Goal: Task Accomplishment & Management: Use online tool/utility

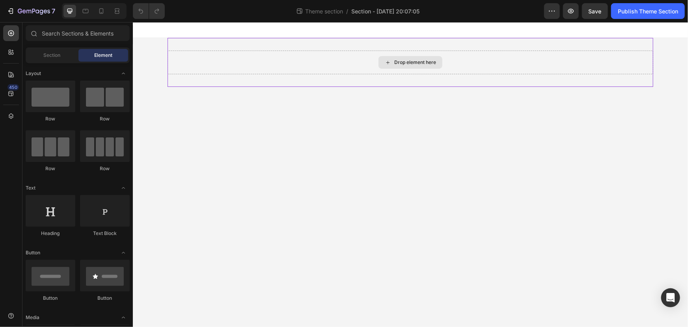
click at [438, 67] on div "Drop element here" at bounding box center [410, 62] width 64 height 13
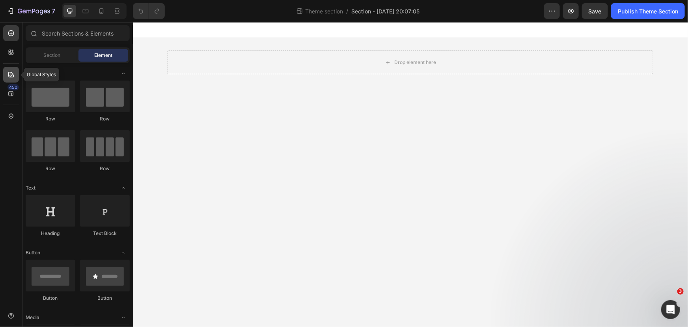
click at [10, 75] on icon at bounding box center [11, 75] width 8 height 8
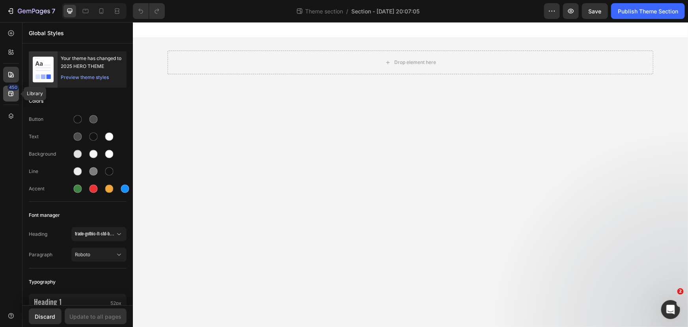
click at [8, 88] on div "450" at bounding box center [12, 87] width 11 height 6
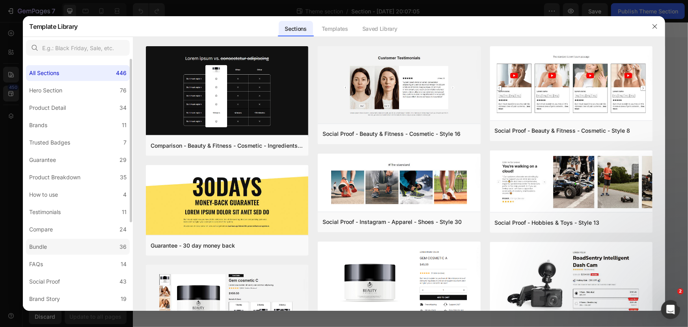
scroll to position [135, 0]
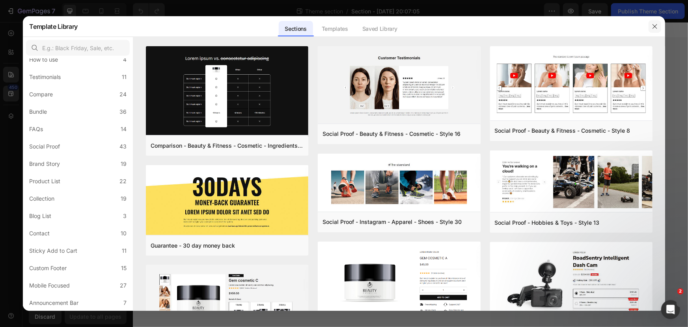
click at [658, 29] on icon "button" at bounding box center [655, 26] width 6 height 6
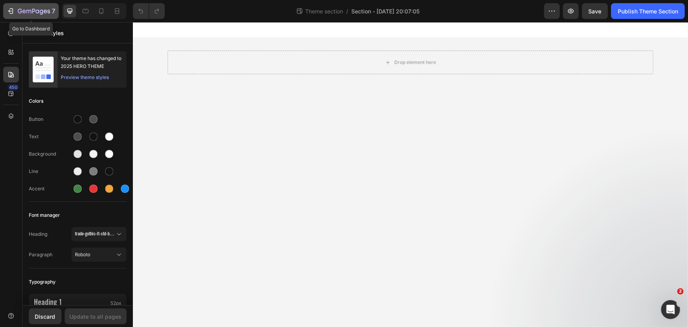
click at [7, 12] on icon "button" at bounding box center [11, 11] width 8 height 8
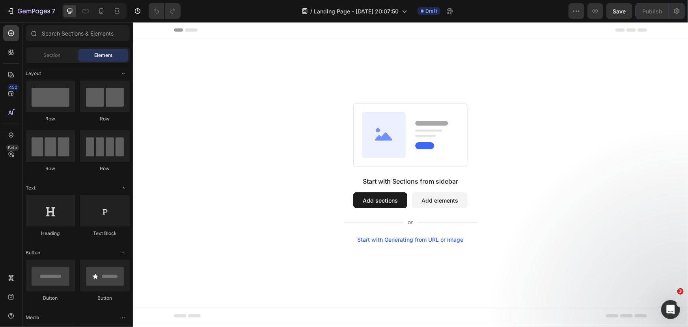
click at [378, 240] on div "Start with Generating from URL or image" at bounding box center [410, 239] width 106 height 6
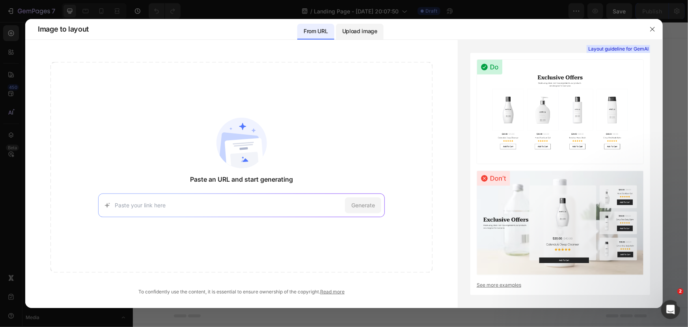
click at [361, 33] on p "Upload image" at bounding box center [359, 30] width 35 height 9
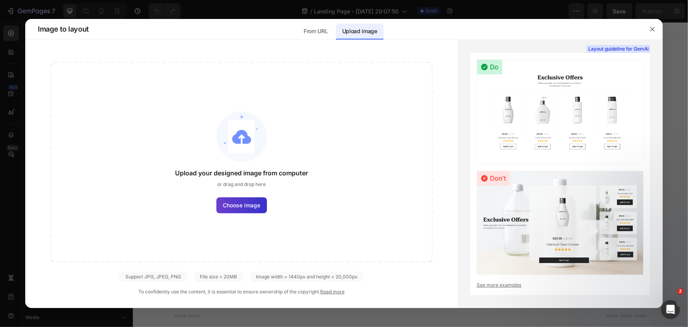
click at [242, 205] on span "Choose image" at bounding box center [241, 205] width 37 height 8
click at [0, 0] on input "Choose image" at bounding box center [0, 0] width 0 height 0
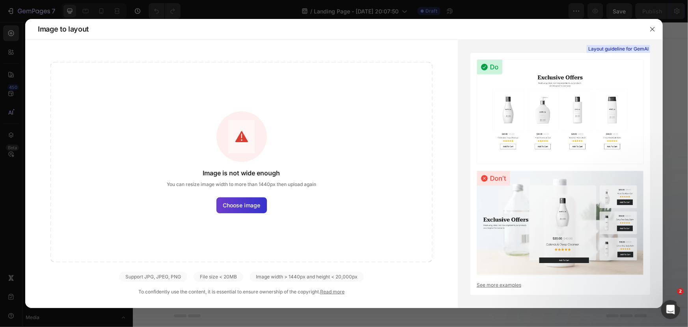
click at [241, 198] on label "Choose image" at bounding box center [242, 205] width 50 height 16
click at [0, 0] on input "Choose image" at bounding box center [0, 0] width 0 height 0
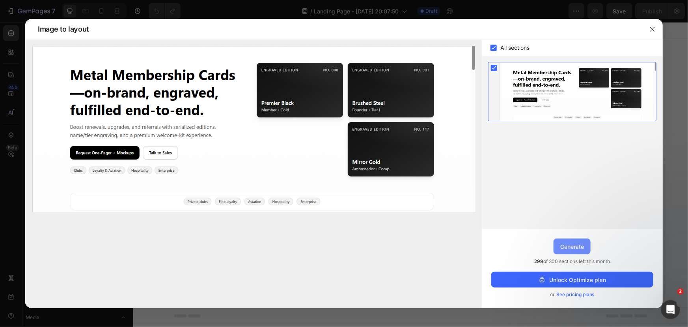
click at [576, 248] on div "Generate" at bounding box center [572, 246] width 24 height 8
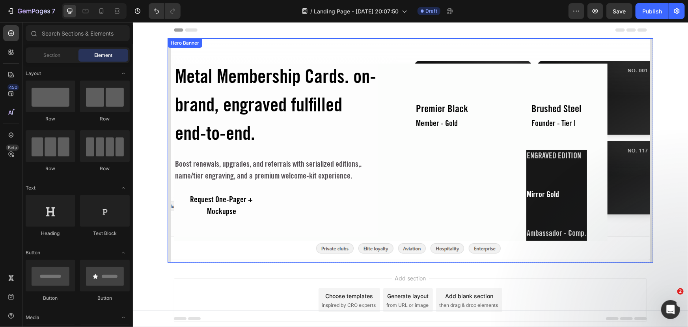
click at [615, 95] on div "Metal Membership Cards. on-brand, engraved fulfilled end-to-end. Heading Boost …" at bounding box center [410, 139] width 473 height 202
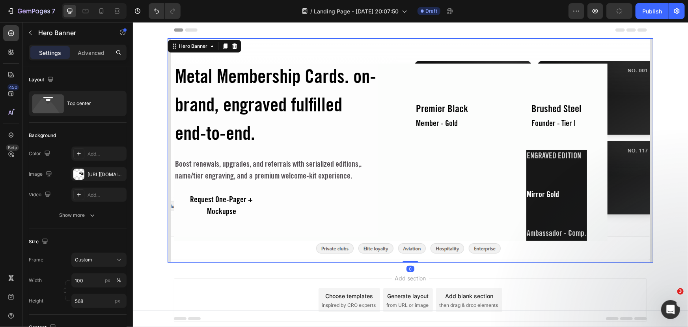
click at [605, 102] on div "Metal Membership Cards. on-brand, engraved fulfilled end-to-end. Heading Boost …" at bounding box center [410, 139] width 473 height 202
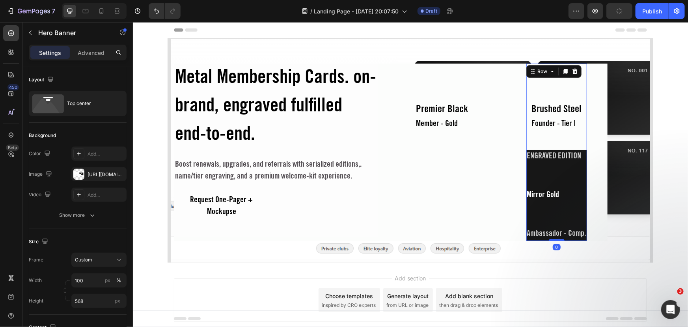
click at [582, 106] on div "Brushed Steel Text Block Founder - Tier I Text Block Row ENGRAVED EDITION Text …" at bounding box center [556, 172] width 61 height 138
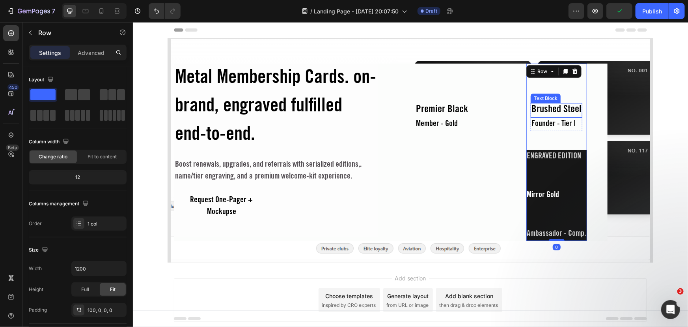
click at [497, 109] on div "Metal Membership Cards. on-brand, engraved fulfilled end-to-end. Heading Boost …" at bounding box center [390, 151] width 433 height 177
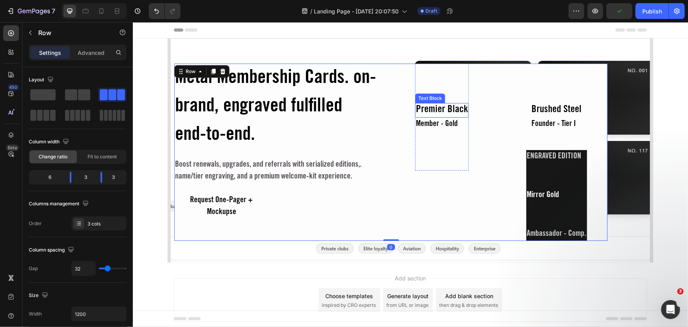
click at [448, 116] on div "Premier Black" at bounding box center [442, 110] width 54 height 15
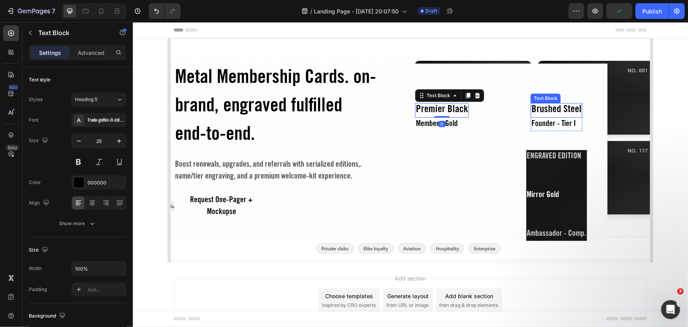
click at [531, 111] on div "Brushed Steel" at bounding box center [557, 110] width 52 height 15
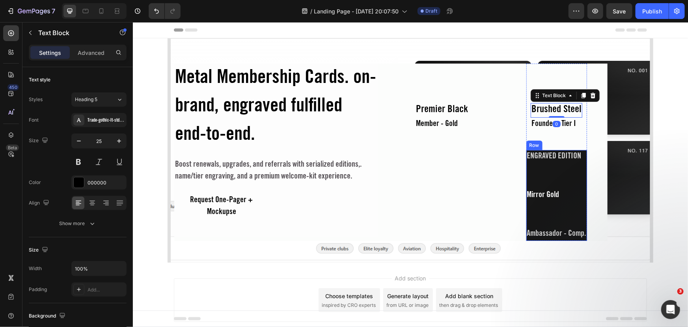
click at [543, 173] on div "ENGRAVED EDITION Text Block Mirror Gold Text Block Ambassador - Comp. Text Block" at bounding box center [556, 194] width 61 height 91
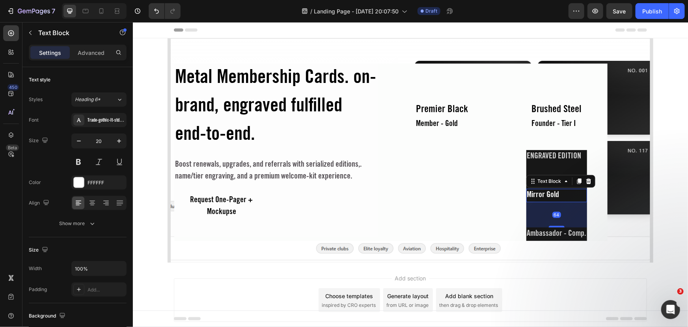
click at [541, 193] on div "Mirror Gold" at bounding box center [556, 194] width 61 height 13
click at [478, 194] on div "Premier Black Text Block Member - Gold Text Block Row" at bounding box center [442, 151] width 102 height 177
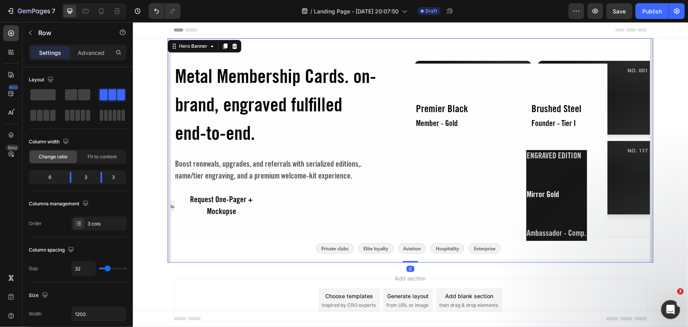
click at [611, 150] on div "Metal Membership Cards. on-brand, engraved fulfilled end-to-end. Heading Boost …" at bounding box center [410, 139] width 473 height 202
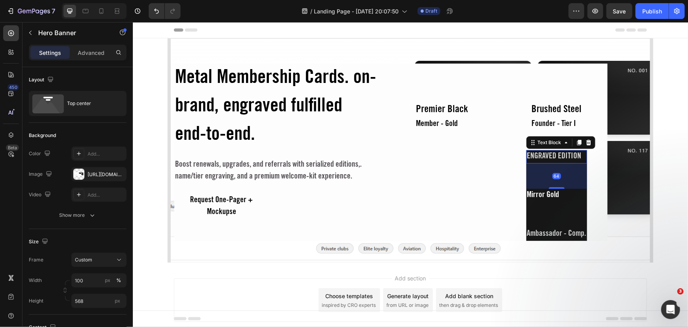
click at [581, 153] on div "ENGRAVED EDITION" at bounding box center [556, 155] width 61 height 13
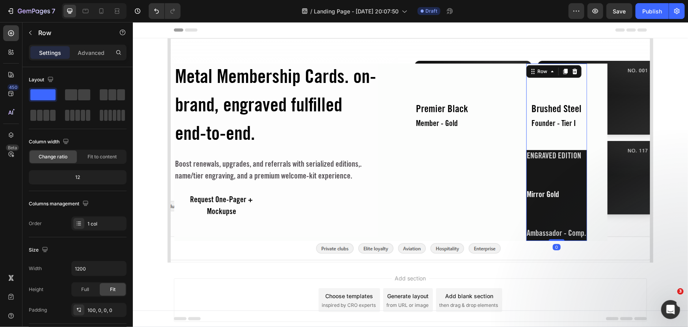
click at [582, 131] on div "Brushed Steel Text Block Founder - Tier I Text Block Row ENGRAVED EDITION Text …" at bounding box center [556, 172] width 61 height 138
click at [584, 95] on div "Brushed Steel Text Block Founder - Tier I Text Block Row ENGRAVED EDITION Text …" at bounding box center [556, 151] width 61 height 177
click at [594, 92] on div "Brushed Steel Text Block Founder - Tier I Text Block Row ENGRAVED EDITION Text …" at bounding box center [556, 151] width 102 height 177
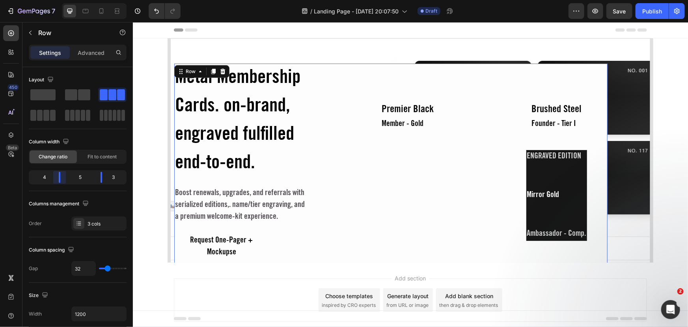
drag, startPoint x: 67, startPoint y: 180, endPoint x: 58, endPoint y: 181, distance: 9.1
click at [58, 0] on body "7 Version history / Landing Page - Aug 26, 20:07:50 Draft Preview Save Publish …" at bounding box center [344, 0] width 688 height 0
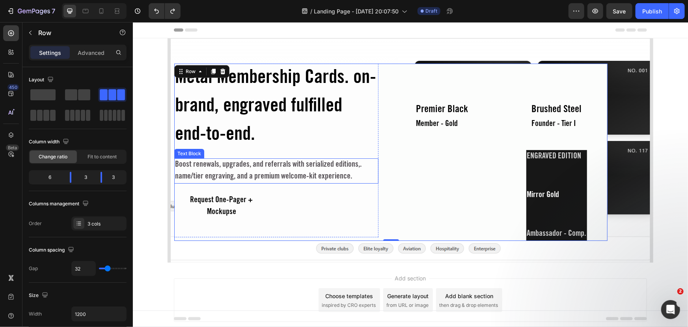
click at [243, 170] on div "Boost renewals, upgrades, and referrals with serialized editions,. name/tier en…" at bounding box center [276, 170] width 204 height 25
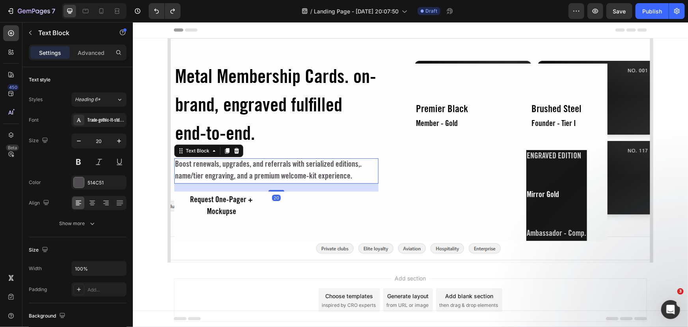
click at [243, 170] on div "Boost renewals, upgrades, and referrals with serialized editions,. name/tier en…" at bounding box center [276, 170] width 204 height 25
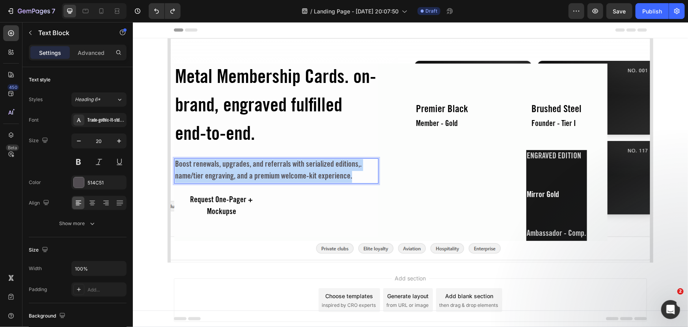
click at [243, 170] on p "Boost renewals, upgrades, and referrals with serialized editions,. name/tier en…" at bounding box center [276, 171] width 203 height 24
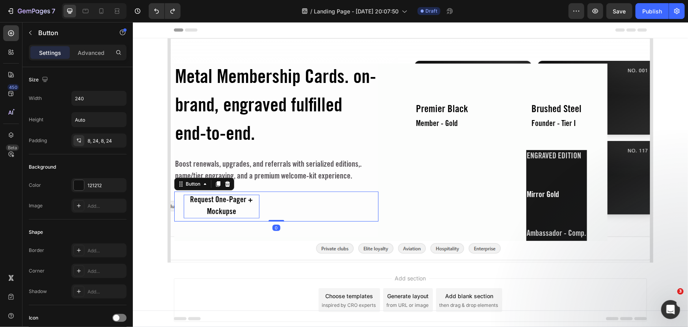
click at [242, 198] on div "Request One-Pager + Mockupse" at bounding box center [221, 206] width 76 height 24
click at [282, 202] on div "Request One-Pager + Mockupse Button 0" at bounding box center [276, 206] width 204 height 30
click at [327, 208] on div "Request One-Pager + Mockupse Button 0" at bounding box center [276, 206] width 204 height 30
click at [225, 219] on button "Request One-Pager + Mockupse" at bounding box center [221, 206] width 95 height 30
click at [223, 202] on div "Request One-Pager + Mockupse" at bounding box center [221, 206] width 76 height 24
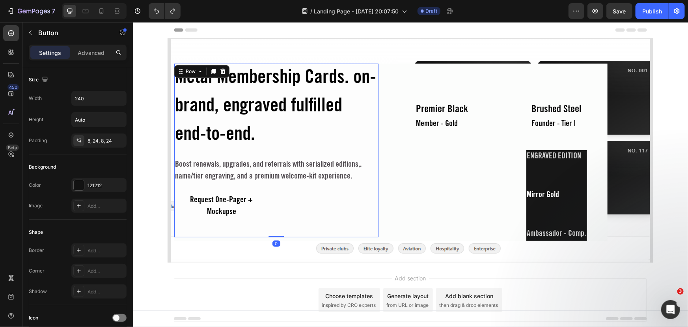
click at [239, 186] on div "Metal Membership Cards. on-brand, engraved fulfilled end-to-end. Heading Boost …" at bounding box center [276, 142] width 204 height 158
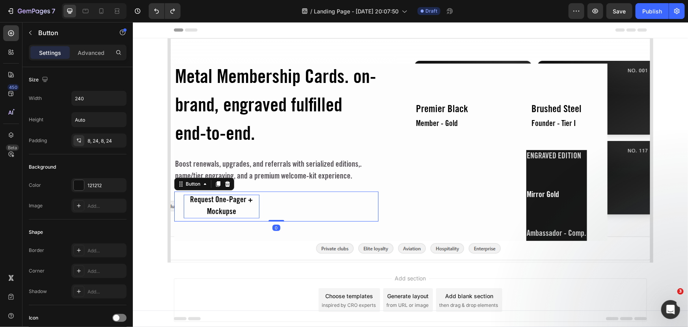
click at [230, 197] on p "Request One-Pager + Mockupse" at bounding box center [221, 206] width 76 height 24
click at [301, 205] on div "Request One-Pager + Mockupse Button 0" at bounding box center [276, 206] width 204 height 30
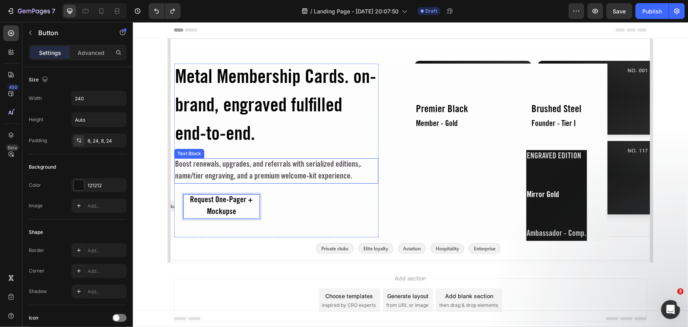
click at [260, 174] on p "Boost renewals, upgrades, and referrals with serialized editions,. name/tier en…" at bounding box center [276, 171] width 203 height 24
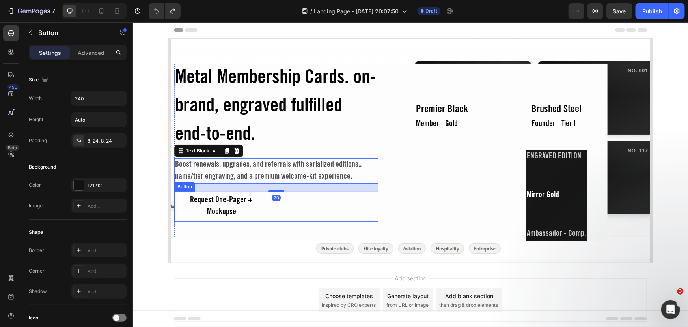
click at [287, 202] on div "Request One-Pager + Mockupse Button" at bounding box center [276, 206] width 204 height 30
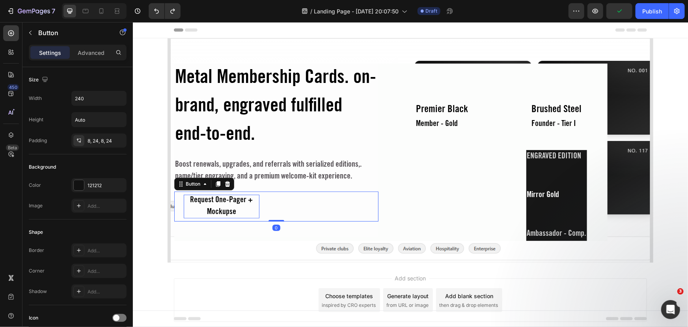
click at [260, 207] on button "Request One-Pager + Mockupse" at bounding box center [221, 206] width 95 height 30
click at [28, 28] on button "button" at bounding box center [30, 32] width 13 height 13
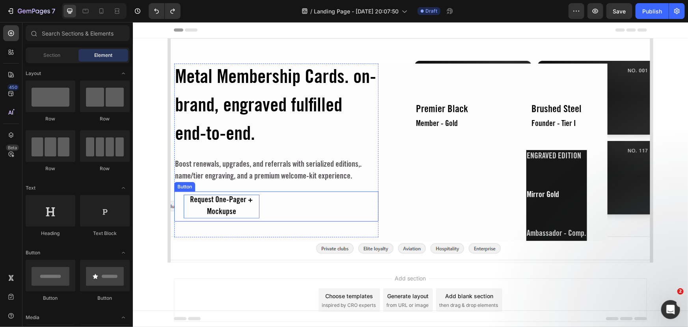
click at [258, 205] on button "Request One-Pager + Mockupse" at bounding box center [221, 206] width 95 height 30
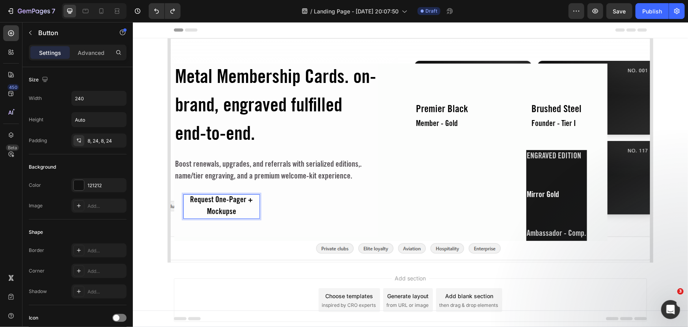
click at [277, 209] on div "Request One-Pager + Mockupse Button 0" at bounding box center [276, 206] width 204 height 30
drag, startPoint x: 212, startPoint y: 208, endPoint x: 307, endPoint y: 219, distance: 95.4
click at [307, 219] on div "Request One-Pager + Mockupse Button 0" at bounding box center [276, 206] width 204 height 30
drag, startPoint x: 235, startPoint y: 209, endPoint x: 302, endPoint y: 184, distance: 71.8
click at [235, 209] on p "Request One-Pager + Mockupse" at bounding box center [221, 206] width 76 height 24
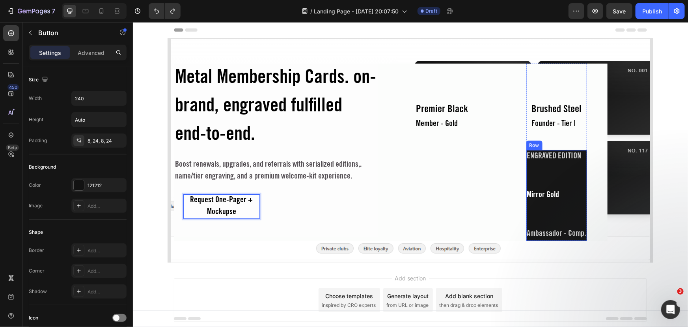
click at [564, 167] on div "ENGRAVED EDITION Text Block Mirror Gold Text Block Ambassador - Comp. Text Block" at bounding box center [556, 194] width 61 height 91
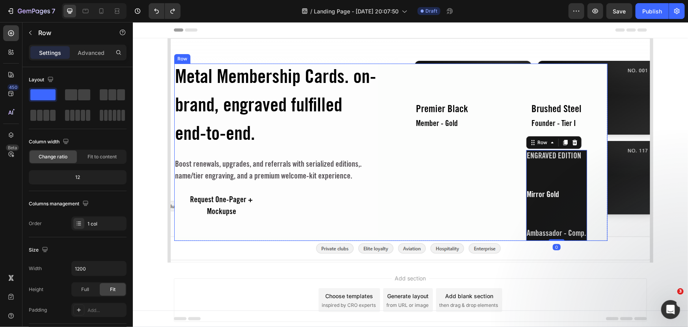
click at [455, 114] on div "Premier Black" at bounding box center [442, 110] width 54 height 15
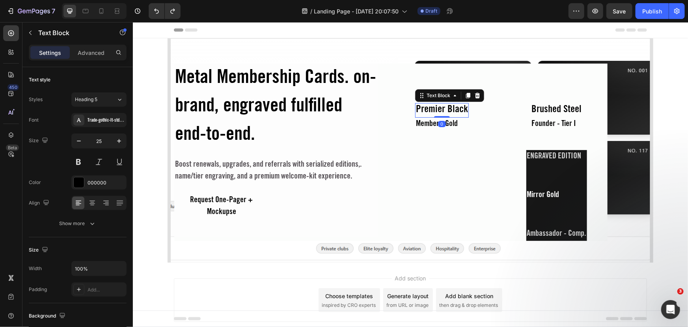
click at [526, 114] on div "Brushed Steel Text Block Founder - Tier I Text Block Row ENGRAVED EDITION Text …" at bounding box center [556, 172] width 61 height 138
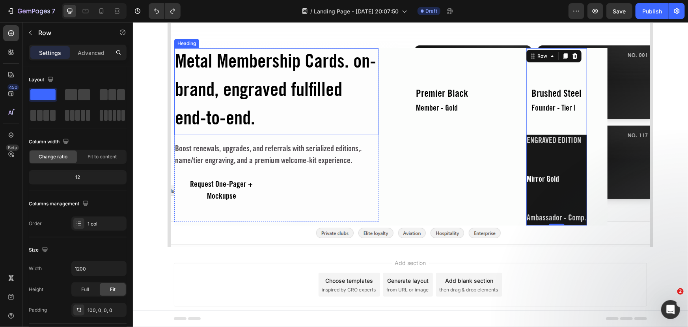
scroll to position [32, 0]
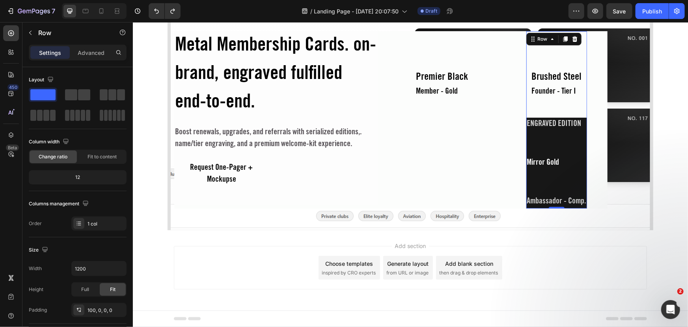
click at [413, 244] on span "Add section" at bounding box center [410, 245] width 37 height 8
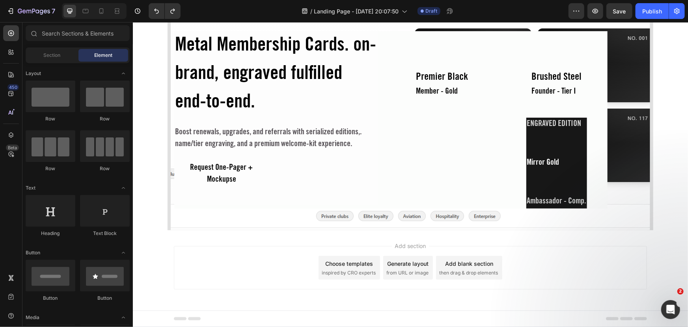
click at [476, 272] on span "then drag & drop elements" at bounding box center [468, 272] width 59 height 7
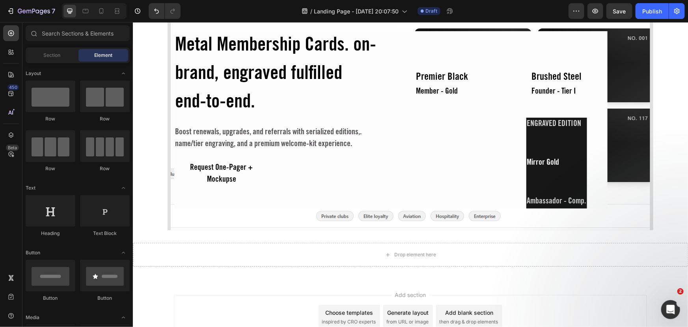
click at [152, 135] on div "Metal Membership Cards. on-brand, engraved fulfilled end-to-end. Heading Boost …" at bounding box center [410, 142] width 555 height 273
click at [159, 131] on div "Metal Membership Cards. on-brand, engraved fulfilled end-to-end. Heading Boost …" at bounding box center [410, 142] width 555 height 273
click at [163, 135] on div "Metal Membership Cards. on-brand, engraved fulfilled end-to-end. Heading Boost …" at bounding box center [410, 142] width 555 height 273
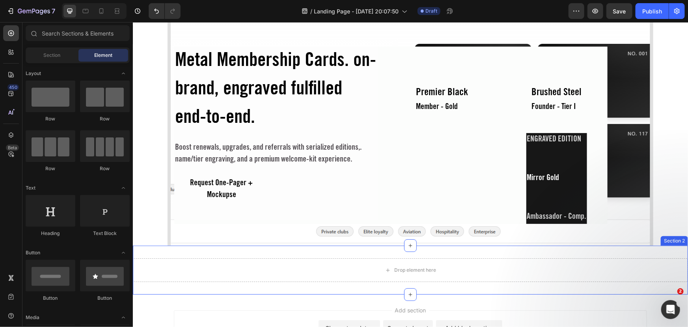
scroll to position [0, 0]
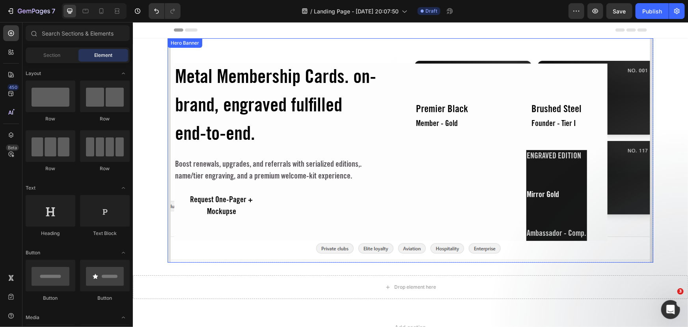
click at [653, 73] on div "Metal Membership Cards. on-brand, engraved fulfilled end-to-end. Heading Boost …" at bounding box center [410, 174] width 555 height 273
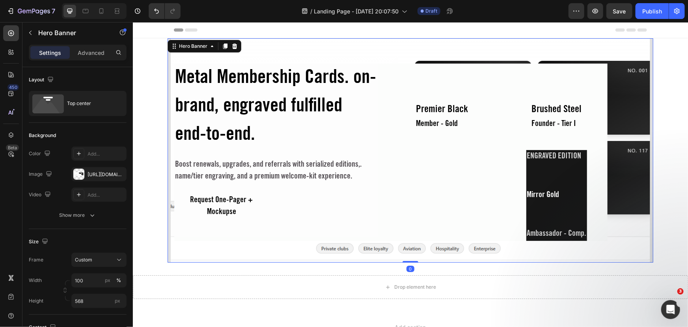
click at [648, 62] on div "Metal Membership Cards. on-brand, engraved fulfilled end-to-end. Heading Boost …" at bounding box center [410, 150] width 486 height 224
click at [31, 36] on button "button" at bounding box center [30, 32] width 13 height 13
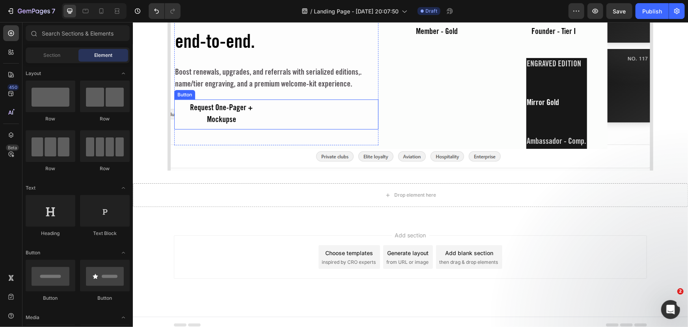
scroll to position [98, 0]
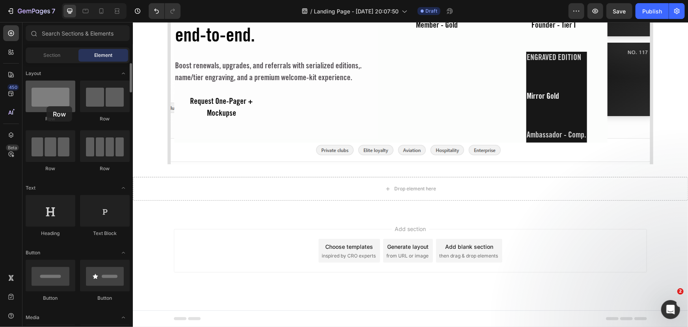
click at [46, 103] on div at bounding box center [51, 96] width 50 height 32
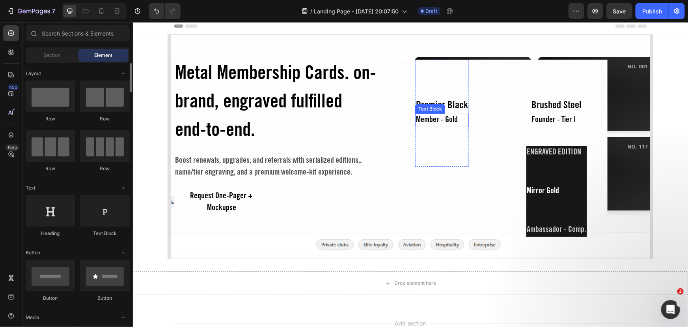
scroll to position [0, 0]
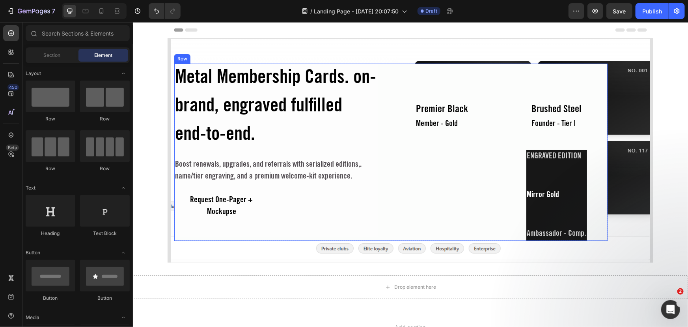
click at [404, 151] on div "Premier Black Text Block Member - Gold Text Block Row" at bounding box center [442, 151] width 102 height 177
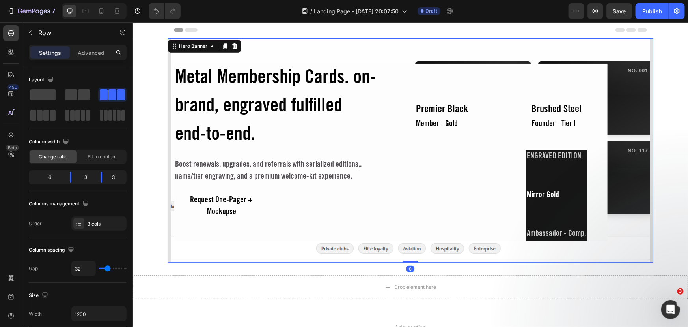
click at [418, 50] on div "Metal Membership Cards. on-brand, engraved fulfilled end-to-end. Heading Boost …" at bounding box center [410, 139] width 473 height 202
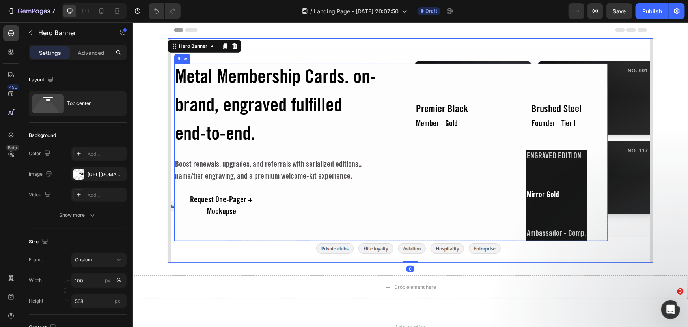
click at [405, 79] on div "Premier Black Text Block Member - Gold Text Block Row" at bounding box center [442, 151] width 102 height 177
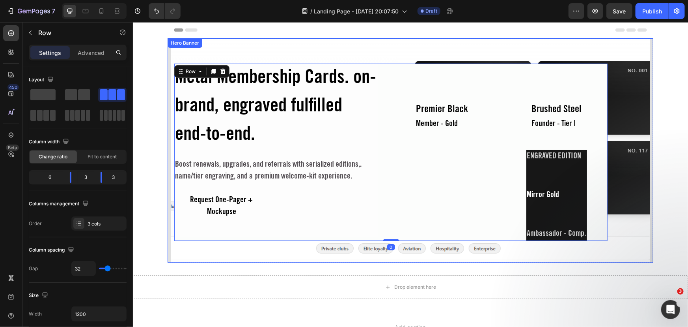
click at [389, 52] on div "Metal Membership Cards. on-brand, engraved fulfilled end-to-end. Heading Boost …" at bounding box center [410, 139] width 473 height 202
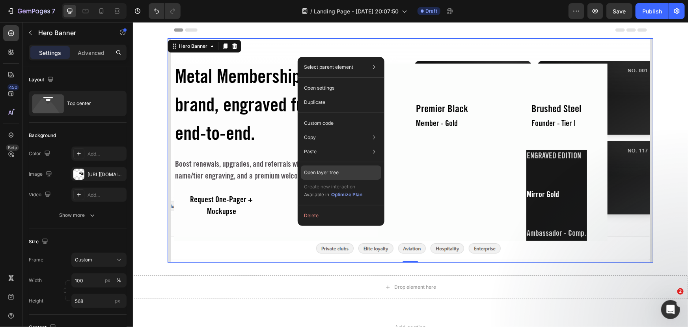
drag, startPoint x: 320, startPoint y: 168, endPoint x: 192, endPoint y: 146, distance: 129.7
click at [320, 169] on p "Open layer tree" at bounding box center [321, 172] width 35 height 7
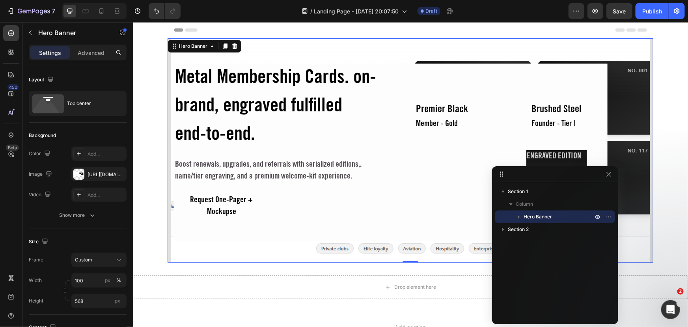
click at [523, 218] on button "button" at bounding box center [518, 216] width 9 height 9
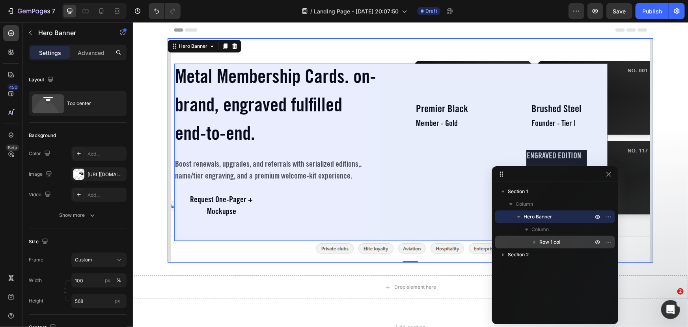
click at [534, 240] on icon "button" at bounding box center [535, 242] width 8 height 8
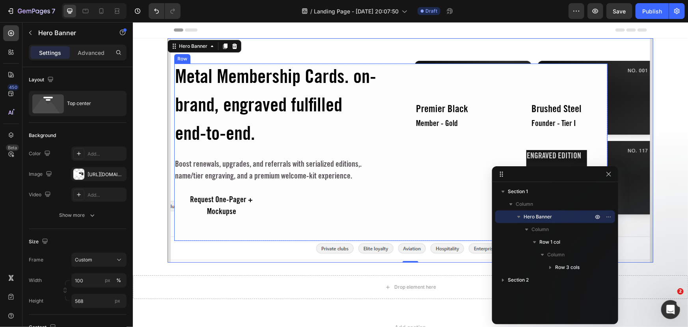
click at [391, 68] on div "Premier Black Text Block Member - Gold Text Block Row" at bounding box center [442, 151] width 102 height 177
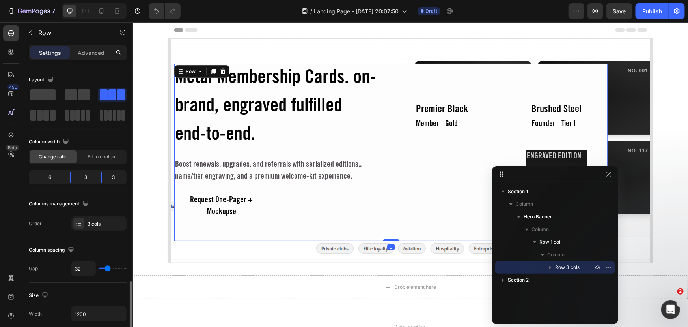
scroll to position [179, 0]
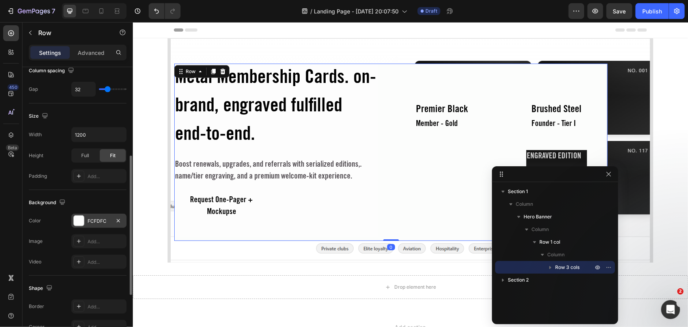
click at [75, 219] on div at bounding box center [79, 220] width 10 height 10
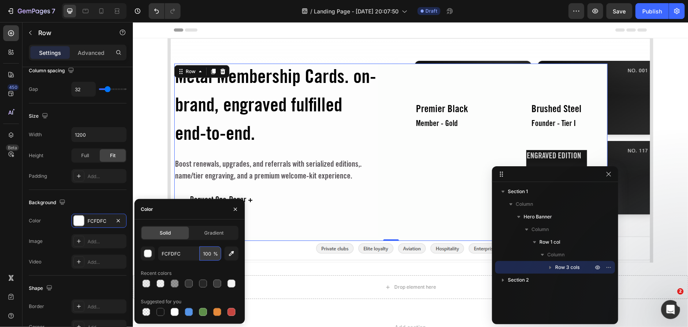
click at [209, 253] on input "100" at bounding box center [211, 253] width 22 height 14
type input "0"
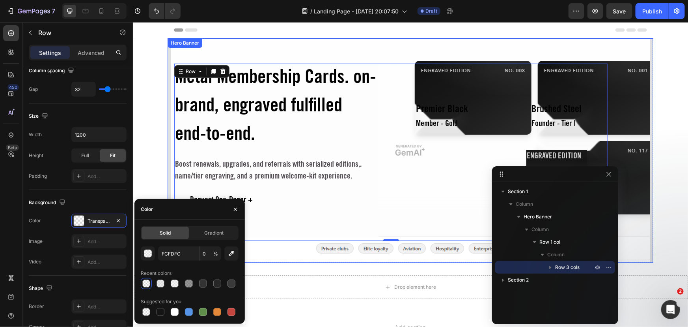
click at [636, 89] on div "Metal Membership Cards. on-brand, engraved fulfilled end-to-end. Heading Boost …" at bounding box center [410, 139] width 473 height 202
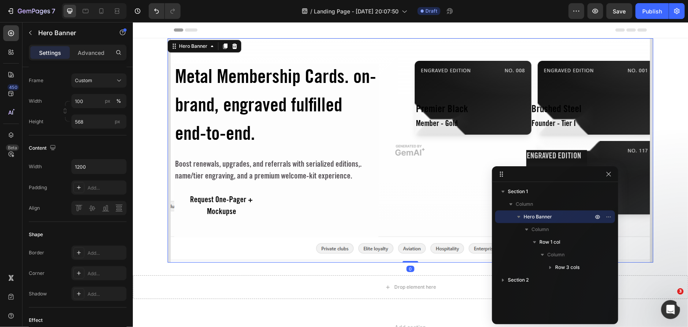
scroll to position [0, 0]
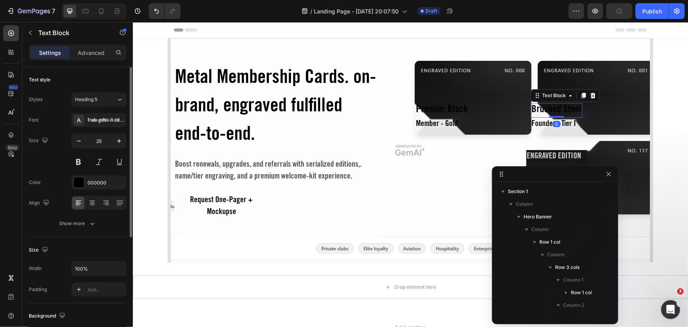
click at [571, 107] on div "Brushed Steel" at bounding box center [557, 110] width 52 height 15
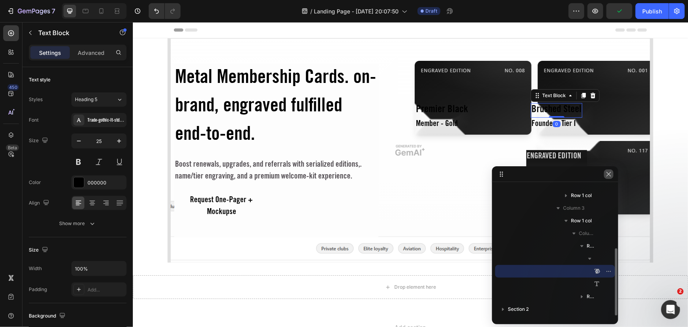
drag, startPoint x: 608, startPoint y: 176, endPoint x: 469, endPoint y: 148, distance: 142.5
click at [608, 176] on icon "button" at bounding box center [609, 174] width 6 height 6
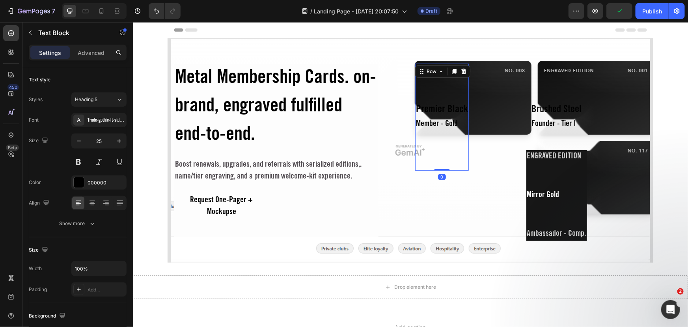
click at [465, 99] on div "Premier Black Text Block Member - Gold Text Block Row 0" at bounding box center [442, 116] width 54 height 107
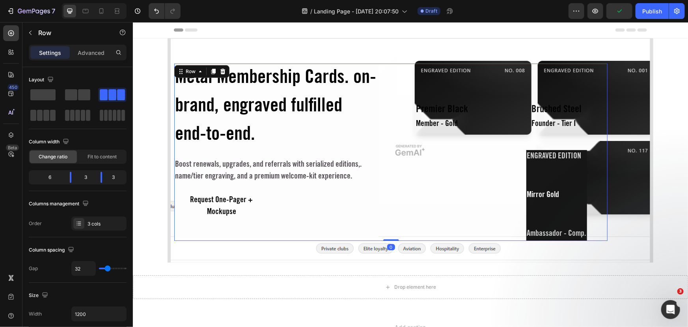
click at [478, 115] on div "Premier Black Text Block Member - Gold Text Block Row" at bounding box center [442, 151] width 102 height 177
click at [458, 110] on div "Premier Black" at bounding box center [442, 110] width 54 height 15
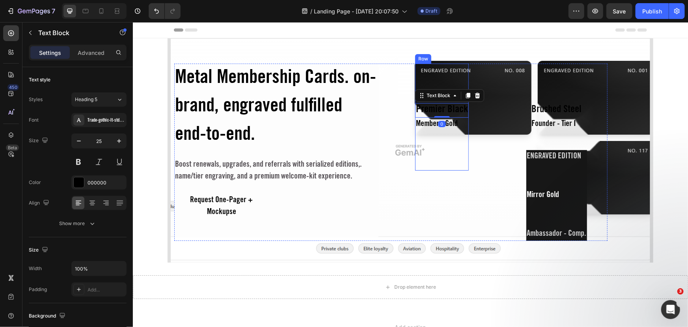
click at [458, 81] on div "Premier Black Text Block 0 Member - Gold Text Block Row" at bounding box center [442, 116] width 54 height 107
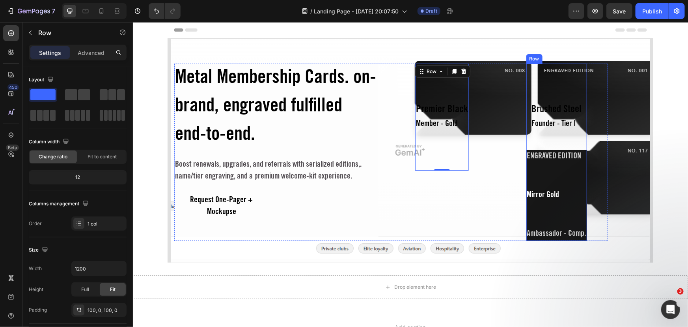
click at [548, 84] on div "Brushed Steel Text Block Founder - Tier I Text Block Row ENGRAVED EDITION Text …" at bounding box center [556, 151] width 61 height 177
click at [451, 91] on div "Premier Black Text Block Member - Gold Text Block Row" at bounding box center [442, 116] width 54 height 107
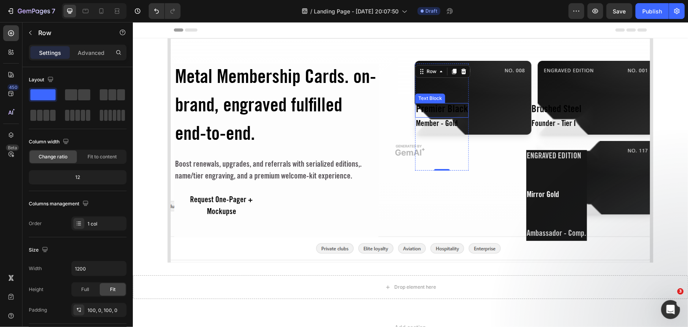
click at [431, 114] on div "Premier Black" at bounding box center [442, 110] width 54 height 15
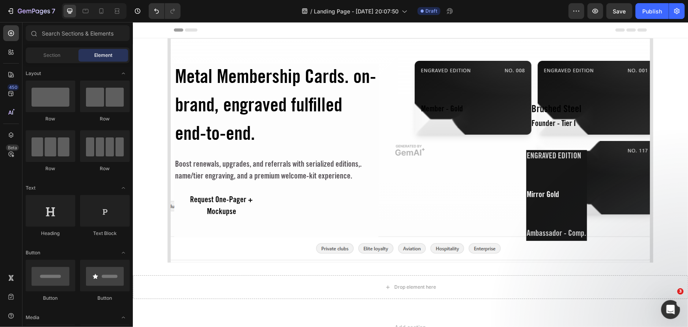
click at [431, 114] on div "Member - Gold" at bounding box center [441, 109] width 43 height 13
click at [534, 122] on div "Founder - Tier I" at bounding box center [557, 123] width 52 height 13
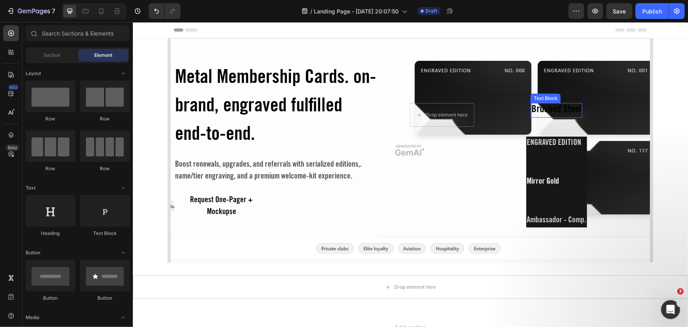
click at [552, 113] on div "Brushed Steel" at bounding box center [557, 110] width 52 height 15
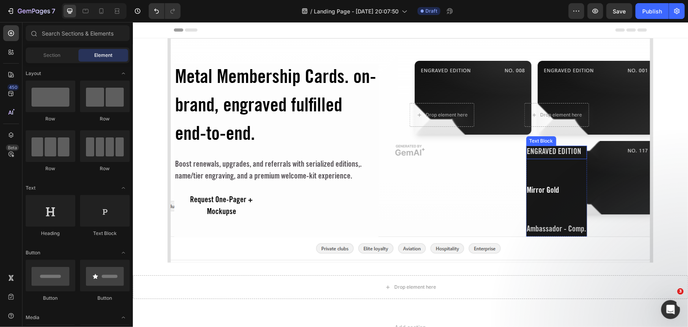
click at [542, 151] on div "ENGRAVED EDITION" at bounding box center [556, 151] width 61 height 13
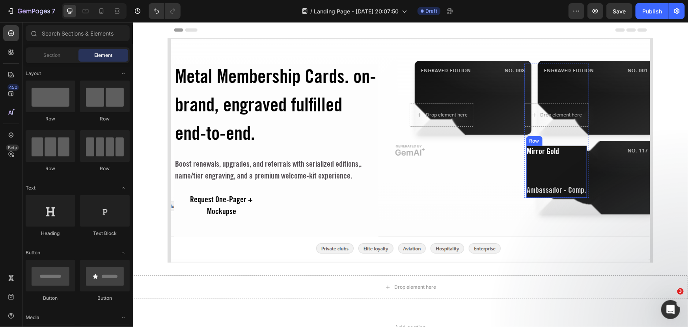
click at [543, 152] on div "Mirror Gold" at bounding box center [556, 151] width 61 height 13
click at [543, 152] on div "Ambassador - Comp." at bounding box center [556, 151] width 61 height 13
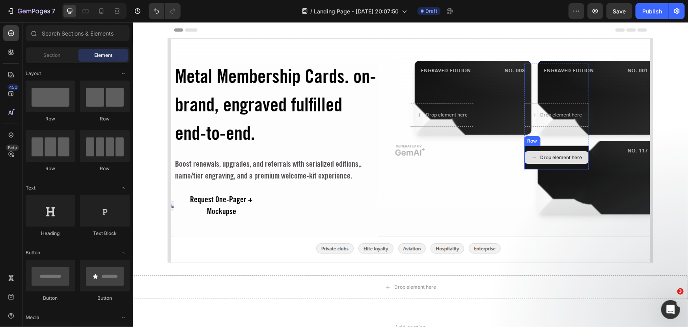
click at [535, 160] on div "Drop element here" at bounding box center [557, 157] width 64 height 13
click at [7, 39] on div at bounding box center [11, 33] width 16 height 16
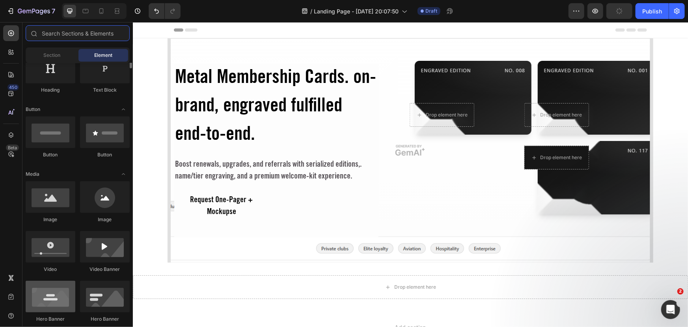
scroll to position [179, 0]
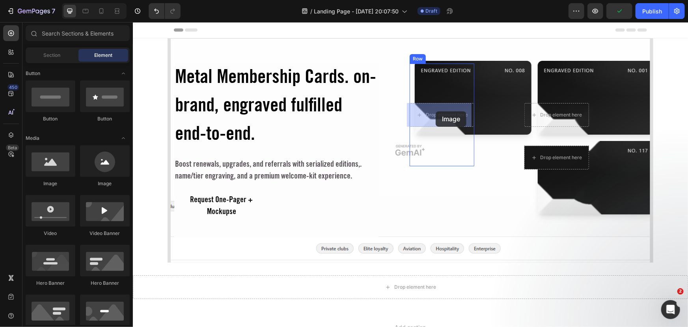
drag, startPoint x: 191, startPoint y: 191, endPoint x: 435, endPoint y: 111, distance: 257.8
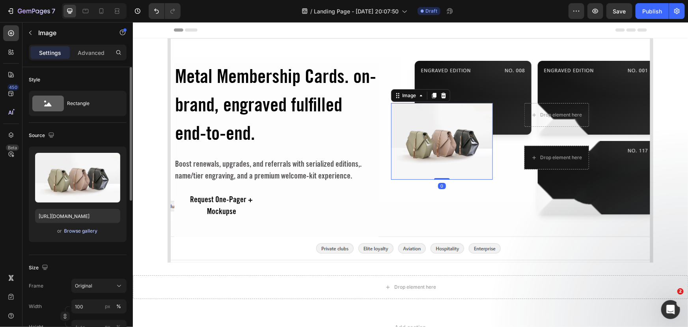
click at [78, 231] on div "Browse gallery" at bounding box center [81, 230] width 34 height 7
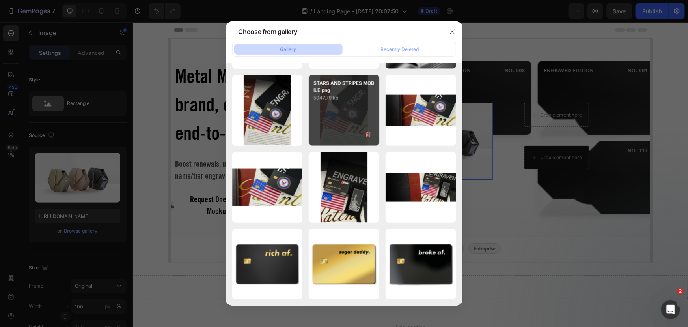
scroll to position [752, 0]
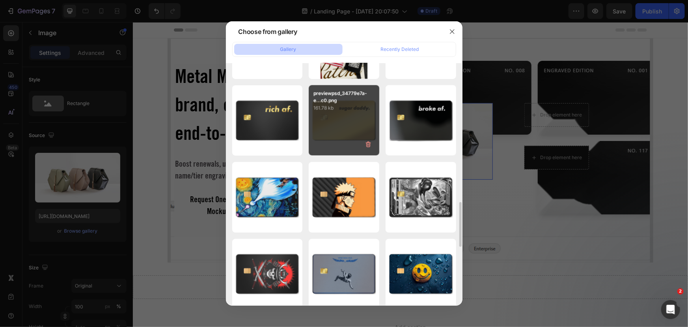
click at [348, 138] on div "previewpsd_34779e7a-e...c0.png 161.78 kb" at bounding box center [344, 120] width 71 height 71
type input "https://cdn.shopify.com/s/files/1/0569/6680/7742/files/gempages_530822167873455…"
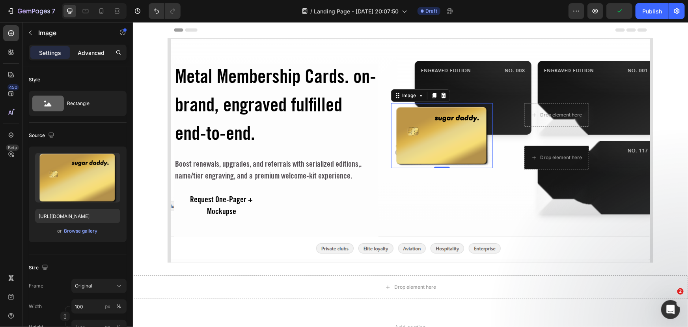
click at [86, 52] on p "Advanced" at bounding box center [91, 53] width 27 height 8
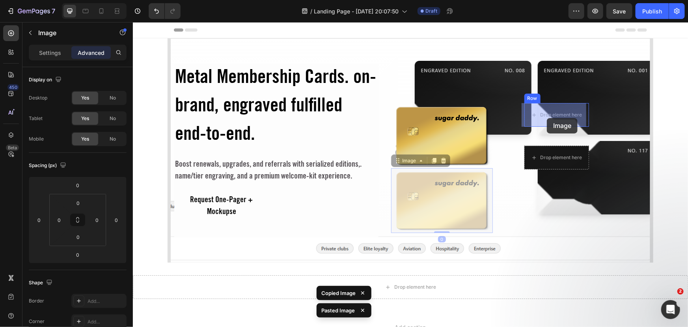
drag, startPoint x: 438, startPoint y: 189, endPoint x: 547, endPoint y: 112, distance: 133.3
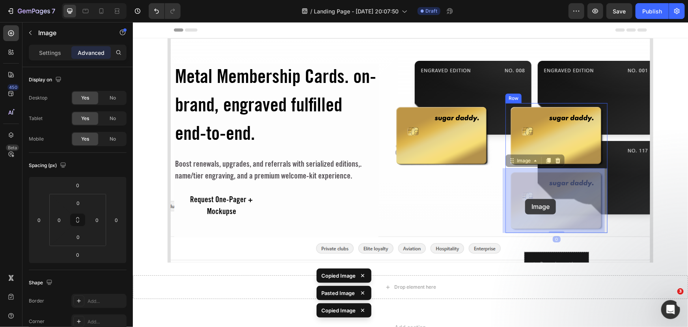
drag, startPoint x: 413, startPoint y: 204, endPoint x: 529, endPoint y: 198, distance: 116.1
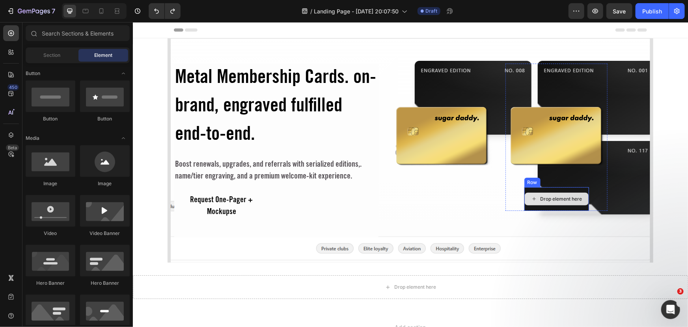
click at [540, 194] on div "Drop element here" at bounding box center [557, 198] width 64 height 13
click at [542, 196] on div "Drop element here" at bounding box center [561, 198] width 42 height 6
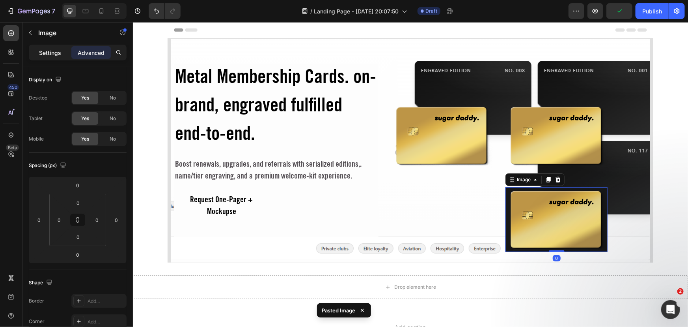
click at [47, 53] on p "Settings" at bounding box center [50, 53] width 22 height 8
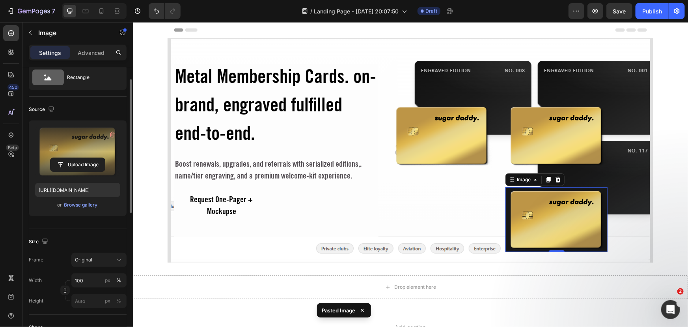
scroll to position [0, 0]
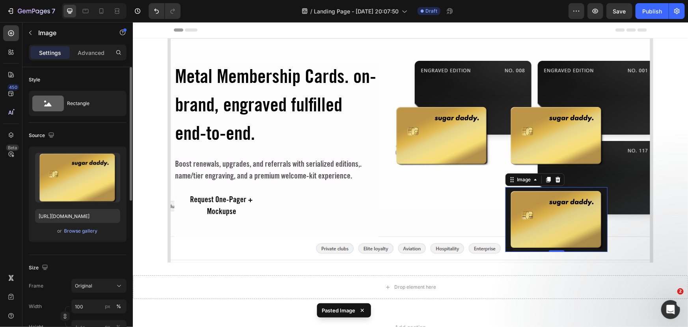
click at [87, 62] on div "Settings Advanced" at bounding box center [77, 56] width 110 height 22
click at [90, 52] on p "Advanced" at bounding box center [91, 53] width 27 height 8
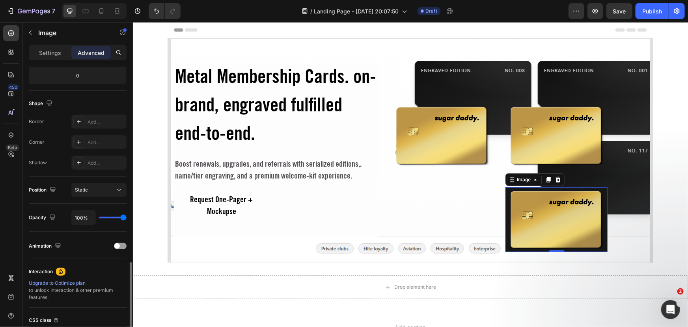
scroll to position [243, 0]
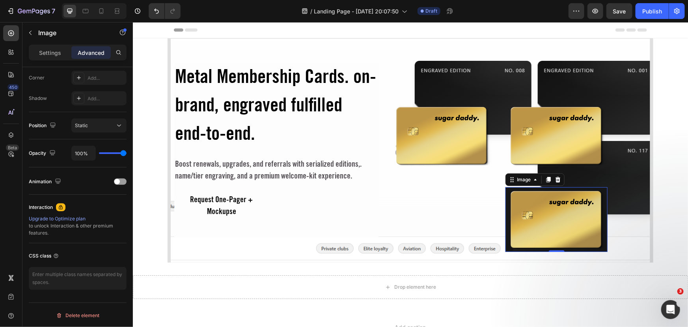
click at [505, 194] on img at bounding box center [556, 219] width 102 height 65
click at [35, 49] on div "Settings" at bounding box center [49, 52] width 39 height 13
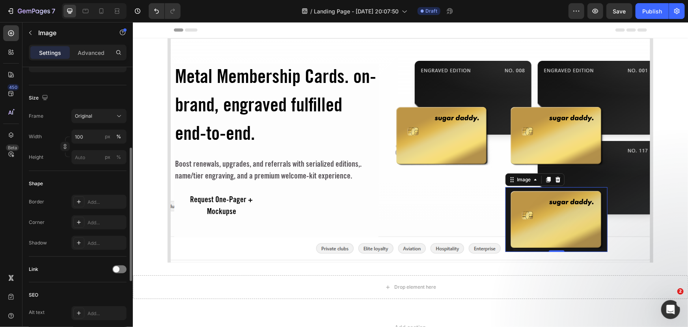
scroll to position [62, 0]
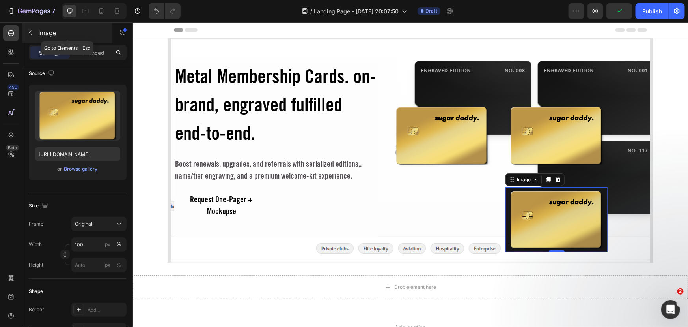
click at [32, 32] on icon "button" at bounding box center [30, 33] width 6 height 6
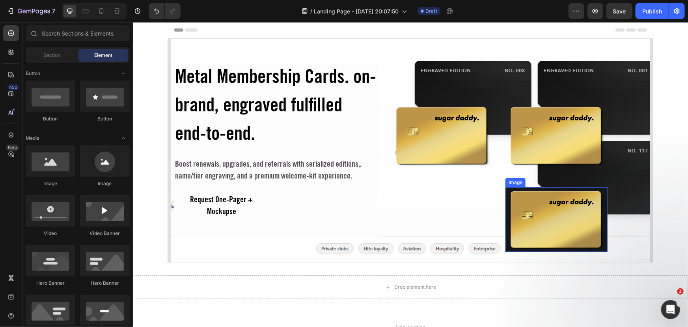
click at [505, 230] on img at bounding box center [556, 219] width 102 height 65
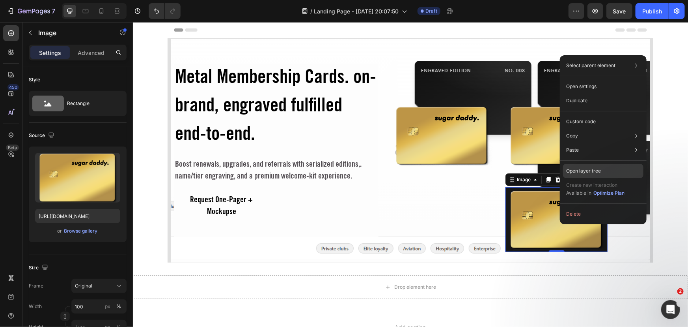
drag, startPoint x: 587, startPoint y: 164, endPoint x: 454, endPoint y: 144, distance: 134.5
click at [587, 164] on div "Open layer tree" at bounding box center [603, 171] width 80 height 14
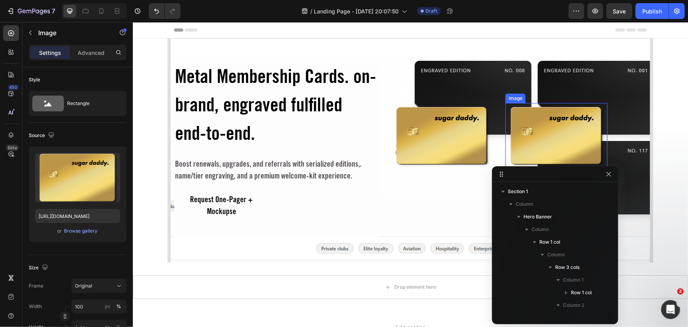
scroll to position [110, 0]
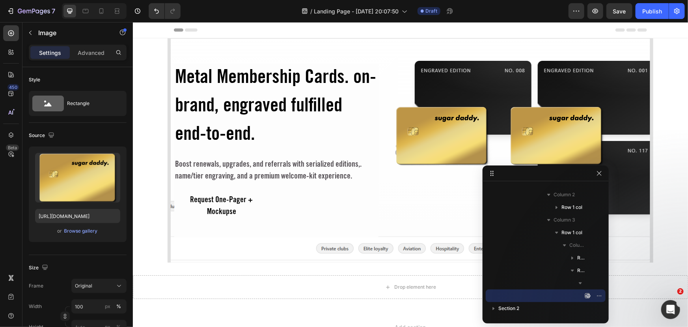
drag, startPoint x: 552, startPoint y: 174, endPoint x: 234, endPoint y: 114, distance: 323.6
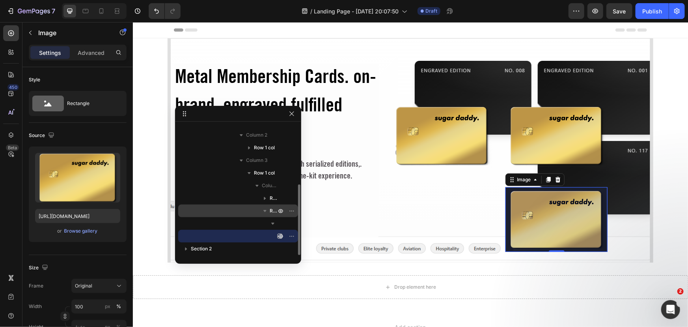
click at [271, 210] on span "Row 1 col" at bounding box center [274, 211] width 8 height 8
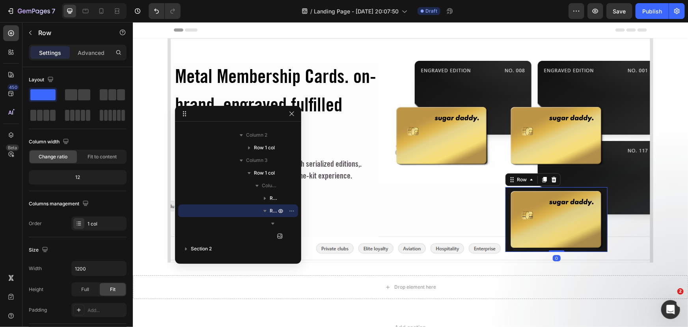
scroll to position [179, 0]
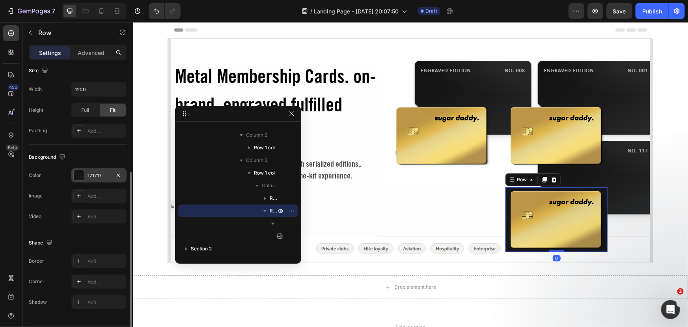
click at [84, 175] on div "171717" at bounding box center [98, 175] width 55 height 14
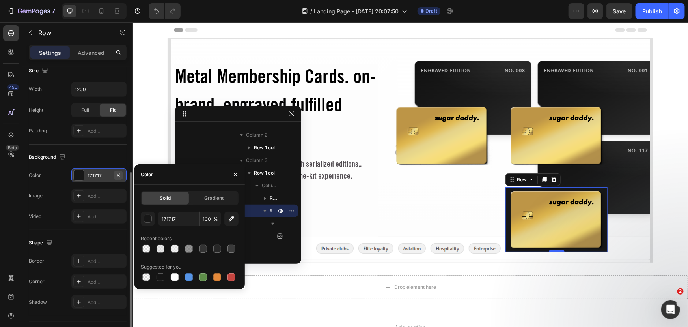
click at [116, 173] on icon "button" at bounding box center [118, 175] width 6 height 6
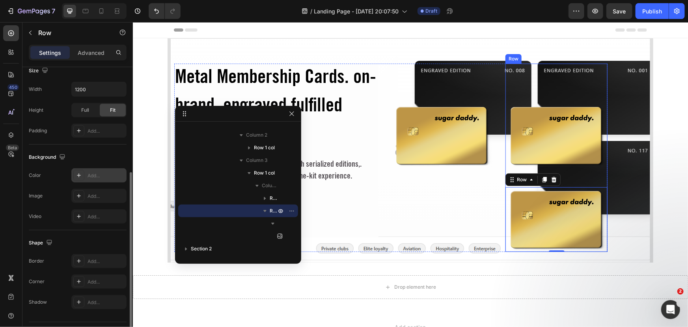
click at [461, 74] on div "Image Row" at bounding box center [442, 135] width 102 height 144
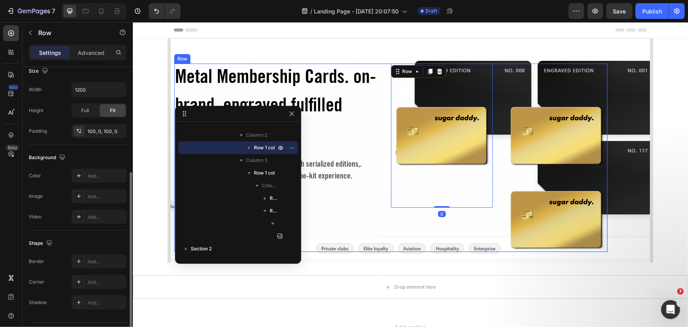
click at [383, 71] on div "Metal Membership Cards. on-brand, engraved fulfilled end-to-end. Heading Boost …" at bounding box center [390, 157] width 433 height 188
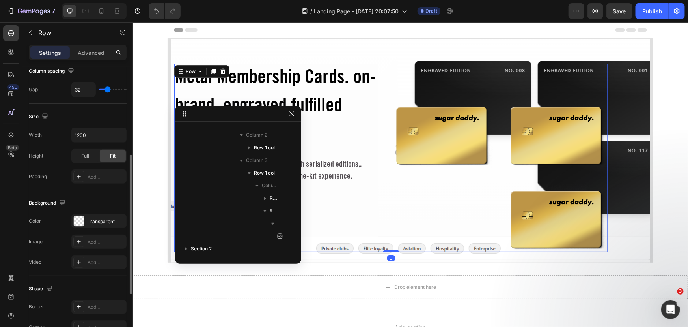
scroll to position [23, 0]
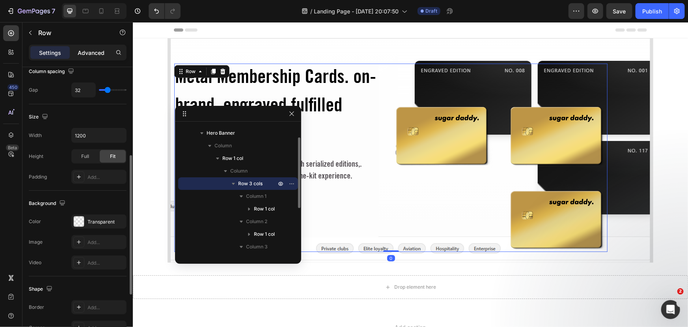
click at [94, 58] on div "Advanced" at bounding box center [90, 52] width 39 height 13
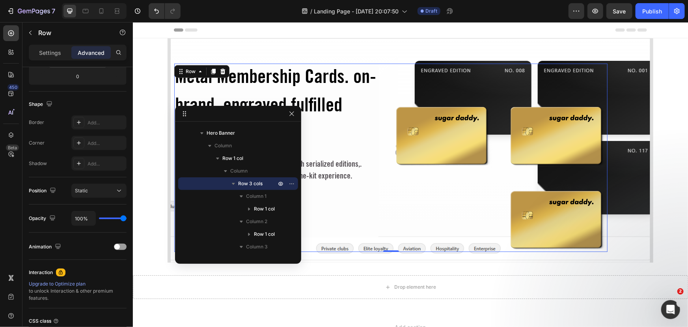
scroll to position [0, 0]
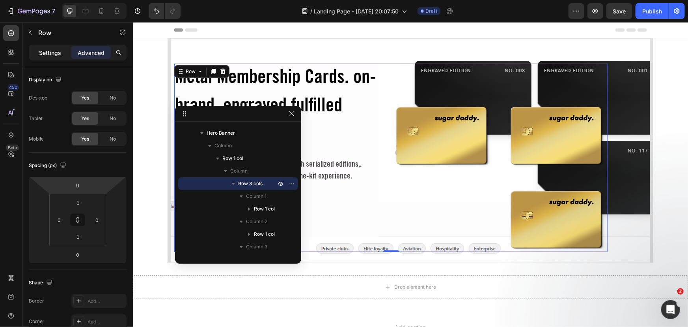
click at [43, 52] on p "Settings" at bounding box center [50, 53] width 22 height 8
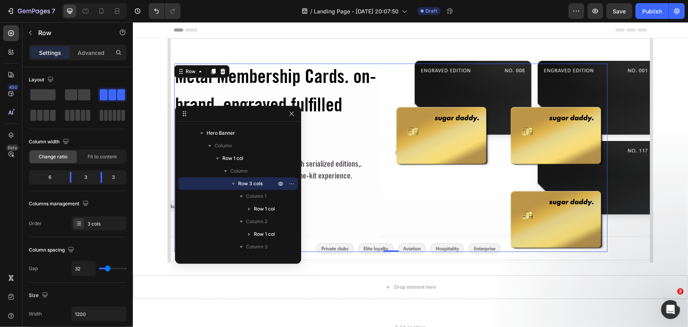
click at [378, 71] on div "Metal Membership Cards. on-brand, engraved fulfilled end-to-end. Heading Boost …" at bounding box center [390, 157] width 433 height 188
drag, startPoint x: 103, startPoint y: 175, endPoint x: 105, endPoint y: 178, distance: 4.2
click at [105, 0] on body "7 Version history / Landing Page - Aug 26, 20:07:50 Draft Preview Save Publish …" at bounding box center [344, 0] width 688 height 0
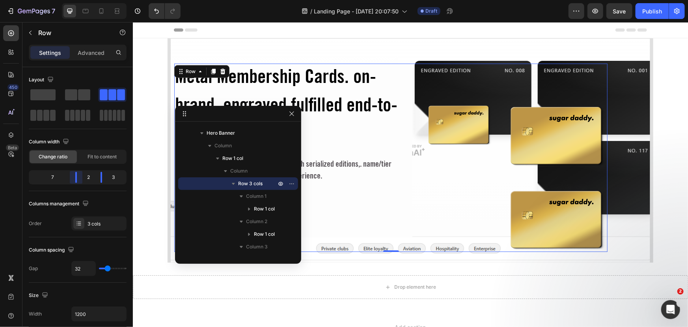
drag, startPoint x: 72, startPoint y: 177, endPoint x: 86, endPoint y: 176, distance: 14.2
click at [86, 0] on body "7 Version history / Landing Page - Aug 26, 20:07:50 Draft Preview Save Publish …" at bounding box center [344, 0] width 688 height 0
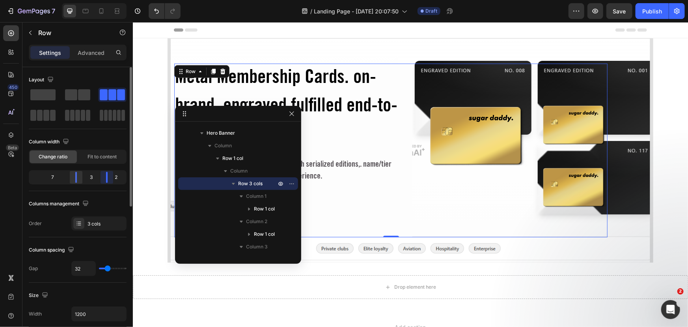
drag, startPoint x: 103, startPoint y: 175, endPoint x: 81, endPoint y: 176, distance: 21.3
click at [110, 0] on body "7 Version history / Landing Page - Aug 26, 20:07:50 Draft Preview Save Publish …" at bounding box center [344, 0] width 688 height 0
drag, startPoint x: 77, startPoint y: 176, endPoint x: 86, endPoint y: 177, distance: 8.5
click at [86, 0] on body "7 Version history / Landing Page - Aug 26, 20:07:50 Draft Preview Save Publish …" at bounding box center [344, 0] width 688 height 0
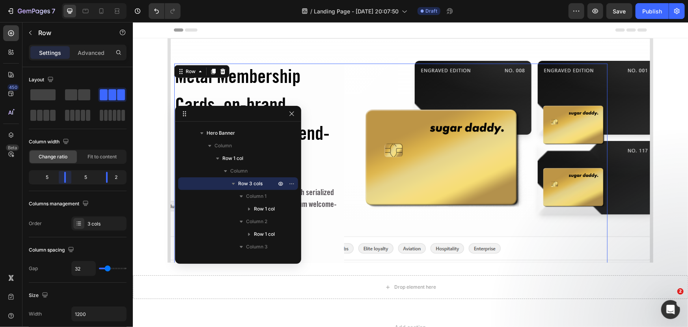
drag, startPoint x: 78, startPoint y: 179, endPoint x: 73, endPoint y: 179, distance: 6.0
click at [73, 0] on body "7 Version history / Landing Page - Aug 26, 20:07:50 Draft Preview Save Publish …" at bounding box center [344, 0] width 688 height 0
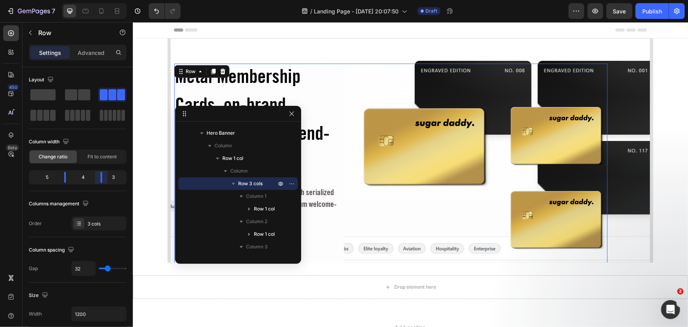
click at [106, 0] on body "7 Version history / Landing Page - Aug 26, 20:07:50 Draft Preview Save Publish …" at bounding box center [344, 0] width 688 height 0
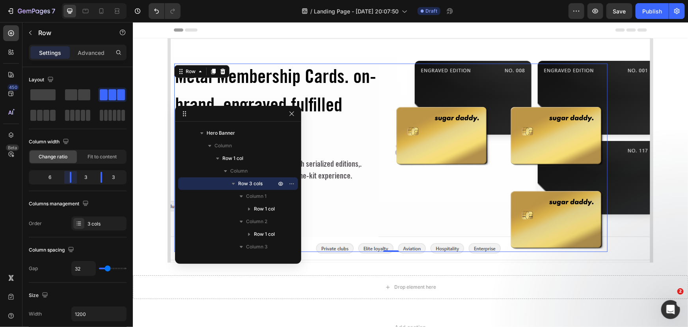
drag, startPoint x: 69, startPoint y: 177, endPoint x: 77, endPoint y: 177, distance: 7.9
click at [77, 0] on body "7 Version history / Landing Page - Aug 26, 20:07:50 Draft Preview Save Publish …" at bounding box center [344, 0] width 688 height 0
click at [540, 201] on img at bounding box center [556, 219] width 102 height 65
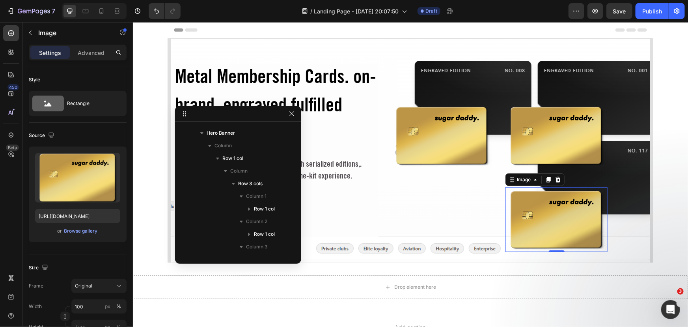
scroll to position [110, 0]
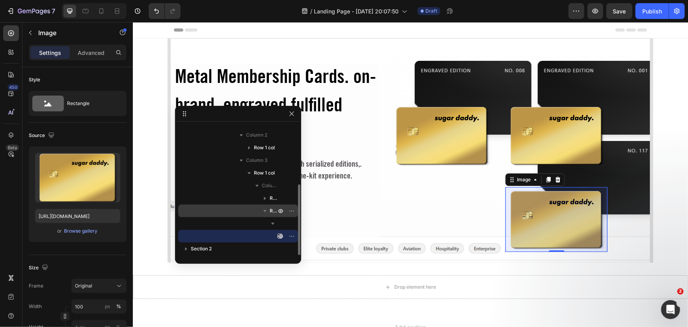
click at [268, 206] on button "button" at bounding box center [264, 210] width 9 height 9
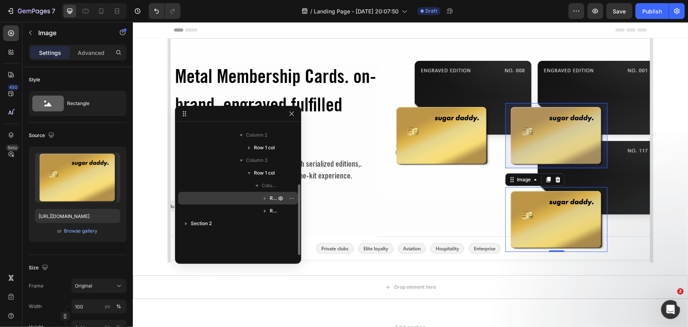
click at [268, 197] on icon "button" at bounding box center [265, 198] width 8 height 8
click at [272, 198] on span "Row 1 col" at bounding box center [274, 198] width 8 height 8
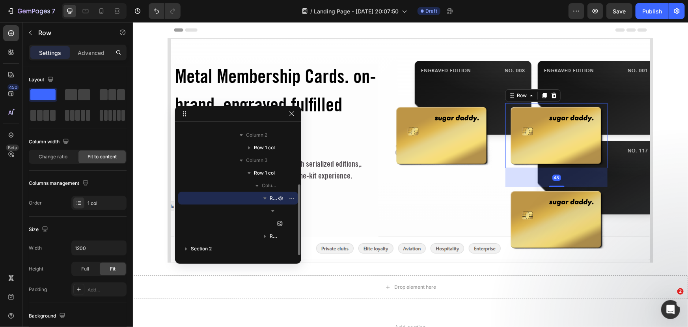
click at [266, 197] on icon "button" at bounding box center [265, 198] width 8 height 8
click at [264, 197] on icon "button" at bounding box center [265, 198] width 2 height 3
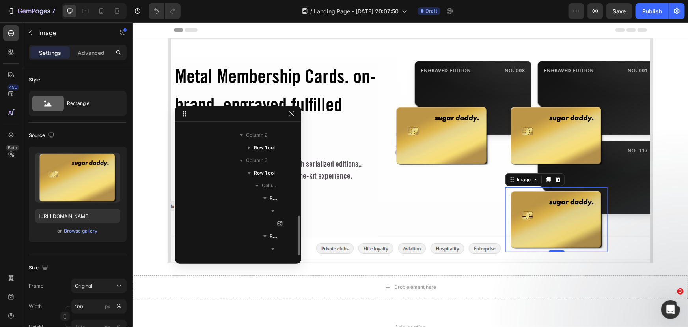
scroll to position [134, 0]
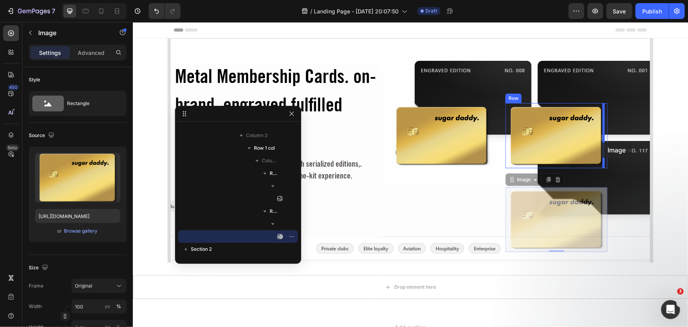
drag, startPoint x: 549, startPoint y: 210, endPoint x: 601, endPoint y: 142, distance: 85.8
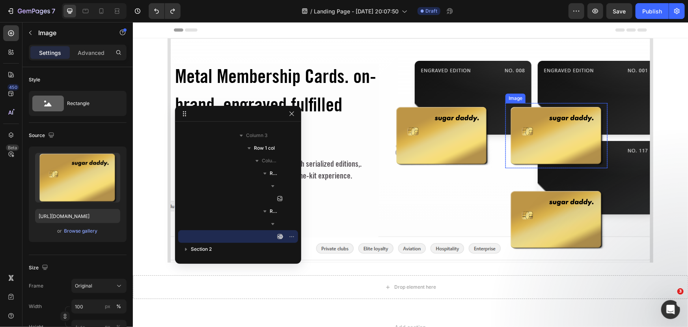
click at [582, 147] on img at bounding box center [556, 135] width 102 height 65
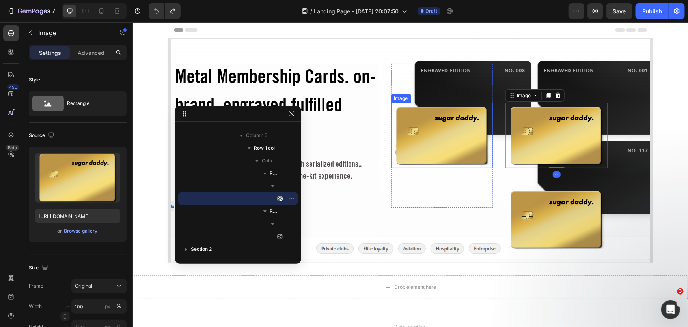
click at [492, 143] on div "Metal Membership Cards. on-brand, engraved fulfilled end-to-end. Heading Boost …" at bounding box center [390, 157] width 433 height 188
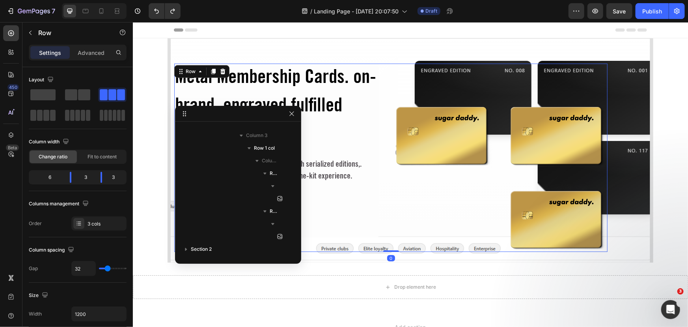
scroll to position [23, 0]
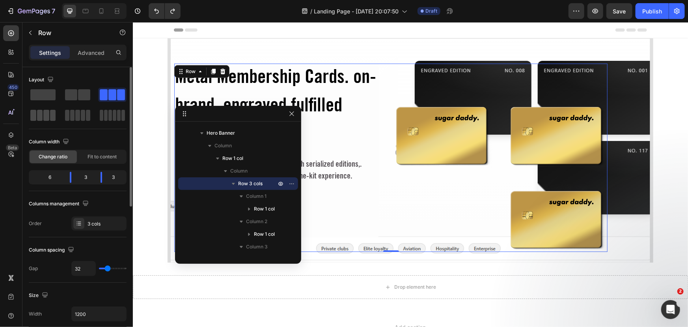
click at [44, 112] on span at bounding box center [46, 115] width 6 height 11
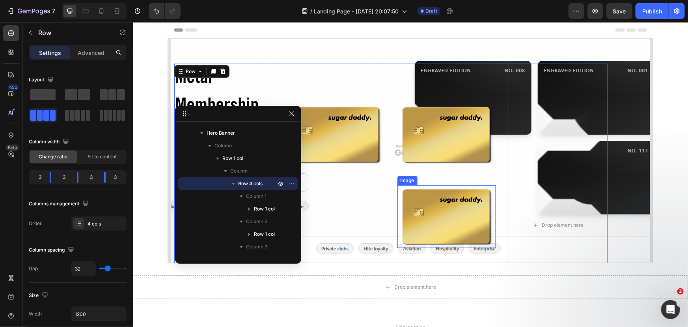
click at [441, 212] on img at bounding box center [446, 216] width 99 height 63
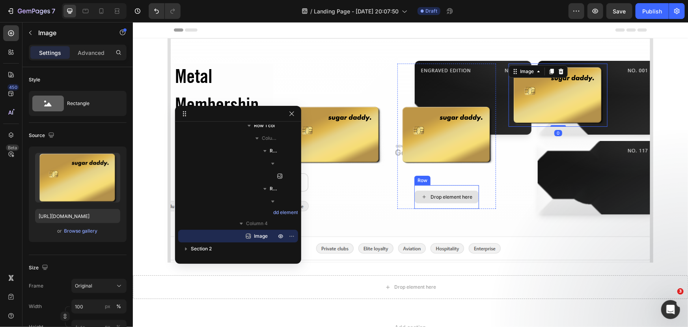
click at [446, 189] on div "Drop element here" at bounding box center [446, 197] width 65 height 24
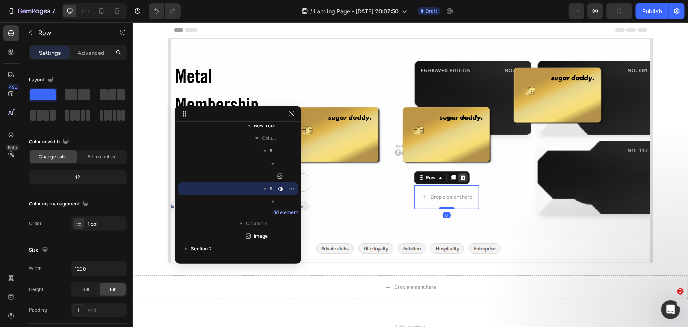
click at [463, 177] on div at bounding box center [462, 176] width 9 height 9
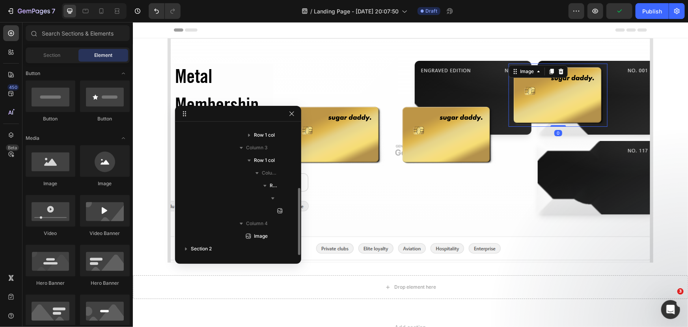
click at [533, 104] on img at bounding box center [557, 94] width 99 height 63
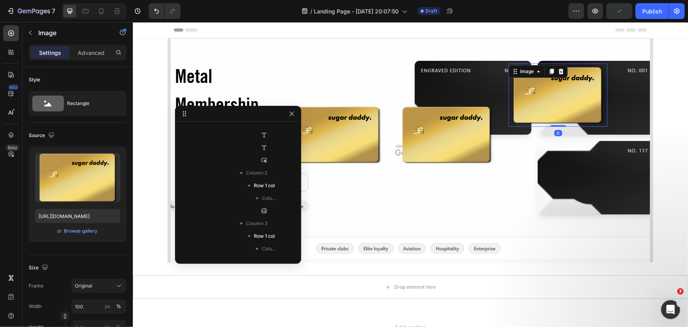
scroll to position [198, 0]
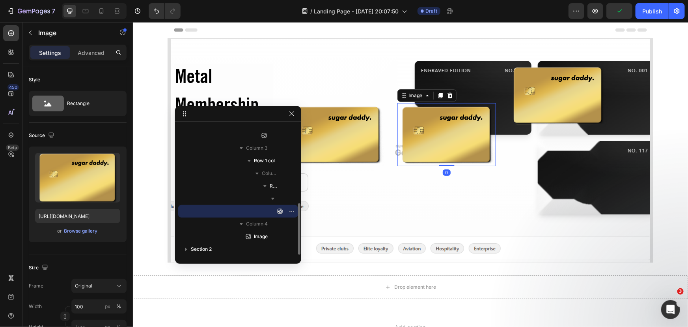
click at [432, 134] on img at bounding box center [446, 134] width 99 height 63
click at [452, 80] on div "Image 0 Row Row" at bounding box center [446, 123] width 99 height 121
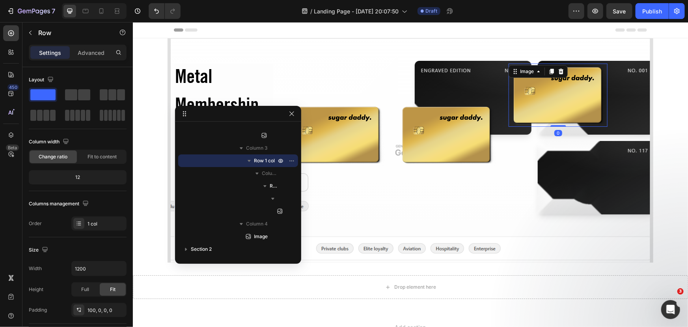
click at [508, 82] on img at bounding box center [557, 94] width 99 height 63
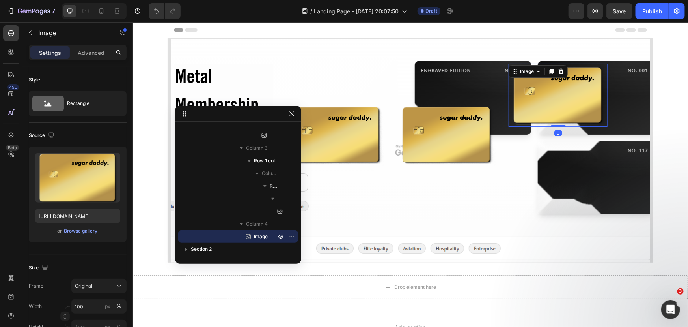
click at [539, 140] on div "Image 0" at bounding box center [557, 224] width 99 height 323
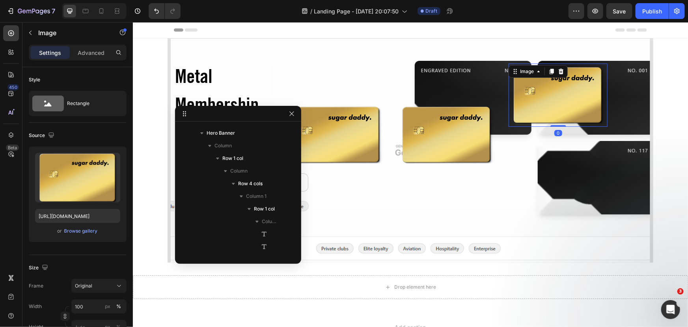
click at [532, 106] on img at bounding box center [557, 94] width 99 height 63
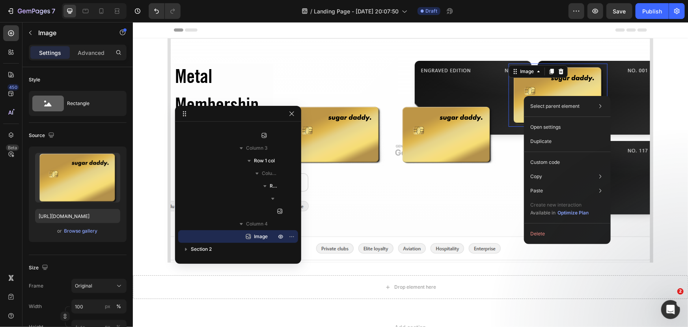
click at [521, 88] on img at bounding box center [557, 94] width 99 height 63
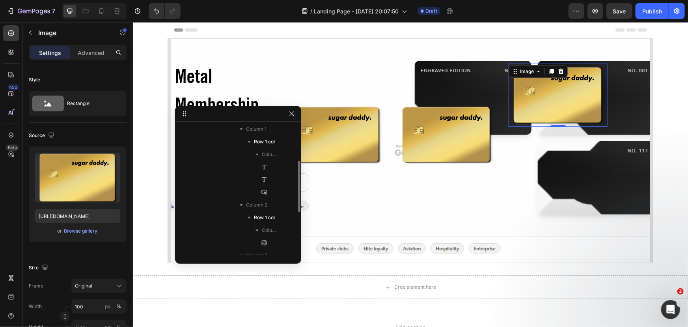
scroll to position [19, 0]
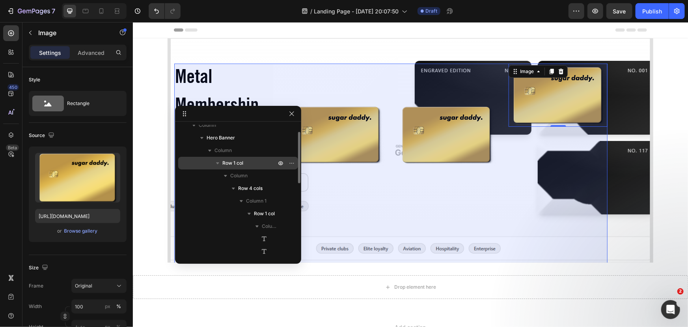
click at [253, 162] on p "Row 1 col" at bounding box center [249, 163] width 55 height 8
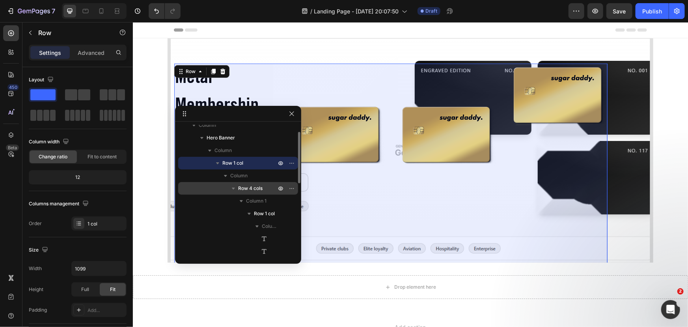
click at [260, 188] on span "Row 4 cols" at bounding box center [250, 188] width 24 height 8
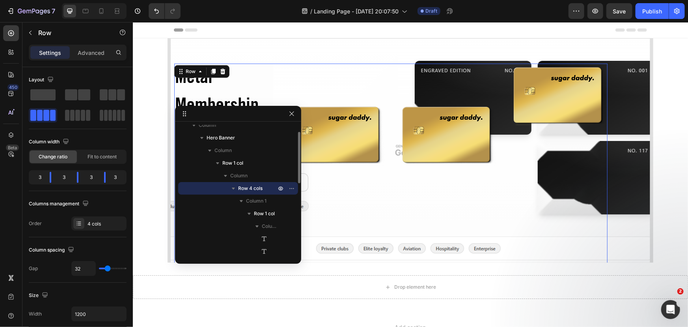
scroll to position [54, 0]
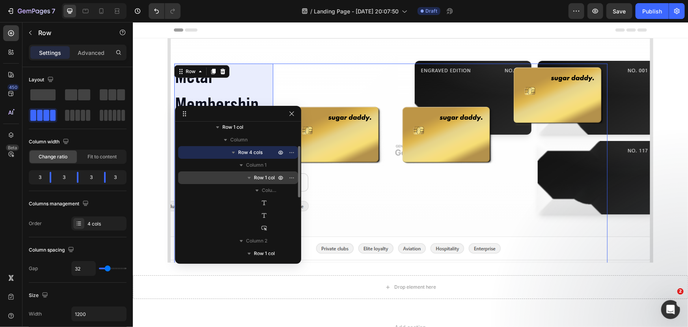
click at [263, 180] on span "Row 1 col" at bounding box center [264, 178] width 21 height 8
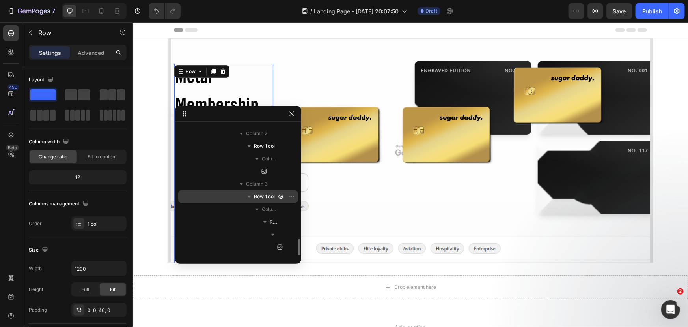
scroll to position [198, 0]
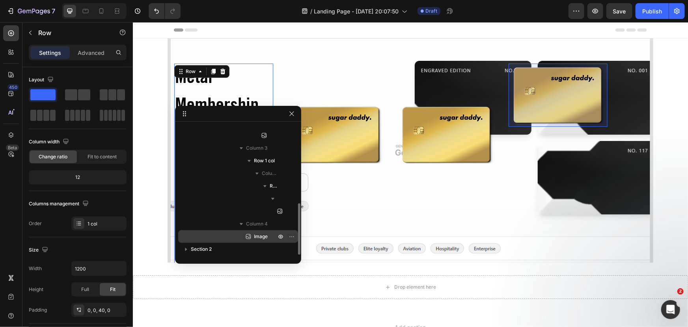
click at [252, 238] on icon at bounding box center [249, 236] width 8 height 8
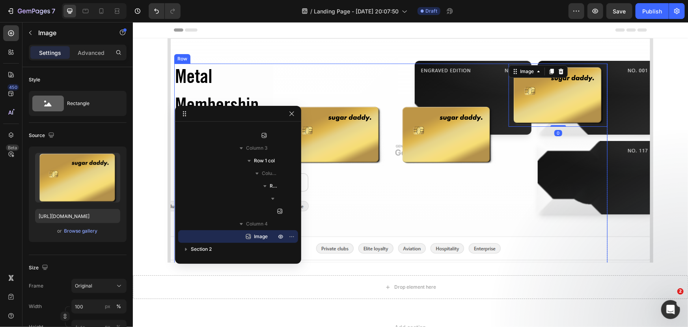
click at [392, 102] on div "Metal Membership Cards. on-brand, engraved fulfilled end-to-end. Heading Boost …" at bounding box center [390, 224] width 433 height 323
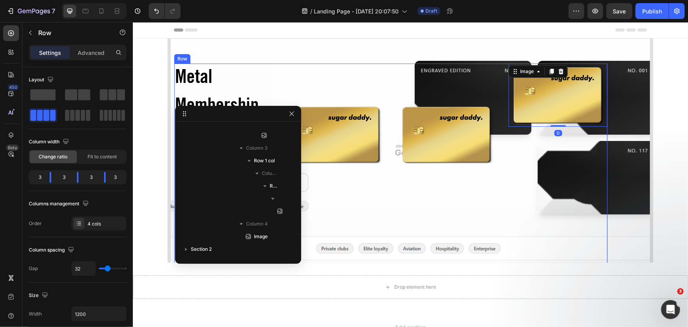
scroll to position [23, 0]
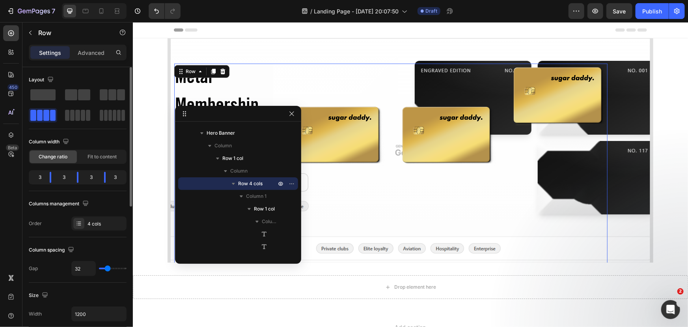
click at [54, 118] on span at bounding box center [53, 115] width 6 height 11
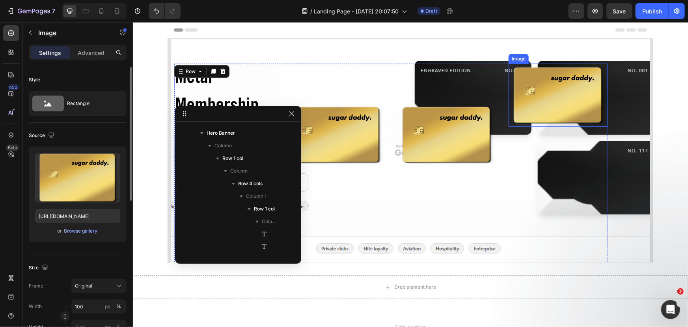
scroll to position [198, 0]
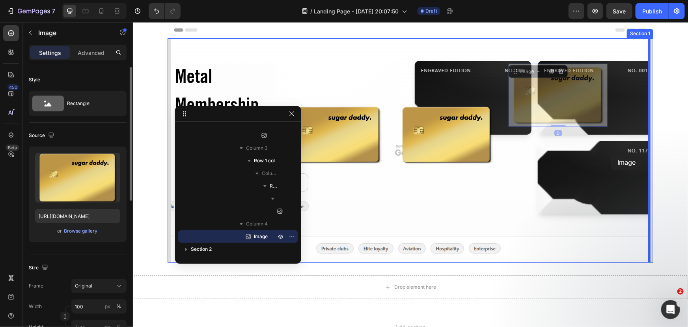
drag, startPoint x: 546, startPoint y: 99, endPoint x: 611, endPoint y: 154, distance: 84.8
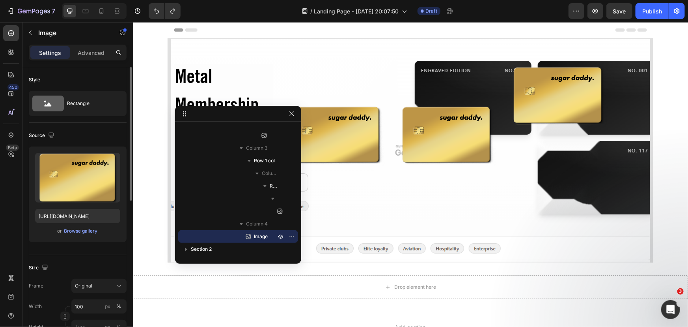
click at [540, 97] on img at bounding box center [557, 94] width 99 height 63
click at [491, 118] on img at bounding box center [446, 134] width 99 height 63
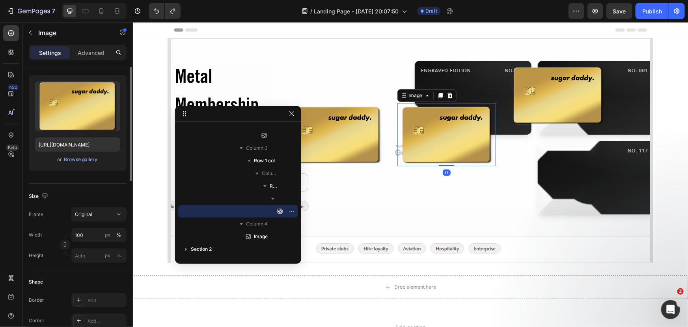
scroll to position [107, 0]
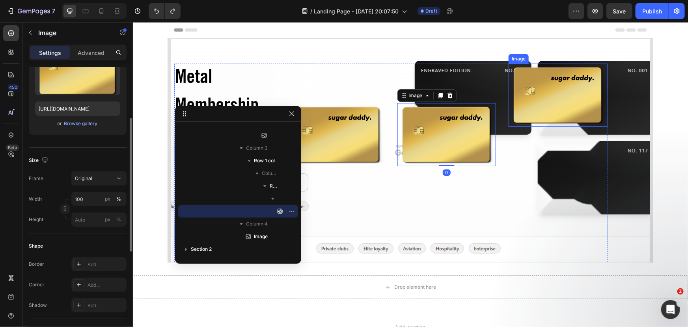
click at [559, 86] on img at bounding box center [557, 94] width 99 height 63
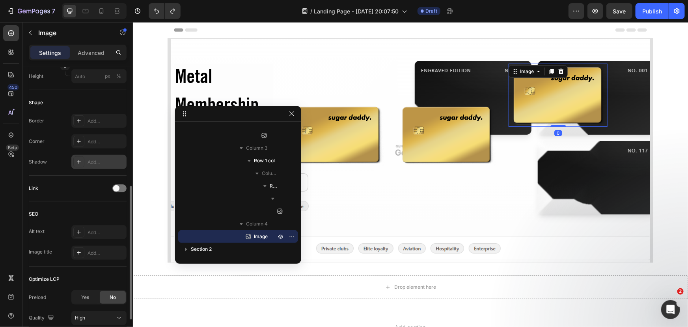
scroll to position [313, 0]
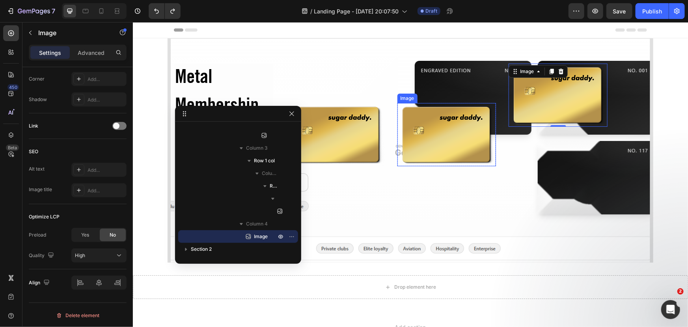
click at [455, 131] on img at bounding box center [446, 134] width 99 height 63
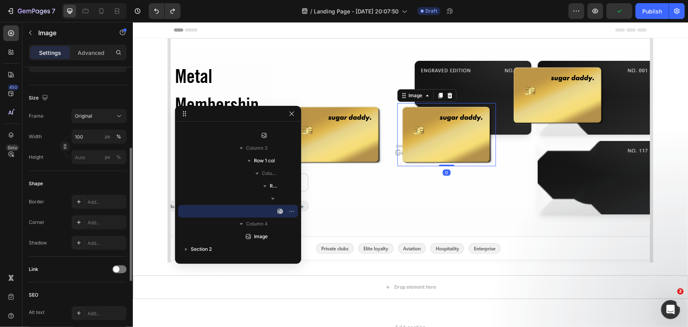
scroll to position [0, 0]
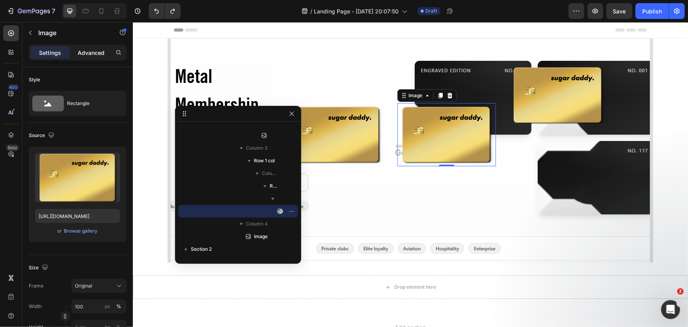
click at [88, 58] on div "Advanced" at bounding box center [90, 52] width 39 height 13
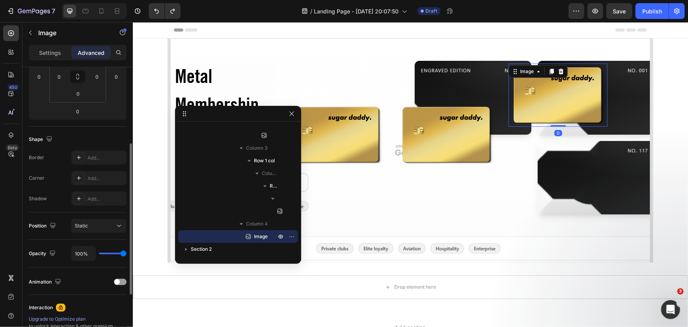
scroll to position [143, 0]
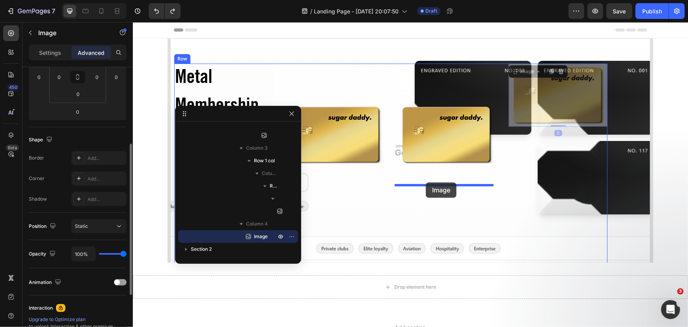
drag, startPoint x: 517, startPoint y: 121, endPoint x: 435, endPoint y: 176, distance: 98.5
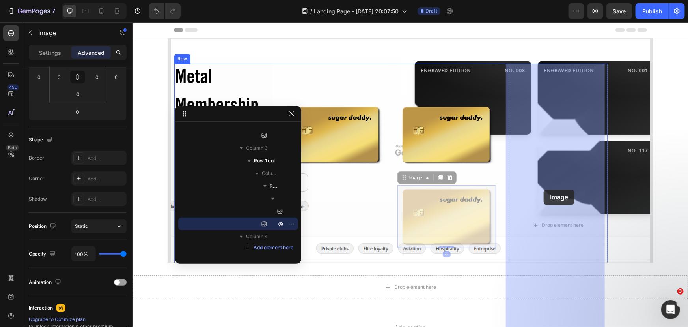
drag, startPoint x: 445, startPoint y: 210, endPoint x: 519, endPoint y: 196, distance: 75.7
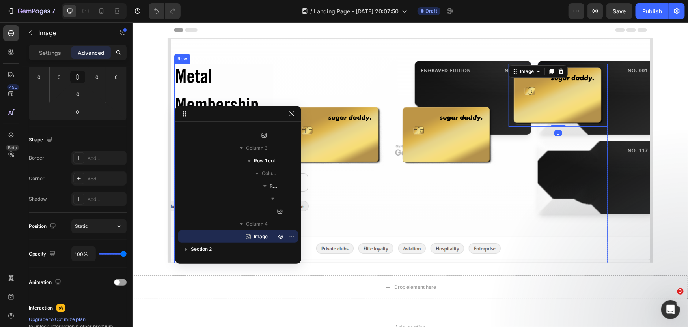
click at [511, 198] on div "Image 0" at bounding box center [557, 224] width 99 height 323
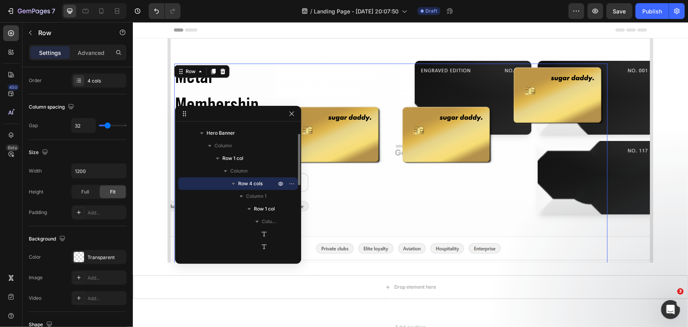
scroll to position [0, 0]
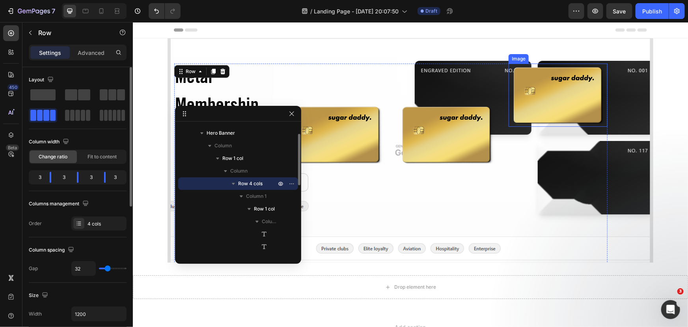
click at [538, 105] on img at bounding box center [557, 94] width 99 height 63
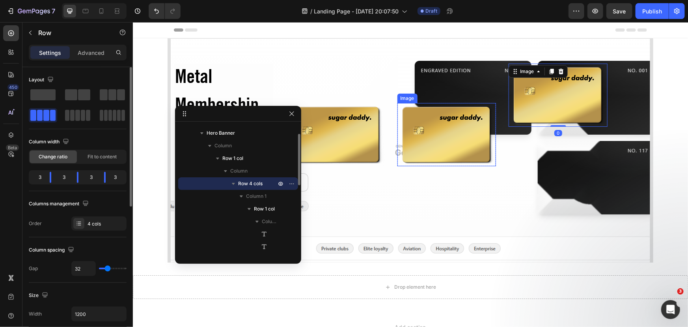
scroll to position [198, 0]
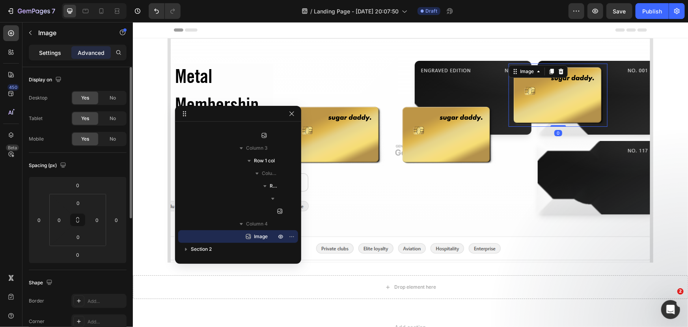
click at [43, 56] on p "Settings" at bounding box center [50, 53] width 22 height 8
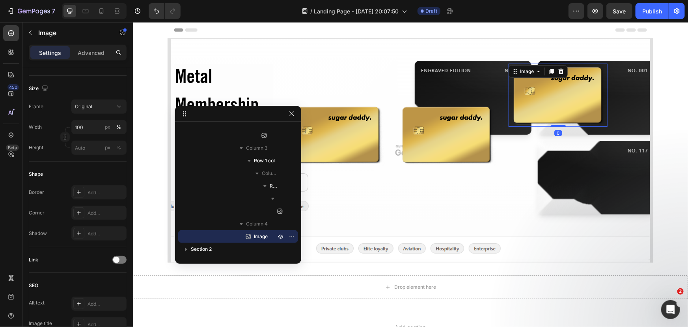
scroll to position [313, 0]
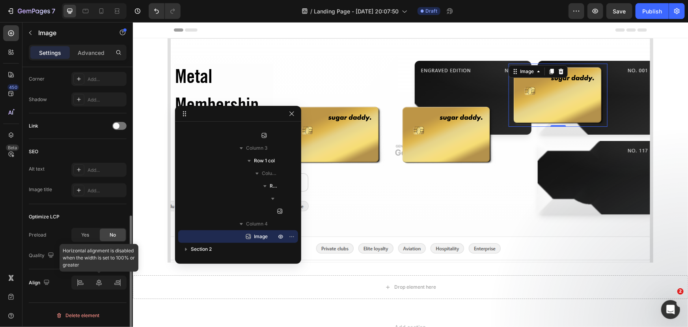
click at [98, 280] on div at bounding box center [98, 282] width 55 height 14
click at [121, 284] on div at bounding box center [98, 282] width 55 height 14
click at [80, 281] on div at bounding box center [98, 282] width 55 height 14
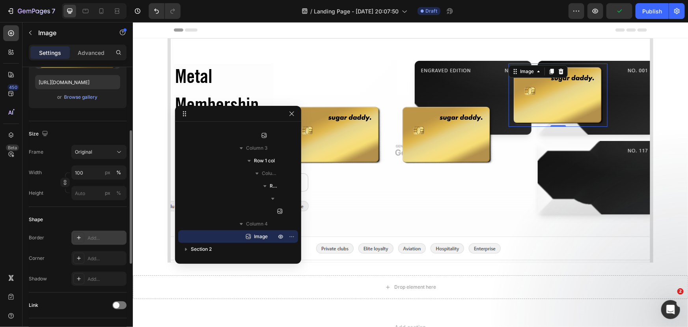
scroll to position [62, 0]
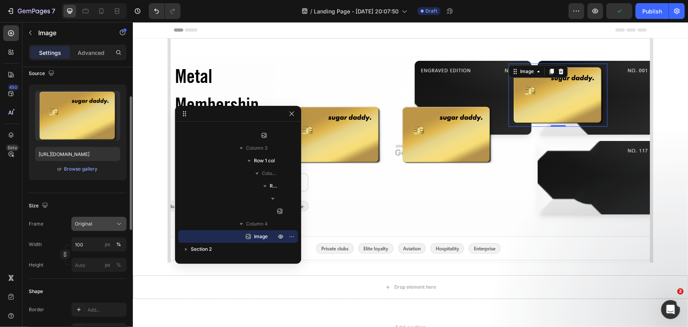
click at [120, 224] on icon at bounding box center [119, 224] width 8 height 8
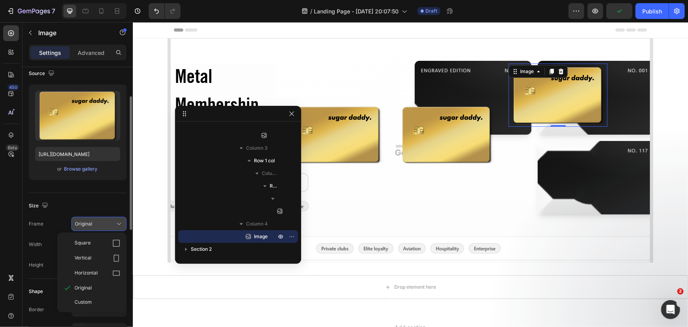
click at [120, 224] on icon at bounding box center [119, 224] width 8 height 8
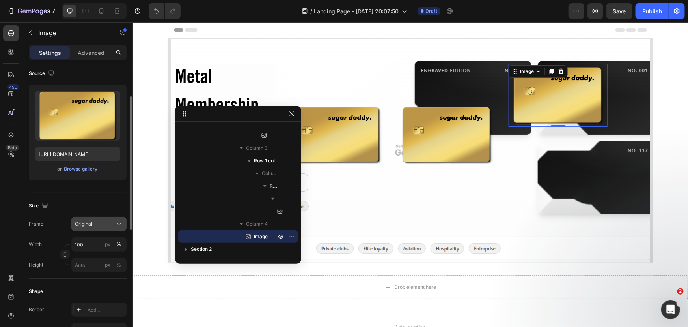
click at [120, 224] on icon at bounding box center [119, 224] width 8 height 8
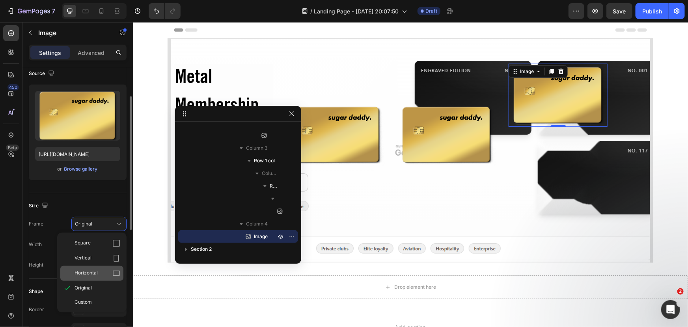
click at [102, 276] on div "Horizontal" at bounding box center [91, 272] width 63 height 15
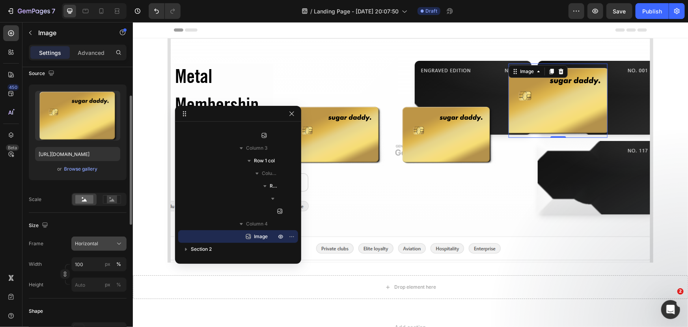
click at [108, 241] on div "Horizontal" at bounding box center [94, 243] width 39 height 7
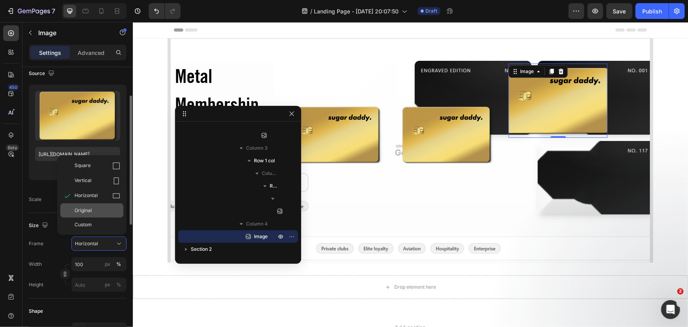
click at [101, 214] on div "Original" at bounding box center [91, 210] width 63 height 14
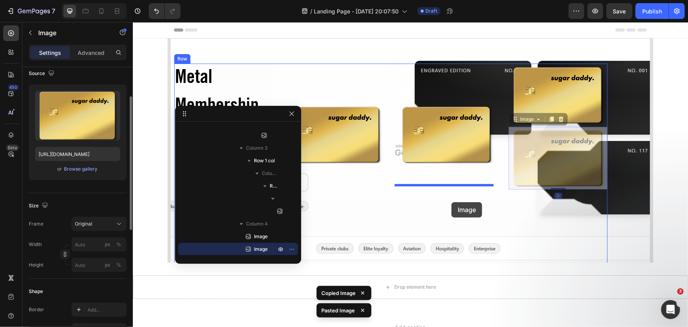
drag, startPoint x: 568, startPoint y: 150, endPoint x: 451, endPoint y: 202, distance: 127.5
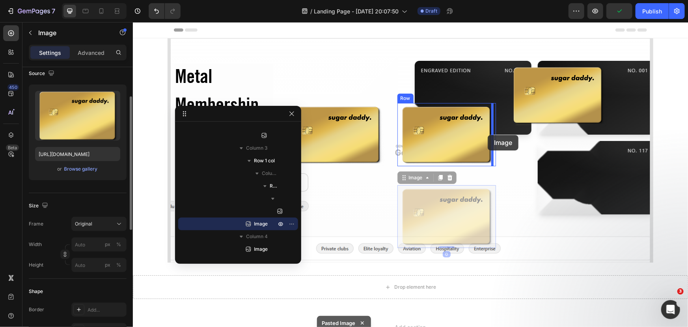
drag, startPoint x: 452, startPoint y: 204, endPoint x: 488, endPoint y: 134, distance: 78.0
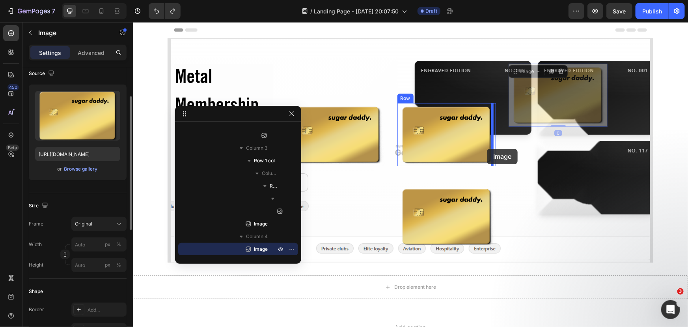
drag, startPoint x: 546, startPoint y: 100, endPoint x: 487, endPoint y: 148, distance: 76.2
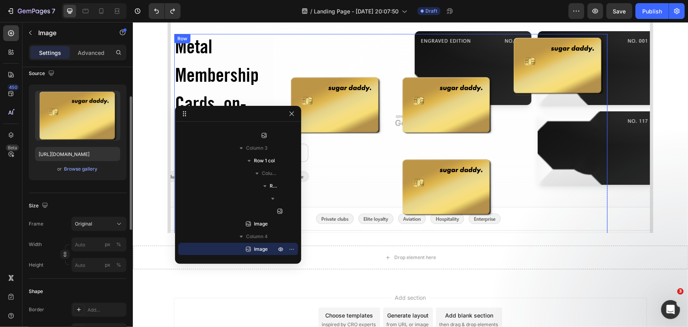
scroll to position [26, 0]
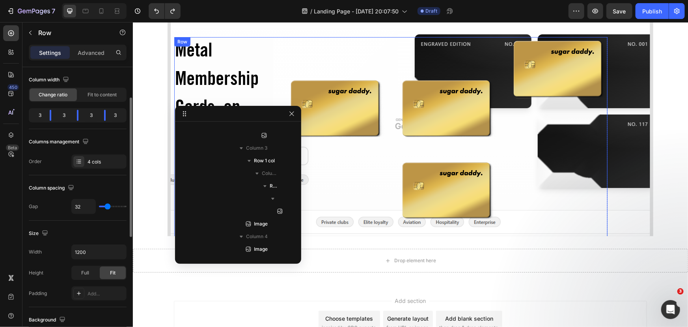
click at [553, 164] on div "Image" at bounding box center [557, 198] width 99 height 323
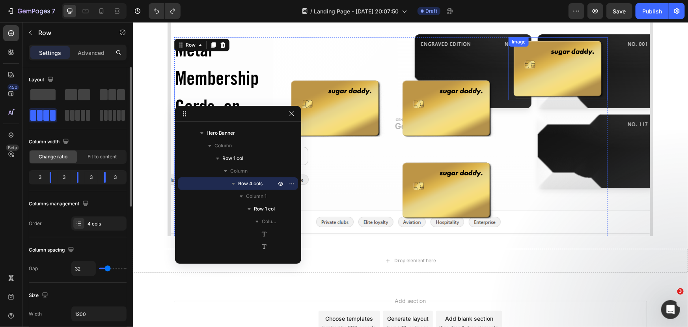
click at [522, 84] on img at bounding box center [557, 68] width 99 height 63
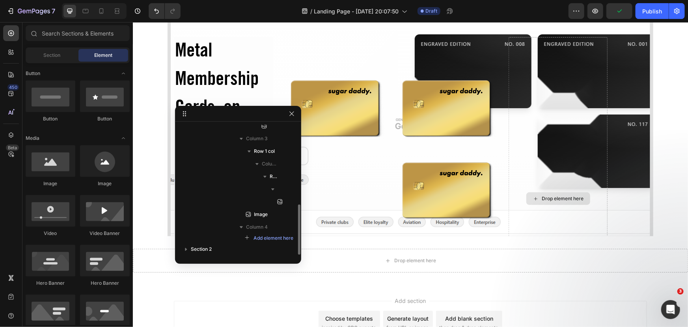
click at [518, 79] on div "Drop element here" at bounding box center [557, 198] width 99 height 323
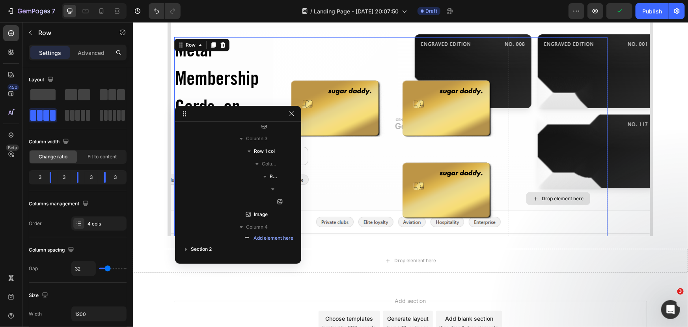
scroll to position [23, 0]
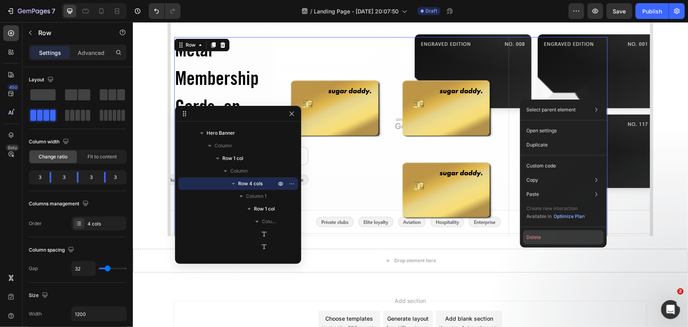
click at [536, 241] on button "Delete" at bounding box center [563, 237] width 80 height 14
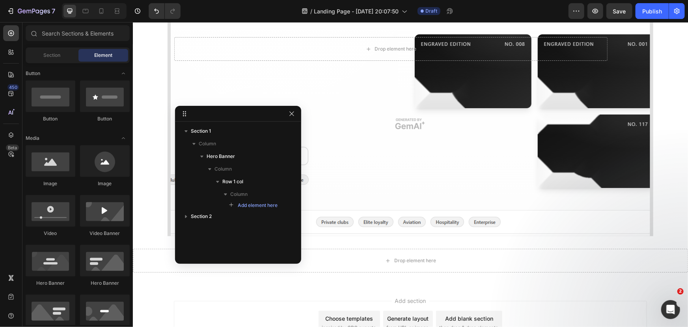
scroll to position [0, 0]
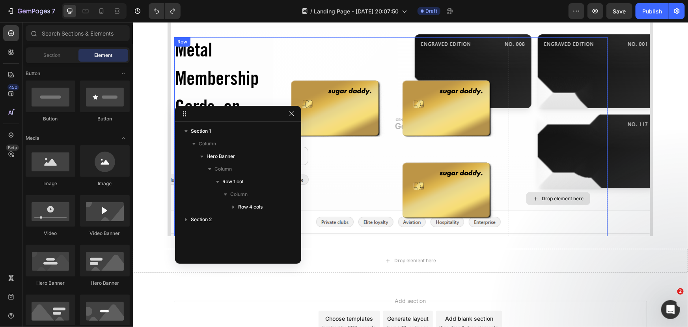
click at [532, 93] on div "Drop element here" at bounding box center [557, 198] width 99 height 323
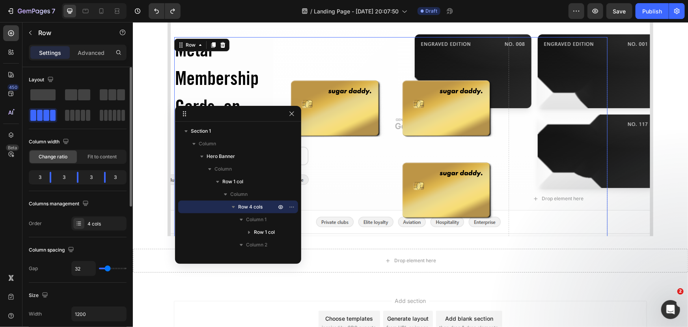
click at [95, 97] on div at bounding box center [78, 105] width 98 height 35
click at [101, 98] on span at bounding box center [104, 94] width 8 height 11
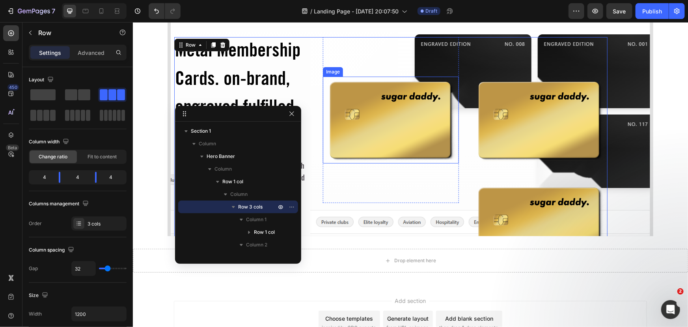
click at [441, 93] on img at bounding box center [391, 119] width 136 height 87
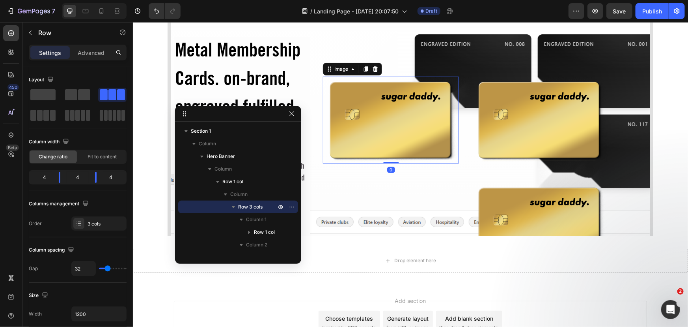
scroll to position [84, 0]
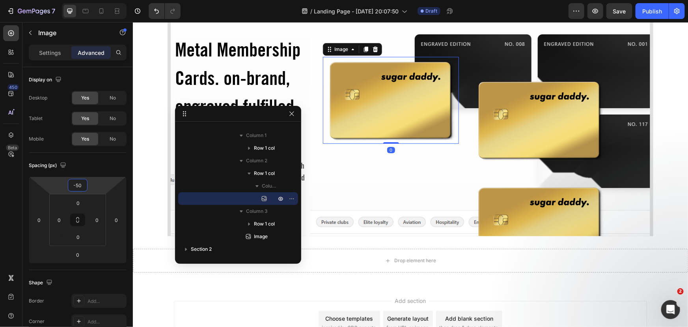
drag, startPoint x: 94, startPoint y: 184, endPoint x: 94, endPoint y: 193, distance: 9.1
click at [94, 0] on html "7 Version history / Landing Page - Aug 26, 20:07:50 Draft Preview Save Publish …" at bounding box center [344, 0] width 688 height 0
type input "0"
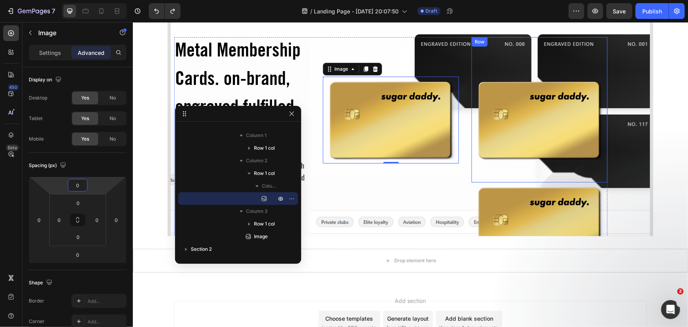
click at [529, 171] on div "Image Row" at bounding box center [539, 129] width 136 height 106
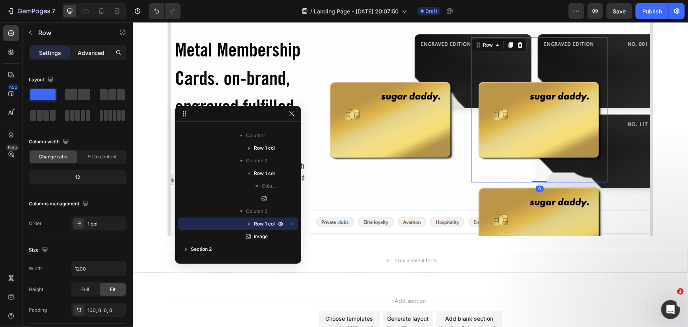
click at [87, 49] on p "Advanced" at bounding box center [91, 53] width 27 height 8
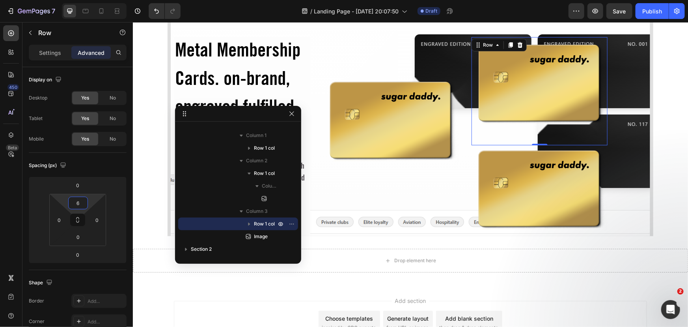
type input "0"
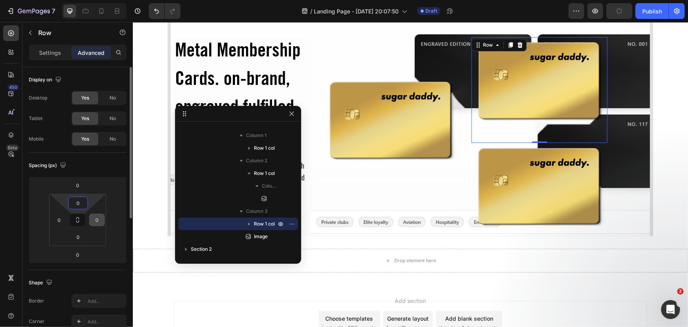
drag, startPoint x: 92, startPoint y: 200, endPoint x: 93, endPoint y: 225, distance: 24.5
click at [93, 0] on html "7 Version history / Landing Page - Aug 26, 20:07:50 Draft Preview Publish 450 B…" at bounding box center [344, 0] width 688 height 0
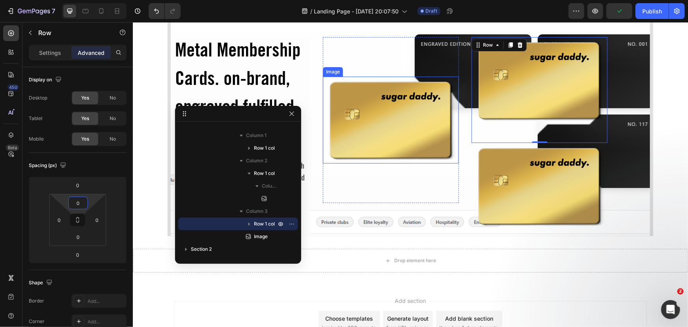
click at [405, 131] on img at bounding box center [391, 119] width 136 height 87
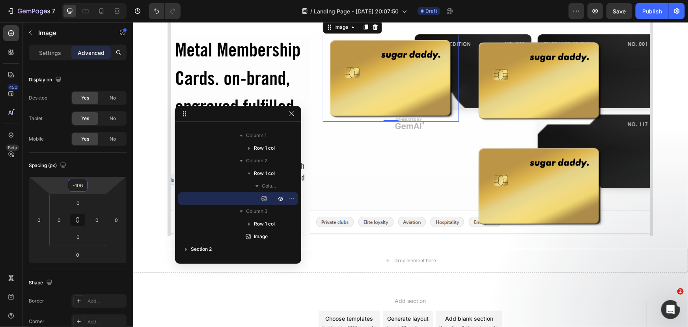
type input "-104"
drag, startPoint x: 97, startPoint y: 182, endPoint x: 107, endPoint y: 201, distance: 21.3
click at [107, 0] on html "7 Version history / Landing Page - Aug 26, 20:07:50 Draft Preview Save Publish …" at bounding box center [344, 0] width 688 height 0
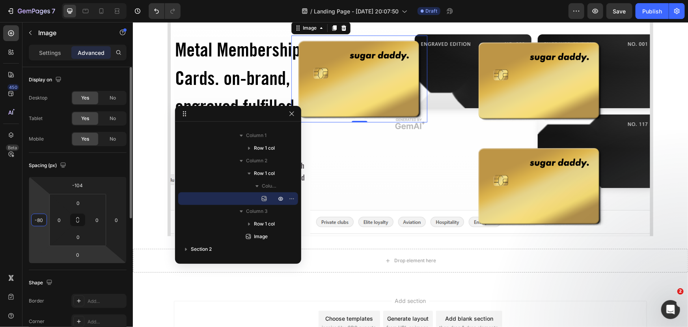
drag, startPoint x: 33, startPoint y: 246, endPoint x: 39, endPoint y: 258, distance: 12.9
click at [39, 0] on html "7 Version history / Landing Page - Aug 26, 20:07:50 Draft Preview Save Publish …" at bounding box center [344, 0] width 688 height 0
type input "0"
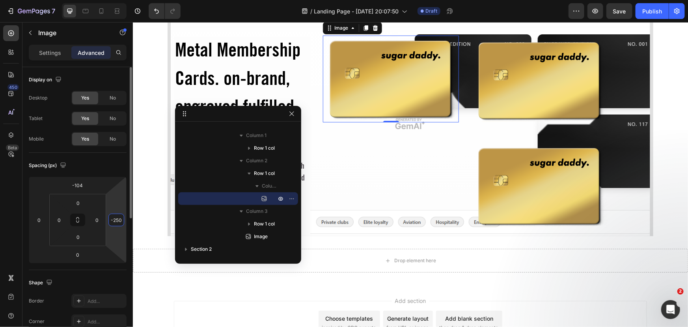
drag, startPoint x: 118, startPoint y: 217, endPoint x: 100, endPoint y: 276, distance: 61.7
click at [103, 0] on html "7 Version history / Landing Page - Aug 26, 20:07:50 Draft Preview Save Publish …" at bounding box center [344, 0] width 688 height 0
type input "0"
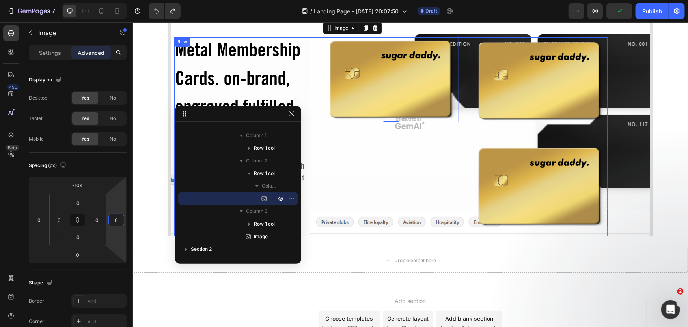
click at [315, 96] on div "Metal Membership Cards. on-brand, engraved fulfilled end-to-end. Heading Boost …" at bounding box center [390, 144] width 433 height 214
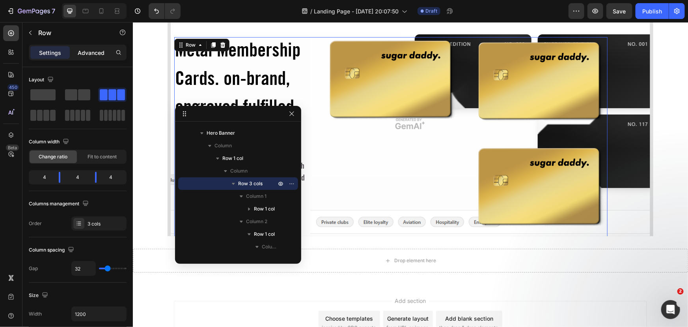
click at [93, 55] on p "Advanced" at bounding box center [91, 53] width 27 height 8
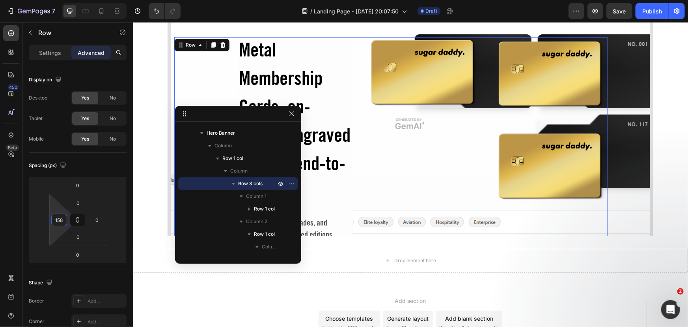
drag, startPoint x: 60, startPoint y: 231, endPoint x: 70, endPoint y: 202, distance: 30.1
click at [70, 0] on html "7 Version history / Landing Page - Aug 26, 20:07:50 Draft Preview Save Publish …" at bounding box center [344, 0] width 688 height 0
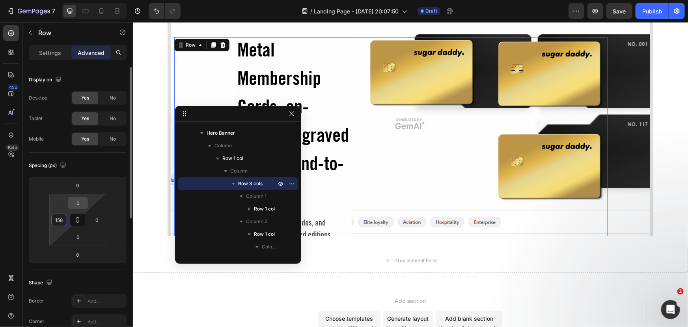
type input "0"
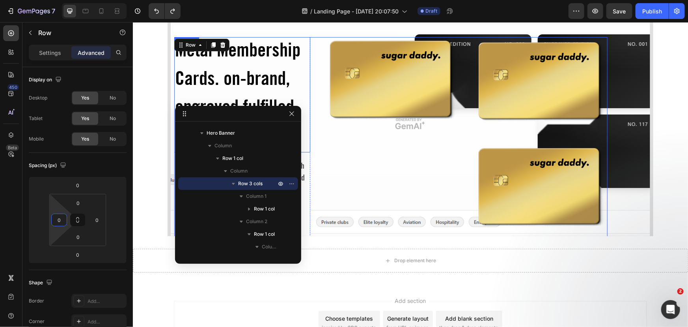
click at [254, 78] on h2 "Metal Membership Cards. on-brand, engraved fulfilled end-to-end." at bounding box center [242, 94] width 136 height 115
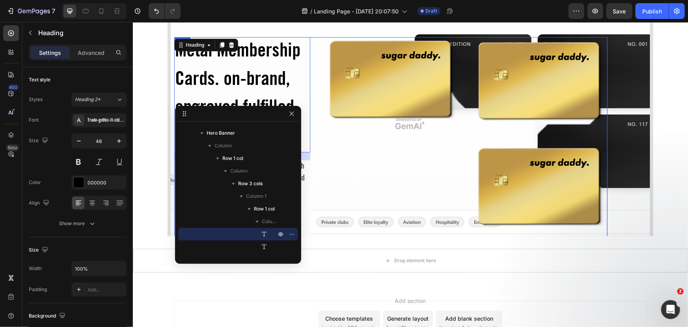
click at [352, 179] on div "Image Row" at bounding box center [391, 144] width 136 height 214
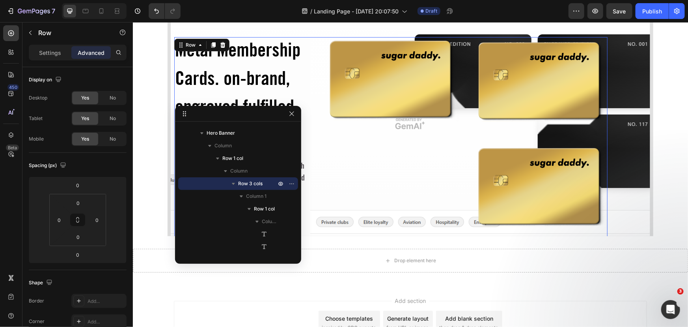
click at [322, 308] on div "Add section Choose templates inspired by CRO experts Generate layout from URL o…" at bounding box center [410, 321] width 473 height 43
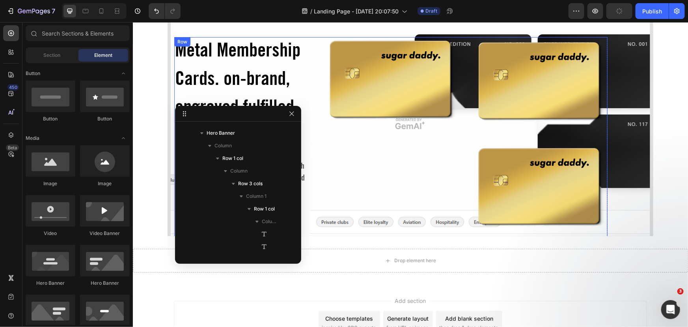
click at [368, 147] on div "Image Row" at bounding box center [391, 99] width 136 height 125
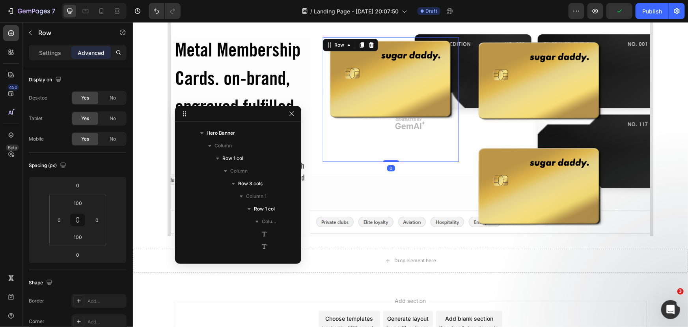
scroll to position [124, 0]
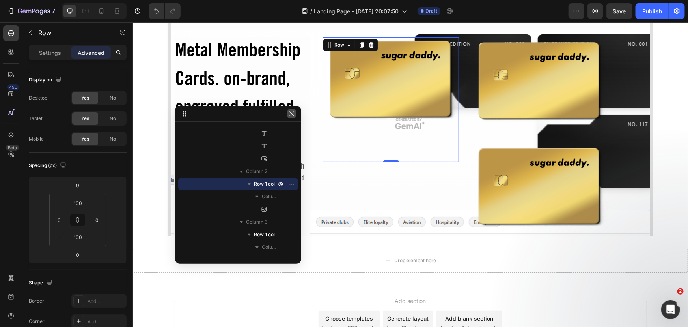
click at [293, 117] on button "button" at bounding box center [291, 113] width 9 height 9
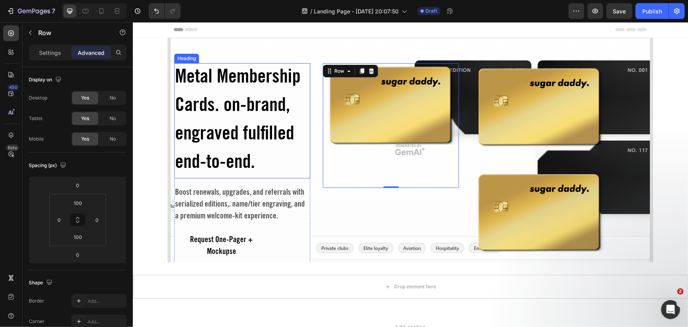
scroll to position [0, 0]
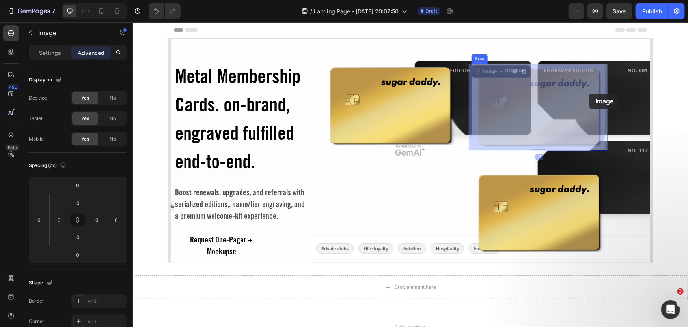
drag, startPoint x: 522, startPoint y: 105, endPoint x: 589, endPoint y: 93, distance: 68.2
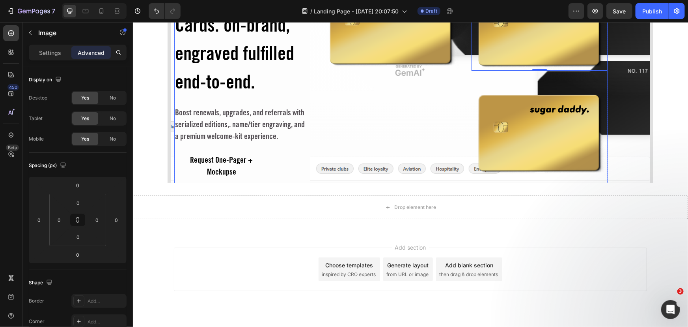
scroll to position [98, 0]
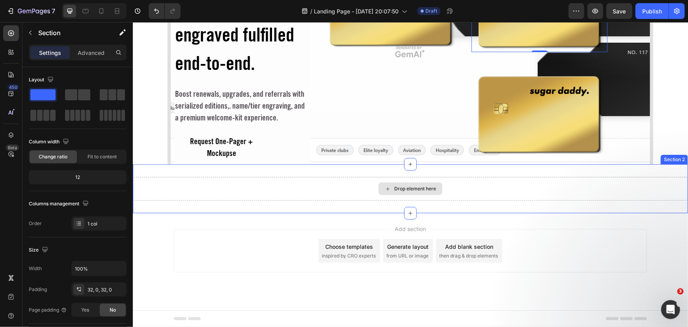
click at [417, 195] on div "Drop element here" at bounding box center [410, 188] width 555 height 24
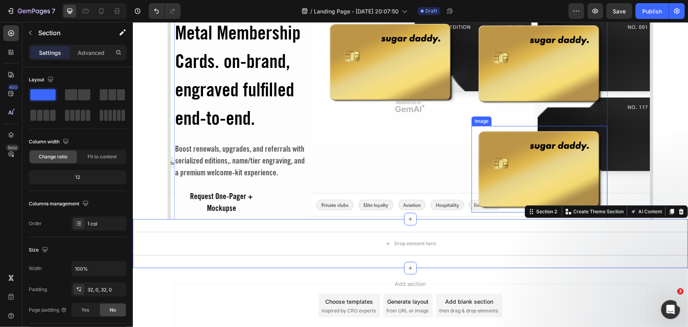
scroll to position [26, 0]
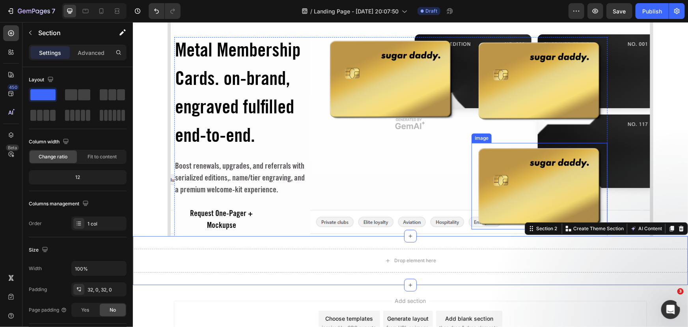
click at [501, 158] on img at bounding box center [539, 185] width 136 height 87
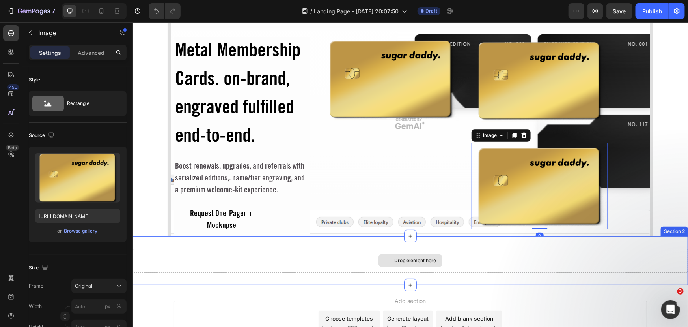
click at [402, 249] on div "Drop element here" at bounding box center [410, 260] width 555 height 24
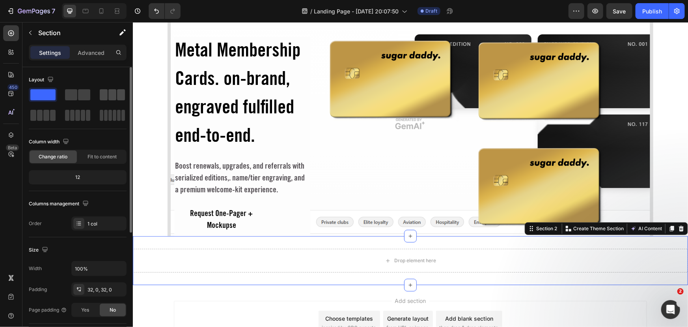
click at [106, 98] on span at bounding box center [104, 94] width 8 height 11
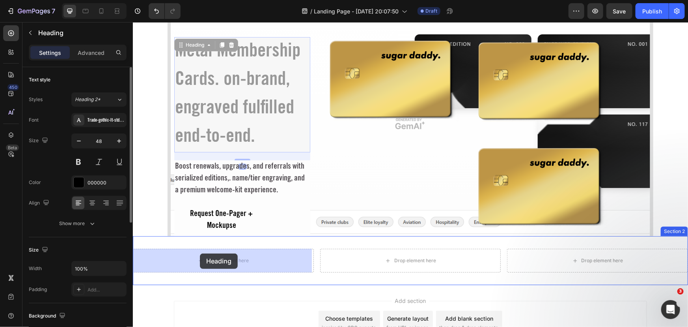
drag, startPoint x: 214, startPoint y: 81, endPoint x: 204, endPoint y: 255, distance: 173.9
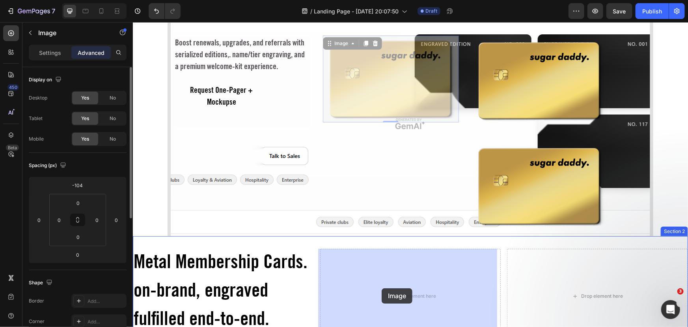
drag, startPoint x: 381, startPoint y: 90, endPoint x: 381, endPoint y: 289, distance: 198.8
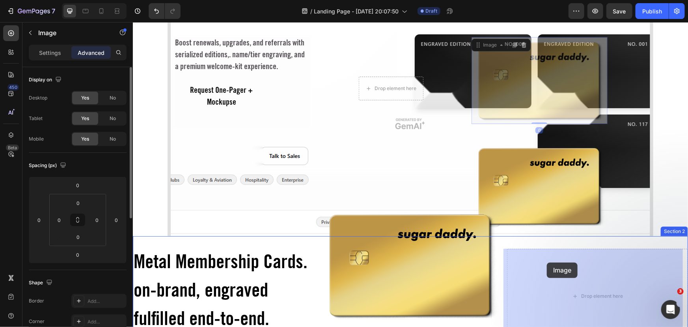
drag, startPoint x: 545, startPoint y: 75, endPoint x: 548, endPoint y: 252, distance: 176.3
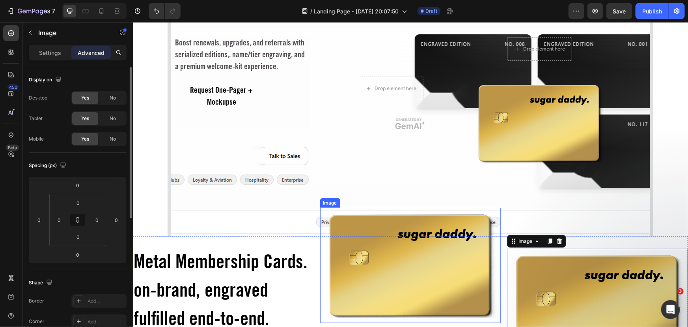
click at [435, 267] on img at bounding box center [410, 264] width 181 height 115
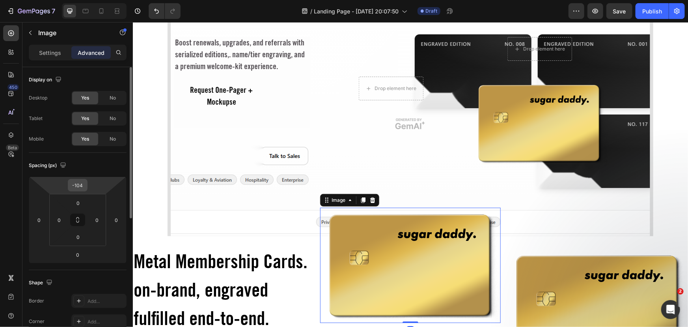
click at [79, 187] on input "-104" at bounding box center [78, 185] width 16 height 12
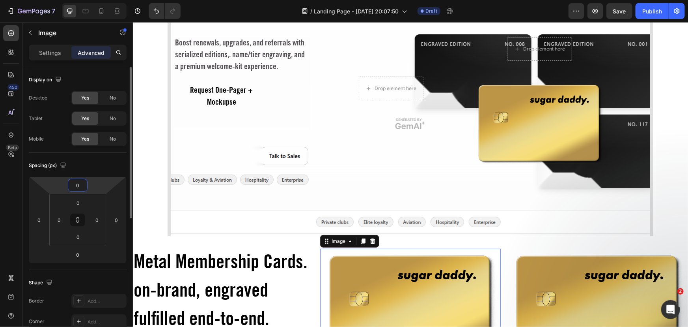
type input "0"
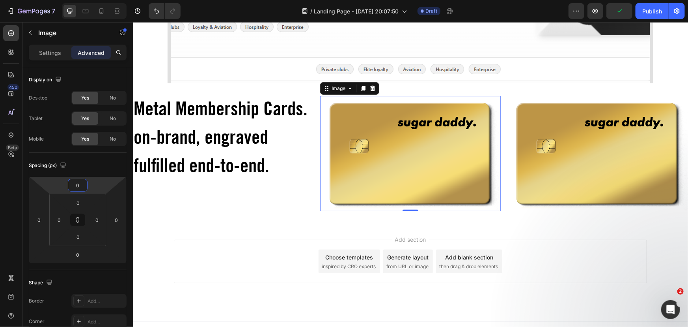
scroll to position [189, 0]
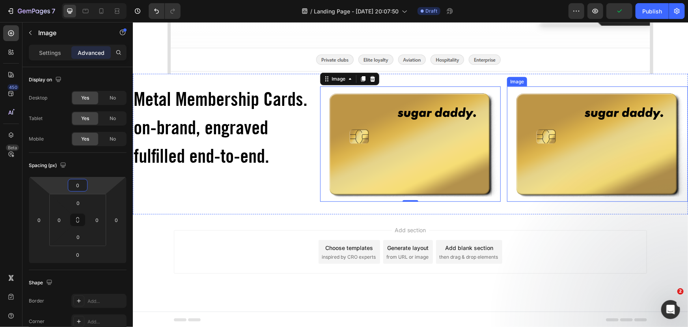
click at [549, 148] on img at bounding box center [597, 143] width 181 height 115
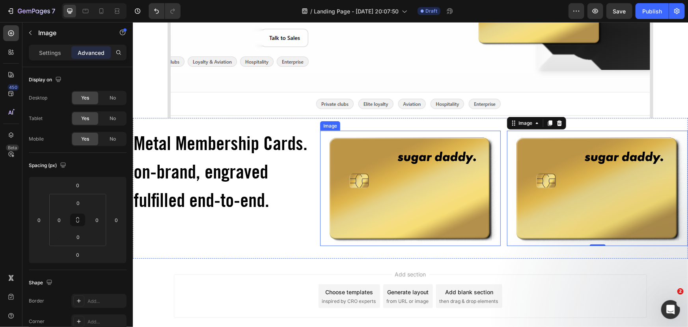
scroll to position [153, 0]
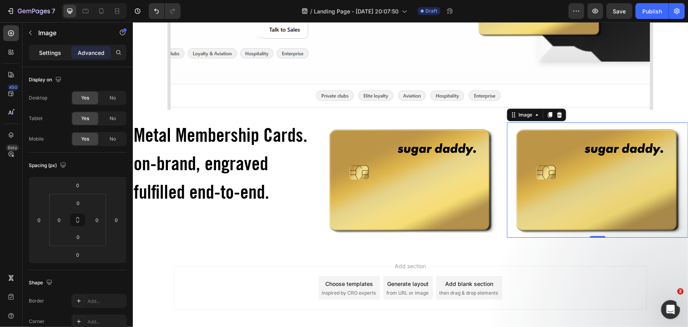
click at [43, 51] on p "Settings" at bounding box center [50, 53] width 22 height 8
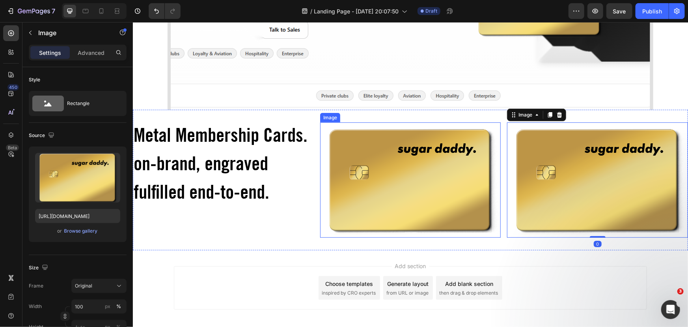
click at [323, 202] on img at bounding box center [410, 179] width 181 height 115
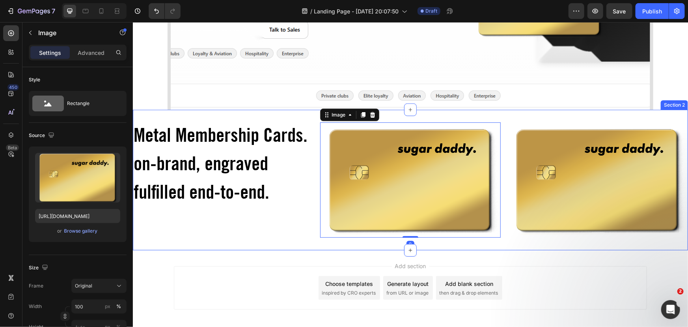
click at [315, 201] on div "Metal Membership Cards. on-brand, engraved fulfilled end-to-end. Heading Image …" at bounding box center [410, 179] width 555 height 140
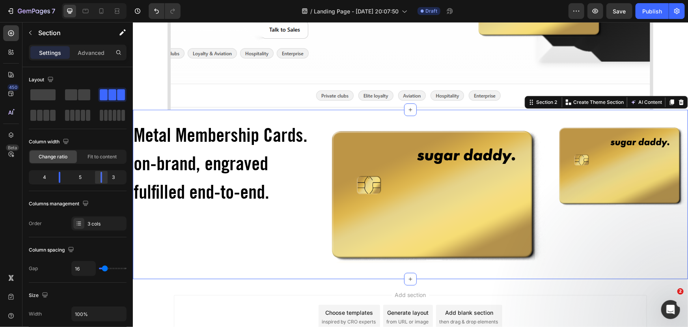
drag, startPoint x: 94, startPoint y: 177, endPoint x: 106, endPoint y: 179, distance: 12.3
click at [106, 179] on div at bounding box center [101, 177] width 14 height 11
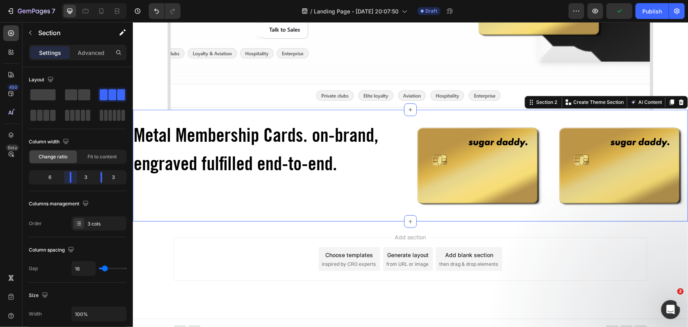
drag, startPoint x: 59, startPoint y: 176, endPoint x: 49, endPoint y: 146, distance: 31.9
click at [82, 174] on div "6 3 3" at bounding box center [78, 177] width 98 height 14
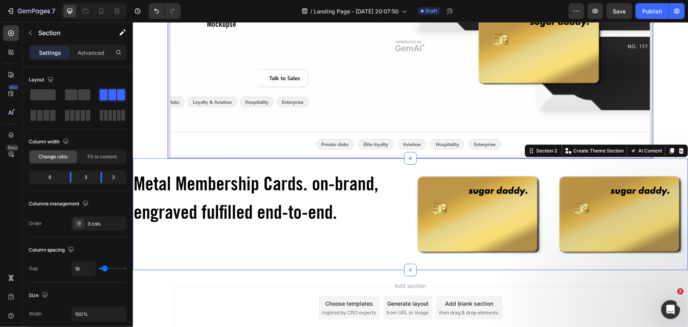
scroll to position [107, 0]
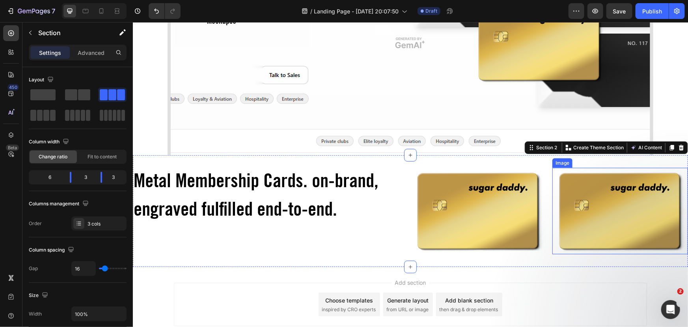
click at [590, 190] on img at bounding box center [620, 210] width 136 height 86
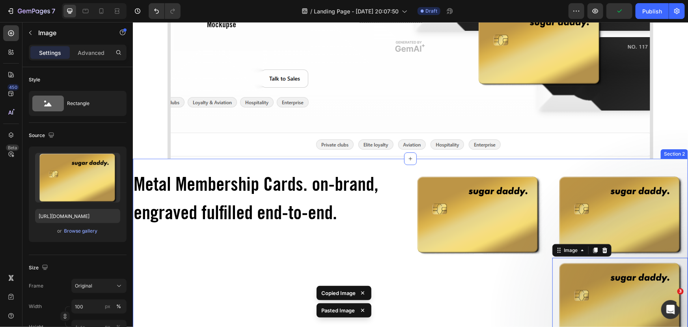
scroll to position [179, 0]
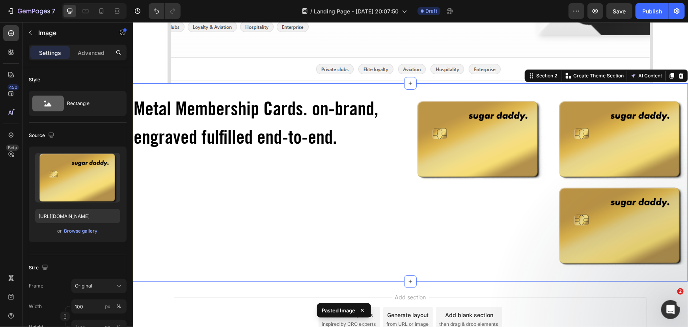
click at [454, 248] on div "Image" at bounding box center [478, 181] width 136 height 173
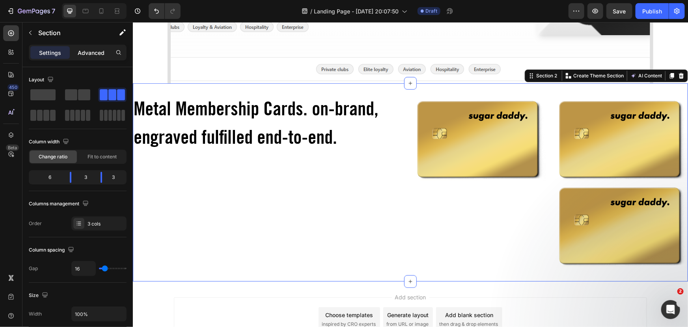
click at [88, 49] on p "Advanced" at bounding box center [91, 53] width 27 height 8
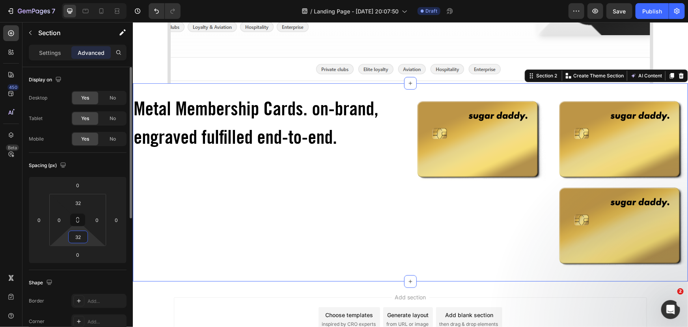
click at [76, 237] on input "32" at bounding box center [78, 237] width 16 height 12
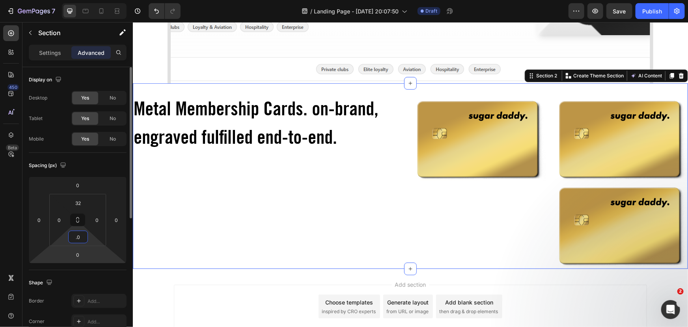
type input ".0"
type input "-76"
type input "32"
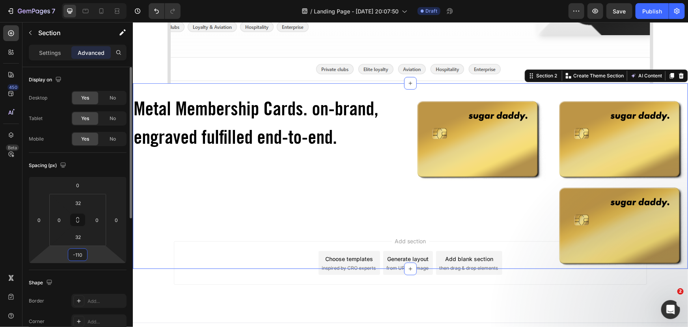
drag, startPoint x: 94, startPoint y: 258, endPoint x: 92, endPoint y: 274, distance: 16.0
click at [92, 0] on html "7 Version history / Landing Page - Aug 26, 20:07:50 Draft Preview Save Publish …" at bounding box center [344, 0] width 688 height 0
type input "0"
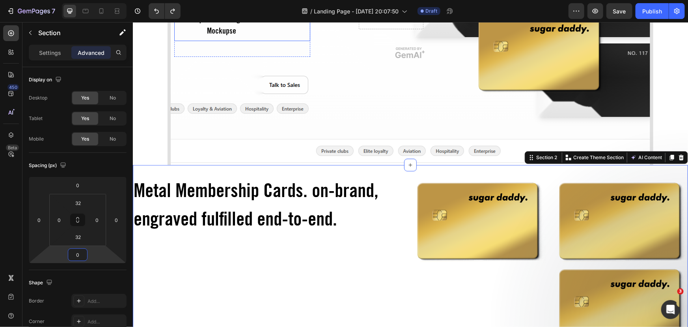
scroll to position [143, 0]
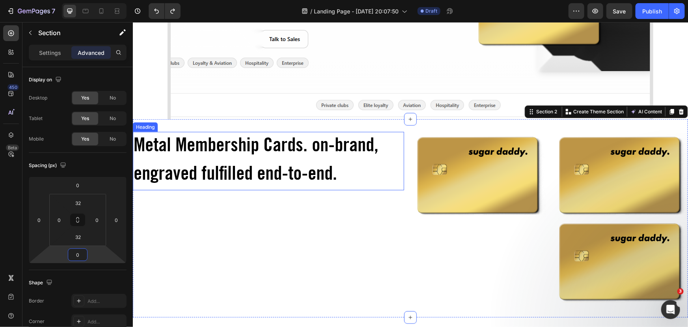
click at [259, 145] on h2 "Metal Membership Cards. on-brand, engraved fulfilled end-to-end." at bounding box center [268, 160] width 271 height 58
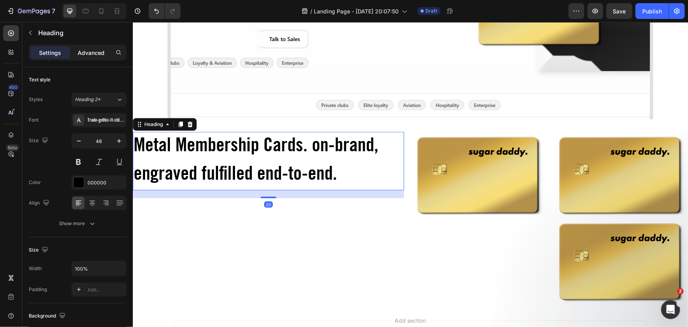
click at [86, 54] on p "Advanced" at bounding box center [91, 53] width 27 height 8
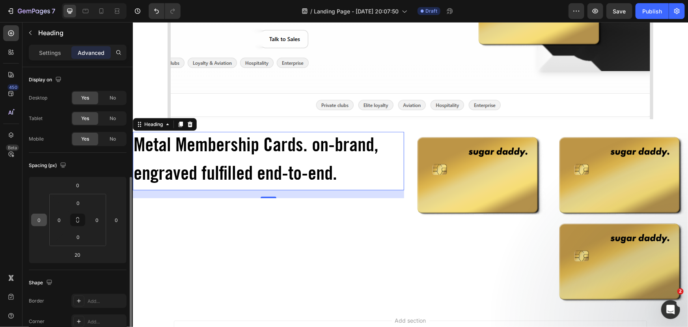
scroll to position [71, 0]
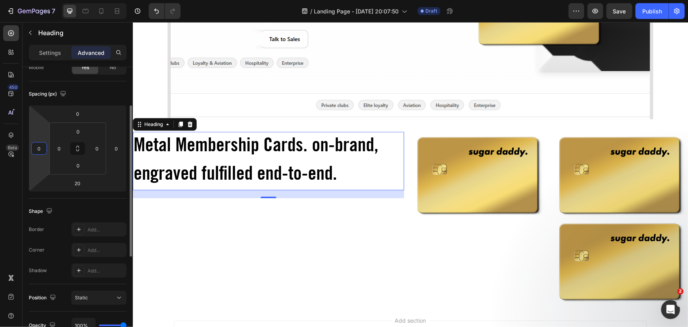
click at [38, 146] on input "0" at bounding box center [39, 148] width 12 height 12
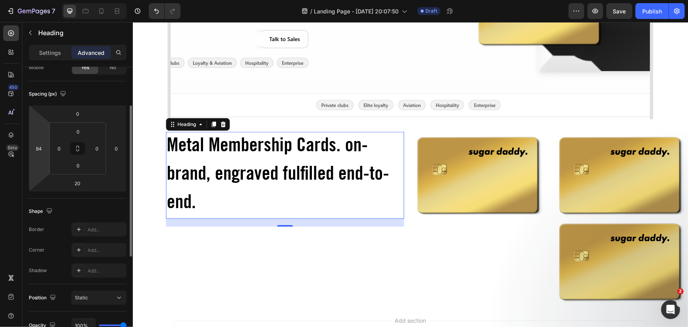
drag, startPoint x: 41, startPoint y: 162, endPoint x: 28, endPoint y: 147, distance: 19.0
click at [34, 0] on html "7 Version history / Landing Page - Aug 26, 20:07:50 Draft Preview Save Publish …" at bounding box center [344, 0] width 688 height 0
click at [39, 146] on input "84" at bounding box center [39, 148] width 12 height 12
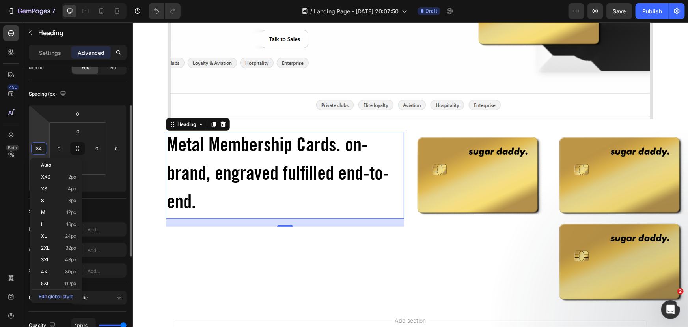
click at [39, 146] on input "84" at bounding box center [39, 148] width 12 height 12
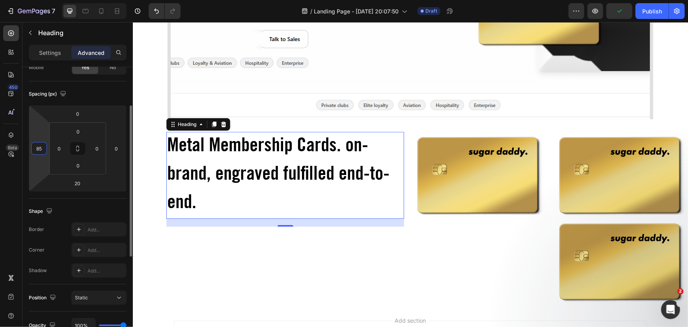
type input "85"
click at [81, 115] on input "0" at bounding box center [78, 114] width 16 height 12
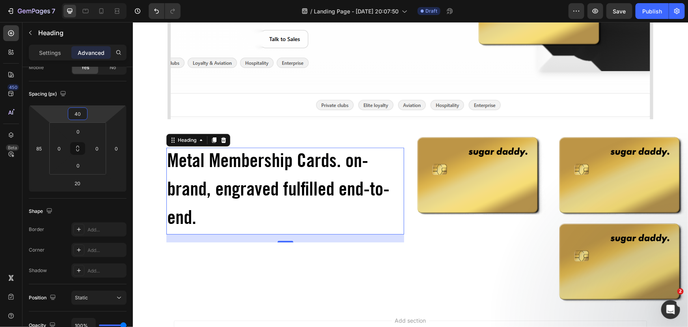
type input "40"
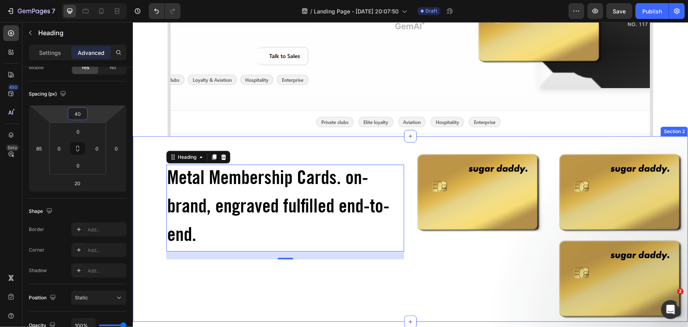
scroll to position [107, 0]
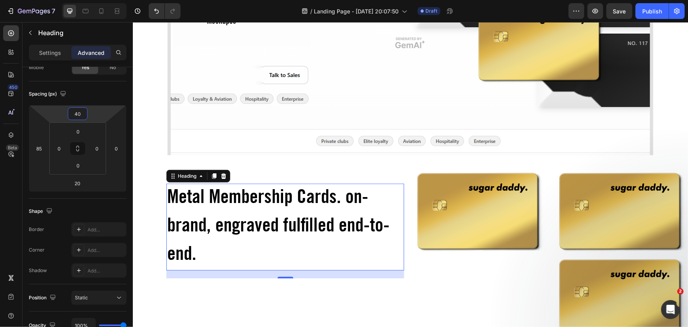
click at [232, 242] on h2 "Metal Membership Cards. on-brand, engraved fulfilled end-to-end." at bounding box center [285, 226] width 238 height 87
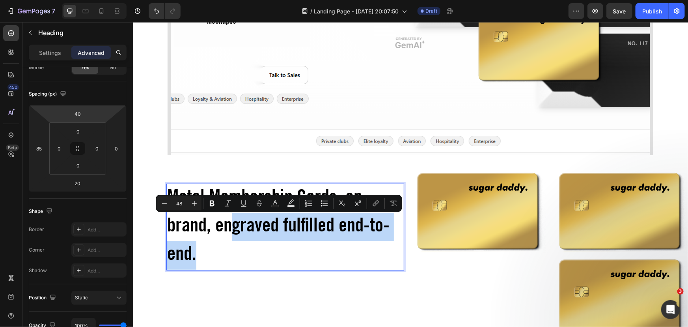
click at [223, 245] on p "Metal Membership Cards. on-brand, engraved fulfilled end-to-end." at bounding box center [285, 226] width 236 height 85
click at [219, 256] on p "Metal Membership Cards. on-brand, engraved fulfilled end-to-end." at bounding box center [285, 226] width 236 height 85
click at [203, 257] on p "Metal Membership Cards. on-brand, engraved fulfilled end-to-end." at bounding box center [285, 226] width 236 height 85
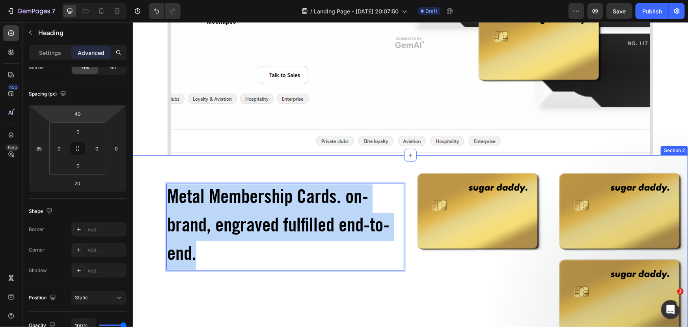
drag, startPoint x: 211, startPoint y: 260, endPoint x: 144, endPoint y: 196, distance: 92.9
click at [144, 196] on div "Metal Membership Cards. on-brand, engraved fulfilled end-to-end. Heading 20" at bounding box center [268, 253] width 271 height 173
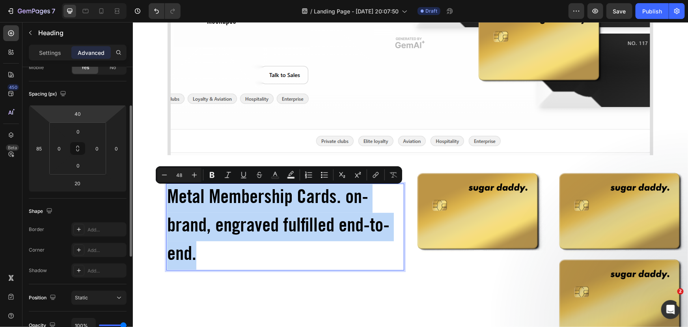
scroll to position [0, 0]
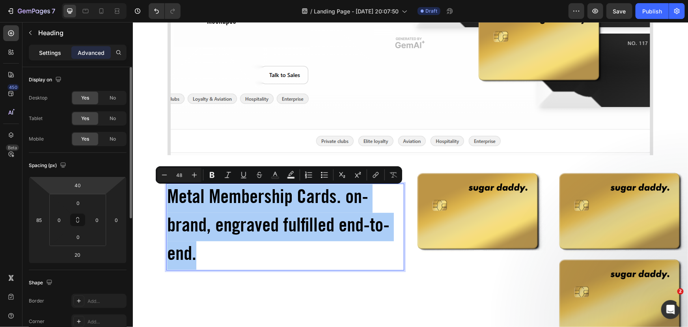
click at [50, 53] on p "Settings" at bounding box center [50, 53] width 22 height 8
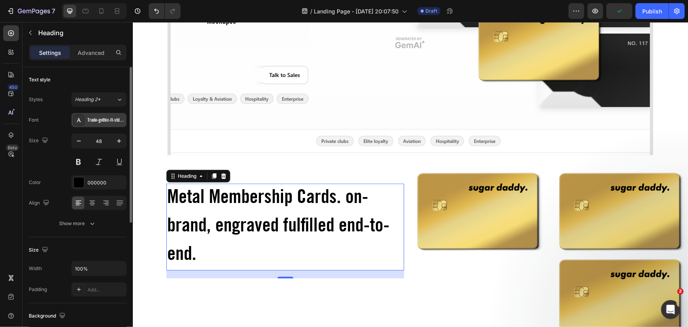
click at [117, 120] on div "Trade-gothic-lt-std-bold-condensed-no-20-5872def1d27d8" at bounding box center [106, 120] width 37 height 7
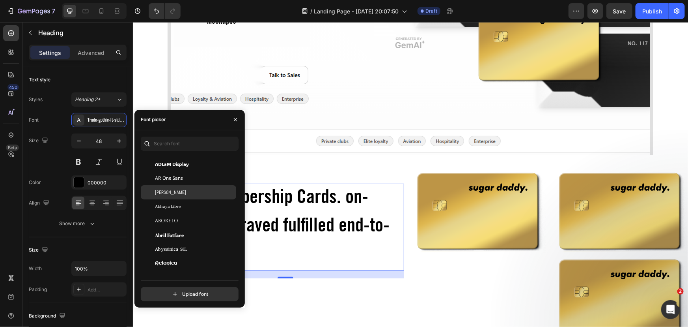
scroll to position [143, 0]
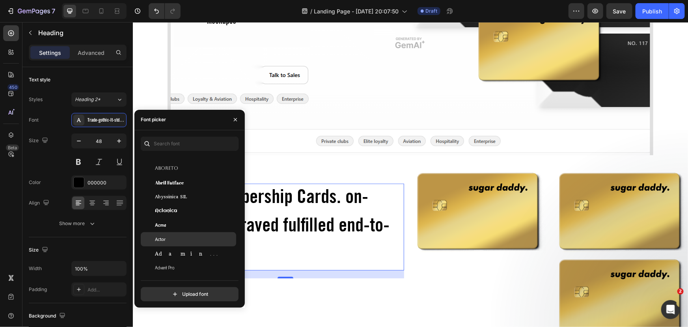
click at [194, 241] on div "Actor" at bounding box center [195, 238] width 80 height 7
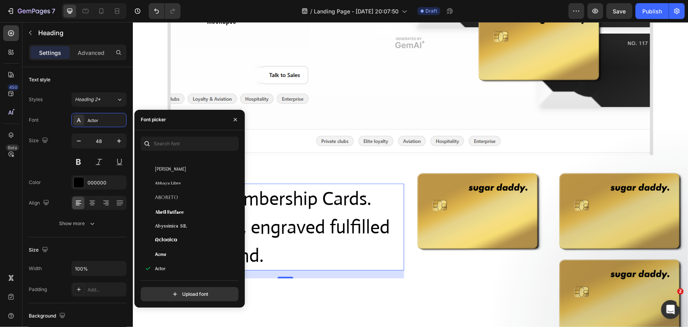
click at [264, 202] on h2 "Metal Membership Cards. on-brand, engraved fulfilled end-to-end." at bounding box center [285, 226] width 238 height 87
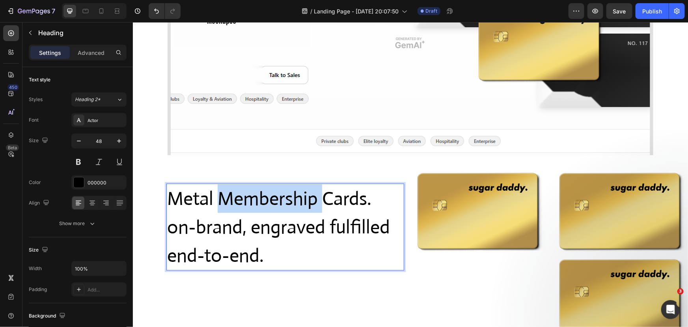
click at [264, 202] on p "Metal Membership Cards. on-brand, engraved fulfilled end-to-end." at bounding box center [285, 226] width 236 height 85
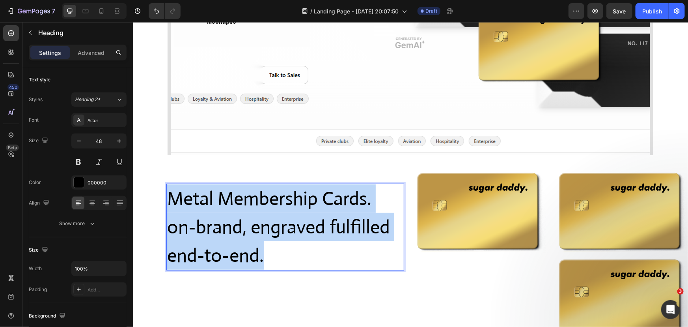
click at [264, 202] on p "Metal Membership Cards. on-brand, engraved fulfilled end-to-end." at bounding box center [285, 226] width 236 height 85
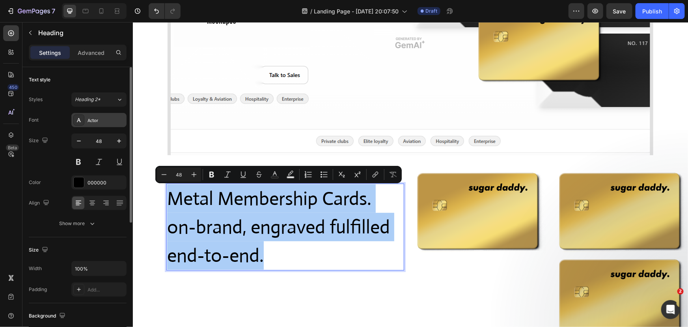
click at [103, 121] on div "Actor" at bounding box center [106, 120] width 37 height 7
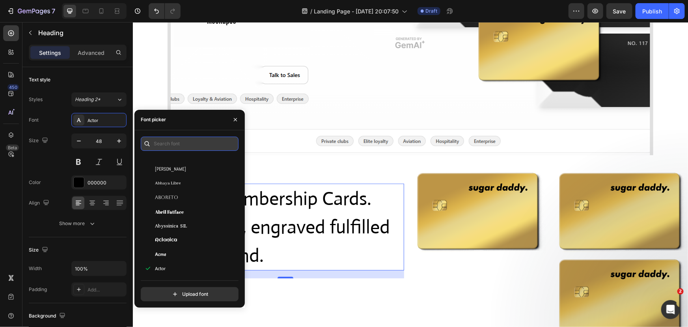
click at [171, 144] on input "text" at bounding box center [190, 143] width 98 height 14
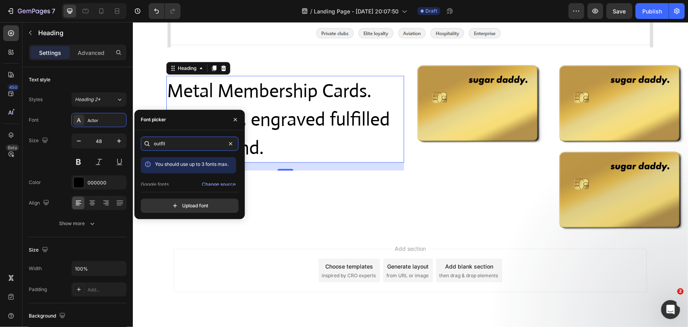
scroll to position [19, 0]
type input "outfit"
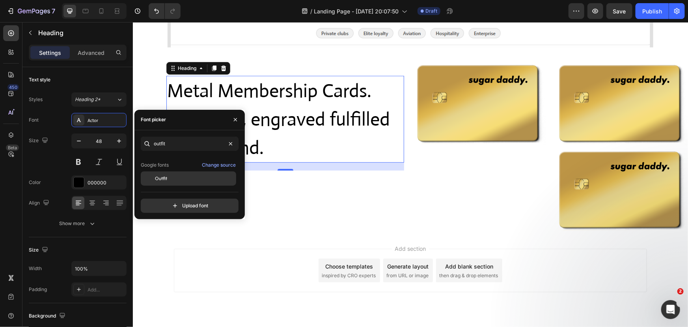
click at [165, 175] on span "Outfit" at bounding box center [161, 178] width 12 height 7
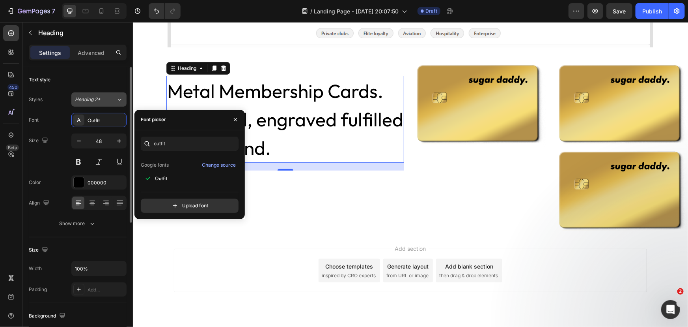
click at [114, 99] on div "Heading 2*" at bounding box center [95, 99] width 41 height 7
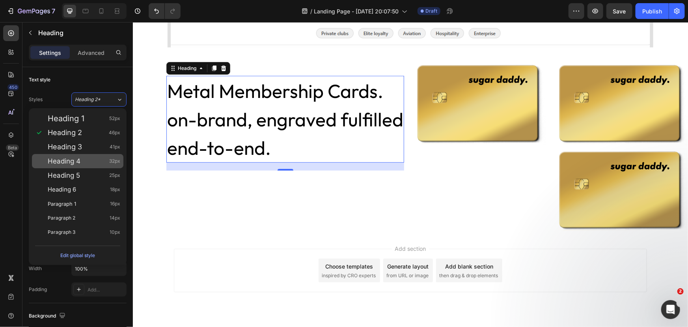
click at [101, 158] on div "Heading 4 32px" at bounding box center [84, 161] width 73 height 8
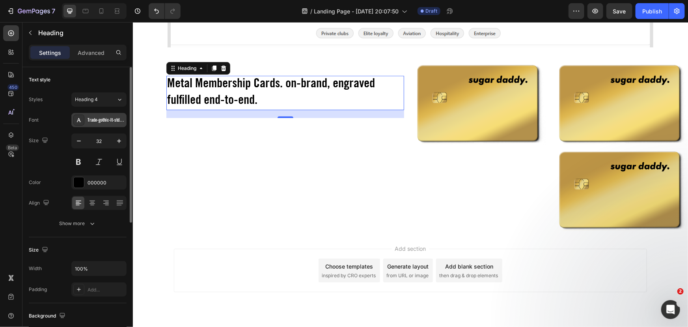
click at [112, 120] on div "Trade-gothic-lt-std-bold-condensed-no-20-5872def1d27d8" at bounding box center [106, 120] width 37 height 7
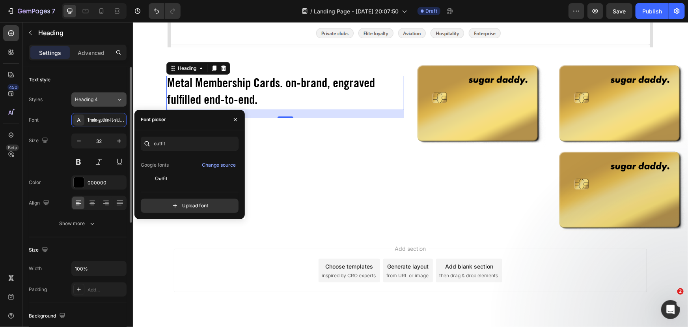
click at [116, 96] on div "Heading 4" at bounding box center [95, 99] width 41 height 7
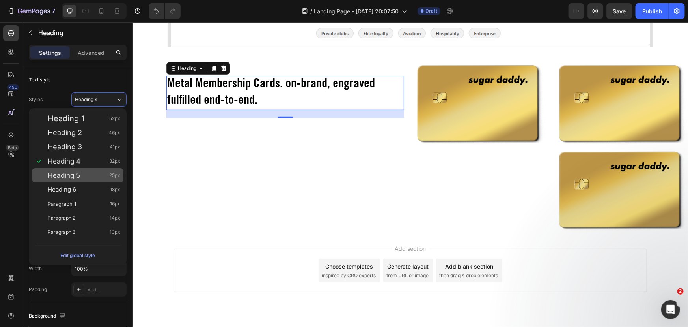
click at [96, 177] on div "Heading 5 25px" at bounding box center [84, 175] width 73 height 8
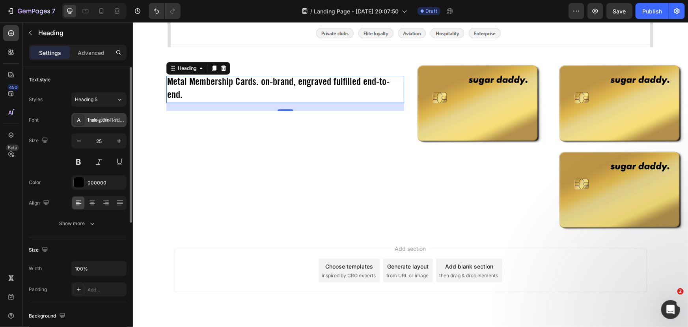
click at [116, 114] on div "Trade-gothic-lt-std-bold-condensed-no-20-5872def1d27d8" at bounding box center [98, 120] width 55 height 14
click at [118, 96] on icon at bounding box center [119, 99] width 7 height 8
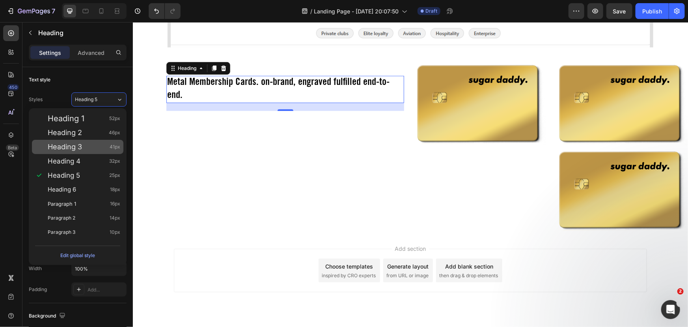
click at [110, 148] on span "41px" at bounding box center [115, 147] width 11 height 8
type input "41"
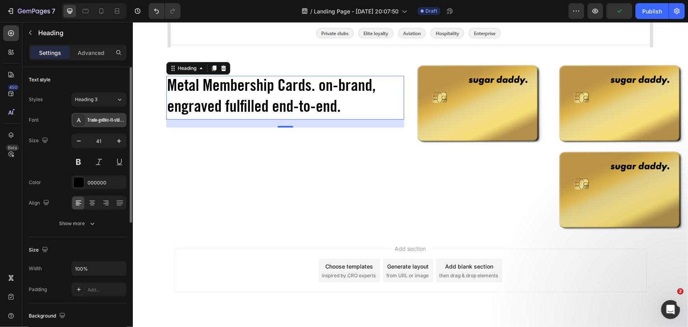
click at [117, 125] on div "Trade-gothic-lt-std-bold-condensed-no-20-5872def1d27d8" at bounding box center [98, 120] width 55 height 14
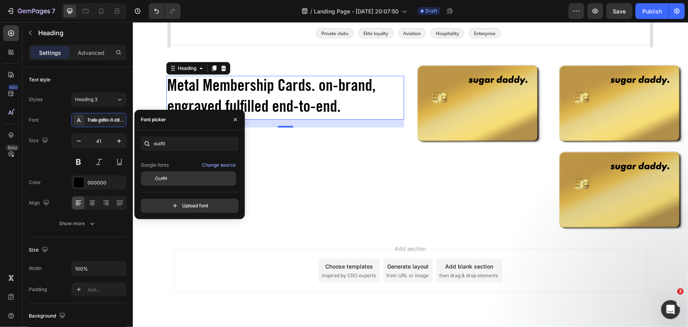
click at [157, 179] on span "Outfit" at bounding box center [161, 178] width 12 height 7
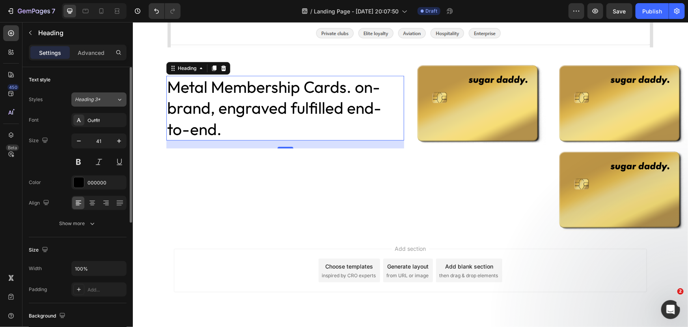
click at [110, 97] on div "Heading 3*" at bounding box center [95, 99] width 41 height 7
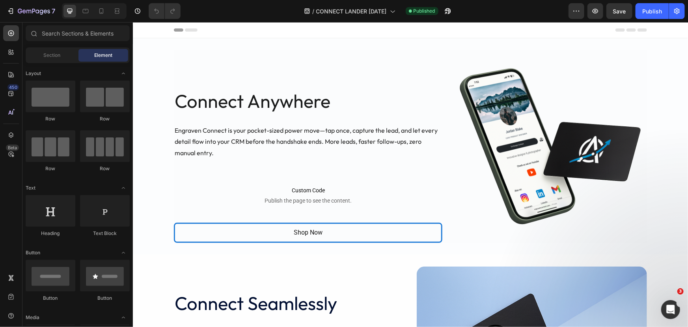
click at [230, 134] on p "Engraven Connect is your pocket-sized power move—tap once, capture the lead, an…" at bounding box center [307, 141] width 267 height 34
click at [227, 131] on p "Engraven Connect is your pocket-sized power move—tap once, capture the lead, an…" at bounding box center [307, 141] width 267 height 34
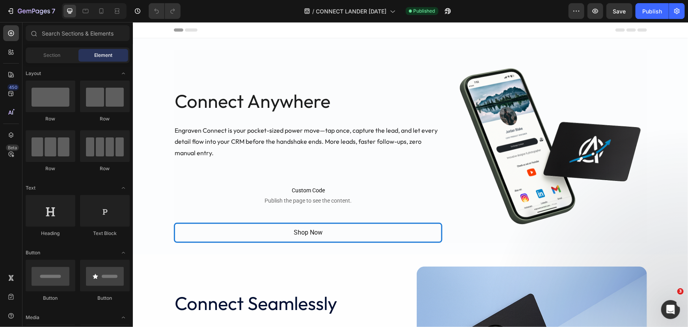
click at [227, 131] on p "Engraven Connect is your pocket-sized power move—tap once, capture the lead, an…" at bounding box center [307, 141] width 267 height 34
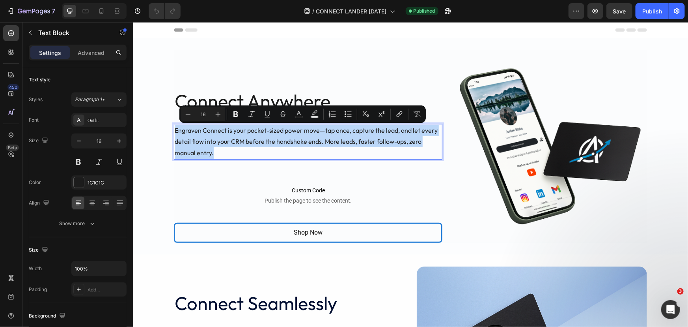
click at [220, 127] on p "Engraven Connect is your pocket-sized power move—tap once, capture the lead, an…" at bounding box center [307, 141] width 267 height 34
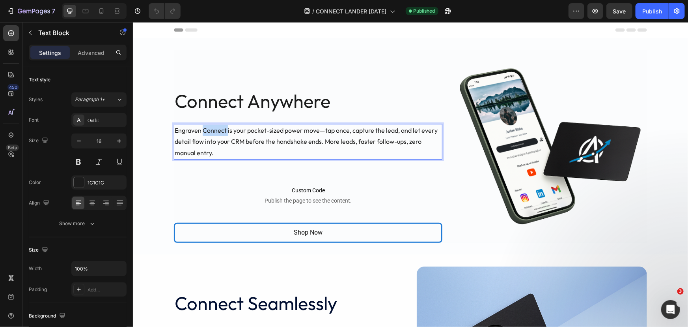
click at [220, 127] on p "Engraven Connect is your pocket-sized power move—tap once, capture the lead, an…" at bounding box center [307, 141] width 267 height 34
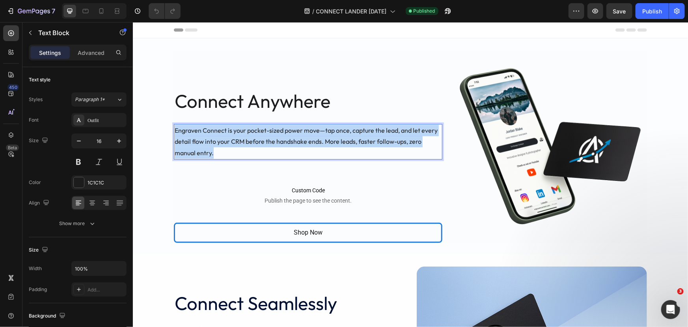
click at [220, 127] on p "Engraven Connect is your pocket-sized power move—tap once, capture the lead, an…" at bounding box center [307, 141] width 267 height 34
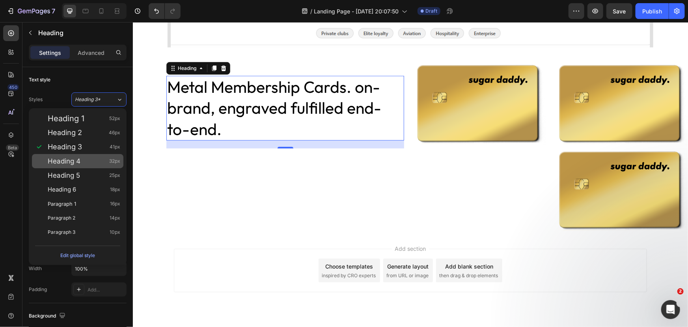
click at [97, 162] on div "Heading 4 32px" at bounding box center [84, 161] width 73 height 8
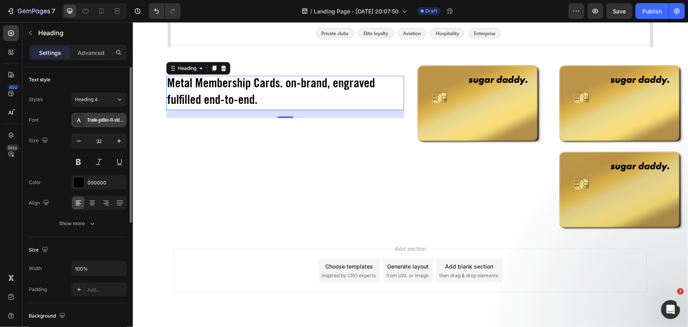
click at [115, 120] on div "Trade-gothic-lt-std-bold-condensed-no-20-5872def1d27d8" at bounding box center [106, 120] width 37 height 7
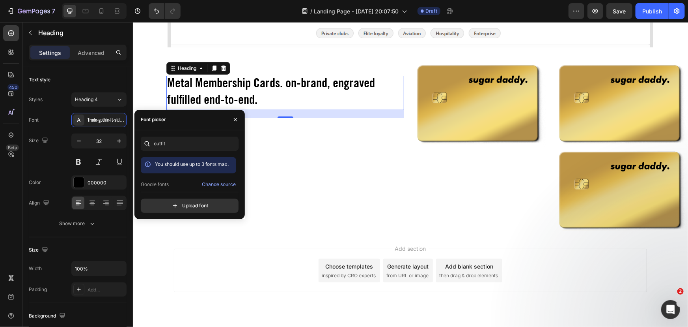
click at [164, 194] on span "Outfit" at bounding box center [161, 197] width 12 height 7
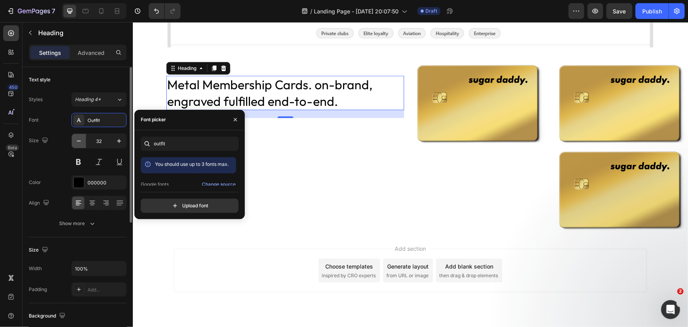
click at [80, 142] on icon "button" at bounding box center [79, 141] width 8 height 8
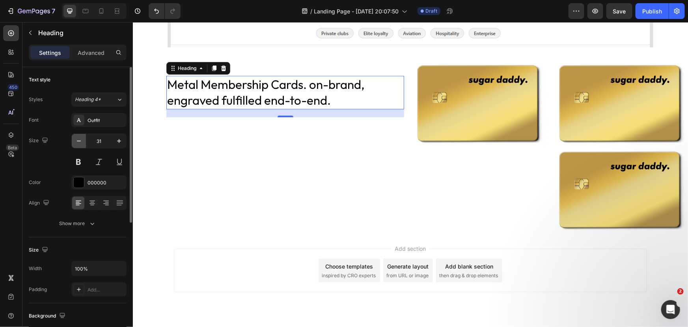
click at [80, 142] on icon "button" at bounding box center [79, 141] width 8 height 8
click at [80, 164] on button at bounding box center [78, 162] width 14 height 14
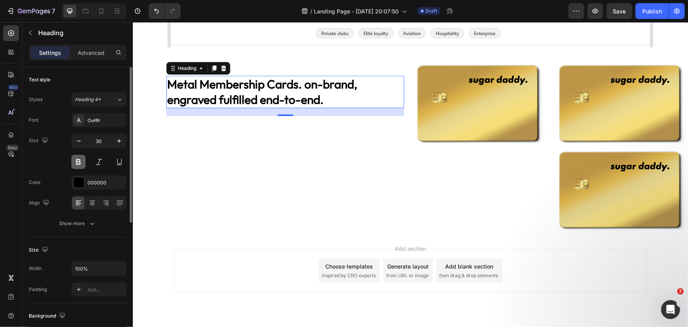
click at [80, 164] on button at bounding box center [78, 162] width 14 height 14
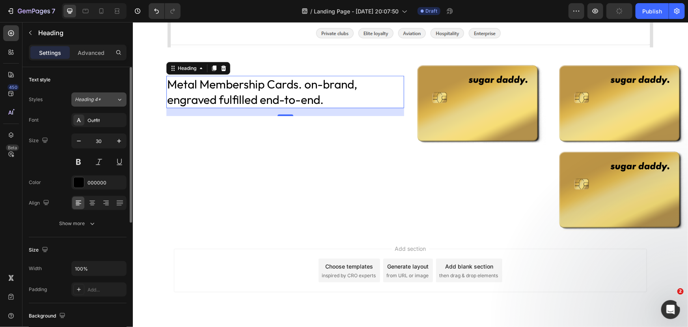
click at [115, 99] on div "Heading 4*" at bounding box center [95, 99] width 41 height 7
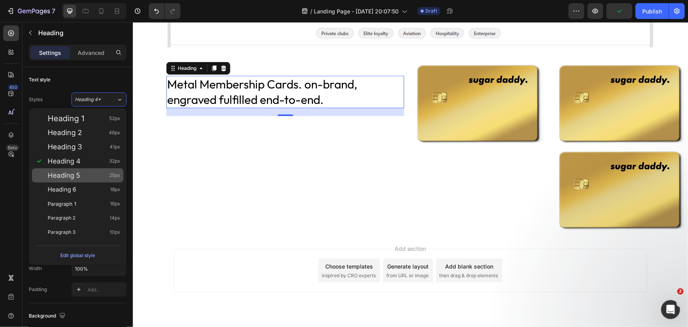
click at [80, 173] on div "Heading 5 25px" at bounding box center [84, 175] width 73 height 8
type input "25"
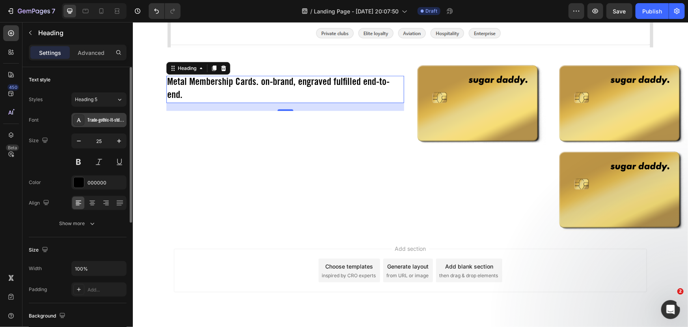
click at [102, 119] on div "Trade-gothic-lt-std-bold-condensed-no-20-5872def1d27d8" at bounding box center [106, 120] width 37 height 7
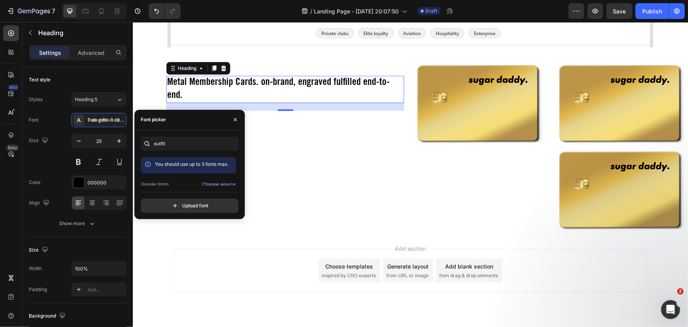
click at [162, 194] on span "Outfit" at bounding box center [161, 197] width 12 height 7
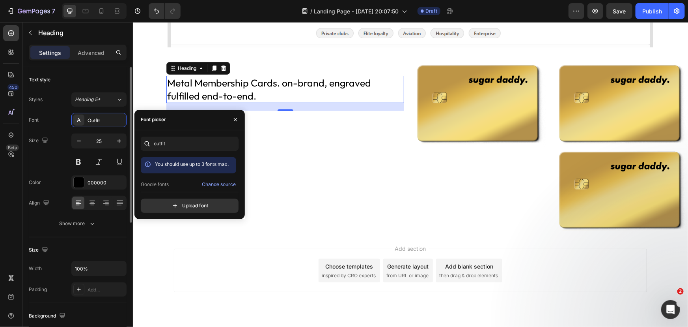
click at [57, 132] on div "Font Outfit Size 25 Color 000000 Align Show more" at bounding box center [78, 172] width 98 height 118
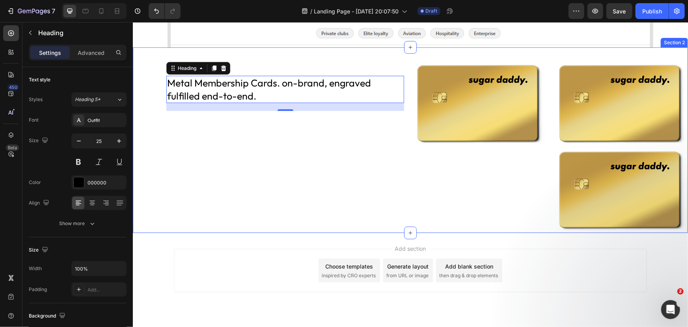
click at [259, 135] on div "Metal Membership Cards. on-brand, engraved fulfilled end-to-end. Heading 20" at bounding box center [268, 146] width 271 height 173
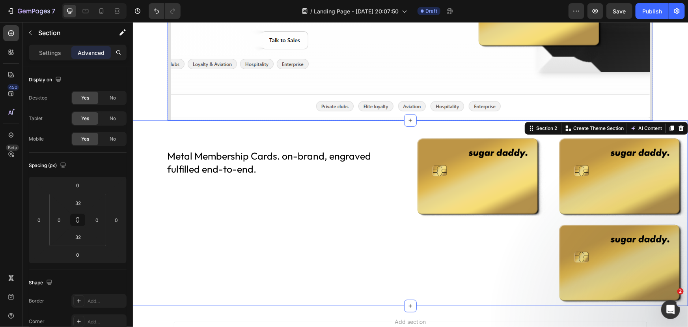
scroll to position [143, 0]
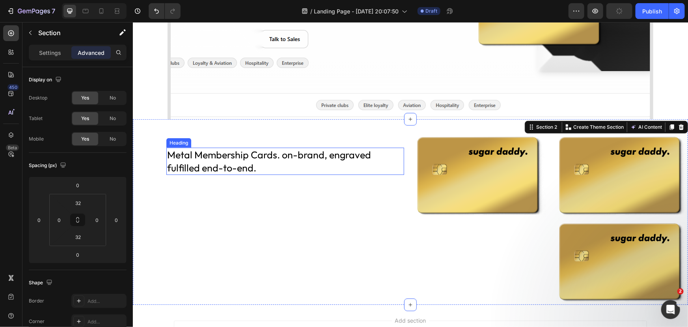
click at [277, 154] on p "Metal Membership Cards. on-brand, engraved fulfilled end-to-end." at bounding box center [285, 161] width 236 height 26
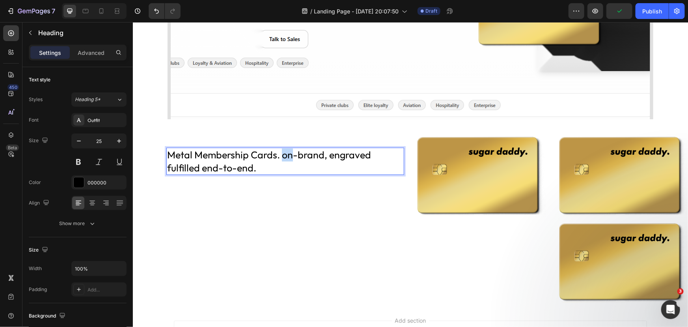
click at [284, 156] on p "Metal Membership Cards. on-brand, engraved fulfilled end-to-end." at bounding box center [285, 161] width 236 height 26
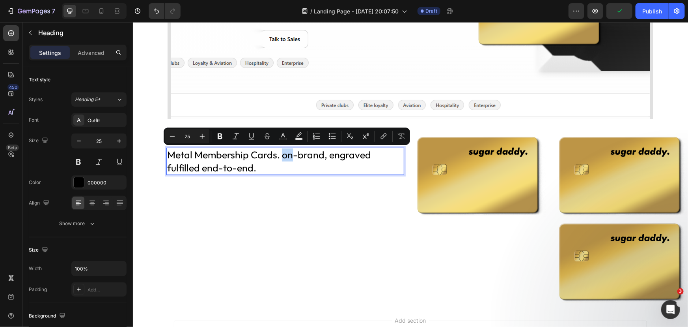
click at [294, 153] on p "Metal Membership Cards. on-brand, engraved fulfilled end-to-end." at bounding box center [285, 161] width 236 height 26
click at [288, 157] on p "Metal Membership Cards. on-brand, engraved fulfilled end-to-end." at bounding box center [285, 161] width 236 height 26
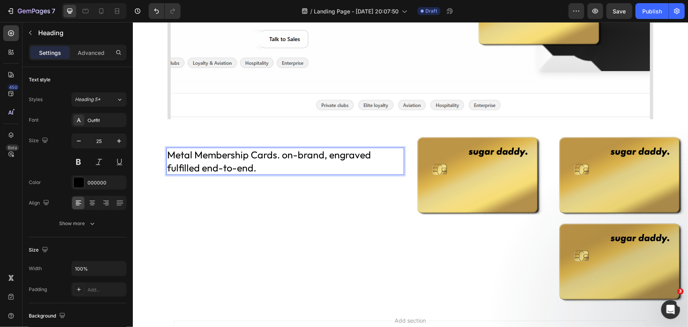
click at [284, 158] on p "Metal Membership Cards. on-brand, engraved fulfilled end-to-end." at bounding box center [285, 161] width 236 height 26
click at [282, 171] on p "Metal Membership Cards. on-brand, engraved fulfilled end-to-end." at bounding box center [285, 161] width 236 height 26
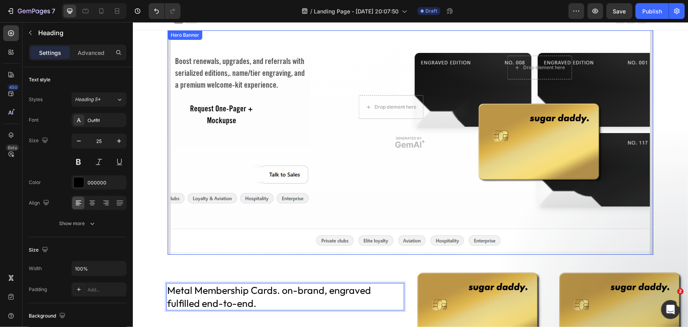
scroll to position [0, 0]
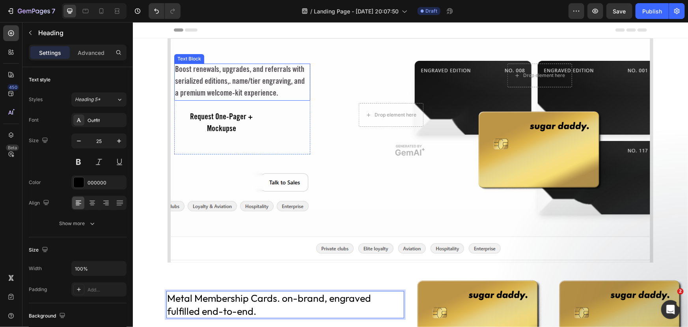
click at [210, 78] on div "Boost renewals, upgrades, and referrals with serialized editions,. name/tier en…" at bounding box center [242, 81] width 136 height 37
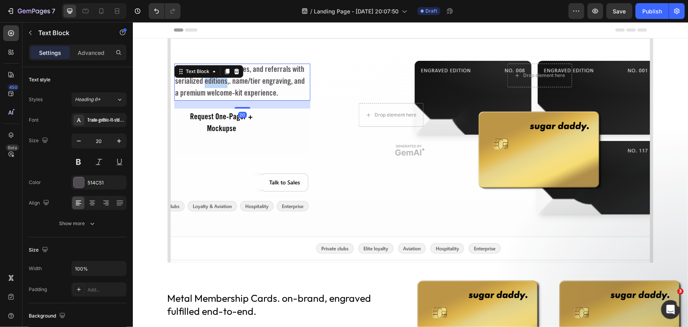
click at [210, 78] on div "Boost renewals, upgrades, and referrals with serialized editions,. name/tier en…" at bounding box center [242, 81] width 136 height 37
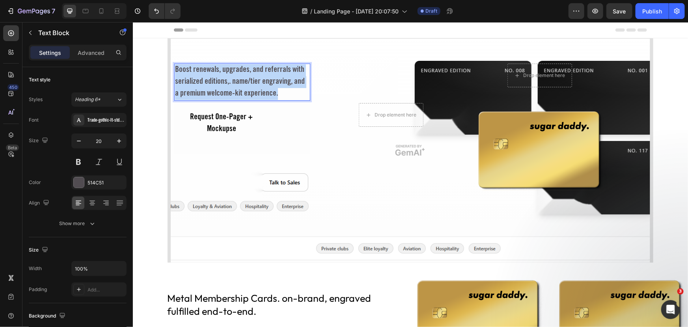
click at [210, 78] on p "Boost renewals, upgrades, and referrals with serialized editions,. name/tier en…" at bounding box center [242, 81] width 134 height 35
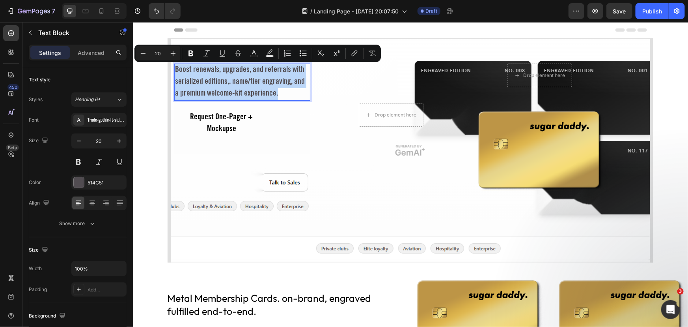
copy p "Boost renewals, upgrades, and referrals with serialized editions,. name/tier en…"
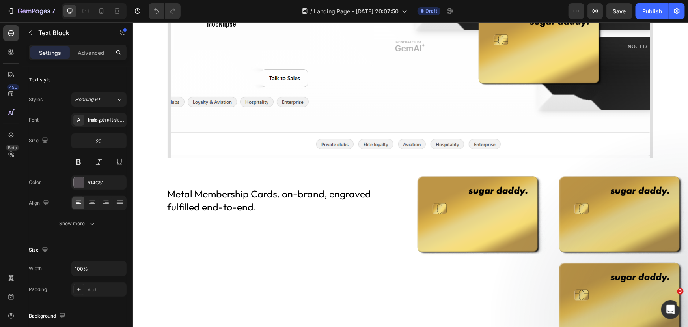
scroll to position [143, 0]
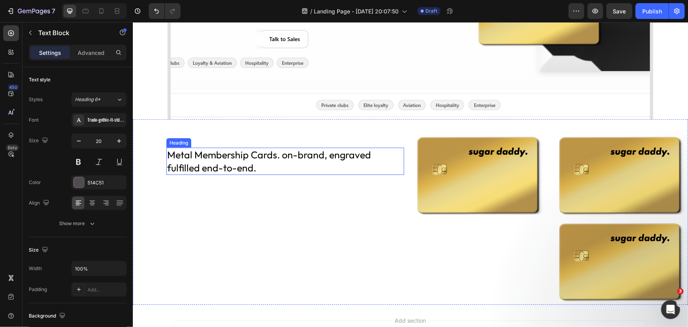
click at [278, 166] on p "Metal Membership Cards. on-brand, engraved fulfilled end-to-end." at bounding box center [285, 161] width 236 height 26
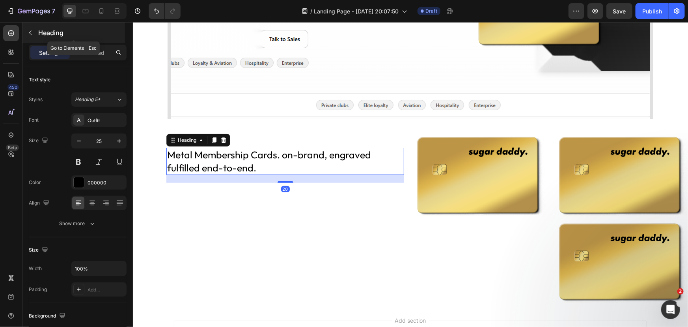
click at [30, 30] on icon "button" at bounding box center [30, 33] width 6 height 6
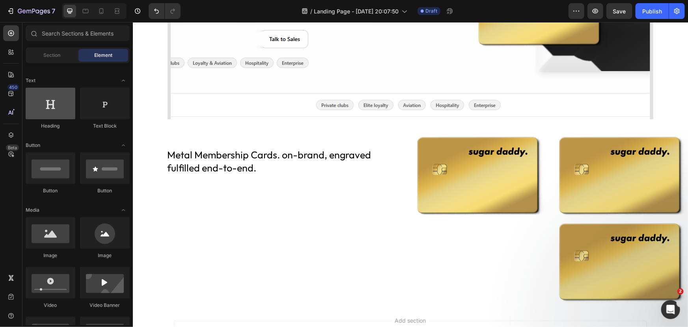
scroll to position [0, 0]
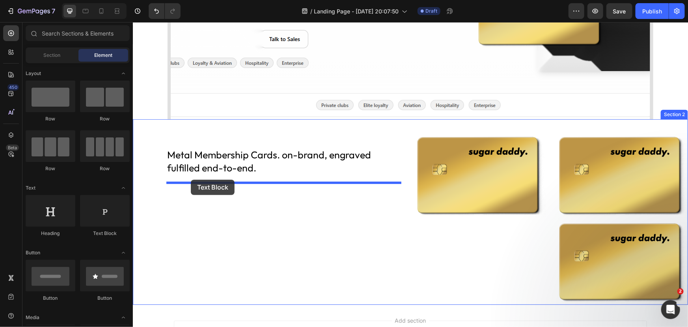
drag, startPoint x: 238, startPoint y: 226, endPoint x: 191, endPoint y: 179, distance: 66.7
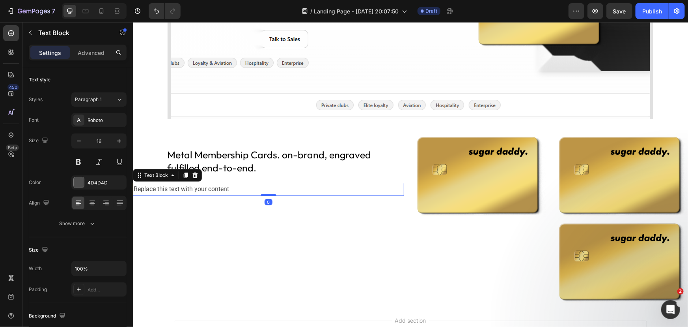
click at [200, 187] on div "Replace this text with your content" at bounding box center [268, 188] width 271 height 13
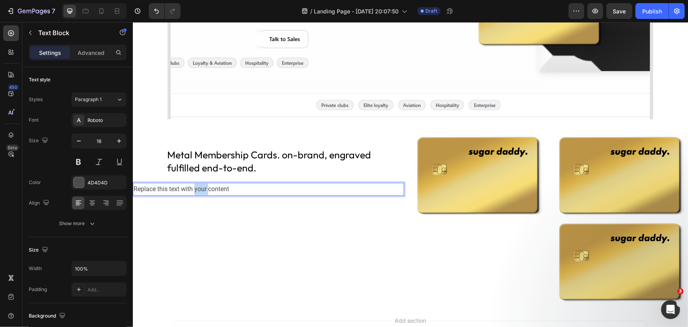
click at [200, 187] on p "Replace this text with your content" at bounding box center [268, 188] width 270 height 11
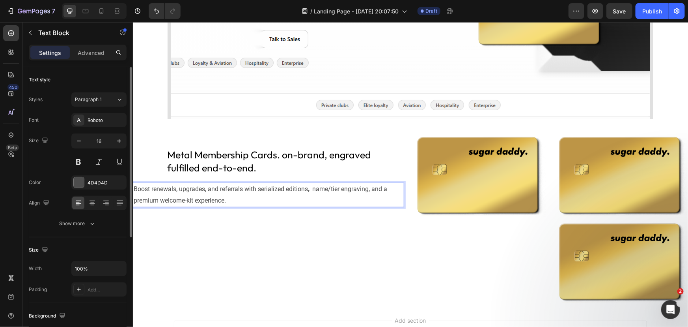
click at [101, 51] on p "Advanced" at bounding box center [91, 53] width 27 height 8
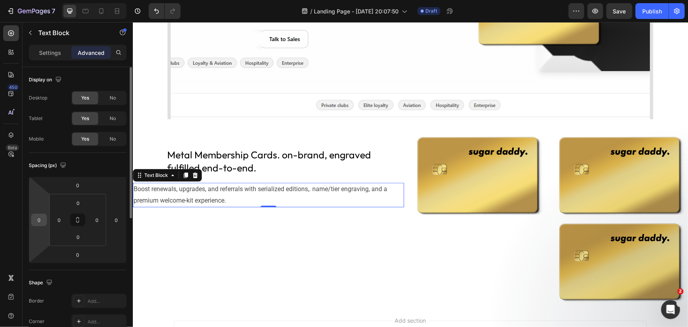
click at [45, 218] on div "0" at bounding box center [39, 219] width 16 height 13
click at [39, 222] on input "0" at bounding box center [39, 220] width 12 height 12
type input "85"
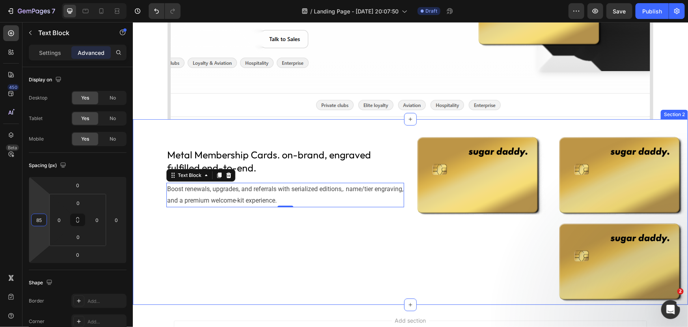
click at [254, 225] on div "Metal Membership Cards. on-brand, engraved fulfilled end-to-end. Heading Boost …" at bounding box center [268, 217] width 271 height 173
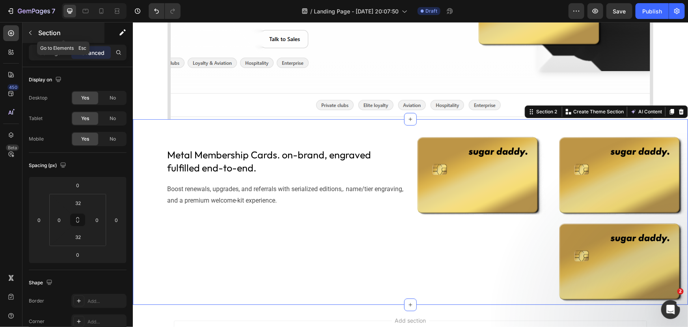
click at [34, 35] on button "button" at bounding box center [30, 32] width 13 height 13
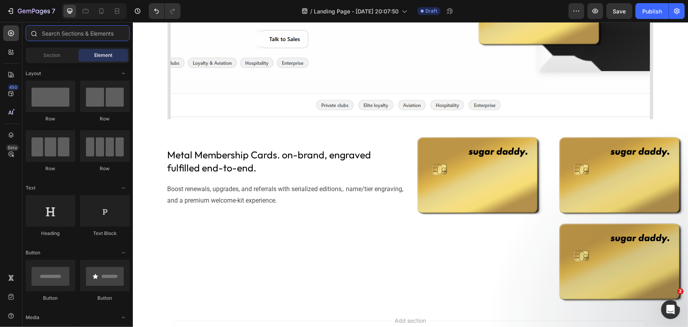
click at [61, 35] on input "text" at bounding box center [78, 33] width 104 height 16
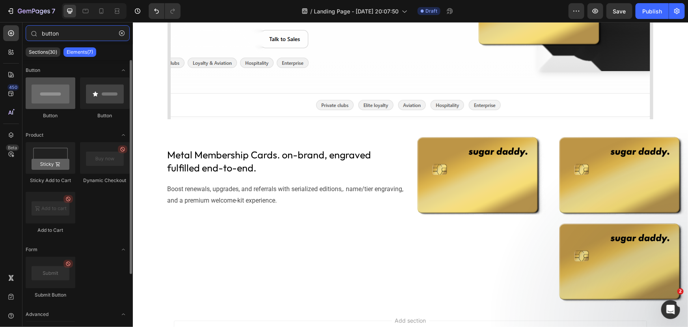
type input "button"
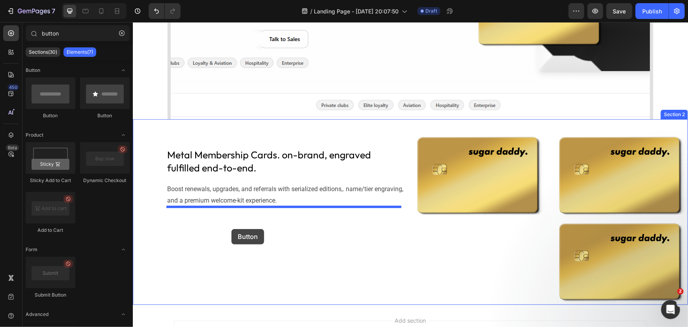
drag, startPoint x: 185, startPoint y: 128, endPoint x: 231, endPoint y: 228, distance: 110.1
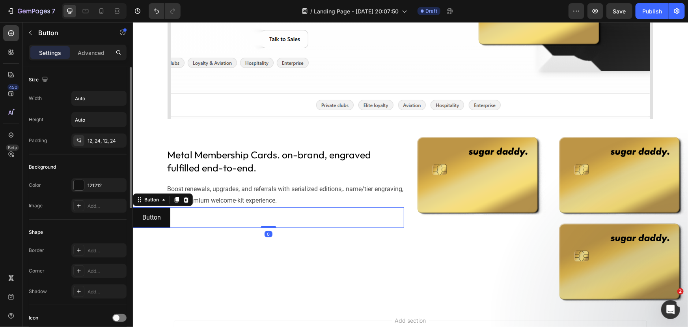
drag, startPoint x: 31, startPoint y: 36, endPoint x: 60, endPoint y: 101, distance: 71.2
click at [60, 103] on div "button Sections(30) Elements(7) Button Button Button Product Sticky Add to Cart…" at bounding box center [77, 174] width 110 height 304
click at [88, 54] on p "Advanced" at bounding box center [91, 53] width 27 height 8
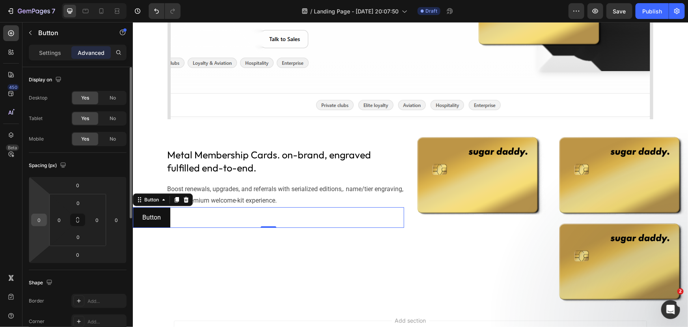
click at [37, 222] on input "0" at bounding box center [39, 220] width 12 height 12
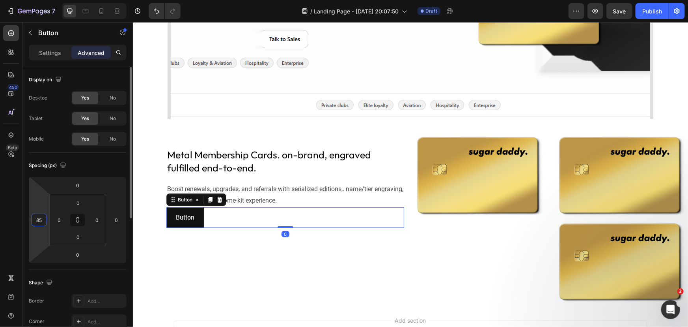
type input "85"
click at [190, 216] on p "Button" at bounding box center [185, 216] width 19 height 11
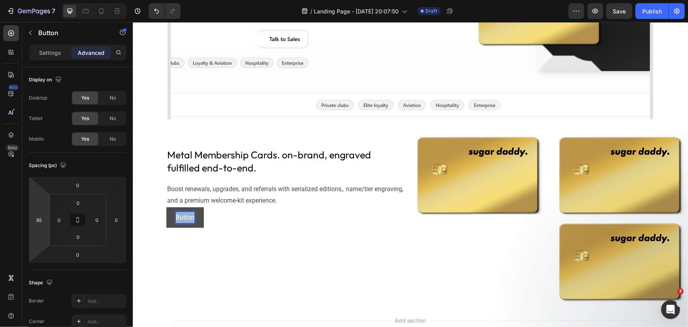
click at [189, 216] on p "Button" at bounding box center [185, 216] width 19 height 11
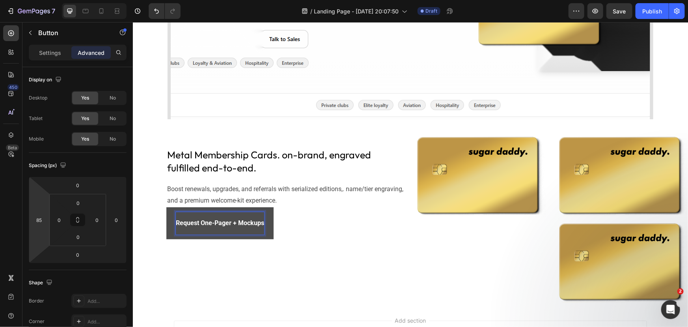
click at [332, 215] on div "Request One-Pager + Mockups Button 0" at bounding box center [285, 223] width 238 height 32
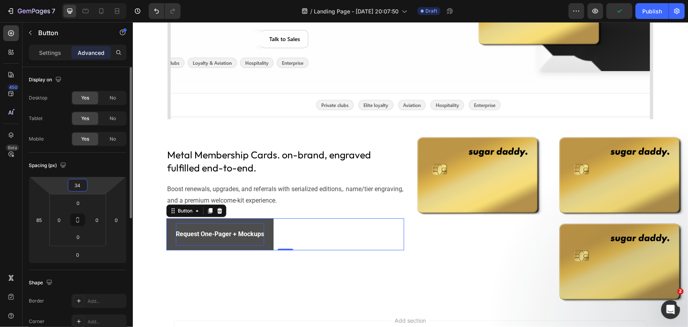
drag, startPoint x: 98, startPoint y: 187, endPoint x: 98, endPoint y: 181, distance: 5.9
click at [98, 0] on html "7 Version history / Landing Page - Aug 26, 20:07:50 Draft Preview Publish 450 B…" at bounding box center [344, 0] width 688 height 0
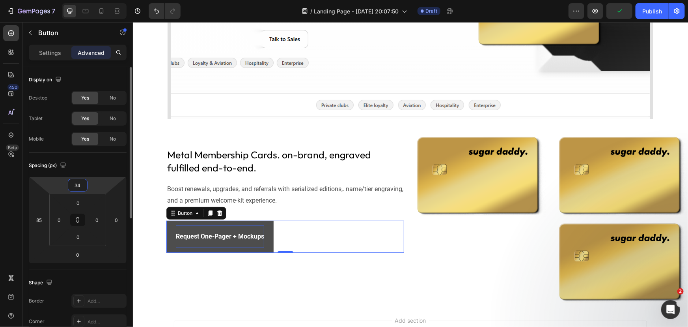
type input "0"
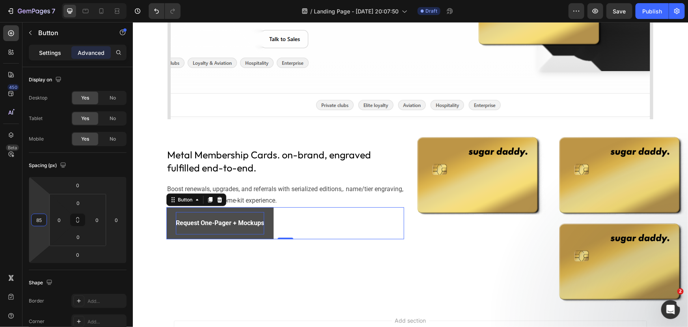
click at [43, 50] on p "Settings" at bounding box center [50, 53] width 22 height 8
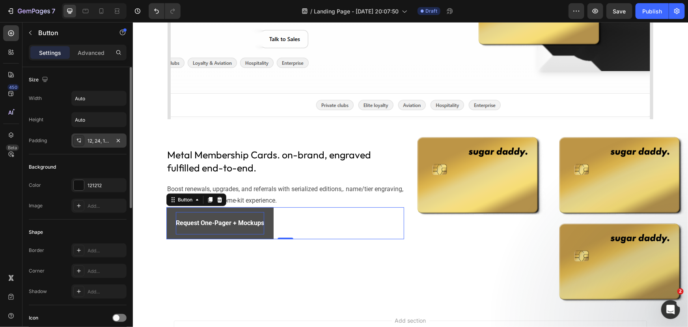
click at [98, 140] on div "12, 24, 12, 24" at bounding box center [99, 140] width 23 height 7
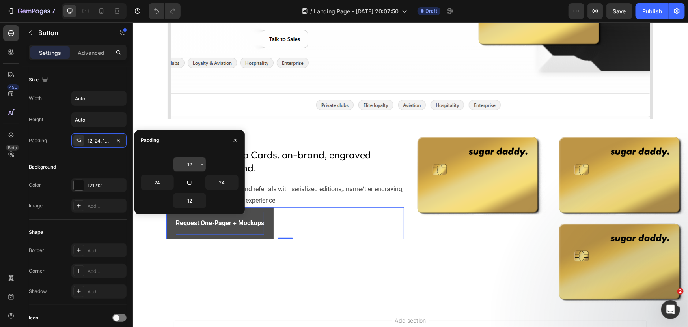
click at [184, 165] on input "12" at bounding box center [190, 164] width 32 height 14
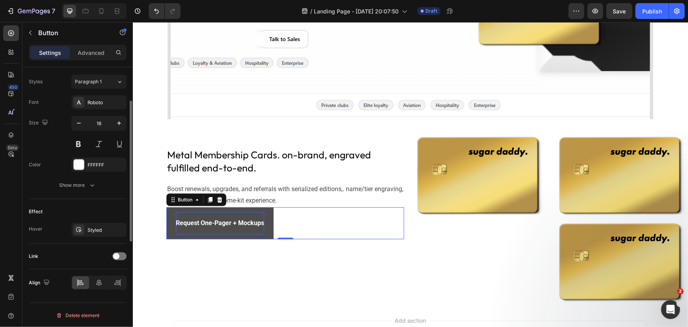
scroll to position [211, 0]
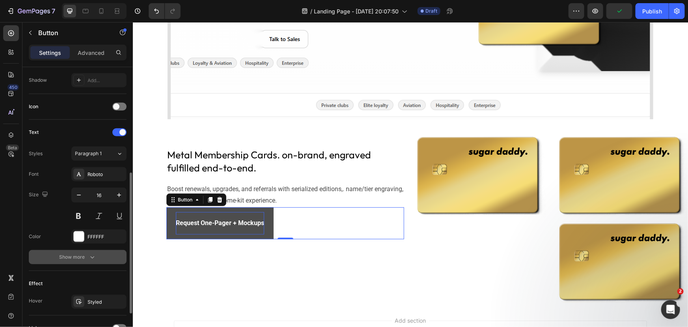
click at [97, 254] on button "Show more" at bounding box center [78, 257] width 98 height 14
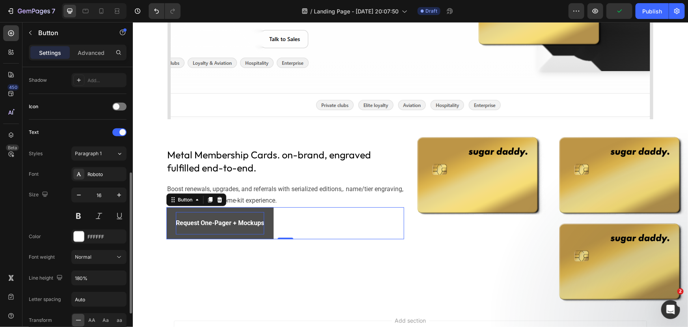
scroll to position [319, 0]
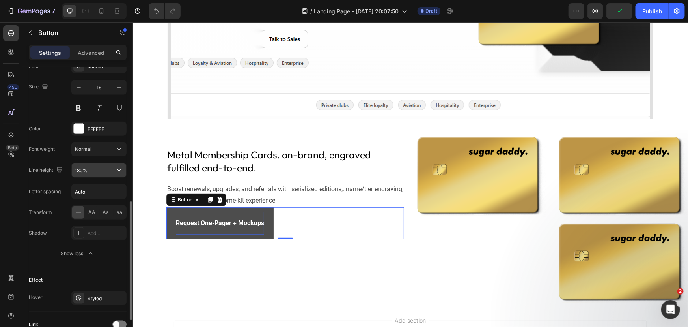
click at [90, 166] on input "180%" at bounding box center [99, 170] width 54 height 14
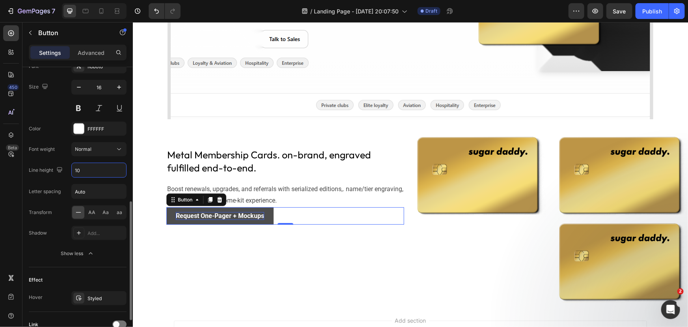
type input "10"
click at [45, 185] on div "Letter spacing" at bounding box center [45, 191] width 32 height 13
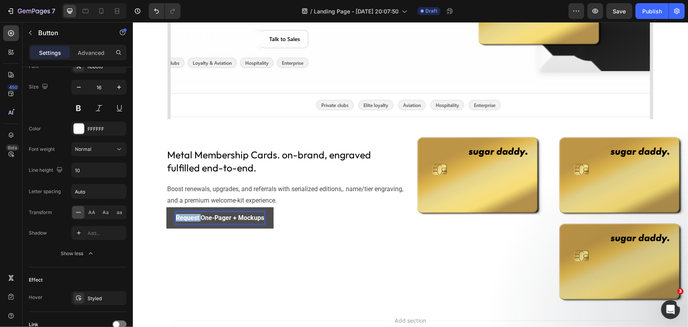
click at [190, 217] on strong "Request One-Pager + Mockups" at bounding box center [220, 216] width 88 height 7
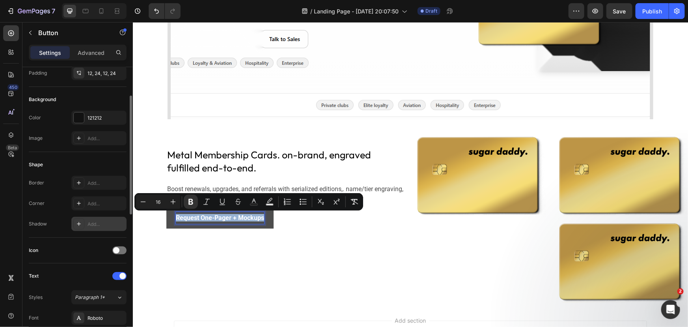
scroll to position [0, 0]
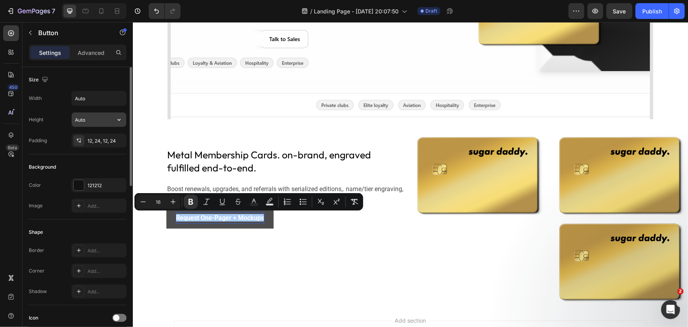
click at [92, 119] on input "Auto" at bounding box center [99, 119] width 54 height 14
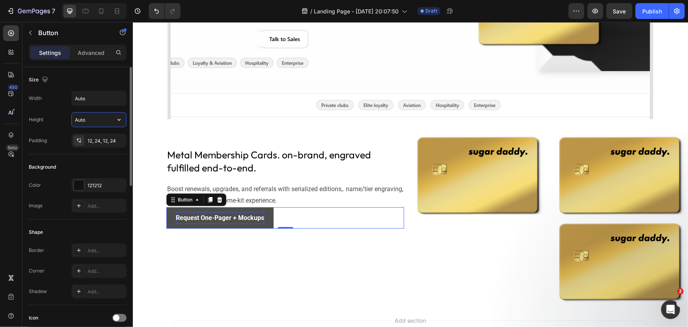
click at [110, 121] on input "Auto" at bounding box center [99, 119] width 54 height 14
click at [117, 122] on icon "button" at bounding box center [119, 120] width 8 height 8
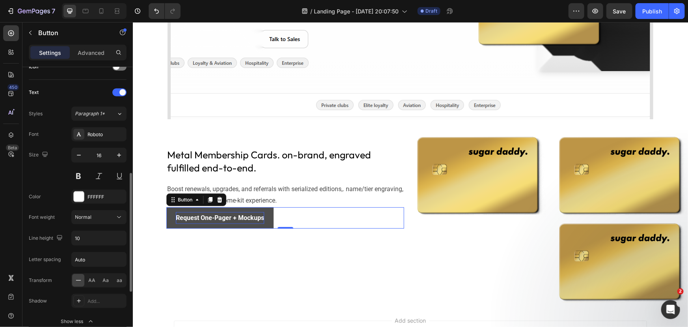
scroll to position [323, 0]
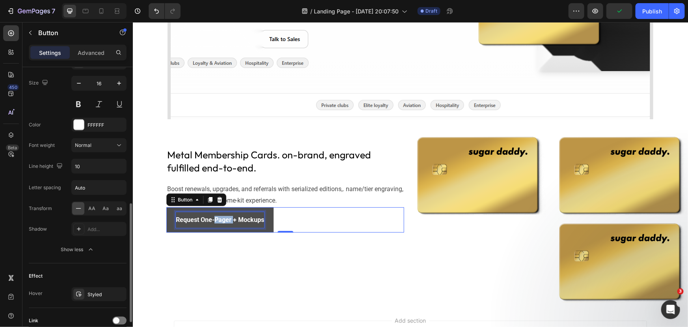
click at [215, 217] on strong "Request One-Pager + Mockups" at bounding box center [220, 218] width 88 height 7
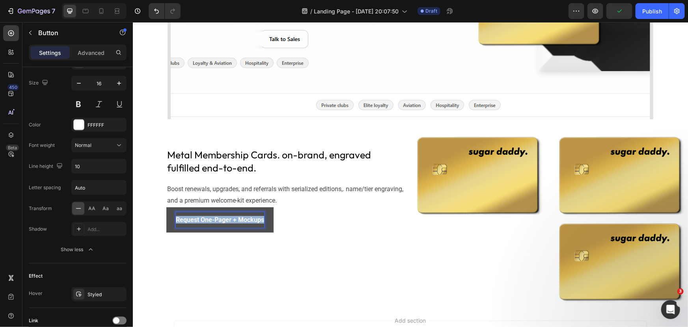
click at [215, 217] on strong "Request One-Pager + Mockups" at bounding box center [220, 218] width 88 height 7
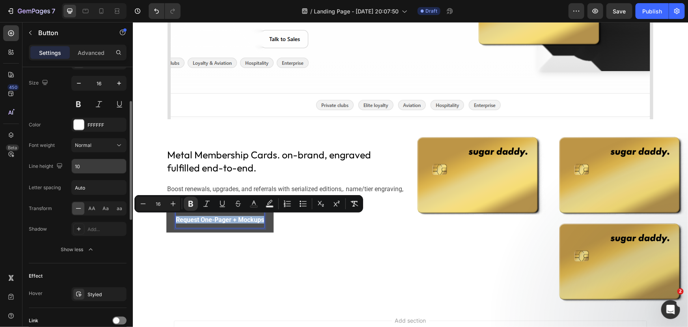
scroll to position [251, 0]
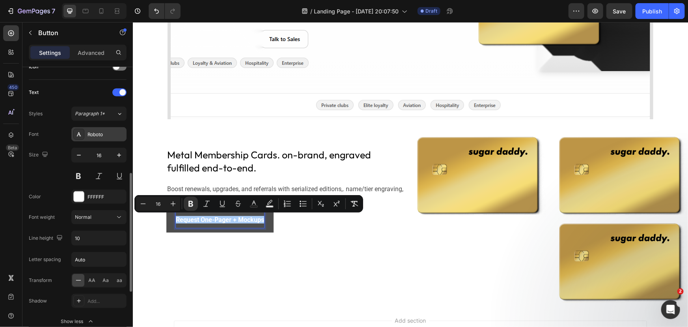
click at [106, 131] on div "Roboto" at bounding box center [106, 134] width 37 height 7
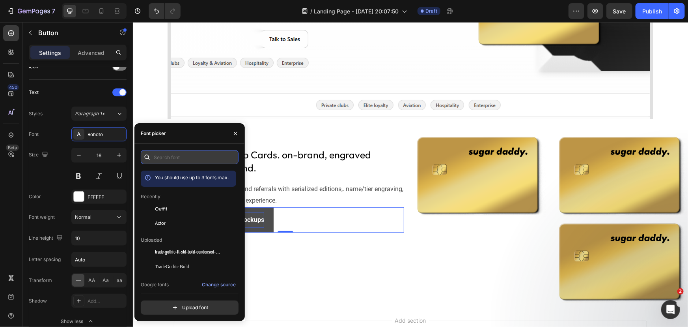
click at [174, 157] on input "text" at bounding box center [190, 157] width 98 height 14
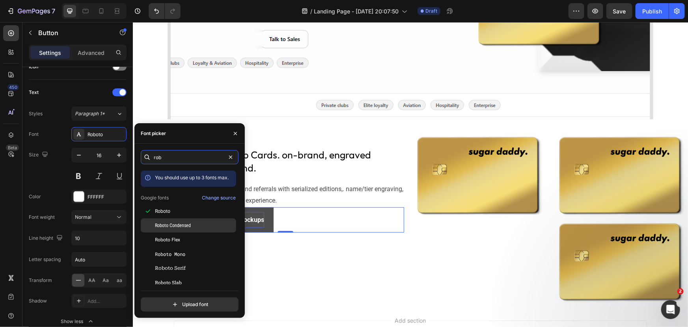
type input "rob"
click at [194, 225] on div "Roboto Condensed" at bounding box center [195, 225] width 80 height 7
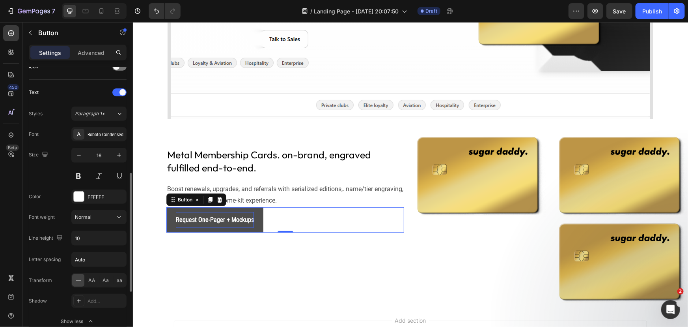
click at [47, 166] on div "Size 16" at bounding box center [78, 165] width 98 height 35
click at [112, 133] on div "Roboto Condensed" at bounding box center [106, 134] width 37 height 7
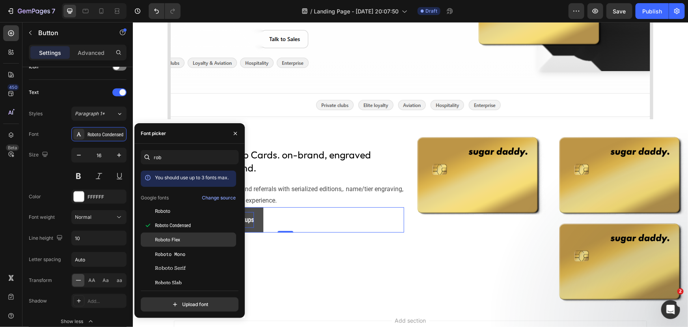
click at [181, 239] on div "Roboto Flex" at bounding box center [195, 239] width 80 height 7
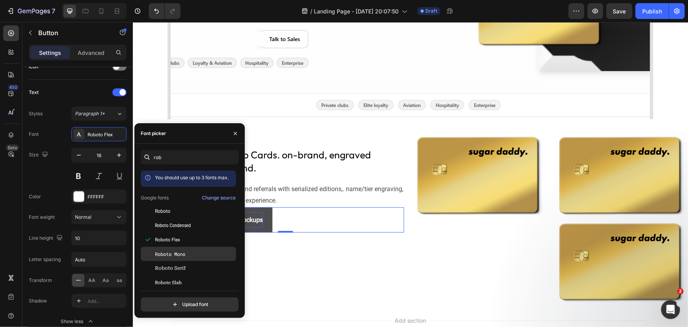
click at [172, 254] on span "Roboto Mono" at bounding box center [170, 253] width 30 height 7
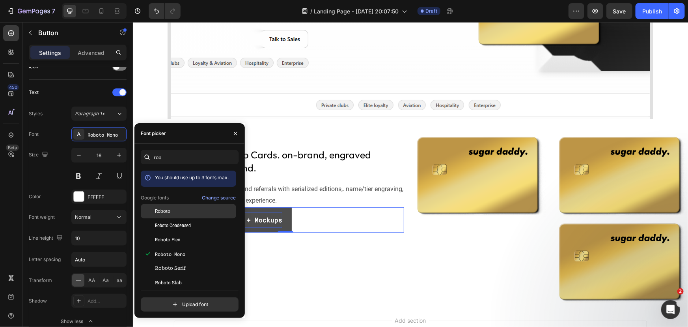
click at [166, 208] on span "Roboto" at bounding box center [162, 210] width 15 height 7
click at [312, 220] on div "Request One-Pager + Mockups Button 0" at bounding box center [285, 219] width 238 height 25
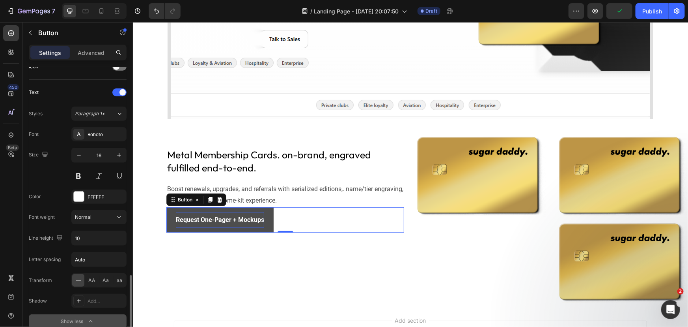
scroll to position [359, 0]
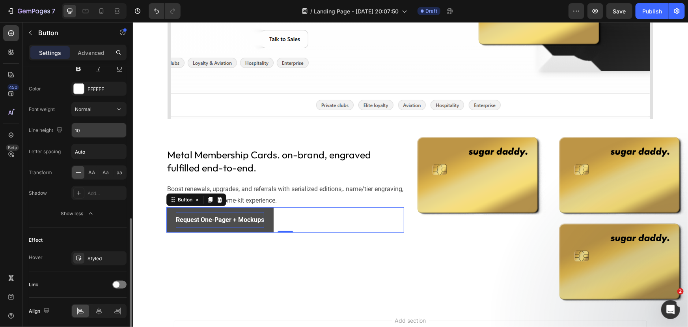
click at [89, 130] on input "10" at bounding box center [99, 130] width 54 height 14
type input "1"
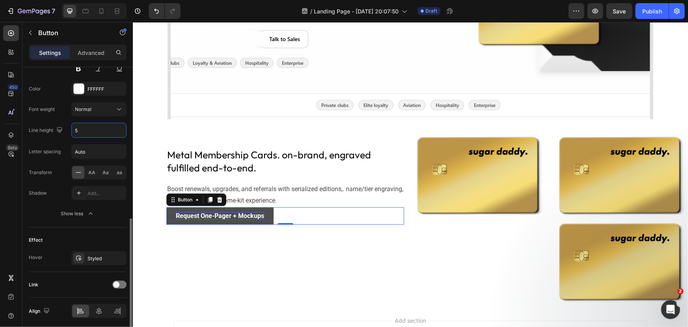
type input "5"
click at [51, 134] on div "Line height" at bounding box center [46, 130] width 35 height 11
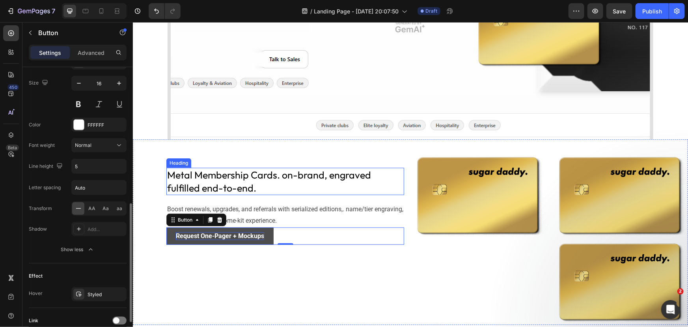
scroll to position [107, 0]
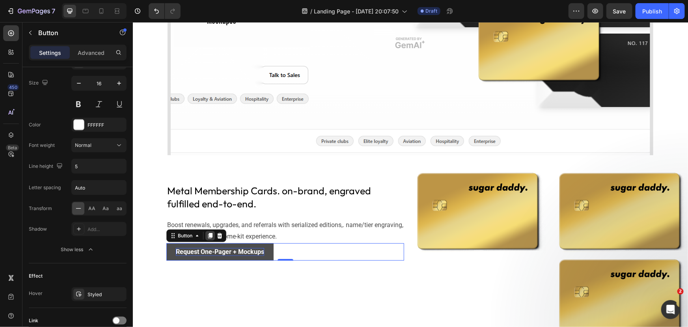
click at [209, 233] on icon at bounding box center [210, 235] width 4 height 6
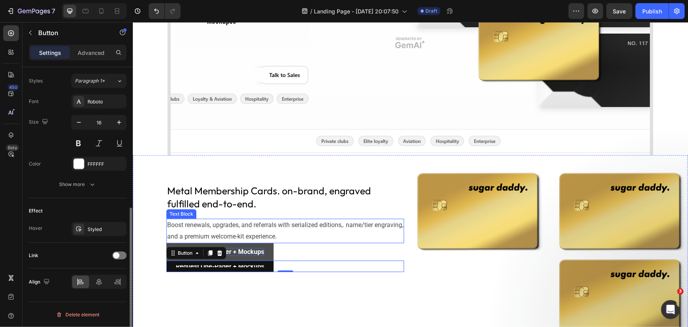
scroll to position [283, 0]
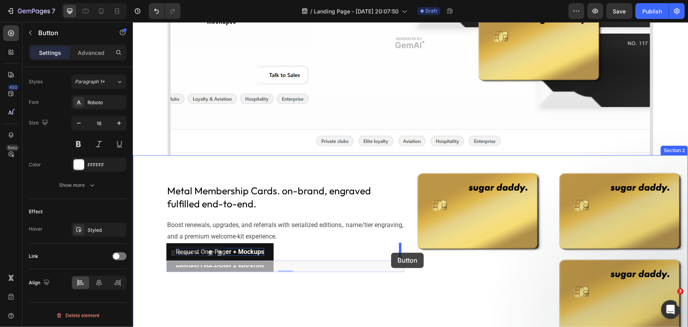
drag, startPoint x: 267, startPoint y: 266, endPoint x: 391, endPoint y: 252, distance: 125.1
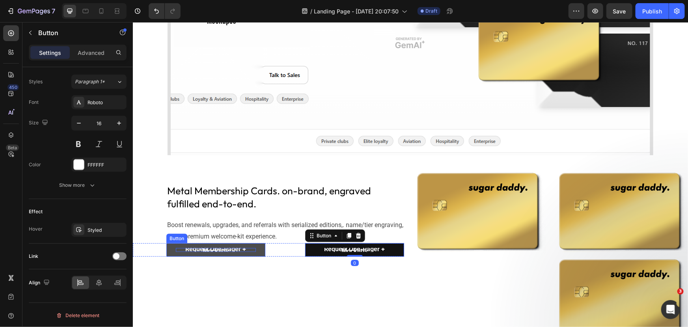
click at [218, 248] on strong "Request One-Pager + Mockups" at bounding box center [215, 249] width 61 height 9
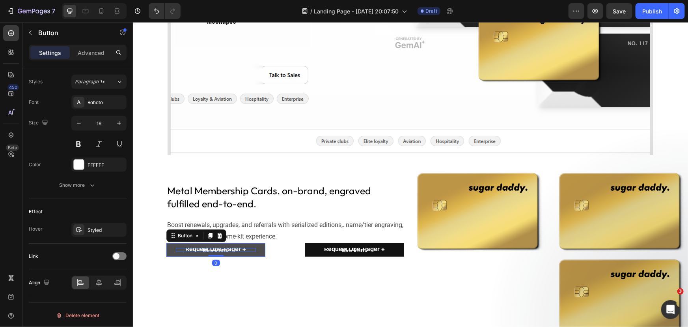
click at [218, 248] on strong "Request One-Pager + Mockups" at bounding box center [215, 249] width 61 height 9
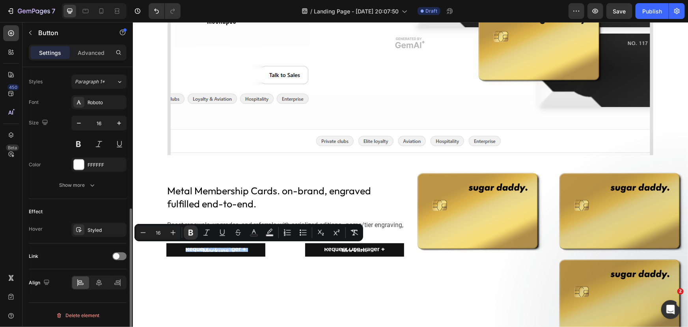
click at [33, 199] on div "Effect Hover Styled" at bounding box center [78, 221] width 98 height 45
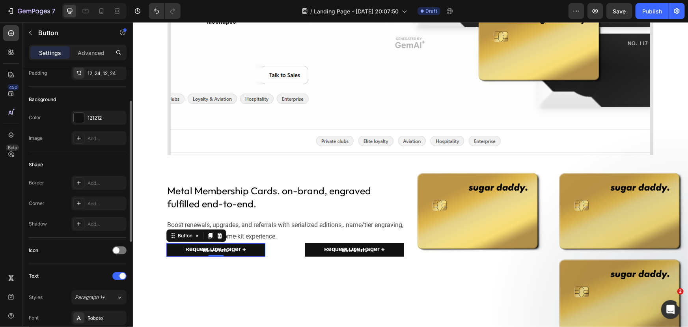
scroll to position [0, 0]
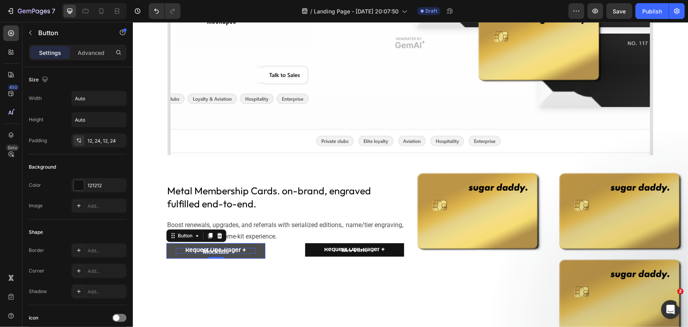
click at [171, 252] on button "Request One-Pager + Mockups" at bounding box center [215, 250] width 99 height 15
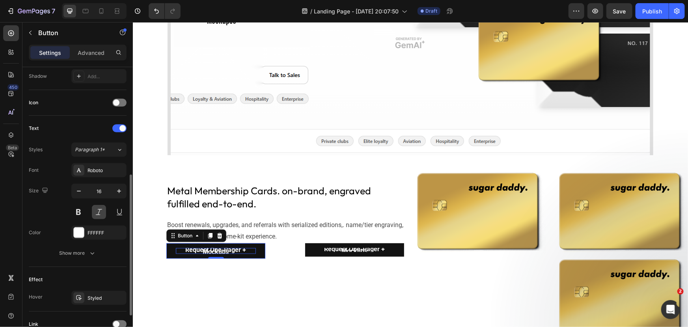
scroll to position [283, 0]
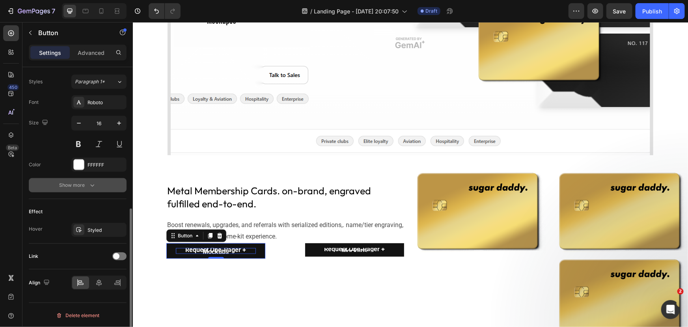
click at [91, 186] on icon "button" at bounding box center [92, 185] width 8 height 8
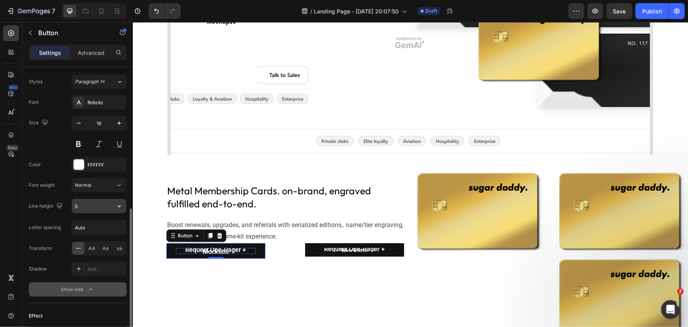
click at [91, 202] on input "5" at bounding box center [99, 206] width 54 height 14
type input "1"
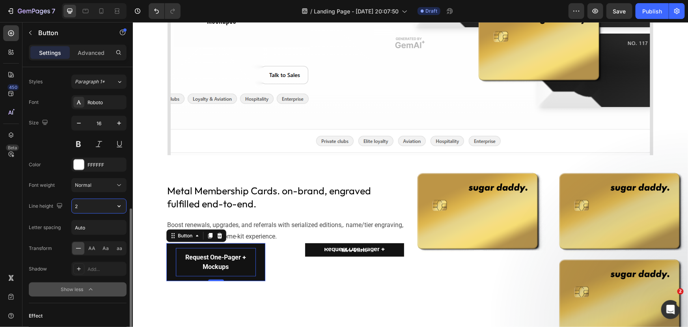
type input "20"
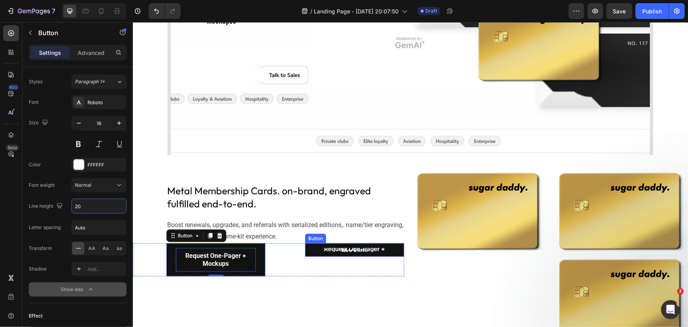
click at [295, 248] on div "Request One-Pager + Mockups Button" at bounding box center [337, 249] width 133 height 13
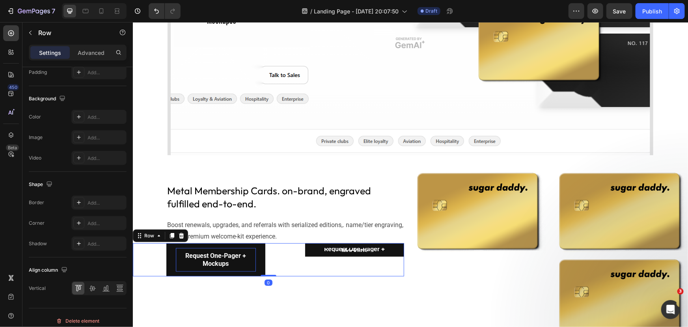
scroll to position [0, 0]
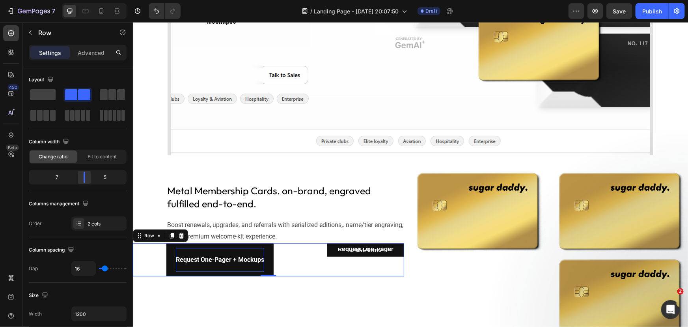
drag, startPoint x: 77, startPoint y: 179, endPoint x: 87, endPoint y: 175, distance: 10.9
click at [87, 175] on div at bounding box center [84, 177] width 14 height 11
click at [81, 44] on div "button Sections(30) Elements(7) Button Button Button Product Sticky Add to Cart…" at bounding box center [77, 174] width 110 height 304
click at [85, 54] on p "Advanced" at bounding box center [91, 53] width 27 height 8
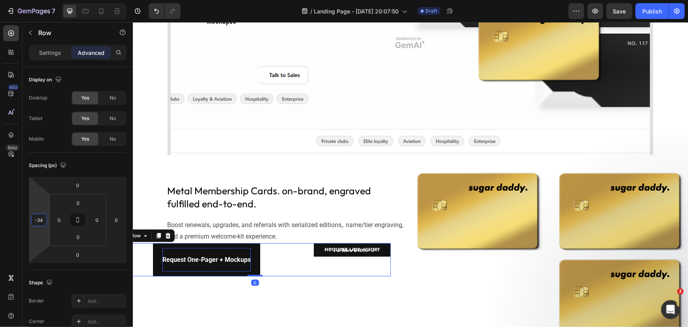
drag, startPoint x: 40, startPoint y: 238, endPoint x: 42, endPoint y: 245, distance: 6.7
click at [42, 0] on html "7 Version history / Landing Page - Aug 26, 20:07:50 Draft Preview Save Publish …" at bounding box center [344, 0] width 688 height 0
type input "0"
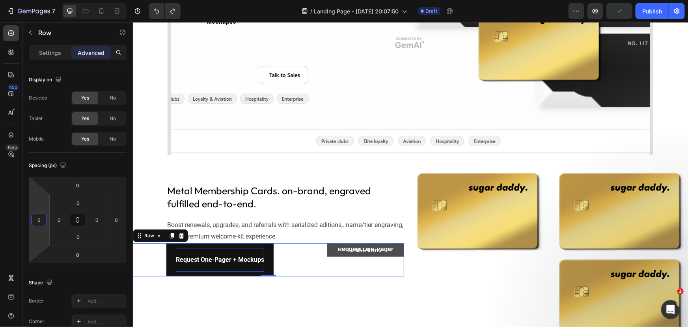
click at [333, 250] on button "Request One-Pager + Mockups" at bounding box center [365, 249] width 77 height 13
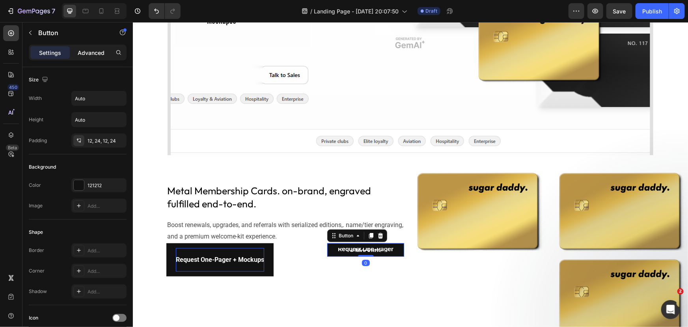
click at [87, 52] on p "Advanced" at bounding box center [91, 53] width 27 height 8
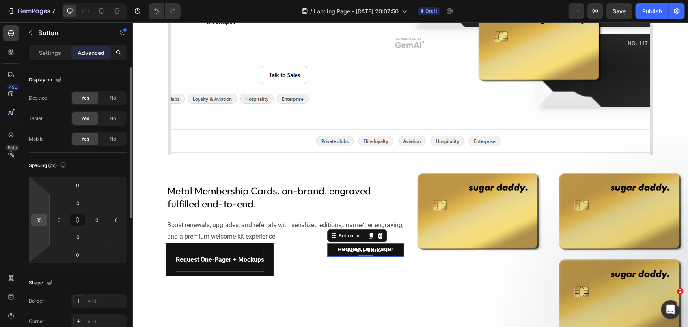
click at [37, 217] on input "85" at bounding box center [39, 220] width 12 height 12
type input "0"
click at [43, 0] on html "7 Version history / Landing Page - Aug 26, 20:07:50 Draft Preview Save Publish …" at bounding box center [344, 0] width 688 height 0
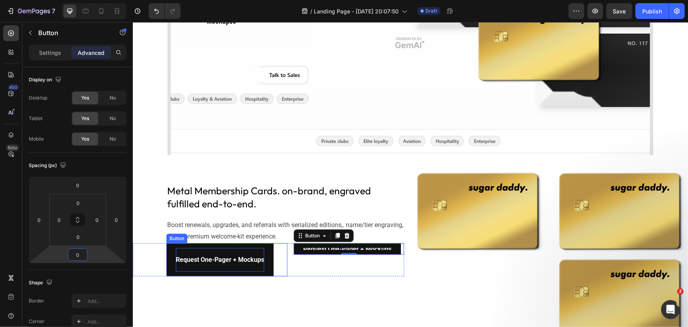
click at [277, 252] on div "Request One-Pager + Mockups Button" at bounding box center [226, 259] width 121 height 33
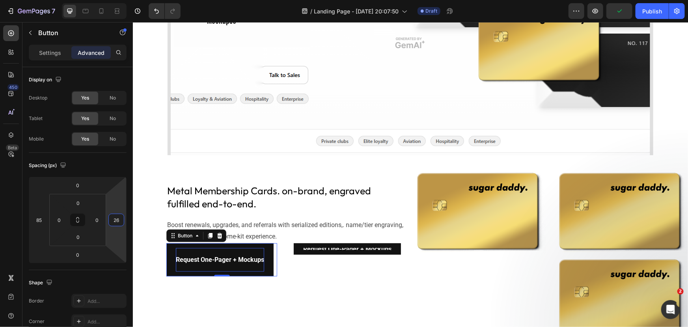
type input "24"
drag, startPoint x: 120, startPoint y: 235, endPoint x: 121, endPoint y: 230, distance: 4.6
click at [121, 0] on html "7 Version history / Landing Page - Aug 26, 20:07:50 Draft Preview Publish 450 B…" at bounding box center [344, 0] width 688 height 0
click at [308, 255] on div "Request One-Pager + Mockups Button" at bounding box center [348, 259] width 110 height 33
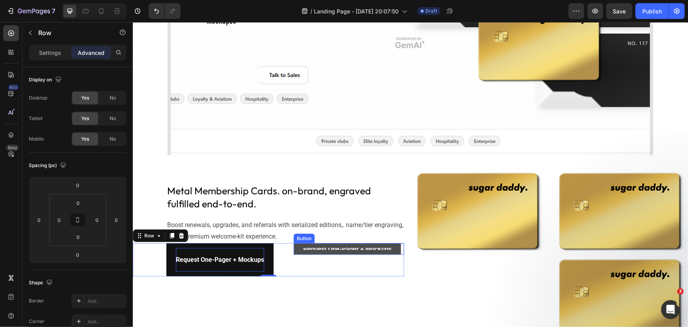
click at [299, 251] on button "Request One-Pager + Mockups" at bounding box center [346, 248] width 107 height 11
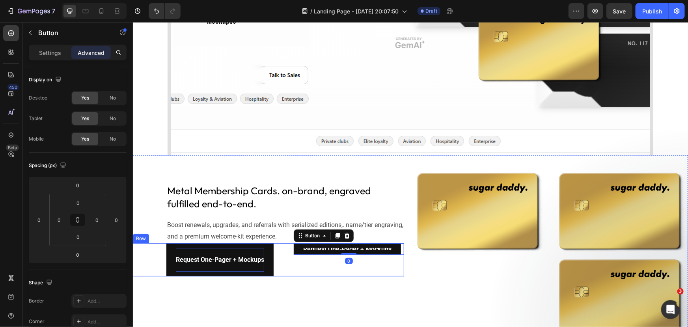
click at [283, 250] on div "Request One-Pager + Mockups Button" at bounding box center [210, 259] width 155 height 33
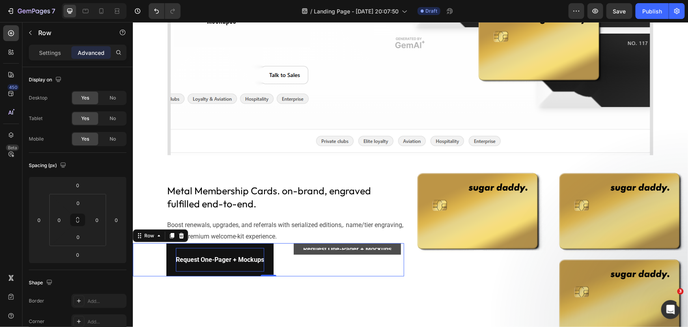
click at [299, 252] on button "Request One-Pager + Mockups" at bounding box center [346, 248] width 107 height 11
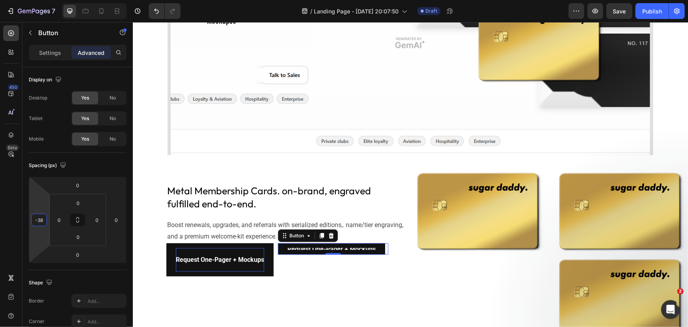
type input "-34"
drag, startPoint x: 41, startPoint y: 233, endPoint x: 48, endPoint y: 240, distance: 9.5
click at [48, 0] on html "7 Version history / Landing Page - Aug 26, 20:07:50 Draft Preview Save Publish …" at bounding box center [344, 0] width 688 height 0
click at [301, 248] on strong "Request One-Pager + Mockups" at bounding box center [334, 248] width 88 height 7
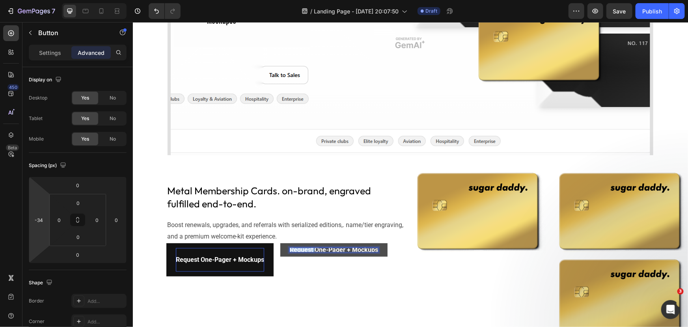
click at [301, 248] on strong "Request One-Pager + Mockups" at bounding box center [334, 248] width 88 height 7
click at [299, 248] on strong "sdsd" at bounding box center [296, 248] width 13 height 7
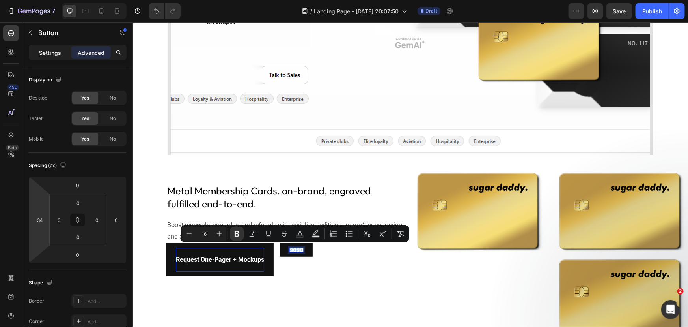
click at [56, 55] on p "Settings" at bounding box center [50, 53] width 22 height 8
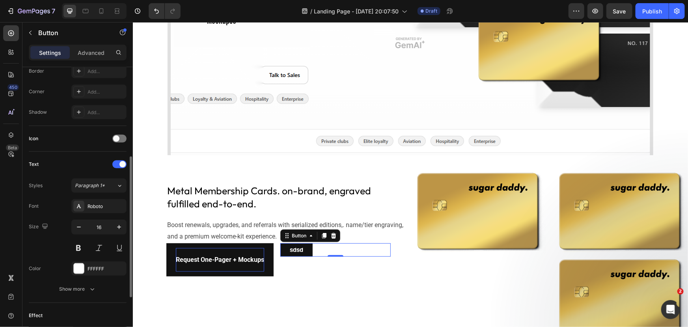
scroll to position [283, 0]
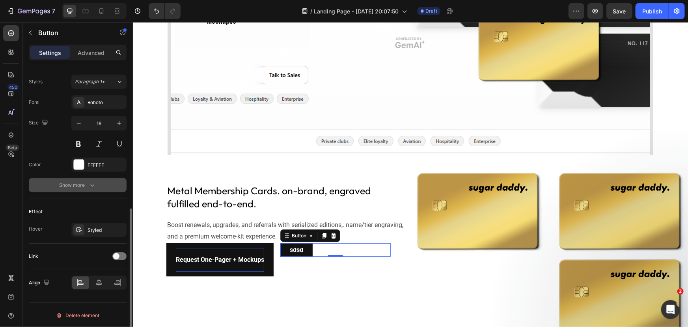
click at [86, 182] on div "Show more" at bounding box center [78, 185] width 37 height 8
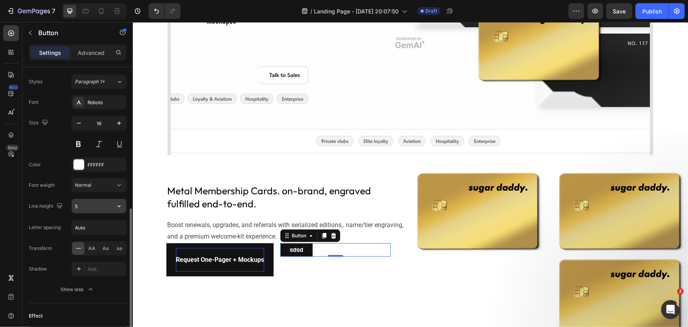
click at [82, 203] on input "5" at bounding box center [99, 206] width 54 height 14
click at [117, 209] on button "button" at bounding box center [119, 206] width 14 height 14
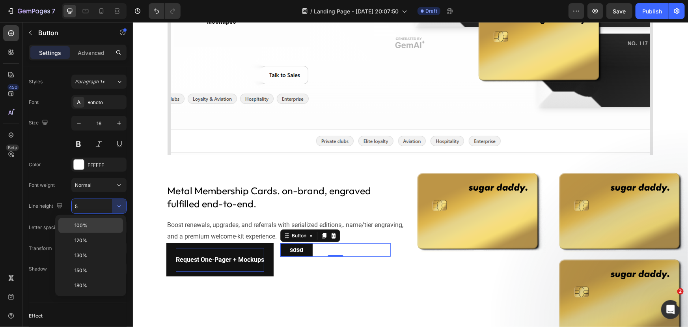
click at [87, 228] on p "100%" at bounding box center [97, 225] width 45 height 7
type input "100%"
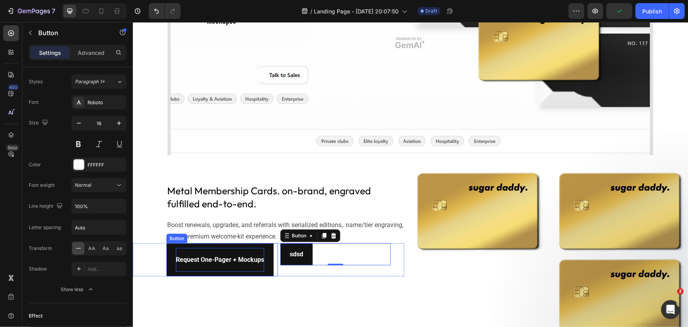
click at [261, 250] on div "Request One-Pager + Mockups" at bounding box center [220, 259] width 88 height 24
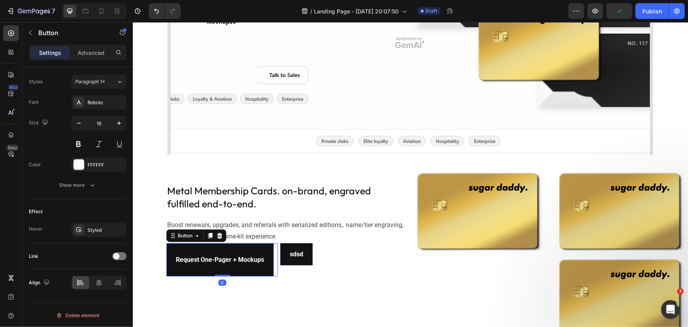
drag, startPoint x: 271, startPoint y: 250, endPoint x: 264, endPoint y: 251, distance: 6.7
click at [271, 250] on button "Request One-Pager + Mockups" at bounding box center [219, 259] width 107 height 33
drag, startPoint x: 73, startPoint y: 185, endPoint x: 80, endPoint y: 192, distance: 10.6
click at [74, 185] on div "Show more" at bounding box center [78, 185] width 37 height 8
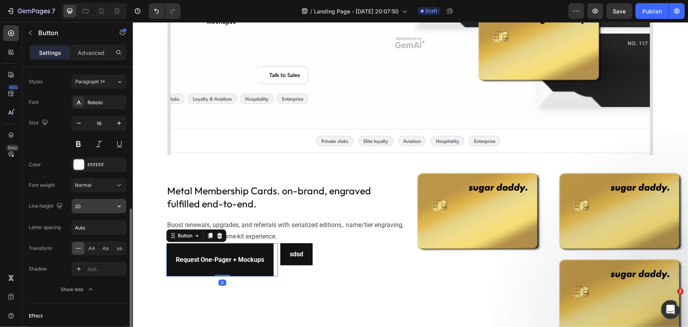
click at [81, 207] on input "20" at bounding box center [99, 206] width 54 height 14
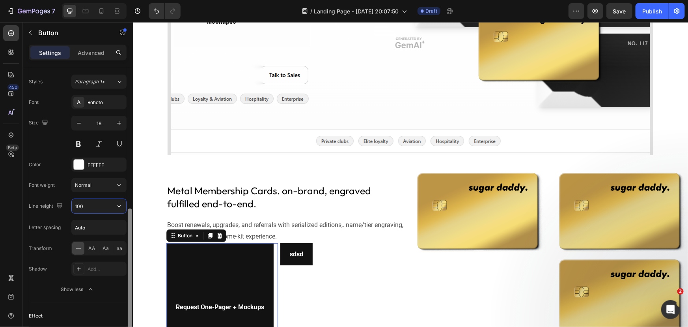
click at [130, 213] on div at bounding box center [130, 278] width 4 height 141
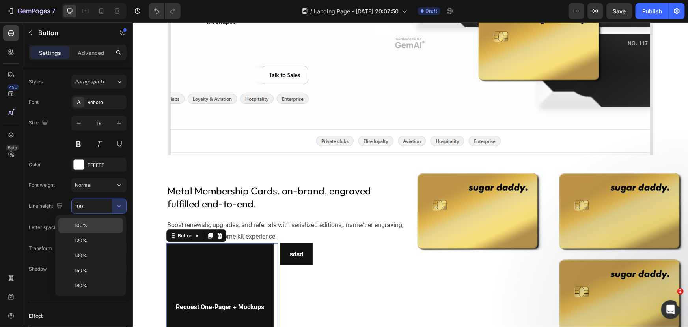
click at [101, 226] on p "100%" at bounding box center [97, 225] width 45 height 7
type input "100%"
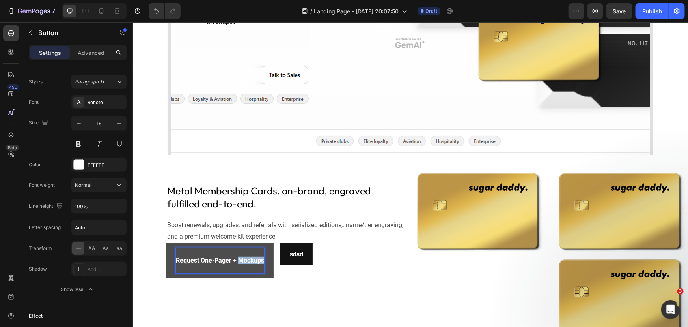
click at [242, 258] on strong "Request One-Pager + Mockups" at bounding box center [220, 259] width 88 height 7
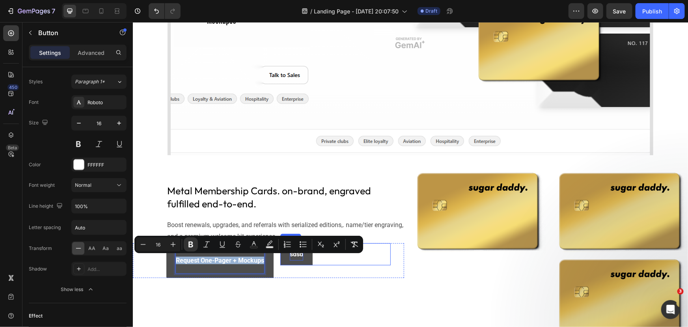
click at [294, 256] on strong "sdsd" at bounding box center [296, 253] width 13 height 7
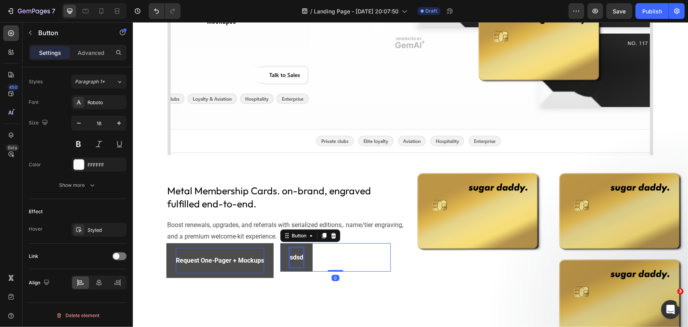
click at [298, 252] on div "sdsd" at bounding box center [296, 256] width 13 height 19
click at [295, 256] on strong "sdsd" at bounding box center [296, 256] width 13 height 7
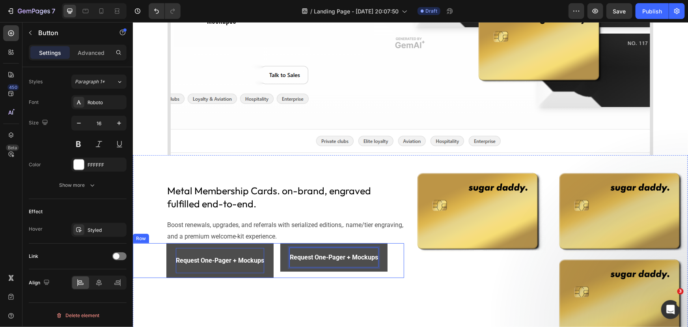
click at [315, 287] on div "Metal Membership Cards. on-brand, engraved fulfilled end-to-end. Heading Boost …" at bounding box center [268, 253] width 271 height 173
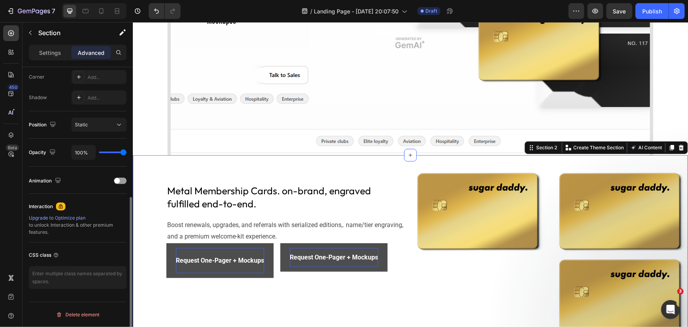
scroll to position [0, 0]
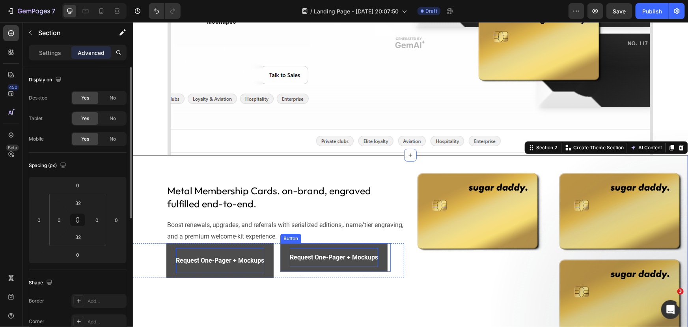
click at [312, 257] on strong "Request One-Pager + Mockups" at bounding box center [334, 256] width 88 height 7
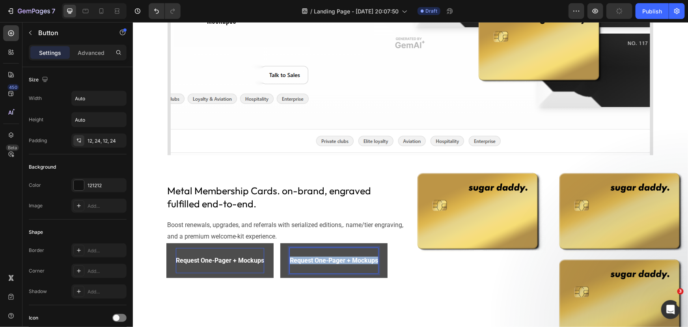
click at [312, 257] on strong "Request One-Pager + Mockups" at bounding box center [334, 259] width 88 height 7
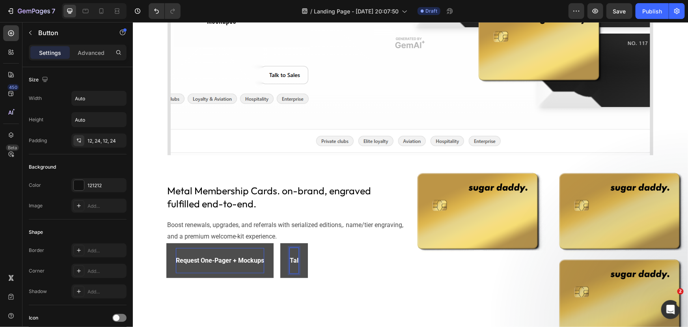
click at [280, 243] on button "Tal" at bounding box center [294, 260] width 28 height 35
click at [280, 243] on button "Talk to" at bounding box center [299, 260] width 38 height 35
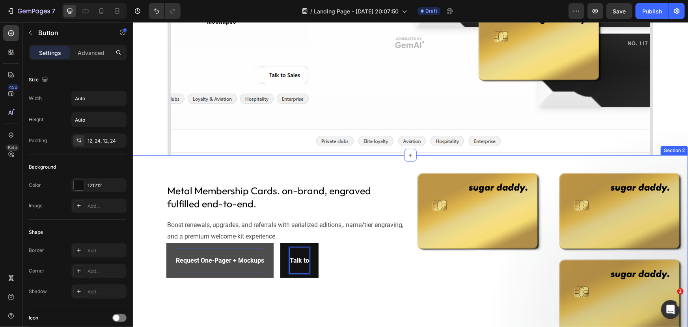
click at [280, 243] on button "Talk to" at bounding box center [299, 260] width 38 height 35
click at [372, 286] on div "Metal Membership Cards. on-brand, engraved fulfilled end-to-end. Heading Boost …" at bounding box center [268, 253] width 271 height 173
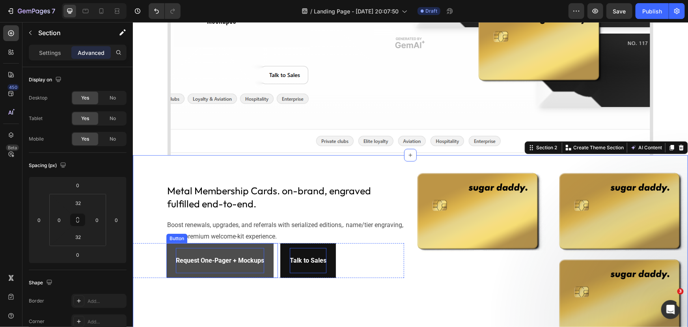
click at [260, 268] on div "Request One-Pager + Mockups" at bounding box center [220, 259] width 88 height 25
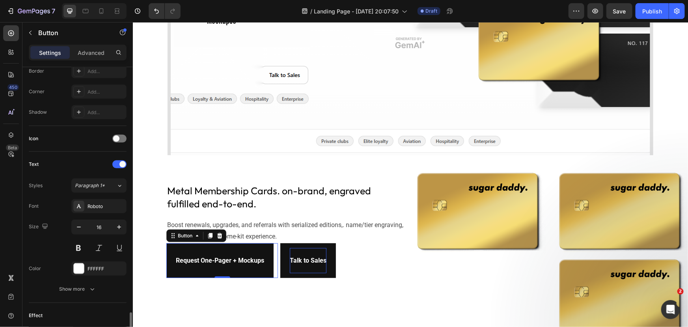
scroll to position [283, 0]
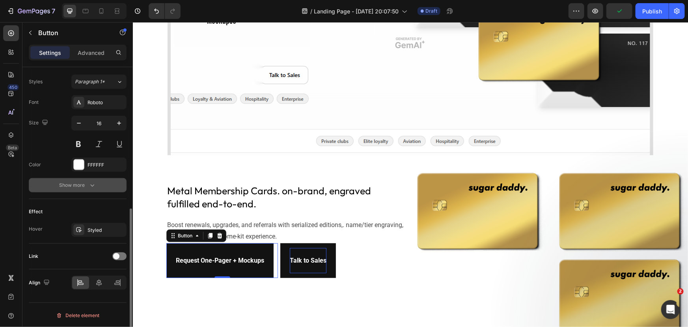
click at [80, 187] on div "Show more" at bounding box center [78, 185] width 37 height 8
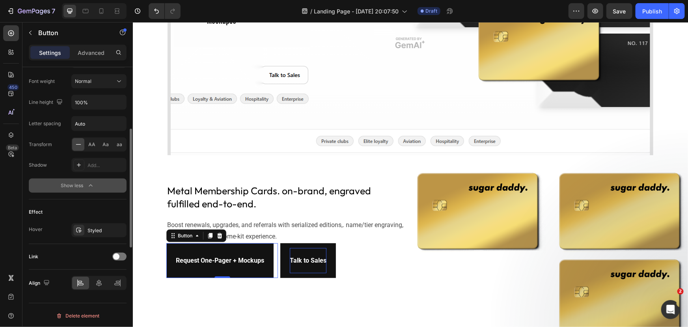
scroll to position [315, 0]
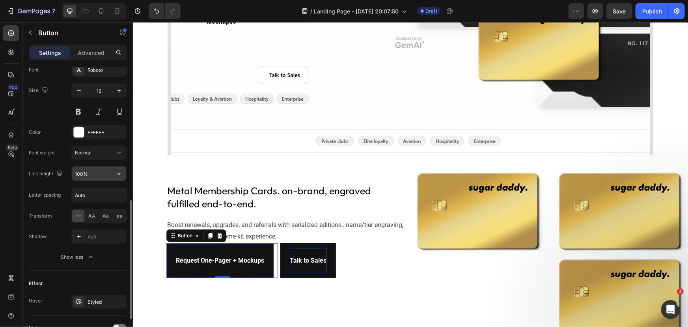
click at [86, 168] on input "100%" at bounding box center [99, 173] width 54 height 14
type input "40%"
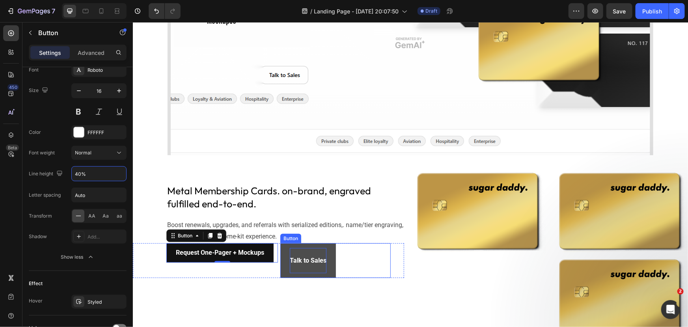
click at [290, 244] on button "Talk to Sales" at bounding box center [308, 260] width 56 height 35
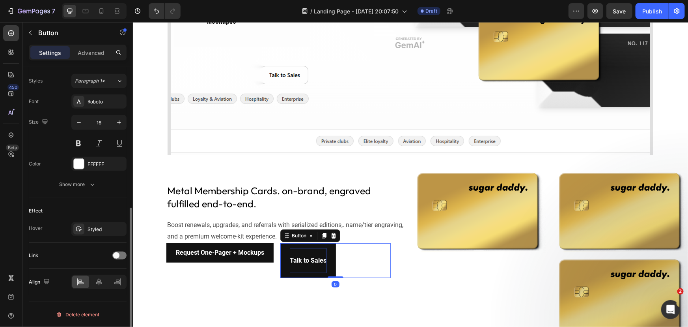
scroll to position [283, 0]
click at [75, 189] on button "Show more" at bounding box center [78, 185] width 98 height 14
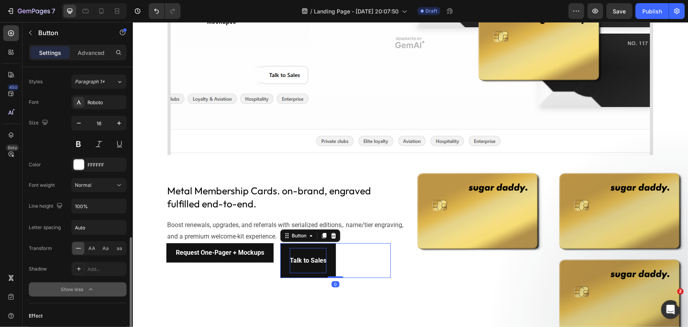
scroll to position [355, 0]
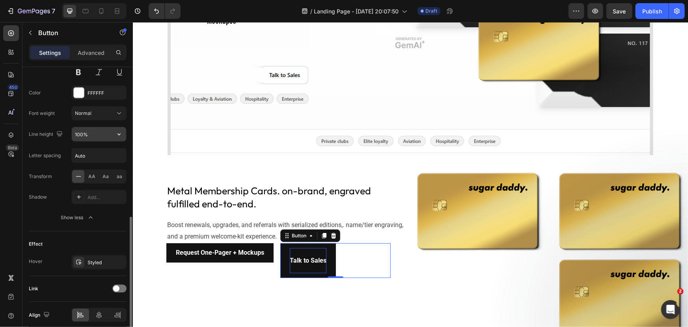
click at [78, 131] on input "100%" at bounding box center [99, 134] width 54 height 14
click at [122, 133] on icon "button" at bounding box center [119, 134] width 8 height 8
click at [84, 130] on input "100%" at bounding box center [99, 134] width 54 height 14
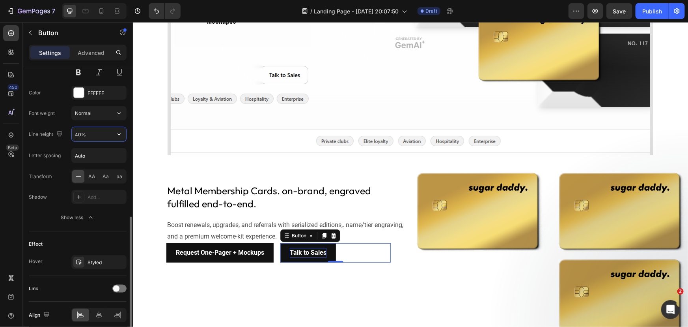
type input "40%"
click at [48, 219] on button "Show less" at bounding box center [78, 217] width 98 height 14
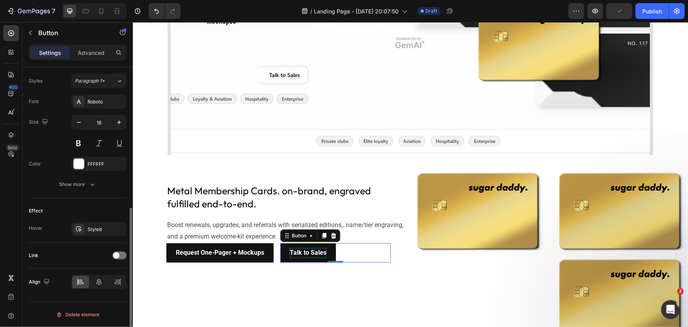
scroll to position [283, 0]
click at [246, 190] on p "Metal Membership Cards. on-brand, engraved fulfilled end-to-end." at bounding box center [285, 197] width 236 height 26
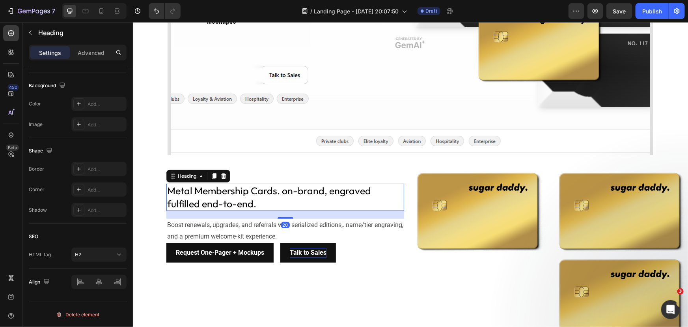
scroll to position [0, 0]
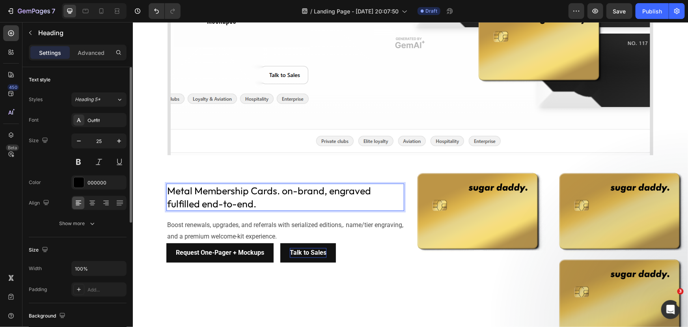
click at [246, 190] on p "Metal Membership Cards. on-brand, engraved fulfilled end-to-end." at bounding box center [285, 197] width 236 height 26
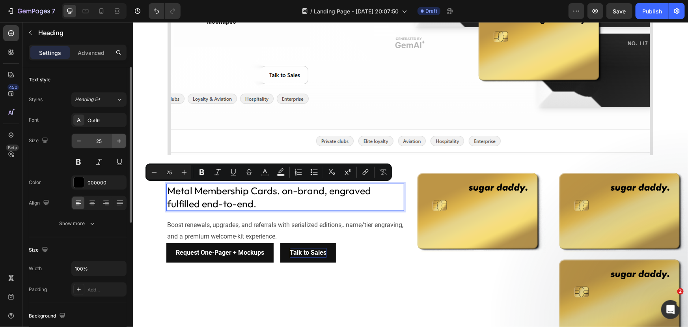
click at [116, 140] on icon "button" at bounding box center [119, 141] width 8 height 8
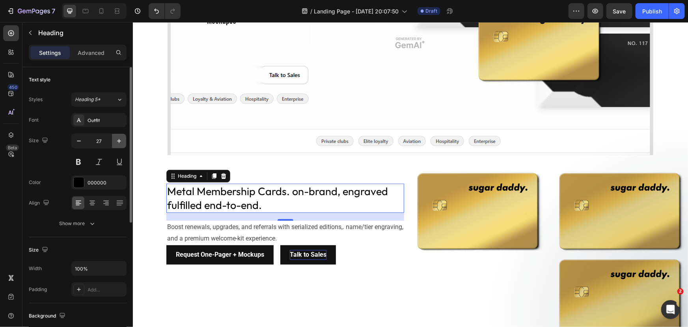
click at [116, 140] on icon "button" at bounding box center [119, 141] width 8 height 8
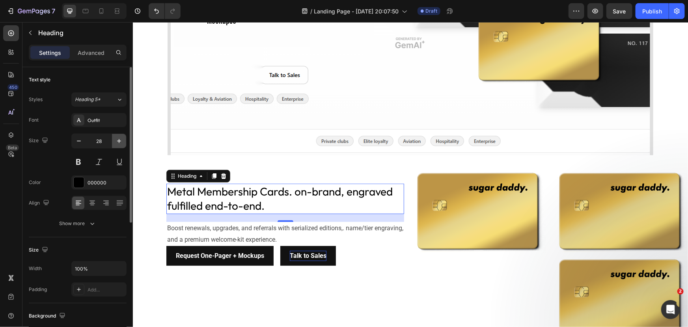
click at [116, 140] on icon "button" at bounding box center [119, 141] width 8 height 8
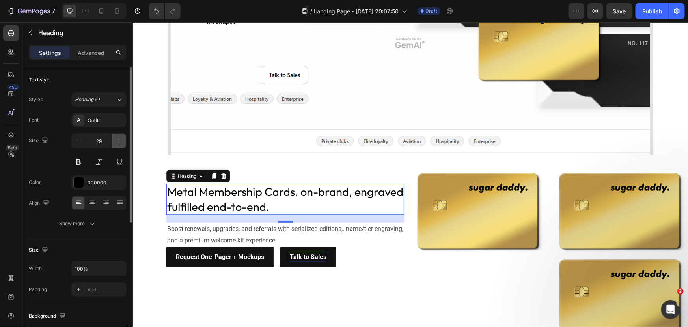
click at [116, 140] on icon "button" at bounding box center [119, 141] width 8 height 8
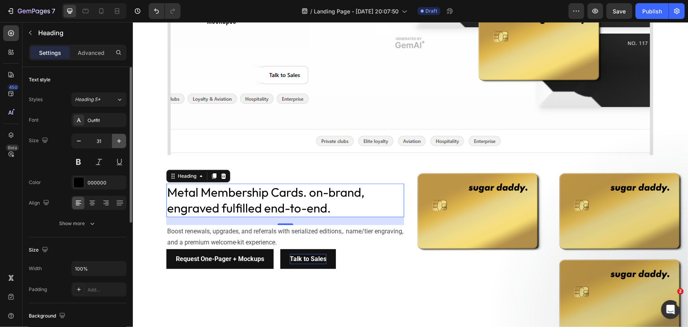
click at [116, 140] on icon "button" at bounding box center [119, 141] width 8 height 8
click at [116, 141] on icon "button" at bounding box center [119, 141] width 8 height 8
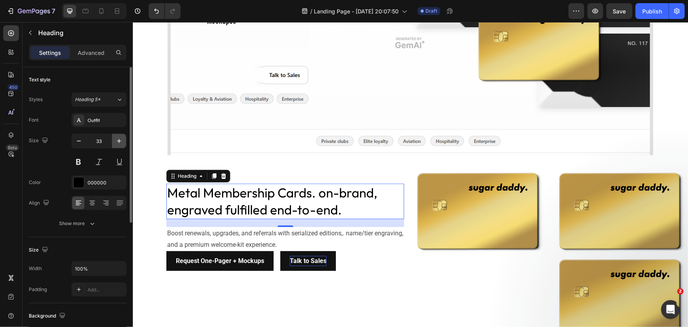
click at [116, 141] on icon "button" at bounding box center [119, 141] width 8 height 8
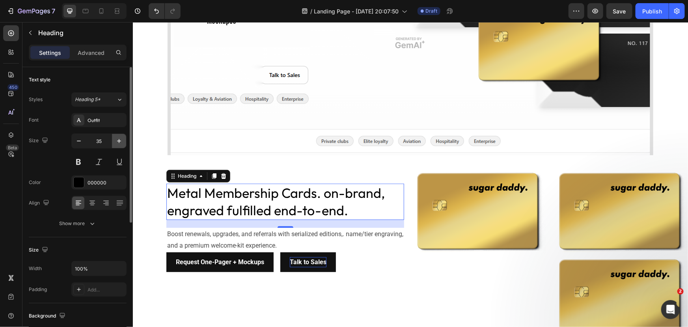
click at [116, 141] on icon "button" at bounding box center [119, 141] width 8 height 8
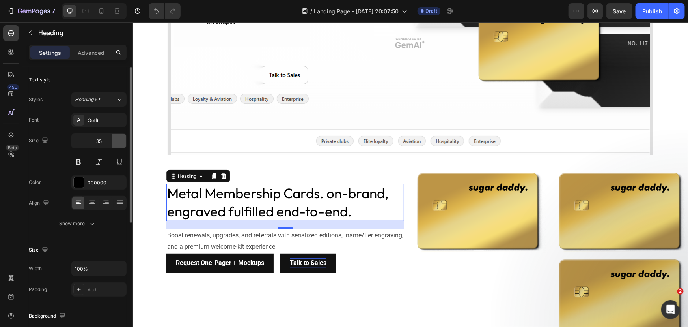
click at [116, 141] on icon "button" at bounding box center [119, 141] width 8 height 8
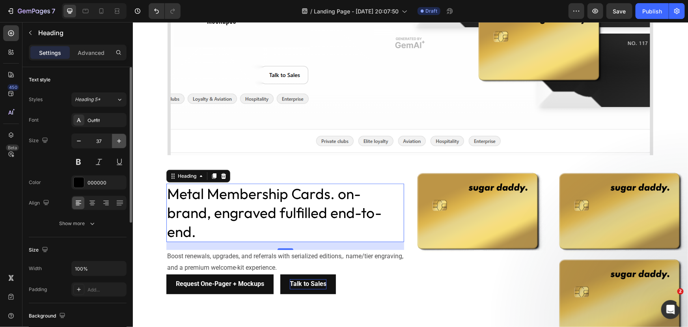
click at [117, 141] on icon "button" at bounding box center [119, 141] width 8 height 8
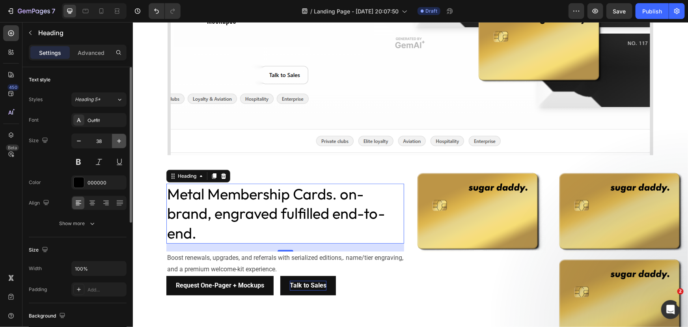
click at [117, 141] on icon "button" at bounding box center [119, 141] width 8 height 8
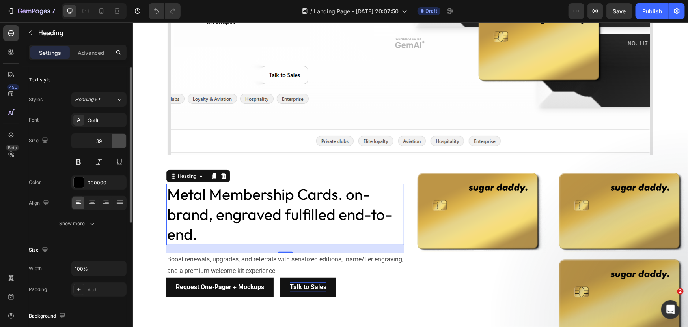
click at [117, 141] on icon "button" at bounding box center [119, 141] width 8 height 8
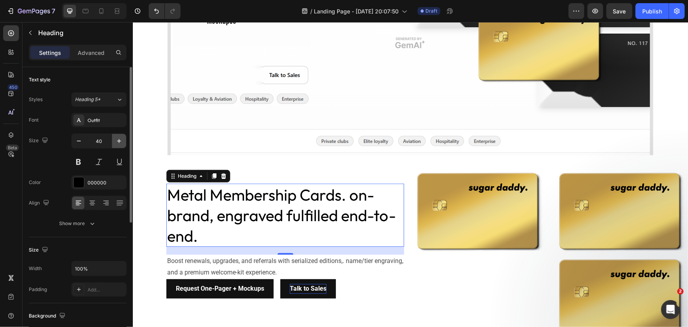
click at [117, 141] on icon "button" at bounding box center [119, 141] width 8 height 8
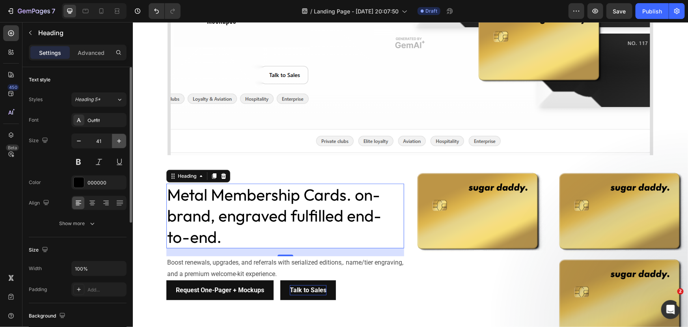
click at [117, 141] on icon "button" at bounding box center [119, 141] width 8 height 8
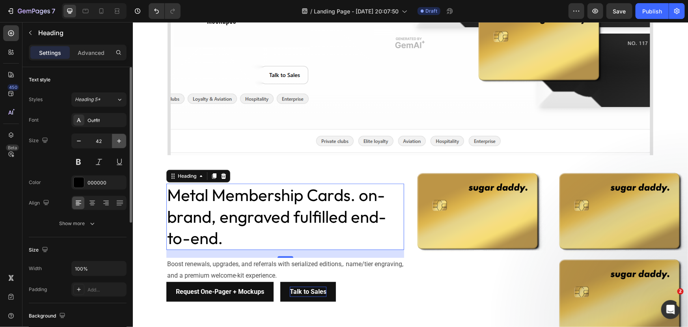
click at [118, 141] on icon "button" at bounding box center [119, 141] width 8 height 8
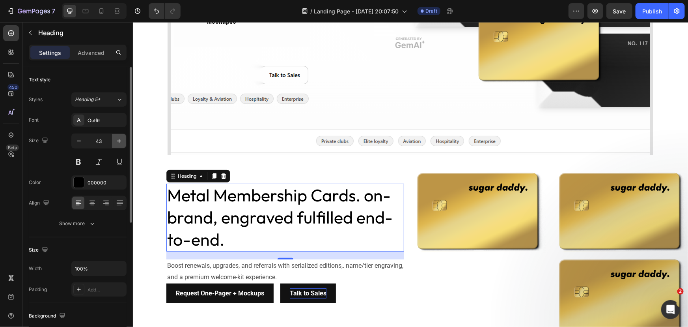
click at [118, 141] on icon "button" at bounding box center [119, 141] width 8 height 8
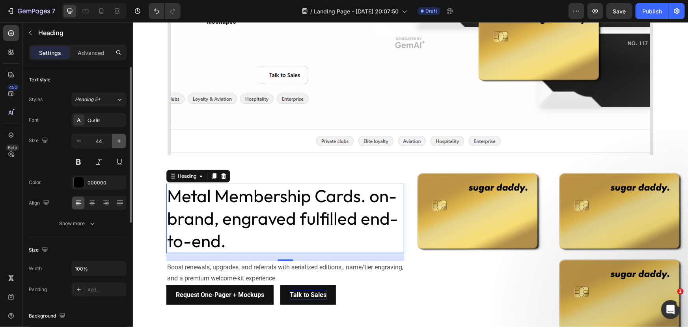
click at [118, 141] on icon "button" at bounding box center [119, 141] width 8 height 8
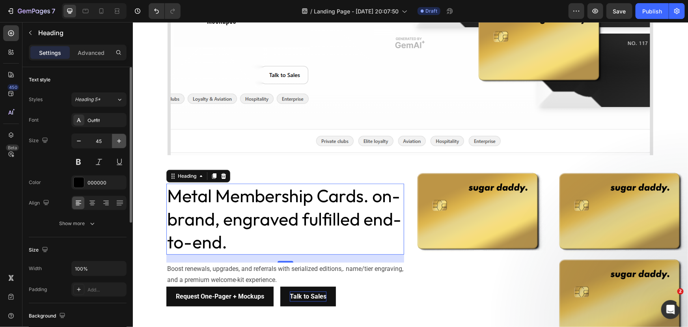
click at [118, 141] on icon "button" at bounding box center [119, 141] width 8 height 8
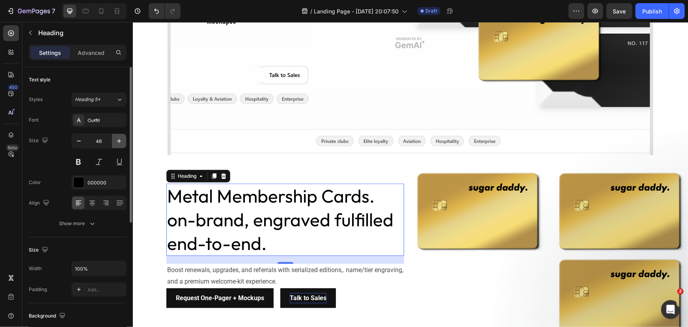
click at [118, 141] on icon "button" at bounding box center [119, 141] width 8 height 8
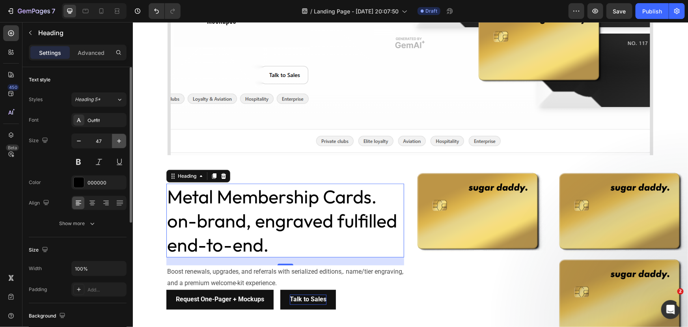
click at [119, 142] on icon "button" at bounding box center [119, 141] width 8 height 8
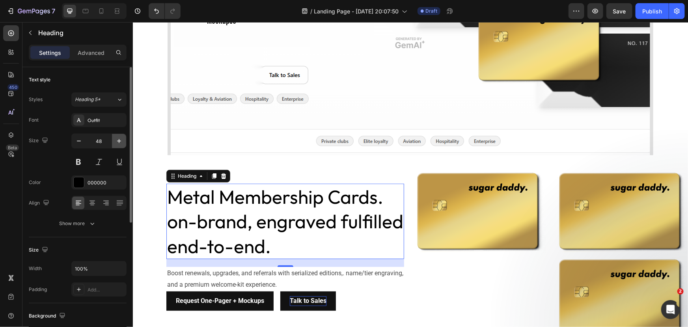
click at [119, 142] on icon "button" at bounding box center [119, 141] width 4 height 4
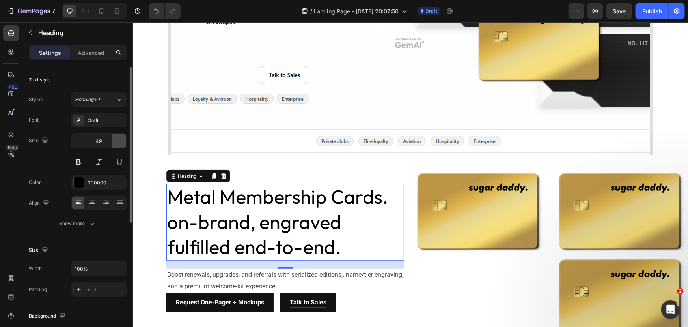
click at [119, 142] on icon "button" at bounding box center [119, 141] width 4 height 4
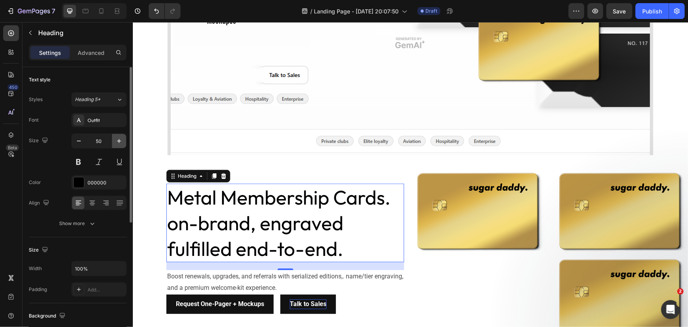
click at [119, 142] on icon "button" at bounding box center [119, 141] width 4 height 4
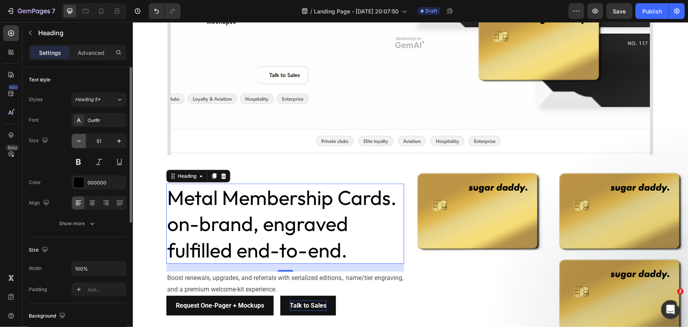
click at [80, 141] on icon "button" at bounding box center [79, 141] width 8 height 8
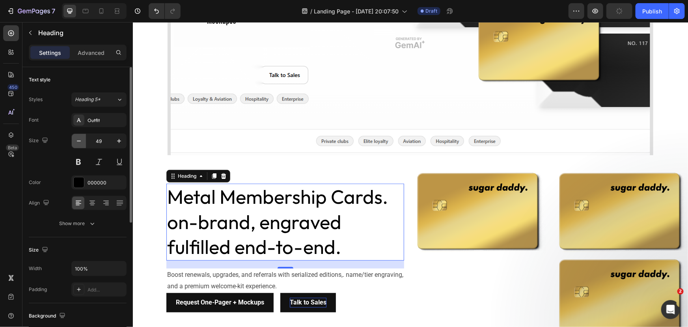
click at [80, 141] on icon "button" at bounding box center [79, 141] width 8 height 8
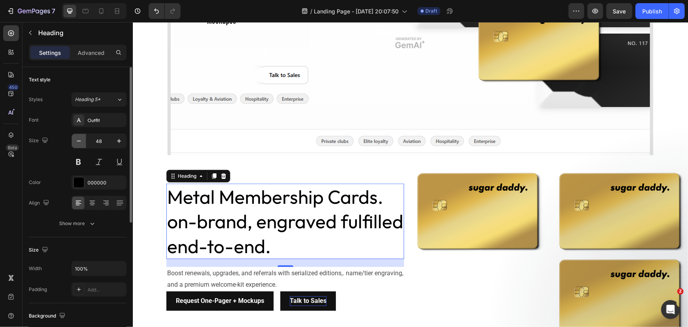
click at [84, 142] on button "button" at bounding box center [79, 141] width 14 height 14
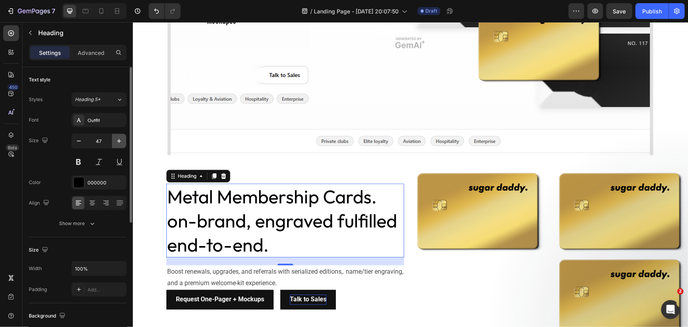
click at [124, 144] on button "button" at bounding box center [119, 141] width 14 height 14
type input "48"
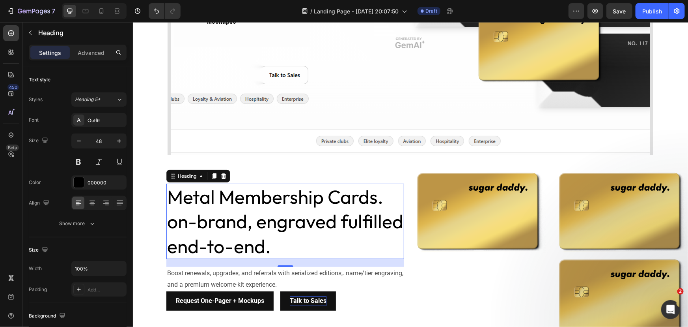
click at [269, 224] on p "Metal Membership Cards. on-brand, engraved fulfilled end-to-end." at bounding box center [285, 221] width 236 height 74
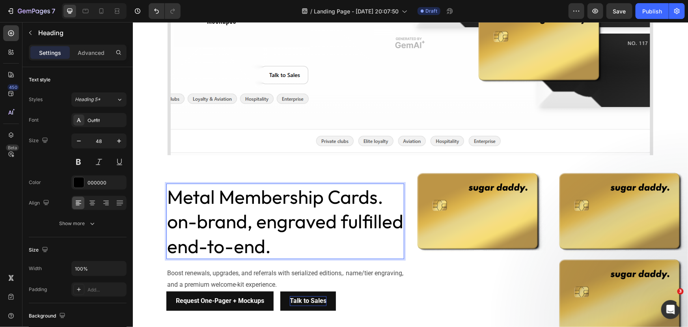
click at [172, 222] on p "Metal Membership Cards. on-brand, engraved fulfilled end-to-end." at bounding box center [285, 221] width 236 height 74
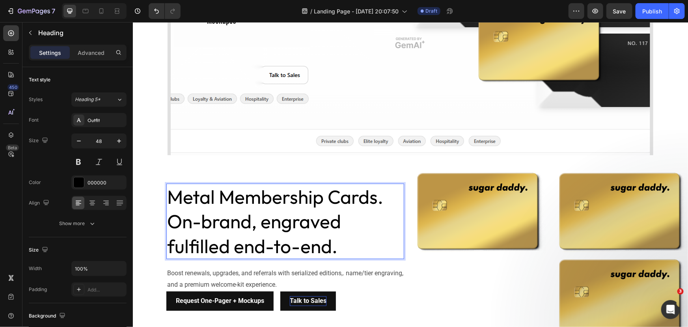
click at [214, 220] on p "Metal Membership Cards. On-brand, engraved fulfilled end-to-end." at bounding box center [285, 221] width 236 height 74
click at [271, 219] on p "Metal Membership Cards. On-Brand, engraved fulfilled end-to-end." at bounding box center [285, 221] width 236 height 74
click at [347, 222] on p "Metal Membership Cards. On-Brand, Engraved fulfilled end-to-end." at bounding box center [285, 221] width 236 height 74
click at [170, 244] on p "Metal Membership Cards. On-Brand, Engraved, fulfilled end-to-end." at bounding box center [285, 221] width 236 height 74
click at [174, 247] on p "Metal Membership Cards. On-Brand, Engraved, fulfilled end-to-end." at bounding box center [285, 221] width 236 height 74
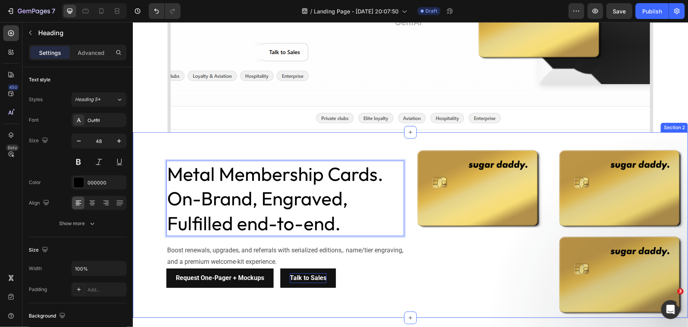
scroll to position [215, 0]
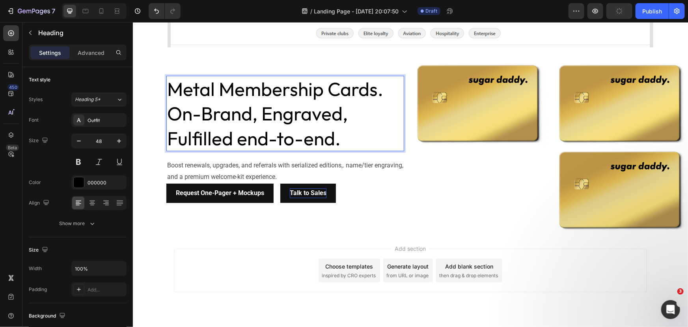
click at [467, 202] on div "Image" at bounding box center [478, 146] width 136 height 173
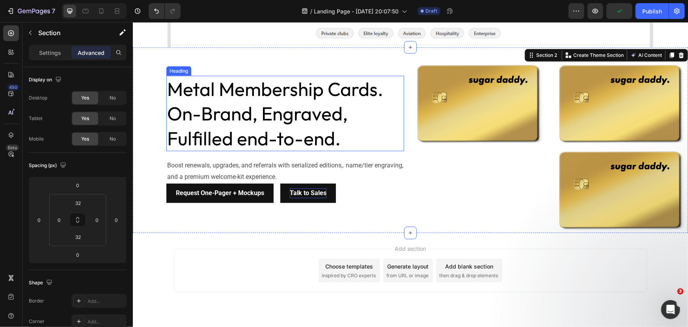
click at [329, 125] on p "Metal Membership Cards. On-Brand, Engraved, Fulfilled end-to-end." at bounding box center [285, 113] width 236 height 74
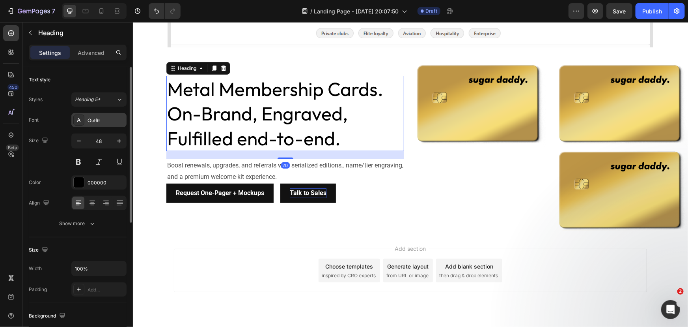
click at [118, 121] on div "Outfit" at bounding box center [106, 120] width 37 height 7
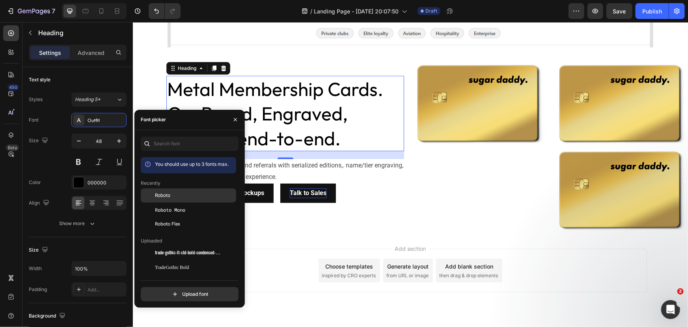
click at [166, 195] on span "Roboto" at bounding box center [162, 195] width 15 height 7
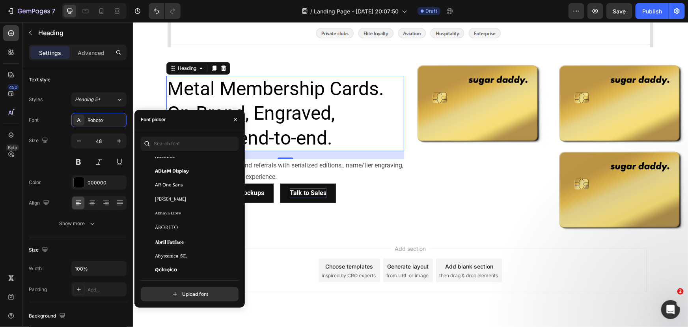
scroll to position [143, 0]
click at [166, 196] on div "Abel" at bounding box center [195, 197] width 80 height 7
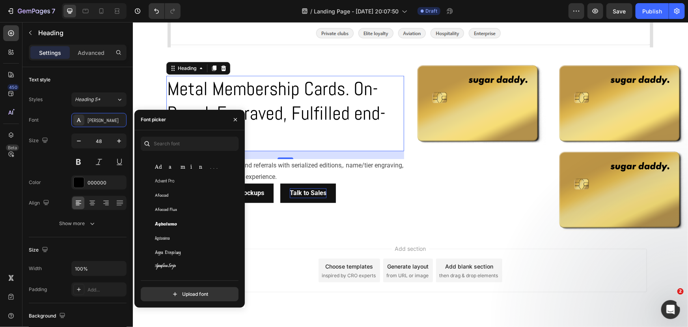
scroll to position [287, 0]
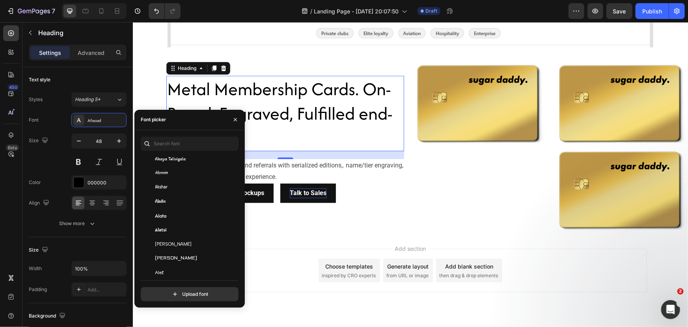
scroll to position [466, 0]
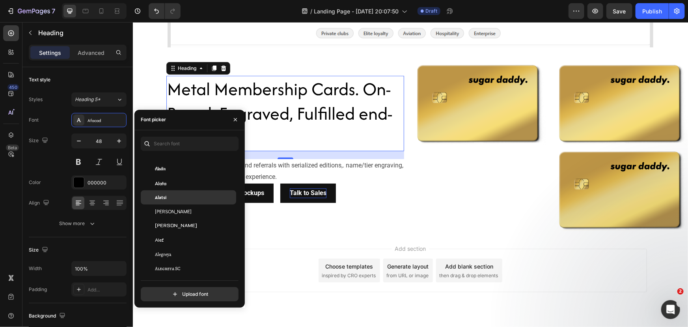
click at [169, 196] on div "Alatsi" at bounding box center [195, 197] width 80 height 7
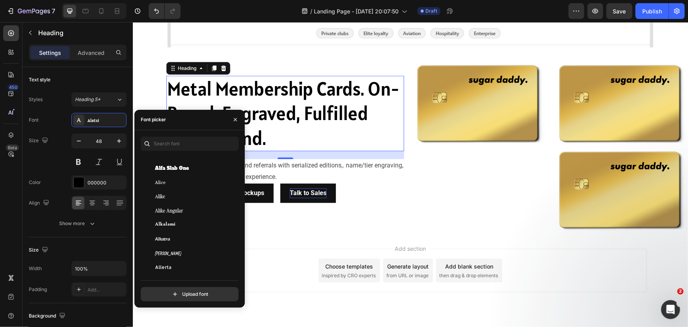
scroll to position [681, 0]
click at [175, 204] on div "Alkatra" at bounding box center [188, 209] width 95 height 14
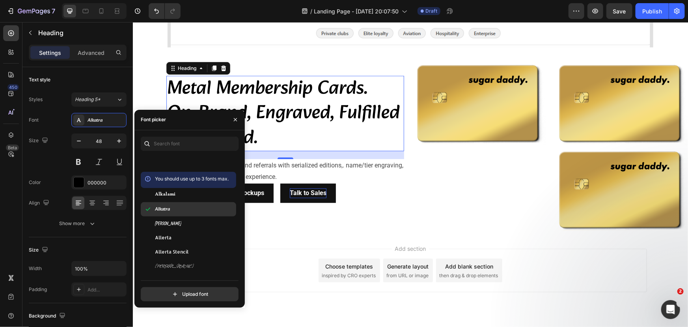
scroll to position [896, 0]
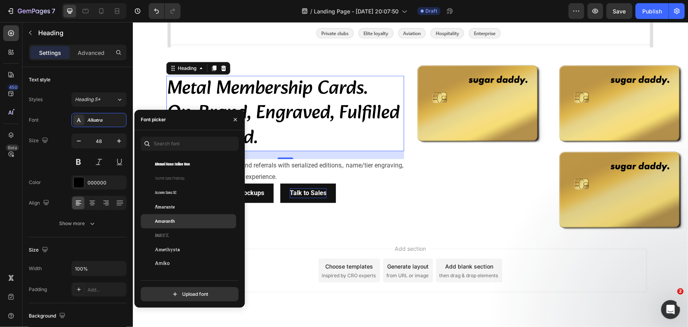
click at [178, 214] on div "Amaranth" at bounding box center [188, 221] width 95 height 14
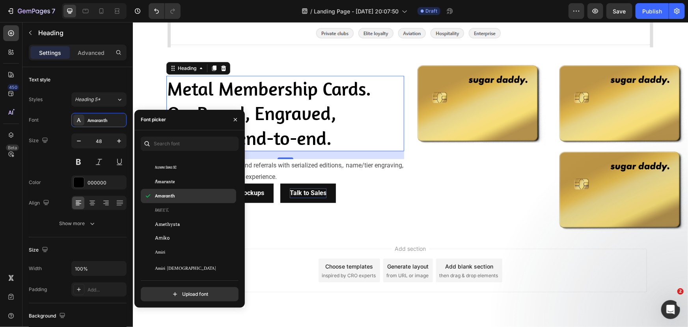
scroll to position [1111, 0]
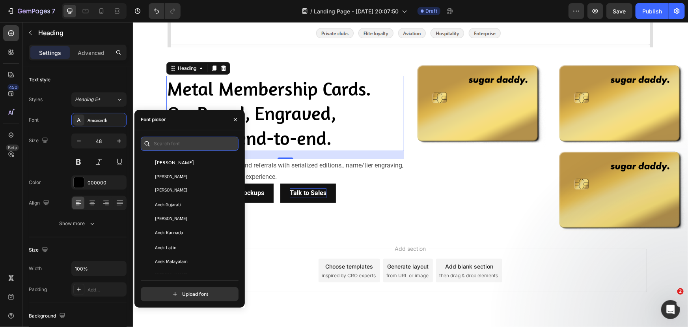
click at [174, 143] on input "text" at bounding box center [190, 143] width 98 height 14
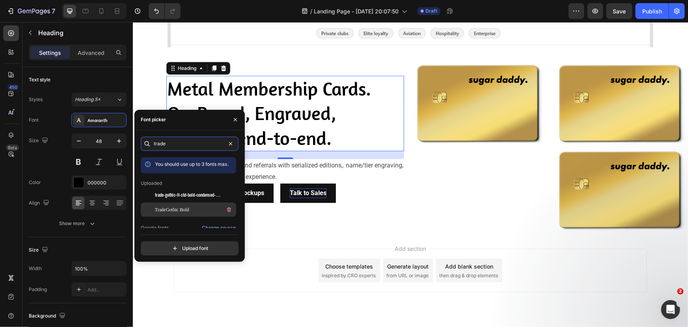
type input "trade"
click at [181, 207] on span "TradeGothic Bold" at bounding box center [172, 209] width 34 height 7
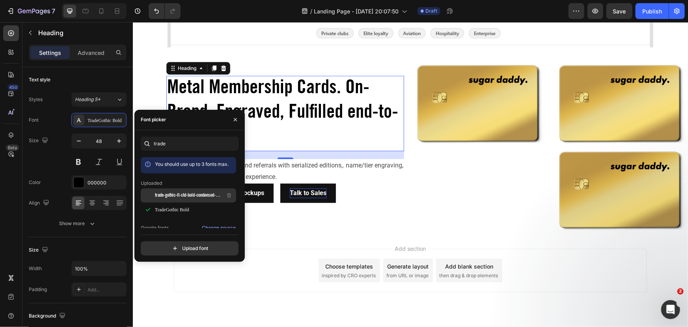
click at [177, 192] on span "trade-gothic-lt-std-bold-condensed-no-20-5872def1d27d8" at bounding box center [187, 195] width 65 height 7
click at [179, 207] on span "TradeGothic Bold" at bounding box center [172, 209] width 34 height 7
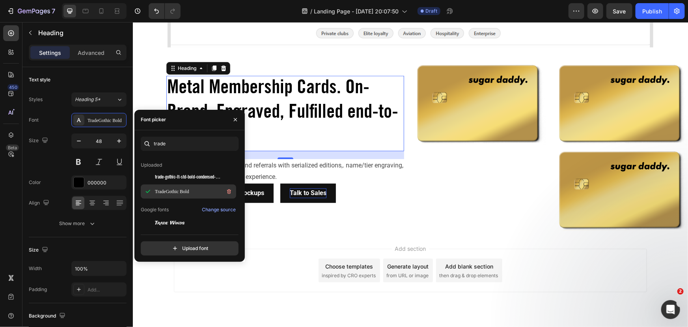
scroll to position [20, 0]
click at [167, 218] on span "Trade Winds" at bounding box center [170, 221] width 30 height 7
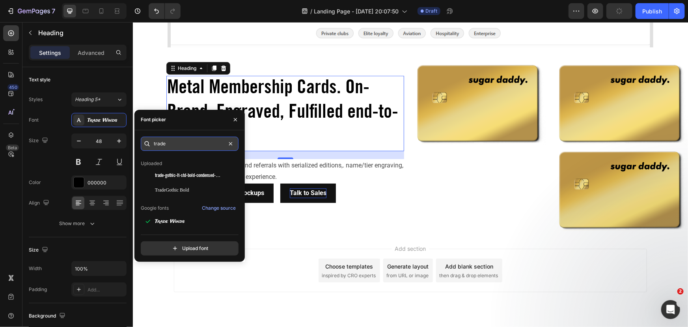
click at [194, 142] on input "trade" at bounding box center [190, 143] width 98 height 14
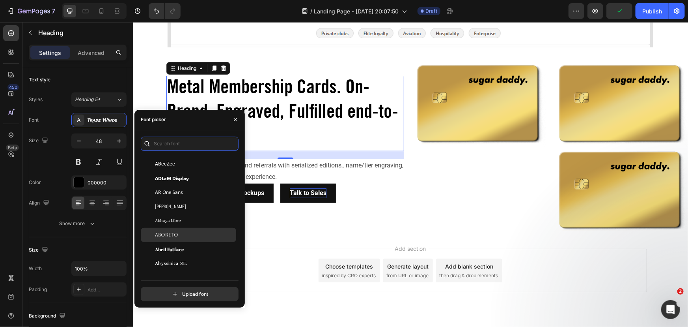
scroll to position [179, 0]
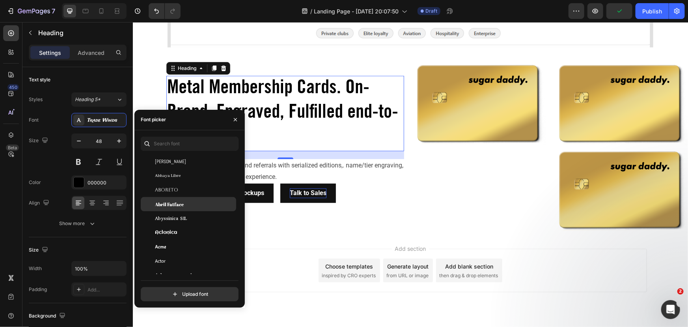
click at [191, 202] on div "Abril Fatface" at bounding box center [195, 203] width 80 height 7
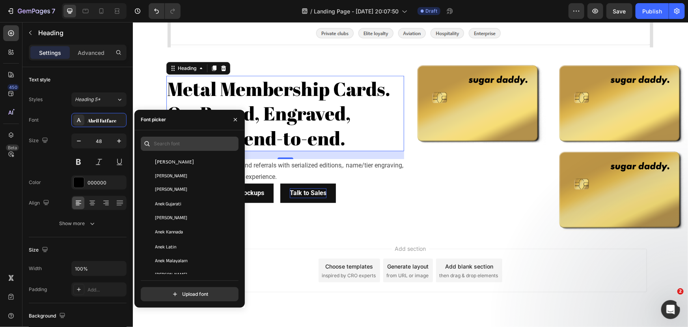
scroll to position [1147, 0]
click at [171, 145] on input "text" at bounding box center [190, 143] width 98 height 14
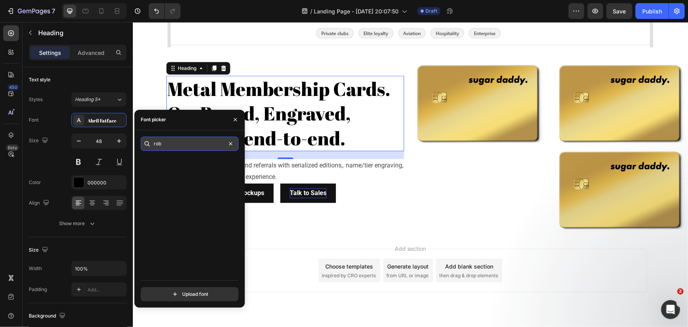
scroll to position [0, 0]
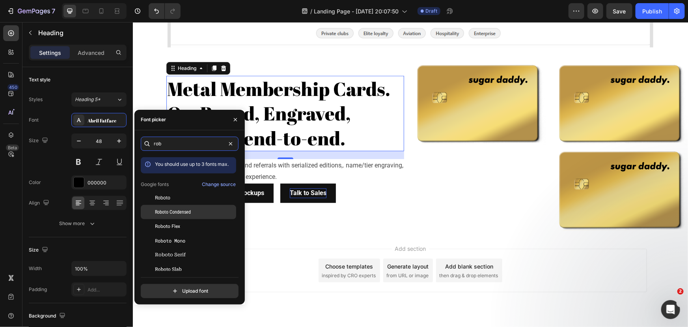
type input "rob"
click at [185, 209] on span "Roboto Condensed" at bounding box center [173, 211] width 36 height 7
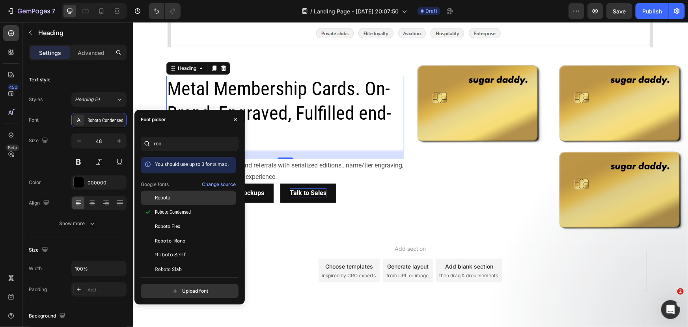
click at [179, 199] on div "Roboto" at bounding box center [195, 197] width 80 height 7
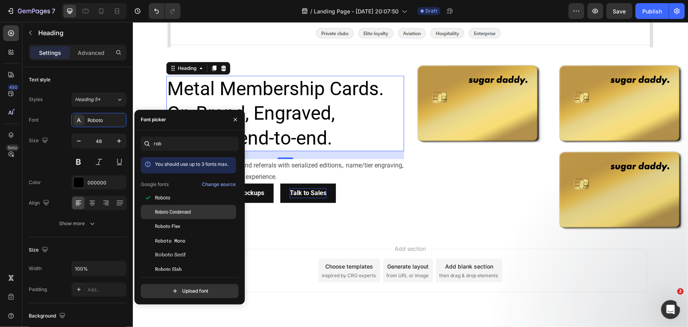
click at [182, 213] on span "Roboto Condensed" at bounding box center [173, 211] width 36 height 7
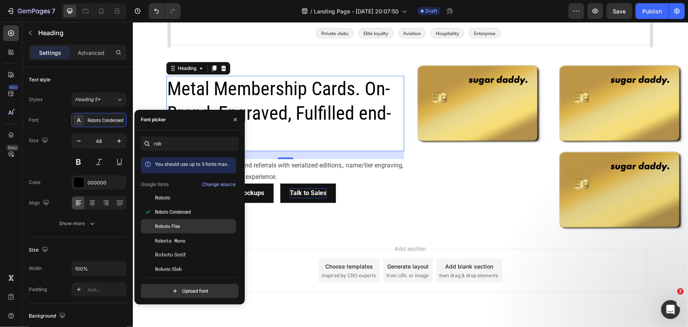
click at [186, 223] on div "Roboto Flex" at bounding box center [195, 225] width 80 height 7
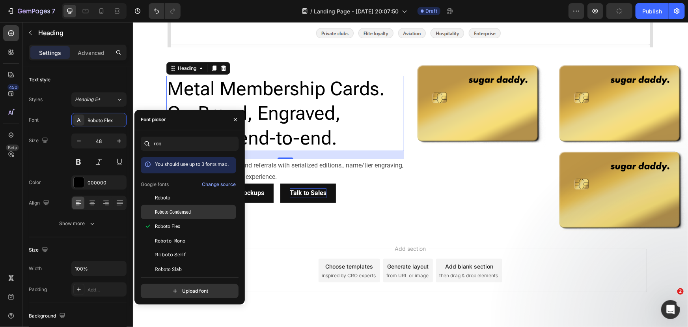
click at [181, 210] on span "Roboto Condensed" at bounding box center [173, 211] width 36 height 7
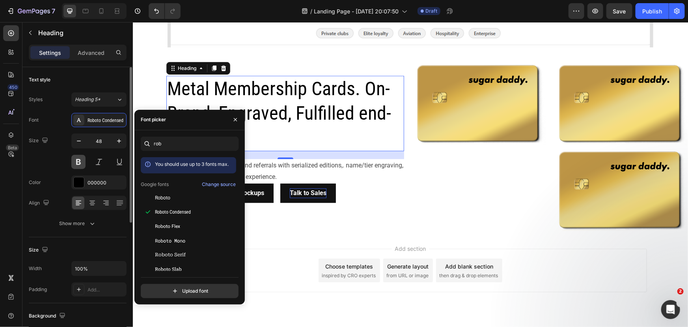
drag, startPoint x: 80, startPoint y: 166, endPoint x: 77, endPoint y: 161, distance: 5.6
click at [79, 165] on button at bounding box center [78, 162] width 14 height 14
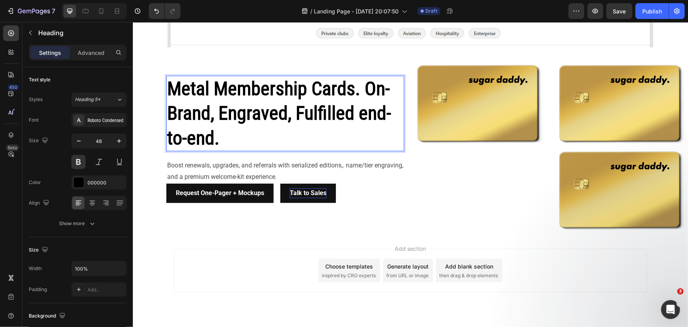
click at [229, 138] on p "Metal Membership Cards. On-Brand, Engraved, Fulfilled end-to-end." at bounding box center [285, 113] width 236 height 74
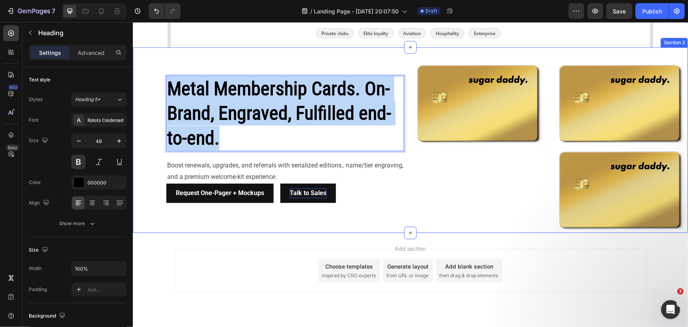
drag, startPoint x: 228, startPoint y: 139, endPoint x: 125, endPoint y: 68, distance: 125.4
click at [133, 68] on html "Header Boost renewals, upgrades, and referrals with serialized editions,. name/…" at bounding box center [410, 76] width 555 height 539
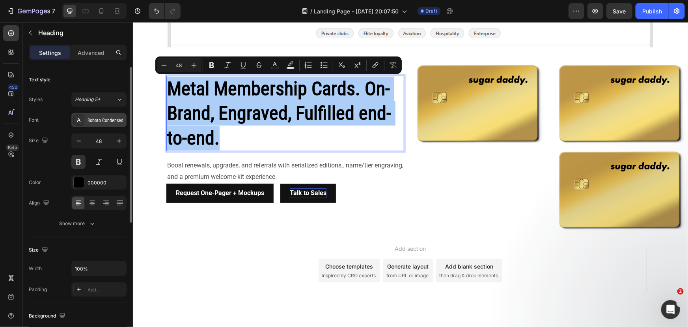
click at [115, 121] on div "Roboto Condensed" at bounding box center [106, 120] width 37 height 7
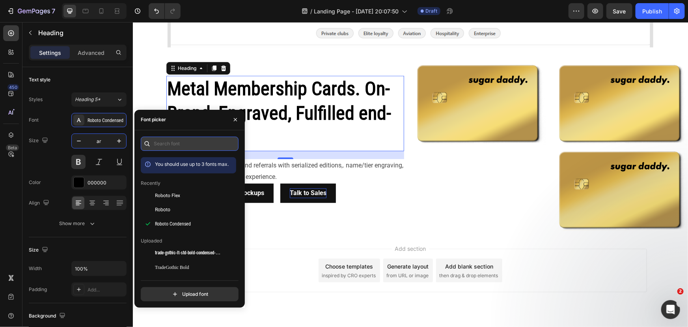
click at [160, 148] on input "text" at bounding box center [190, 143] width 98 height 14
type input "48"
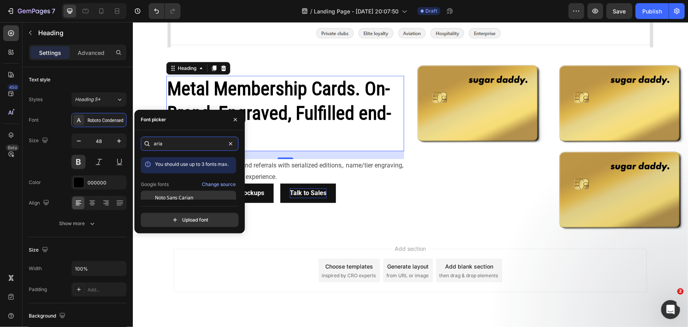
type input "aria"
click at [177, 195] on span "Noto Sans Carian" at bounding box center [174, 197] width 38 height 7
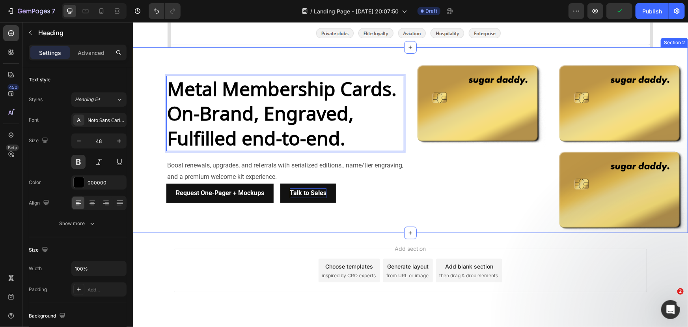
click at [410, 173] on div "Image" at bounding box center [478, 146] width 136 height 173
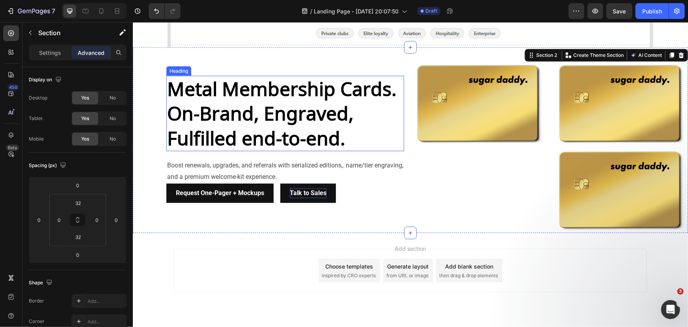
click at [304, 127] on p "Metal Membership Cards. On-Brand, Engraved, Fulfilled end-to-end." at bounding box center [285, 113] width 236 height 74
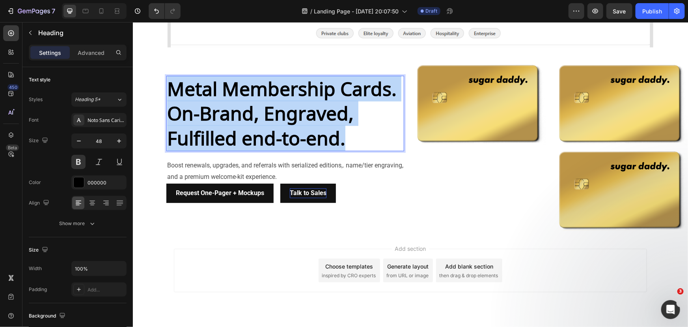
click at [304, 127] on p "Metal Membership Cards. On-Brand, Engraved, Fulfilled end-to-end." at bounding box center [285, 113] width 236 height 74
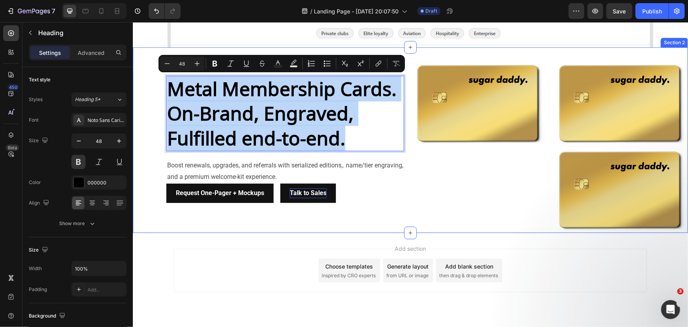
click at [421, 165] on div "Image" at bounding box center [478, 146] width 136 height 173
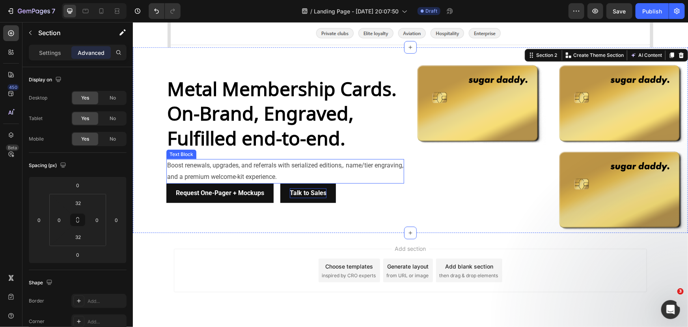
click at [289, 168] on p "Boost renewals, upgrades, and referrals with serialized editions,. name/tier en…" at bounding box center [285, 170] width 236 height 23
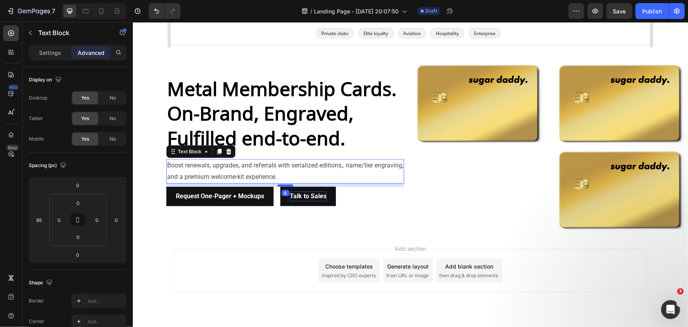
drag, startPoint x: 282, startPoint y: 181, endPoint x: 284, endPoint y: 185, distance: 4.4
click at [284, 185] on div at bounding box center [285, 185] width 16 height 2
type input "10"
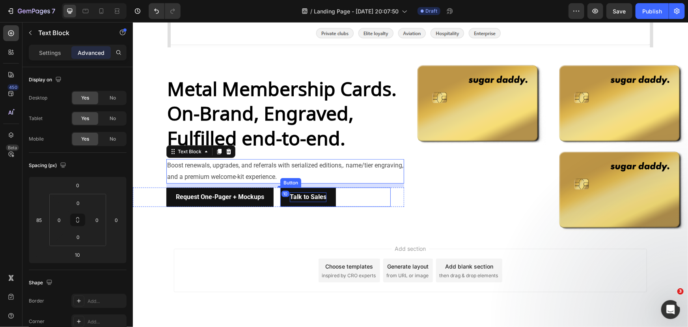
click at [384, 198] on div "Talk to Sales Button" at bounding box center [335, 197] width 110 height 20
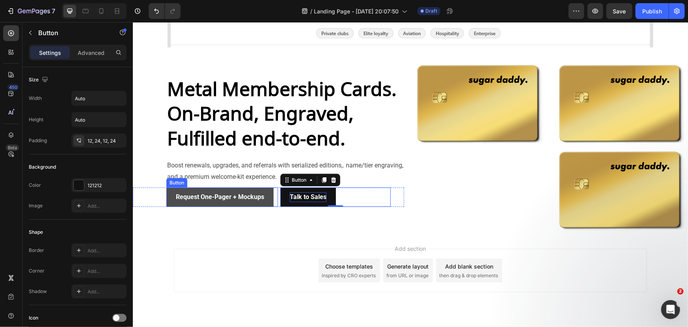
click at [268, 189] on button "Request One-Pager + Mockups" at bounding box center [219, 197] width 107 height 20
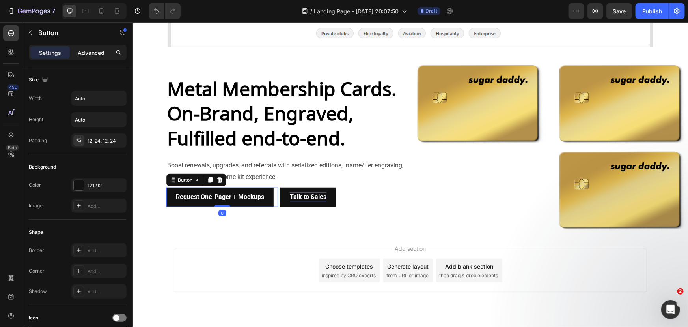
click at [89, 56] on p "Advanced" at bounding box center [91, 53] width 27 height 8
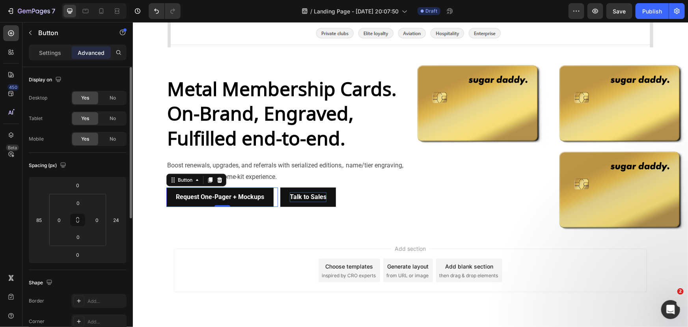
drag, startPoint x: 44, startPoint y: 47, endPoint x: 50, endPoint y: 60, distance: 15.2
click at [44, 47] on div "Settings" at bounding box center [49, 52] width 39 height 13
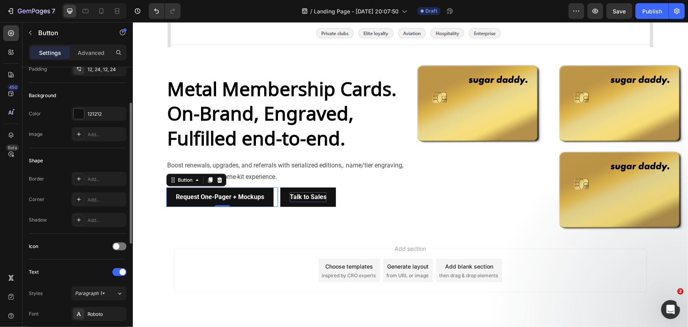
scroll to position [143, 0]
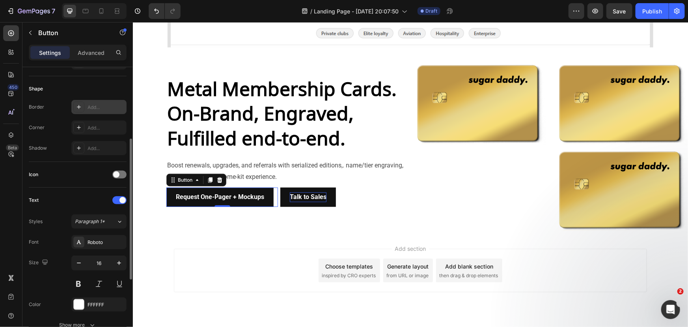
click at [90, 107] on div "Add..." at bounding box center [106, 107] width 37 height 7
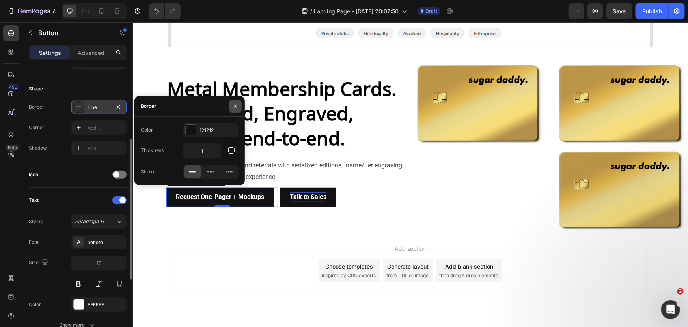
click at [235, 106] on icon "button" at bounding box center [235, 106] width 3 height 3
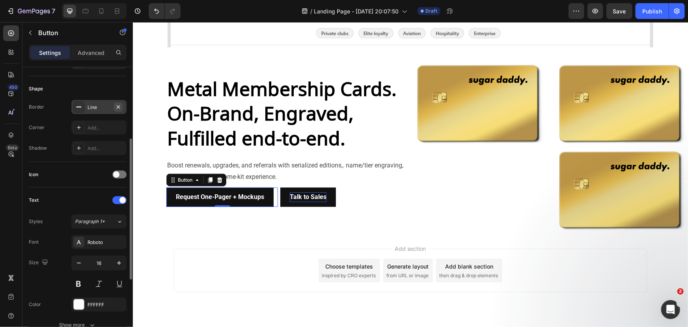
click at [116, 108] on icon "button" at bounding box center [118, 107] width 6 height 6
click at [105, 127] on div "Add..." at bounding box center [106, 127] width 37 height 7
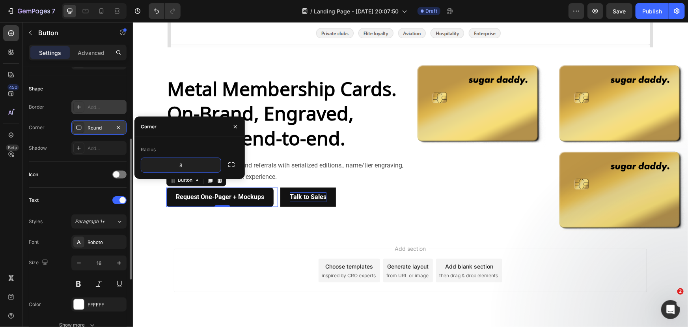
type input "4"
type input "5"
type input "1"
type input "15"
click at [80, 149] on icon at bounding box center [79, 148] width 6 height 6
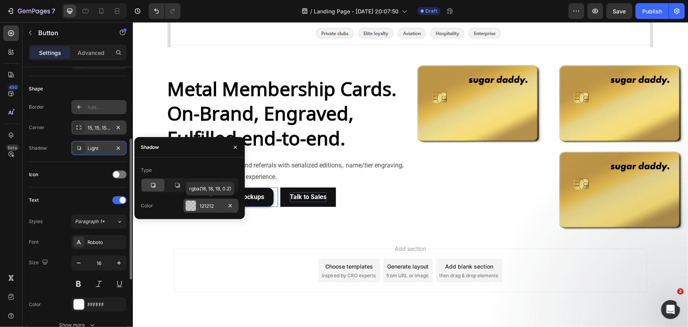
click at [191, 204] on div at bounding box center [191, 205] width 10 height 10
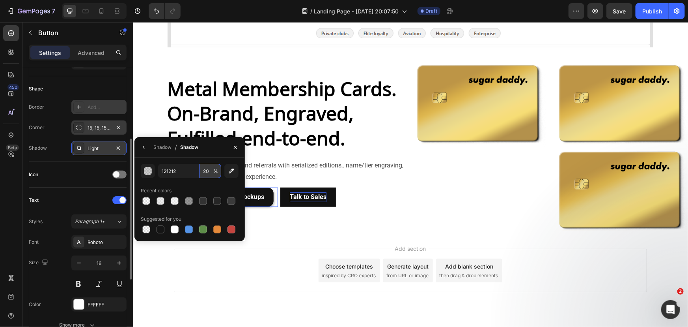
click at [206, 172] on input "20" at bounding box center [211, 171] width 22 height 14
type input "30"
click at [105, 164] on div "Icon" at bounding box center [78, 175] width 98 height 26
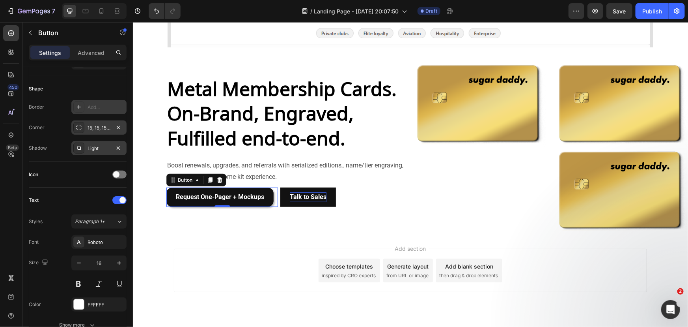
click at [67, 155] on div "Shape Border Add... Corner 15, 15, 15, 15 Shadow Light" at bounding box center [78, 119] width 98 height 86
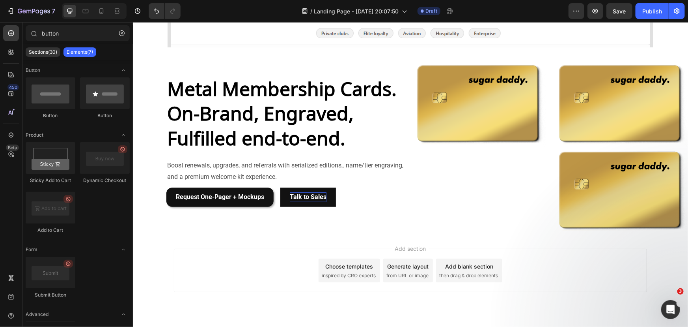
click at [261, 252] on div "Add section Choose templates inspired by CRO experts Generate layout from URL o…" at bounding box center [410, 269] width 473 height 43
click at [331, 203] on button "Talk to Sales" at bounding box center [308, 197] width 56 height 20
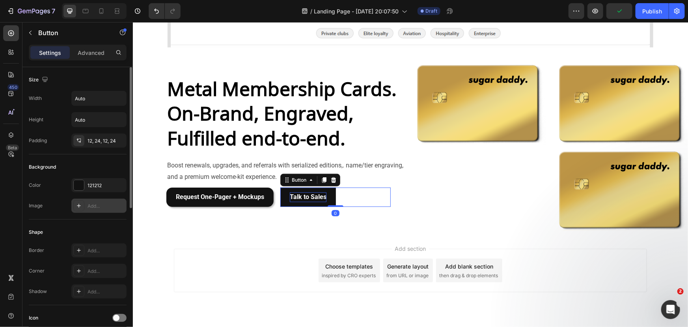
scroll to position [107, 0]
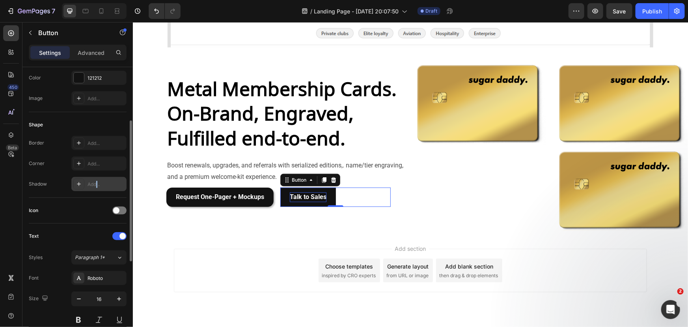
click at [97, 185] on div "Add..." at bounding box center [106, 184] width 37 height 7
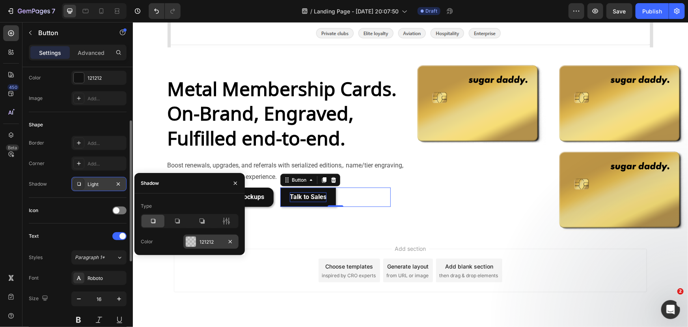
click at [207, 240] on div "121212" at bounding box center [211, 241] width 23 height 7
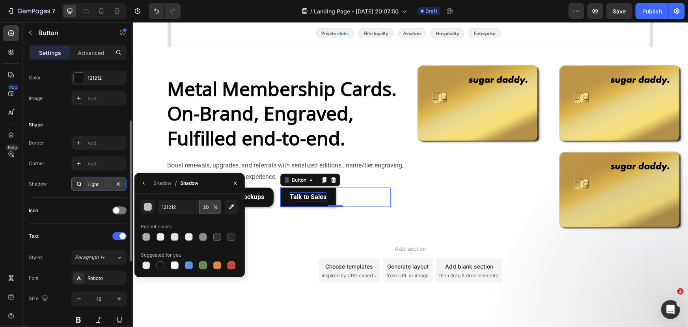
click at [204, 205] on input "20" at bounding box center [211, 207] width 22 height 14
type input "30"
click at [58, 179] on div "Shadow Light" at bounding box center [78, 184] width 98 height 14
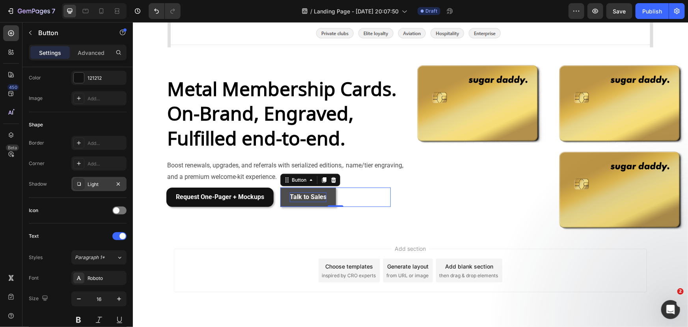
click at [329, 192] on button "Talk to Sales" at bounding box center [308, 197] width 56 height 20
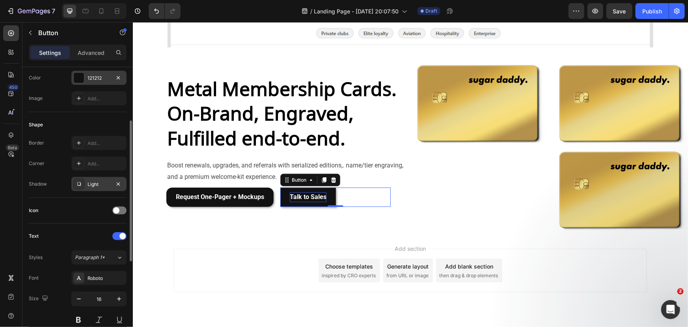
click at [80, 78] on div at bounding box center [79, 78] width 10 height 10
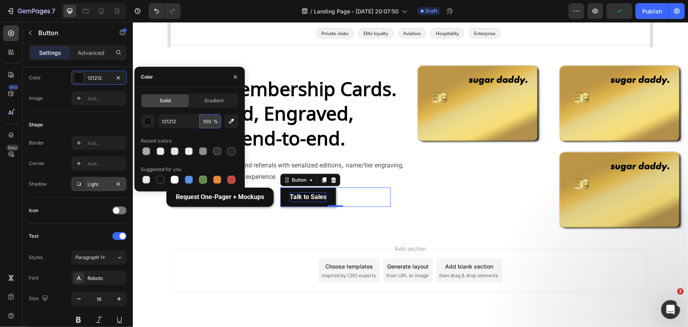
click at [207, 121] on input "100" at bounding box center [211, 121] width 22 height 14
type input "0"
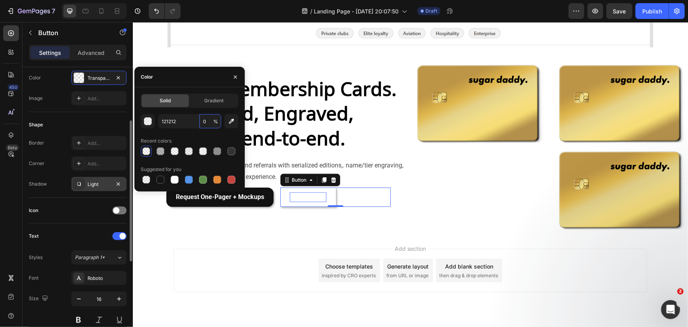
scroll to position [35, 0]
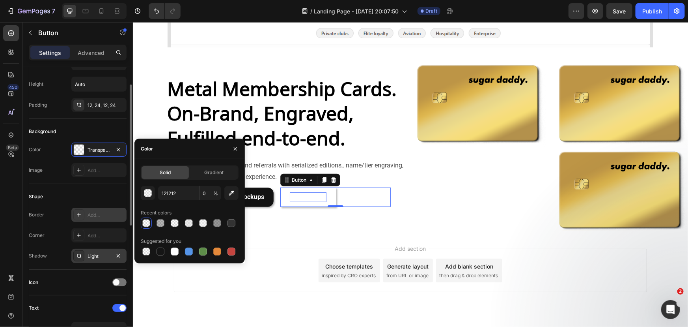
click at [79, 214] on icon at bounding box center [79, 215] width 4 height 4
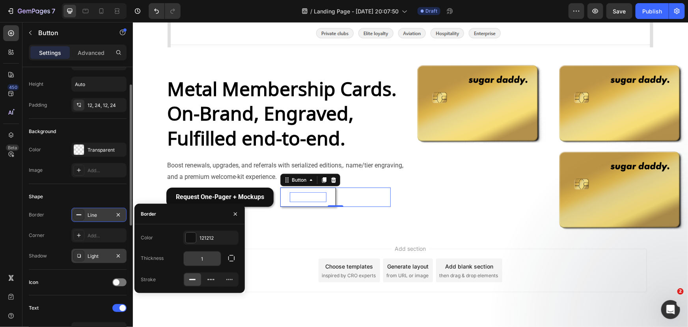
click at [199, 254] on input "1" at bounding box center [202, 258] width 37 height 14
type input "2"
type input "1"
click at [96, 235] on div "Add..." at bounding box center [106, 235] width 37 height 7
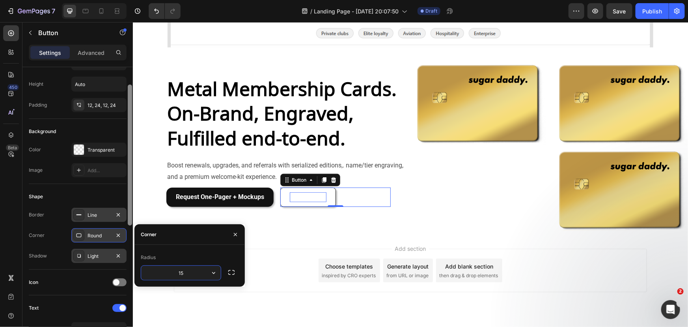
type input "15"
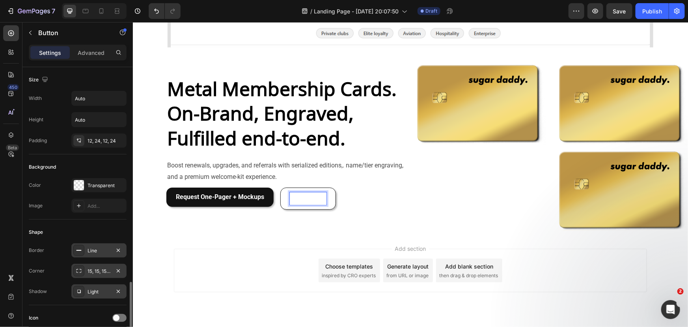
scroll to position [179, 0]
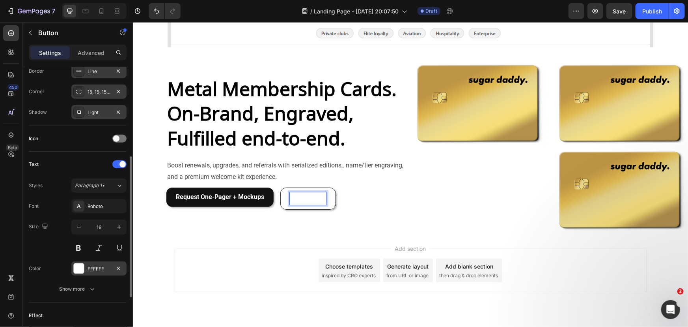
click at [81, 267] on div at bounding box center [79, 268] width 10 height 10
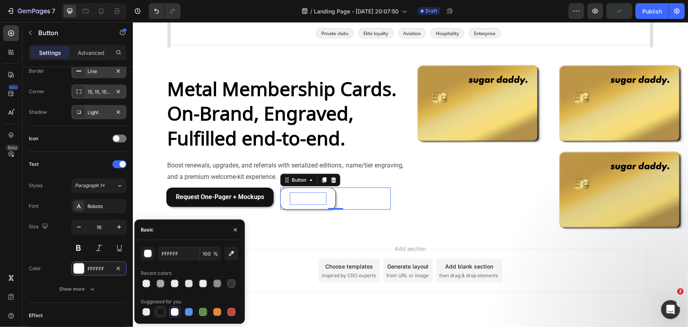
click at [162, 310] on div at bounding box center [161, 312] width 8 height 8
type input "151515"
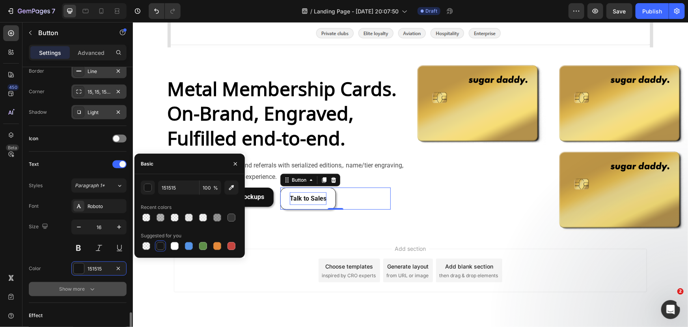
scroll to position [283, 0]
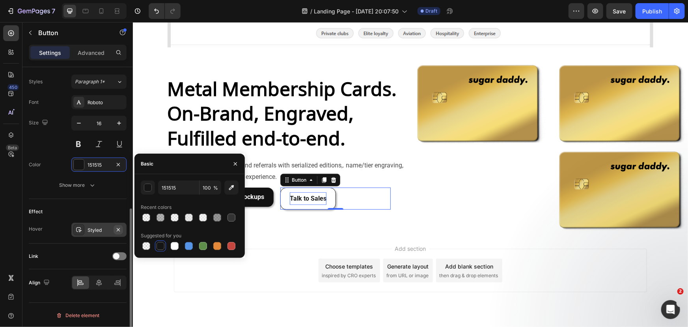
click at [118, 229] on icon "button" at bounding box center [118, 229] width 3 height 3
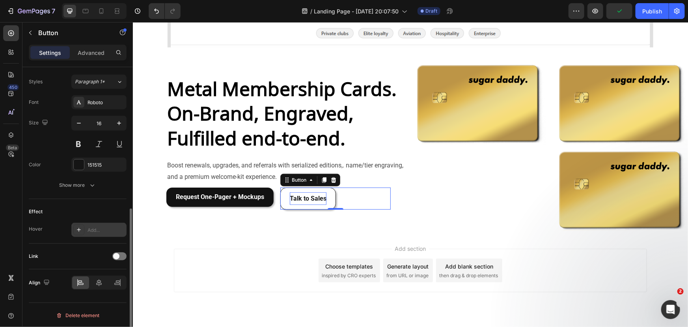
scroll to position [247, 0]
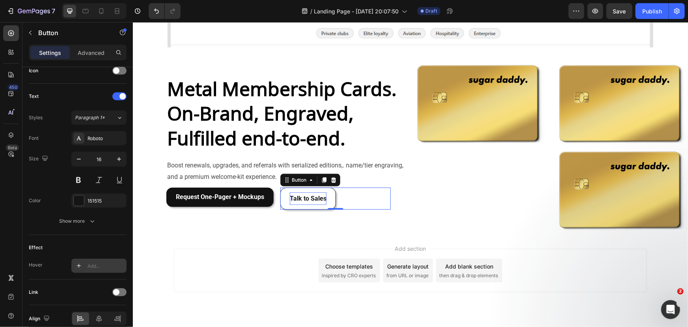
click at [332, 200] on button "Talk to Sales" at bounding box center [308, 198] width 56 height 22
click at [81, 217] on div "Show more" at bounding box center [78, 221] width 37 height 8
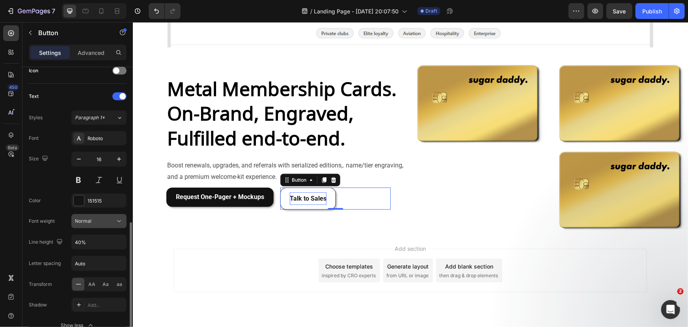
scroll to position [387, 0]
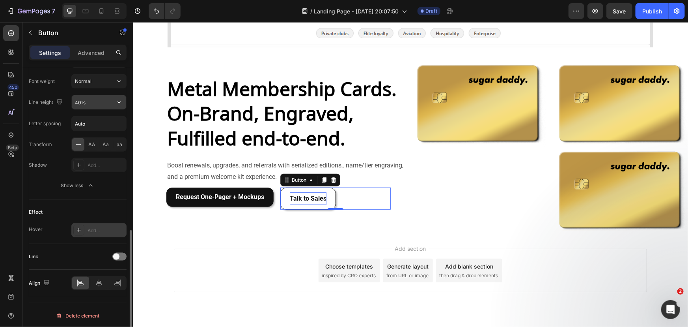
click at [97, 101] on input "40%" at bounding box center [99, 102] width 54 height 14
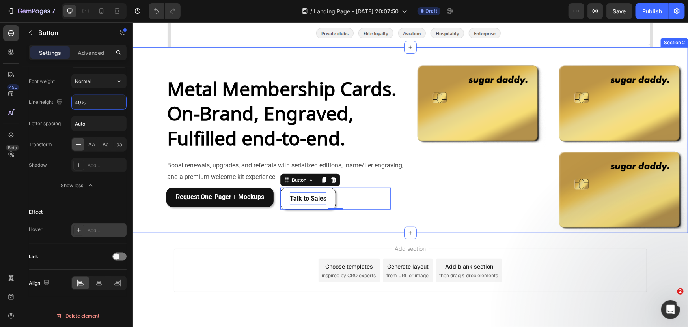
click at [245, 223] on div "Metal Membership Cards. On-Brand, Engraved, Fulfilled end-to-end. Heading Boost…" at bounding box center [268, 146] width 271 height 173
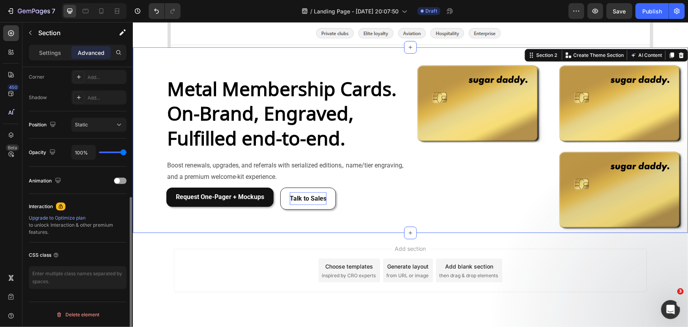
scroll to position [0, 0]
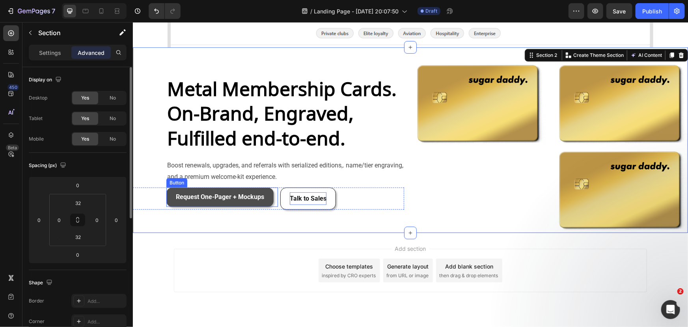
click at [269, 201] on button "Request One-Pager + Mockups" at bounding box center [219, 197] width 107 height 20
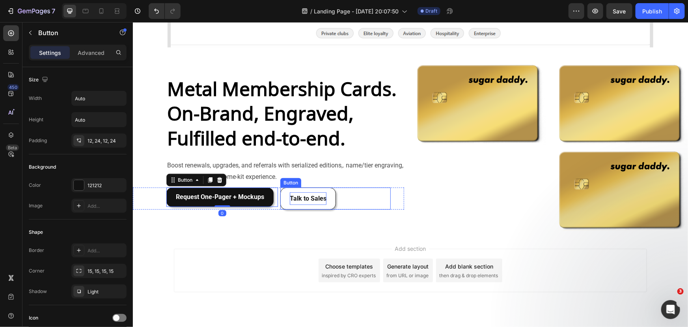
click at [282, 205] on button "Talk to Sales" at bounding box center [308, 198] width 56 height 22
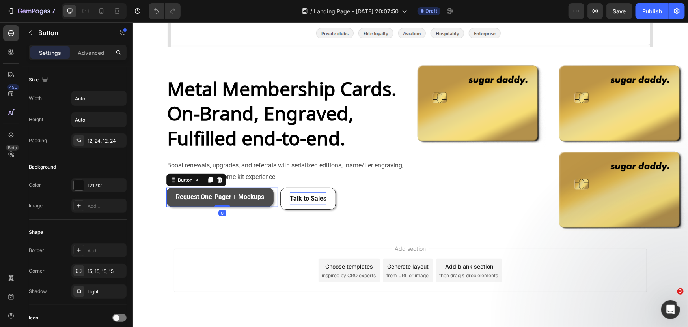
click at [269, 203] on button "Request One-Pager + Mockups" at bounding box center [219, 197] width 107 height 20
click at [281, 204] on button "Talk to Sales" at bounding box center [308, 198] width 56 height 22
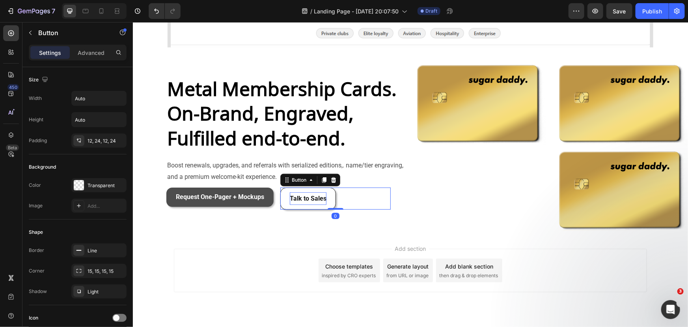
click at [265, 202] on button "Request One-Pager + Mockups" at bounding box center [219, 197] width 107 height 20
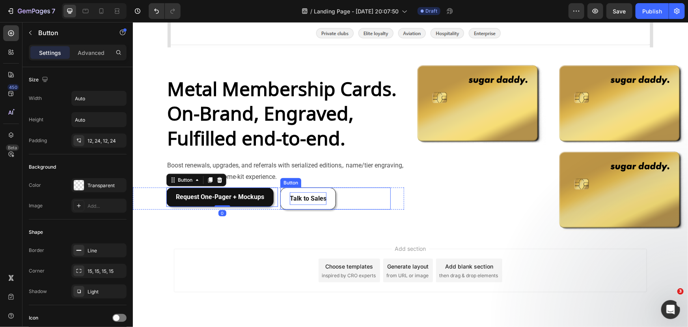
click at [281, 203] on button "Talk to Sales" at bounding box center [308, 198] width 56 height 22
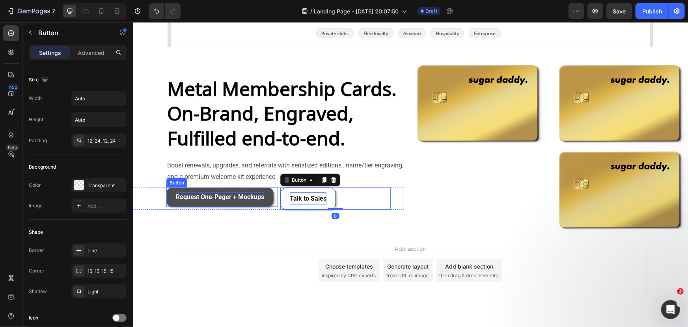
click at [261, 201] on div "Request One-Pager + Mockups" at bounding box center [220, 197] width 88 height 10
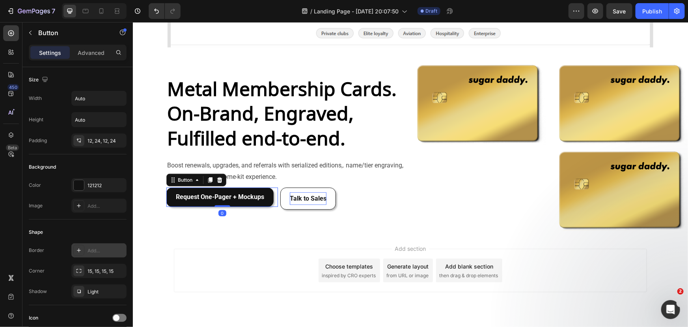
click at [105, 249] on div "Add..." at bounding box center [106, 250] width 37 height 7
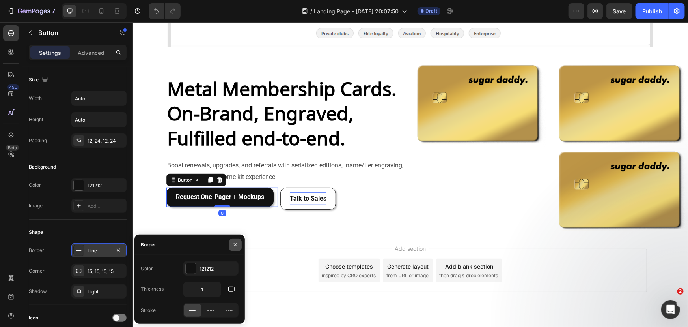
click at [237, 241] on icon "button" at bounding box center [235, 244] width 6 height 6
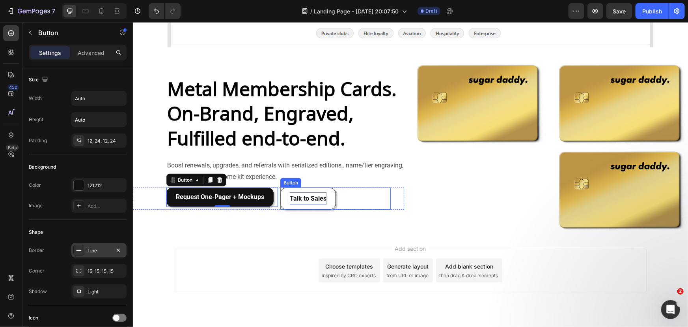
click at [298, 194] on strong "Talk to Sales" at bounding box center [308, 197] width 37 height 7
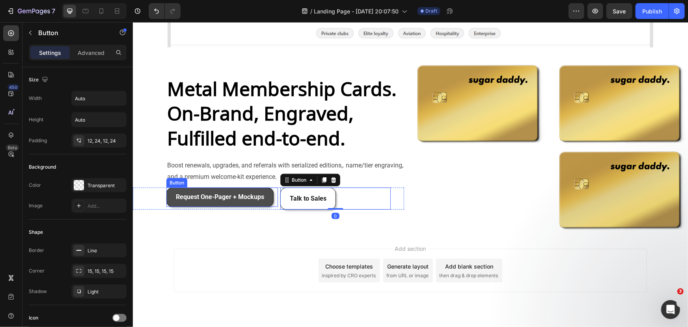
click at [267, 198] on button "Request One-Pager + Mockups" at bounding box center [219, 197] width 107 height 20
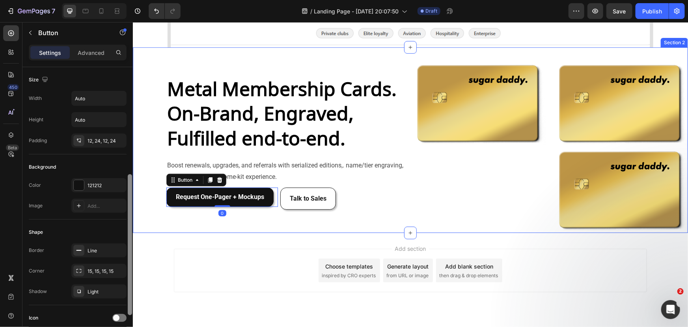
scroll to position [179, 0]
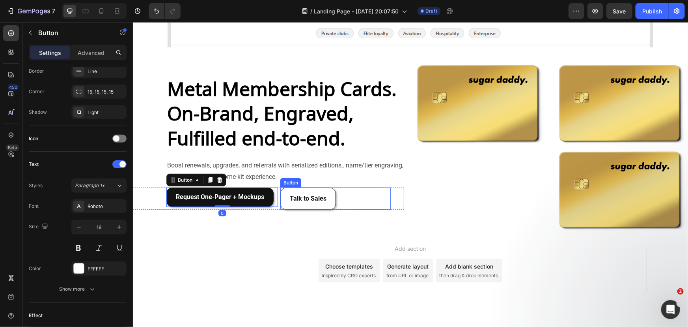
click at [285, 202] on button "Talk to Sales" at bounding box center [308, 198] width 56 height 22
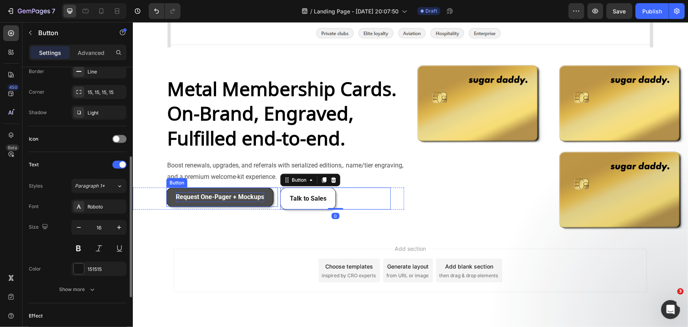
click at [261, 200] on strong "Request One-Pager + Mockups" at bounding box center [220, 195] width 88 height 7
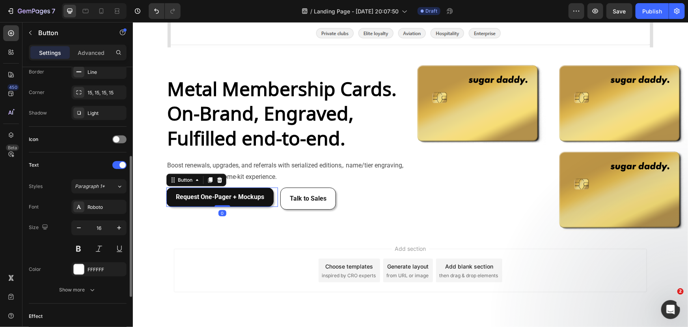
scroll to position [283, 0]
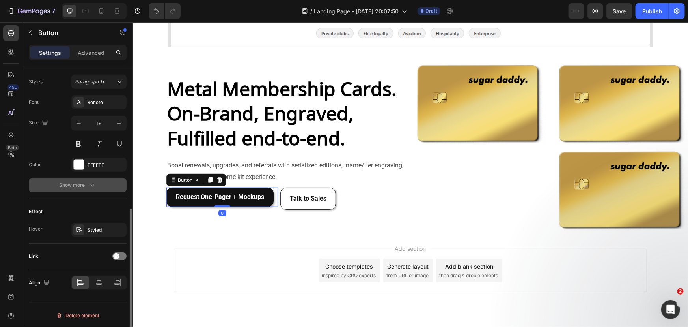
click at [88, 184] on icon "button" at bounding box center [92, 185] width 8 height 8
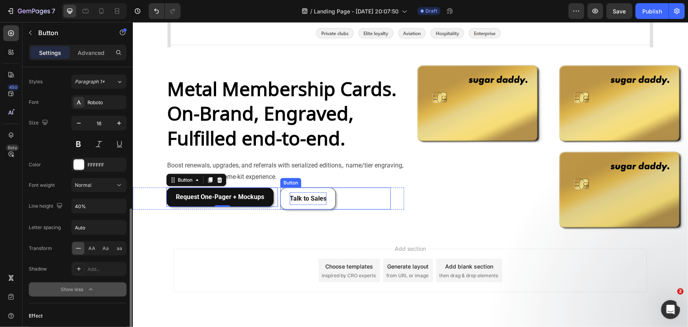
click at [290, 200] on strong "Talk to Sales" at bounding box center [308, 197] width 37 height 7
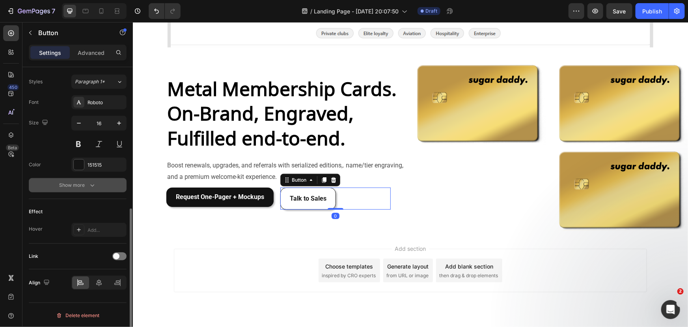
click at [90, 185] on icon "button" at bounding box center [92, 185] width 8 height 8
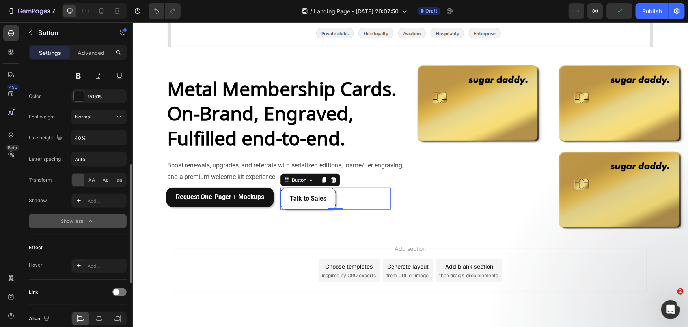
scroll to position [315, 0]
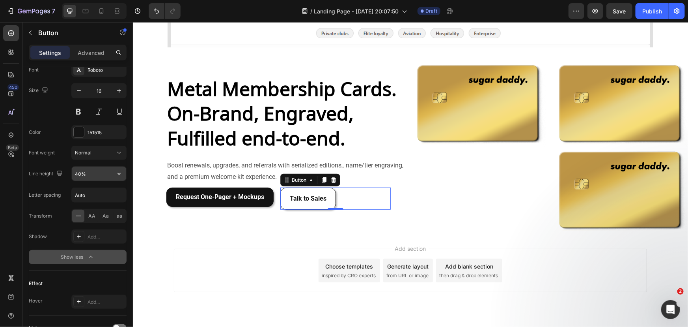
click at [96, 173] on input "40%" at bounding box center [99, 173] width 54 height 14
click at [47, 170] on div "Line height" at bounding box center [46, 173] width 35 height 11
click at [80, 87] on icon "button" at bounding box center [79, 91] width 8 height 8
click at [121, 93] on icon "button" at bounding box center [119, 91] width 8 height 8
type input "16"
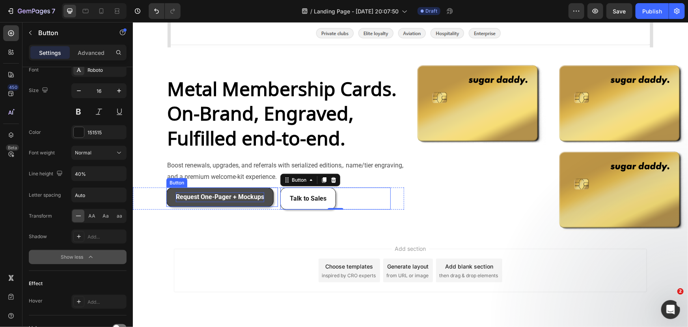
click at [213, 192] on div "Request One-Pager + Mockups" at bounding box center [220, 197] width 88 height 10
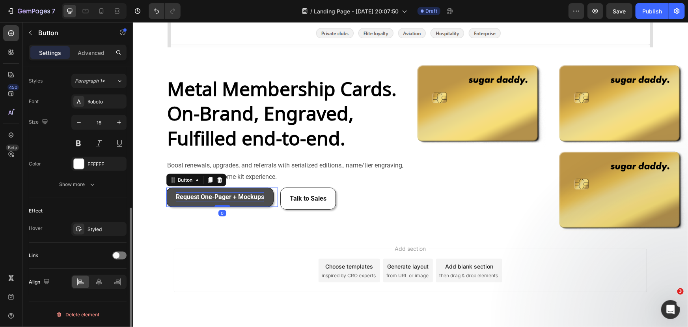
scroll to position [283, 0]
click at [213, 192] on div "Request One-Pager + Mockups" at bounding box center [220, 197] width 88 height 10
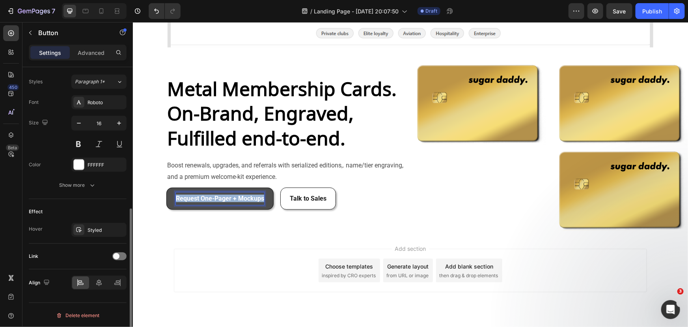
click at [213, 192] on div "Request One-Pager + Mockups" at bounding box center [220, 198] width 88 height 13
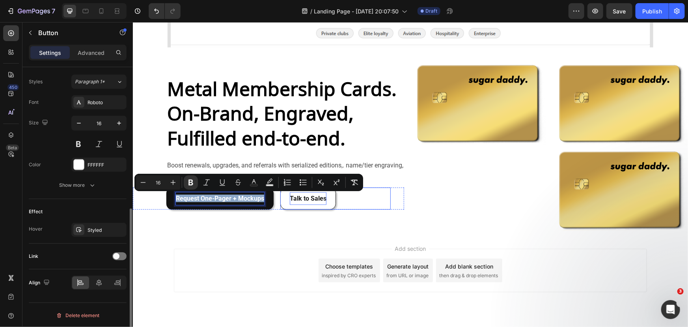
click at [314, 197] on strong "Talk to Sales" at bounding box center [308, 197] width 37 height 7
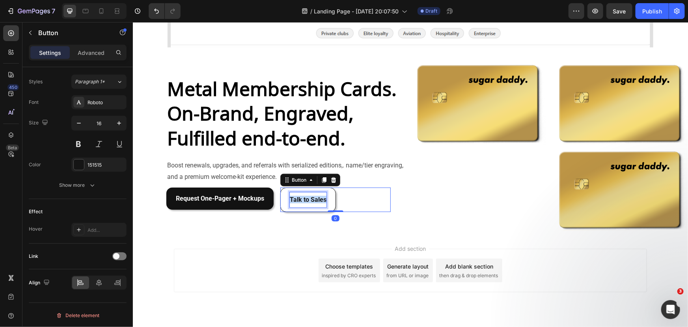
click at [314, 197] on strong "Talk to Sales" at bounding box center [308, 198] width 37 height 7
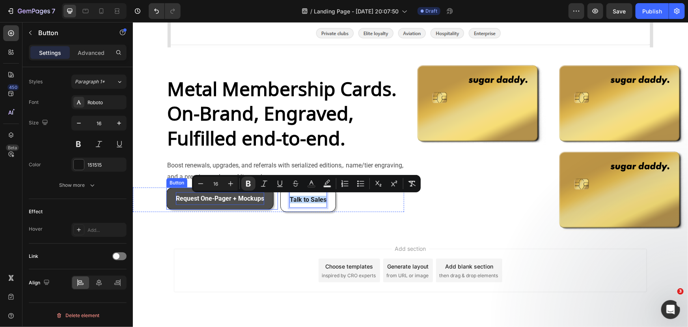
click at [247, 196] on strong "Request One-Pager + Mockups" at bounding box center [220, 197] width 88 height 7
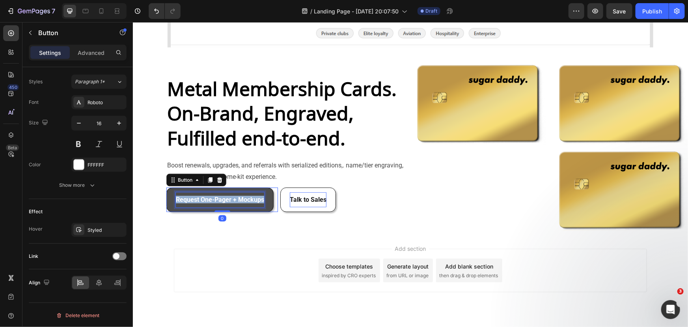
click at [247, 196] on strong "Request One-Pager + Mockups" at bounding box center [220, 198] width 88 height 7
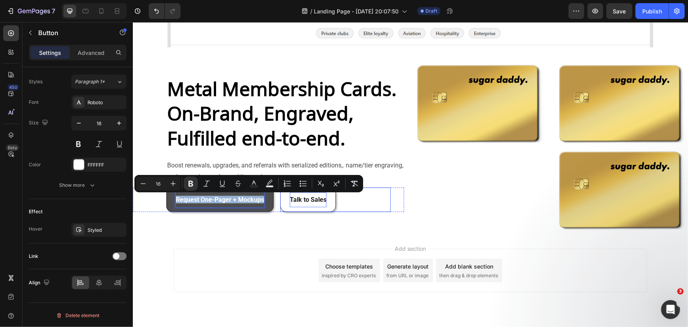
click at [293, 198] on strong "Talk to Sales" at bounding box center [308, 198] width 37 height 7
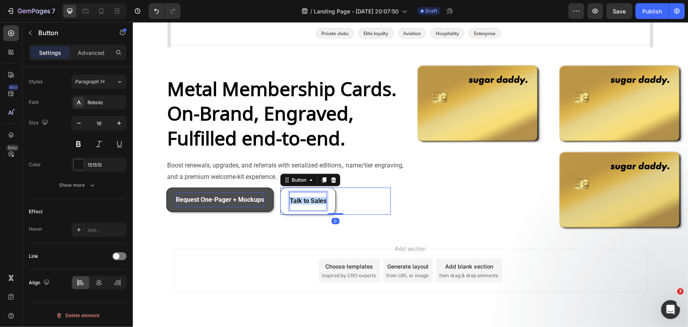
click at [293, 198] on strong "Talk to Sales" at bounding box center [308, 199] width 37 height 7
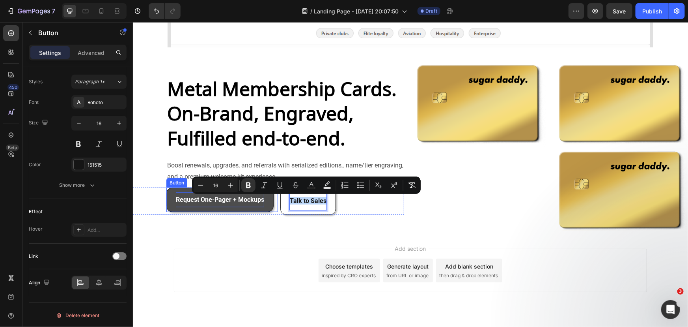
click at [245, 198] on strong "Request One-Pager + Mockups" at bounding box center [220, 198] width 88 height 7
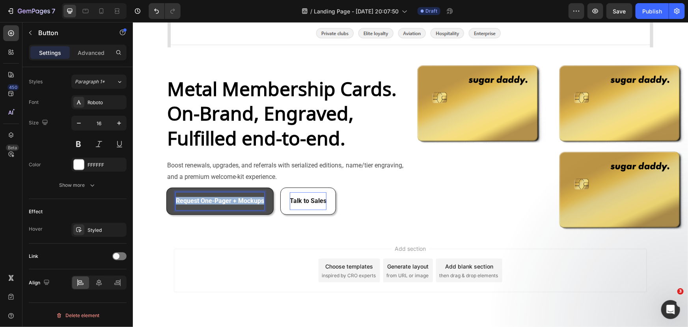
click at [245, 198] on strong "Request One-Pager + Mockups" at bounding box center [220, 199] width 88 height 7
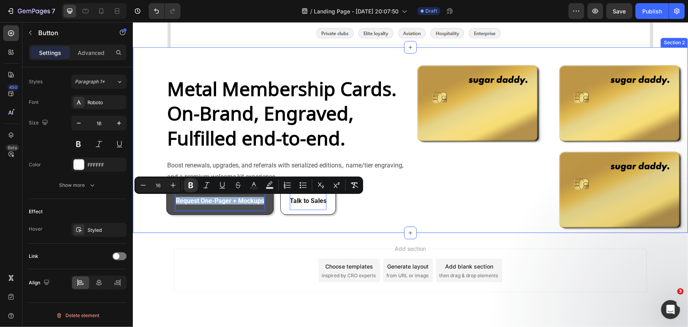
click at [280, 228] on div "Metal Membership Cards. On-Brand, Engraved, Fulfilled end-to-end. Heading Boost…" at bounding box center [268, 146] width 271 height 173
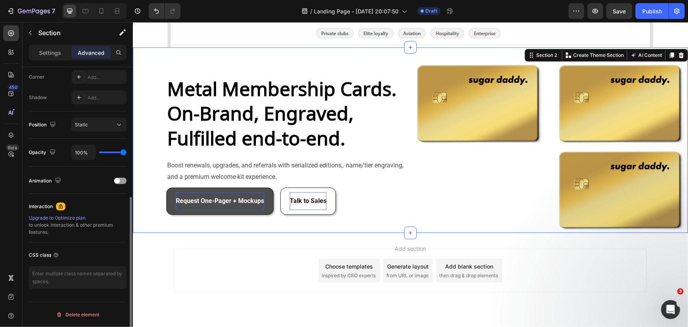
scroll to position [0, 0]
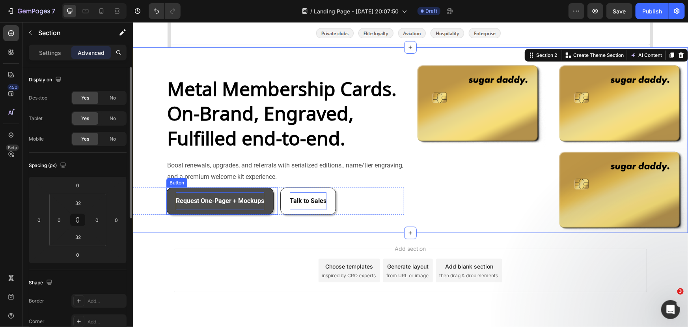
click at [263, 207] on div "Request One-Pager + Mockups" at bounding box center [220, 201] width 88 height 18
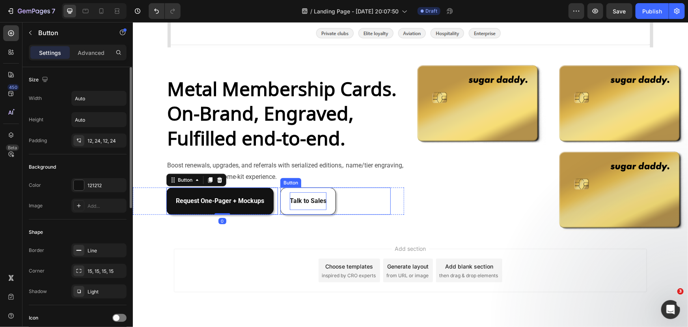
click at [314, 199] on strong "Talk to Sales" at bounding box center [308, 199] width 37 height 7
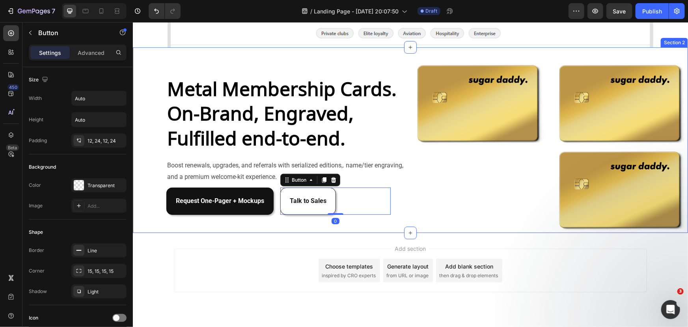
click at [262, 228] on div "Metal Membership Cards. On-Brand, Engraved, Fulfilled end-to-end. Heading Boost…" at bounding box center [268, 146] width 271 height 173
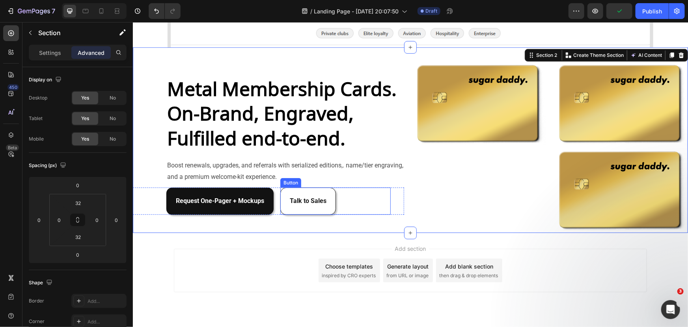
click at [323, 210] on button "Talk to Sales" at bounding box center [308, 200] width 56 height 27
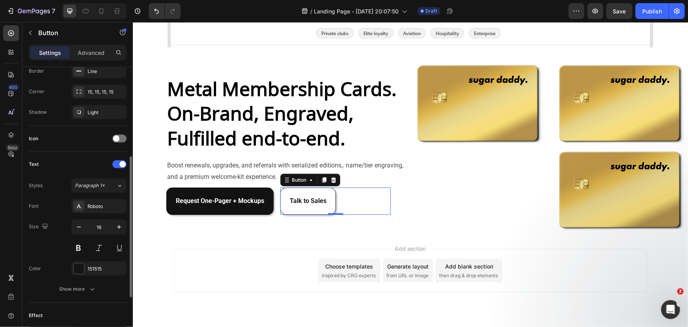
scroll to position [251, 0]
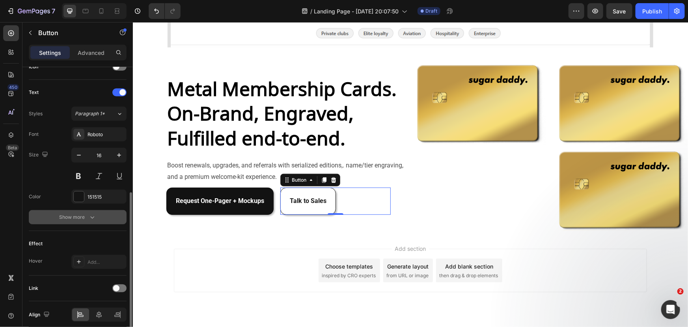
click at [92, 217] on icon "button" at bounding box center [92, 217] width 4 height 2
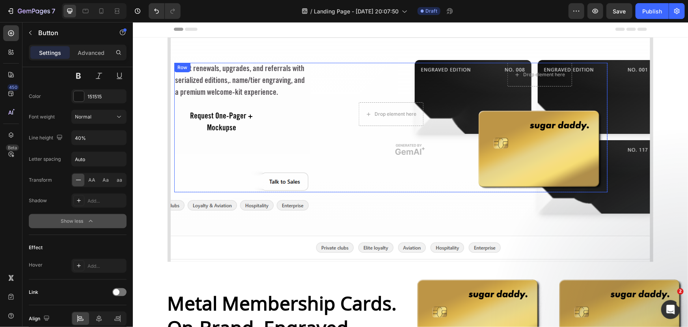
scroll to position [0, 0]
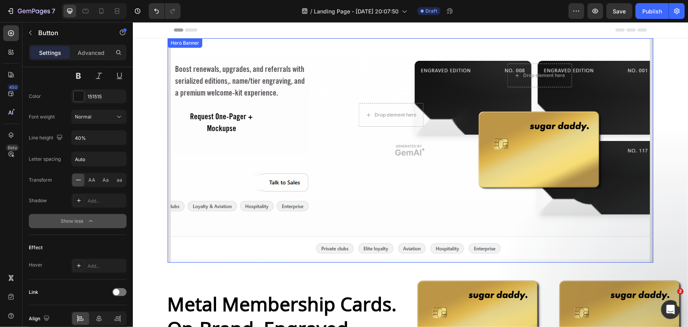
click at [337, 57] on div "Boost renewals, upgrades, and referrals with serialized editions,. name/tier en…" at bounding box center [410, 115] width 473 height 155
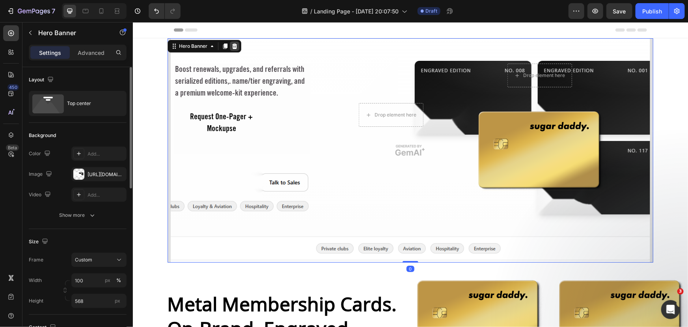
click at [232, 47] on icon at bounding box center [234, 46] width 5 height 6
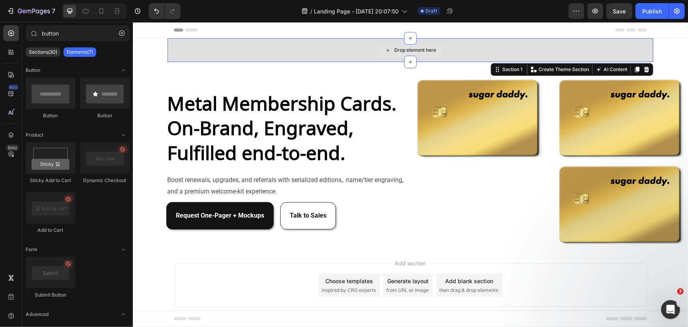
click at [343, 47] on div "Drop element here" at bounding box center [410, 50] width 486 height 24
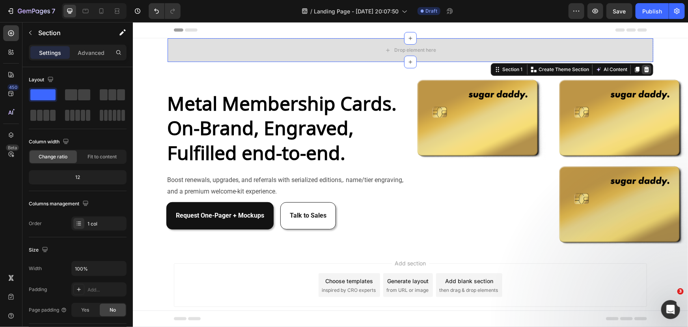
click at [644, 71] on icon at bounding box center [646, 69] width 5 height 6
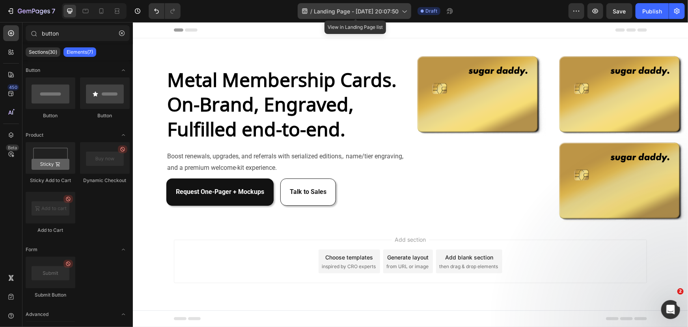
click at [397, 9] on span "Landing Page - [DATE] 20:07:50" at bounding box center [356, 11] width 85 height 8
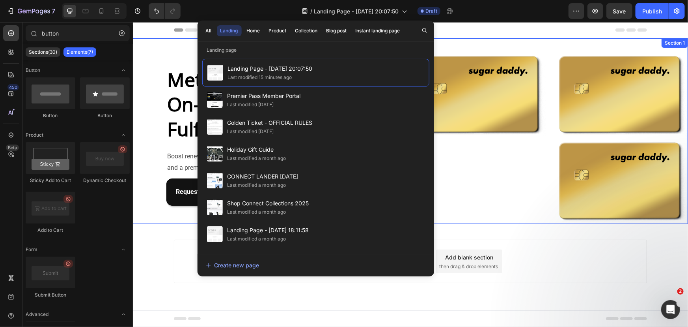
click at [499, 157] on div "Image" at bounding box center [478, 136] width 136 height 173
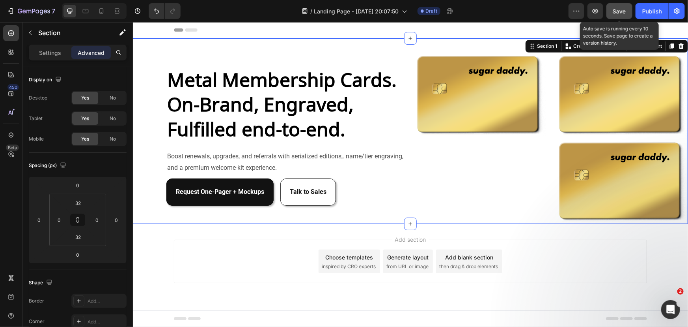
click at [630, 13] on button "Save" at bounding box center [620, 11] width 26 height 16
click at [413, 259] on div "Generate layout" at bounding box center [407, 256] width 41 height 8
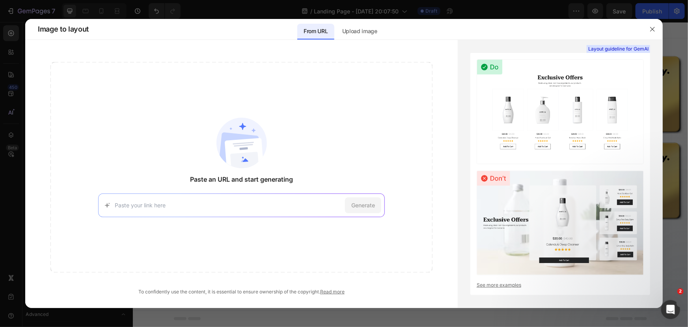
click at [356, 18] on div at bounding box center [344, 163] width 688 height 327
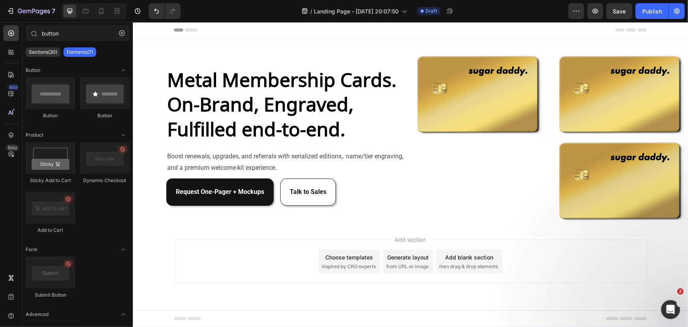
click at [409, 265] on span "from URL or image" at bounding box center [407, 265] width 42 height 7
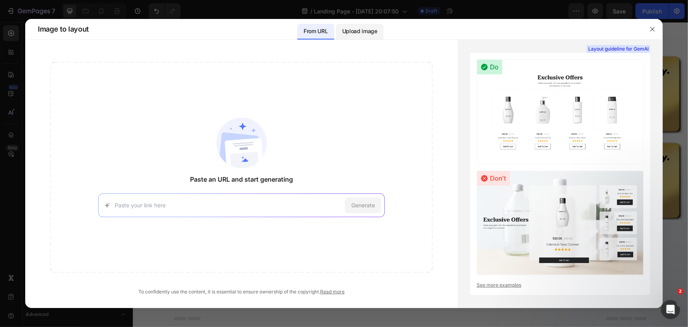
click at [359, 32] on p "Upload image" at bounding box center [359, 30] width 35 height 9
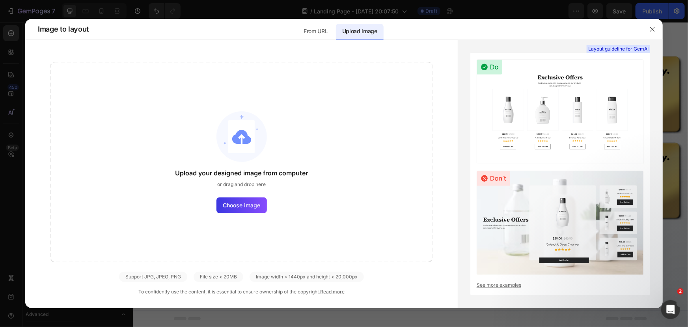
click at [241, 222] on div "Upload your designed image from computer or drag and drop here Choose image" at bounding box center [241, 162] width 382 height 200
click at [248, 206] on span "Choose image" at bounding box center [241, 205] width 37 height 8
click at [0, 0] on input "Choose image" at bounding box center [0, 0] width 0 height 0
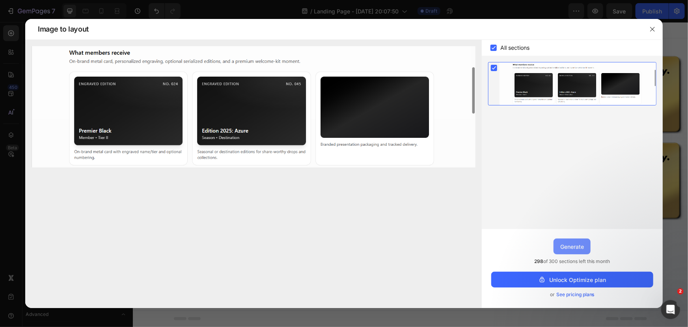
click at [578, 246] on div "Generate" at bounding box center [572, 246] width 24 height 8
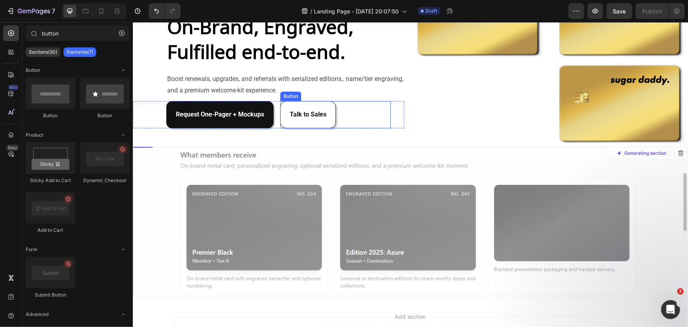
scroll to position [107, 0]
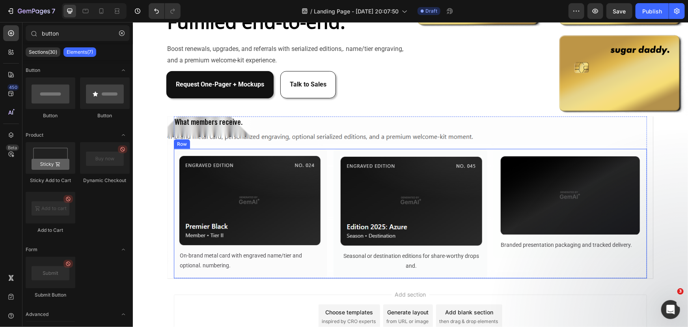
click at [328, 165] on div "Image On-brand metal card with engraved name/tier and optional. numbering. Text…" at bounding box center [410, 212] width 473 height 129
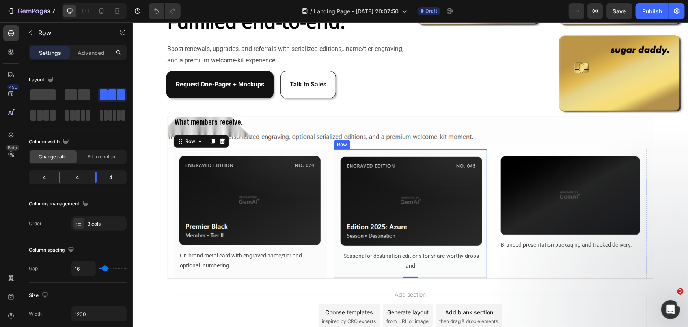
click at [334, 153] on div "Image Seasonal or destination editions for share-worthy drops and. Text Block R…" at bounding box center [409, 212] width 153 height 129
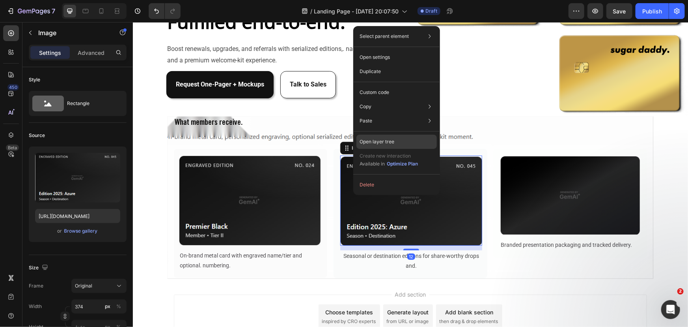
click at [384, 138] on p "Open layer tree" at bounding box center [377, 141] width 35 height 7
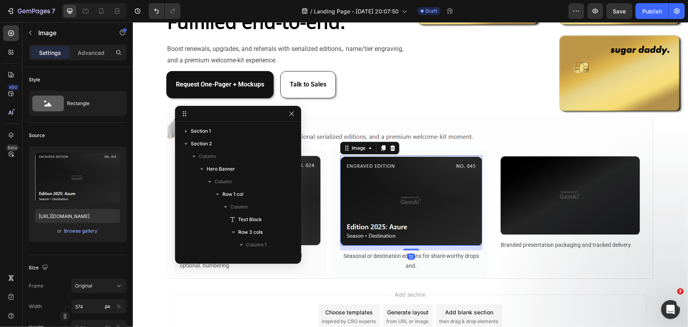
scroll to position [97, 0]
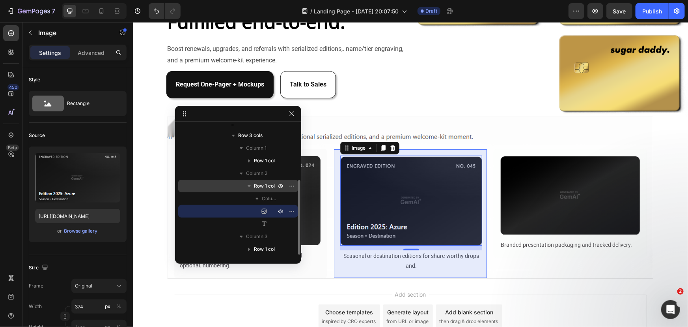
click at [252, 186] on icon "button" at bounding box center [249, 186] width 8 height 8
click at [229, 188] on div "Row 1 col" at bounding box center [238, 185] width 114 height 13
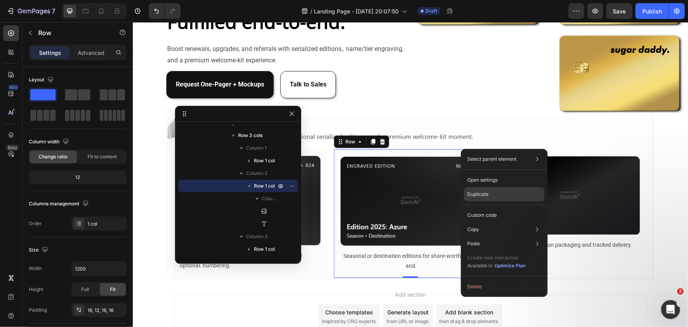
click at [491, 208] on div "Duplicate" at bounding box center [504, 215] width 80 height 14
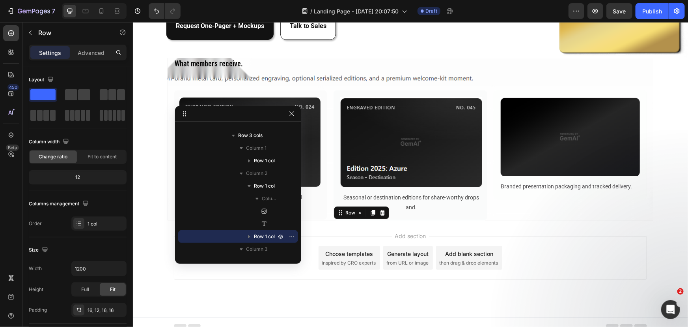
scroll to position [171, 0]
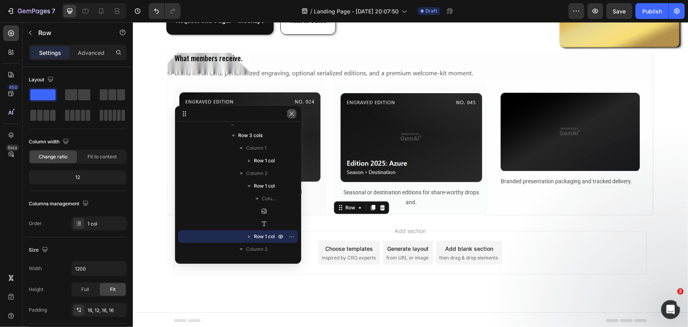
click at [289, 116] on icon "button" at bounding box center [292, 113] width 6 height 6
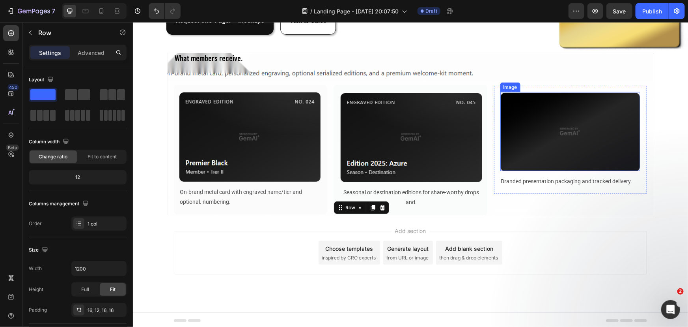
click at [527, 122] on img at bounding box center [570, 131] width 140 height 79
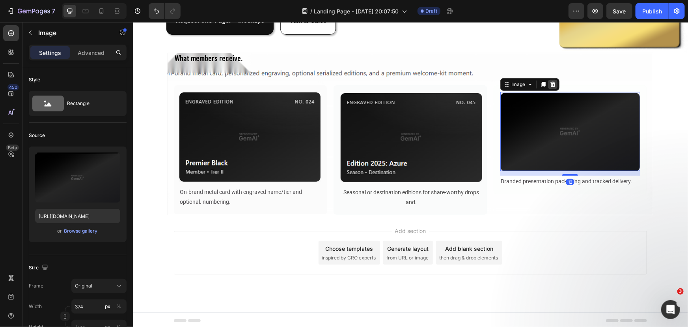
click at [551, 82] on icon at bounding box center [552, 84] width 6 height 6
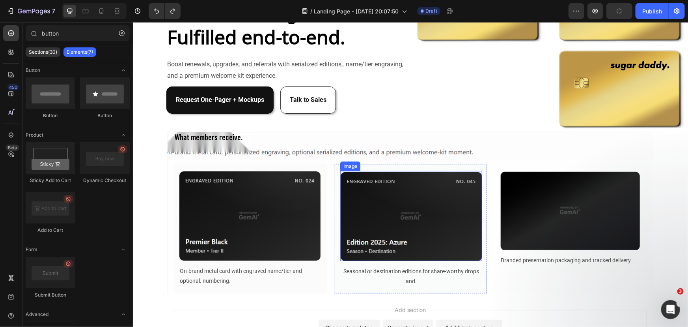
scroll to position [107, 0]
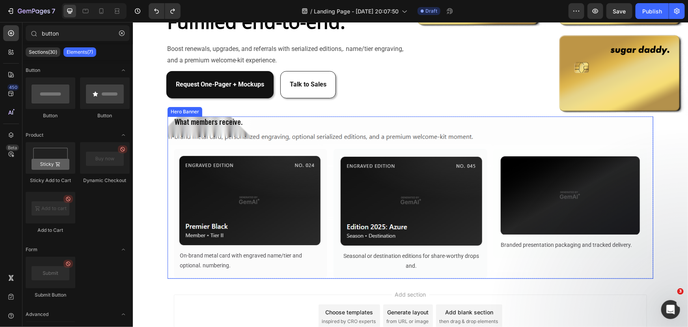
click at [169, 148] on div "Overlay" at bounding box center [410, 197] width 486 height 162
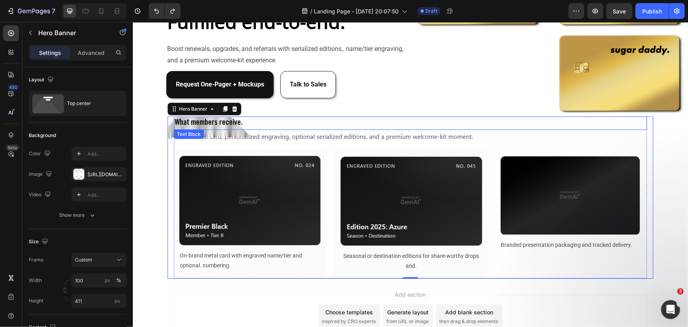
click at [253, 122] on div "What members receive." at bounding box center [410, 122] width 473 height 13
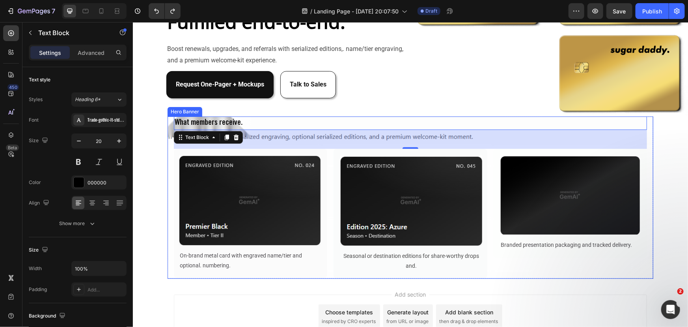
click at [648, 155] on div "Overlay" at bounding box center [410, 197] width 486 height 162
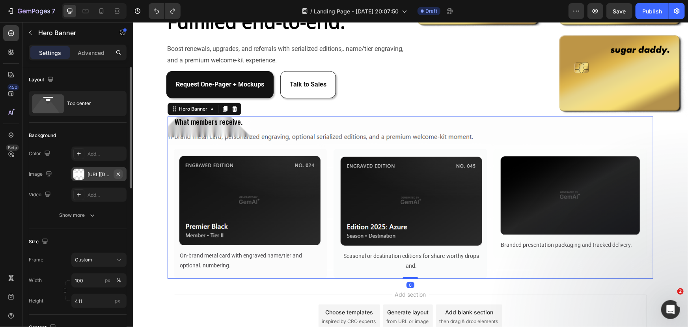
click at [118, 173] on icon "button" at bounding box center [118, 174] width 6 height 6
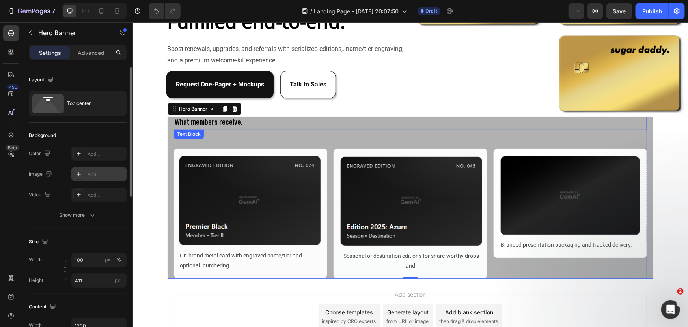
click at [237, 122] on div "What members receive." at bounding box center [410, 122] width 473 height 13
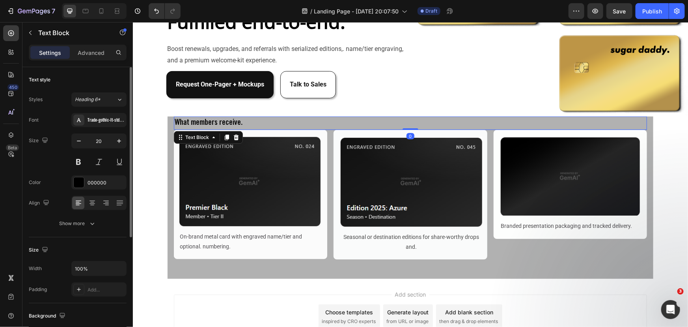
drag, startPoint x: 408, startPoint y: 146, endPoint x: 398, endPoint y: 118, distance: 29.2
click at [398, 118] on div "What members receive. Text Block 0" at bounding box center [410, 122] width 473 height 13
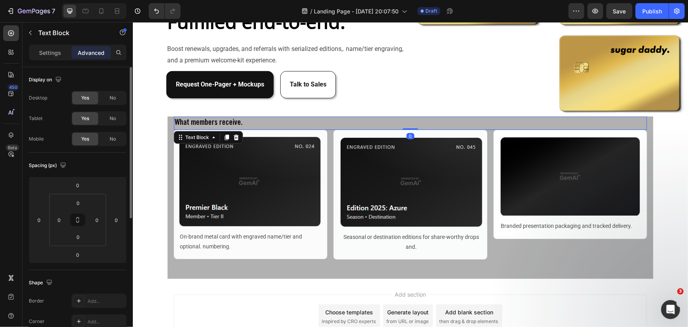
click at [226, 122] on div "What members receive." at bounding box center [410, 122] width 473 height 13
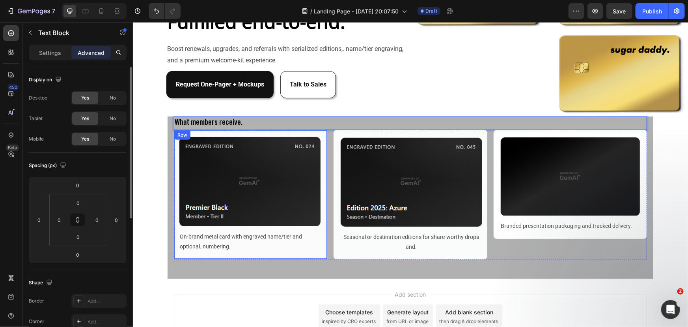
click at [322, 149] on div "Image On-brand metal card with engraved name/tier and optional. numbering. Text…" at bounding box center [250, 193] width 153 height 129
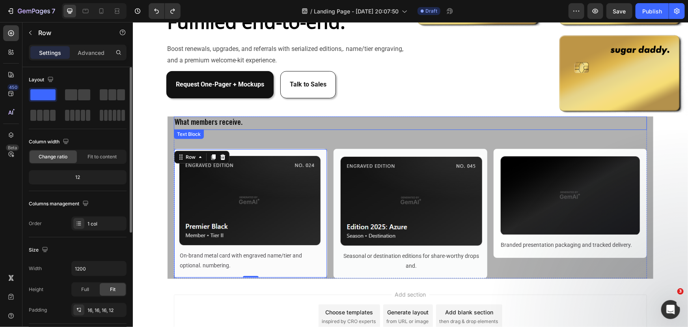
click at [240, 121] on p "What members receive." at bounding box center [410, 123] width 472 height 12
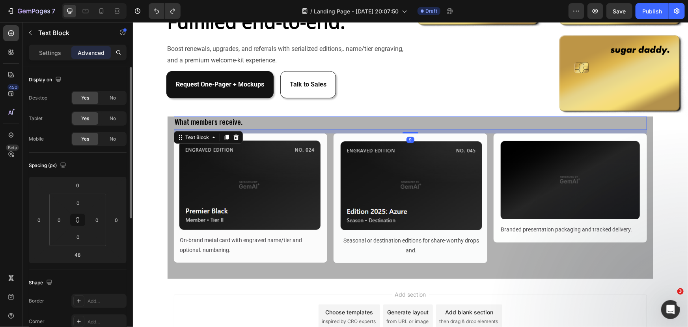
drag, startPoint x: 405, startPoint y: 145, endPoint x: 374, endPoint y: 138, distance: 32.2
click at [410, 131] on div at bounding box center [410, 132] width 16 height 2
type input "9"
click at [81, 187] on input "0" at bounding box center [78, 185] width 16 height 12
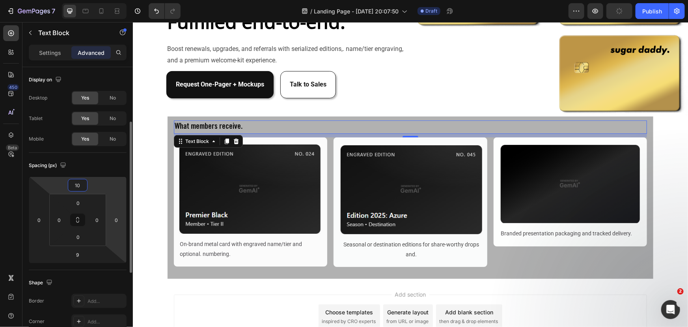
scroll to position [35, 0]
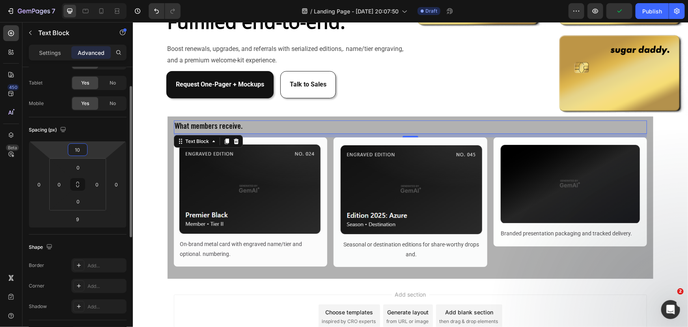
click at [76, 150] on input "10" at bounding box center [78, 150] width 16 height 12
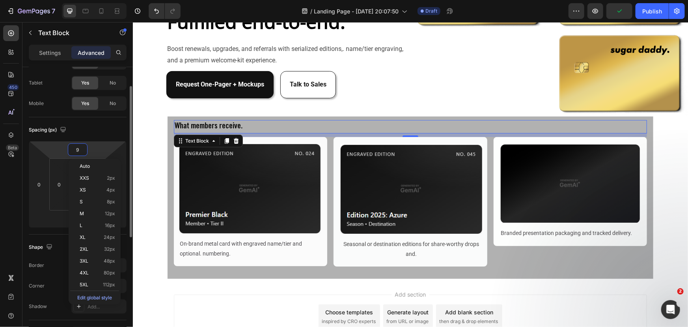
type input "9"
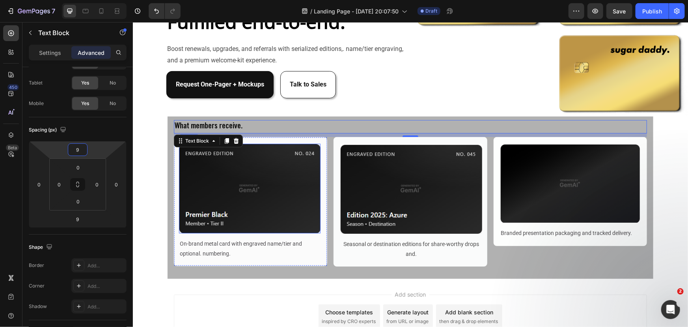
click at [304, 186] on img at bounding box center [250, 188] width 142 height 90
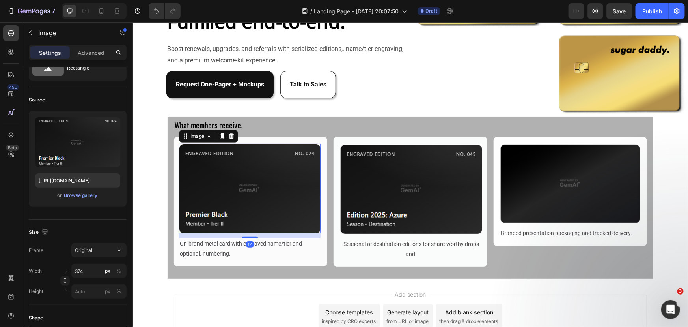
scroll to position [0, 0]
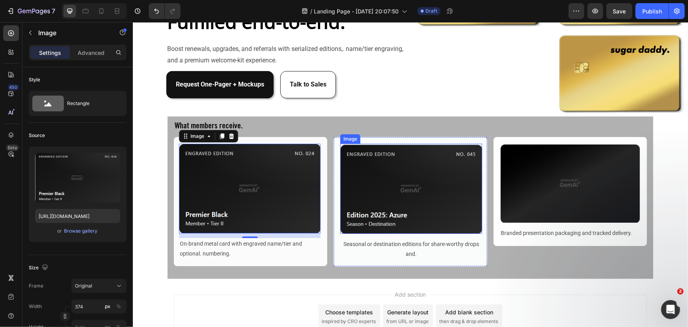
click at [378, 198] on img at bounding box center [411, 188] width 142 height 90
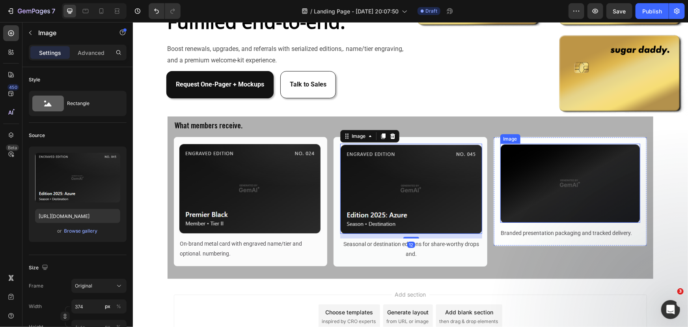
click at [566, 180] on img at bounding box center [570, 182] width 140 height 79
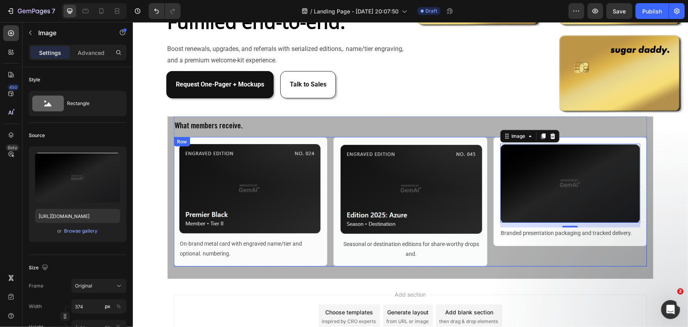
click at [327, 174] on div "Image On-brand metal card with engraved name/tier and optional. numbering. Text…" at bounding box center [410, 200] width 473 height 129
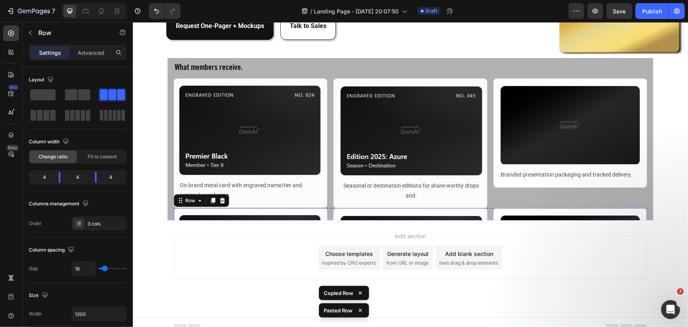
scroll to position [171, 0]
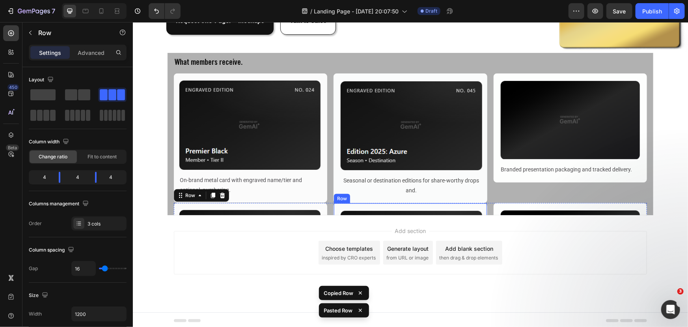
click at [330, 206] on div "Image On-brand metal card with engraved name/tier and optional. numbering. Text…" at bounding box center [410, 266] width 473 height 129
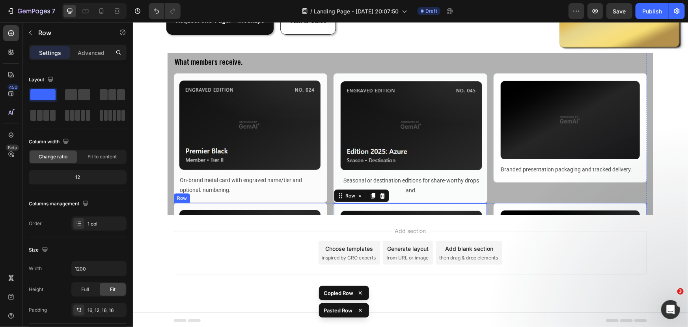
click at [326, 206] on div "Image On-brand metal card with engraved name/tier and optional. numbering. Text…" at bounding box center [410, 266] width 473 height 129
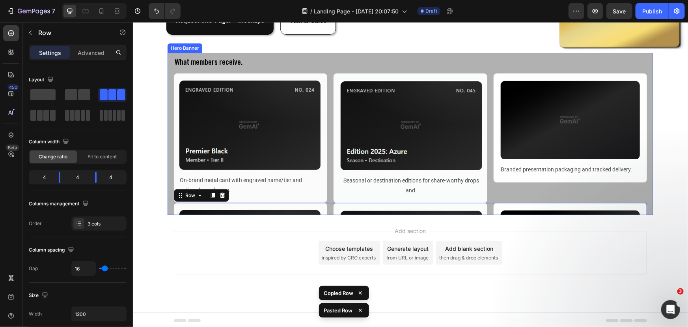
click at [167, 172] on div "Overlay" at bounding box center [410, 133] width 486 height 162
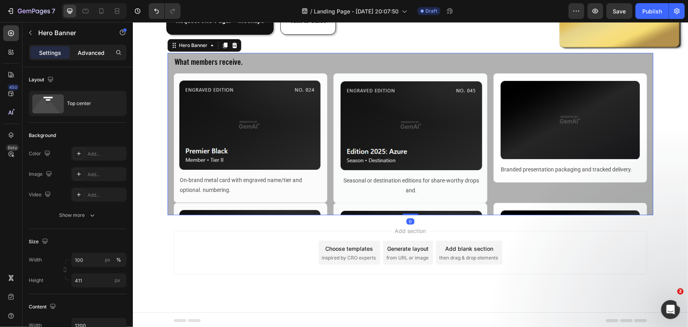
click at [82, 56] on p "Advanced" at bounding box center [91, 53] width 27 height 8
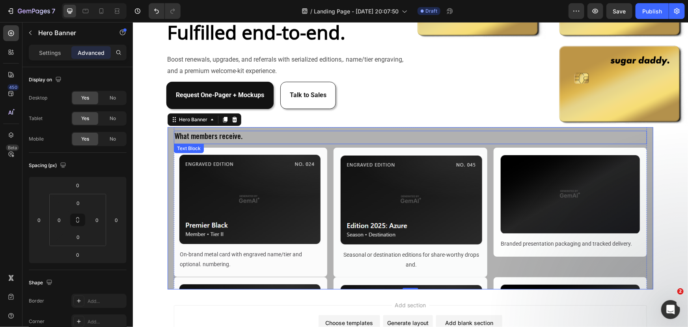
scroll to position [143, 0]
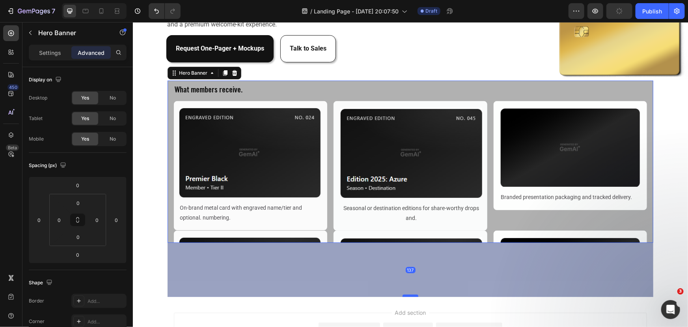
drag, startPoint x: 406, startPoint y: 238, endPoint x: 402, endPoint y: 291, distance: 53.0
click at [402, 294] on div at bounding box center [410, 295] width 16 height 2
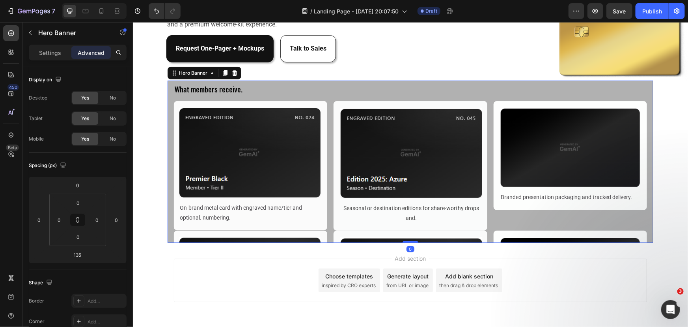
drag, startPoint x: 402, startPoint y: 291, endPoint x: 399, endPoint y: 218, distance: 73.1
click at [399, 219] on div "What members receive. Text Block Image On-brand metal card with engraved name/t…" at bounding box center [410, 161] width 486 height 162
type input "0"
click at [327, 226] on div "Image On-brand metal card with engraved name/tier and optional. numbering. Text…" at bounding box center [410, 165] width 473 height 129
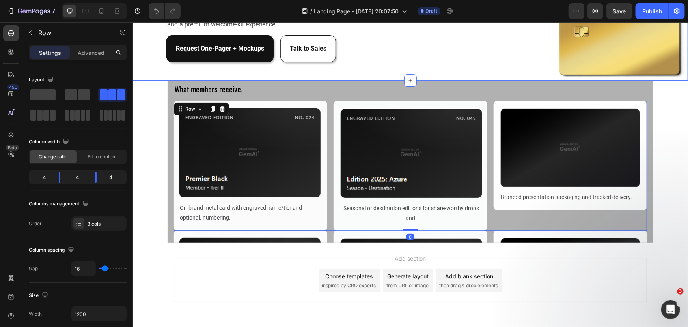
click at [332, 84] on p "What members receive." at bounding box center [410, 90] width 472 height 12
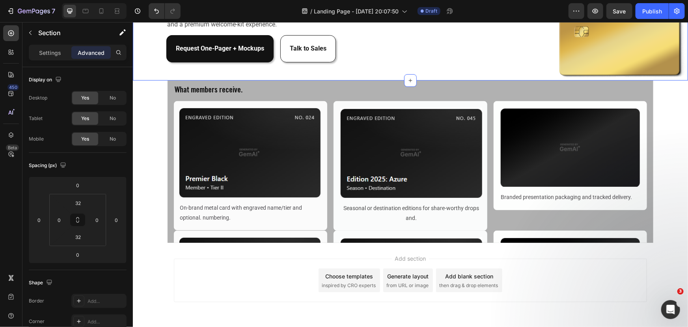
click at [323, 86] on p "What members receive." at bounding box center [410, 90] width 472 height 12
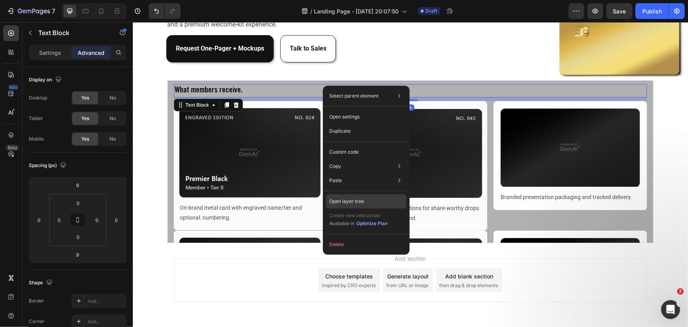
drag, startPoint x: 369, startPoint y: 200, endPoint x: 295, endPoint y: 166, distance: 81.4
click at [369, 200] on div "Open layer tree" at bounding box center [366, 201] width 80 height 14
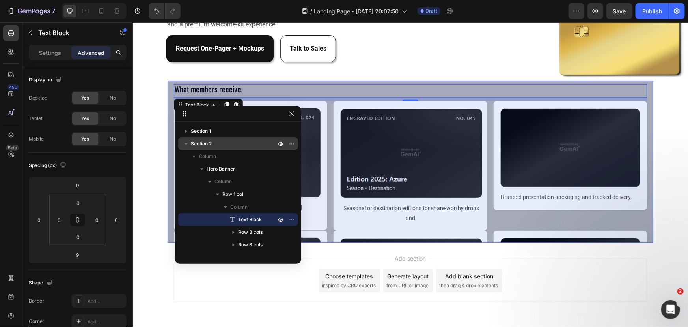
click at [232, 146] on p "Section 2" at bounding box center [234, 144] width 87 height 8
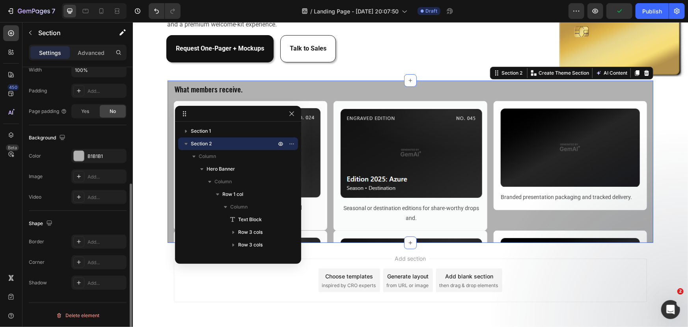
scroll to position [127, 0]
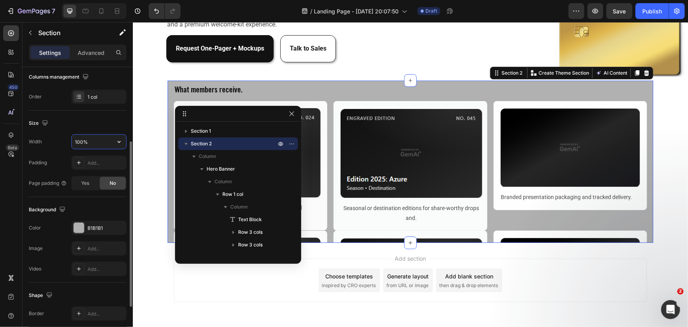
click at [98, 140] on input "100%" at bounding box center [99, 141] width 54 height 14
click at [120, 145] on button "button" at bounding box center [119, 141] width 14 height 14
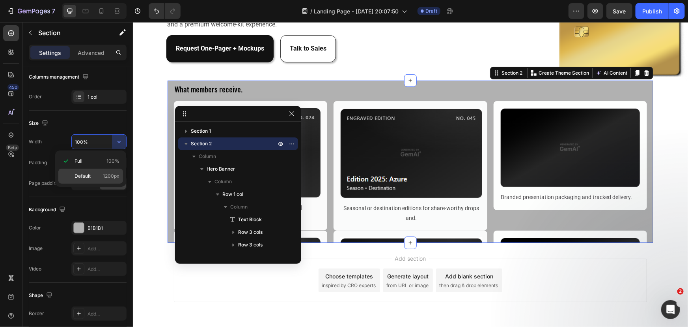
click at [99, 175] on p "Default 1200px" at bounding box center [97, 175] width 45 height 7
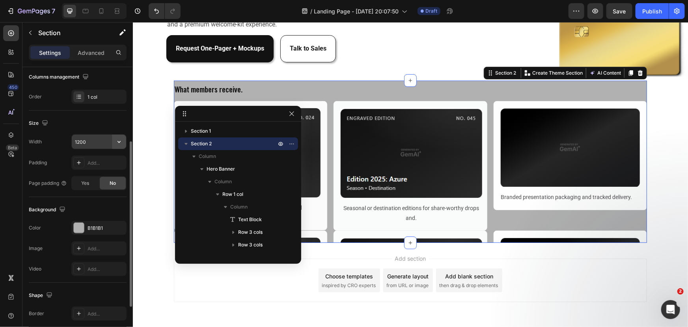
click at [120, 140] on icon "button" at bounding box center [119, 142] width 8 height 8
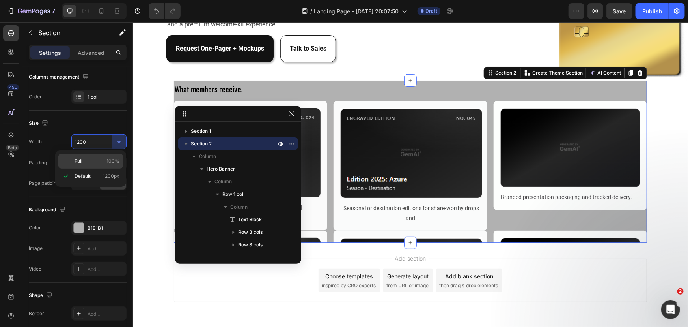
click at [98, 161] on p "Full 100%" at bounding box center [97, 160] width 45 height 7
type input "100%"
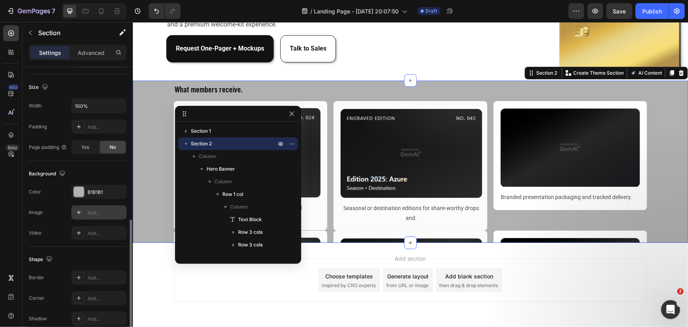
scroll to position [198, 0]
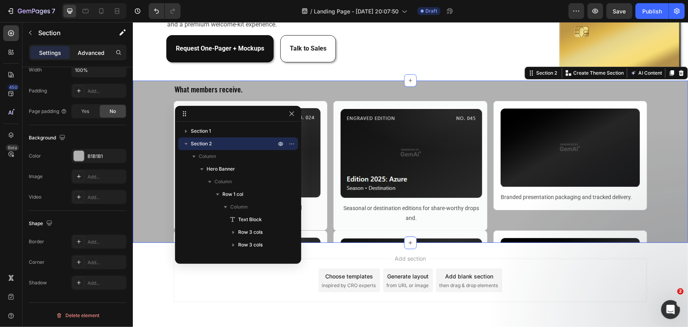
click at [79, 54] on p "Advanced" at bounding box center [91, 53] width 27 height 8
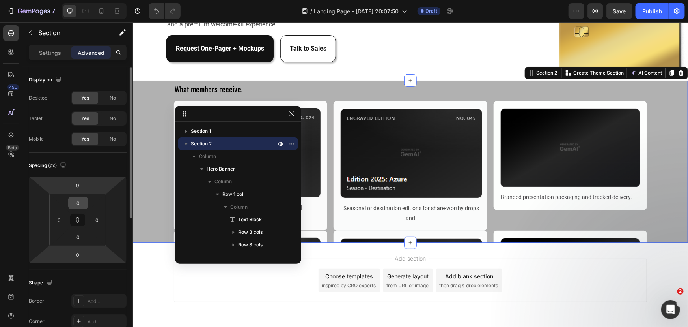
scroll to position [143, 0]
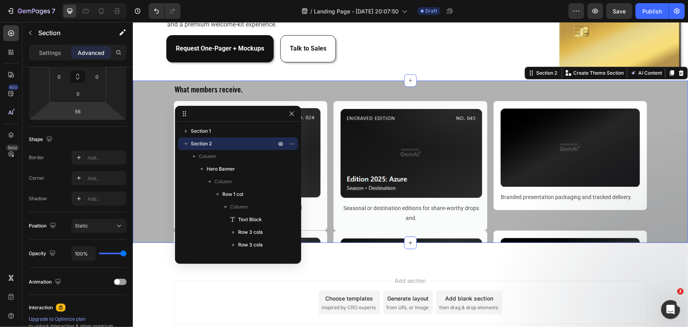
click at [97, 0] on html "7 Version history / Landing Page - Aug 26, 20:07:50 Draft Preview Save Publish …" at bounding box center [344, 0] width 688 height 0
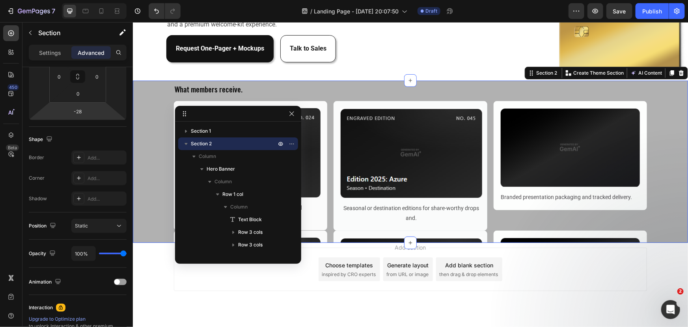
drag, startPoint x: 99, startPoint y: 106, endPoint x: 108, endPoint y: 121, distance: 17.3
click at [108, 0] on html "7 Version history / Landing Page - Aug 26, 20:07:50 Draft Preview Save Publish …" at bounding box center [344, 0] width 688 height 0
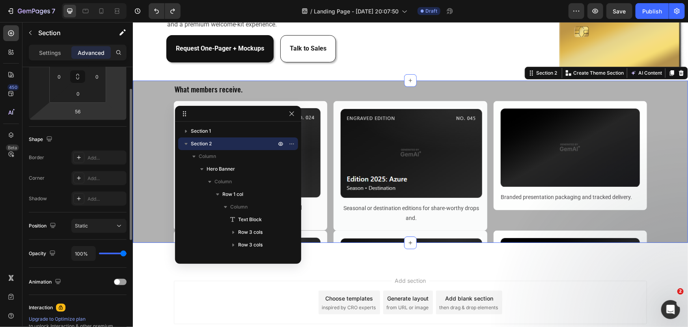
scroll to position [107, 0]
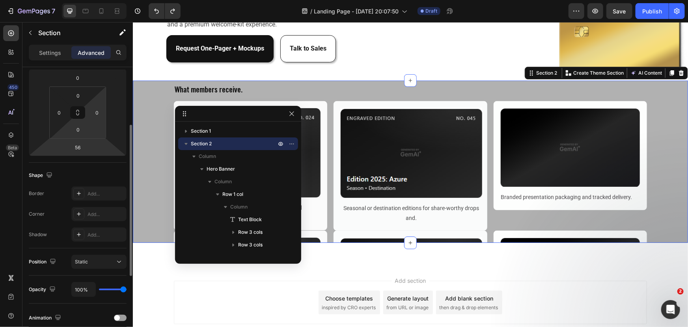
type input "0"
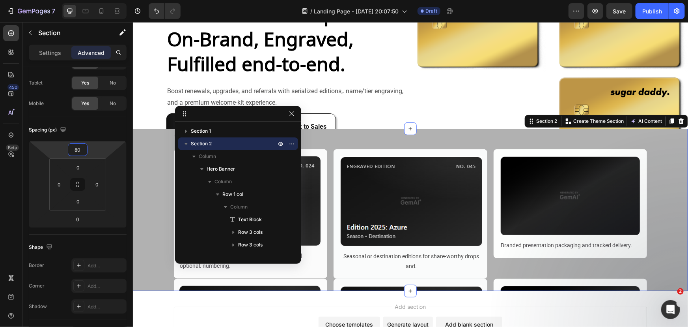
scroll to position [75, 0]
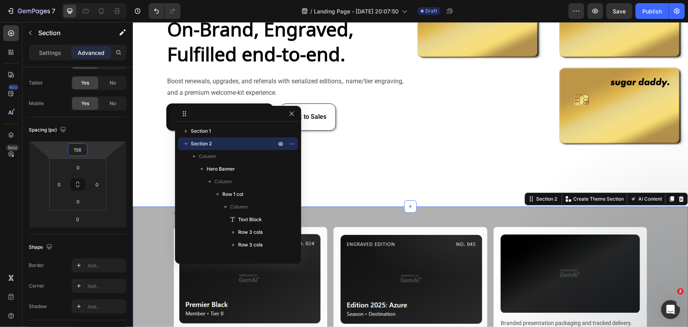
drag, startPoint x: 94, startPoint y: 146, endPoint x: 93, endPoint y: 118, distance: 27.6
click at [93, 0] on html "7 Version history / Landing Page - Aug 26, 20:07:50 Draft Preview Save Publish …" at bounding box center [344, 0] width 688 height 0
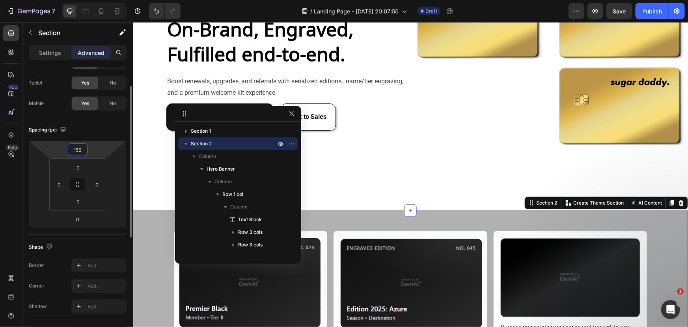
type input "0"
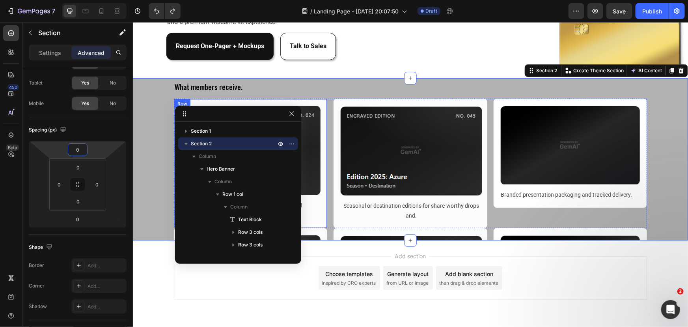
scroll to position [171, 0]
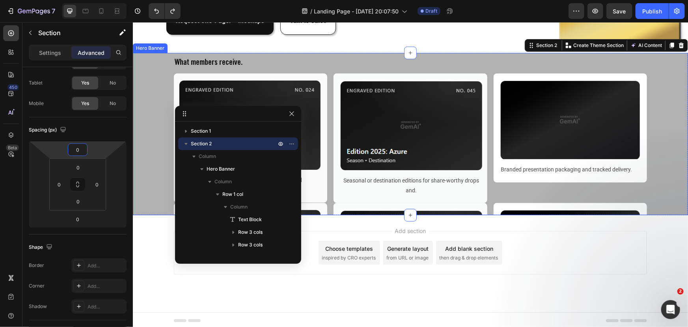
click at [149, 171] on div "Overlay" at bounding box center [410, 133] width 555 height 162
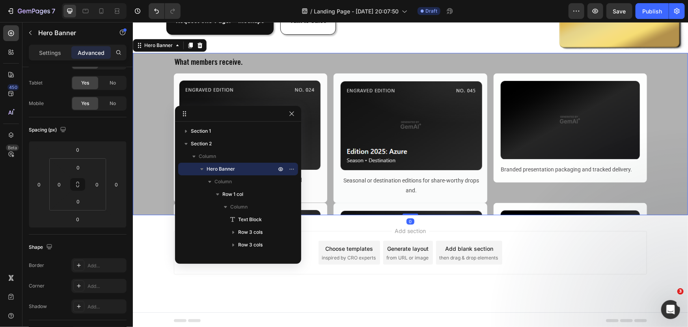
scroll to position [0, 0]
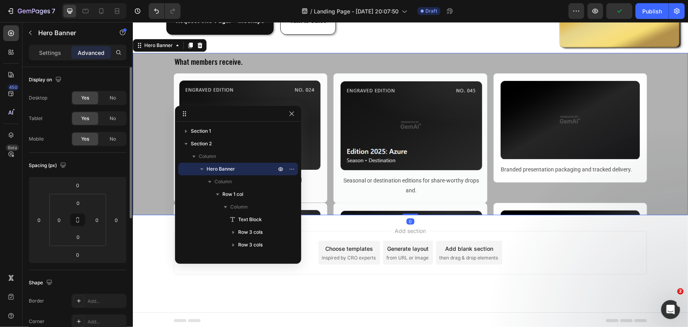
click at [460, 247] on div "Add blank section" at bounding box center [469, 248] width 48 height 8
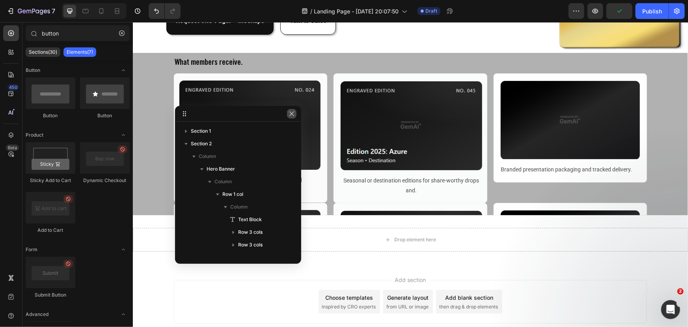
click at [291, 114] on icon "button" at bounding box center [292, 113] width 6 height 6
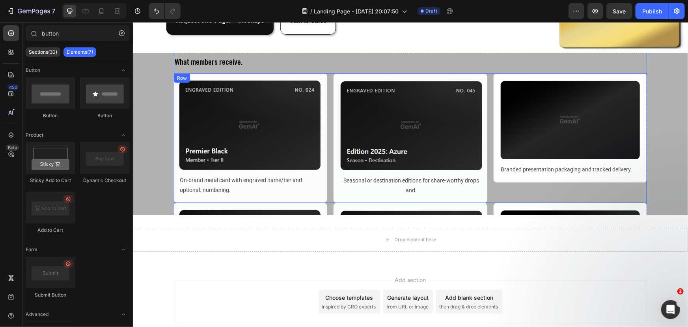
click at [325, 116] on div "Image On-brand metal card with engraved name/tier and optional. numbering. Text…" at bounding box center [410, 137] width 473 height 129
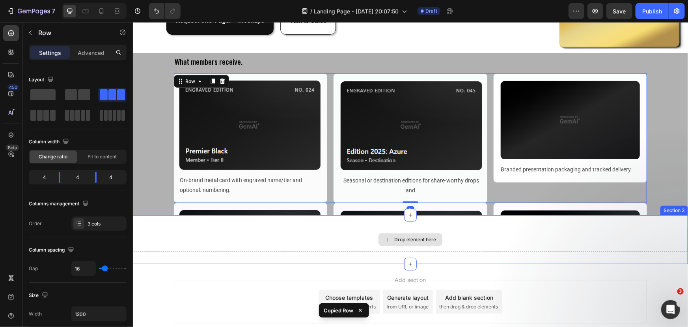
click at [344, 239] on div "Drop element here" at bounding box center [410, 239] width 555 height 24
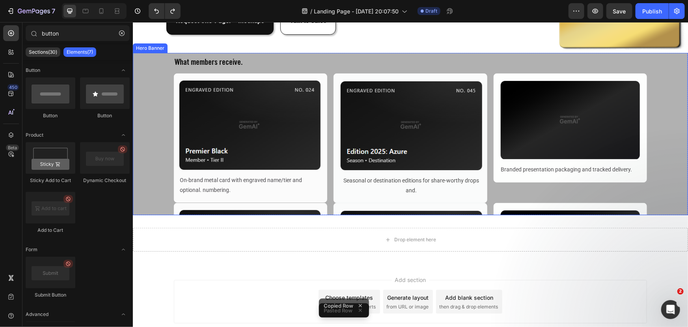
click at [148, 124] on div "Overlay" at bounding box center [410, 133] width 555 height 162
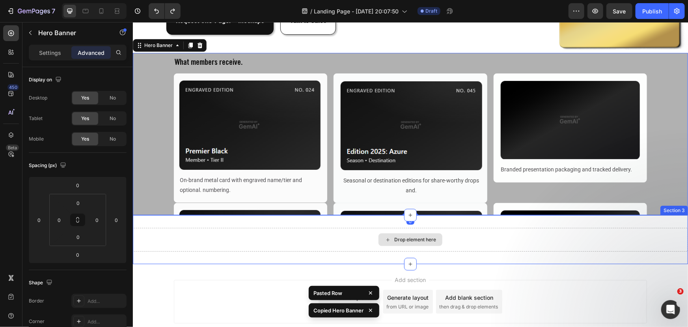
click at [219, 232] on div "Drop element here" at bounding box center [410, 239] width 555 height 24
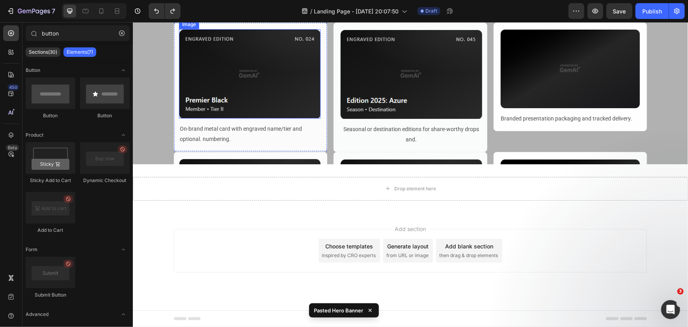
scroll to position [220, 0]
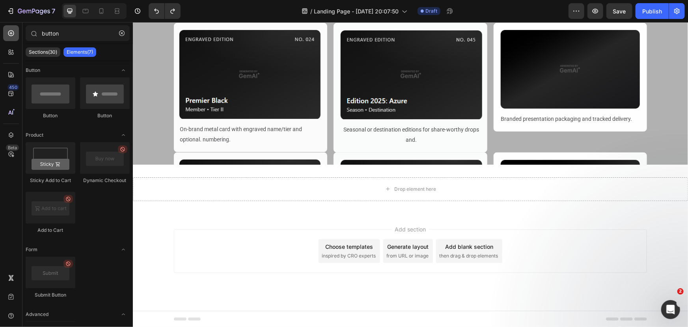
click at [11, 35] on icon at bounding box center [11, 33] width 6 height 6
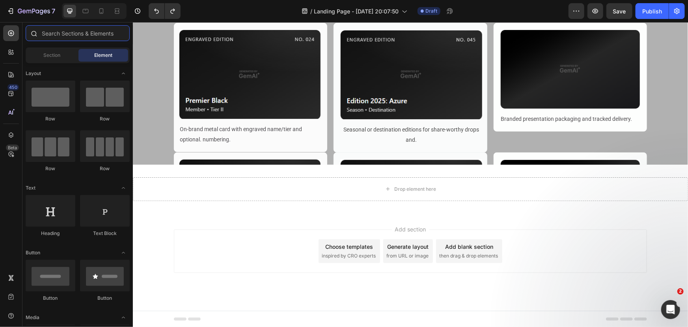
click at [98, 35] on input "text" at bounding box center [78, 33] width 104 height 16
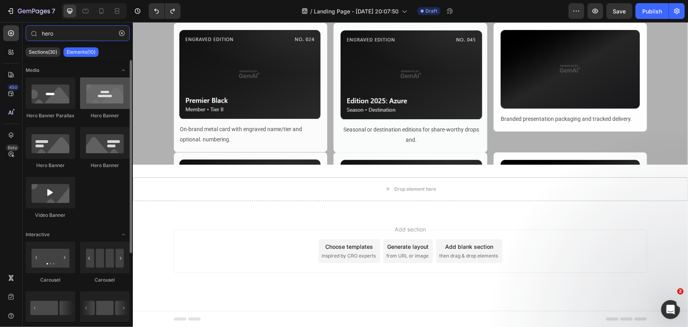
type input "hero"
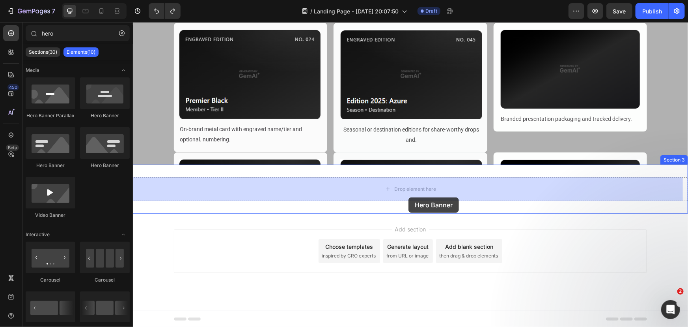
drag, startPoint x: 224, startPoint y: 124, endPoint x: 409, endPoint y: 201, distance: 200.6
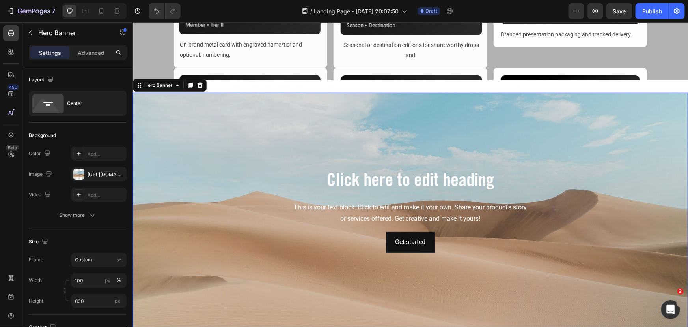
scroll to position [311, 0]
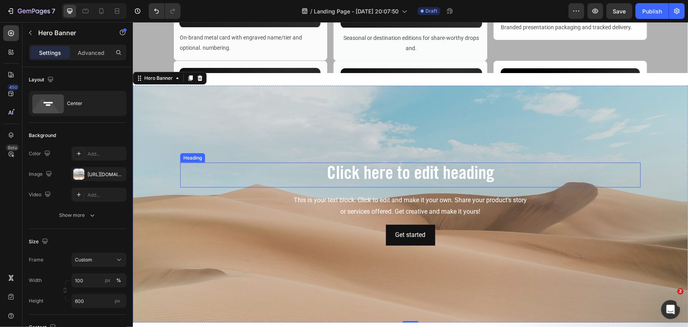
click at [371, 170] on h2 "Click here to edit heading" at bounding box center [410, 174] width 461 height 25
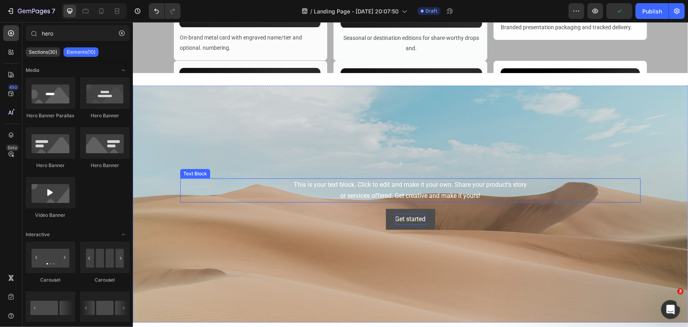
drag, startPoint x: 381, startPoint y: 185, endPoint x: 407, endPoint y: 203, distance: 32.6
click at [381, 185] on div "This is your text block. Click to edit and make it your own. Share your product…" at bounding box center [410, 190] width 461 height 24
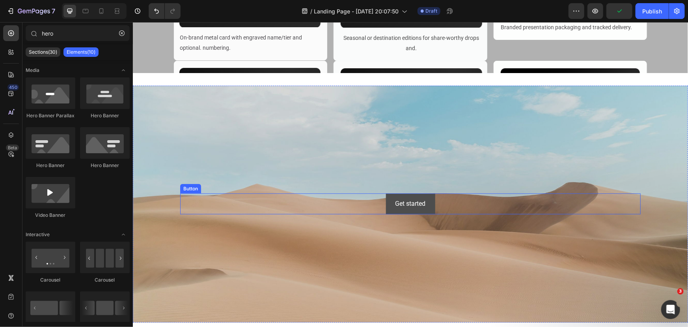
click at [428, 207] on button "Get started" at bounding box center [410, 203] width 49 height 21
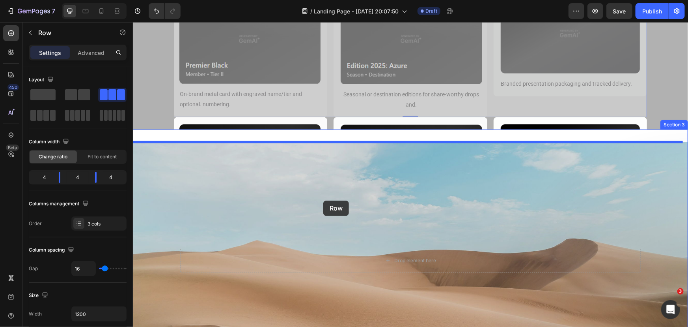
scroll to position [275, 0]
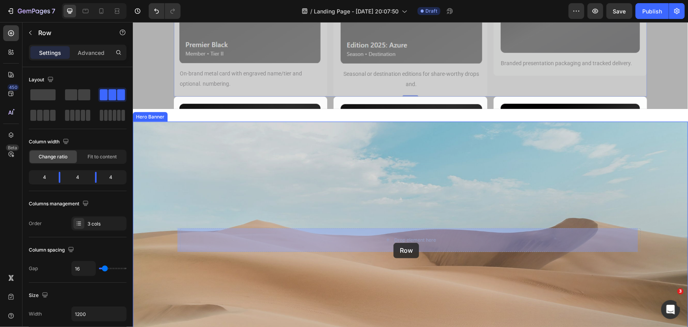
drag, startPoint x: 328, startPoint y: 159, endPoint x: 393, endPoint y: 242, distance: 105.3
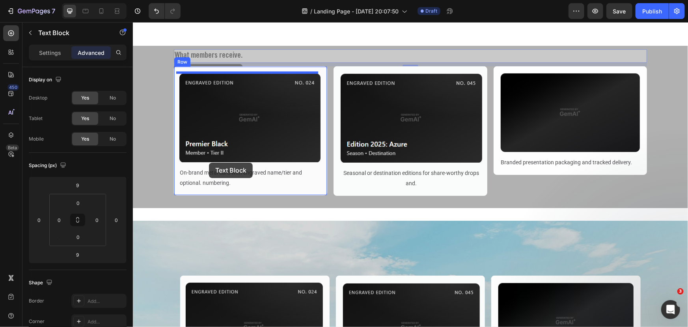
scroll to position [204, 0]
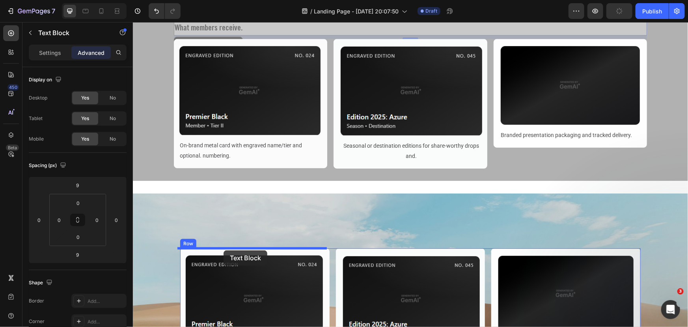
drag, startPoint x: 220, startPoint y: 134, endPoint x: 223, endPoint y: 250, distance: 115.2
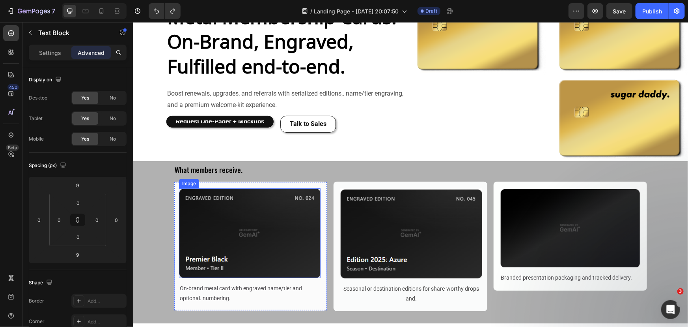
scroll to position [60, 0]
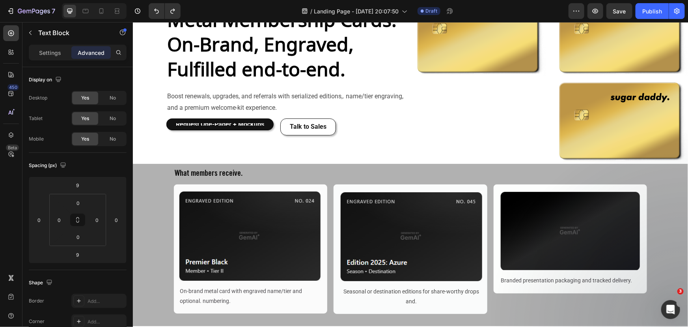
click at [229, 170] on div "What members receive." at bounding box center [410, 173] width 473 height 13
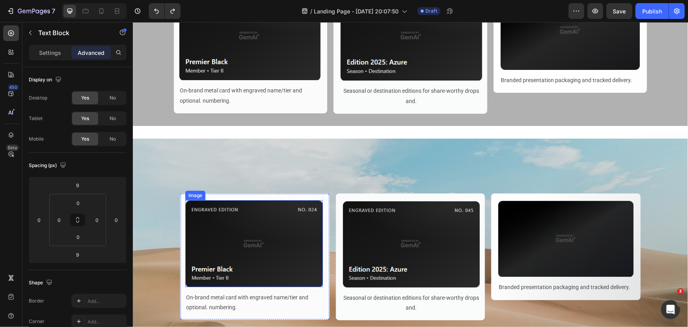
scroll to position [347, 0]
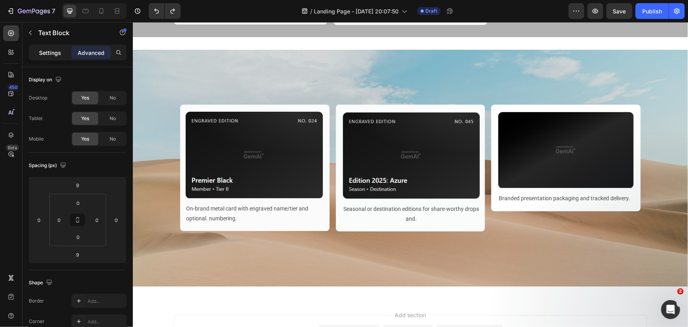
click at [45, 52] on p "Settings" at bounding box center [50, 53] width 22 height 8
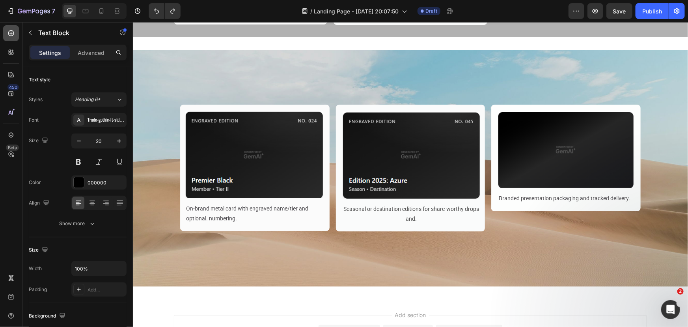
click at [11, 35] on icon at bounding box center [11, 33] width 8 height 8
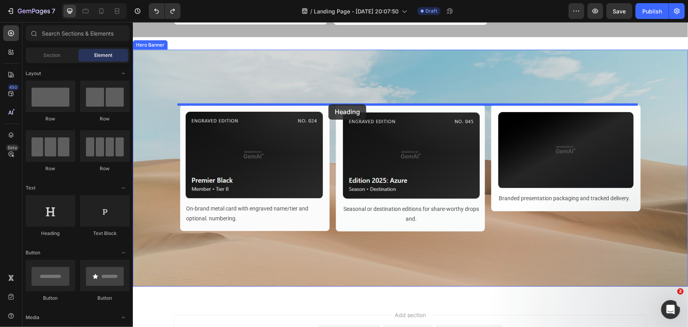
drag, startPoint x: 194, startPoint y: 236, endPoint x: 328, endPoint y: 104, distance: 188.0
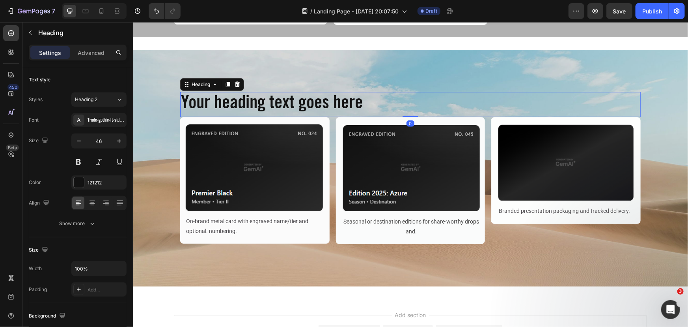
drag, startPoint x: 401, startPoint y: 118, endPoint x: 338, endPoint y: 118, distance: 62.7
click at [395, 100] on div "Your heading text goes here Heading 0" at bounding box center [410, 104] width 461 height 25
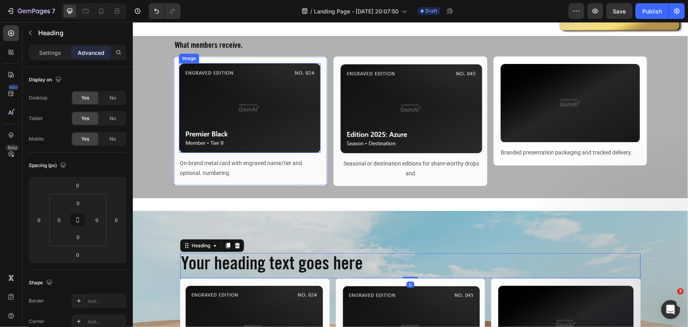
scroll to position [204, 0]
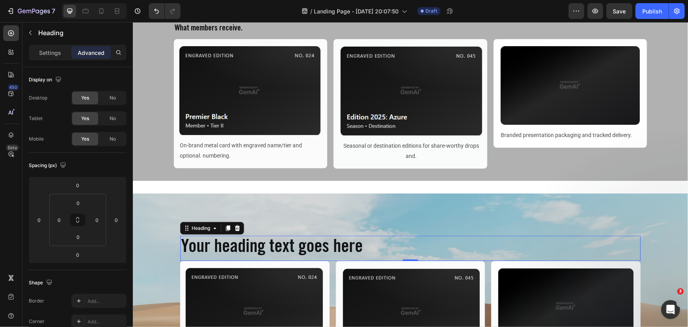
click at [234, 252] on h2 "Your heading text goes here" at bounding box center [410, 247] width 461 height 25
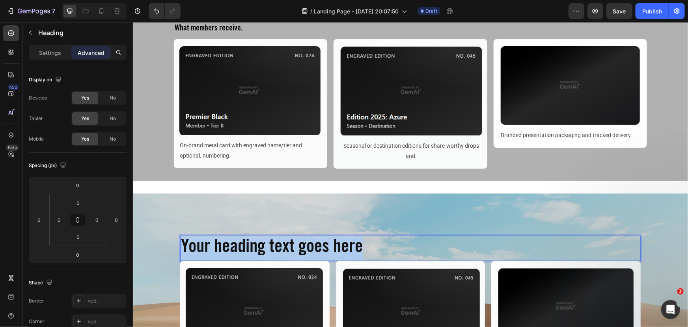
click at [234, 252] on p "Your heading text goes here" at bounding box center [410, 248] width 459 height 24
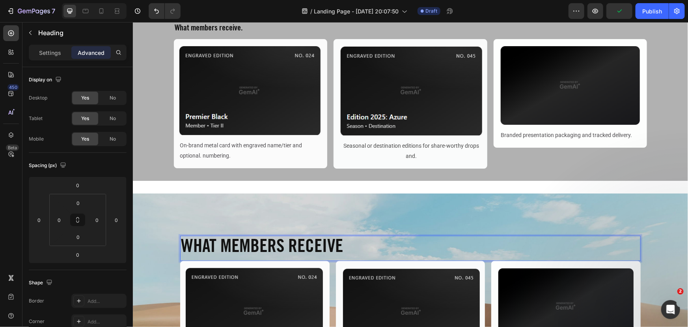
click at [371, 245] on p "WHAT MEMBERS RECEIVE" at bounding box center [410, 248] width 459 height 24
click at [250, 251] on p "WHAT MEMBERS RECEIVE" at bounding box center [410, 248] width 459 height 24
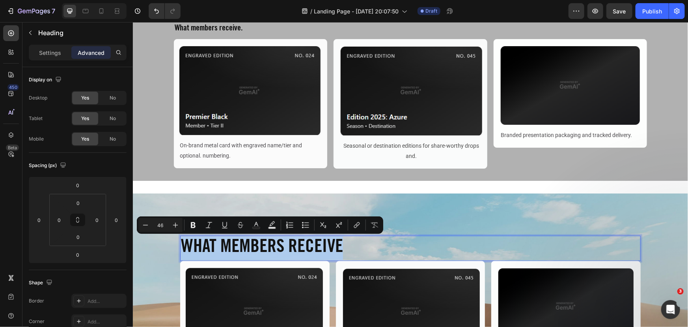
drag, startPoint x: 241, startPoint y: 247, endPoint x: 250, endPoint y: 142, distance: 105.7
click at [241, 247] on p "WHAT MEMBERS RECEIVE" at bounding box center [410, 248] width 459 height 24
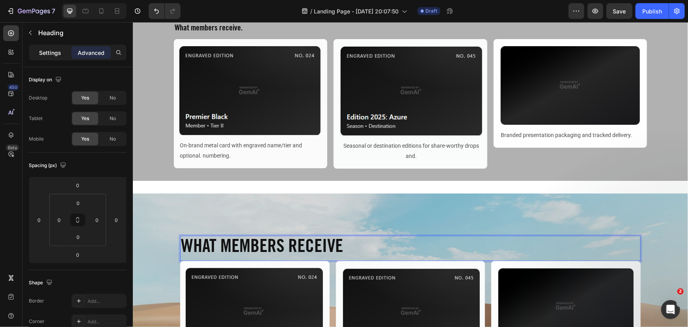
click at [43, 52] on p "Settings" at bounding box center [50, 53] width 22 height 8
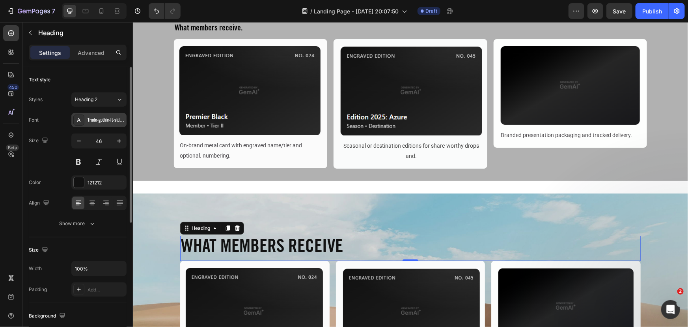
click at [116, 121] on div "Trade-gothic-lt-std-bold-condensed-no-20-5872def1d27d8" at bounding box center [106, 120] width 37 height 7
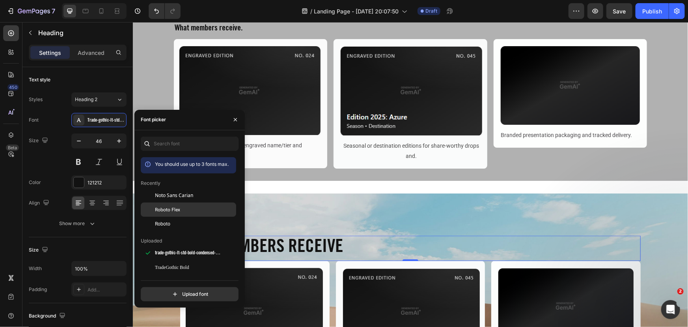
click at [180, 212] on div "Roboto Flex" at bounding box center [195, 209] width 80 height 7
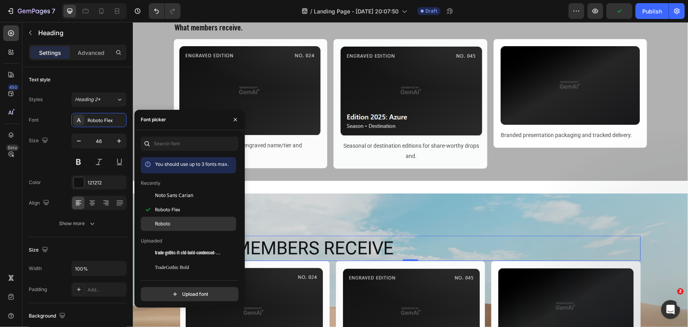
click at [183, 222] on div "Roboto" at bounding box center [195, 223] width 80 height 7
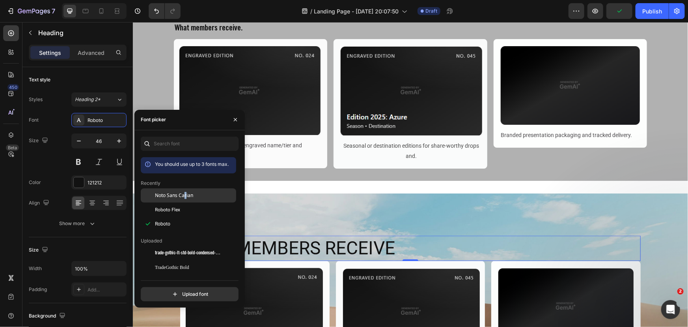
click at [186, 192] on span "Noto Sans Carian" at bounding box center [174, 195] width 38 height 7
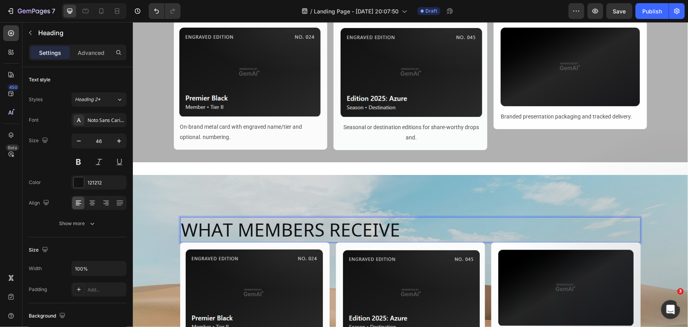
scroll to position [275, 0]
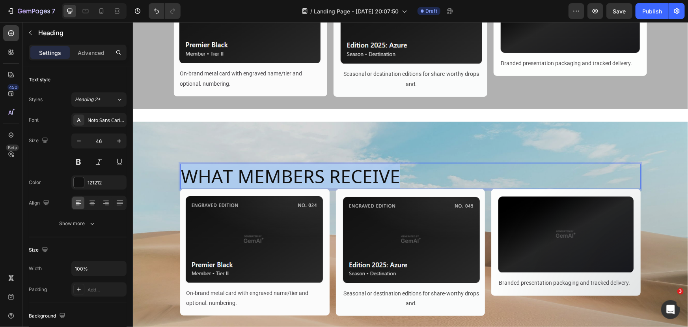
drag, startPoint x: 414, startPoint y: 172, endPoint x: -1, endPoint y: 167, distance: 414.6
click at [133, 167] on html "Header What members receive. Text Block Image On-brand metal card with engraved…" at bounding box center [410, 115] width 555 height 738
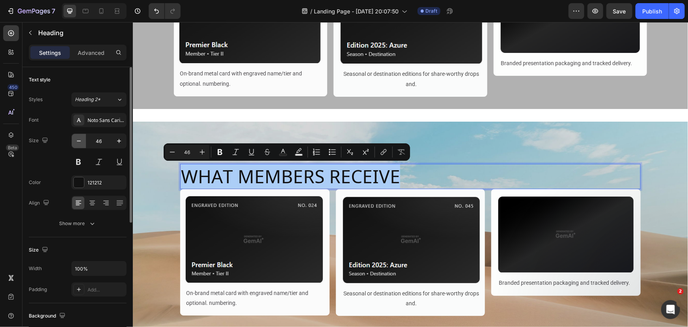
click at [79, 143] on icon "button" at bounding box center [79, 141] width 8 height 8
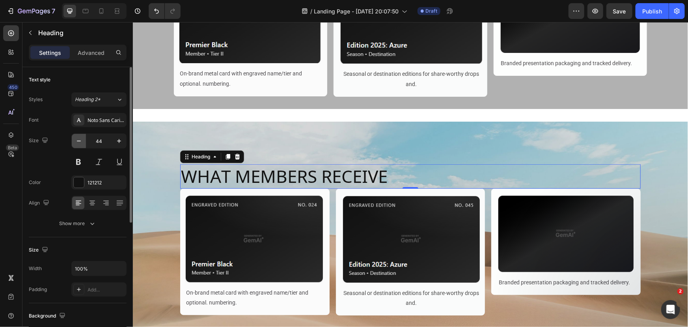
click at [79, 143] on icon "button" at bounding box center [79, 141] width 8 height 8
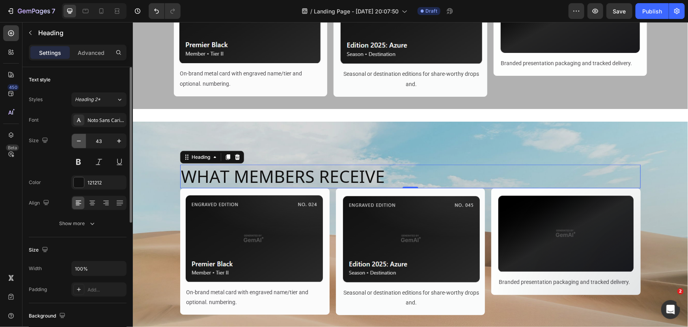
click at [79, 143] on icon "button" at bounding box center [79, 141] width 8 height 8
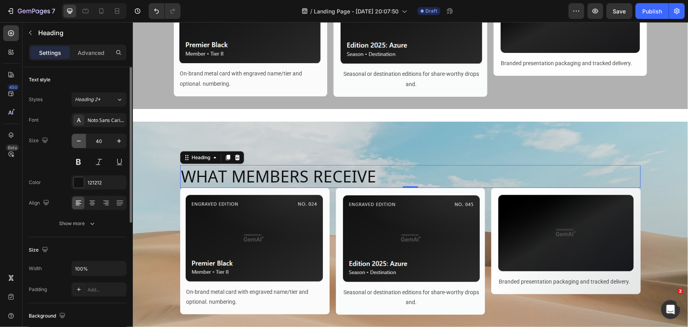
click at [79, 143] on icon "button" at bounding box center [79, 141] width 8 height 8
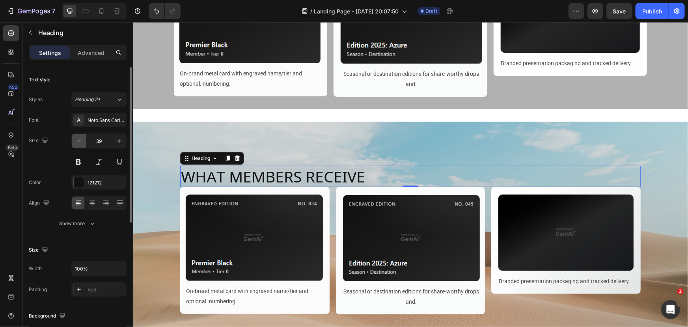
click at [79, 143] on icon "button" at bounding box center [79, 141] width 8 height 8
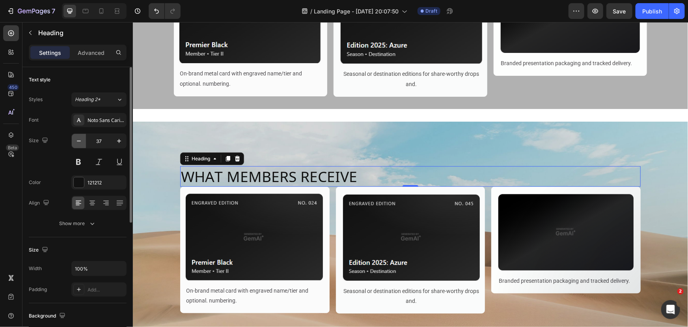
type input "36"
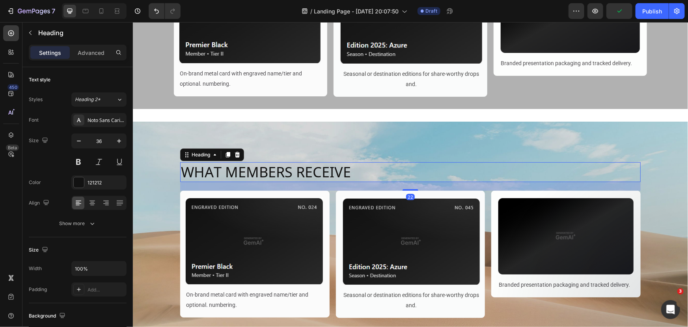
drag, startPoint x: 409, startPoint y: 185, endPoint x: 410, endPoint y: 194, distance: 8.8
click at [410, 181] on div "22" at bounding box center [410, 181] width 461 height 0
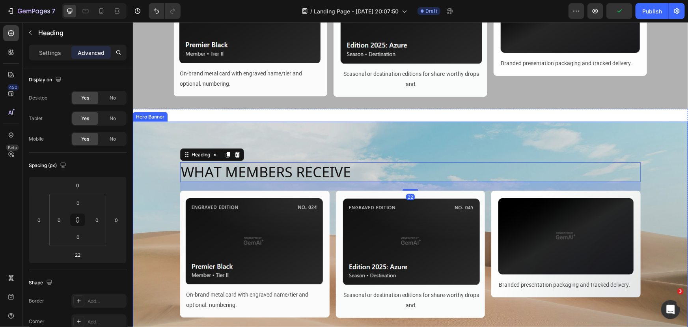
click at [383, 134] on div "Background Image" at bounding box center [410, 239] width 555 height 237
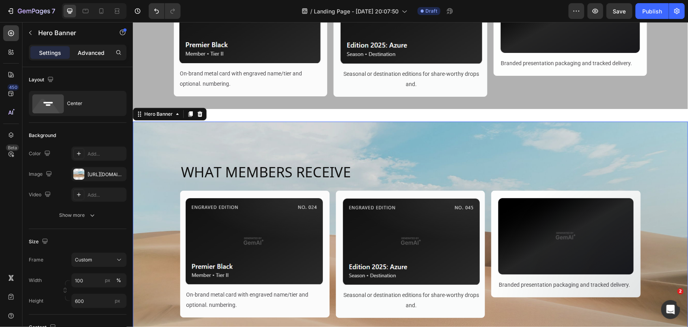
click at [85, 54] on p "Advanced" at bounding box center [91, 53] width 27 height 8
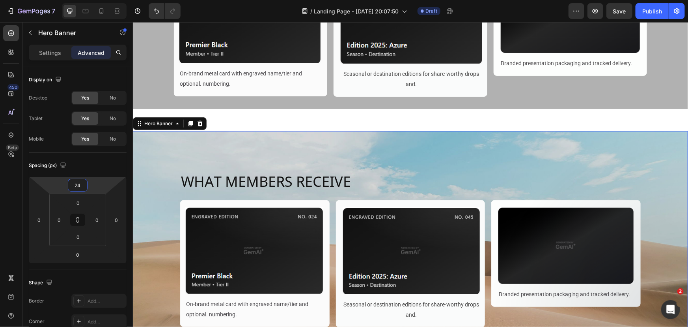
drag, startPoint x: 106, startPoint y: 205, endPoint x: 118, endPoint y: 177, distance: 30.4
click at [118, 0] on html "7 Version history / Landing Page - [DATE] 20:07:50 Draft Preview Save Publish 4…" at bounding box center [344, 0] width 688 height 0
type input "0"
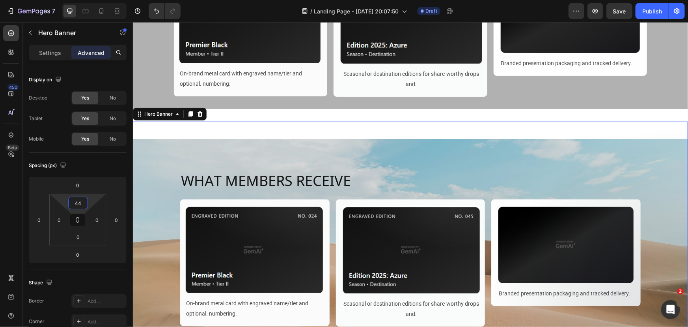
drag, startPoint x: 91, startPoint y: 201, endPoint x: 99, endPoint y: 193, distance: 11.4
click at [99, 0] on html "7 Version history / Landing Page - [DATE] 20:07:50 Draft Preview Save Publish 4…" at bounding box center [344, 0] width 688 height 0
type input "0"
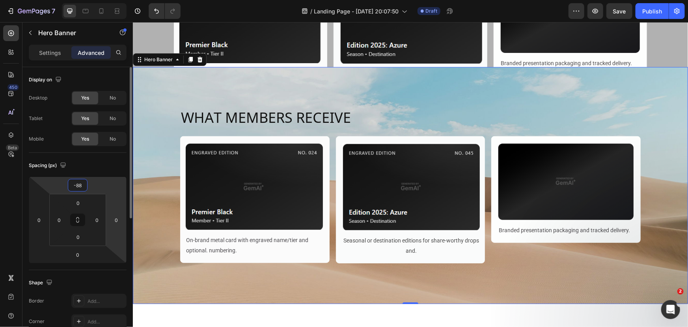
drag, startPoint x: 101, startPoint y: 183, endPoint x: 119, endPoint y: 198, distance: 24.1
click at [119, 0] on html "7 Version history / Landing Page - [DATE] 20:07:50 Draft Preview Save Publish 4…" at bounding box center [344, 0] width 688 height 0
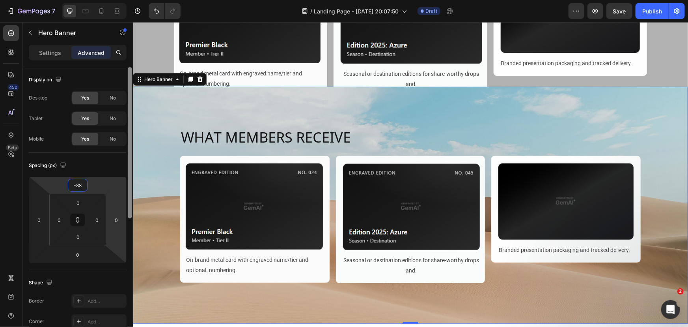
type input "0"
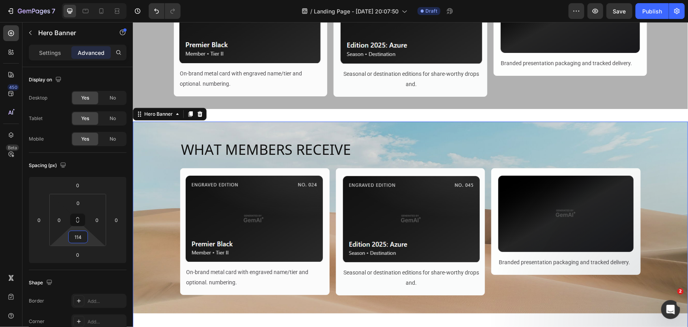
drag, startPoint x: 92, startPoint y: 239, endPoint x: 125, endPoint y: 218, distance: 39.3
click at [125, 0] on html "7 Version history / Landing Page - [DATE] 20:07:50 Draft Preview Save Publish 4…" at bounding box center [344, 0] width 688 height 0
type input "0"
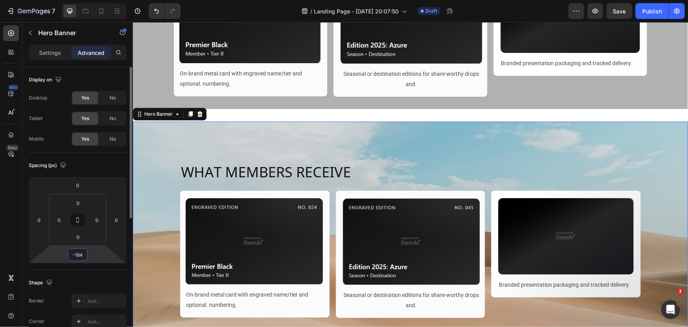
drag, startPoint x: 99, startPoint y: 256, endPoint x: 90, endPoint y: 258, distance: 9.6
click at [96, 0] on html "7 Version history / Landing Page - [DATE] 20:07:50 Draft Preview Save Publish 4…" at bounding box center [344, 0] width 688 height 0
type input "0"
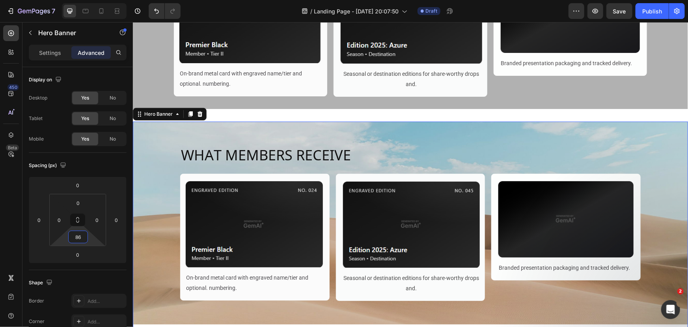
drag, startPoint x: 92, startPoint y: 239, endPoint x: 112, endPoint y: 224, distance: 25.3
click at [112, 0] on html "7 Version history / Landing Page - [DATE] 20:07:50 Draft Preview Save Publish 4…" at bounding box center [344, 0] width 688 height 0
type input "0"
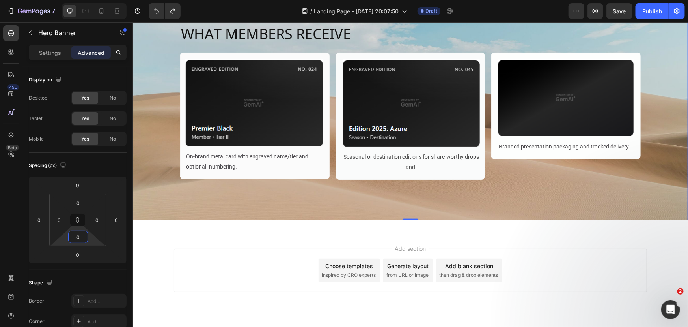
scroll to position [433, 0]
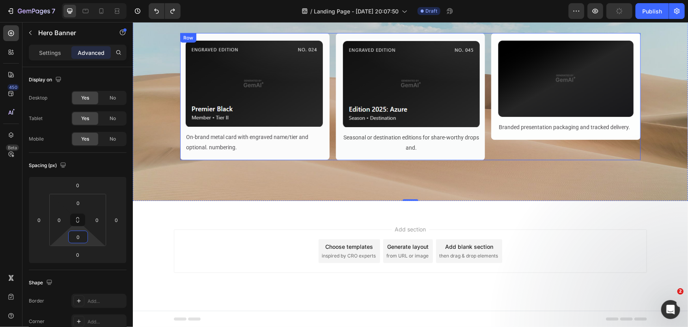
click at [486, 98] on div "Image On-brand metal card with engraved name/tier and optional. numbering. Text…" at bounding box center [410, 96] width 461 height 127
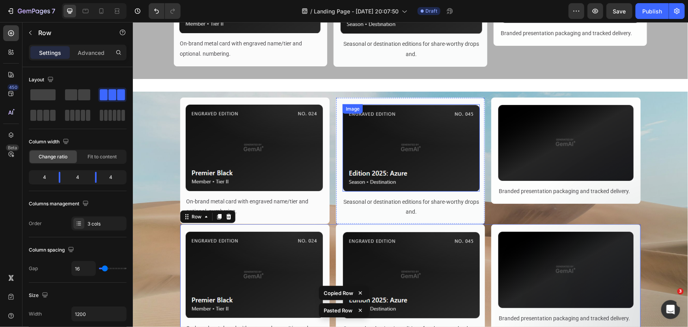
scroll to position [289, 0]
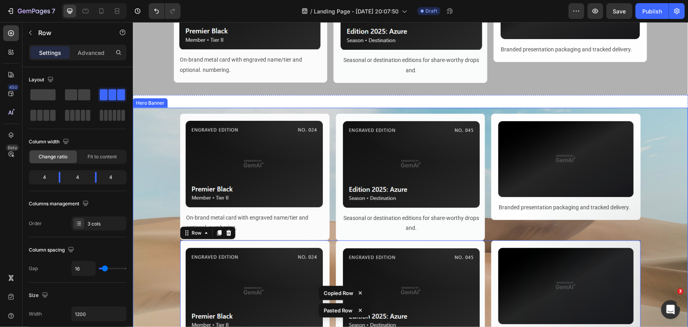
click at [646, 131] on div "Background Image" at bounding box center [410, 225] width 555 height 237
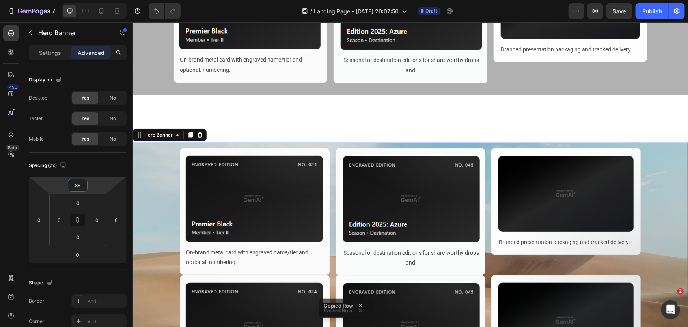
drag, startPoint x: 90, startPoint y: 194, endPoint x: 99, endPoint y: 166, distance: 29.7
click at [99, 0] on html "7 Version history / Landing Page - [DATE] 20:07:50 Draft Preview Save Publish 4…" at bounding box center [344, 0] width 688 height 0
type input "0"
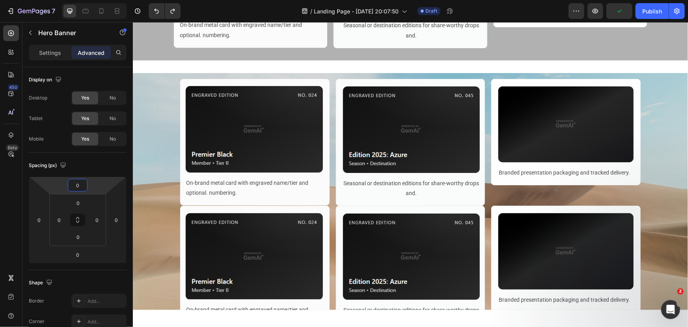
scroll to position [325, 0]
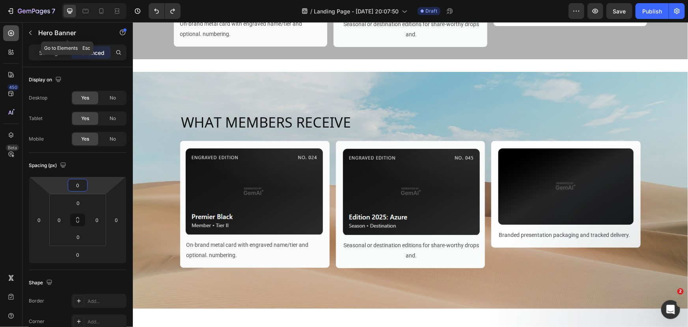
click at [12, 35] on icon at bounding box center [11, 33] width 6 height 6
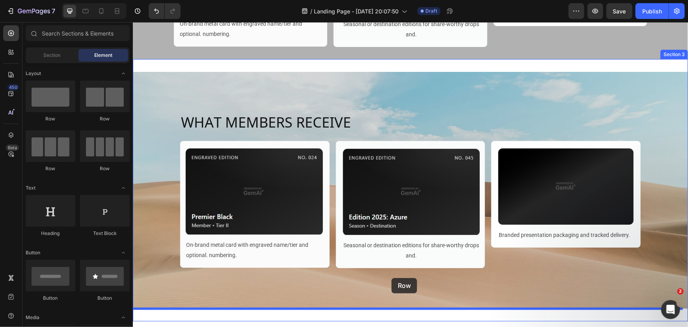
drag, startPoint x: 185, startPoint y: 113, endPoint x: 391, endPoint y: 277, distance: 263.3
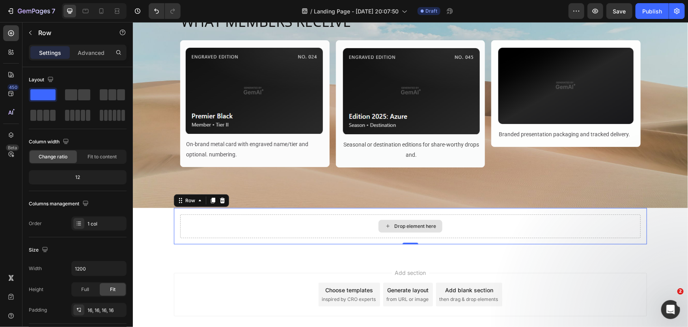
scroll to position [397, 0]
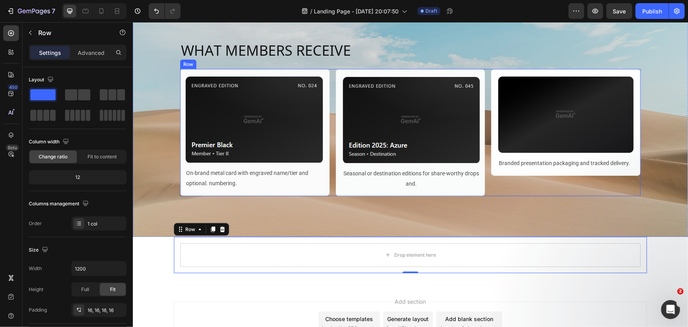
click at [486, 149] on div "Image On-brand metal card with engraved name/tier and optional. numbering. Text…" at bounding box center [410, 132] width 461 height 127
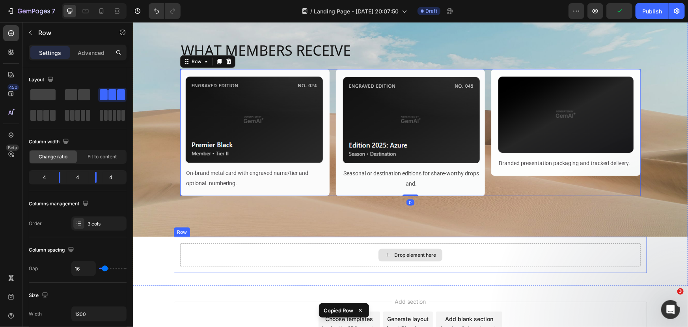
click at [378, 252] on div "Drop element here" at bounding box center [410, 254] width 64 height 13
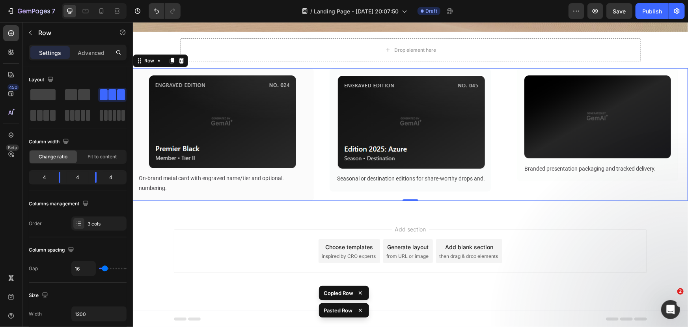
scroll to position [469, 0]
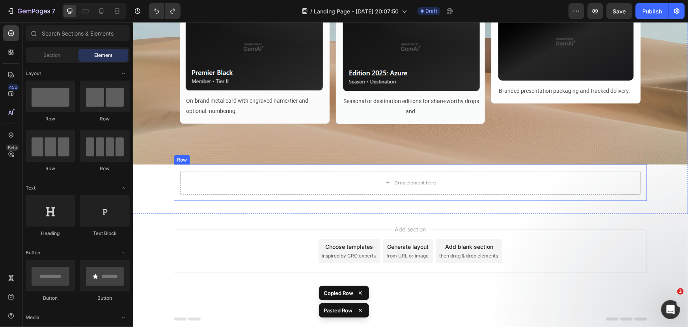
click at [359, 174] on div "Drop element here" at bounding box center [410, 182] width 461 height 24
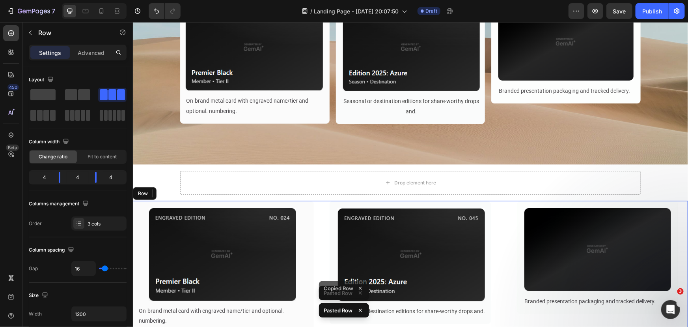
scroll to position [601, 0]
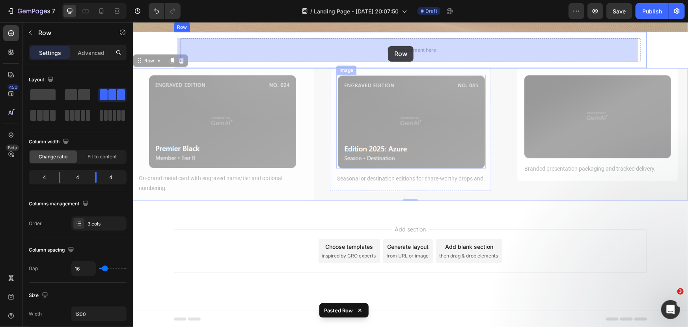
drag, startPoint x: 315, startPoint y: 158, endPoint x: 388, endPoint y: 46, distance: 133.7
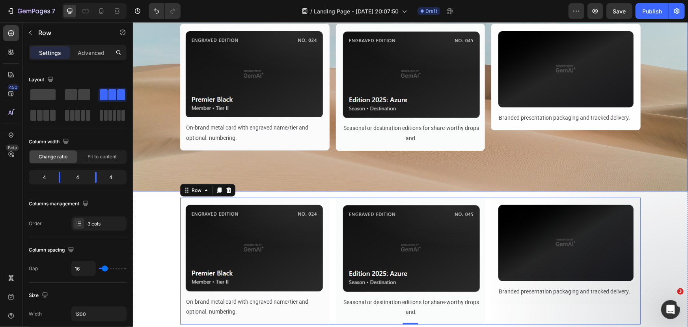
scroll to position [393, 0]
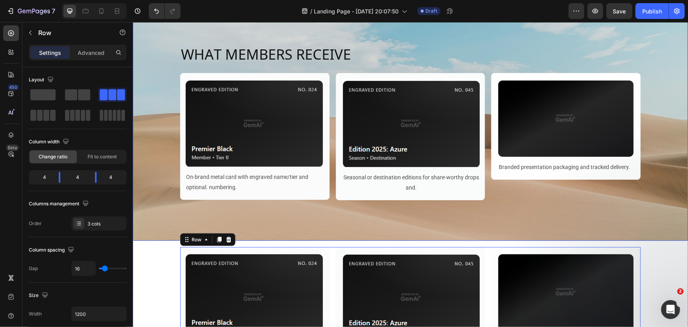
click at [317, 218] on div "Background Image" at bounding box center [410, 122] width 555 height 237
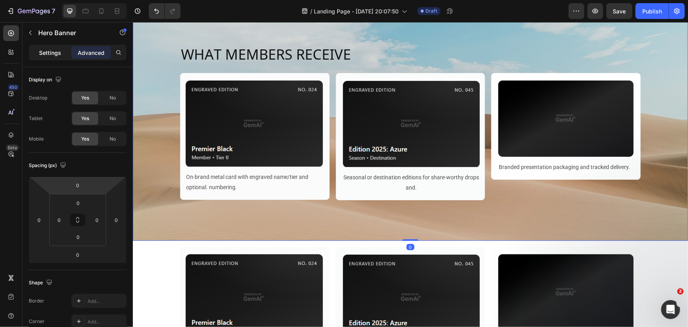
click at [51, 49] on p "Settings" at bounding box center [50, 53] width 22 height 8
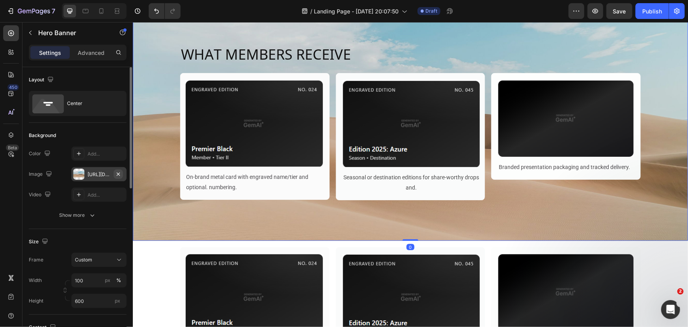
click at [117, 173] on icon "button" at bounding box center [118, 174] width 6 height 6
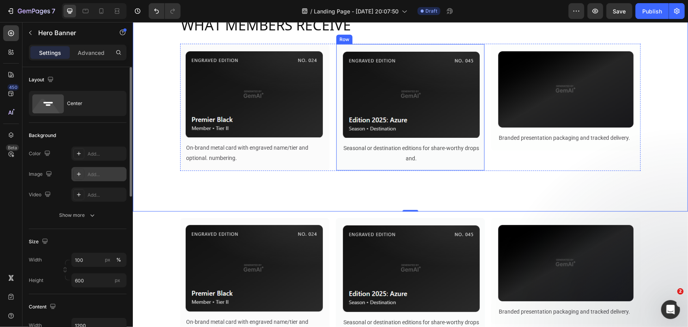
scroll to position [429, 0]
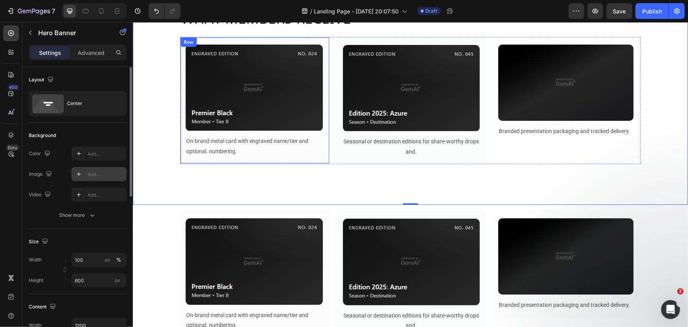
click at [322, 157] on div "Image On-brand metal card with engraved name/tier and optional. numbering. Text…" at bounding box center [254, 100] width 149 height 126
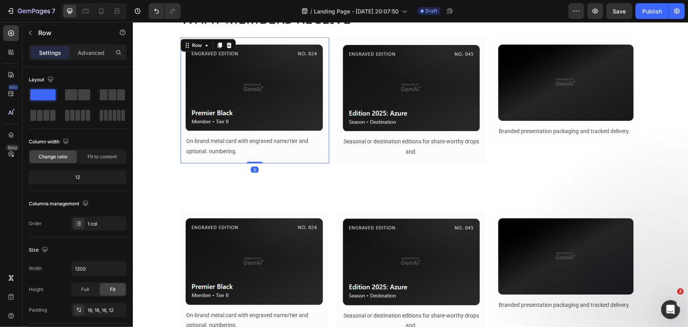
scroll to position [179, 0]
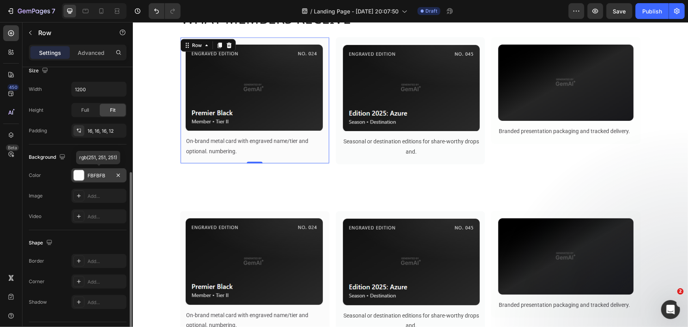
click at [90, 173] on div "FBFBFB" at bounding box center [99, 175] width 23 height 7
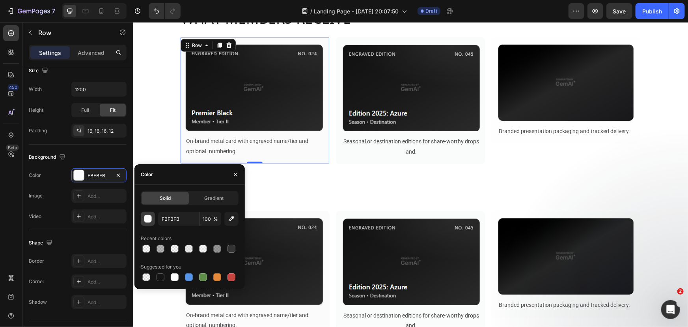
click at [149, 219] on div "button" at bounding box center [148, 219] width 8 height 8
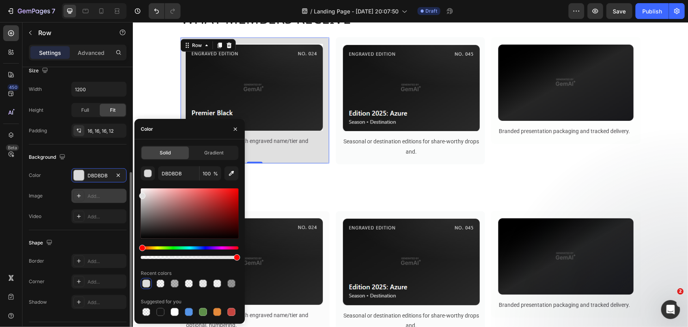
drag, startPoint x: 142, startPoint y: 195, endPoint x: 113, endPoint y: 194, distance: 28.8
click at [113, 194] on div "450 Beta Sections(30) Elements(83) Section Element Hero Section Product Detail …" at bounding box center [66, 174] width 133 height 304
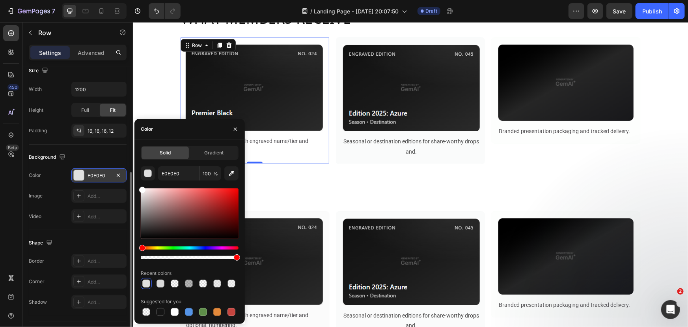
drag, startPoint x: 153, startPoint y: 203, endPoint x: 112, endPoint y: 170, distance: 52.5
click at [112, 171] on div "450 Beta Sections(30) Elements(83) Section Element Hero Section Product Detail …" at bounding box center [66, 174] width 133 height 304
type input "FFFFFF"
click at [79, 258] on icon at bounding box center [79, 261] width 6 height 6
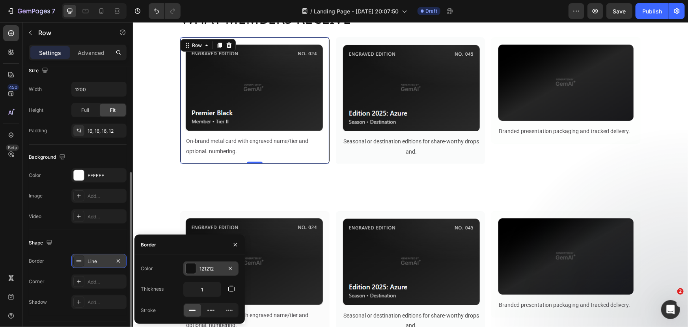
click at [193, 268] on div at bounding box center [191, 268] width 10 height 10
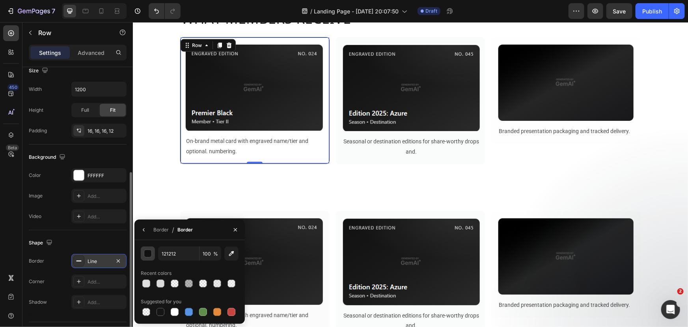
click at [146, 253] on div "button" at bounding box center [148, 254] width 8 height 8
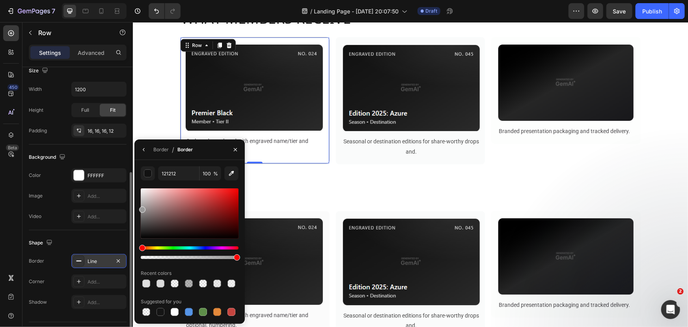
drag, startPoint x: 140, startPoint y: 236, endPoint x: 125, endPoint y: 208, distance: 31.9
click at [125, 208] on div "450 Beta Sections(30) Elements(83) Section Element Hero Section Product Detail …" at bounding box center [66, 174] width 133 height 304
type input "999999"
click at [0, 0] on input "100" at bounding box center [0, 0] width 0 height 0
type input "50"
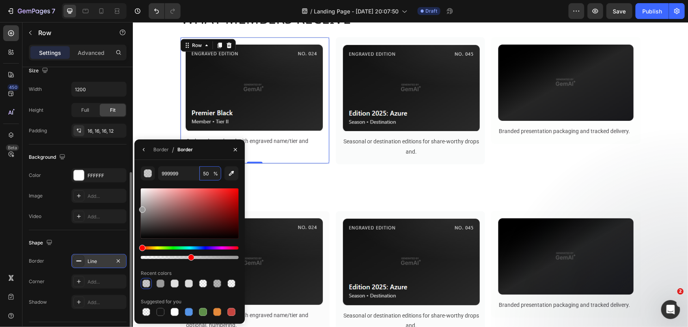
scroll to position [198, 0]
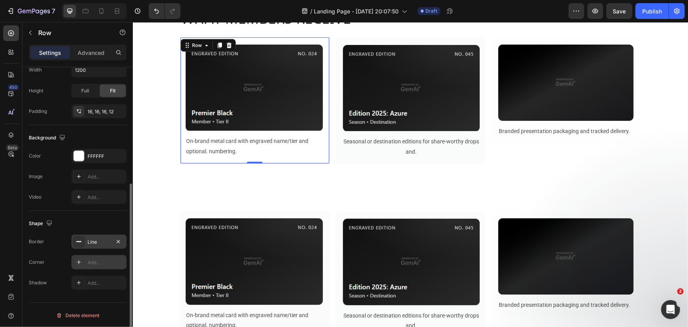
click at [79, 264] on div at bounding box center [78, 261] width 11 height 11
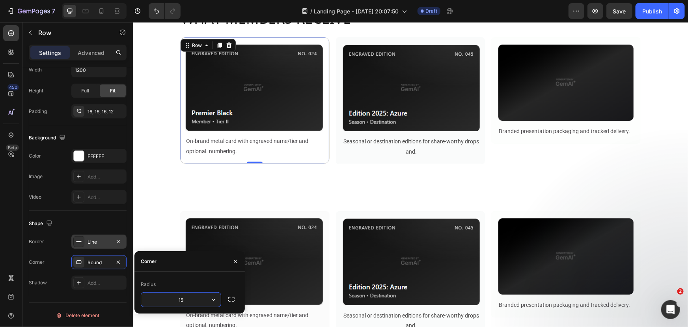
type input "15"
click at [227, 181] on div "Background Image" at bounding box center [410, 86] width 555 height 237
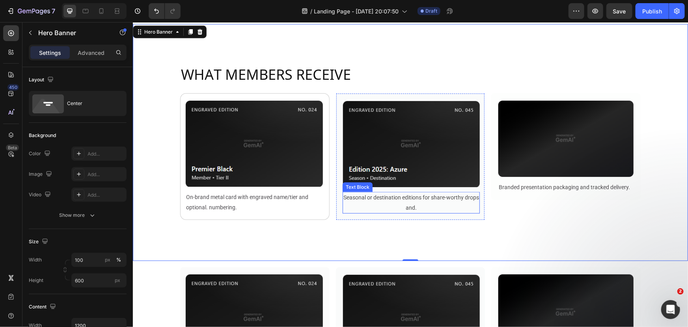
scroll to position [357, 0]
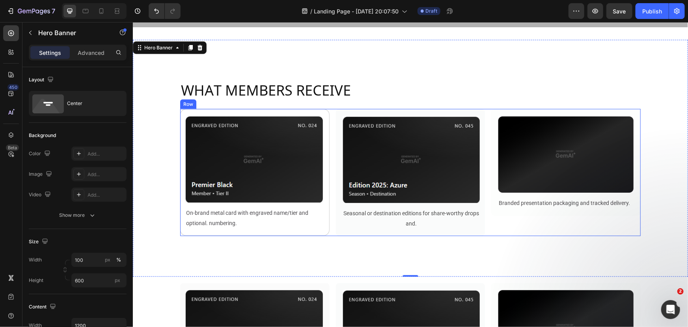
click at [327, 224] on div "Image On-brand metal card with engraved name/tier and optional. numbering. Text…" at bounding box center [410, 171] width 461 height 127
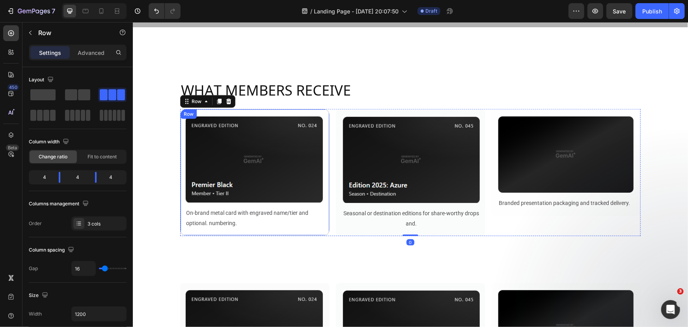
click at [324, 224] on div "Image On-brand metal card with engraved name/tier and optional. numbering. Text…" at bounding box center [254, 171] width 149 height 126
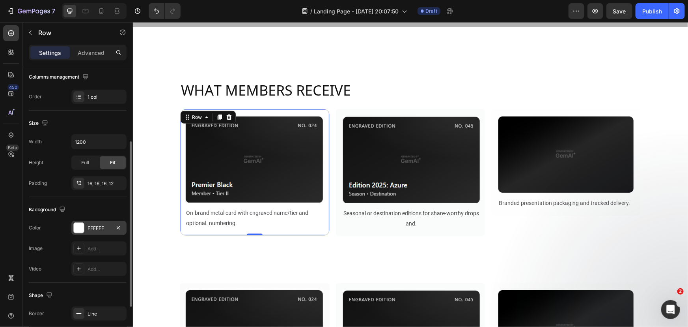
scroll to position [198, 0]
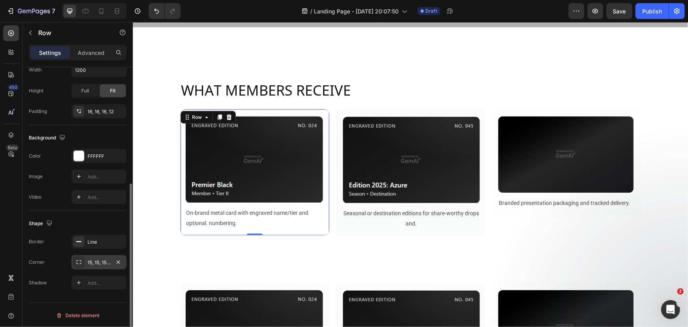
click at [89, 257] on div "15, 15, 15, 15" at bounding box center [98, 262] width 55 height 14
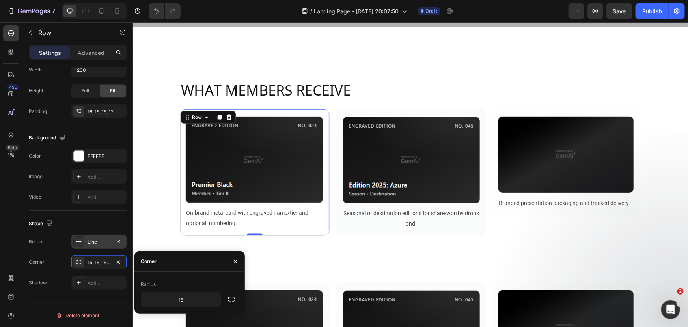
click at [90, 241] on div "Line" at bounding box center [99, 241] width 23 height 7
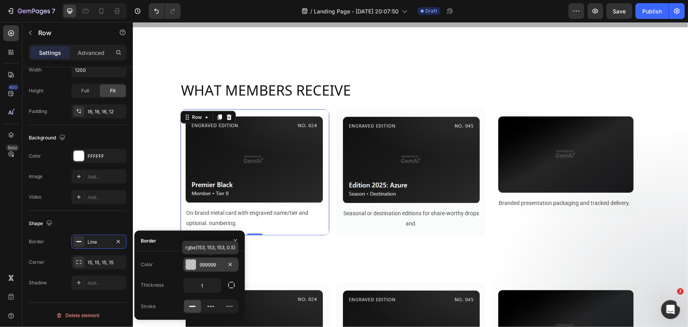
click at [200, 263] on div "999999" at bounding box center [211, 264] width 23 height 7
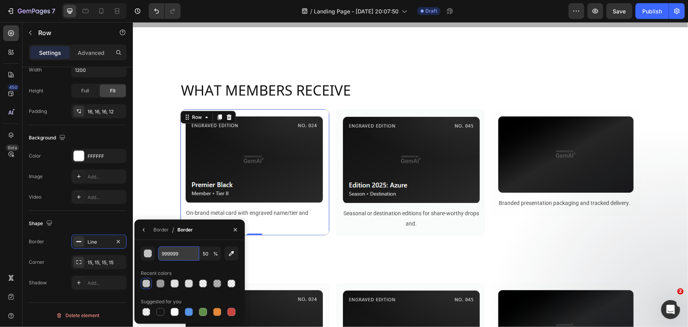
click at [165, 248] on input "999999" at bounding box center [178, 253] width 41 height 14
click at [385, 172] on img at bounding box center [411, 158] width 138 height 87
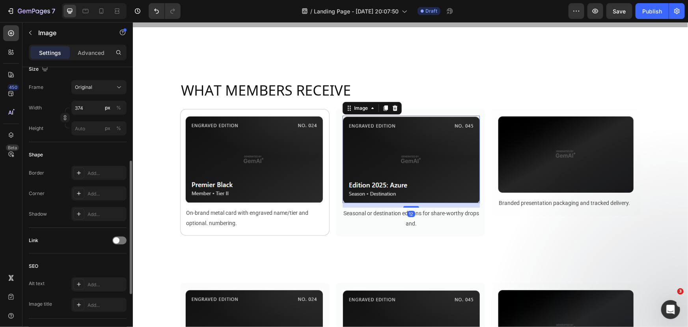
scroll to position [0, 0]
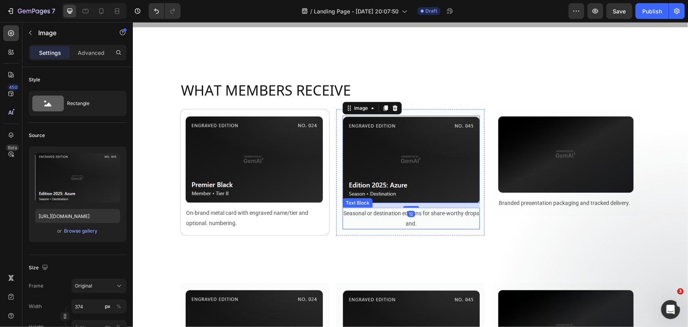
click at [353, 221] on div "Seasonal or destination editions for share-worthy drops and." at bounding box center [411, 217] width 138 height 21
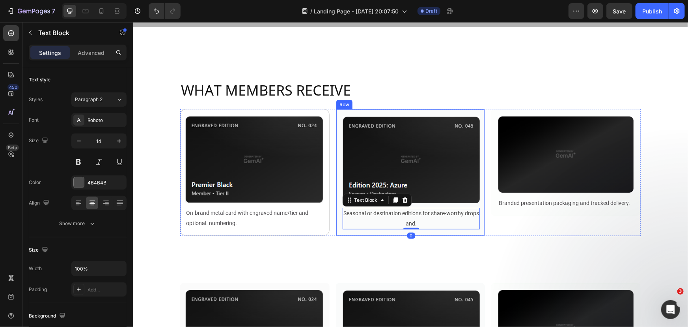
click at [336, 228] on div "Image Seasonal or destination editions for share-worthy drops and. Text Block 0…" at bounding box center [410, 171] width 149 height 127
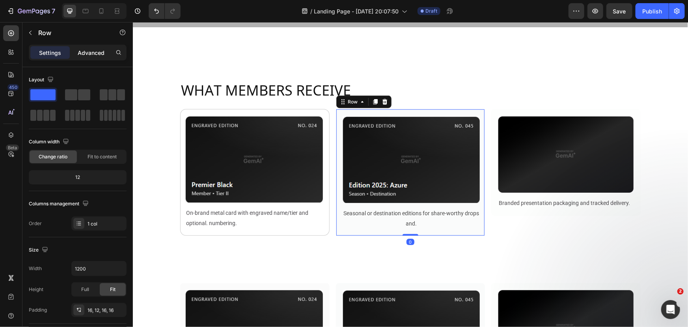
click at [88, 52] on p "Advanced" at bounding box center [91, 53] width 27 height 8
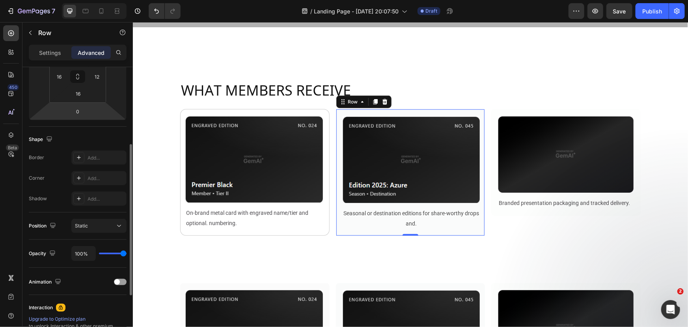
scroll to position [179, 0]
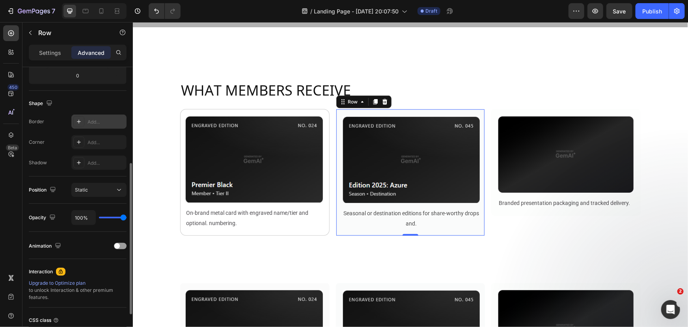
click at [80, 123] on icon at bounding box center [79, 121] width 6 height 6
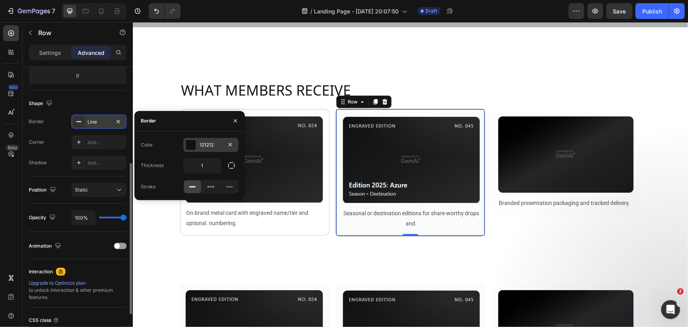
click at [211, 143] on div "121212" at bounding box center [211, 144] width 23 height 7
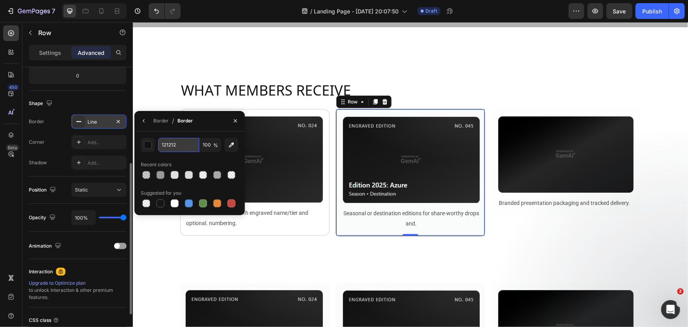
click at [170, 145] on input "121212" at bounding box center [178, 145] width 41 height 14
paste input "999999"
type input "999999"
click at [205, 147] on input "100" at bounding box center [211, 145] width 22 height 14
type input "50"
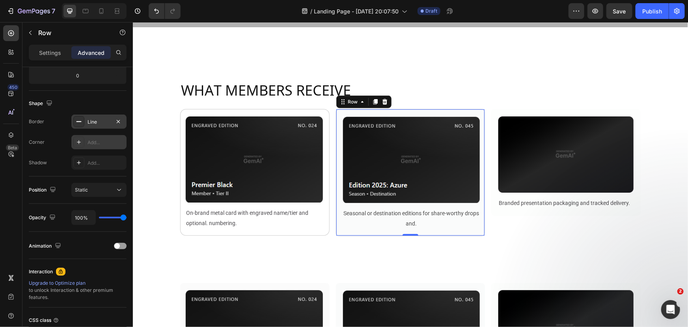
click at [77, 142] on icon at bounding box center [79, 142] width 6 height 6
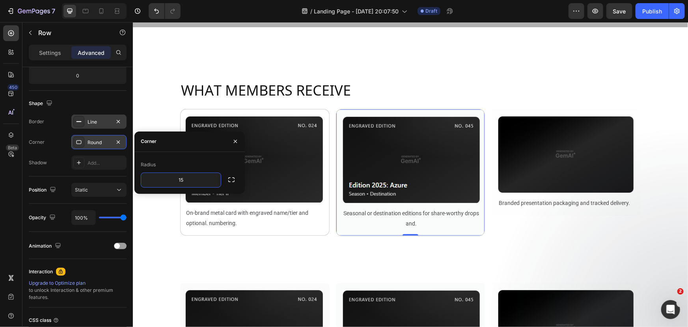
type input "15"
click at [517, 219] on div "Image Branded presentation packaging and tracked delivery. Text Block Row" at bounding box center [565, 171] width 149 height 127
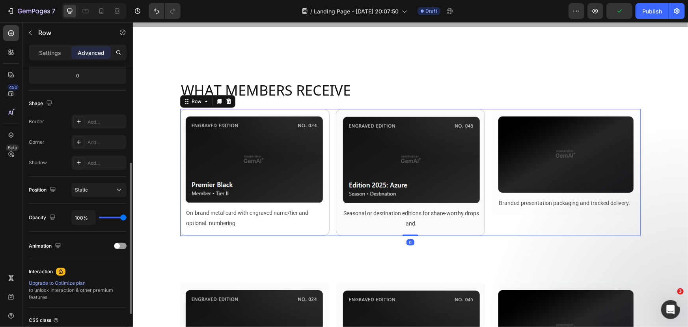
scroll to position [179, 0]
drag, startPoint x: 514, startPoint y: 215, endPoint x: 514, endPoint y: 198, distance: 16.6
click at [514, 214] on div "Image Branded presentation packaging and tracked delivery. Text Block Row" at bounding box center [565, 171] width 149 height 127
click at [501, 211] on div "Image Branded presentation packaging and tracked delivery. Text Block Row" at bounding box center [565, 161] width 149 height 106
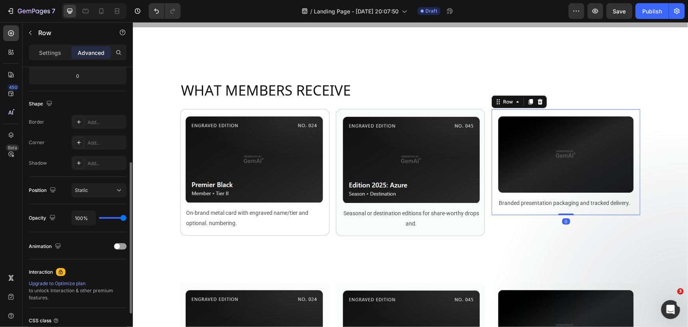
scroll to position [178, 0]
click at [75, 120] on div at bounding box center [78, 122] width 11 height 11
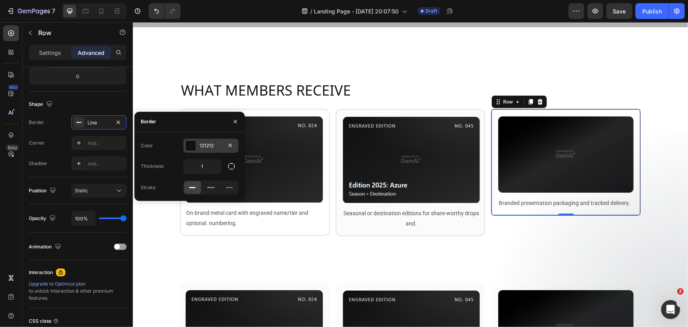
click at [206, 147] on div "121212" at bounding box center [211, 145] width 23 height 7
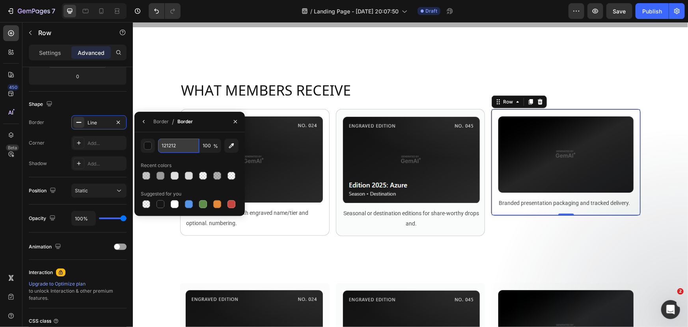
click at [163, 146] on input "121212" at bounding box center [178, 145] width 41 height 14
paste input "999999"
type input "999999"
click at [209, 147] on input "100" at bounding box center [211, 145] width 22 height 14
type input "50"
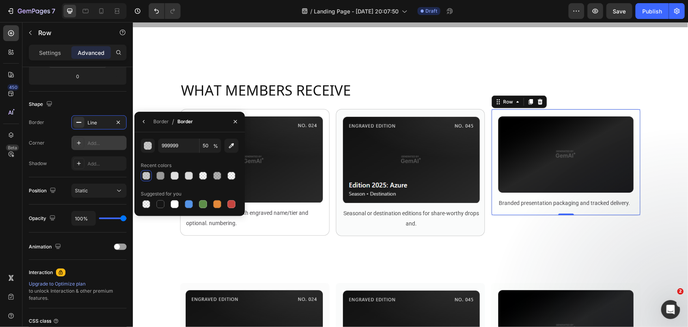
click at [76, 141] on icon at bounding box center [79, 143] width 6 height 6
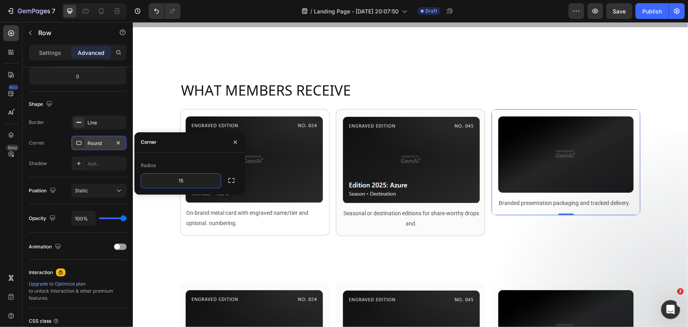
type input "15"
click at [52, 170] on div "Shape Border Line Corner 15, 15, 15, 15 Shadow Add..." at bounding box center [78, 135] width 98 height 86
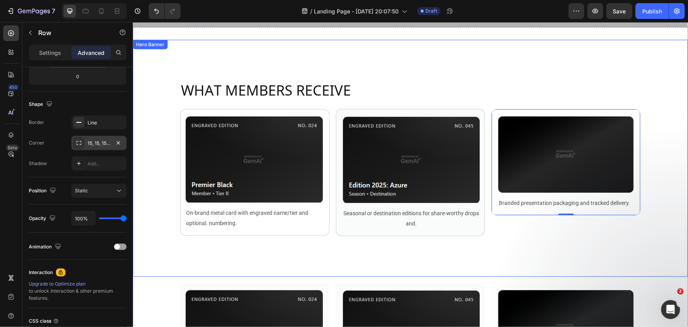
click at [483, 248] on div "Background Image" at bounding box center [410, 157] width 555 height 237
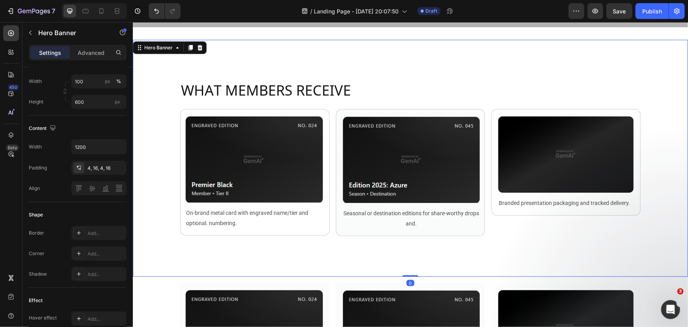
scroll to position [0, 0]
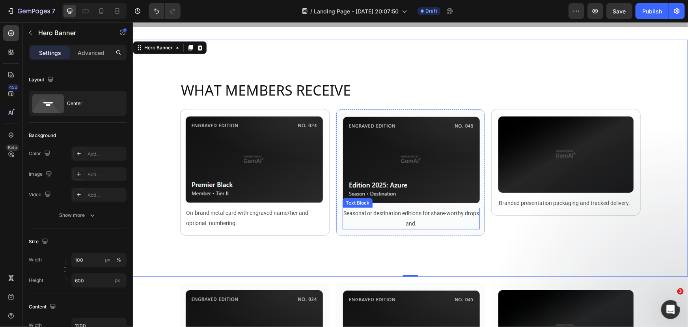
click at [469, 225] on div "Seasonal or destination editions for share-worthy drops and." at bounding box center [411, 217] width 138 height 21
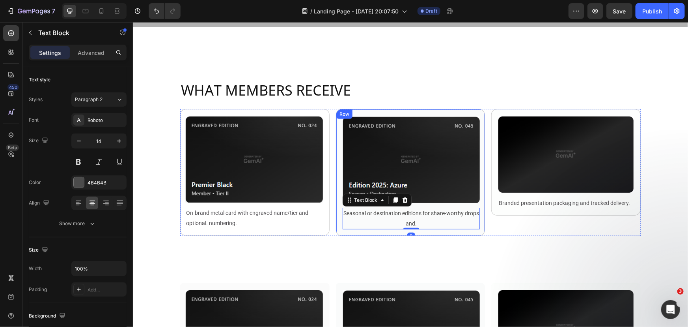
click at [473, 231] on div "Image Seasonal or destination editions for share-worthy drops and. Text Block 0…" at bounding box center [410, 171] width 149 height 127
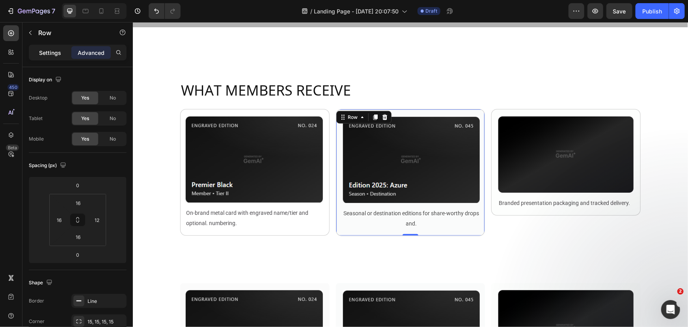
click at [59, 50] on p "Settings" at bounding box center [50, 53] width 22 height 8
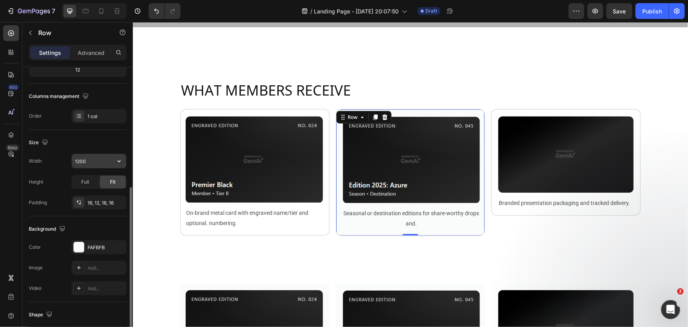
scroll to position [143, 0]
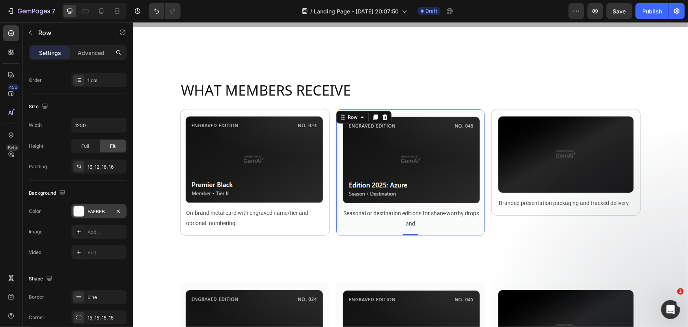
click at [90, 212] on div "FAFBFB" at bounding box center [99, 211] width 23 height 7
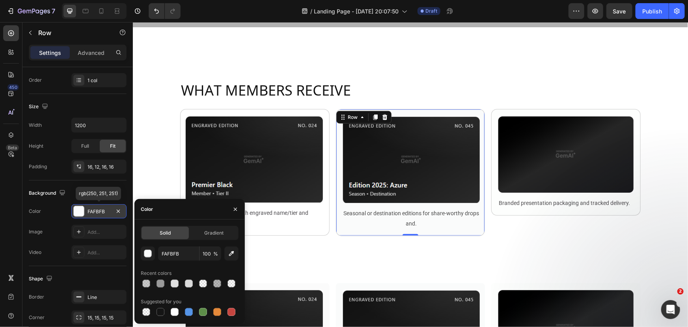
click at [93, 209] on div "FAFBFB" at bounding box center [99, 211] width 23 height 7
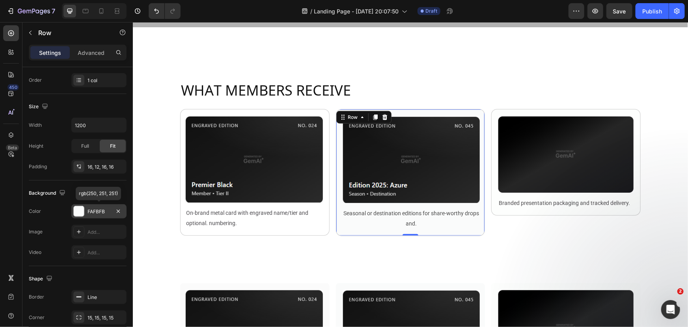
click at [93, 209] on div "FAFBFB" at bounding box center [99, 211] width 23 height 7
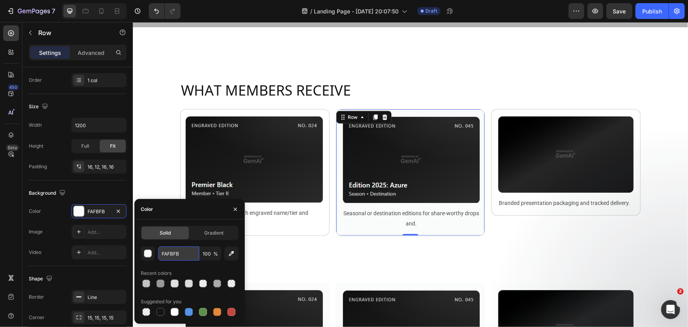
click at [174, 255] on input "FAFBFB" at bounding box center [178, 253] width 41 height 14
click at [510, 209] on div "Image Branded presentation packaging and tracked delivery. Text Block Row" at bounding box center [565, 161] width 149 height 106
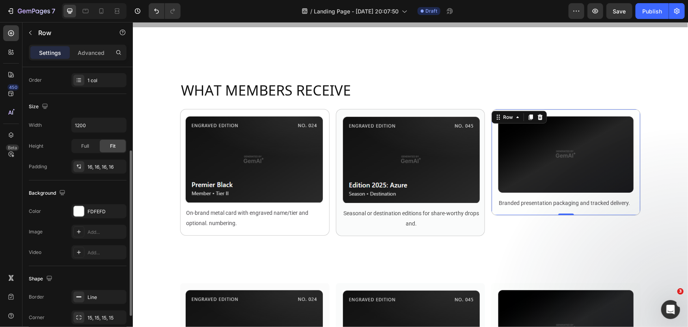
scroll to position [143, 0]
click at [463, 228] on div "Seasonal or destination editions for share-worthy drops and." at bounding box center [411, 217] width 138 height 21
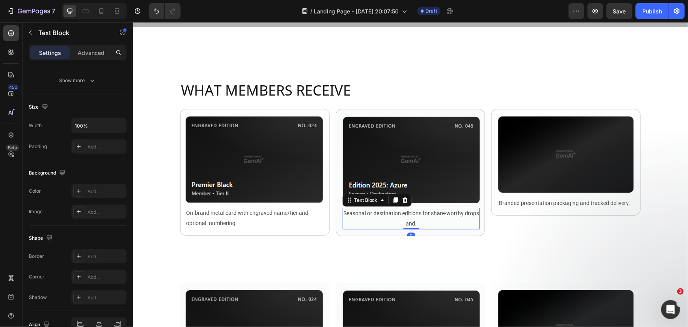
scroll to position [0, 0]
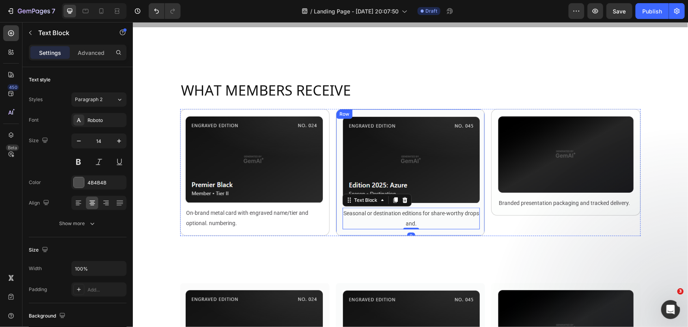
click at [473, 230] on div "Image Seasonal or destination editions for share-worthy drops and. Text Block 0…" at bounding box center [410, 171] width 149 height 127
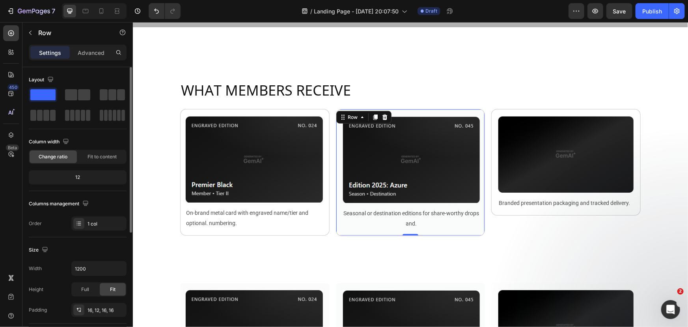
scroll to position [143, 0]
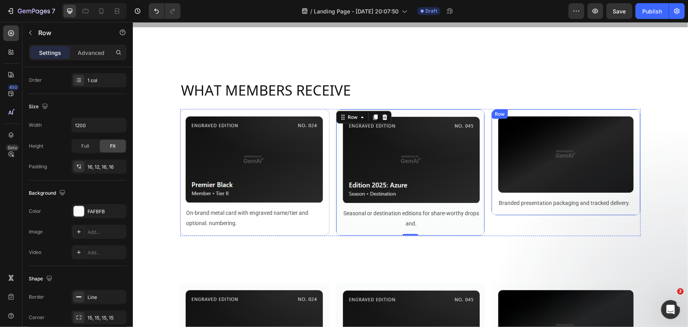
click at [517, 209] on div "Image Branded presentation packaging and tracked delivery. Text Block Row" at bounding box center [565, 161] width 149 height 106
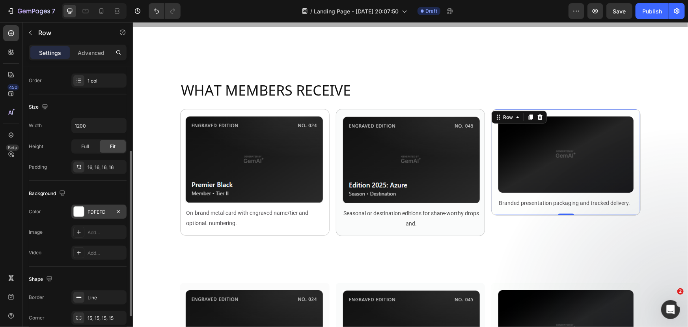
click at [92, 209] on div "FDFEFD" at bounding box center [99, 211] width 23 height 7
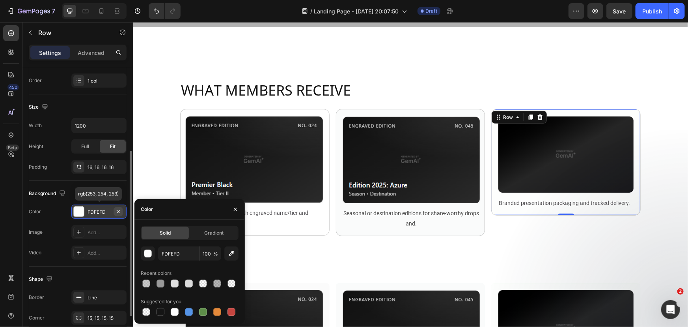
click at [116, 212] on icon "button" at bounding box center [118, 211] width 6 height 6
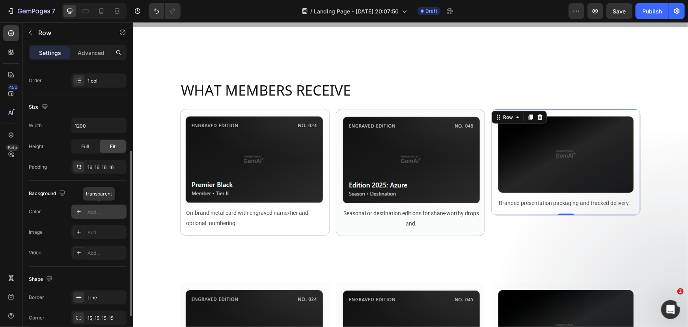
click at [96, 210] on div "Add..." at bounding box center [106, 211] width 37 height 7
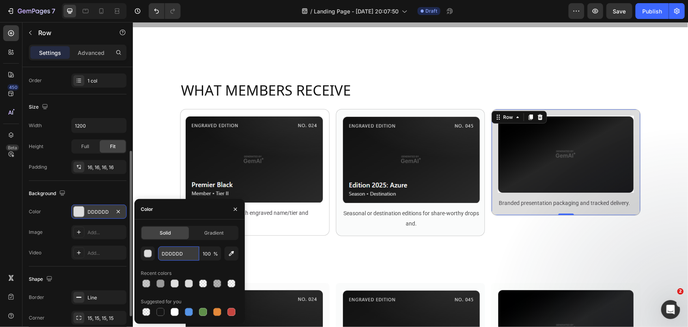
click at [181, 254] on input "DDDDDD" at bounding box center [178, 253] width 41 height 14
paste input "FAFBFB"
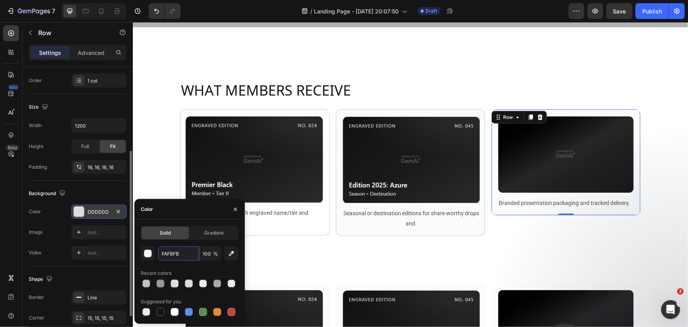
type input "FAFBFB"
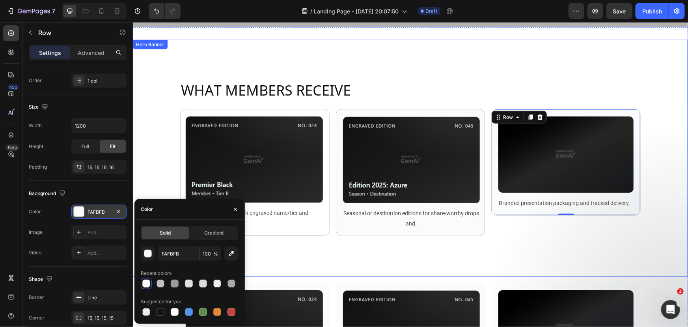
click at [416, 258] on div "Background Image" at bounding box center [410, 157] width 555 height 237
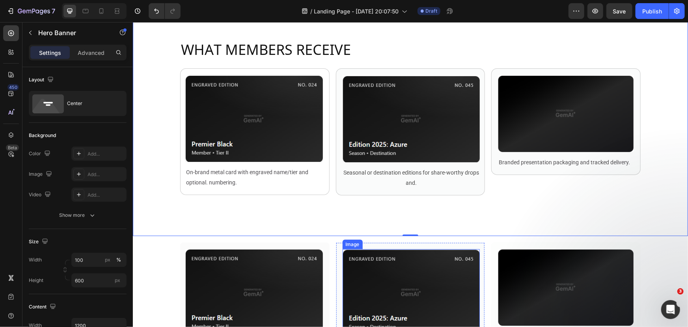
scroll to position [429, 0]
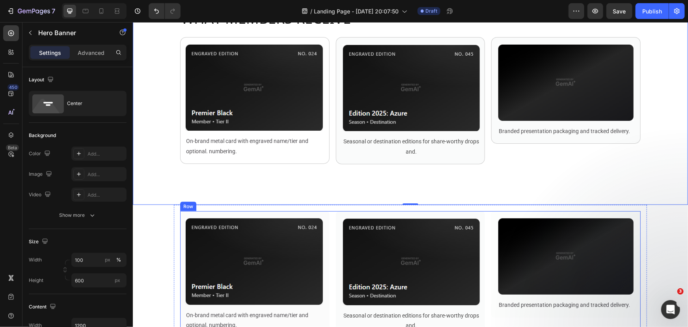
click at [330, 249] on div "Image On-brand metal card with engraved name/tier and optional. numbering. Text…" at bounding box center [410, 274] width 461 height 127
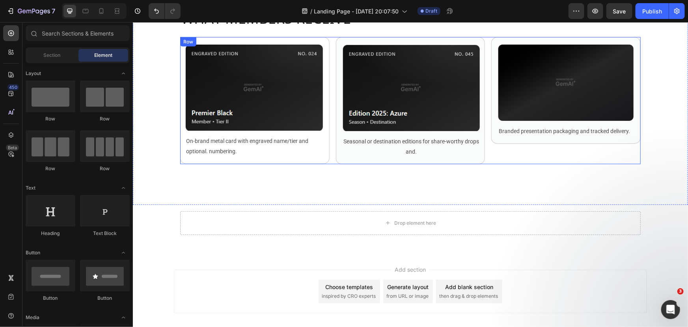
click at [331, 94] on div "Image On-brand metal card with engraved name/tier and optional. numbering. Text…" at bounding box center [410, 100] width 461 height 127
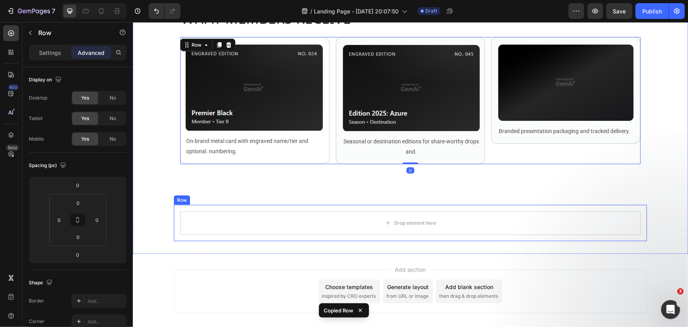
click at [336, 221] on div "Drop element here" at bounding box center [410, 223] width 461 height 24
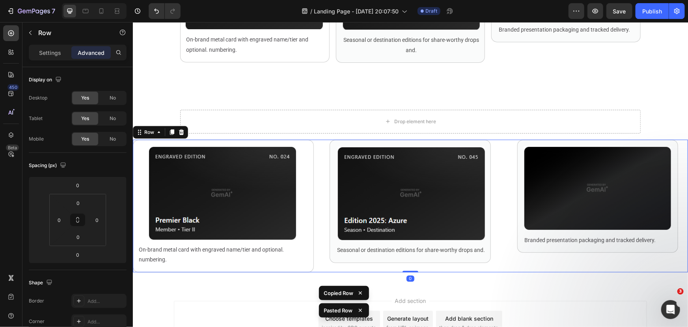
scroll to position [530, 0]
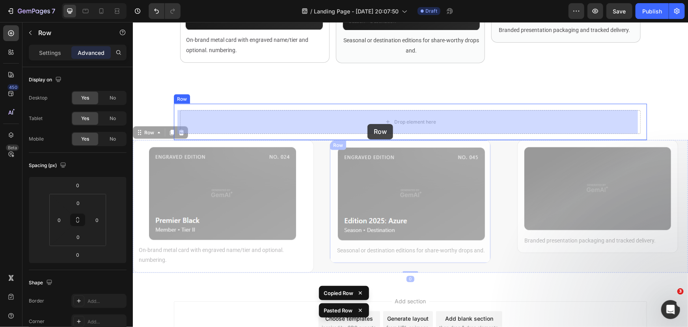
drag, startPoint x: 318, startPoint y: 186, endPoint x: 367, endPoint y: 123, distance: 79.2
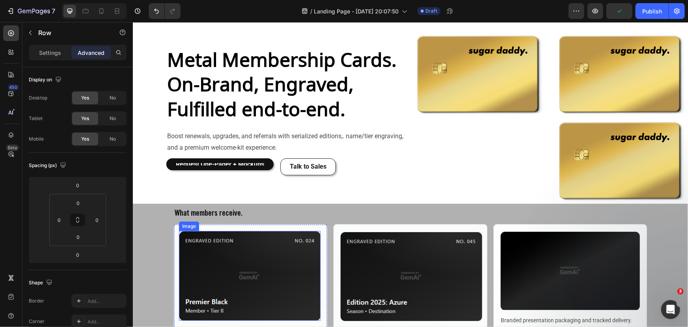
scroll to position [71, 0]
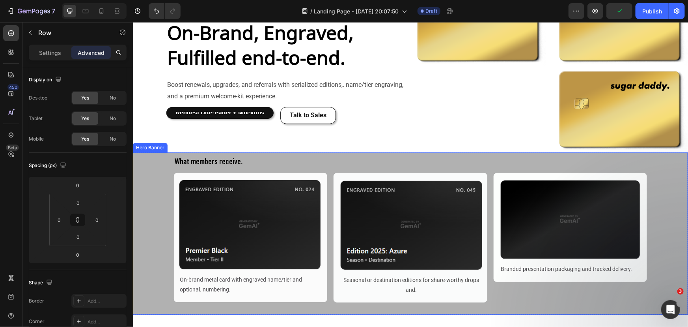
click at [143, 217] on div "Overlay" at bounding box center [410, 233] width 555 height 162
click at [200, 143] on icon at bounding box center [199, 145] width 5 height 6
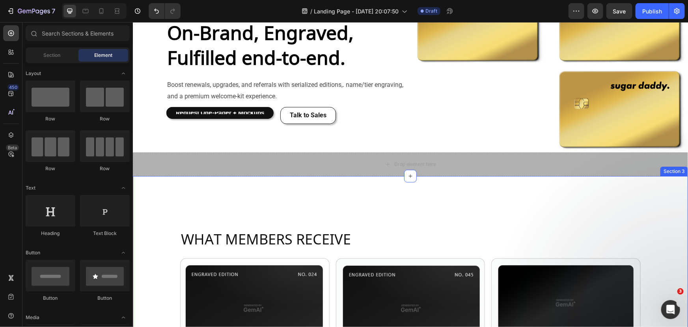
click at [322, 161] on div "Drop element here" at bounding box center [410, 164] width 555 height 24
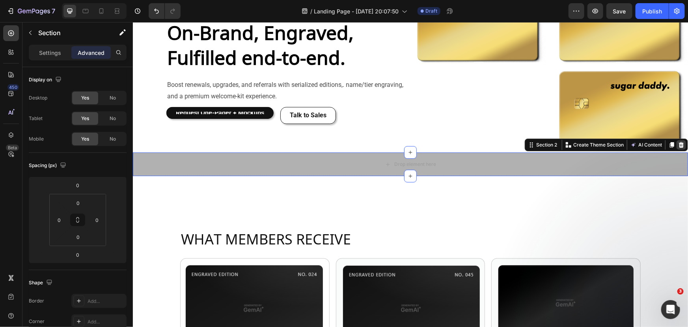
click at [678, 143] on icon at bounding box center [681, 144] width 6 height 6
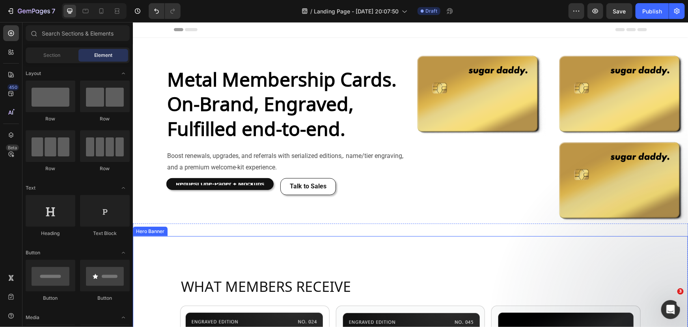
scroll to position [0, 0]
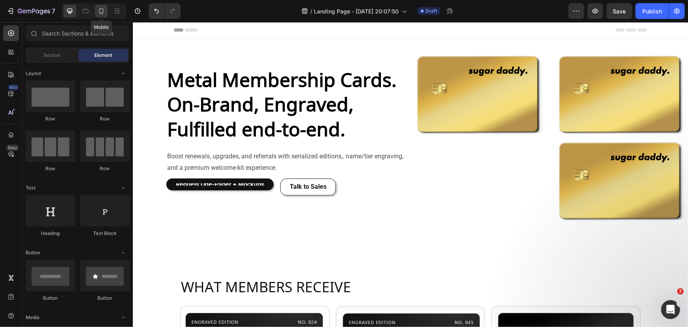
click at [103, 11] on icon at bounding box center [101, 11] width 4 height 6
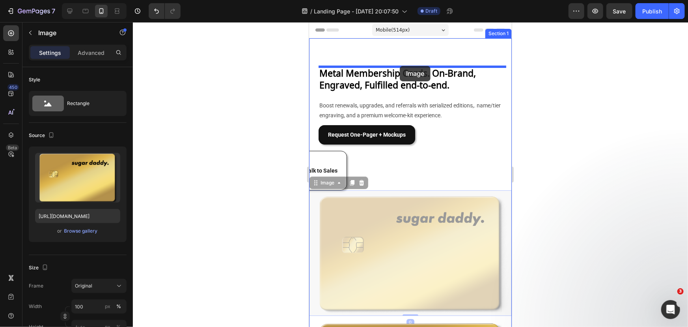
drag, startPoint x: 413, startPoint y: 227, endPoint x: 403, endPoint y: 76, distance: 151.3
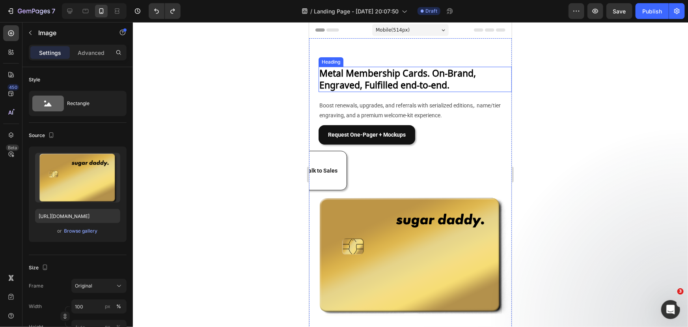
click at [473, 93] on div "Metal Membership Cards. On-Brand, Engraved, Fulfilled end-to-end. Heading Boost…" at bounding box center [410, 119] width 203 height 139
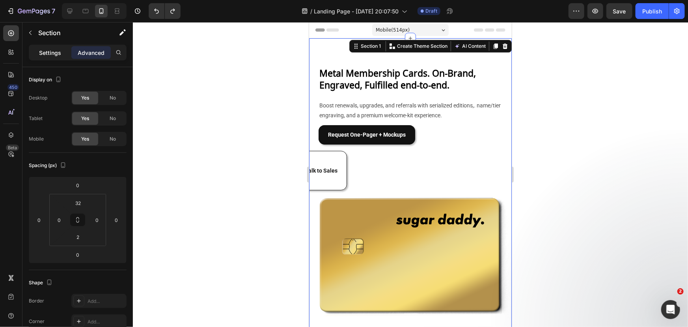
click at [59, 54] on p "Settings" at bounding box center [50, 53] width 22 height 8
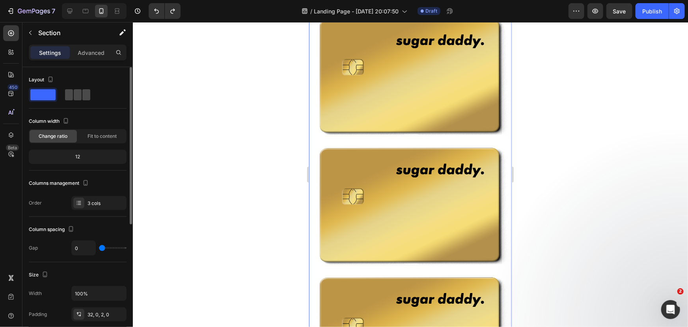
click at [82, 90] on span at bounding box center [86, 94] width 8 height 11
type input "16"
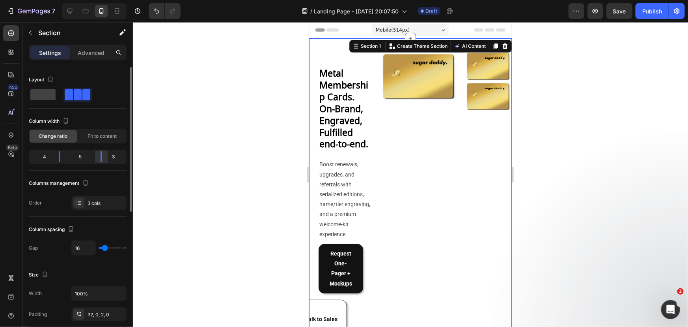
drag, startPoint x: 98, startPoint y: 154, endPoint x: 103, endPoint y: 154, distance: 4.7
click at [103, 154] on div at bounding box center [101, 156] width 14 height 11
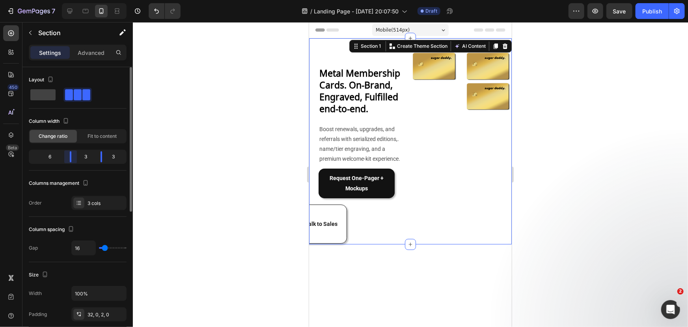
drag, startPoint x: 64, startPoint y: 154, endPoint x: 78, endPoint y: 153, distance: 13.9
click at [78, 153] on div "6 3 3" at bounding box center [78, 156] width 98 height 14
click at [102, 157] on div at bounding box center [101, 156] width 14 height 11
click at [66, 15] on div at bounding box center [70, 11] width 13 height 13
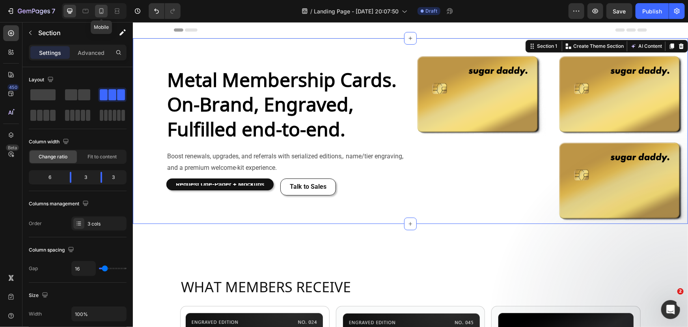
click at [103, 8] on icon at bounding box center [101, 11] width 8 height 8
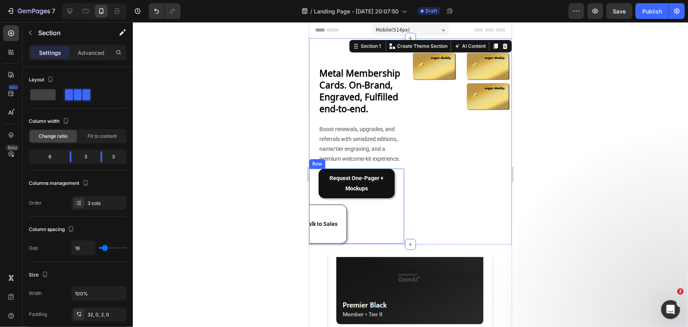
click at [338, 223] on button "Talk to Sales" at bounding box center [320, 223] width 51 height 39
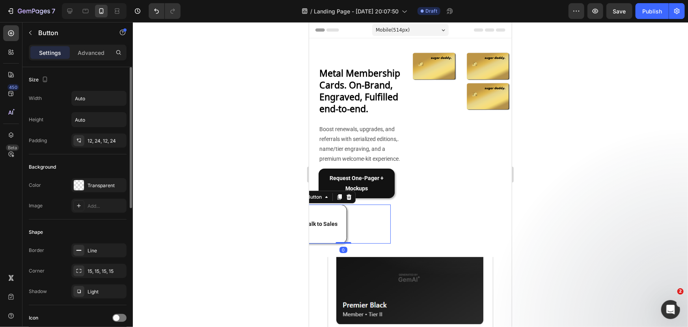
drag, startPoint x: 80, startPoint y: 51, endPoint x: 85, endPoint y: 71, distance: 20.2
click at [82, 51] on p "Advanced" at bounding box center [91, 53] width 27 height 8
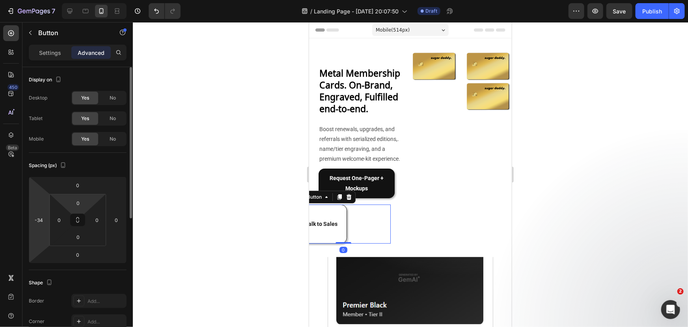
click at [39, 0] on html "7 Version history / Landing Page - [DATE] 20:07:50 Draft Preview Save Publish 4…" at bounding box center [344, 0] width 688 height 0
type input "0"
click at [87, 160] on div "Spacing (px)" at bounding box center [78, 165] width 98 height 13
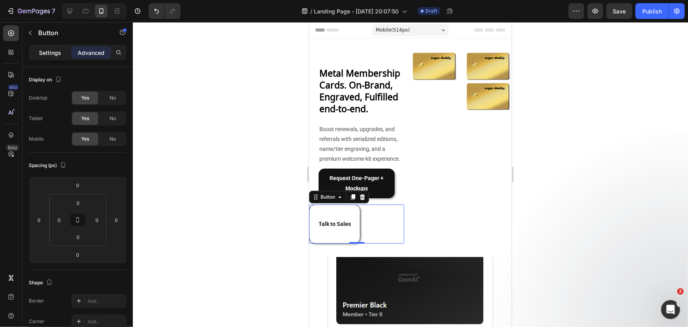
click at [49, 56] on p "Settings" at bounding box center [50, 53] width 22 height 8
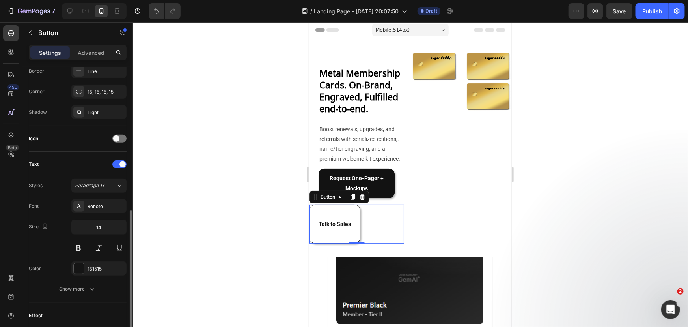
scroll to position [215, 0]
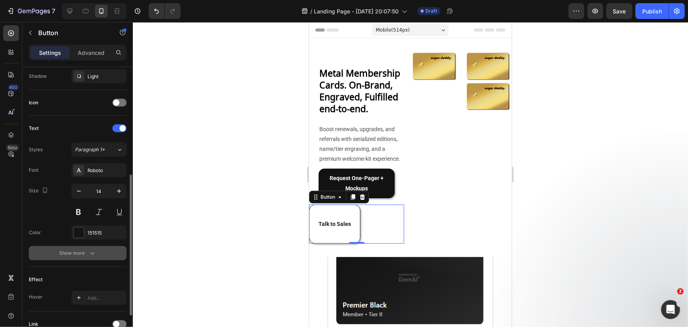
click at [86, 251] on div "Show more" at bounding box center [78, 253] width 37 height 8
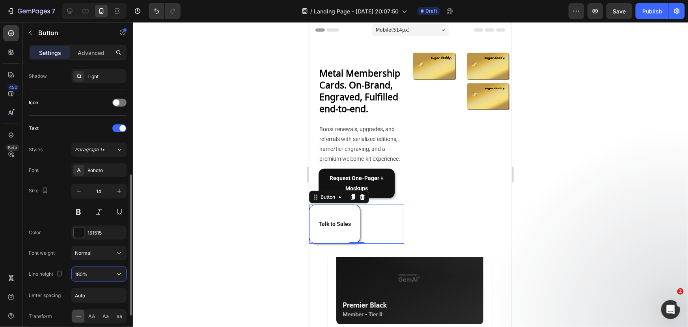
click at [90, 275] on input "180%" at bounding box center [99, 274] width 54 height 14
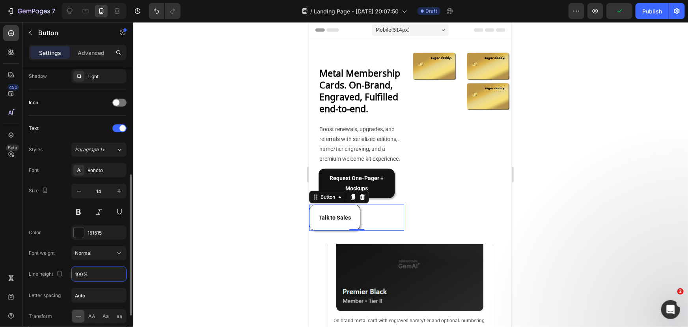
type input "100%"
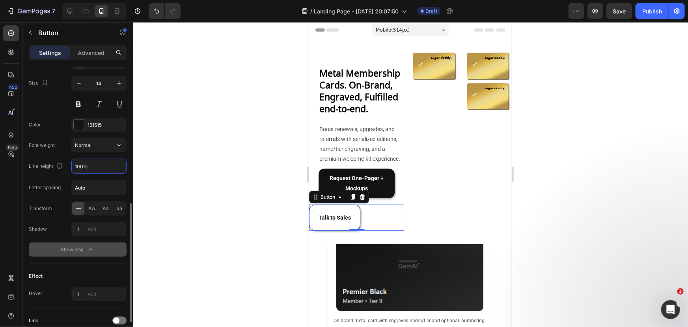
click at [89, 252] on icon "button" at bounding box center [91, 249] width 8 height 8
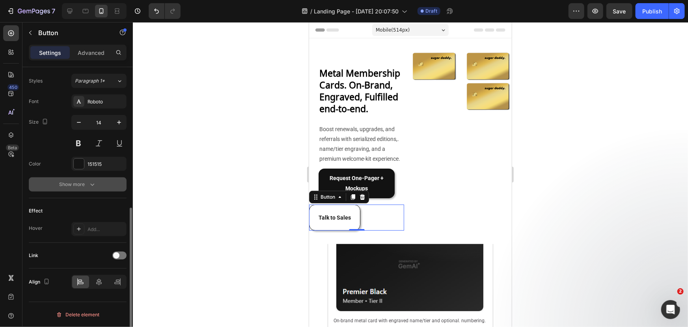
scroll to position [283, 0]
click at [89, 252] on div "Link" at bounding box center [78, 256] width 98 height 13
click at [102, 284] on icon at bounding box center [99, 282] width 8 height 8
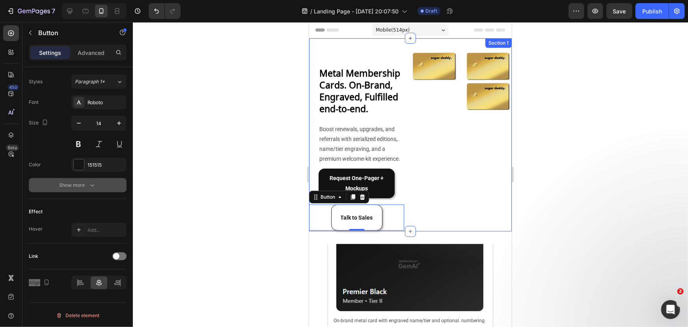
click at [414, 205] on div "Image" at bounding box center [434, 139] width 48 height 179
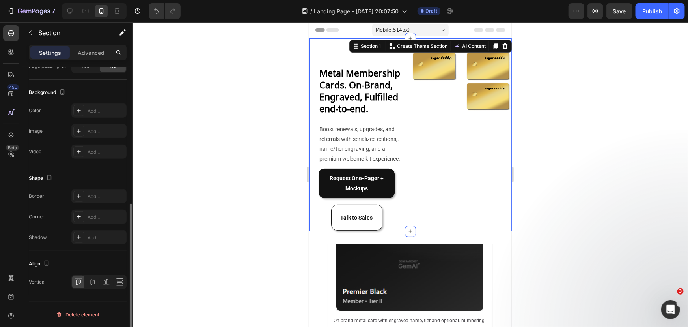
scroll to position [0, 0]
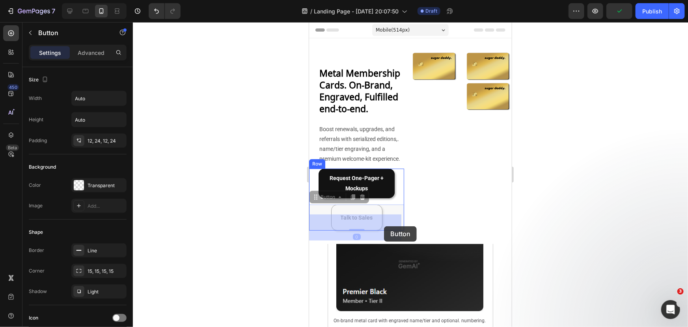
drag, startPoint x: 378, startPoint y: 224, endPoint x: 384, endPoint y: 226, distance: 6.0
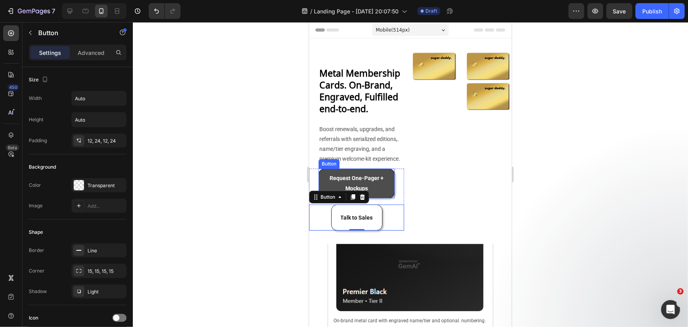
click at [388, 196] on button "Request One-Pager + Mockups" at bounding box center [356, 182] width 76 height 29
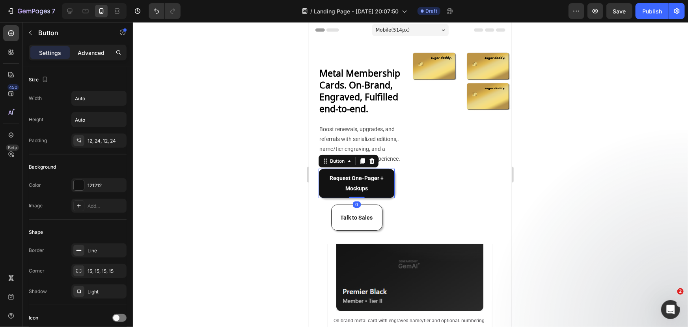
click at [84, 51] on p "Advanced" at bounding box center [91, 53] width 27 height 8
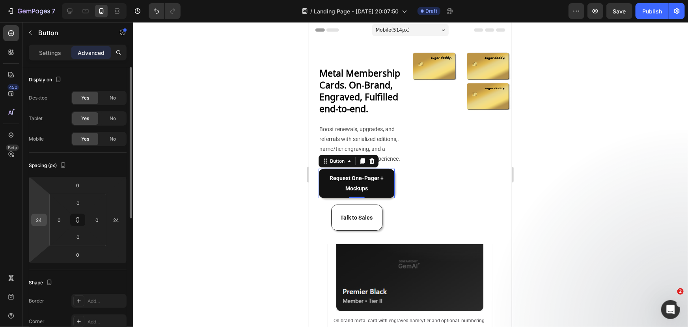
click at [39, 222] on input "24" at bounding box center [39, 220] width 12 height 12
type input "0"
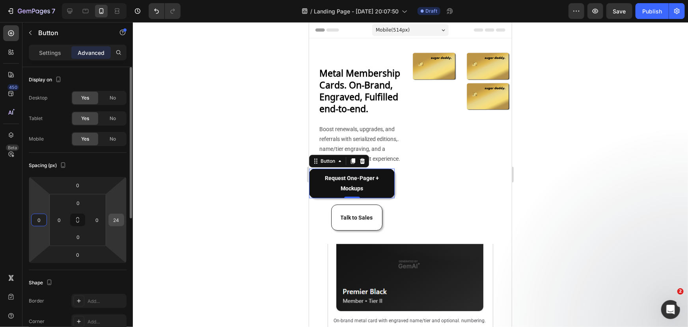
click at [114, 220] on input "24" at bounding box center [116, 220] width 12 height 12
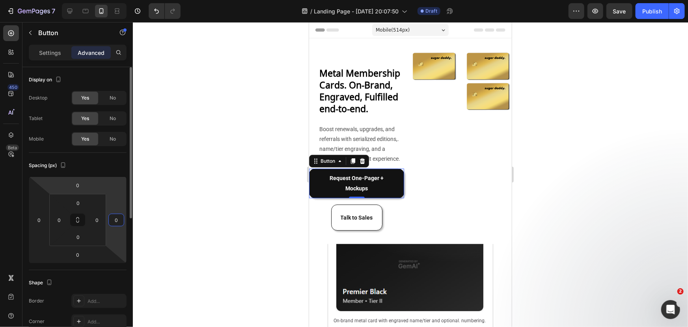
type input "0"
click at [55, 49] on p "Settings" at bounding box center [50, 53] width 22 height 8
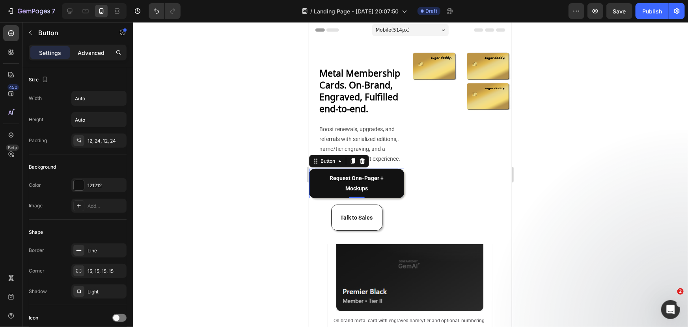
click at [83, 55] on p "Advanced" at bounding box center [91, 53] width 27 height 8
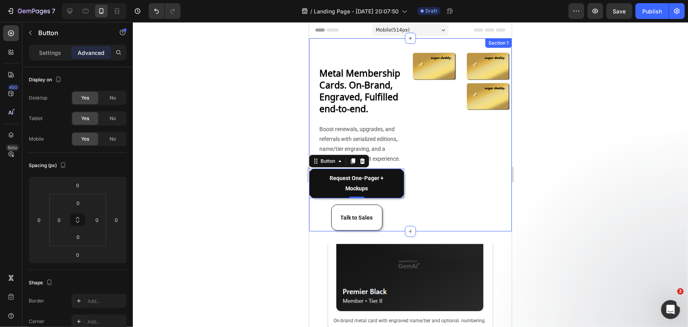
click at [402, 190] on div "Metal Membership Cards. On-Brand, Engraved, Fulfilled end-to-end. Heading Boost…" at bounding box center [410, 134] width 203 height 193
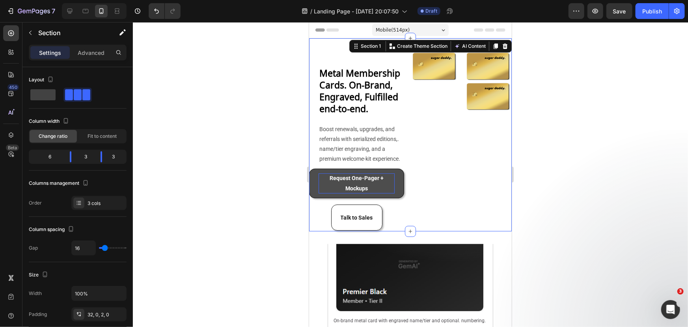
click at [391, 189] on p "Request One-Pager + Mockups" at bounding box center [356, 183] width 76 height 20
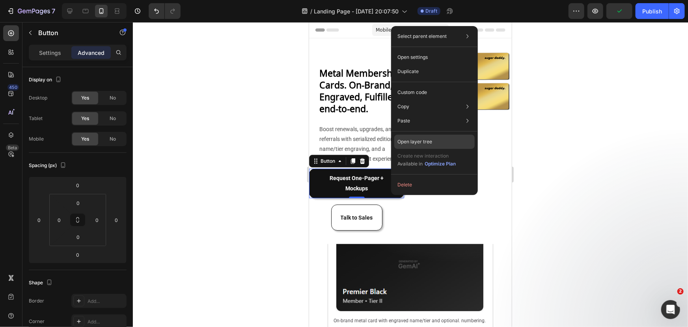
click at [426, 140] on p "Open layer tree" at bounding box center [415, 141] width 35 height 7
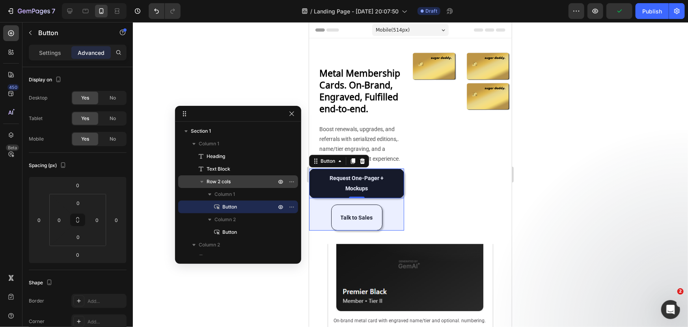
click at [224, 185] on span "Row 2 cols" at bounding box center [219, 181] width 24 height 8
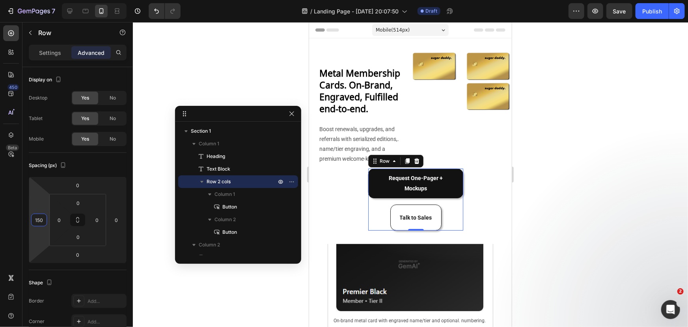
type input "158"
drag, startPoint x: 42, startPoint y: 236, endPoint x: 59, endPoint y: 208, distance: 32.9
click at [59, 0] on html "7 Version history / Landing Page - [DATE] 20:07:50 Draft Preview Save Publish 4…" at bounding box center [344, 0] width 688 height 0
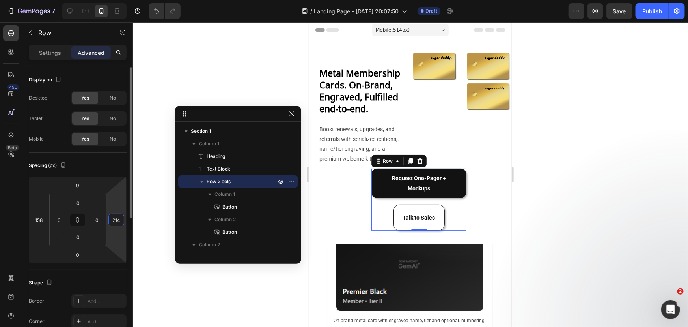
drag, startPoint x: 118, startPoint y: 233, endPoint x: 125, endPoint y: 195, distance: 38.9
click at [125, 0] on html "7 Version history / Landing Page - [DATE] 20:07:50 Draft Preview Save Publish 4…" at bounding box center [344, 0] width 688 height 0
type input "0"
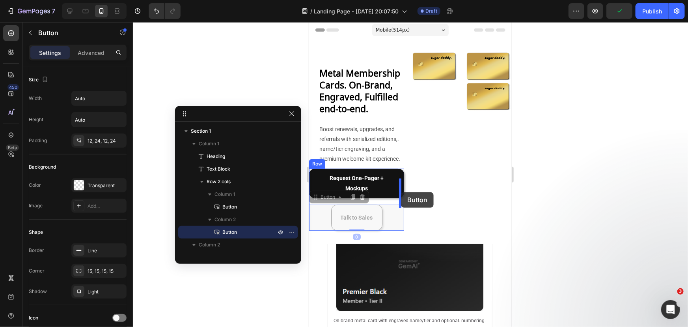
drag, startPoint x: 376, startPoint y: 224, endPoint x: 401, endPoint y: 192, distance: 40.8
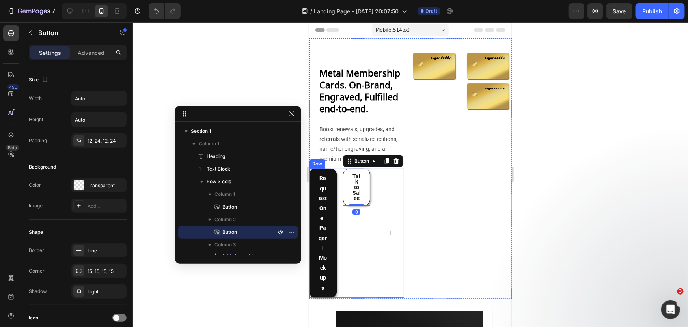
click at [371, 219] on div "Request One-Pager + Mockups Button Talk to Sales Button 0 Row" at bounding box center [356, 232] width 95 height 129
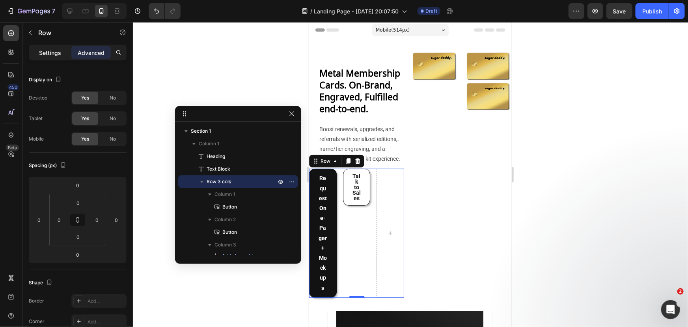
click at [43, 51] on p "Settings" at bounding box center [50, 53] width 22 height 8
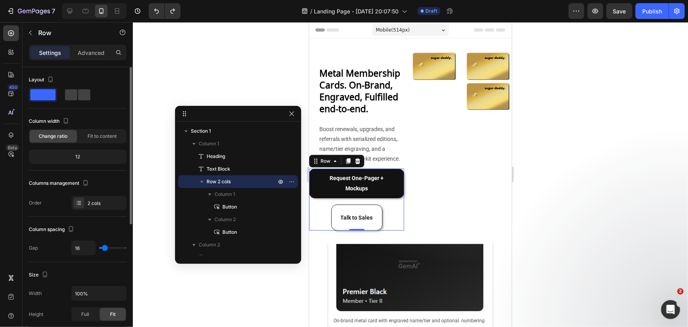
click at [48, 95] on span at bounding box center [42, 94] width 25 height 11
click at [78, 90] on span at bounding box center [84, 94] width 12 height 11
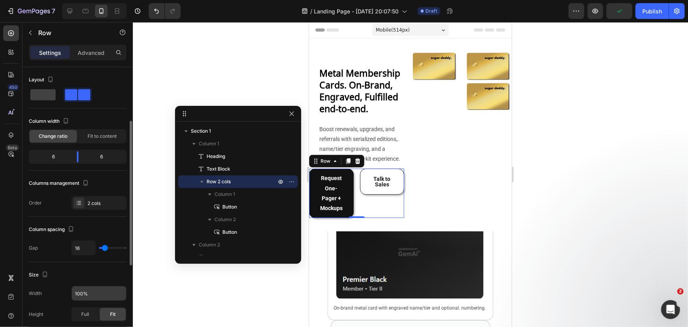
scroll to position [71, 0]
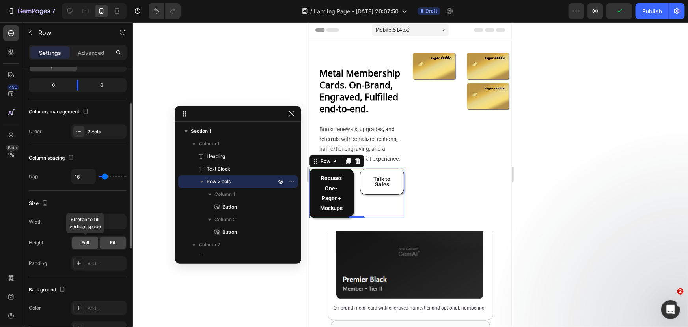
click at [92, 237] on div "Full" at bounding box center [85, 242] width 26 height 13
click at [113, 241] on span "Fit" at bounding box center [113, 242] width 6 height 7
type input "49"
type input "63"
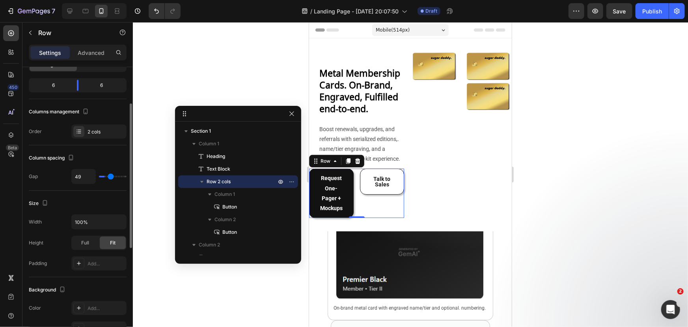
type input "63"
type input "67"
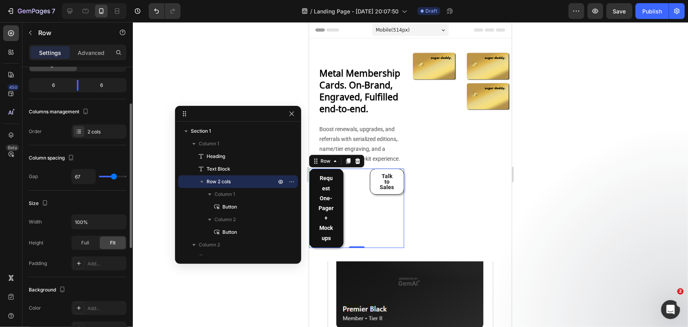
type input "43"
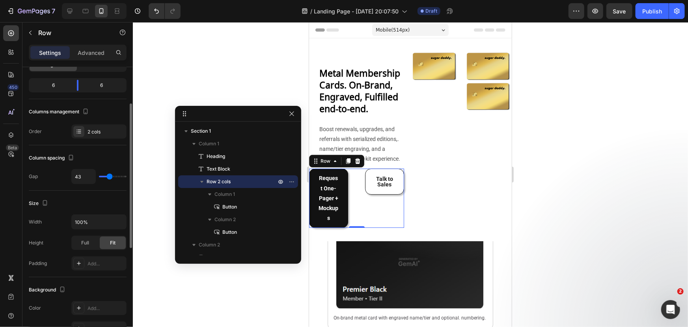
type input "16"
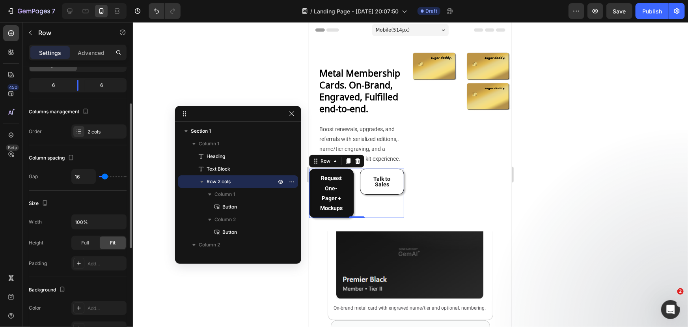
type input "0"
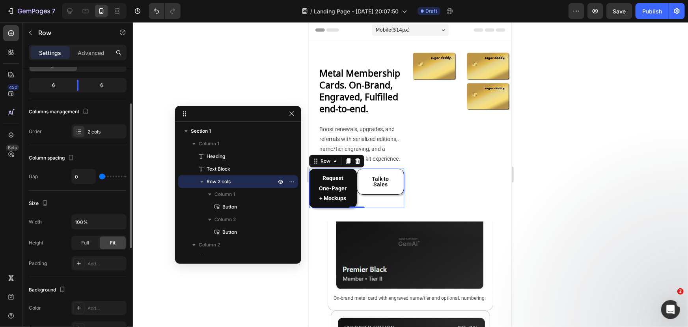
type input "41"
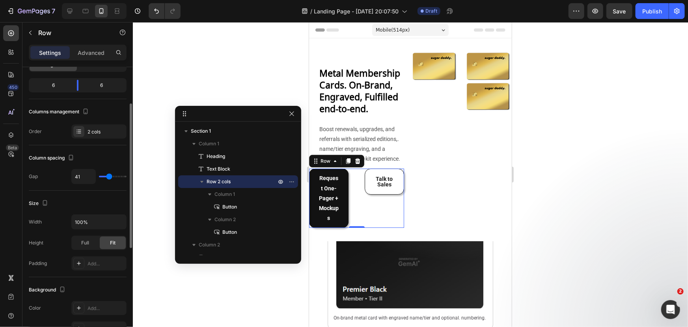
type input "45"
type input "0"
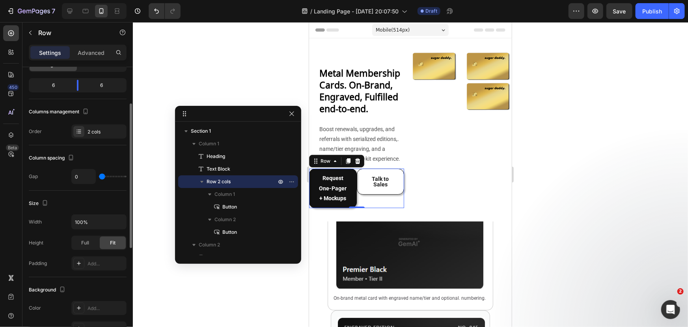
drag, startPoint x: 106, startPoint y: 177, endPoint x: 98, endPoint y: 177, distance: 7.5
type input "0"
click at [99, 177] on input "range" at bounding box center [113, 177] width 28 height 2
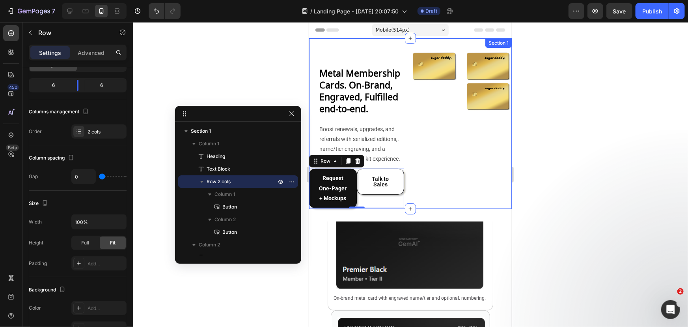
click at [417, 199] on div "Image" at bounding box center [434, 128] width 48 height 157
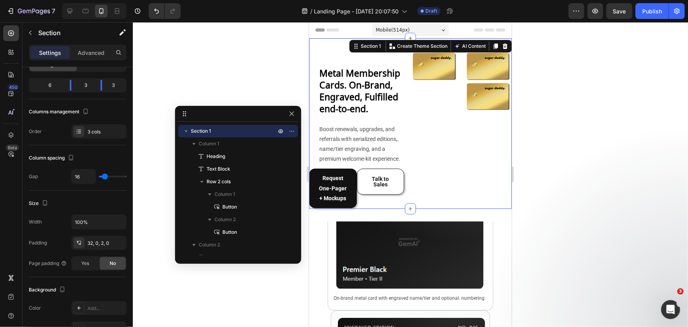
scroll to position [0, 0]
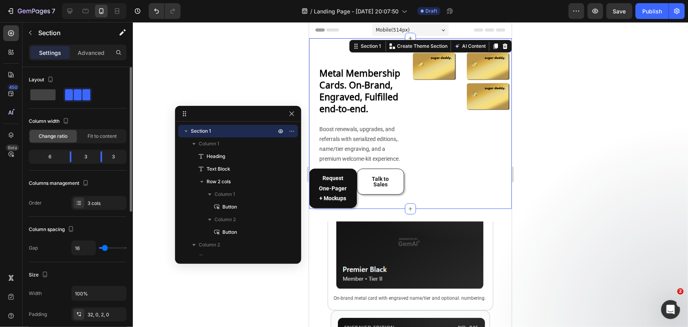
click at [464, 169] on div "Image Image" at bounding box center [488, 128] width 48 height 157
click at [479, 135] on div "Image Image" at bounding box center [488, 128] width 48 height 157
click at [374, 129] on p "Boost renewals, upgrades, and referrals with serialized editions,. name/tier en…" at bounding box center [361, 144] width 84 height 40
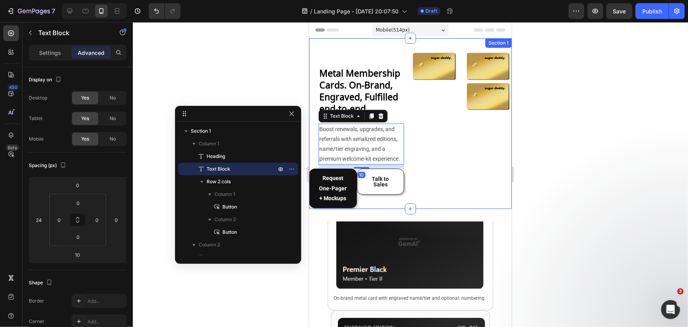
click at [476, 145] on div "Image Image" at bounding box center [488, 128] width 48 height 157
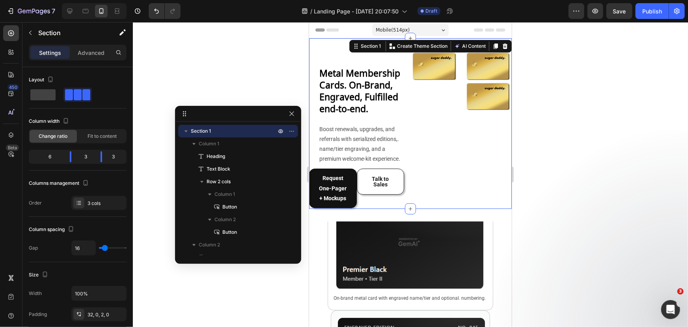
click at [468, 106] on img at bounding box center [488, 96] width 48 height 30
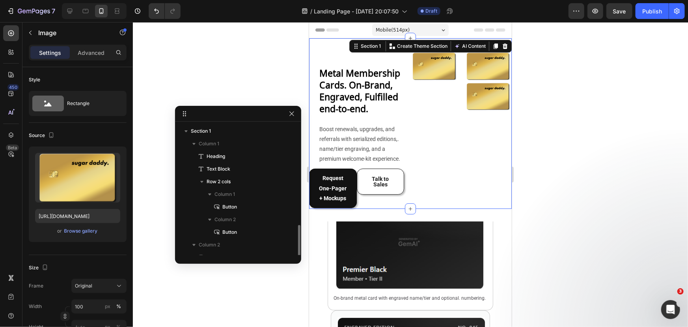
scroll to position [59, 0]
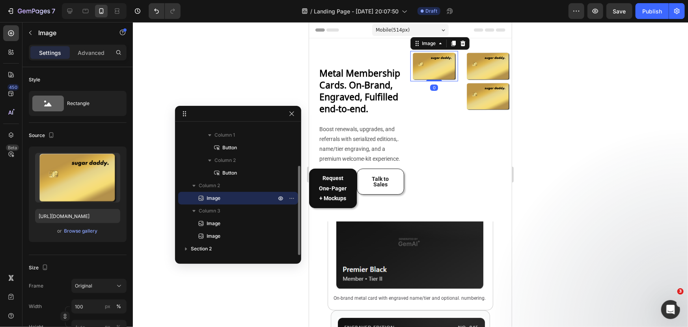
drag, startPoint x: 436, startPoint y: 77, endPoint x: 443, endPoint y: 89, distance: 13.6
click at [436, 78] on div "Image 0" at bounding box center [434, 65] width 48 height 30
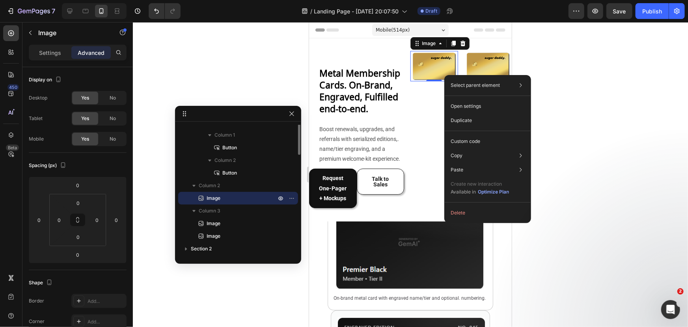
scroll to position [0, 0]
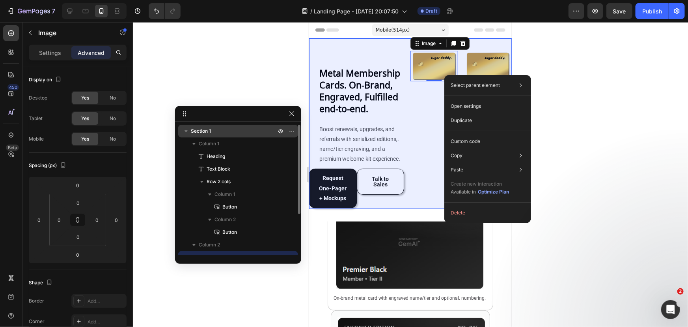
click at [216, 134] on p "Section 1" at bounding box center [234, 131] width 87 height 8
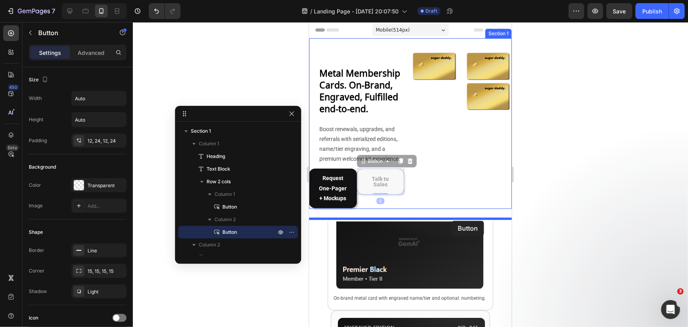
drag, startPoint x: 394, startPoint y: 193, endPoint x: 455, endPoint y: 220, distance: 66.2
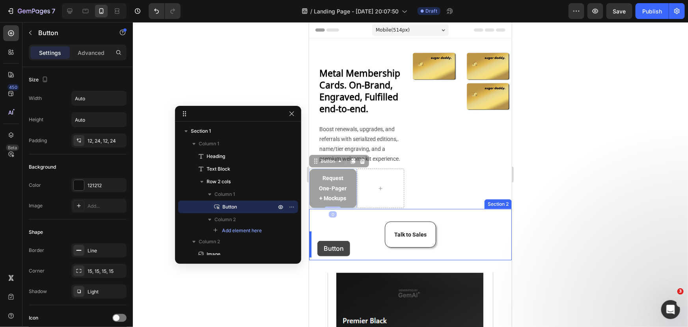
drag, startPoint x: 350, startPoint y: 216, endPoint x: 317, endPoint y: 240, distance: 40.9
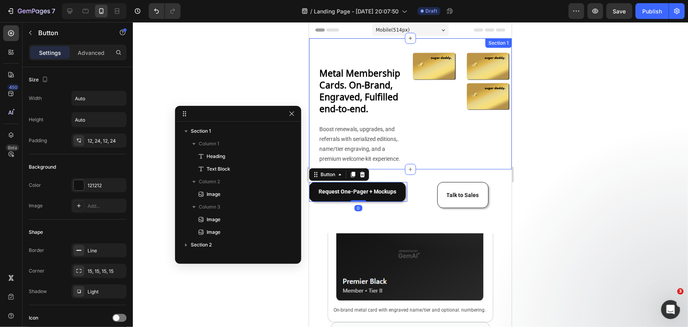
click at [371, 158] on p "Boost renewals, upgrades, and referrals with serialized editions,. name/tier en…" at bounding box center [361, 144] width 84 height 40
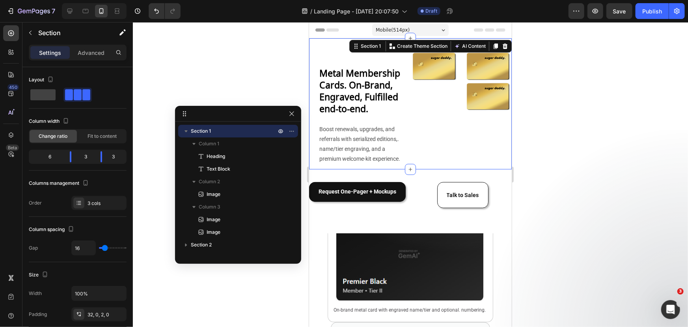
click at [364, 168] on div "Metal Membership Cards. On-Brand, Engraved, Fulfilled end-to-end. Heading Boost…" at bounding box center [356, 109] width 95 height 118
click at [345, 164] on p "Boost renewals, upgrades, and referrals with serialized editions,. name/tier en…" at bounding box center [361, 144] width 84 height 40
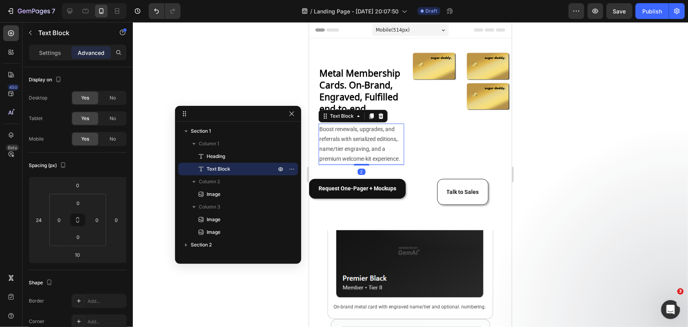
drag, startPoint x: 357, startPoint y: 177, endPoint x: 359, endPoint y: 158, distance: 19.4
click at [359, 156] on div "Boost renewals, upgrades, and referrals with serialized editions,. name/tier en…" at bounding box center [361, 143] width 86 height 41
type input "0"
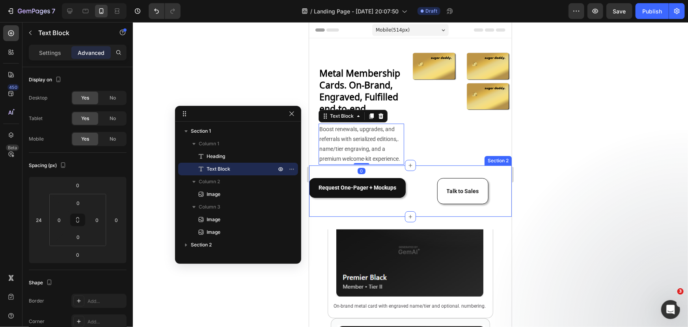
click at [409, 198] on div "Request One-Pager + Mockups Button Talk to Sales Button Section 2" at bounding box center [410, 190] width 203 height 51
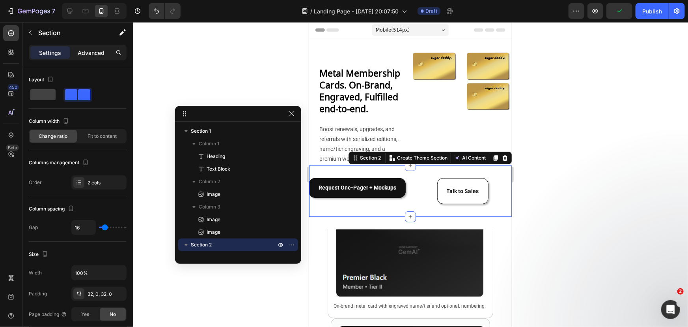
click at [84, 53] on p "Advanced" at bounding box center [91, 53] width 27 height 8
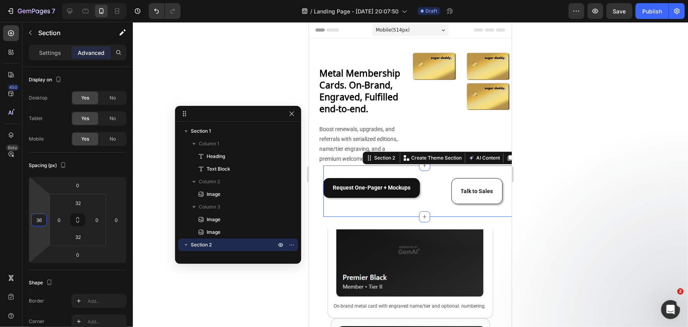
drag, startPoint x: 41, startPoint y: 236, endPoint x: 43, endPoint y: 223, distance: 13.2
click at [43, 0] on html "7 Version history / Landing Page - [DATE] 20:07:50 Draft Preview Save Publish 4…" at bounding box center [344, 0] width 688 height 0
type input "0"
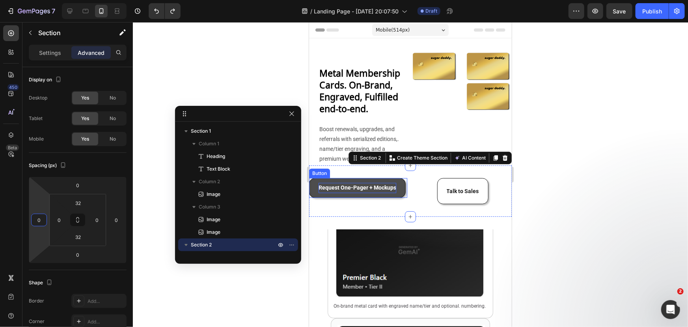
click at [394, 192] on p "Request One-Pager + Mockups" at bounding box center [357, 187] width 78 height 10
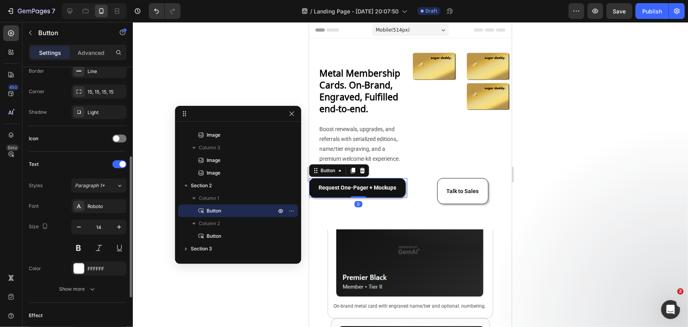
scroll to position [283, 0]
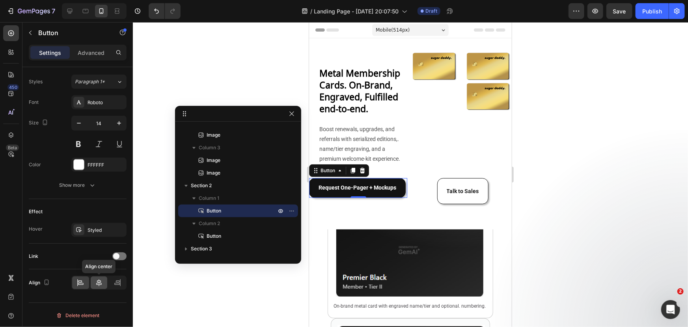
click at [99, 280] on icon at bounding box center [99, 282] width 8 height 8
click at [387, 197] on button "Request One-Pager + Mockups" at bounding box center [358, 186] width 97 height 19
click at [116, 278] on icon at bounding box center [118, 282] width 8 height 8
click at [103, 280] on icon at bounding box center [99, 282] width 8 height 8
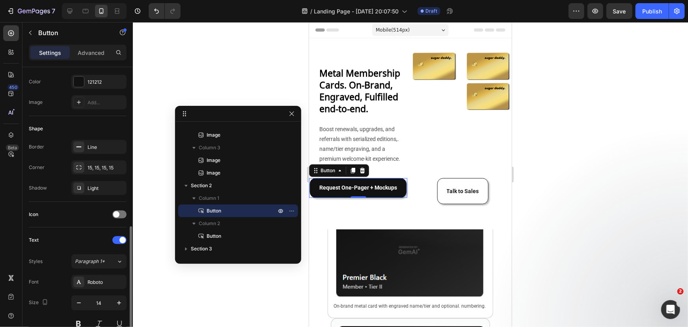
scroll to position [211, 0]
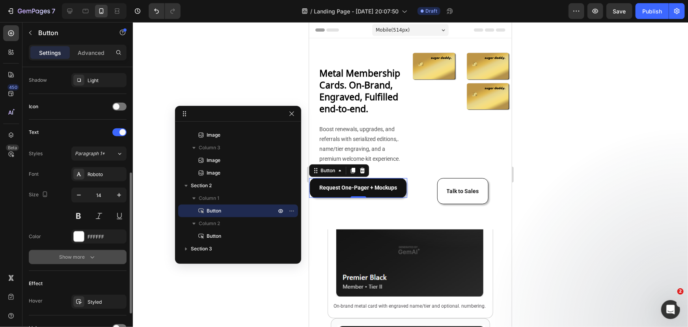
click at [83, 258] on div "Show more" at bounding box center [78, 257] width 37 height 8
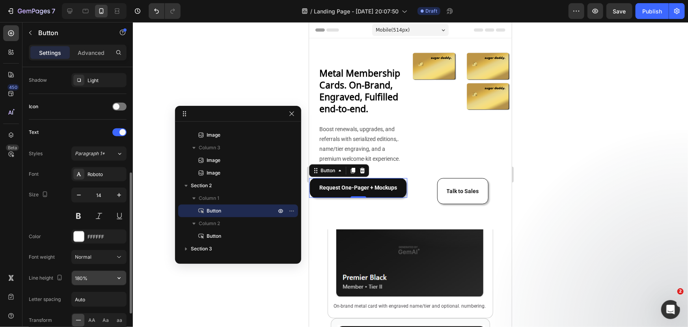
click at [90, 278] on input "180%" at bounding box center [99, 278] width 54 height 14
type input "100%"
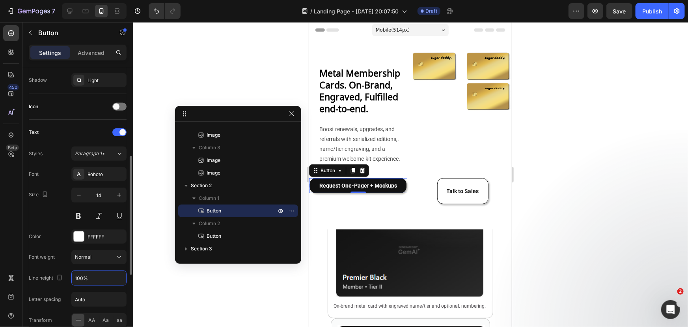
click at [43, 245] on div "Font Roboto Size 14 Color FFFFFF Font weight Normal Line height 100% Letter spa…" at bounding box center [78, 267] width 98 height 201
click at [455, 194] on strong "Talk to Sales" at bounding box center [462, 190] width 32 height 6
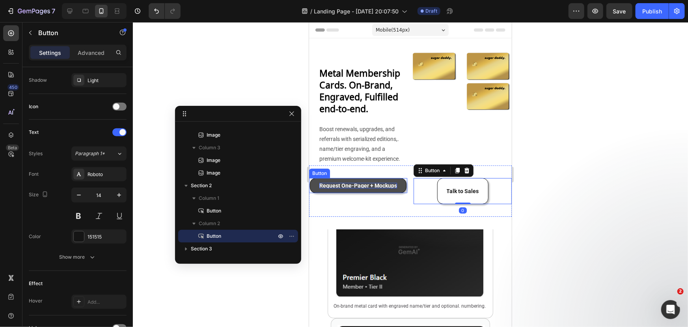
click at [375, 188] on p "Request One-Pager + Mockups" at bounding box center [358, 185] width 78 height 6
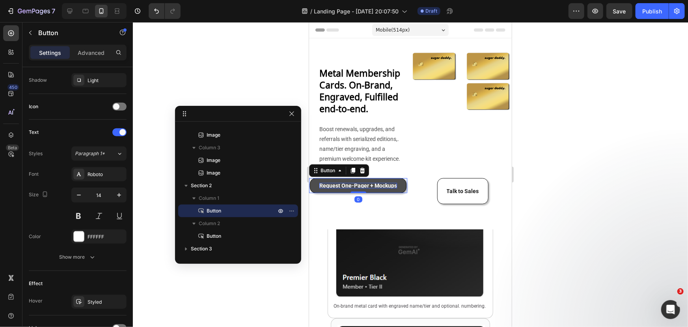
click at [375, 188] on p "Request One-Pager + Mockups" at bounding box center [358, 185] width 78 height 6
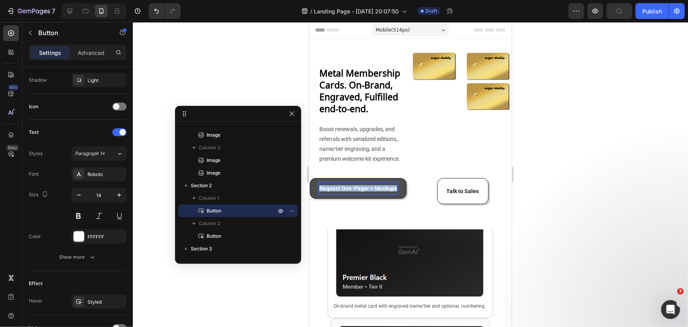
click at [375, 191] on p "Request One-Pager + Mockups" at bounding box center [358, 188] width 78 height 6
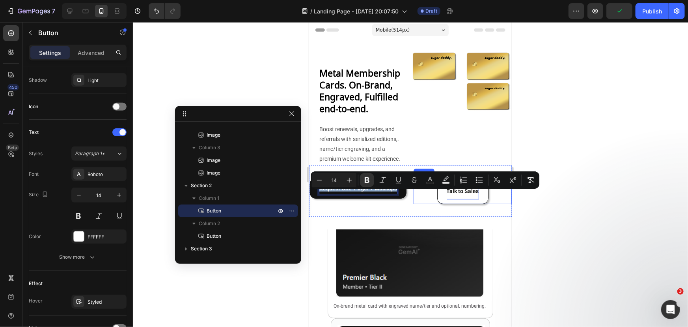
click at [448, 199] on div "Talk to Sales" at bounding box center [462, 190] width 32 height 17
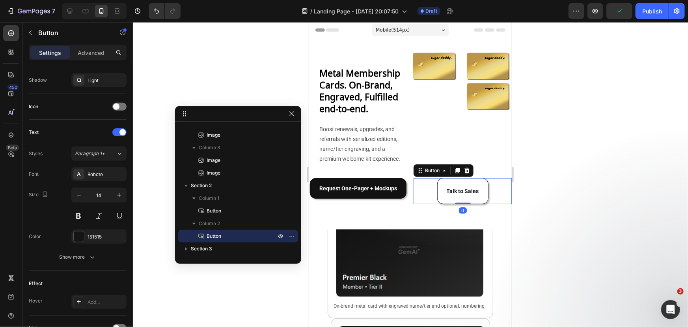
click at [443, 204] on button "Talk to Sales" at bounding box center [462, 190] width 51 height 26
click at [73, 253] on div "Show more" at bounding box center [78, 257] width 37 height 8
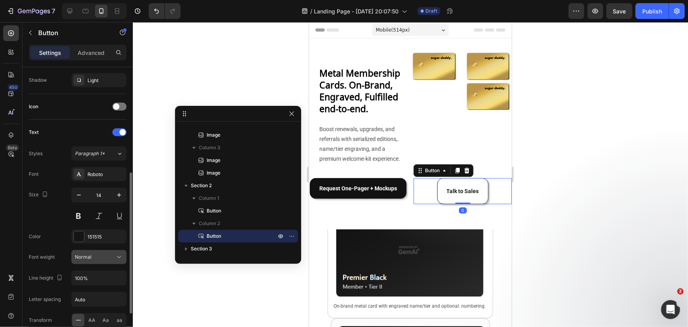
scroll to position [387, 0]
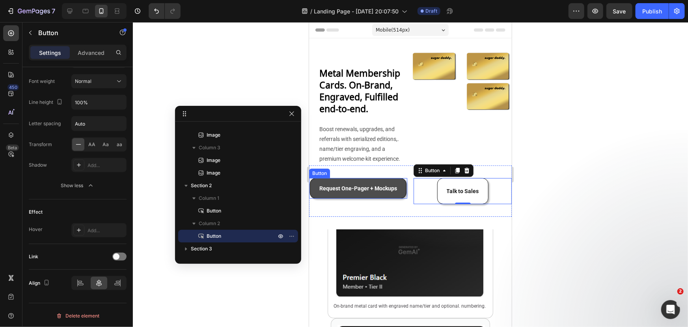
click at [398, 197] on button "Request One-Pager + Mockups" at bounding box center [358, 187] width 97 height 21
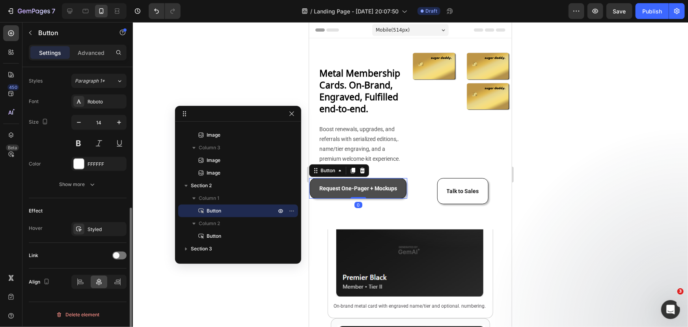
scroll to position [283, 0]
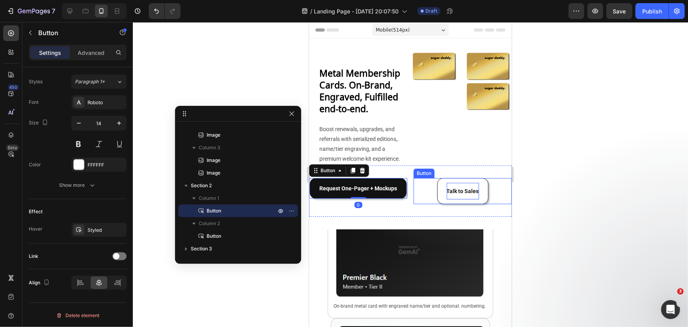
click at [457, 194] on strong "Talk to Sales" at bounding box center [462, 190] width 32 height 6
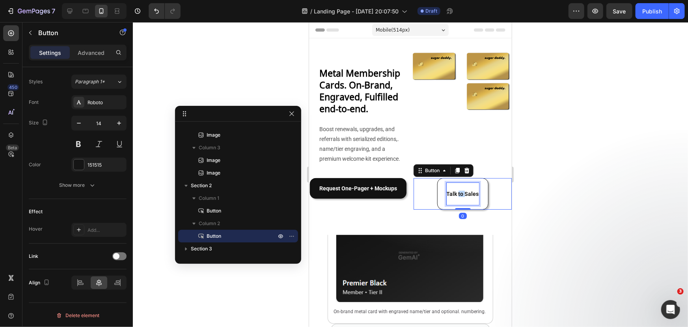
click at [457, 196] on strong "Talk to Sales" at bounding box center [462, 193] width 32 height 6
click at [446, 196] on strong "Talk to Sales" at bounding box center [462, 193] width 32 height 6
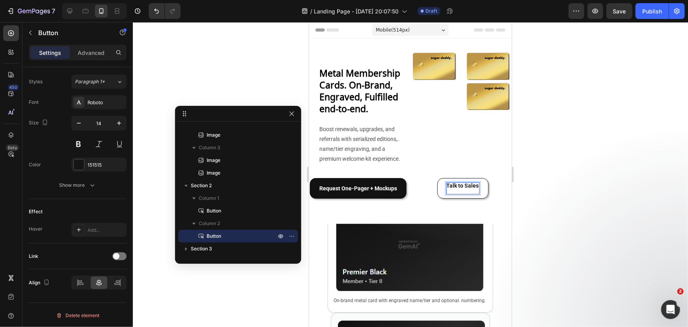
click at [446, 188] on strong "Talk to Sales" at bounding box center [462, 185] width 32 height 6
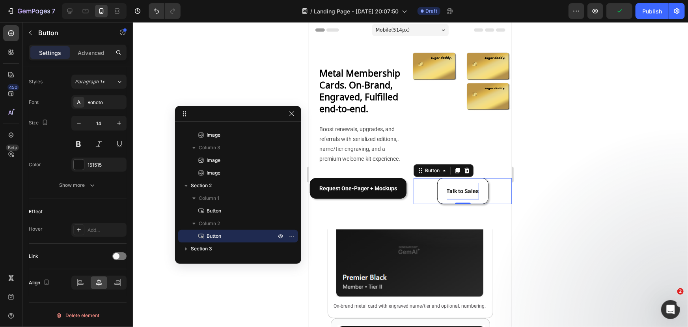
click at [452, 204] on button "Talk to Sales" at bounding box center [462, 190] width 51 height 26
click at [454, 194] on strong "Talk to Sales" at bounding box center [462, 190] width 32 height 6
click at [441, 200] on button "⁠⁠⁠⁠⁠⁠⁠ Talk to Sales" at bounding box center [462, 190] width 51 height 26
click at [446, 194] on strong "Talk to Sales" at bounding box center [462, 190] width 32 height 6
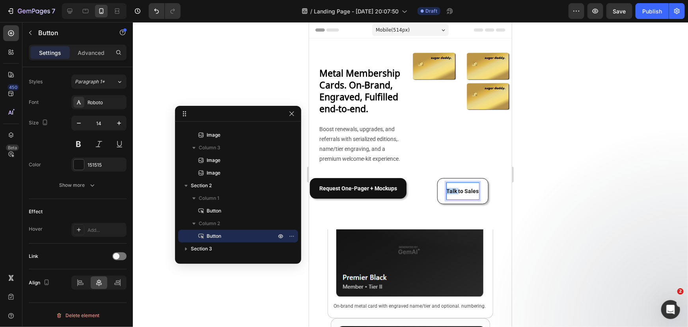
click at [446, 194] on strong "Talk to Sales" at bounding box center [462, 190] width 32 height 6
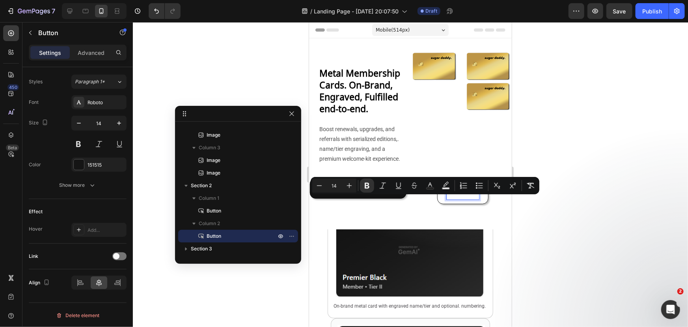
click at [446, 199] on p "Talk to Sales" at bounding box center [462, 190] width 32 height 17
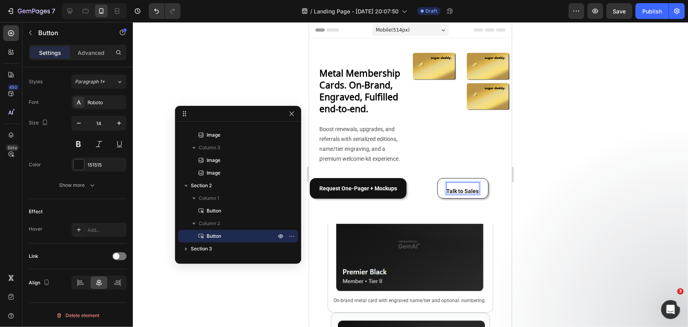
scroll to position [0, 0]
click at [446, 194] on strong "Talk to Sales" at bounding box center [462, 190] width 32 height 6
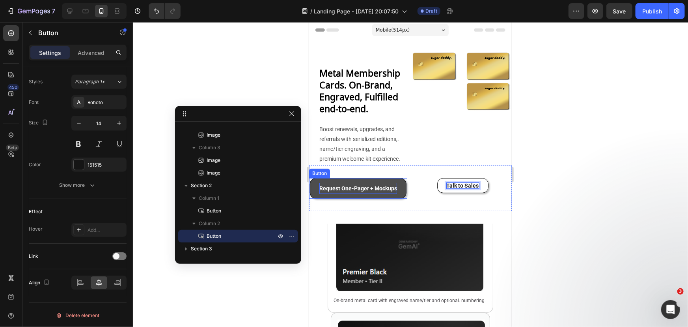
click at [381, 191] on p "Request One-Pager + Mockups" at bounding box center [358, 188] width 78 height 6
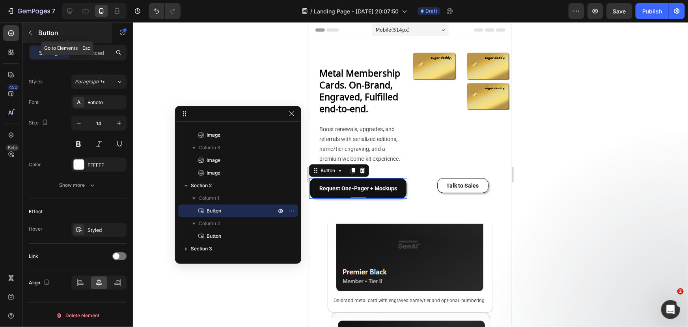
click at [30, 37] on button "button" at bounding box center [30, 32] width 13 height 13
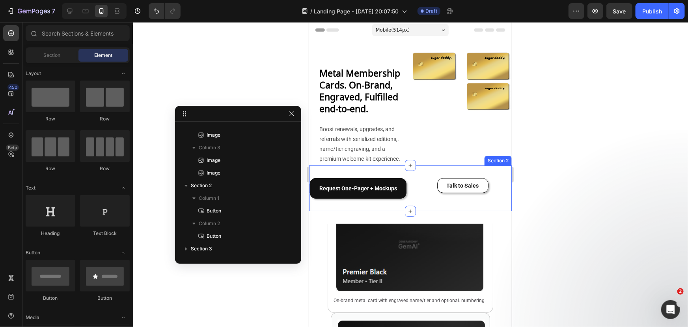
click at [413, 192] on div "Talk to Sales Button" at bounding box center [462, 184] width 98 height 15
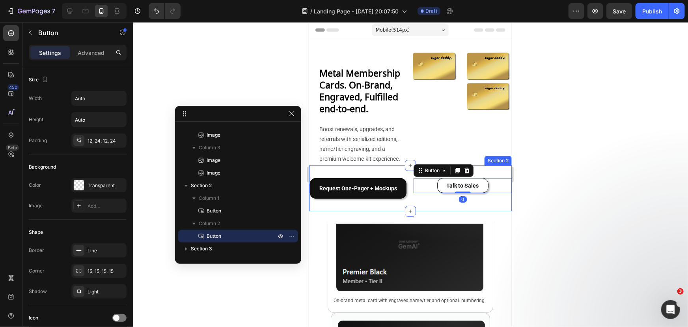
click at [406, 197] on div "Request One-Pager + Mockups Button Talk to Sales Button 0 Section 2" at bounding box center [410, 188] width 203 height 46
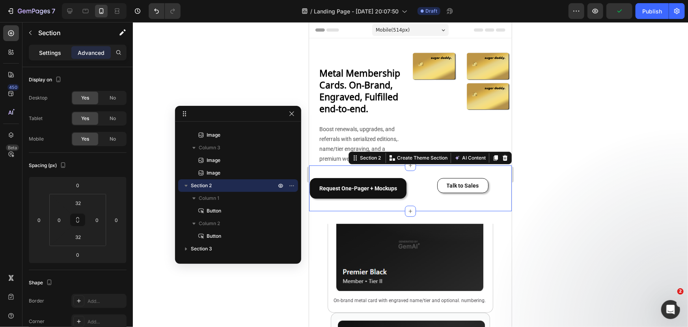
click at [65, 55] on div "Settings" at bounding box center [49, 52] width 39 height 13
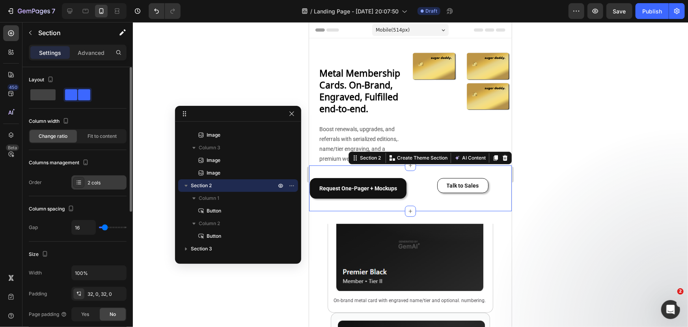
click at [91, 181] on div "2 cols" at bounding box center [106, 182] width 37 height 7
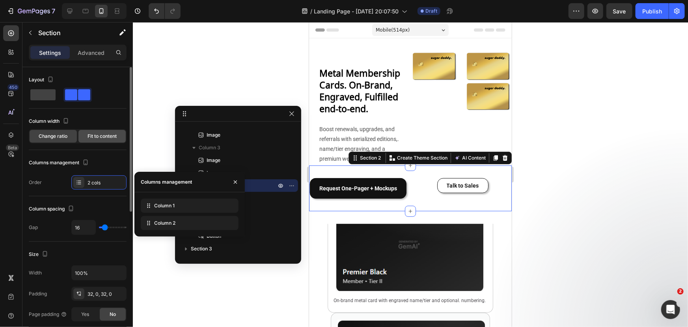
click at [88, 137] on span "Fit to content" at bounding box center [102, 136] width 29 height 7
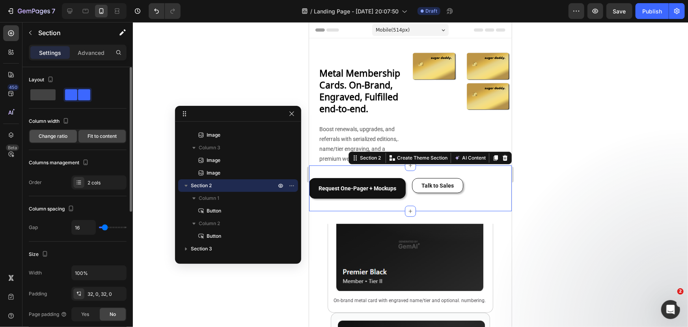
click at [47, 133] on span "Change ratio" at bounding box center [53, 136] width 29 height 7
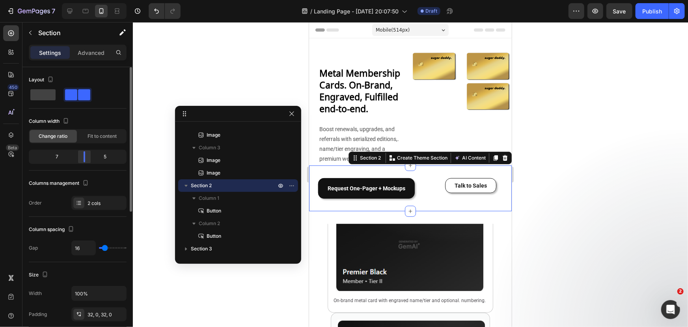
drag, startPoint x: 80, startPoint y: 158, endPoint x: 85, endPoint y: 157, distance: 4.7
click at [85, 157] on div at bounding box center [84, 156] width 14 height 11
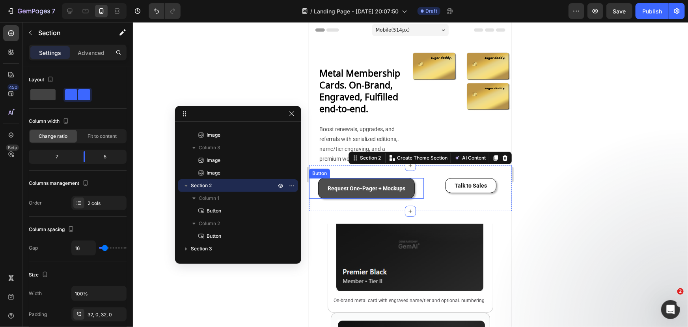
click at [405, 197] on button "Request One-Pager + Mockups" at bounding box center [366, 187] width 97 height 21
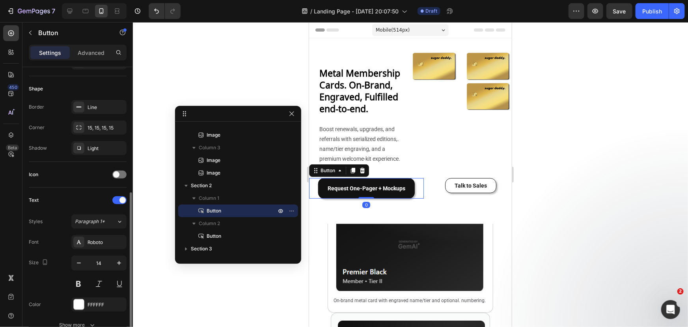
scroll to position [215, 0]
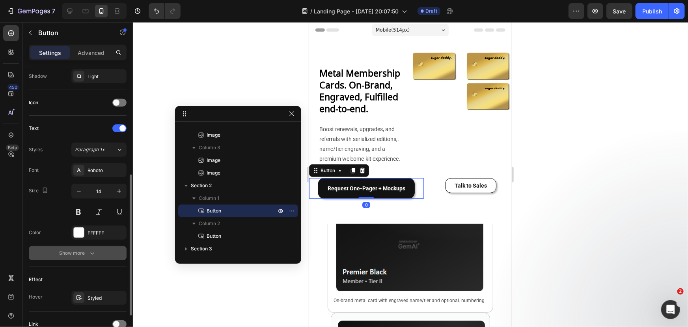
click at [87, 255] on div "Show more" at bounding box center [78, 253] width 37 height 8
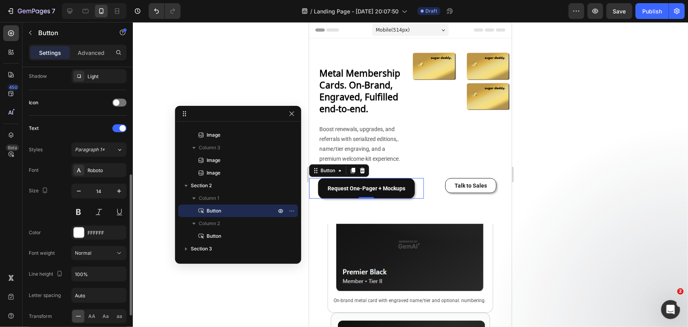
scroll to position [323, 0]
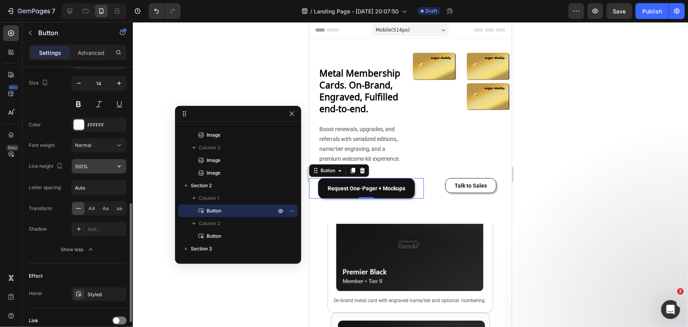
click at [90, 160] on input "100%" at bounding box center [99, 166] width 54 height 14
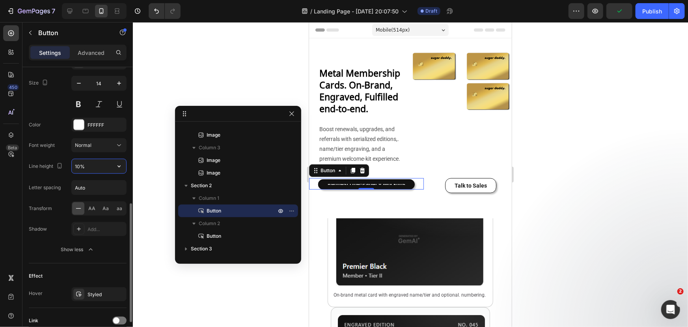
type input "100%"
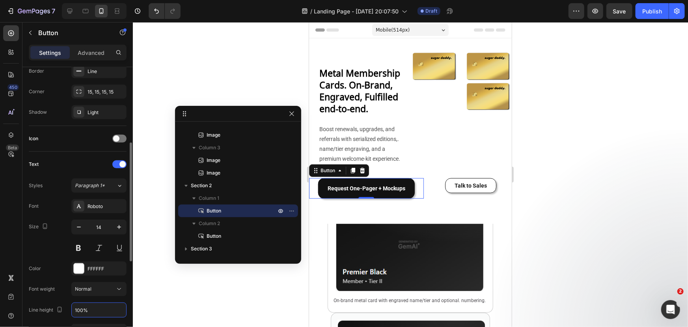
click at [50, 153] on div "Text Styles Paragraph 1* Font Roboto Size 14 Color FFFFFF Font weight Normal Li…" at bounding box center [78, 278] width 98 height 255
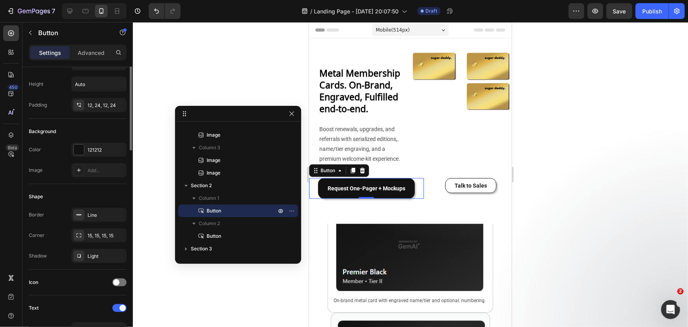
scroll to position [0, 0]
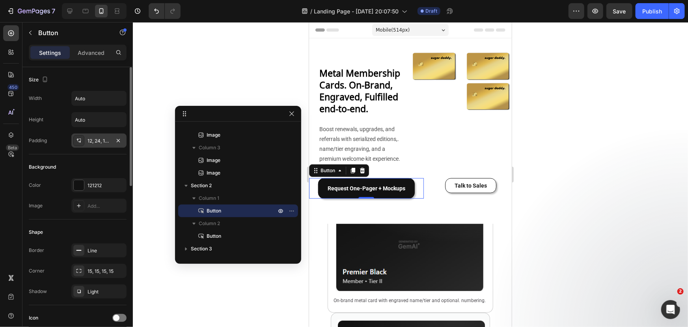
click at [84, 137] on div "12, 24, 12, 24" at bounding box center [98, 140] width 55 height 14
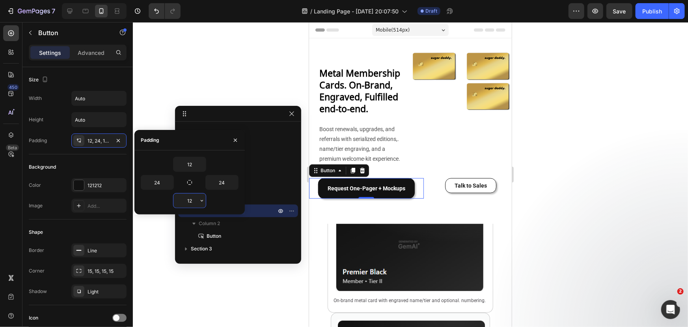
click at [189, 201] on input "12" at bounding box center [190, 200] width 32 height 14
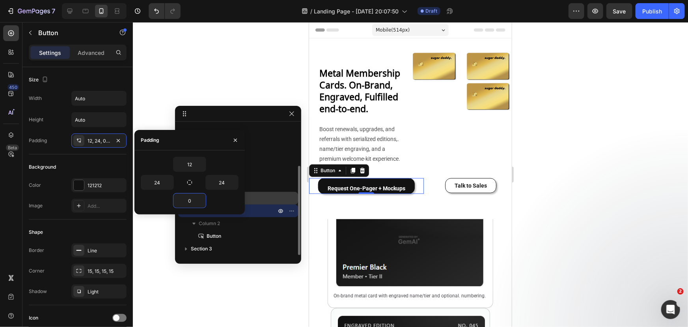
type input "12"
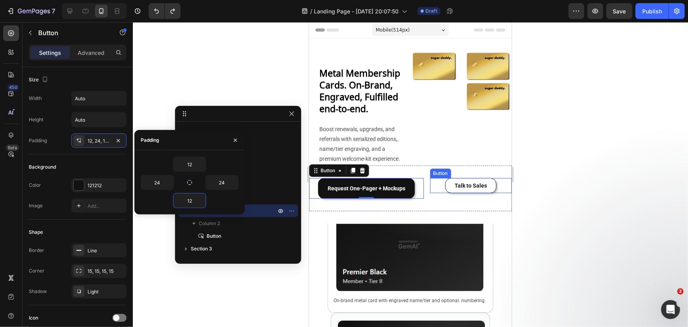
click at [450, 192] on button "Talk to Sales" at bounding box center [470, 184] width 51 height 15
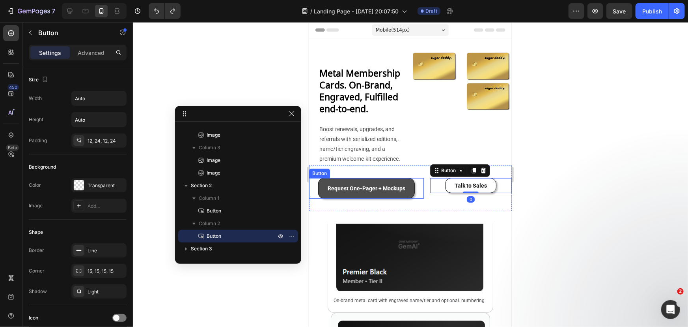
click at [406, 198] on button "Request One-Pager + Mockups" at bounding box center [366, 187] width 97 height 21
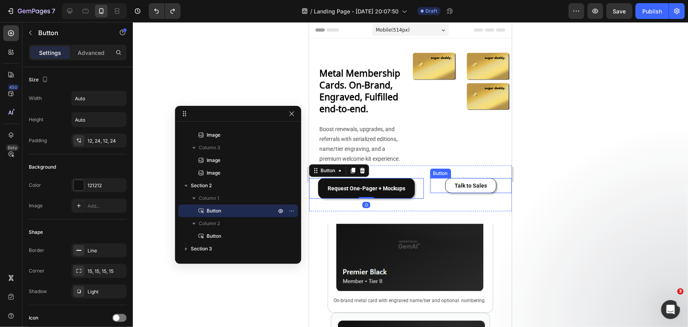
click at [475, 188] on button "Talk to Sales" at bounding box center [470, 184] width 51 height 15
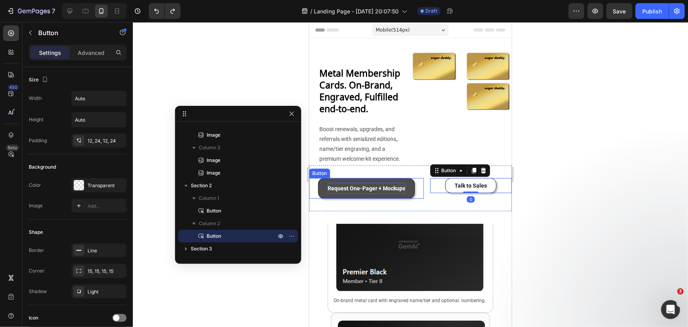
click at [391, 193] on div "Request One-Pager + Mockups" at bounding box center [366, 187] width 78 height 11
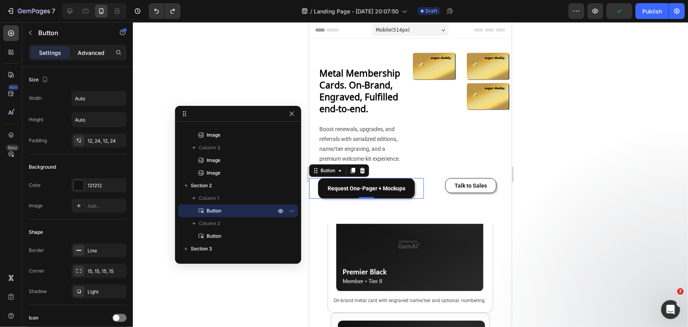
click at [97, 56] on p "Advanced" at bounding box center [91, 53] width 27 height 8
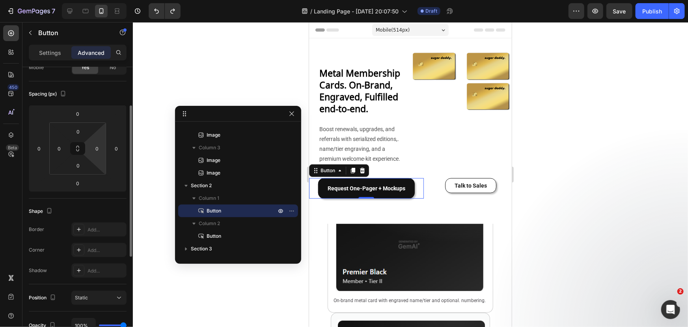
scroll to position [35, 0]
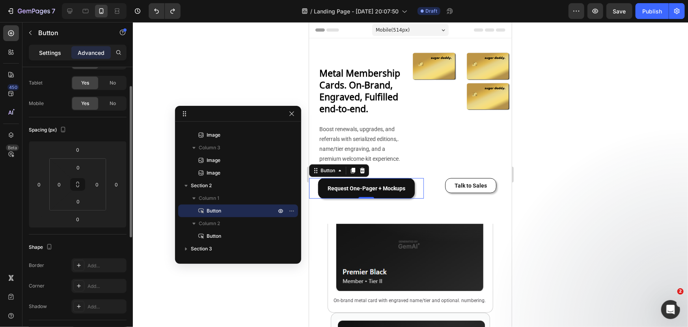
click at [60, 53] on p "Settings" at bounding box center [50, 53] width 22 height 8
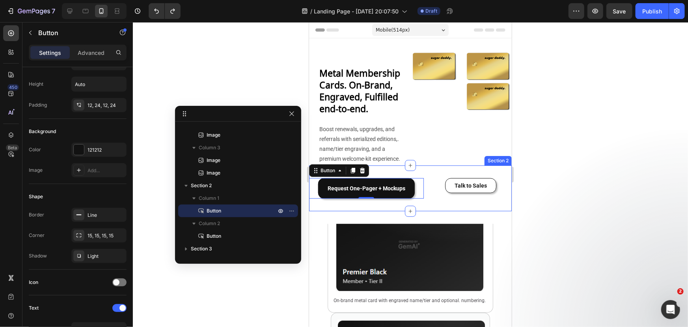
click at [430, 198] on div "Talk to Sales Button" at bounding box center [471, 187] width 82 height 21
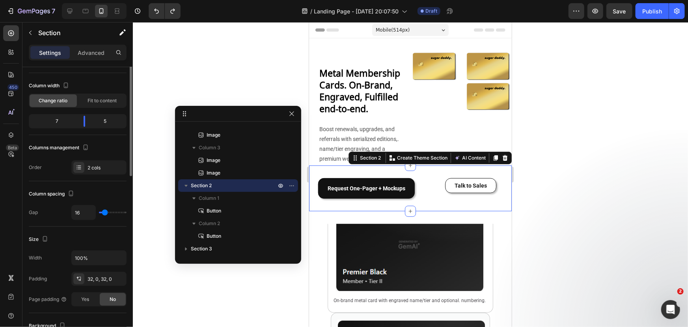
scroll to position [0, 0]
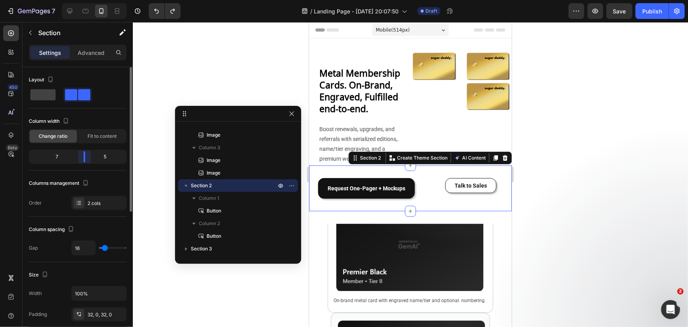
drag, startPoint x: 81, startPoint y: 161, endPoint x: 89, endPoint y: 164, distance: 8.7
click at [89, 164] on div "Column width Change ratio Fit to content 7 5" at bounding box center [78, 143] width 98 height 56
click at [445, 192] on button "Talk to Sales" at bounding box center [470, 184] width 51 height 15
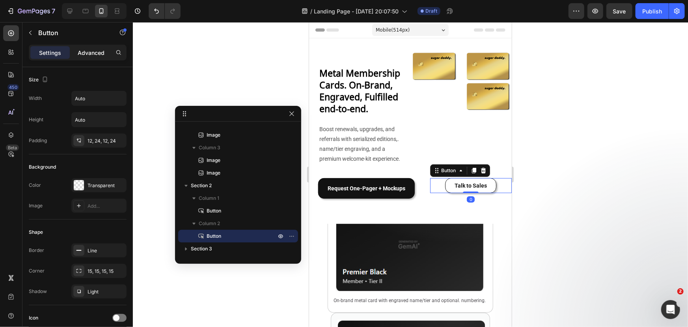
drag, startPoint x: 91, startPoint y: 48, endPoint x: 95, endPoint y: 53, distance: 6.4
click at [92, 49] on p "Advanced" at bounding box center [91, 53] width 27 height 8
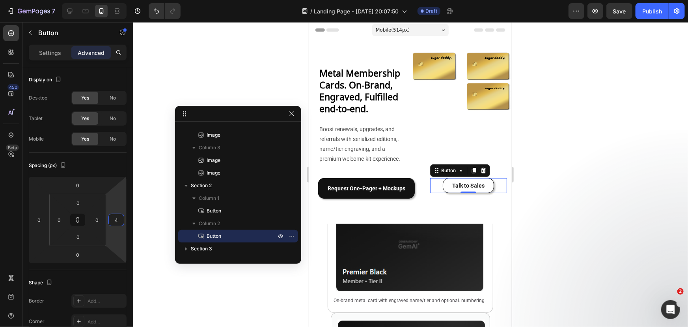
type input "2"
drag, startPoint x: 117, startPoint y: 189, endPoint x: 123, endPoint y: 205, distance: 17.0
click at [123, 0] on html "7 Version history / Landing Page - [DATE] 20:07:50 Draft Preview Save Publish 4…" at bounding box center [344, 0] width 688 height 0
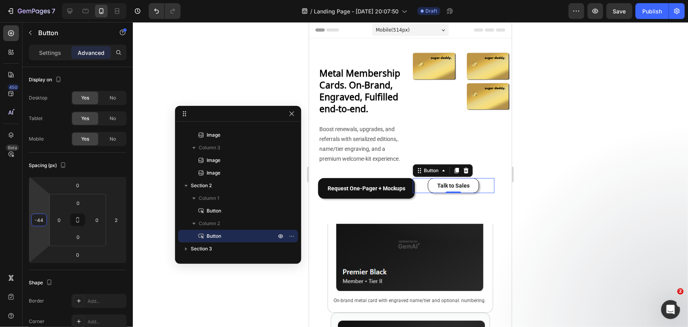
type input "-40"
drag, startPoint x: 43, startPoint y: 224, endPoint x: 89, endPoint y: 239, distance: 48.5
click at [42, 0] on html "7 Version history / Landing Page - [DATE] 20:07:50 Draft Preview Save Publish 4…" at bounding box center [344, 0] width 688 height 0
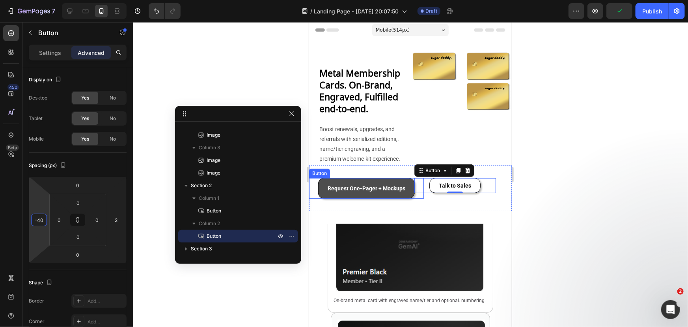
click at [323, 198] on button "Request One-Pager + Mockups" at bounding box center [366, 187] width 97 height 21
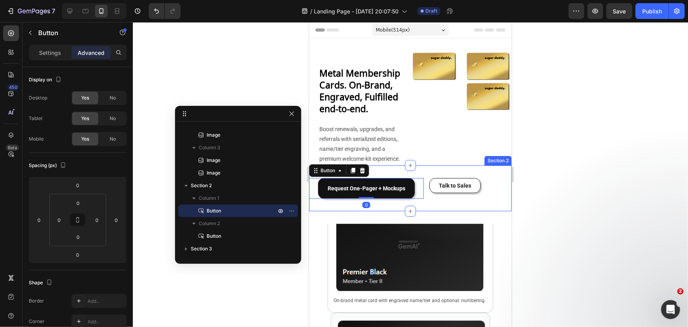
click at [329, 211] on div "Request One-Pager + Mockups Button 0 Talk to Sales Button Section 2" at bounding box center [410, 188] width 203 height 46
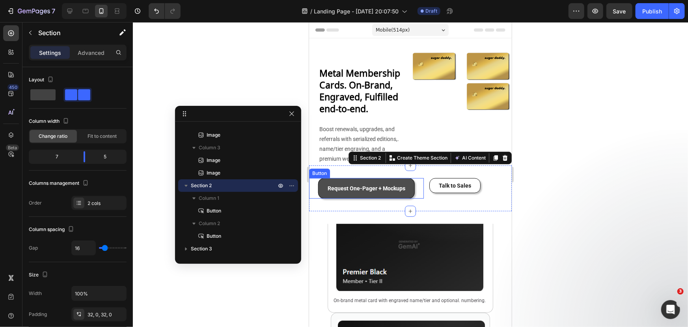
click at [324, 198] on button "Request One-Pager + Mockups" at bounding box center [366, 187] width 97 height 21
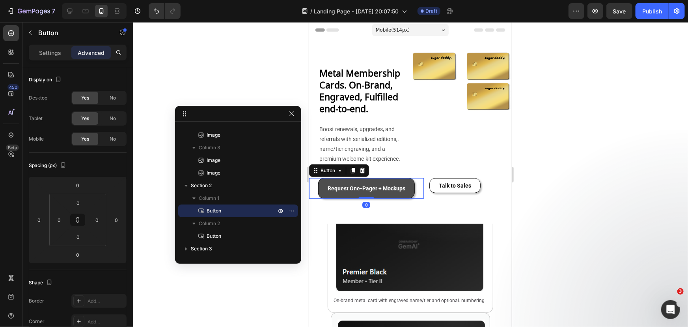
click at [403, 198] on button "Request One-Pager + Mockups" at bounding box center [366, 187] width 97 height 21
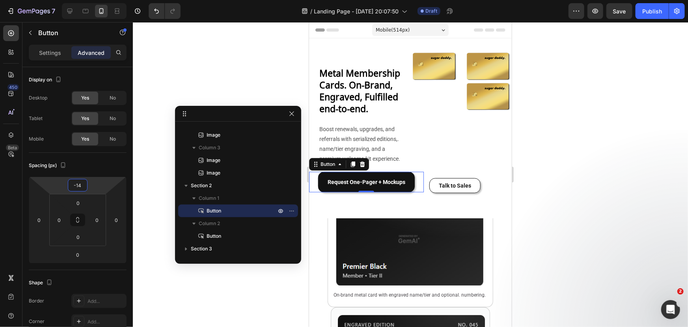
click at [95, 0] on html "7 Version history / Landing Page - [DATE] 20:07:50 Draft Preview Save Publish 4…" at bounding box center [344, 0] width 688 height 0
type input "0"
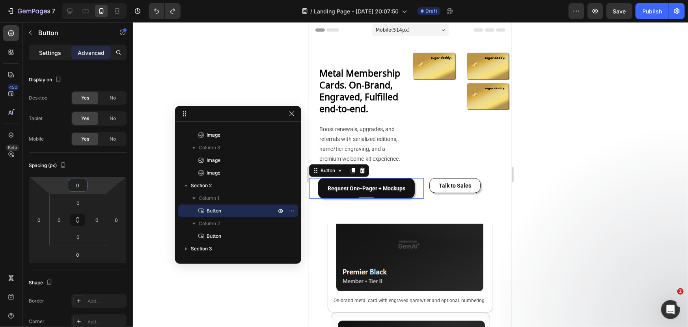
click at [45, 57] on div "Settings" at bounding box center [49, 52] width 39 height 13
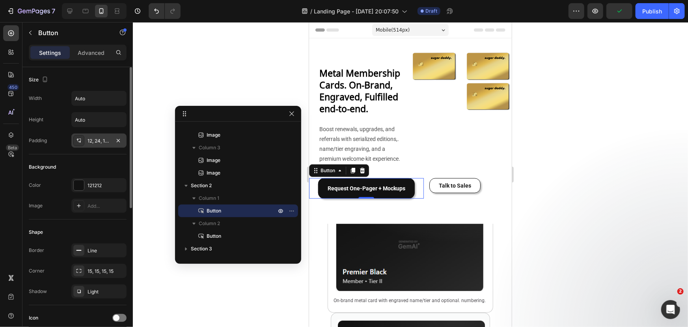
click at [93, 143] on div "12, 24, 12, 24" at bounding box center [99, 140] width 23 height 7
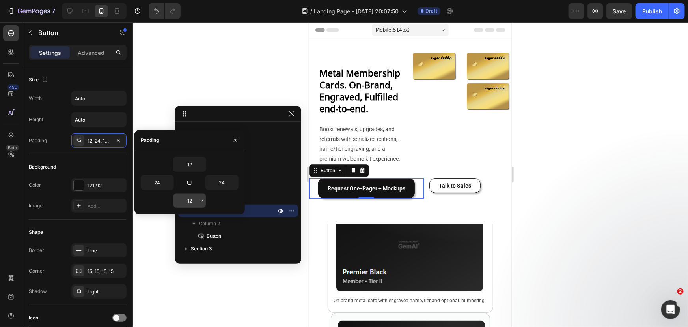
click at [189, 201] on input "12" at bounding box center [190, 200] width 32 height 14
type input "5"
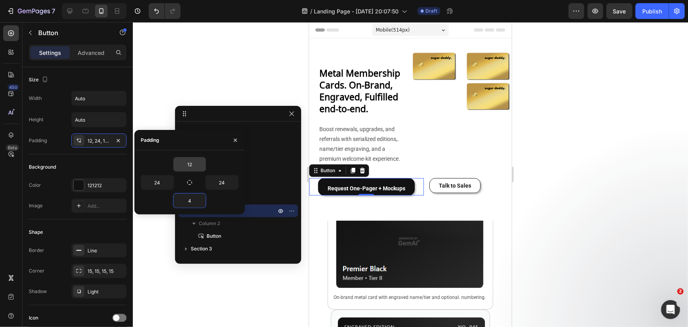
type input "4"
click at [197, 165] on input "12" at bounding box center [190, 164] width 32 height 14
type input "4"
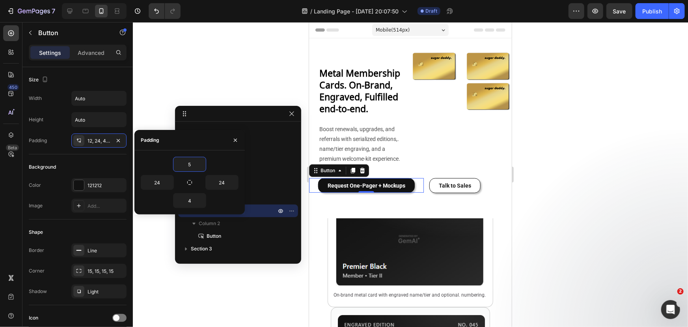
type input "5"
click at [193, 198] on input "4" at bounding box center [190, 200] width 32 height 14
type input "5"
click at [545, 190] on div at bounding box center [410, 174] width 555 height 304
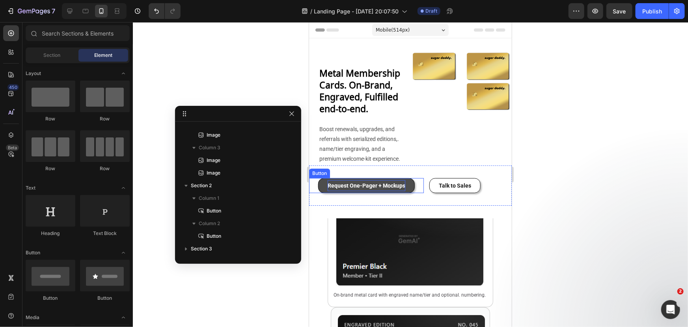
click at [397, 188] on strong "Request One-Pager + Mockups" at bounding box center [366, 185] width 78 height 6
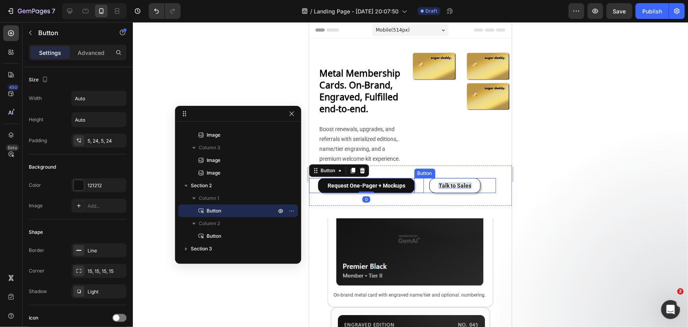
click at [448, 188] on strong "Talk to Sales" at bounding box center [455, 185] width 32 height 6
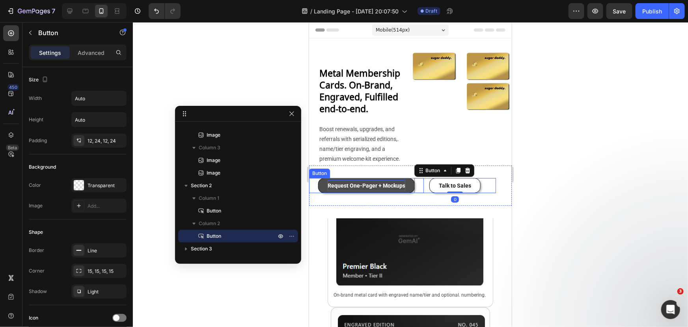
click at [388, 188] on strong "Request One-Pager + Mockups" at bounding box center [366, 185] width 78 height 6
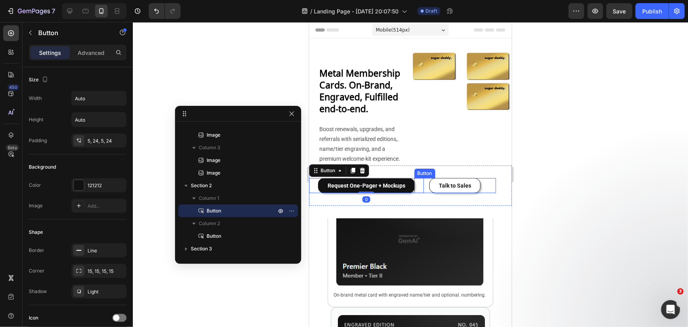
click at [472, 205] on div "Request One-Pager + Mockups Button 0 Talk to Sales Button Section 2" at bounding box center [410, 185] width 203 height 40
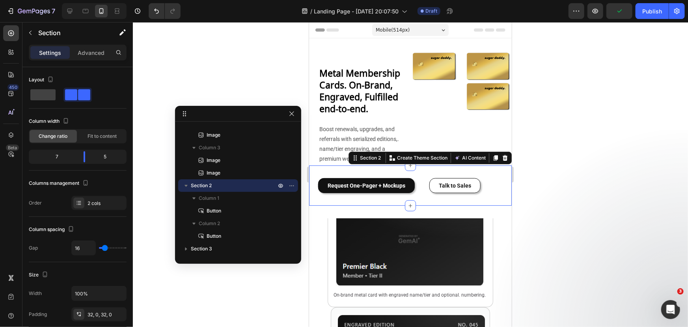
click at [468, 127] on div "Image Image" at bounding box center [488, 107] width 48 height 114
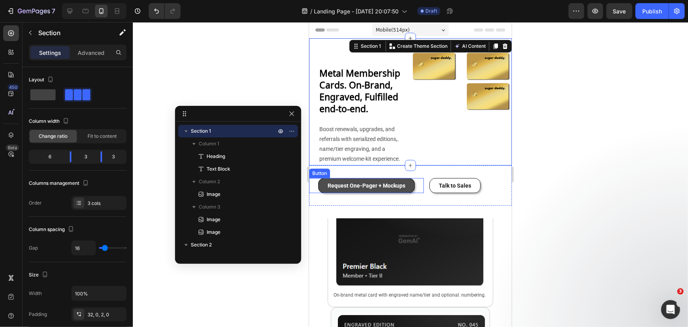
click at [407, 192] on button "Request One-Pager + Mockups" at bounding box center [366, 184] width 97 height 15
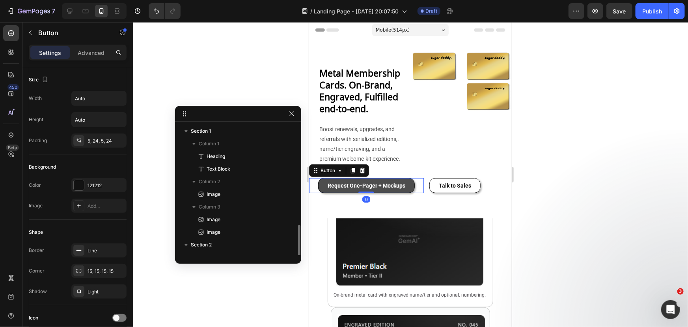
scroll to position [59, 0]
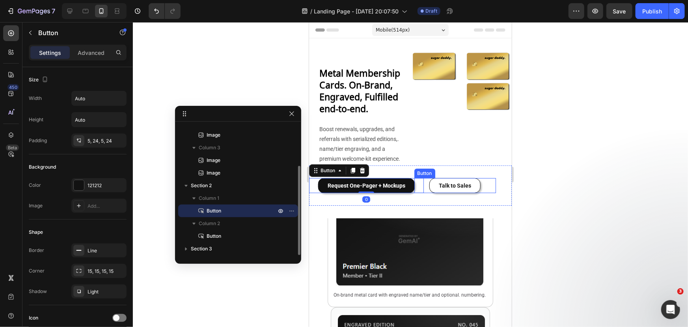
click at [474, 191] on button "Talk to Sales" at bounding box center [454, 184] width 51 height 15
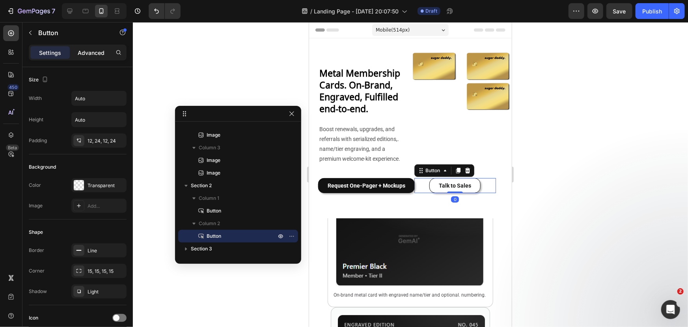
click at [90, 49] on p "Advanced" at bounding box center [91, 53] width 27 height 8
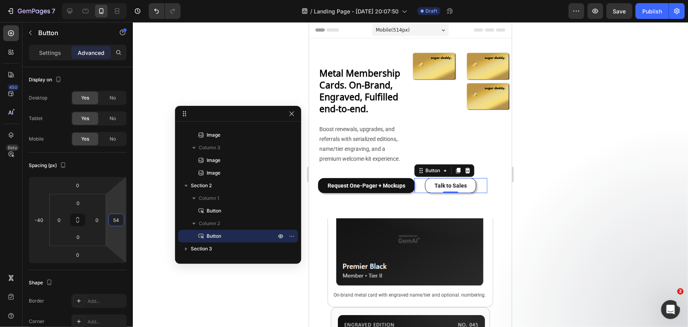
drag, startPoint x: 122, startPoint y: 205, endPoint x: 125, endPoint y: 196, distance: 9.6
click at [125, 0] on html "7 Version history / Landing Page - [DATE] 20:07:50 Draft Preview Save Publish 4…" at bounding box center [344, 0] width 688 height 0
type input "2"
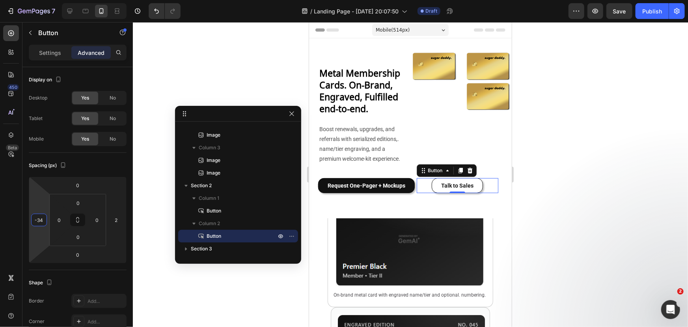
type input "-32"
drag, startPoint x: 41, startPoint y: 236, endPoint x: 45, endPoint y: 234, distance: 4.2
click at [45, 0] on html "7 Version history / Landing Page - [DATE] 20:07:50 Draft Preview Save Publish 4…" at bounding box center [344, 0] width 688 height 0
click at [541, 186] on div at bounding box center [410, 174] width 555 height 304
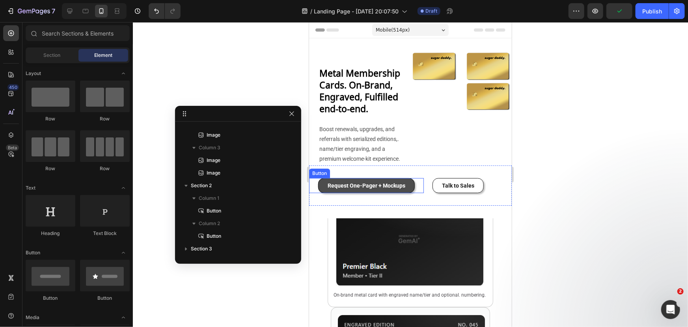
click at [319, 192] on button "Request One-Pager + Mockups" at bounding box center [366, 184] width 97 height 15
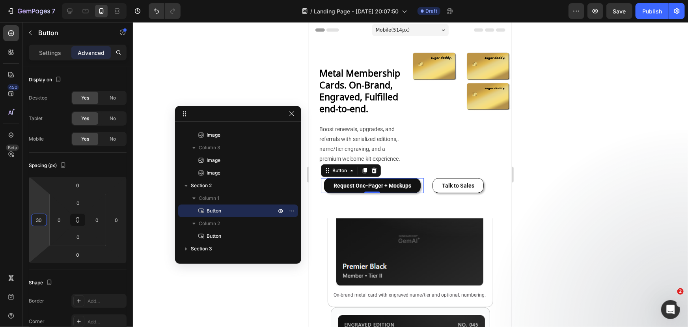
type input "26"
click at [42, 0] on html "7 Version history / Landing Page - [DATE] 20:07:50 Draft Preview Save Publish 4…" at bounding box center [344, 0] width 688 height 0
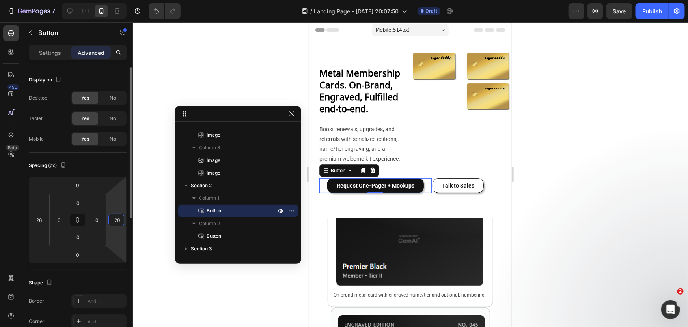
click at [110, 0] on html "7 Version history / Landing Page - [DATE] 20:07:50 Draft Preview Save Publish 4…" at bounding box center [344, 0] width 688 height 0
type input "-18"
click at [600, 175] on div at bounding box center [410, 174] width 555 height 304
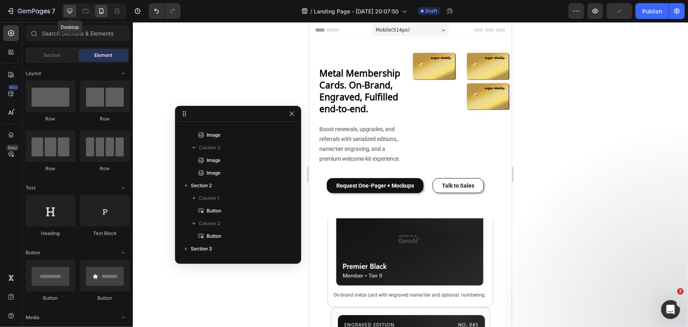
click at [68, 15] on icon at bounding box center [70, 11] width 8 height 8
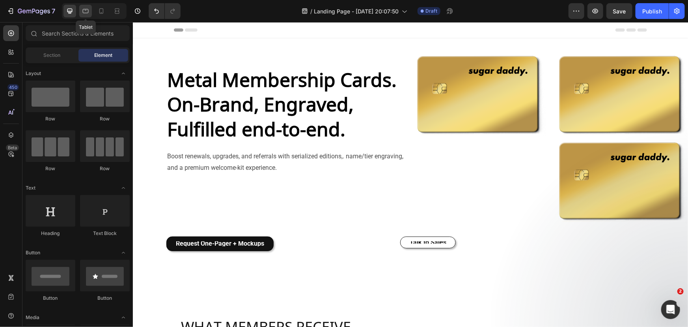
click at [86, 12] on icon at bounding box center [86, 11] width 8 height 8
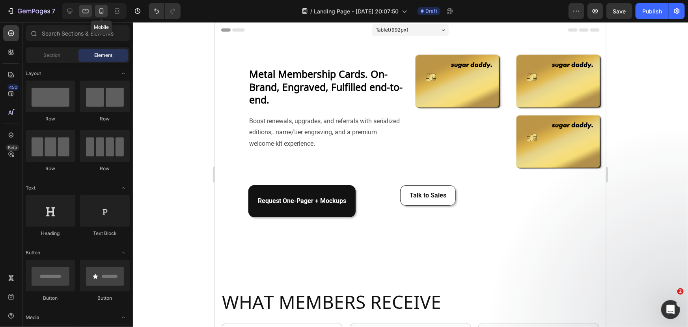
click at [101, 14] on icon at bounding box center [101, 11] width 8 height 8
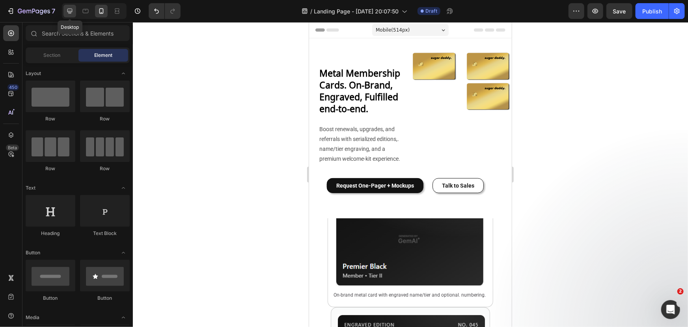
click at [69, 14] on icon at bounding box center [70, 11] width 8 height 8
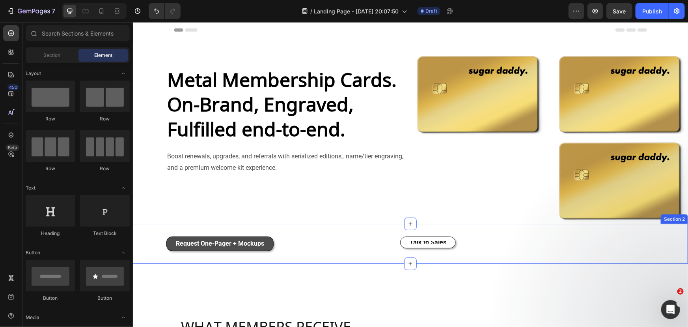
click at [265, 236] on button "Request One-Pager + Mockups" at bounding box center [219, 243] width 107 height 15
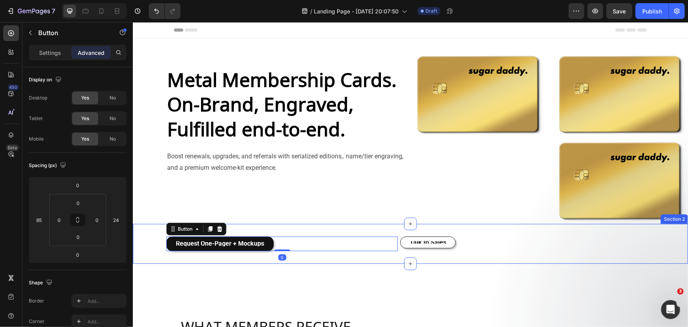
click at [422, 238] on button "Talk to Sales" at bounding box center [428, 242] width 56 height 12
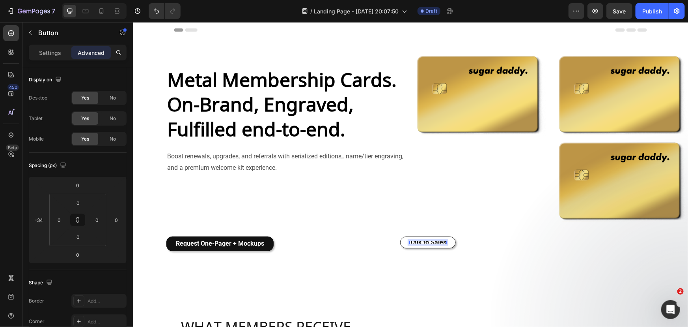
click at [52, 54] on p "Settings" at bounding box center [50, 53] width 22 height 8
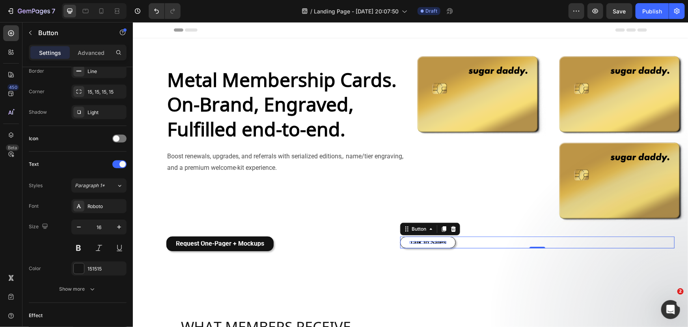
scroll to position [215, 0]
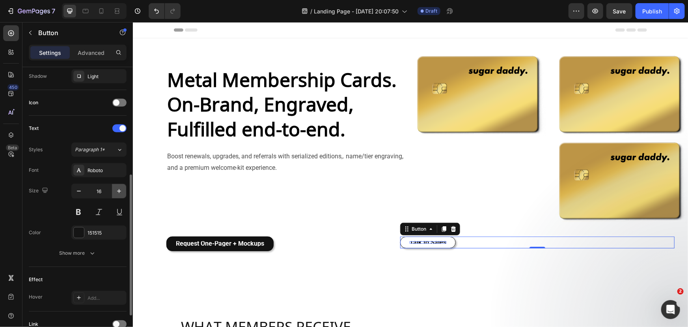
click at [122, 191] on icon "button" at bounding box center [119, 191] width 8 height 8
click at [83, 191] on button "button" at bounding box center [79, 191] width 14 height 14
click at [82, 190] on icon "button" at bounding box center [79, 191] width 8 height 8
type input "16"
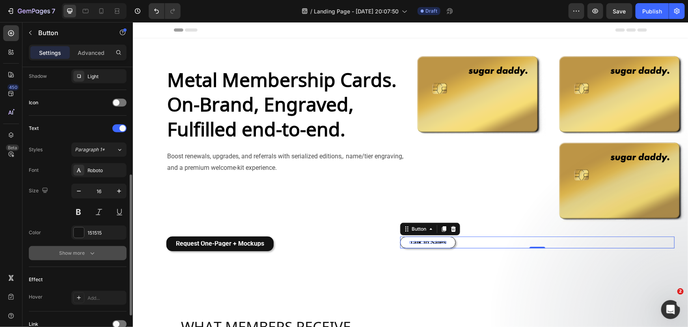
click at [90, 256] on button "Show more" at bounding box center [78, 253] width 98 height 14
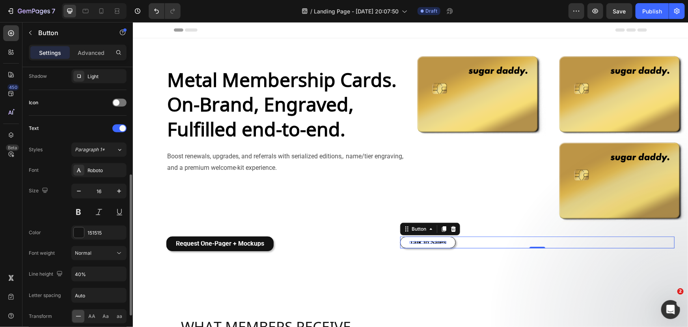
scroll to position [251, 0]
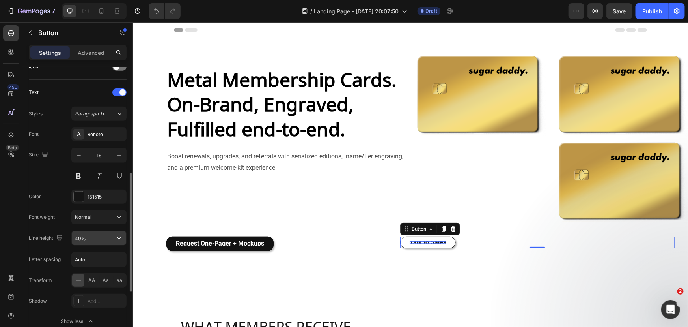
click at [84, 235] on input "40%" at bounding box center [99, 238] width 54 height 14
type input "100%"
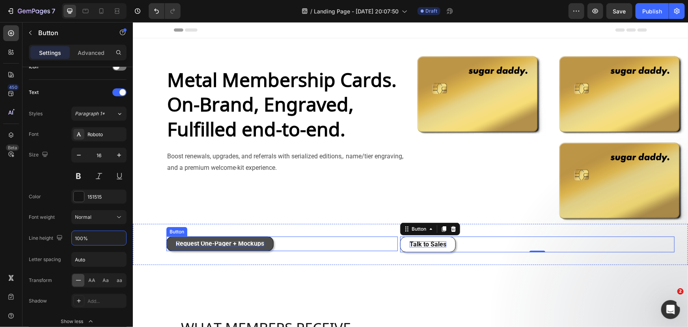
click at [217, 241] on strong "Request One-Pager + Mockups" at bounding box center [220, 242] width 88 height 7
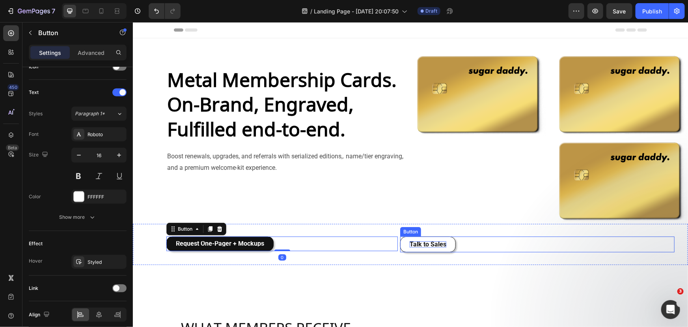
click at [438, 242] on strong "Talk to Sales" at bounding box center [427, 243] width 37 height 7
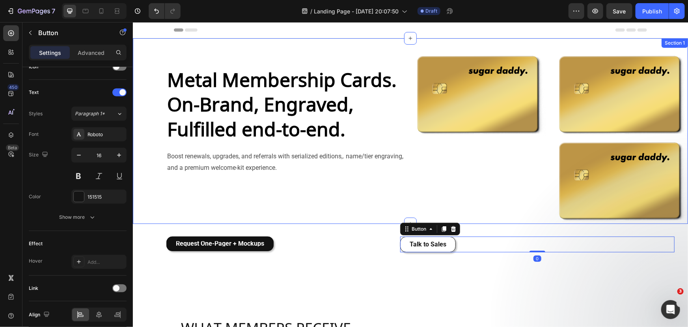
click at [348, 197] on div "Metal Membership Cards. On-Brand, Engraved, Fulfilled end-to-end. Heading Boost…" at bounding box center [268, 136] width 271 height 173
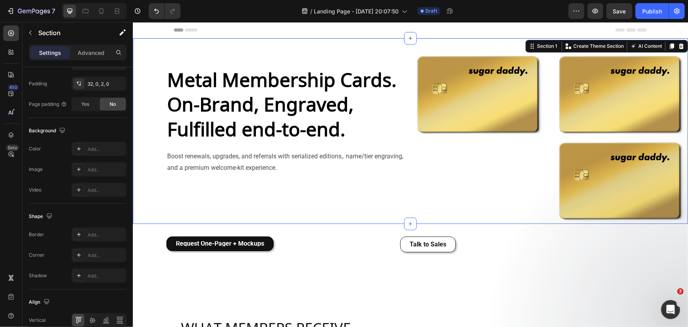
scroll to position [0, 0]
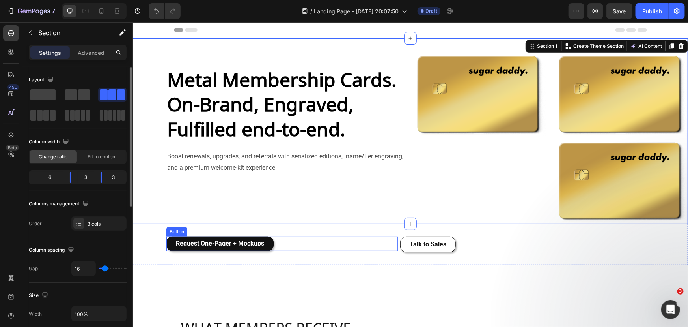
click at [346, 250] on div "Request One-Pager + Mockups Button" at bounding box center [270, 244] width 275 height 16
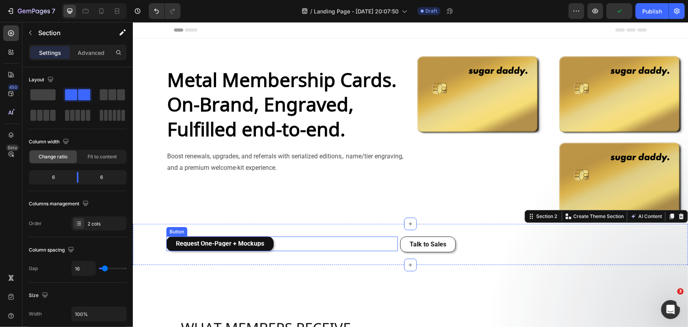
click at [381, 244] on div "Request One-Pager + Mockups Button" at bounding box center [282, 243] width 232 height 15
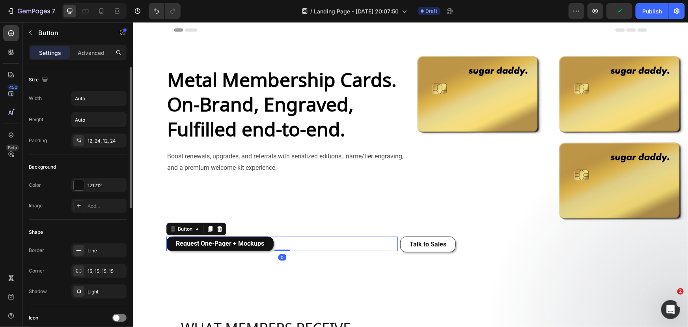
click at [89, 51] on p "Advanced" at bounding box center [91, 53] width 27 height 8
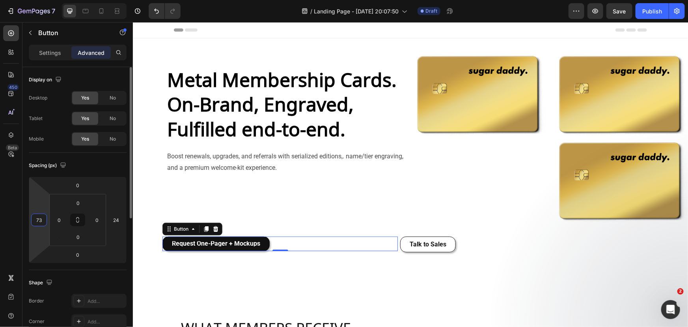
drag, startPoint x: 43, startPoint y: 233, endPoint x: 49, endPoint y: 232, distance: 5.7
click at [35, 0] on html "7 Version history / Landing Page - [DATE] 20:07:50 Draft Preview Save Publish 4…" at bounding box center [344, 0] width 688 height 0
type input "79"
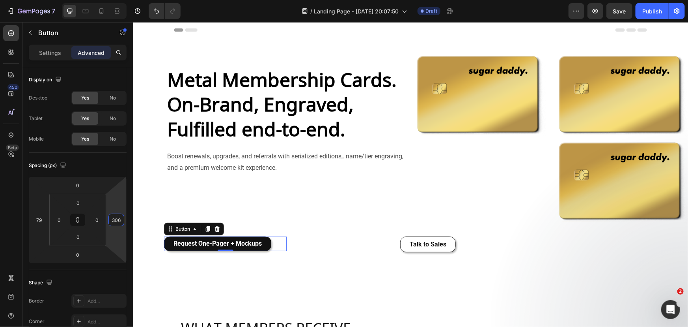
drag, startPoint x: 120, startPoint y: 237, endPoint x: 112, endPoint y: 186, distance: 51.5
click at [112, 0] on html "7 Version history / Landing Page - [DATE] 20:07:50 Draft Preview Save Publish 4…" at bounding box center [344, 0] width 688 height 0
click at [117, 217] on input "306" at bounding box center [116, 220] width 12 height 12
type input "3"
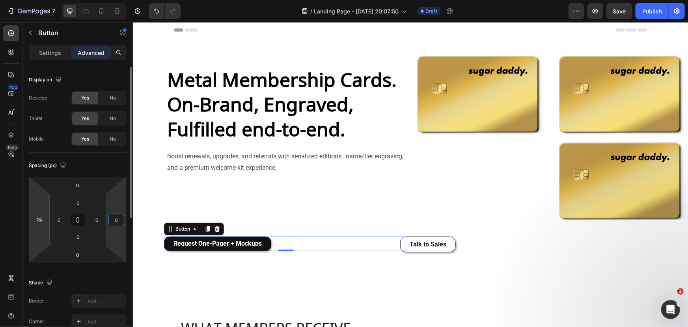
type input "0"
click at [41, 217] on input "79" at bounding box center [39, 220] width 12 height 12
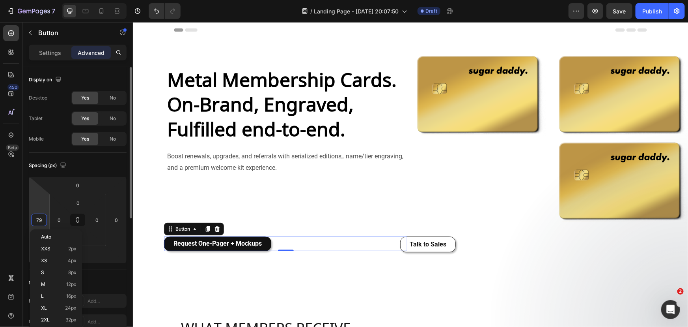
type input "0"
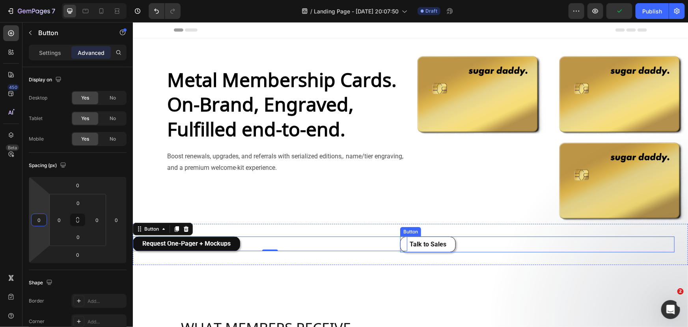
click at [461, 243] on div "Talk to Sales Button" at bounding box center [537, 244] width 275 height 16
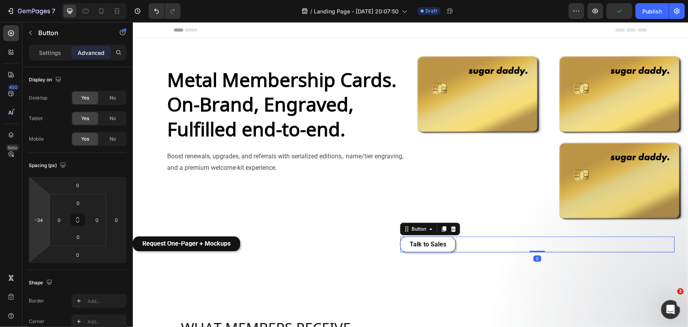
drag, startPoint x: 42, startPoint y: 221, endPoint x: 0, endPoint y: 149, distance: 82.7
click at [44, 220] on input "-34" at bounding box center [39, 220] width 12 height 12
type input "0"
click at [309, 245] on div "Request One-Pager + Mockups Button" at bounding box center [270, 243] width 275 height 15
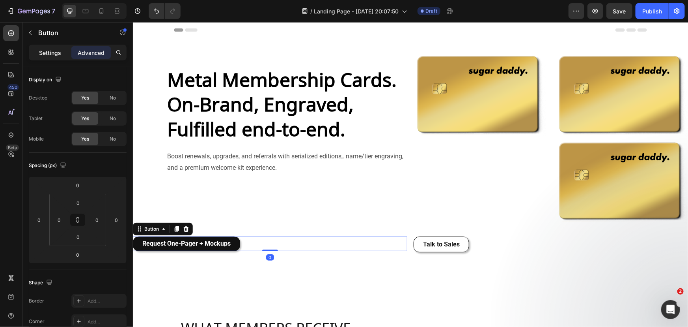
click at [45, 54] on p "Settings" at bounding box center [50, 53] width 22 height 8
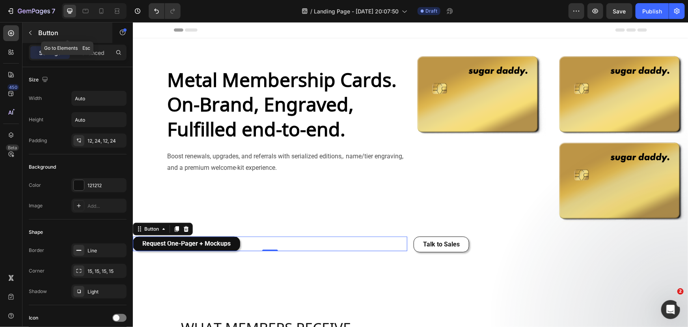
click at [33, 34] on icon "button" at bounding box center [30, 33] width 6 height 6
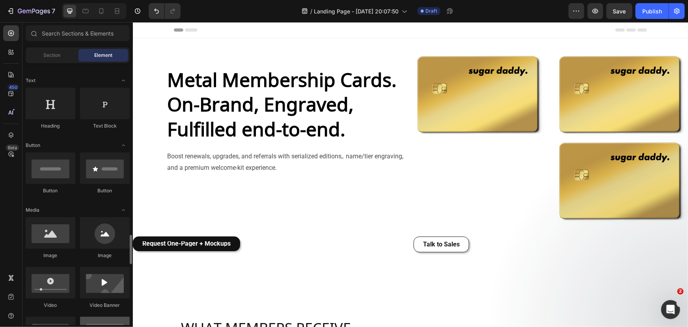
scroll to position [251, 0]
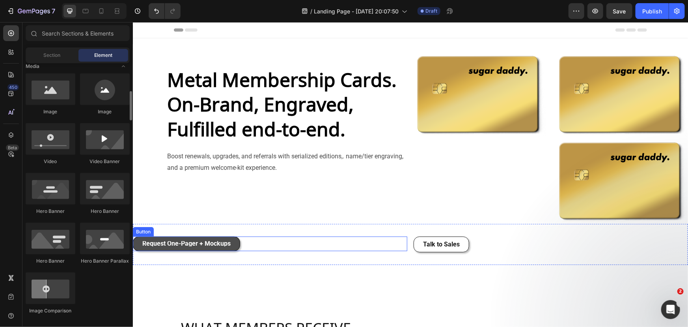
click at [239, 244] on button "Request One-Pager + Mockups" at bounding box center [186, 243] width 107 height 15
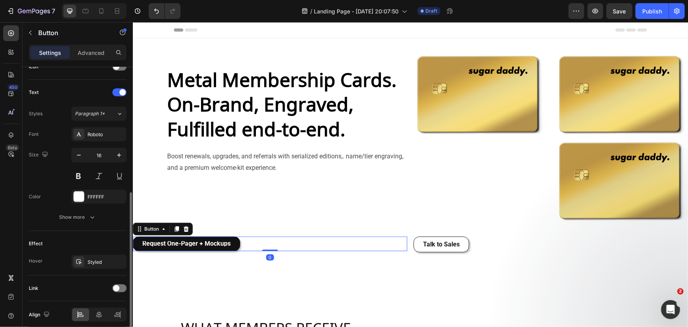
scroll to position [283, 0]
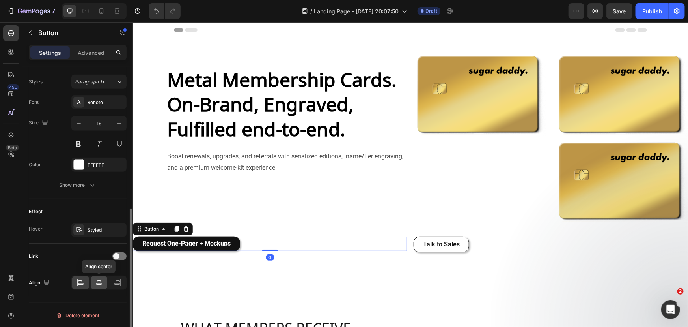
click at [98, 282] on icon at bounding box center [99, 282] width 8 height 8
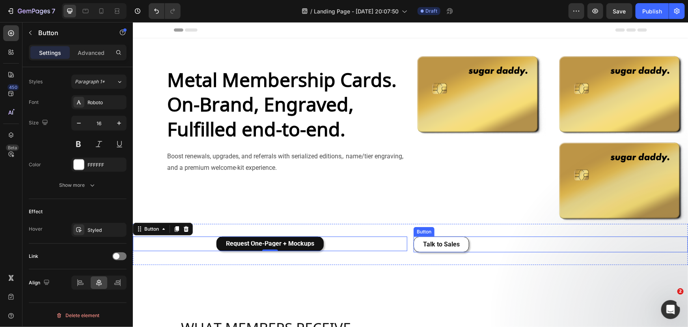
click at [463, 241] on button "Talk to Sales" at bounding box center [441, 244] width 56 height 16
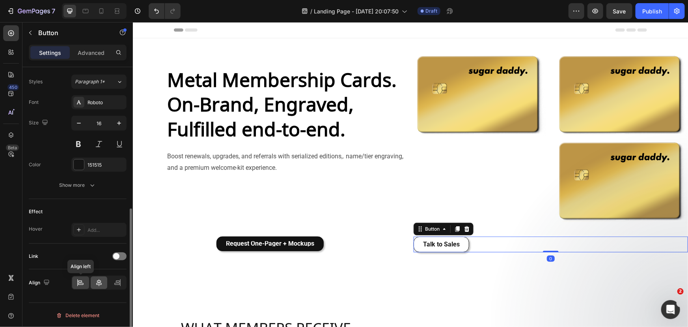
click at [87, 281] on div at bounding box center [80, 282] width 17 height 13
click at [101, 282] on icon at bounding box center [99, 282] width 8 height 8
click at [79, 276] on div at bounding box center [80, 282] width 17 height 13
click at [89, 53] on p "Advanced" at bounding box center [91, 53] width 27 height 8
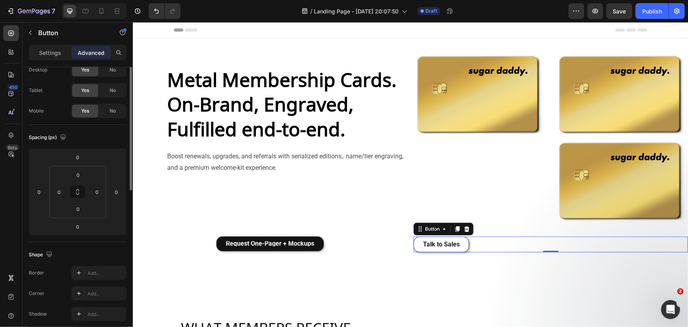
scroll to position [0, 0]
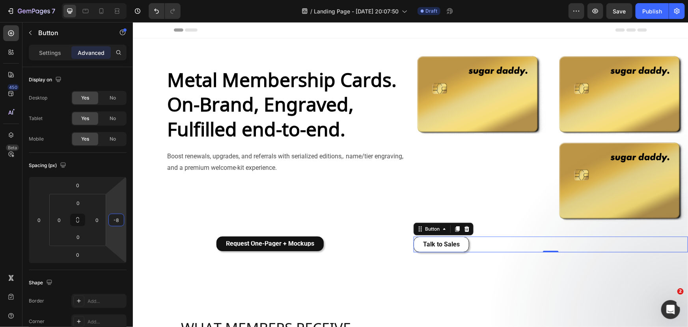
drag, startPoint x: 114, startPoint y: 232, endPoint x: 114, endPoint y: 248, distance: 16.2
click at [114, 0] on html "7 Version history / Landing Page - [DATE] 20:07:50 Draft Preview Save Publish 4…" at bounding box center [344, 0] width 688 height 0
type input "0"
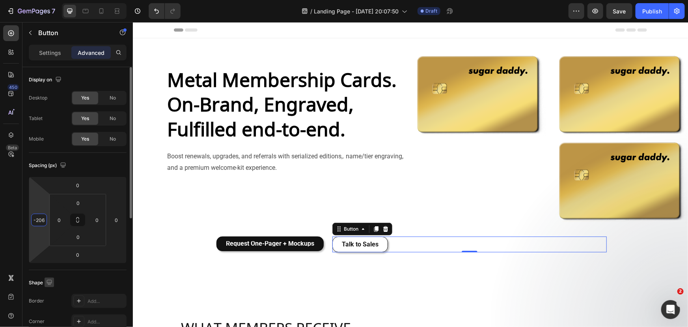
drag, startPoint x: 38, startPoint y: 235, endPoint x: 53, endPoint y: 277, distance: 44.7
click at [39, 0] on html "7 Version history / Landing Page - [DATE] 20:07:50 Draft Preview Save Publish 4…" at bounding box center [344, 0] width 688 height 0
type input "-202"
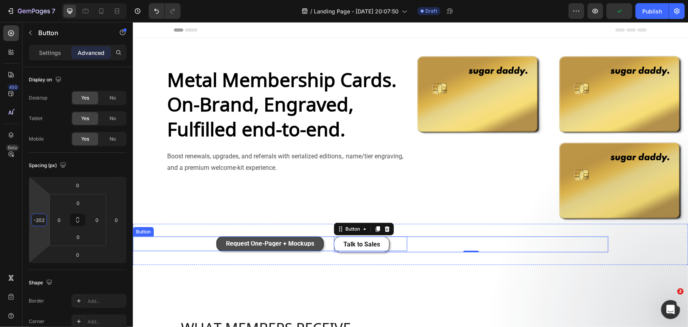
click at [217, 246] on button "Request One-Pager + Mockups" at bounding box center [269, 243] width 107 height 15
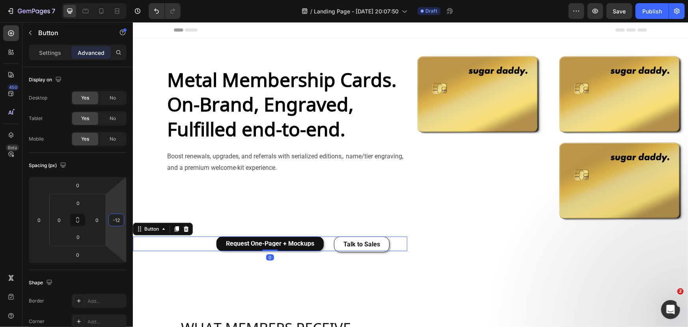
drag, startPoint x: 117, startPoint y: 245, endPoint x: 117, endPoint y: 238, distance: 6.7
click at [117, 0] on html "7 Version history / Landing Page - [DATE] 20:07:50 Draft Preview Save Publish 4…" at bounding box center [344, 0] width 688 height 0
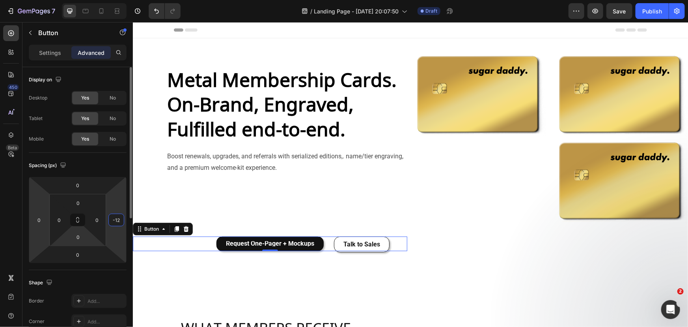
type input "0"
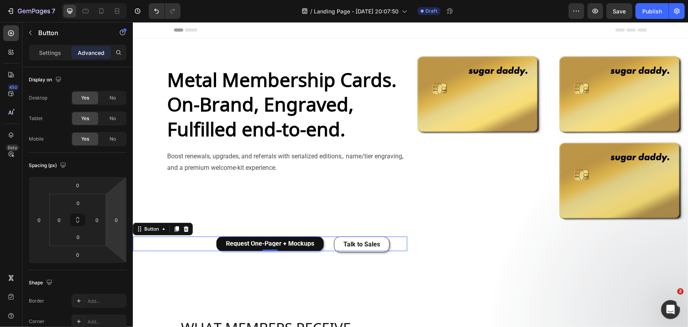
click at [20, 241] on div "450 Beta" at bounding box center [11, 174] width 22 height 304
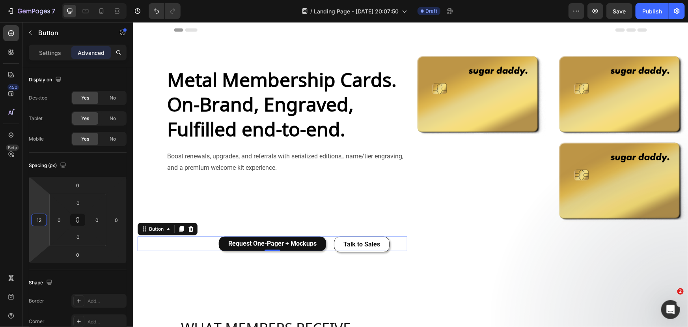
drag, startPoint x: 33, startPoint y: 223, endPoint x: 45, endPoint y: 240, distance: 21.1
click at [45, 0] on html "7 Version history / Landing Page - [DATE] 20:07:50 Draft Preview Save Publish 4…" at bounding box center [344, 0] width 688 height 0
type input "0"
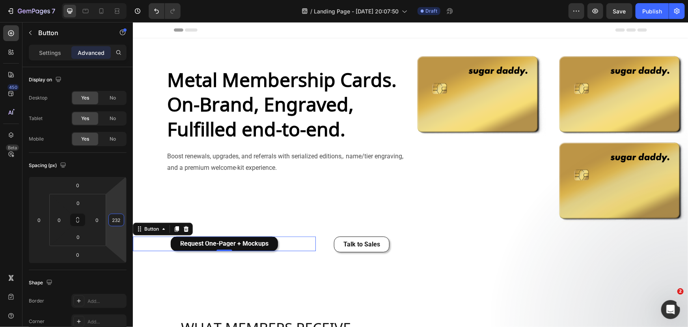
type input "254"
drag, startPoint x: 114, startPoint y: 237, endPoint x: 106, endPoint y: 191, distance: 46.4
click at [106, 0] on html "7 Version history / Landing Page - [DATE] 20:07:50 Draft Preview Save Publish 4…" at bounding box center [344, 0] width 688 height 0
click at [381, 242] on button "Talk to Sales" at bounding box center [362, 244] width 56 height 16
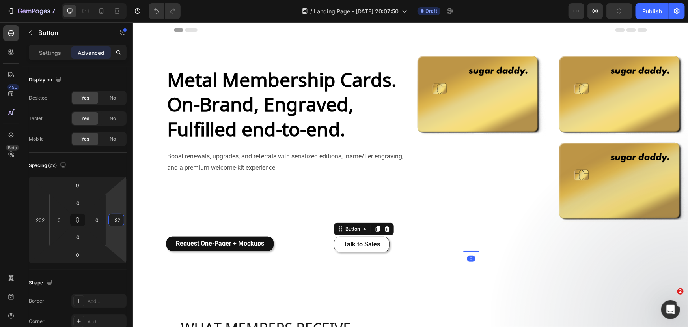
drag, startPoint x: 120, startPoint y: 239, endPoint x: 118, endPoint y: 256, distance: 16.6
click at [118, 0] on html "7 Version history / Landing Page - [DATE] 20:07:50 Draft Preview Publish 450 Be…" at bounding box center [344, 0] width 688 height 0
type input "0"
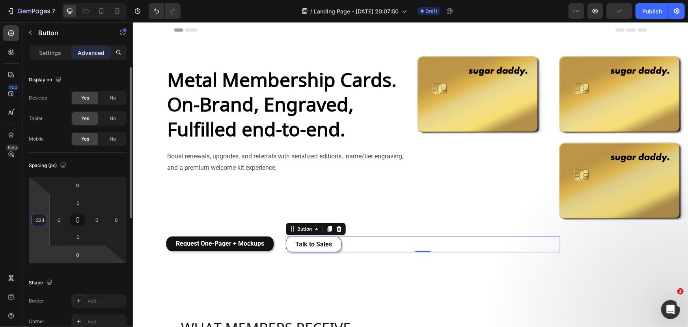
drag, startPoint x: 33, startPoint y: 237, endPoint x: 45, endPoint y: 256, distance: 22.1
click at [34, 0] on html "7 Version history / Landing Page - [DATE] 20:07:50 Draft Preview Publish 450 Be…" at bounding box center [344, 0] width 688 height 0
type input "-320"
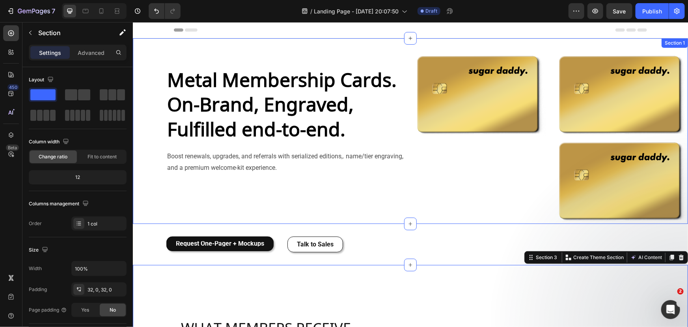
click at [252, 176] on div "Metal Membership Cards. On-Brand, Engraved, Fulfilled end-to-end. Heading Boost…" at bounding box center [268, 136] width 271 height 173
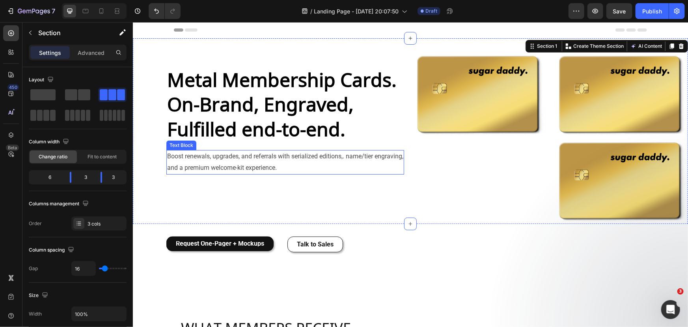
click at [250, 164] on p "Boost renewals, upgrades, and referrals with serialized editions,. name/tier en…" at bounding box center [285, 161] width 236 height 23
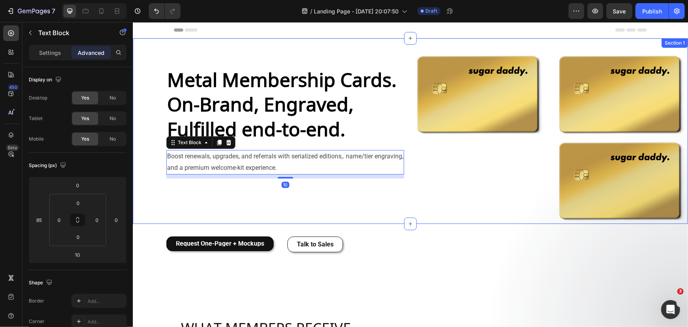
click at [286, 178] on div "Metal Membership Cards. On-Brand, Engraved, Fulfilled end-to-end. Heading Boost…" at bounding box center [268, 136] width 271 height 173
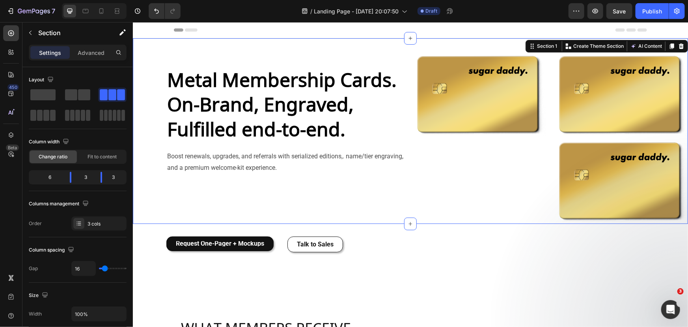
click at [270, 165] on p "Boost renewals, upgrades, and referrals with serialized editions,. name/tier en…" at bounding box center [285, 161] width 236 height 23
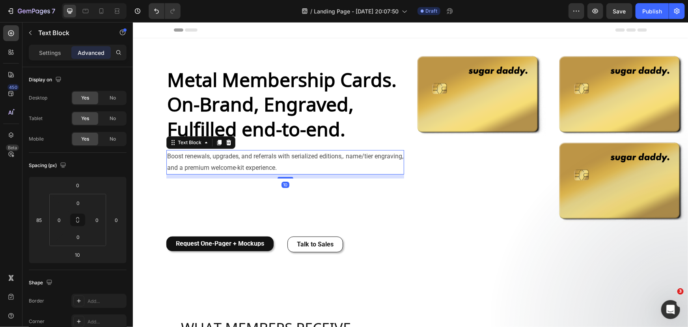
drag, startPoint x: 280, startPoint y: 176, endPoint x: 278, endPoint y: 150, distance: 26.1
click at [283, 146] on div "Metal Membership Cards. On-Brand, Engraved, Fulfilled end-to-end. Heading Boost…" at bounding box center [268, 136] width 271 height 173
type input "0"
click at [88, 11] on icon at bounding box center [86, 11] width 6 height 4
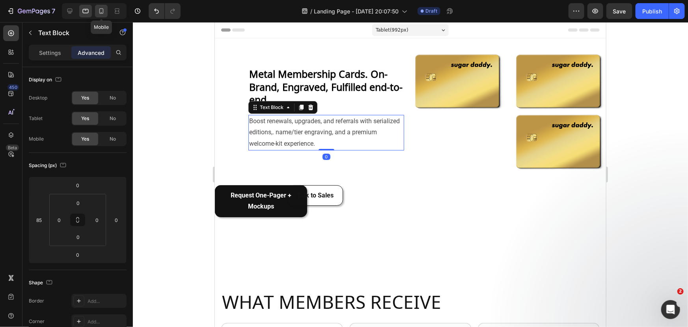
click at [102, 11] on icon at bounding box center [101, 11] width 8 height 8
type input "24"
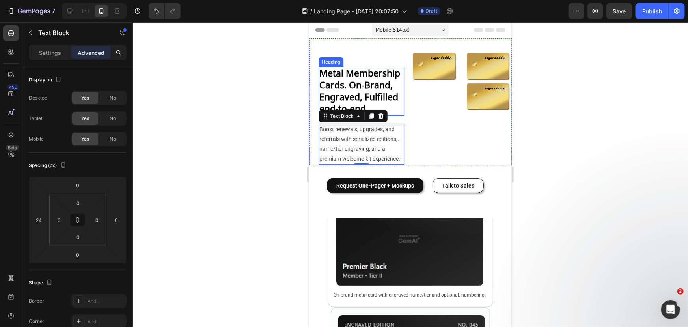
click at [387, 81] on h2 "Metal Membership Cards. On-Brand, Engraved, Fulfilled end-to-end." at bounding box center [361, 90] width 86 height 49
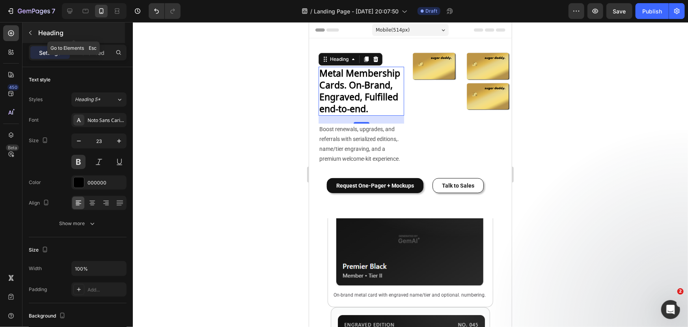
click at [30, 31] on icon "button" at bounding box center [30, 33] width 6 height 6
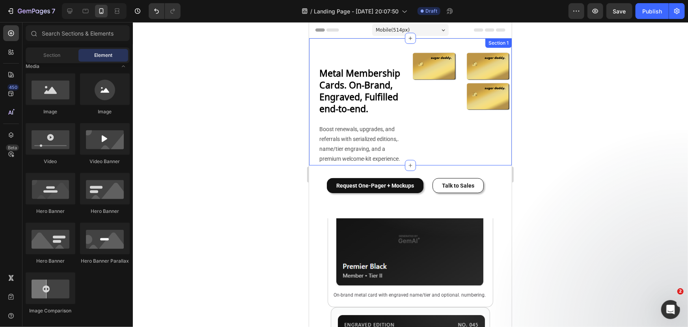
click at [411, 94] on div "Image" at bounding box center [434, 107] width 48 height 114
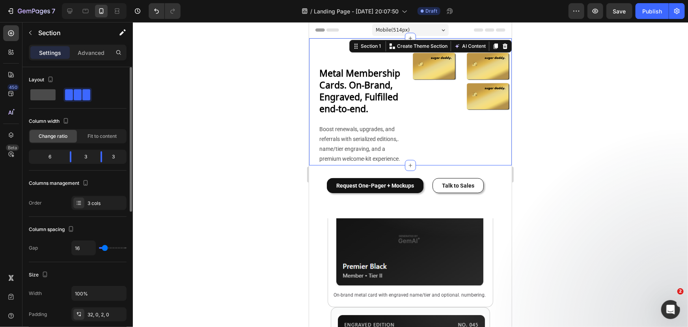
click at [47, 95] on span at bounding box center [42, 94] width 25 height 11
type input "0"
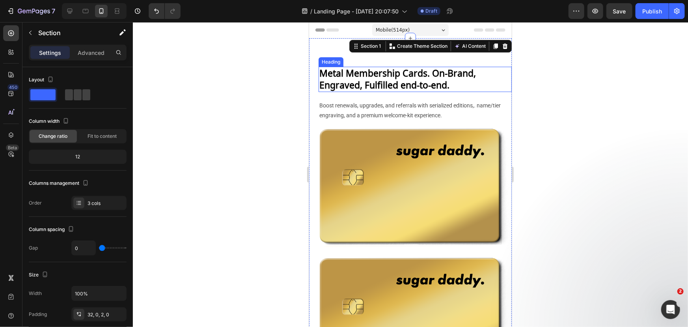
click at [357, 75] on h2 "Metal Membership Cards. On-Brand, Engraved, Fulfilled end-to-end." at bounding box center [414, 78] width 193 height 25
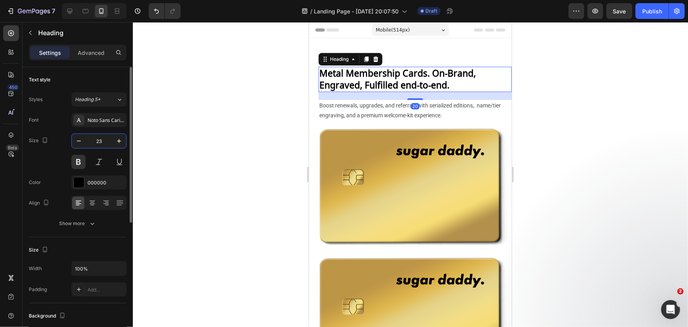
click at [101, 141] on input "23" at bounding box center [99, 141] width 26 height 14
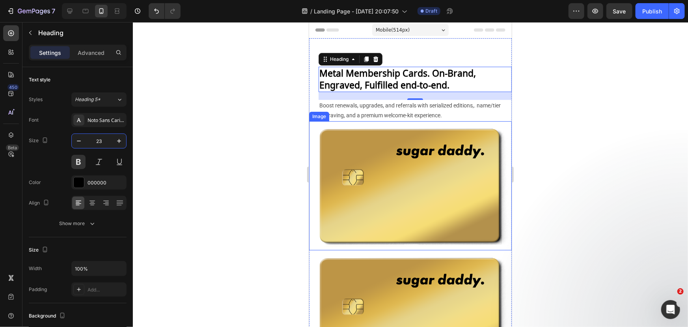
click at [456, 185] on img at bounding box center [410, 185] width 203 height 129
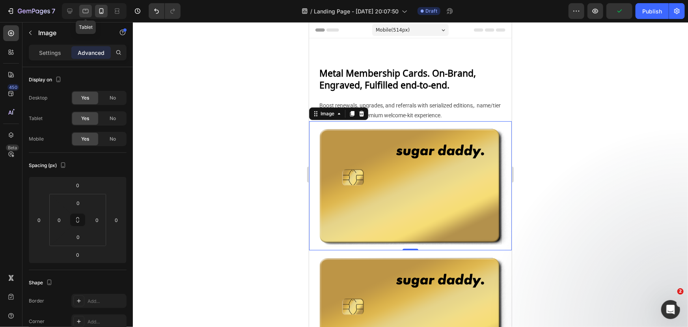
click at [86, 13] on icon at bounding box center [86, 11] width 8 height 8
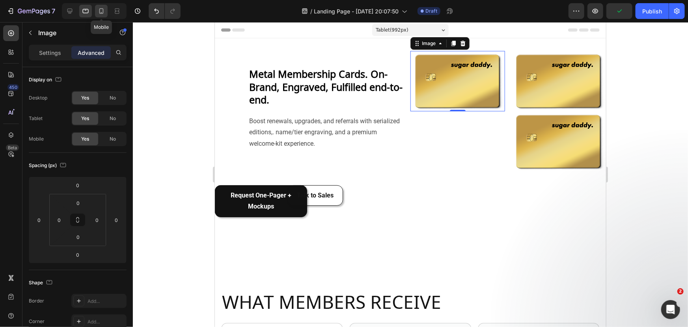
scroll to position [1, 0]
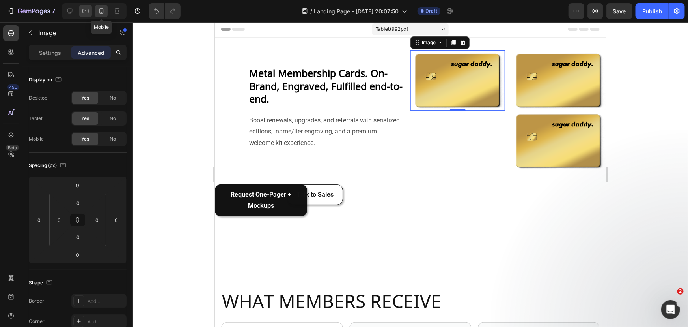
click at [105, 10] on icon at bounding box center [101, 11] width 8 height 8
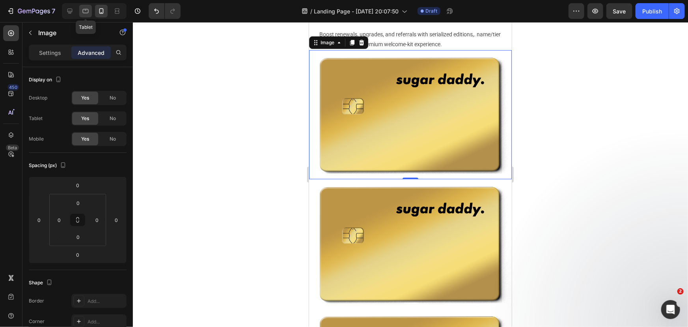
click at [86, 14] on icon at bounding box center [86, 11] width 8 height 8
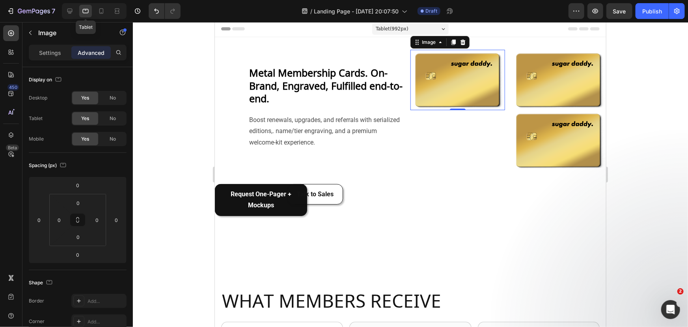
scroll to position [1, 0]
click at [101, 13] on icon at bounding box center [101, 11] width 4 height 6
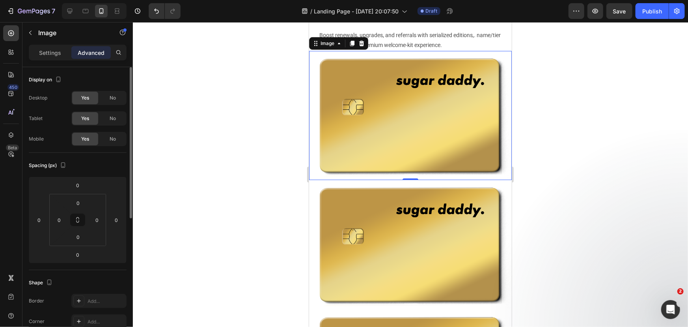
scroll to position [71, 0]
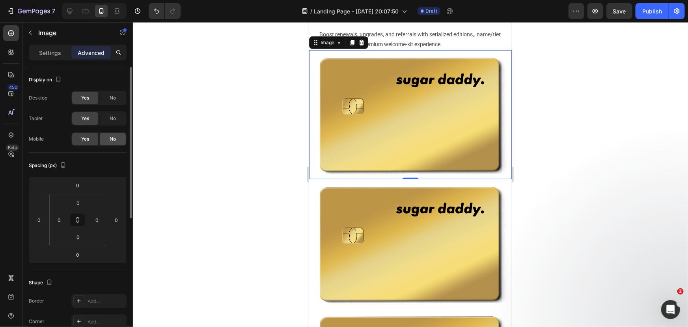
click at [111, 139] on span "No" at bounding box center [113, 138] width 6 height 7
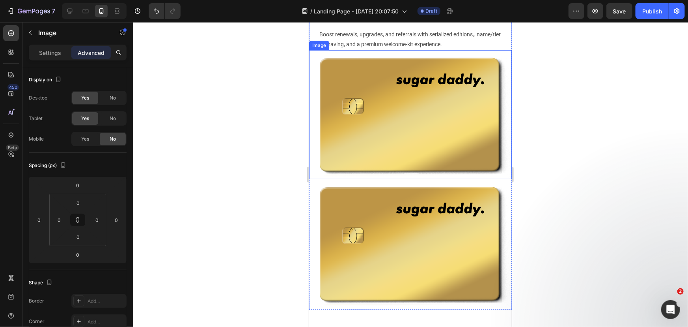
click at [393, 98] on img at bounding box center [410, 114] width 203 height 129
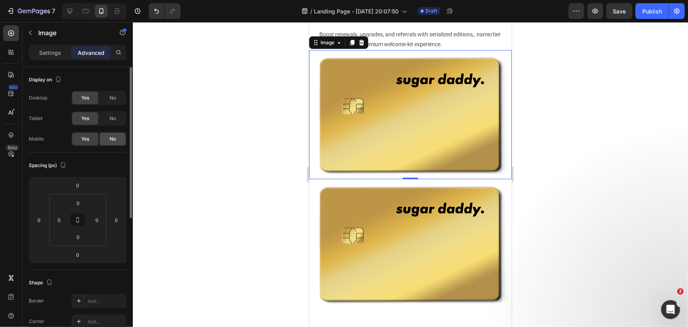
click at [103, 142] on div "No" at bounding box center [113, 139] width 26 height 13
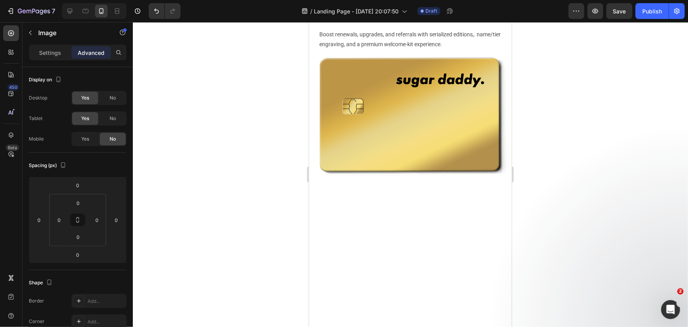
click at [374, 118] on img at bounding box center [410, 114] width 203 height 129
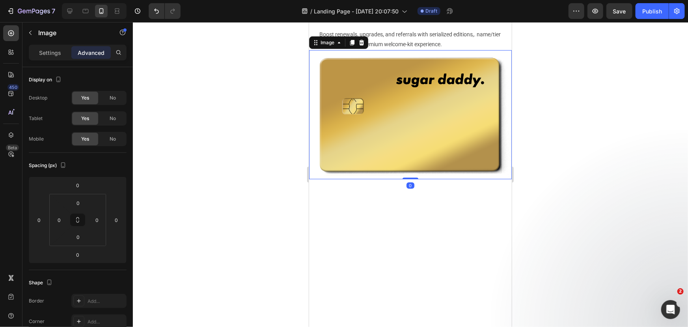
drag, startPoint x: 116, startPoint y: 143, endPoint x: 150, endPoint y: 148, distance: 34.3
click at [116, 142] on div "No" at bounding box center [113, 139] width 26 height 13
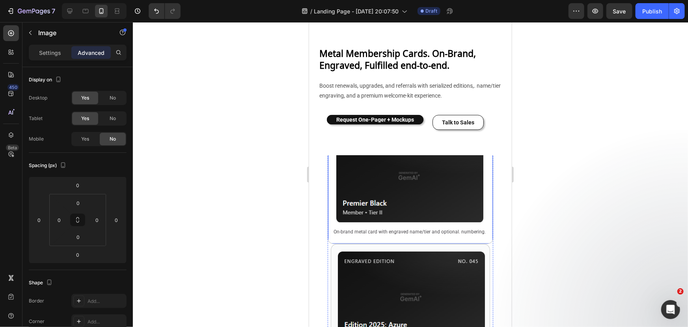
scroll to position [0, 0]
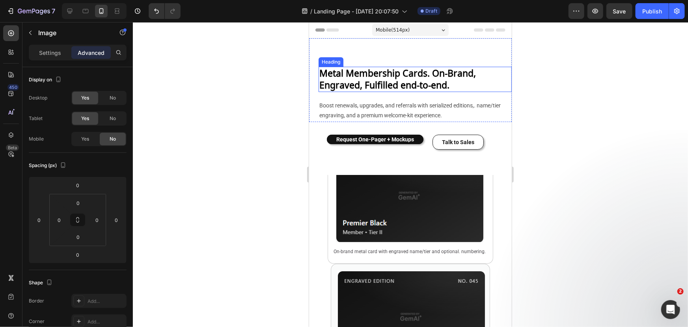
click at [391, 78] on h2 "Metal Membership Cards. On-Brand, Engraved, Fulfilled end-to-end." at bounding box center [414, 78] width 193 height 25
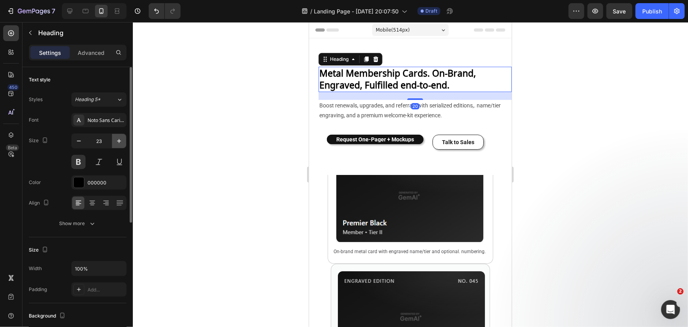
click at [125, 136] on button "button" at bounding box center [119, 141] width 14 height 14
click at [124, 136] on button "button" at bounding box center [119, 141] width 14 height 14
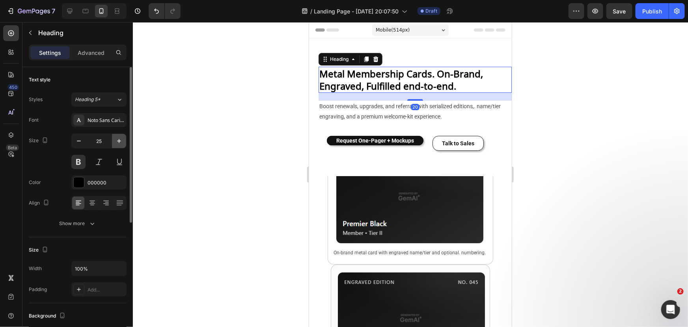
click at [124, 136] on button "button" at bounding box center [119, 141] width 14 height 14
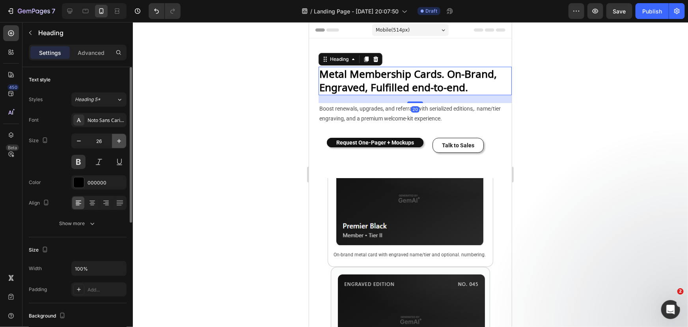
click at [124, 136] on button "button" at bounding box center [119, 141] width 14 height 14
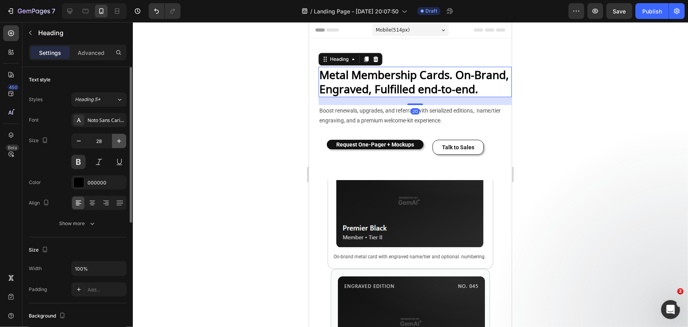
click at [124, 136] on button "button" at bounding box center [119, 141] width 14 height 14
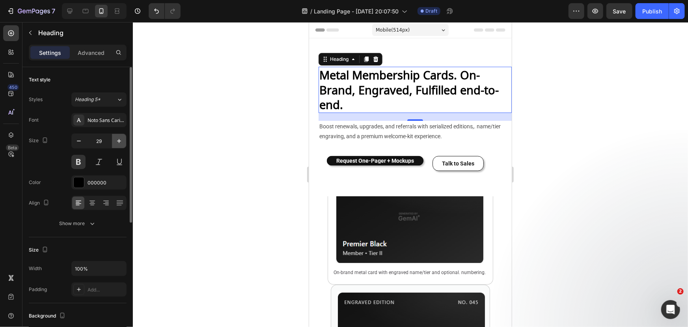
click at [124, 136] on button "button" at bounding box center [119, 141] width 14 height 14
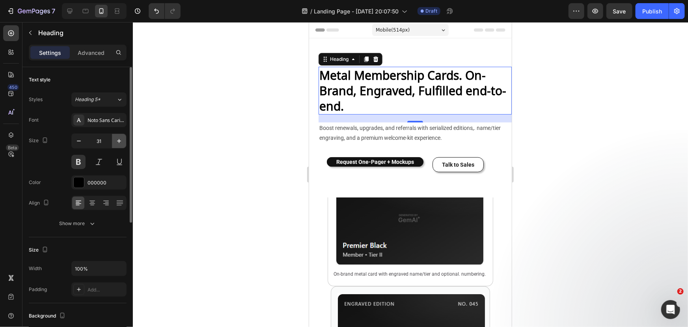
click at [124, 136] on button "button" at bounding box center [119, 141] width 14 height 14
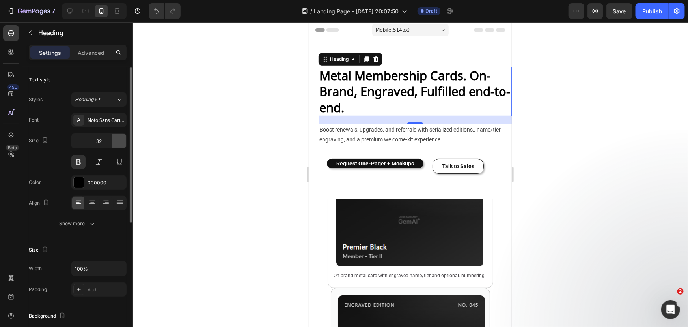
click at [124, 136] on button "button" at bounding box center [119, 141] width 14 height 14
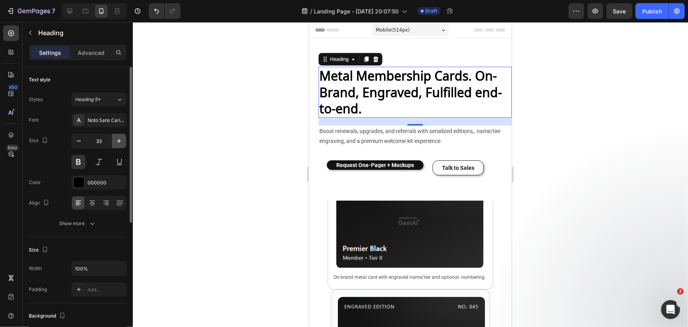
click at [124, 136] on button "button" at bounding box center [119, 141] width 14 height 14
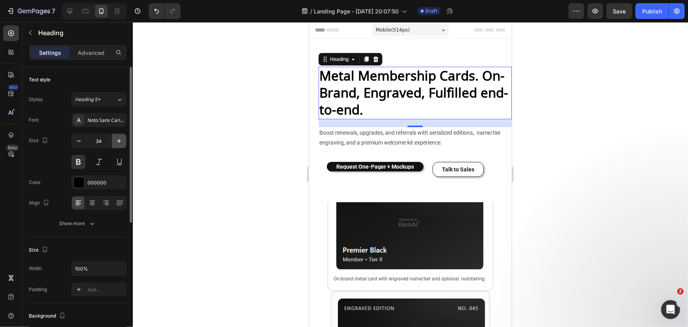
click at [124, 136] on button "button" at bounding box center [119, 141] width 14 height 14
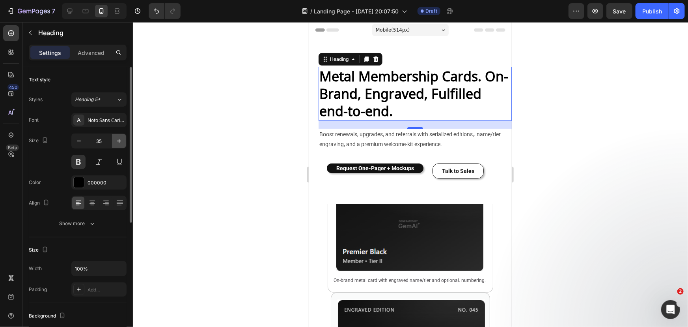
click at [124, 136] on button "button" at bounding box center [119, 141] width 14 height 14
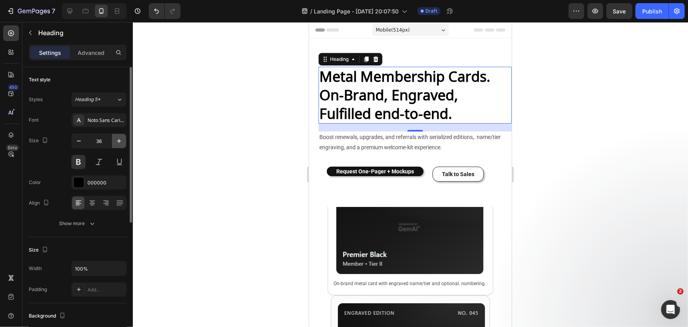
click at [124, 136] on button "button" at bounding box center [119, 141] width 14 height 14
type input "37"
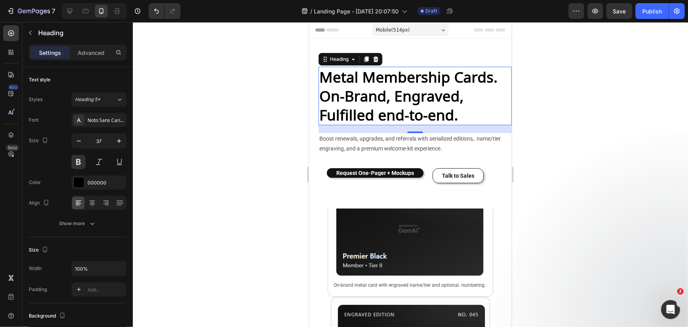
click at [555, 106] on div at bounding box center [410, 174] width 555 height 304
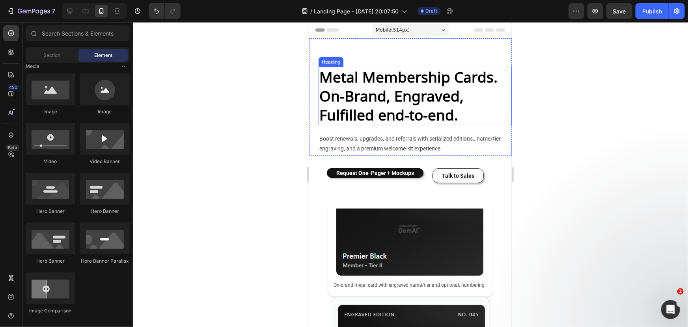
click at [420, 112] on h2 "Metal Membership Cards. On-Brand, Engraved, Fulfilled end-to-end." at bounding box center [414, 95] width 193 height 58
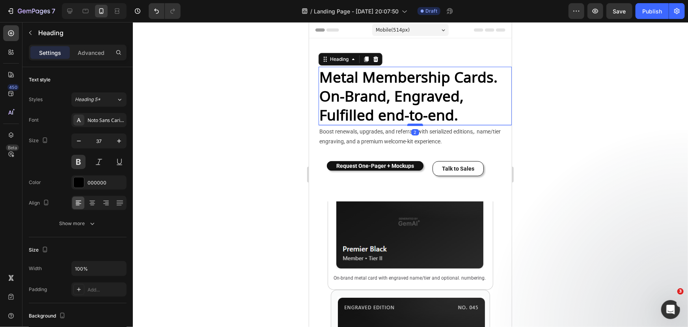
drag, startPoint x: 410, startPoint y: 131, endPoint x: 415, endPoint y: 123, distance: 8.3
click at [415, 123] on div at bounding box center [415, 124] width 16 height 2
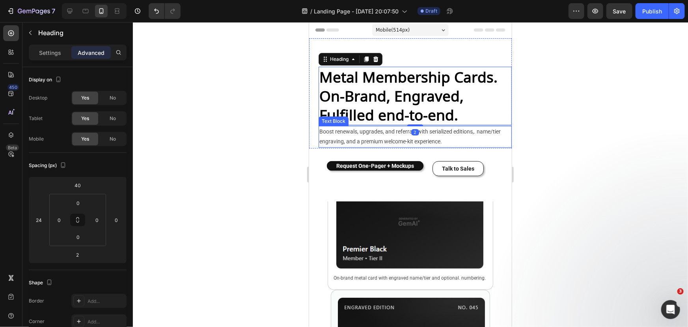
click at [426, 132] on p "Boost renewals, upgrades, and referrals with serialized editions,. name/tier en…" at bounding box center [415, 136] width 192 height 20
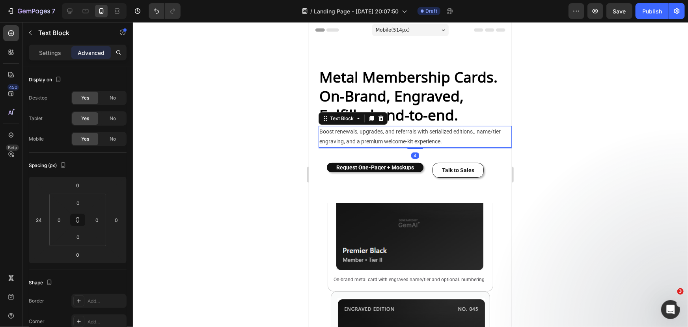
click at [415, 148] on div at bounding box center [415, 148] width 16 height 2
type input "4"
click at [409, 164] on strong "Request One-Pager + Mockups" at bounding box center [375, 167] width 78 height 6
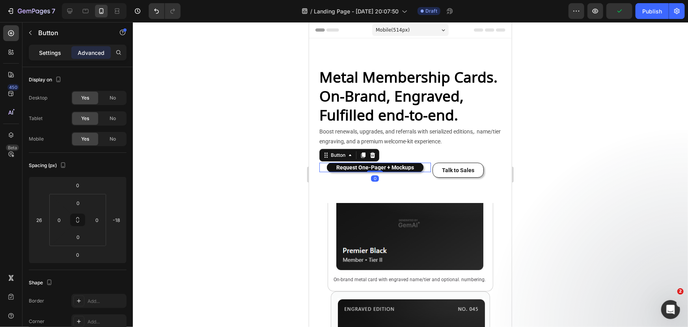
click at [53, 49] on p "Settings" at bounding box center [50, 53] width 22 height 8
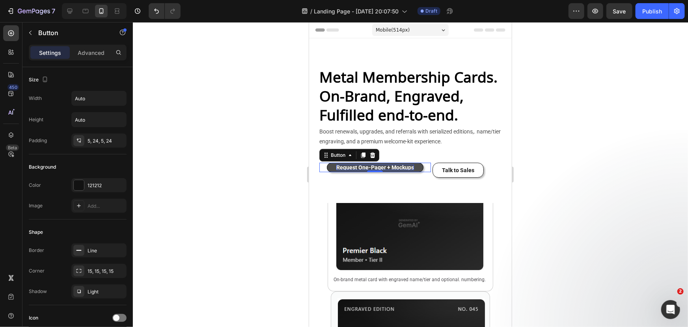
click at [347, 165] on div "Request One-Pager + Mockups" at bounding box center [375, 167] width 78 height 6
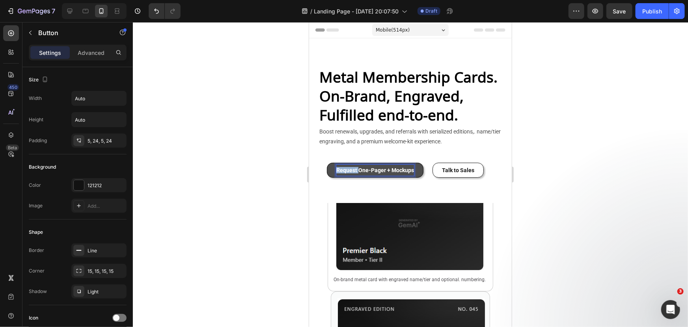
click at [347, 165] on div "Request One-Pager + Mockups" at bounding box center [375, 169] width 78 height 11
drag, startPoint x: 347, startPoint y: 165, endPoint x: 414, endPoint y: 193, distance: 72.5
click at [347, 165] on div "Request One-Pager + Mockups" at bounding box center [375, 169] width 78 height 11
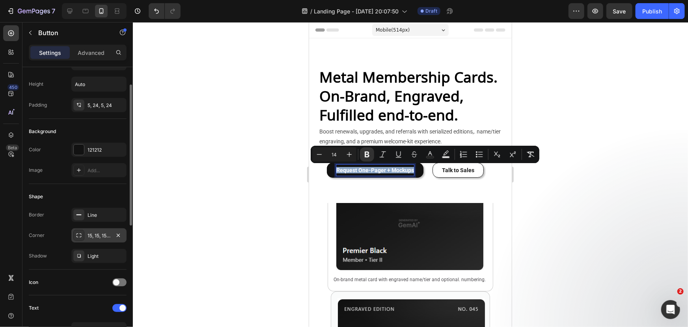
scroll to position [143, 0]
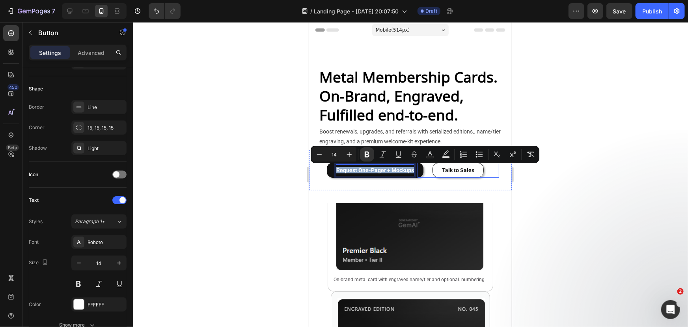
click at [457, 174] on button "Talk to Sales" at bounding box center [457, 169] width 51 height 15
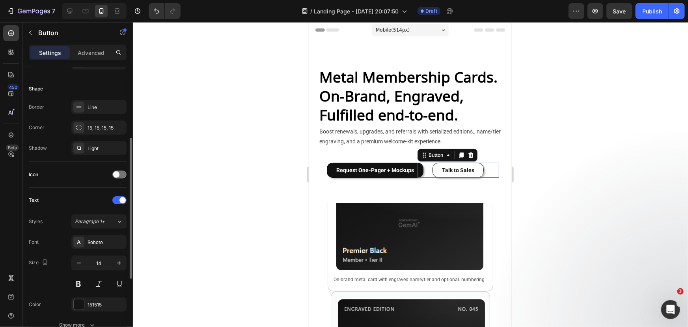
scroll to position [143, 0]
click at [540, 175] on div at bounding box center [410, 174] width 555 height 304
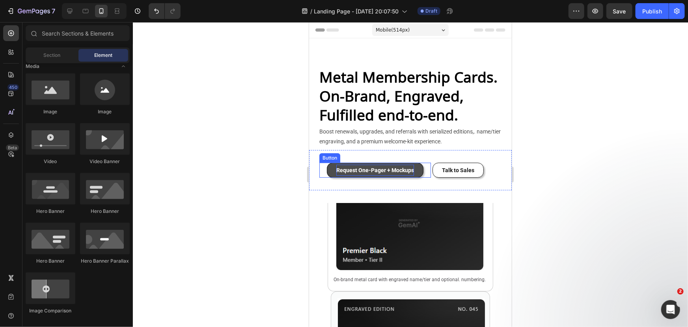
click at [405, 169] on strong "Request One-Pager + Mockups" at bounding box center [375, 169] width 78 height 6
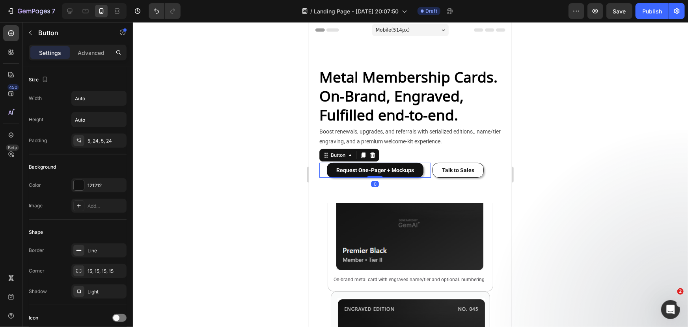
click at [233, 176] on div at bounding box center [410, 174] width 555 height 304
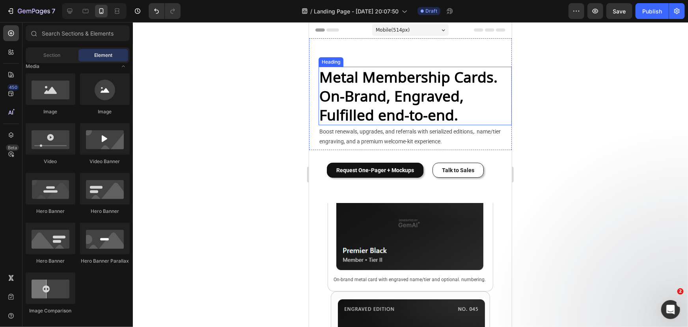
click at [411, 115] on h2 "Metal Membership Cards. On-Brand, Engraved, Fulfilled end-to-end." at bounding box center [414, 95] width 193 height 58
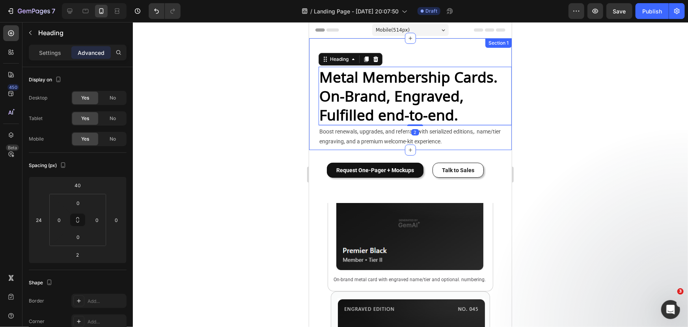
click at [398, 56] on div "Metal Membership Cards. On-Brand, Engraved, Fulfilled end-to-end. Heading 2 Boo…" at bounding box center [410, 99] width 203 height 98
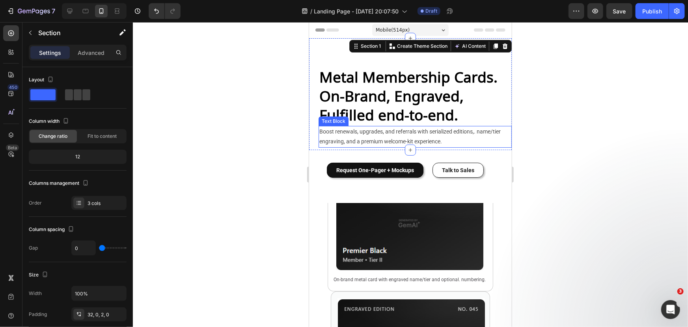
click at [389, 138] on p "Boost renewals, upgrades, and referrals with serialized editions,. name/tier en…" at bounding box center [415, 136] width 192 height 20
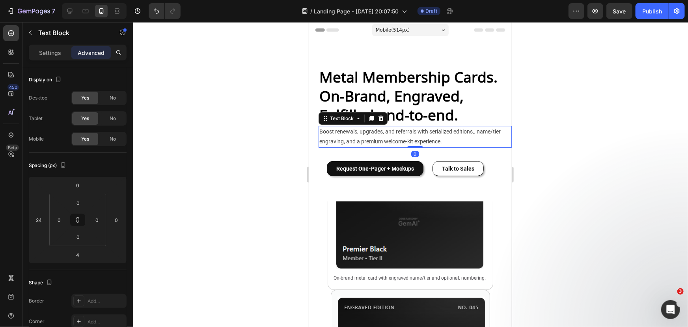
drag, startPoint x: 413, startPoint y: 148, endPoint x: 411, endPoint y: 135, distance: 12.8
click at [411, 135] on div "Boost renewals, upgrades, and referrals with serialized editions,. name/tier en…" at bounding box center [414, 135] width 193 height 21
type input "0"
click at [431, 102] on h2 "Metal Membership Cards. On-Brand, Engraved, Fulfilled end-to-end." at bounding box center [414, 95] width 193 height 58
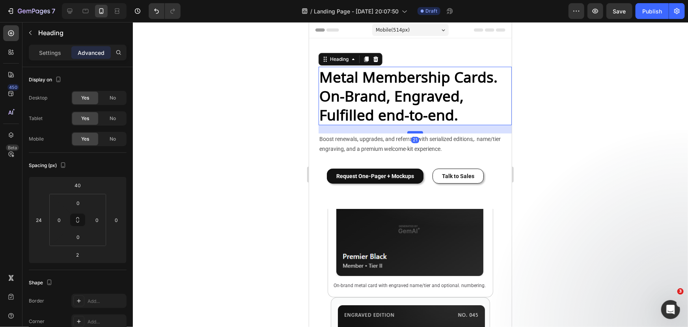
drag, startPoint x: 411, startPoint y: 124, endPoint x: 412, endPoint y: 132, distance: 7.5
click at [412, 132] on div at bounding box center [415, 132] width 16 height 2
type input "21"
drag, startPoint x: 435, startPoint y: 143, endPoint x: 433, endPoint y: 148, distance: 5.4
click at [435, 143] on p "Boost renewals, upgrades, and referrals with serialized editions,. name/tier en…" at bounding box center [415, 144] width 192 height 20
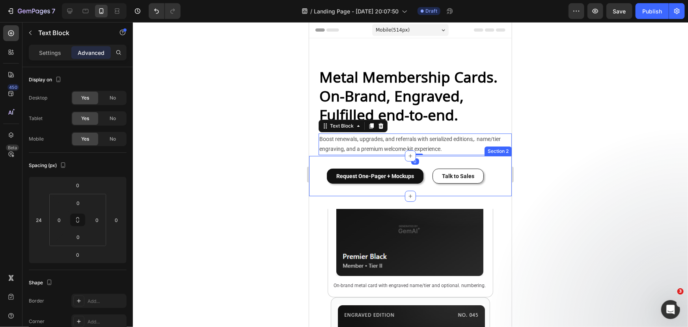
click at [381, 160] on div "Request One-Pager + Mockups Button Talk to Sales Button Section 2" at bounding box center [410, 175] width 203 height 40
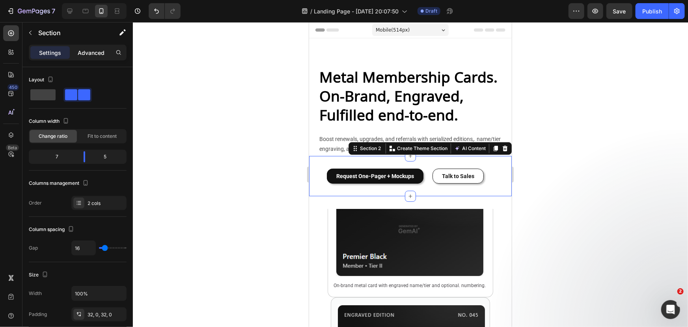
click at [86, 54] on p "Advanced" at bounding box center [91, 53] width 27 height 8
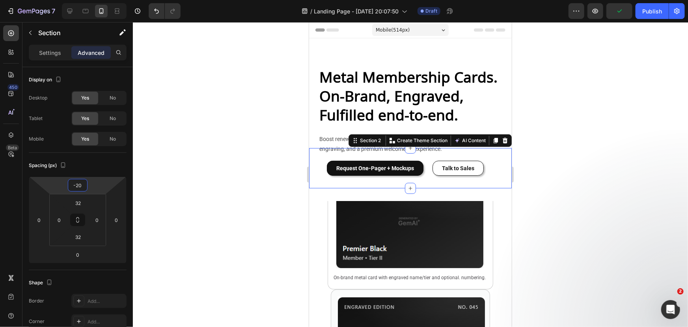
drag, startPoint x: 100, startPoint y: 181, endPoint x: 103, endPoint y: 185, distance: 4.3
click at [103, 0] on html "7 Version history / Landing Page - [DATE] 20:07:50 Draft Preview Publish 450 Be…" at bounding box center [344, 0] width 688 height 0
type input "0"
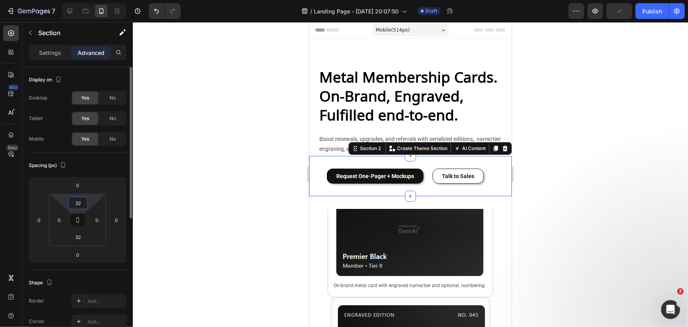
click at [80, 200] on input "32" at bounding box center [78, 203] width 16 height 12
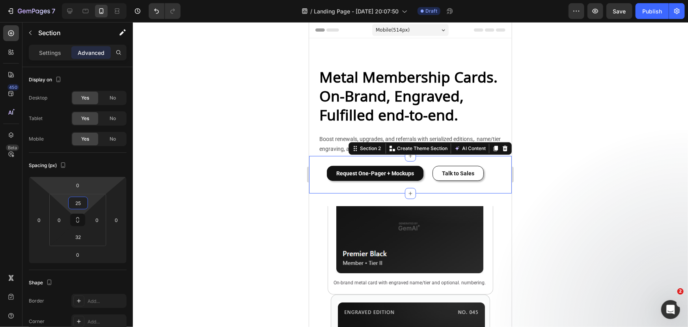
type input "25"
click at [253, 189] on div at bounding box center [410, 174] width 555 height 304
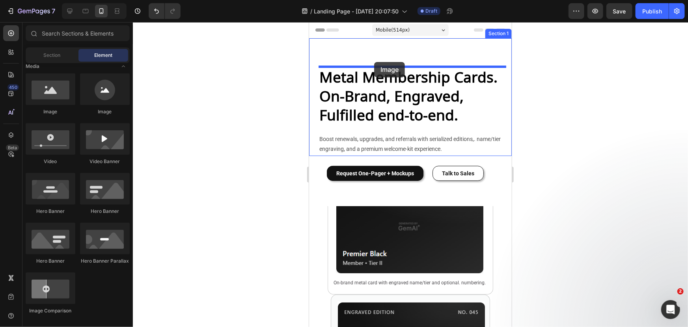
drag, startPoint x: 400, startPoint y: 109, endPoint x: 374, endPoint y: 62, distance: 54.0
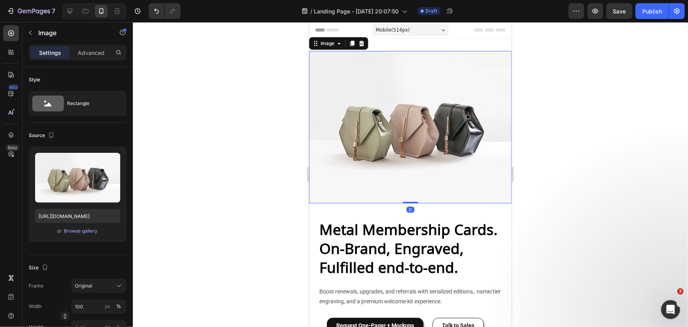
drag, startPoint x: 411, startPoint y: 205, endPoint x: 408, endPoint y: 181, distance: 24.6
click at [408, 166] on div "Image 0" at bounding box center [410, 126] width 203 height 152
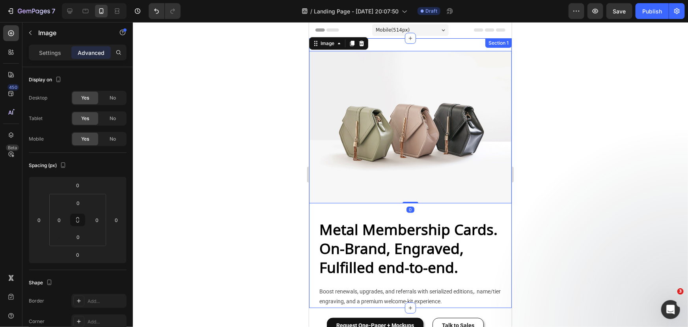
click at [392, 209] on div "Image 0 Metal Membership Cards. On-Brand, Engraved, Fulfilled end-to-end. Headi…" at bounding box center [410, 178] width 203 height 256
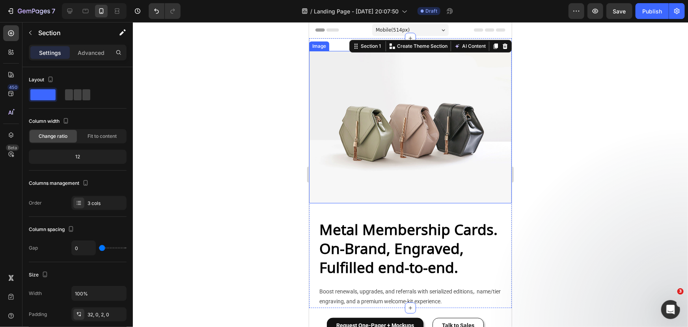
click at [387, 180] on img at bounding box center [410, 126] width 203 height 152
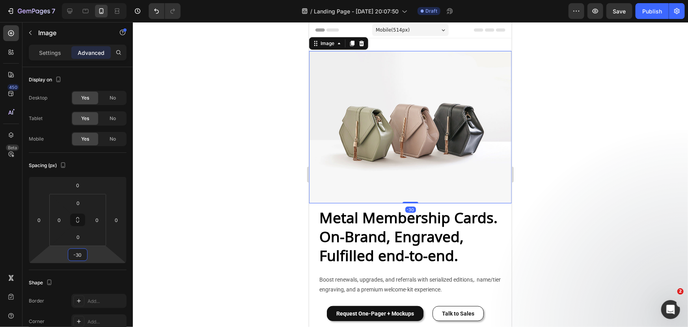
drag, startPoint x: 90, startPoint y: 253, endPoint x: 99, endPoint y: 268, distance: 17.1
click at [99, 0] on html "7 Version history / Landing Page - [DATE] 20:07:50 Draft Preview Save Publish 4…" at bounding box center [344, 0] width 688 height 0
type input "0"
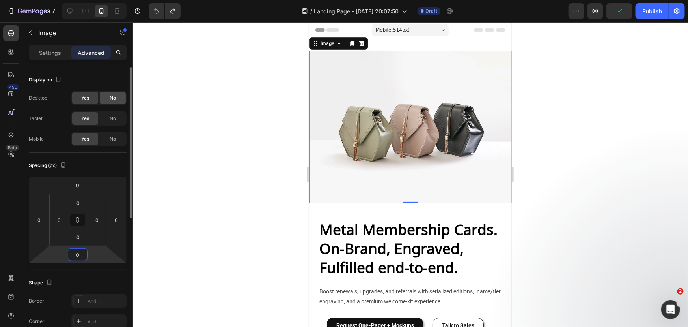
click at [107, 98] on div "No" at bounding box center [113, 98] width 26 height 13
click at [108, 121] on div "No" at bounding box center [113, 118] width 26 height 13
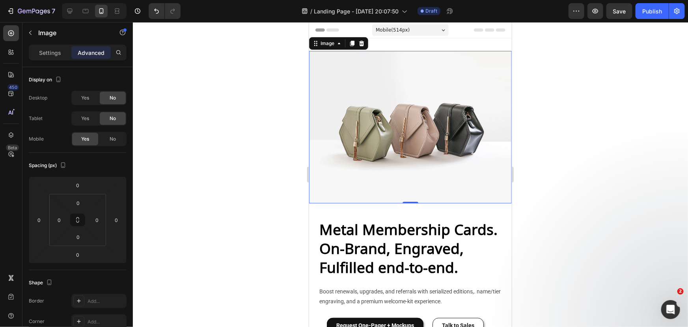
click at [368, 134] on img at bounding box center [410, 126] width 203 height 152
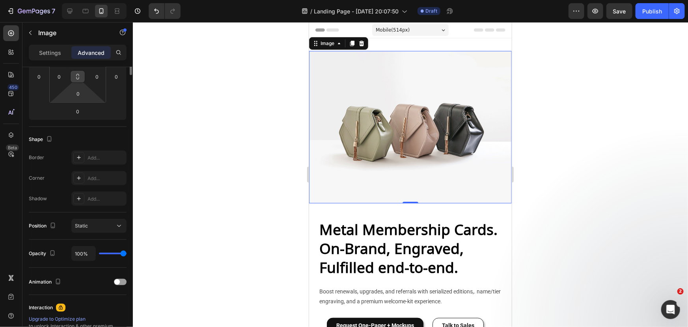
scroll to position [0, 0]
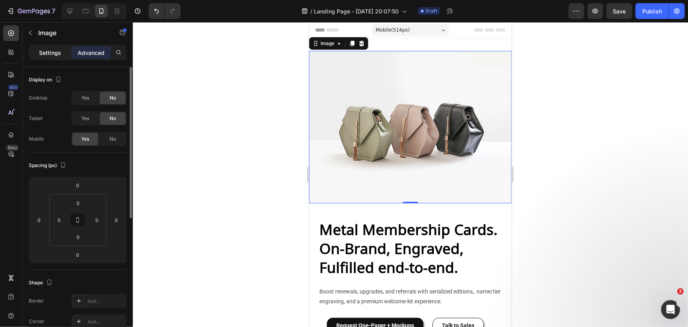
click at [44, 49] on p "Settings" at bounding box center [50, 53] width 22 height 8
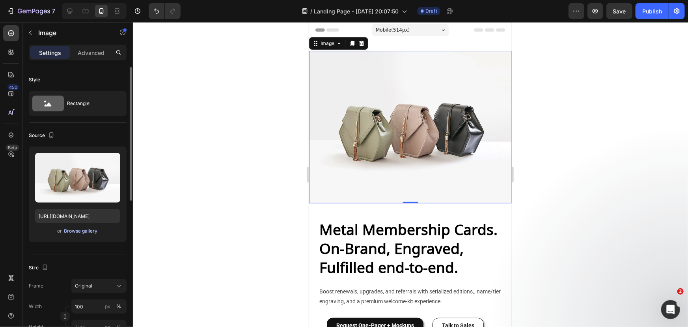
click at [82, 232] on div "Browse gallery" at bounding box center [81, 230] width 34 height 7
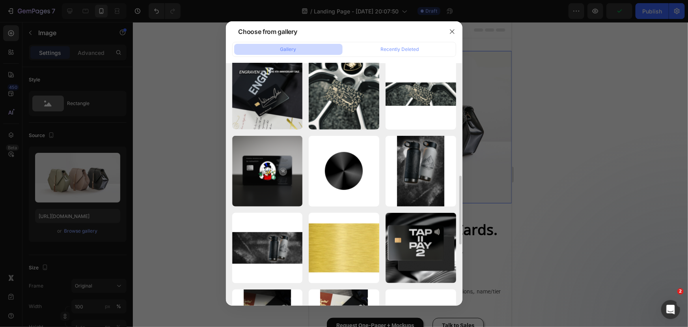
scroll to position [502, 0]
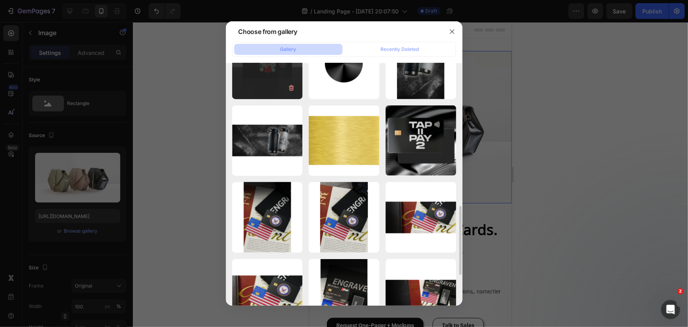
click at [265, 83] on div "mcduck_mirrir_black.png 1091.11 kb" at bounding box center [267, 63] width 71 height 71
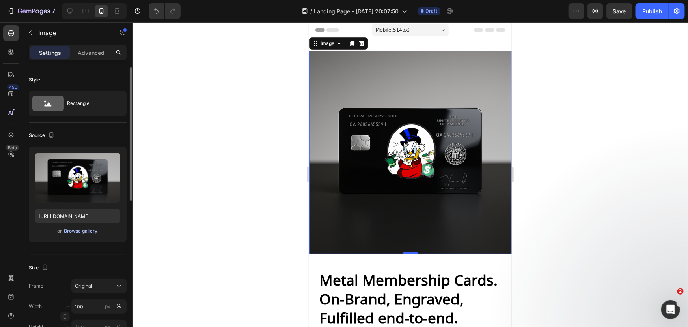
click at [84, 231] on div "Browse gallery" at bounding box center [81, 230] width 34 height 7
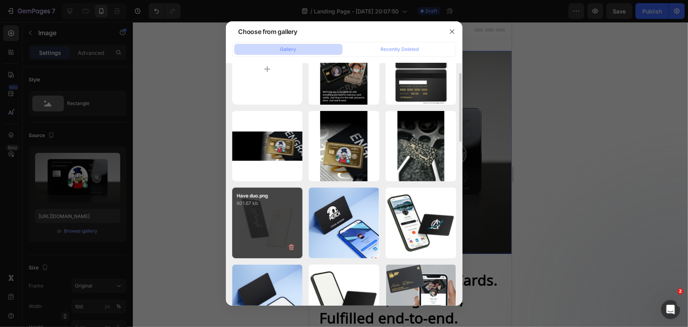
scroll to position [71, 0]
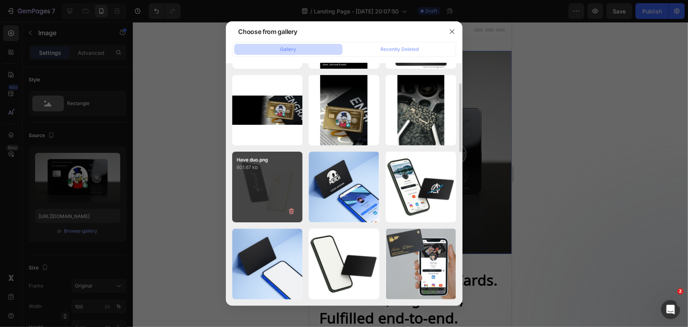
click at [263, 177] on div "Have duo.png 601.67 kb" at bounding box center [267, 186] width 71 height 71
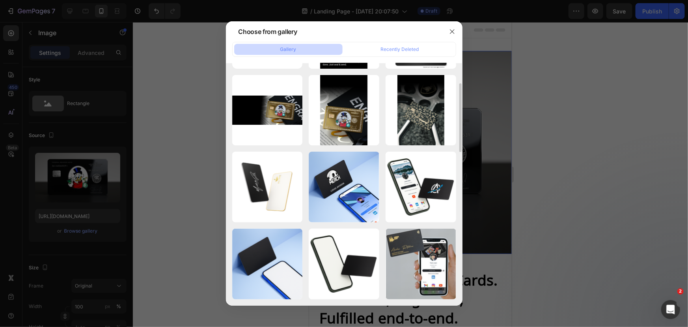
type input "https://cdn.shopify.com/s/files/1/0569/6680/7742/files/gempages_530822167873455…"
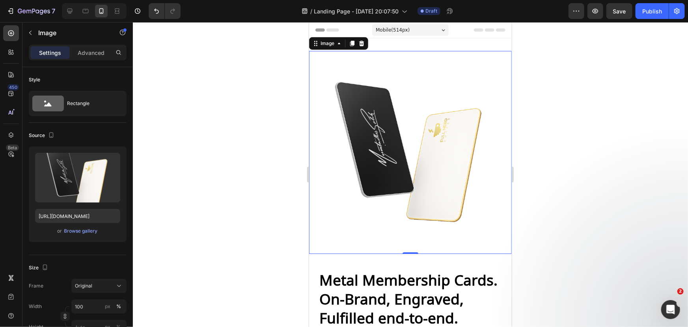
click at [553, 173] on div at bounding box center [410, 174] width 555 height 304
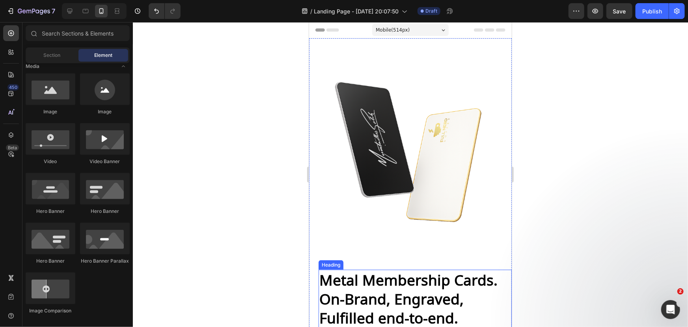
click at [408, 270] on h2 "Metal Membership Cards. On-Brand, Engraved, Fulfilled end-to-end." at bounding box center [414, 298] width 193 height 58
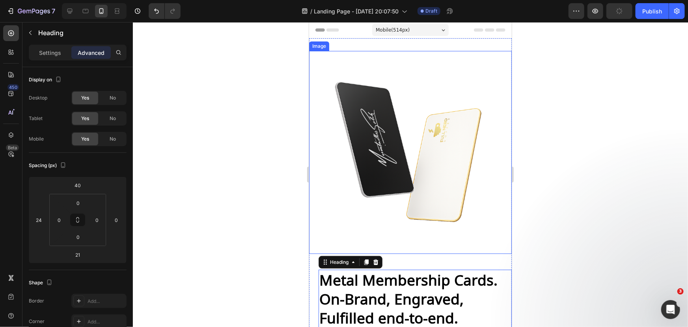
click at [402, 210] on img at bounding box center [410, 151] width 203 height 203
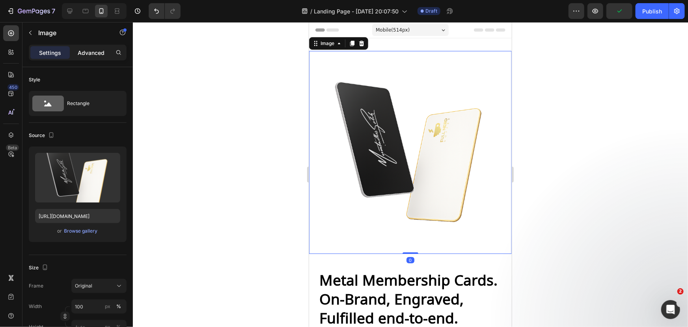
click at [88, 53] on p "Advanced" at bounding box center [91, 53] width 27 height 8
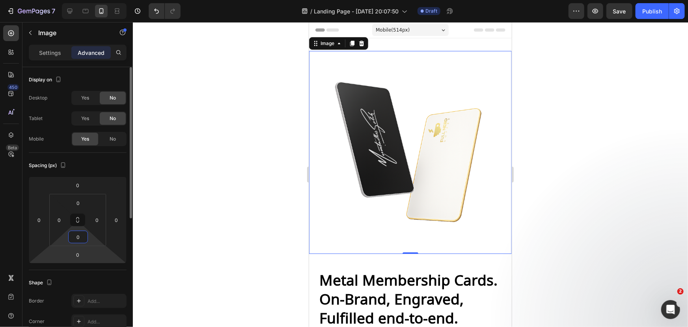
drag, startPoint x: 85, startPoint y: 237, endPoint x: 88, endPoint y: 248, distance: 12.2
click at [88, 248] on div "0 0 0 0 0 0 0 0" at bounding box center [78, 219] width 98 height 87
type input "0"
drag, startPoint x: 88, startPoint y: 243, endPoint x: 90, endPoint y: 247, distance: 5.0
click at [90, 0] on html "7 Version history / Landing Page - [DATE] 20:07:50 Draft Preview Save Publish 4…" at bounding box center [344, 0] width 688 height 0
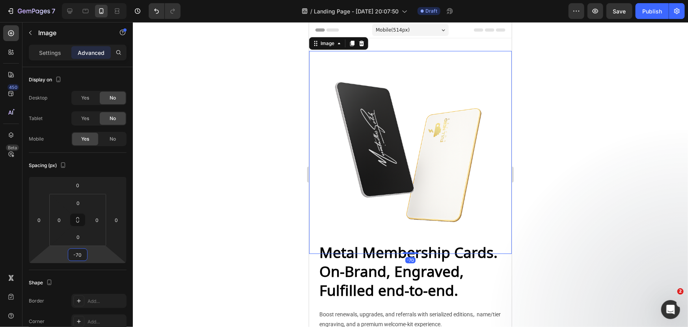
drag, startPoint x: 93, startPoint y: 256, endPoint x: 97, endPoint y: 269, distance: 13.2
click at [97, 0] on html "7 Version history / Landing Page - [DATE] 20:07:50 Draft Preview Save Publish 4…" at bounding box center [344, 0] width 688 height 0
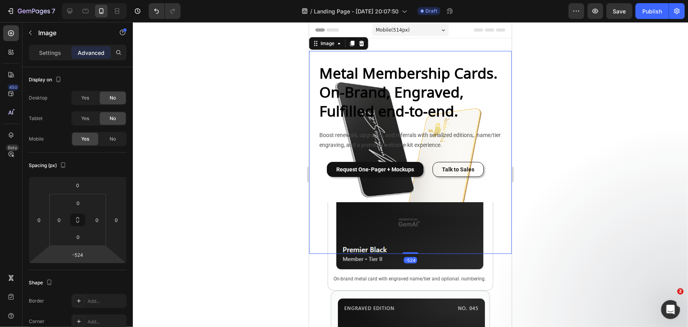
drag, startPoint x: 104, startPoint y: 258, endPoint x: 135, endPoint y: 340, distance: 87.0
click at [135, 0] on html "7 Version history / Landing Page - [DATE] 20:07:50 Draft Preview Save Publish 4…" at bounding box center [344, 0] width 688 height 0
type input "-70"
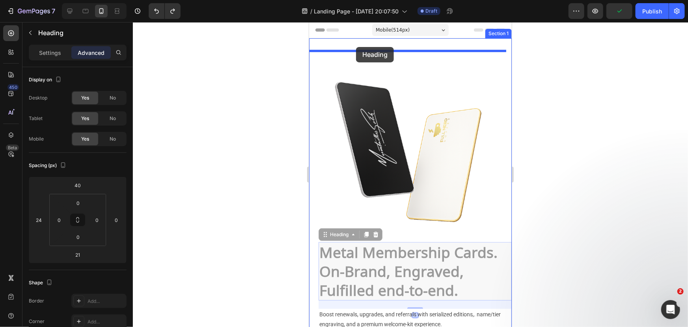
drag, startPoint x: 375, startPoint y: 266, endPoint x: 356, endPoint y: 47, distance: 220.5
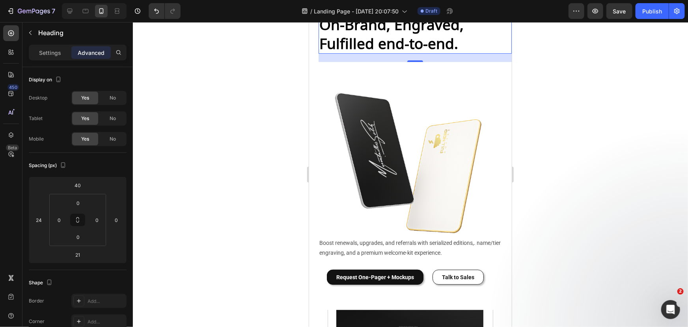
drag, startPoint x: 413, startPoint y: 60, endPoint x: 406, endPoint y: 27, distance: 33.0
click at [406, 27] on div "Metal Membership Cards. On-Brand, Engraved, Fulfilled end-to-end. Heading 21" at bounding box center [414, 24] width 193 height 58
type input "0"
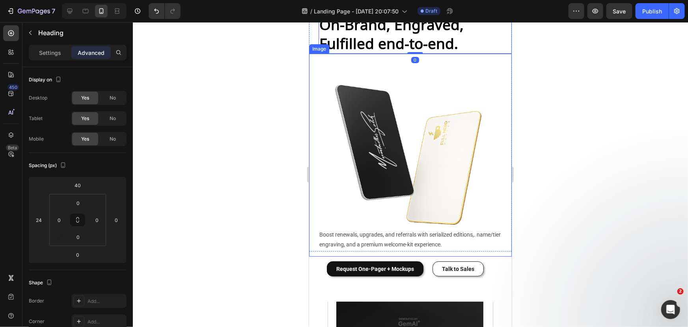
click at [398, 185] on img at bounding box center [410, 154] width 203 height 203
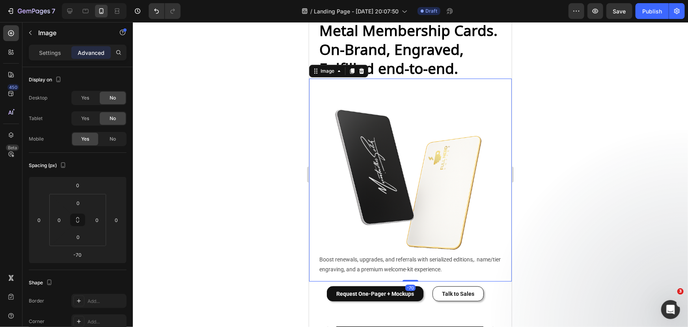
scroll to position [0, 0]
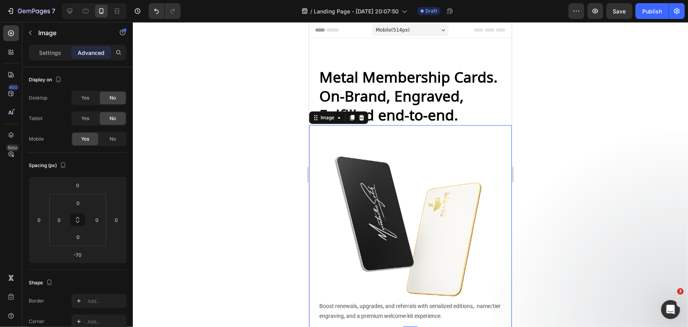
click at [413, 103] on h2 "Metal Membership Cards. On-Brand, Engraved, Fulfilled end-to-end." at bounding box center [414, 95] width 193 height 58
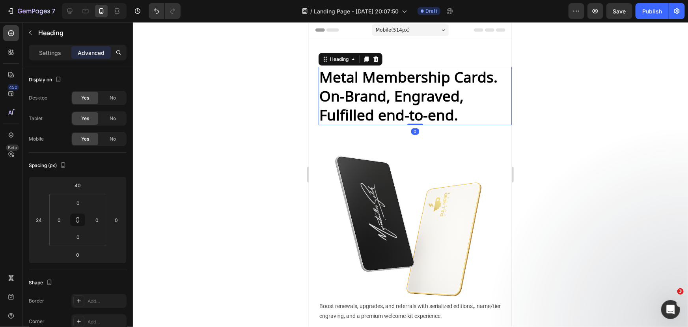
click at [409, 49] on div "Metal Membership Cards. On-Brand, Engraved, Fulfilled end-to-end. Heading 0 Ima…" at bounding box center [410, 180] width 203 height 284
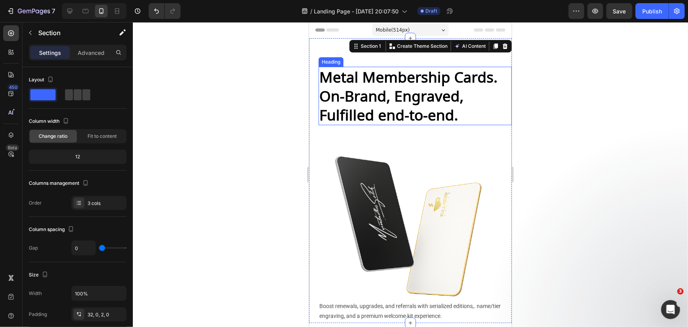
click at [413, 71] on h2 "Metal Membership Cards. On-Brand, Engraved, Fulfilled end-to-end." at bounding box center [414, 95] width 193 height 58
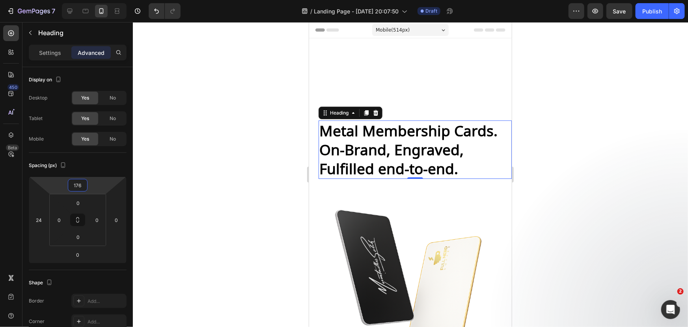
drag, startPoint x: 102, startPoint y: 185, endPoint x: 110, endPoint y: 161, distance: 25.4
click at [110, 0] on html "7 Version history / Landing Page - [DATE] 20:07:50 Draft Preview Save Publish 4…" at bounding box center [344, 0] width 688 height 0
type input "40"
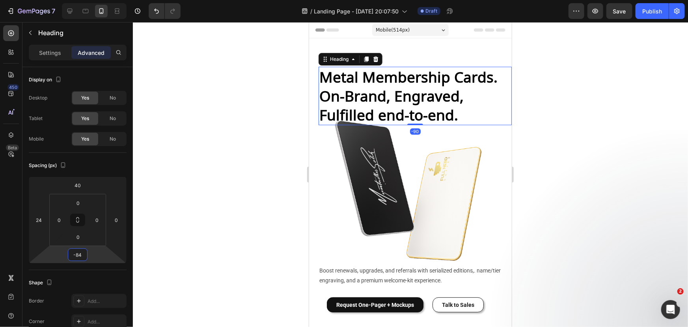
type input "-82"
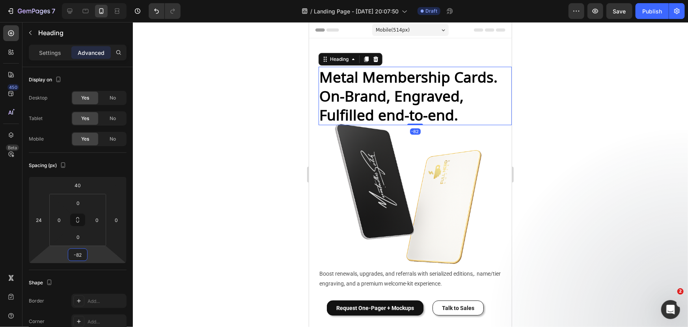
drag, startPoint x: 87, startPoint y: 237, endPoint x: 116, endPoint y: 273, distance: 46.0
click at [116, 0] on html "7 Version history / Landing Page - [DATE] 20:07:50 Draft Preview Save Publish 4…" at bounding box center [344, 0] width 688 height 0
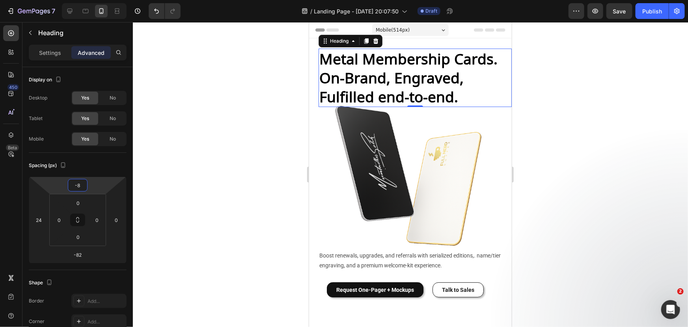
type input "-16"
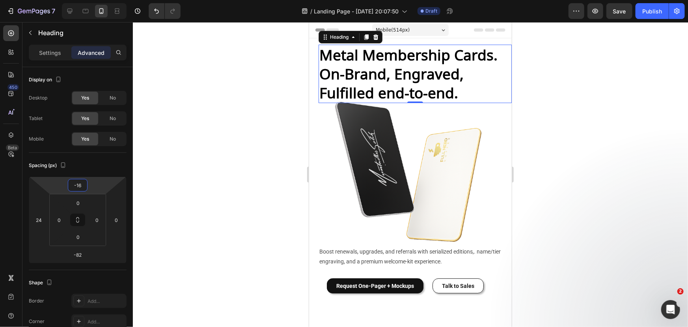
drag, startPoint x: 103, startPoint y: 199, endPoint x: 109, endPoint y: 199, distance: 6.7
click at [109, 0] on html "7 Version history / Landing Page - [DATE] 20:07:50 Draft Preview Save Publish 4…" at bounding box center [344, 0] width 688 height 0
click at [259, 206] on div at bounding box center [410, 174] width 555 height 304
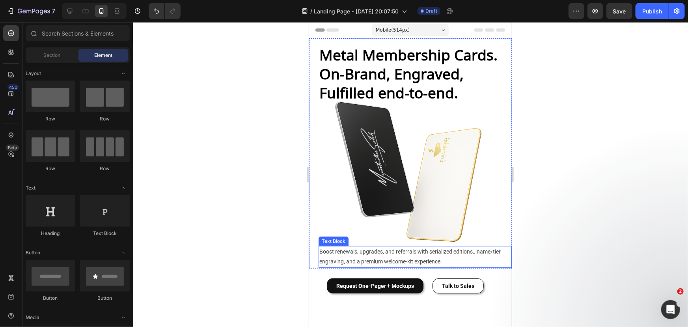
click at [378, 258] on p "Boost renewals, upgrades, and referrals with serialized editions,. name/tier en…" at bounding box center [415, 256] width 192 height 20
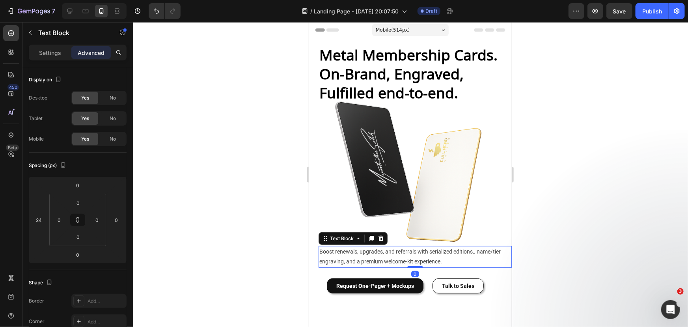
click at [430, 230] on img at bounding box center [410, 171] width 203 height 203
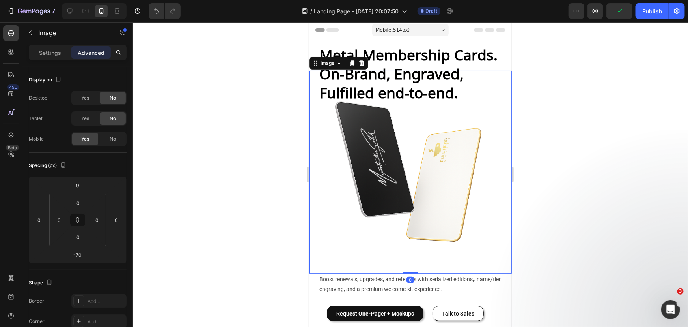
drag, startPoint x: 413, startPoint y: 265, endPoint x: 417, endPoint y: 250, distance: 15.7
click at [417, 250] on div "Image 0" at bounding box center [410, 171] width 203 height 203
type input "0"
click at [435, 275] on p "Boost renewals, upgrades, and referrals with serialized editions,. name/tier en…" at bounding box center [415, 284] width 192 height 20
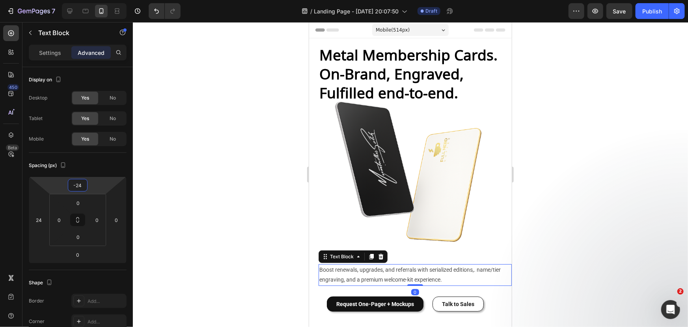
click at [95, 0] on html "7 Version history / Landing Page - [DATE] 20:07:50 Draft Preview Save Publish 4…" at bounding box center [344, 0] width 688 height 0
type input "0"
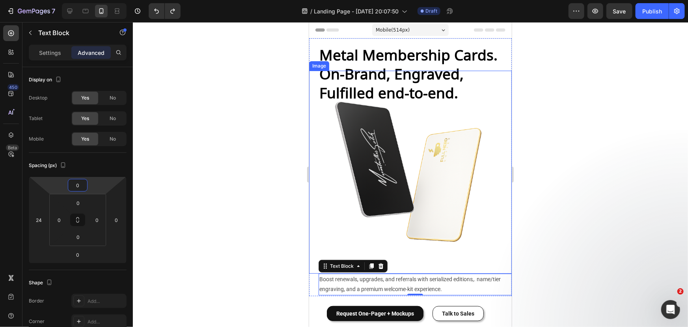
click at [407, 189] on img at bounding box center [410, 171] width 203 height 203
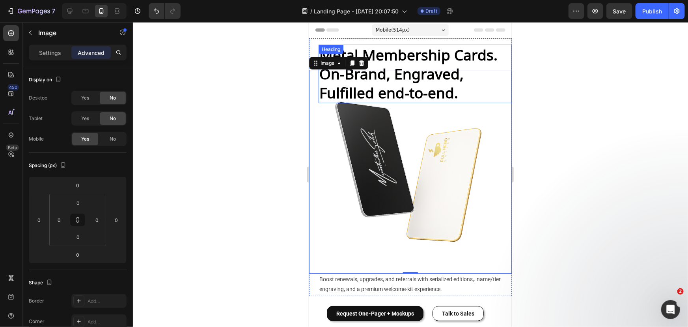
click at [412, 50] on h2 "Metal Membership Cards. On-Brand, Engraved, Fulfilled end-to-end." at bounding box center [414, 73] width 193 height 58
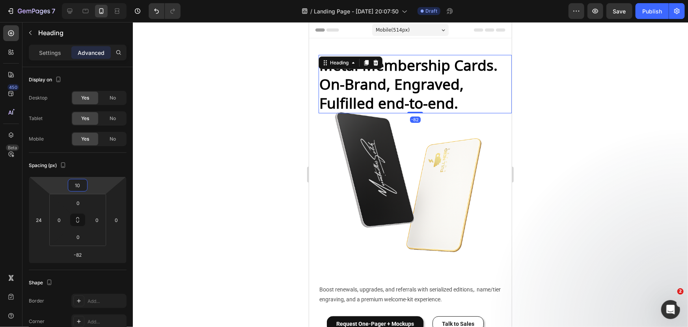
drag, startPoint x: 103, startPoint y: 181, endPoint x: 102, endPoint y: 176, distance: 4.7
click at [102, 0] on html "7 Version history / Landing Page - [DATE] 20:07:50 Draft Preview Save Publish 4…" at bounding box center [344, 0] width 688 height 0
type input "-16"
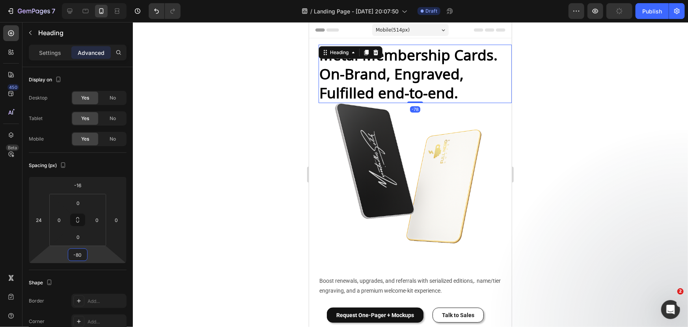
type input "-86"
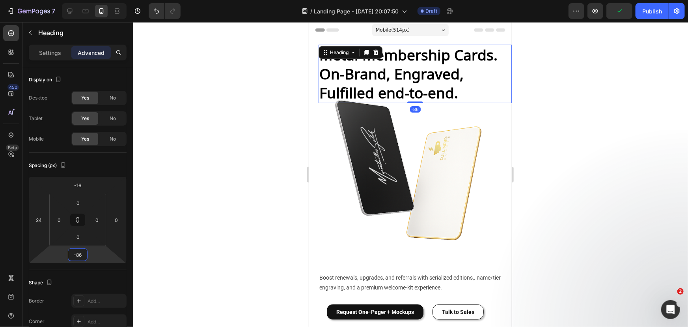
click at [103, 0] on html "7 Version history / Landing Page - [DATE] 20:07:50 Draft Preview Publish 450 Be…" at bounding box center [344, 0] width 688 height 0
click at [424, 219] on img at bounding box center [410, 170] width 203 height 203
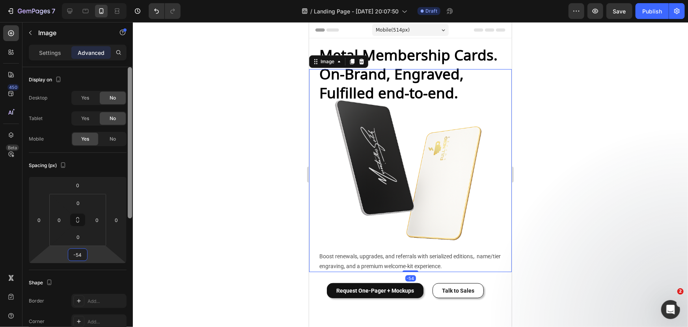
drag, startPoint x: 104, startPoint y: 244, endPoint x: 131, endPoint y: 263, distance: 32.8
click at [125, 0] on html "7 Version history / Landing Page - [DATE] 20:07:50 Draft Preview Save Publish 4…" at bounding box center [344, 0] width 688 height 0
type input "-52"
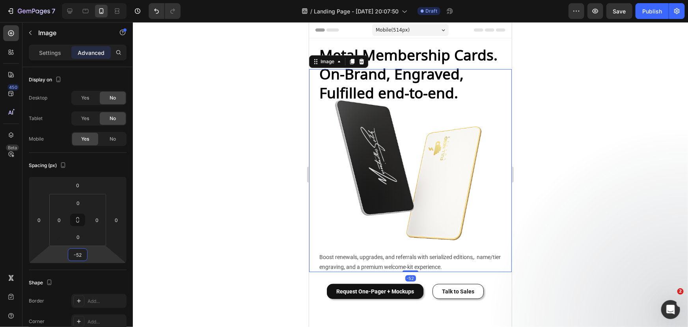
click at [560, 239] on div at bounding box center [410, 174] width 555 height 304
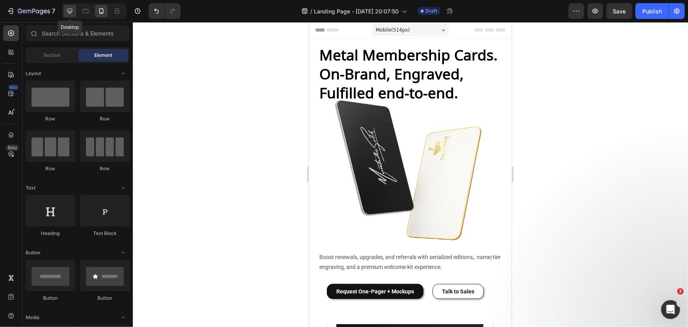
click at [67, 11] on icon at bounding box center [69, 11] width 5 height 5
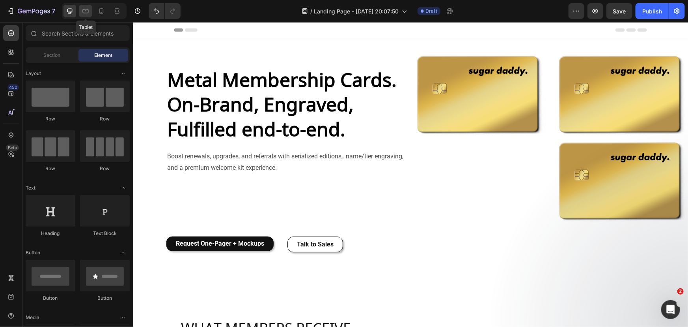
click at [83, 14] on icon at bounding box center [86, 11] width 8 height 8
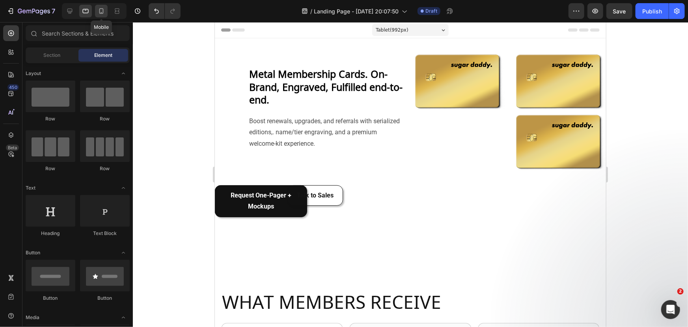
click at [103, 15] on div at bounding box center [101, 11] width 13 height 13
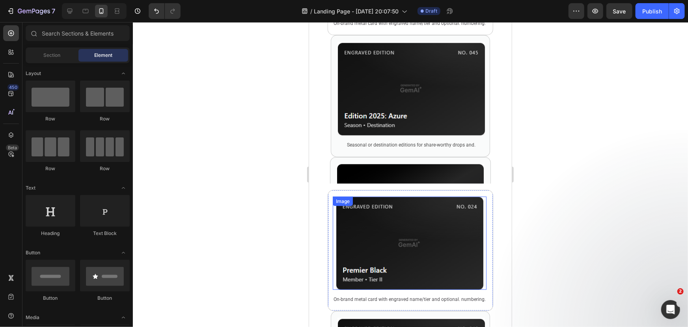
scroll to position [359, 0]
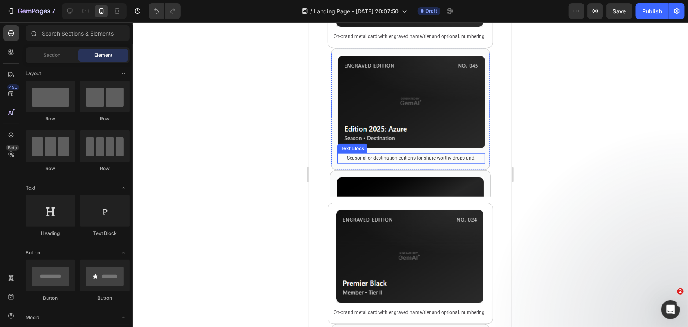
click at [379, 153] on div "Seasonal or destination editions for share-worthy drops and." at bounding box center [411, 158] width 148 height 10
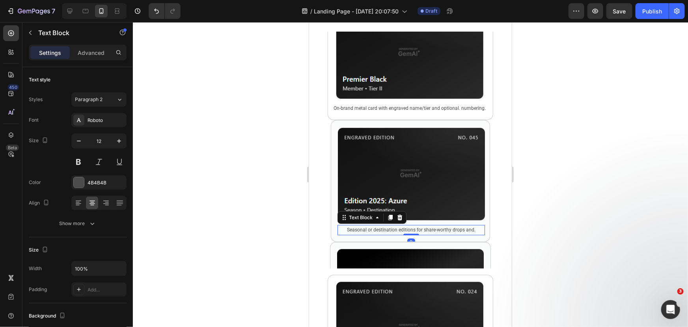
click at [381, 149] on img at bounding box center [411, 172] width 148 height 93
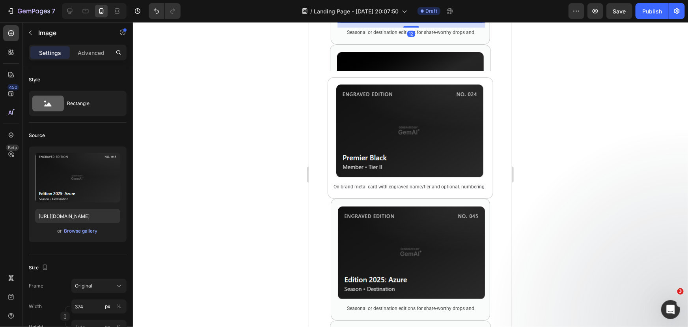
scroll to position [179, 0]
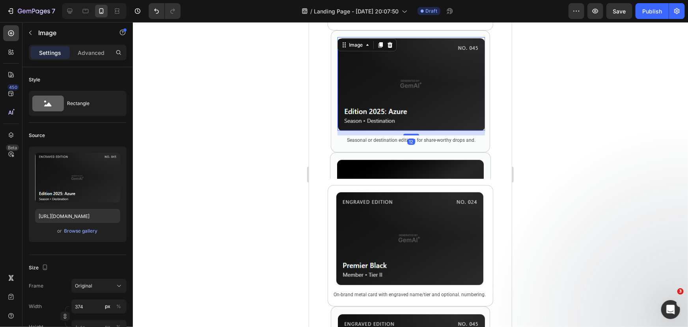
click at [73, 8] on icon at bounding box center [70, 11] width 8 height 8
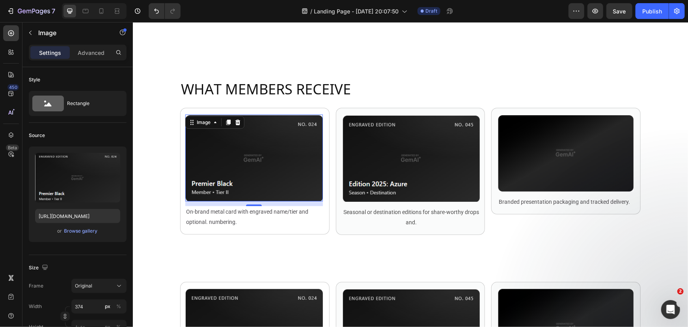
scroll to position [230, 0]
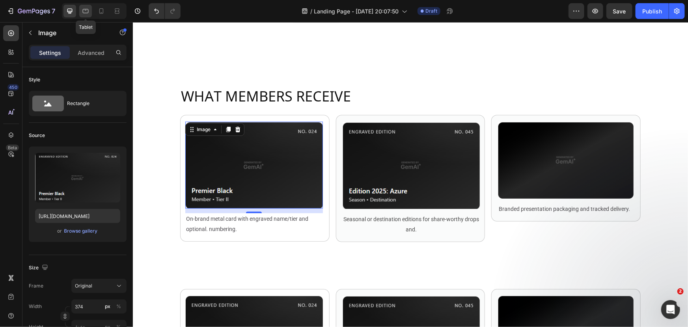
click at [81, 8] on div at bounding box center [85, 11] width 13 height 13
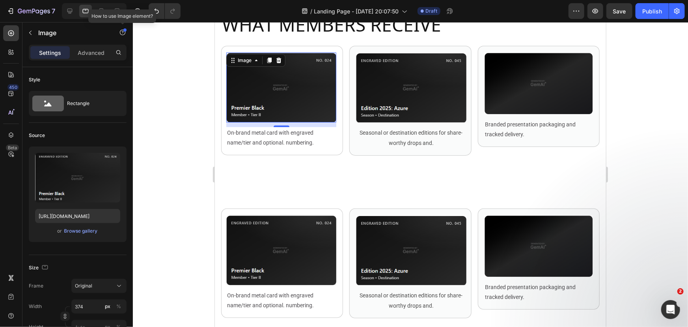
scroll to position [331, 0]
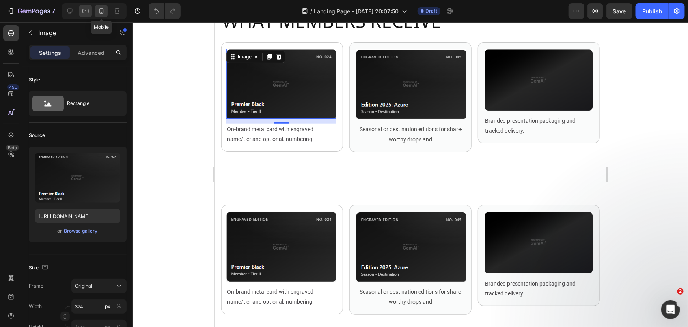
click at [103, 8] on icon at bounding box center [101, 11] width 8 height 8
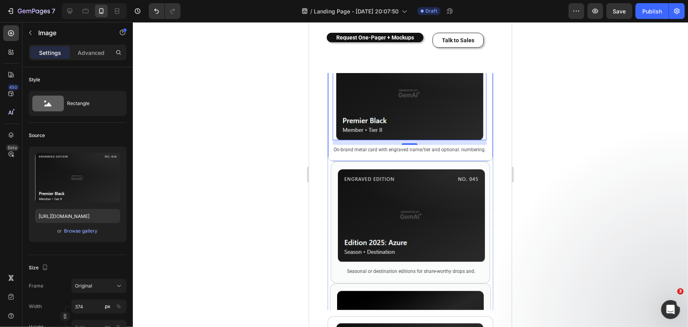
scroll to position [179, 0]
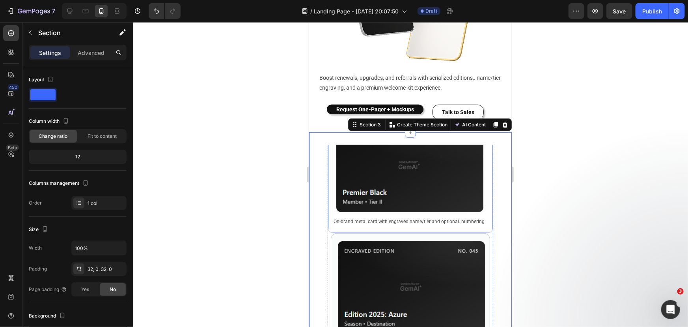
click at [329, 153] on div "Image On-brand metal card with engraved name/tier and optional. numbering. Text…" at bounding box center [410, 172] width 166 height 121
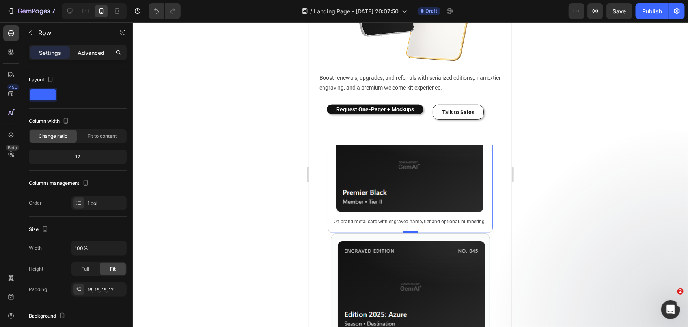
click at [87, 47] on div "Advanced" at bounding box center [90, 52] width 39 height 13
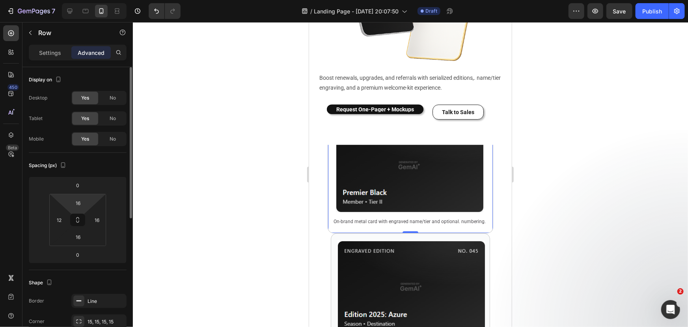
click at [80, 0] on html "7 Version history / Landing Page - [DATE] 20:07:50 Draft Preview Save Publish 4…" at bounding box center [344, 0] width 688 height 0
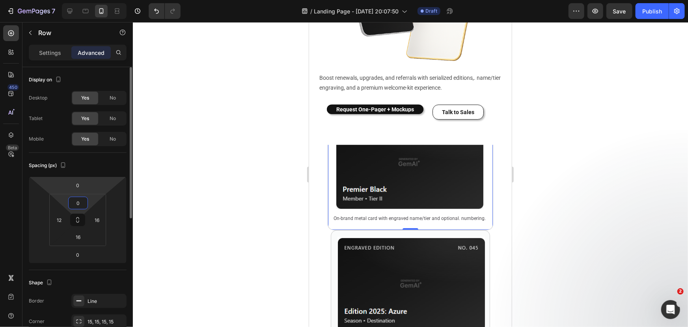
type input "0"
click at [82, 236] on input "16" at bounding box center [78, 237] width 16 height 12
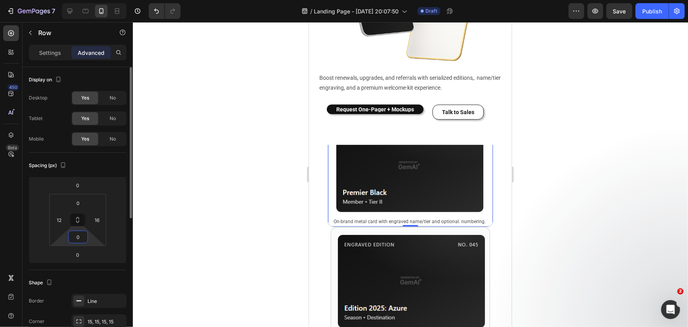
type input "16"
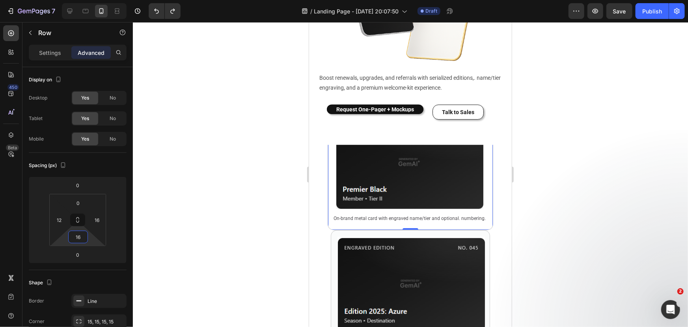
type input "16"
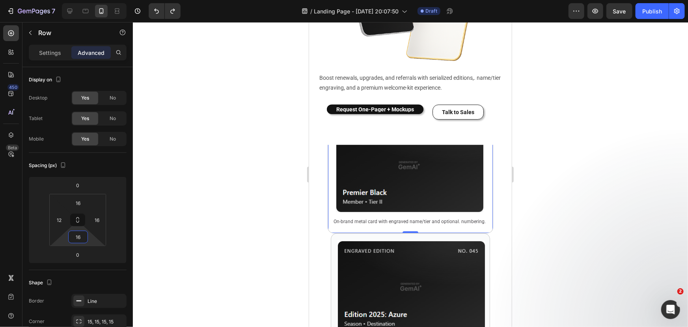
click at [187, 196] on div at bounding box center [410, 174] width 555 height 304
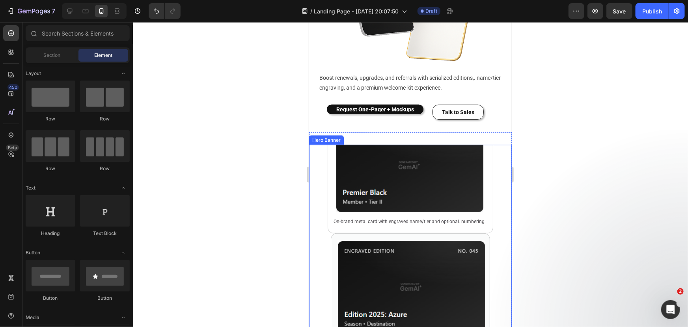
click at [501, 187] on div "WHAT MEMBERS RECEIVE Heading Image On-brand metal card with engraved name/tier …" at bounding box center [410, 262] width 203 height 419
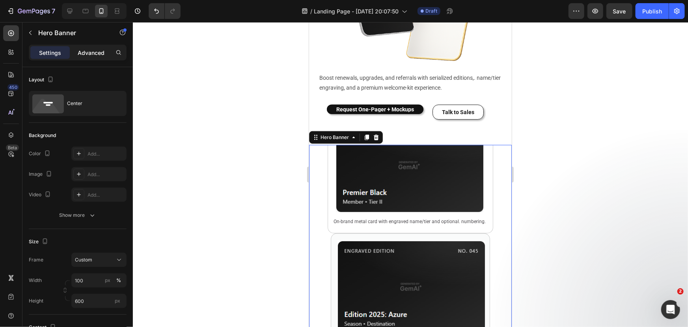
click at [82, 53] on p "Advanced" at bounding box center [91, 53] width 27 height 8
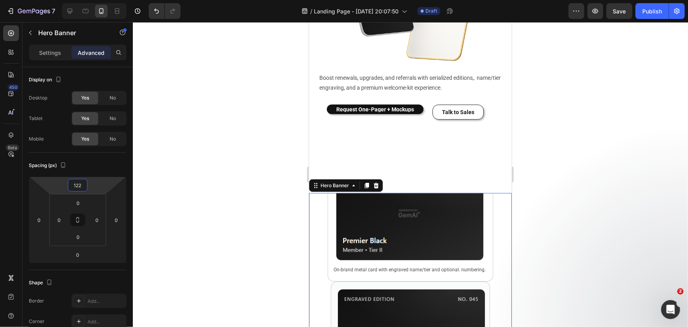
drag, startPoint x: 103, startPoint y: 181, endPoint x: 107, endPoint y: 159, distance: 22.5
click at [107, 0] on html "7 Version history / Landing Page - [DATE] 20:07:50 Draft Preview Save Publish 4…" at bounding box center [344, 0] width 688 height 0
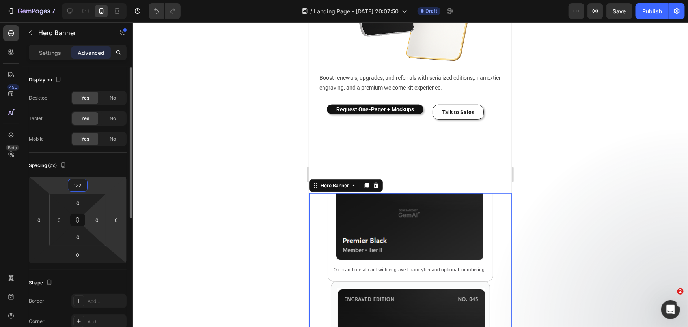
type input "0"
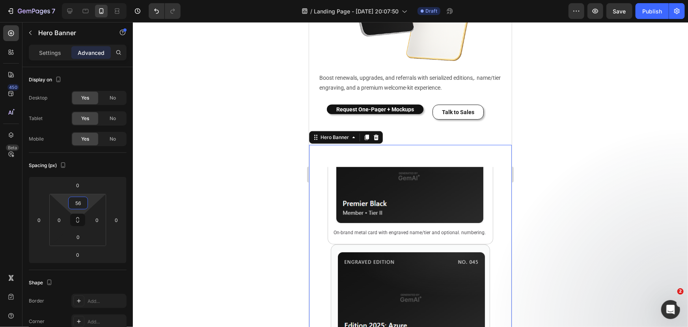
drag, startPoint x: 90, startPoint y: 202, endPoint x: 86, endPoint y: 192, distance: 10.6
click at [86, 0] on html "7 Version history / Landing Page - [DATE] 20:07:50 Draft Preview Save Publish 4…" at bounding box center [344, 0] width 688 height 0
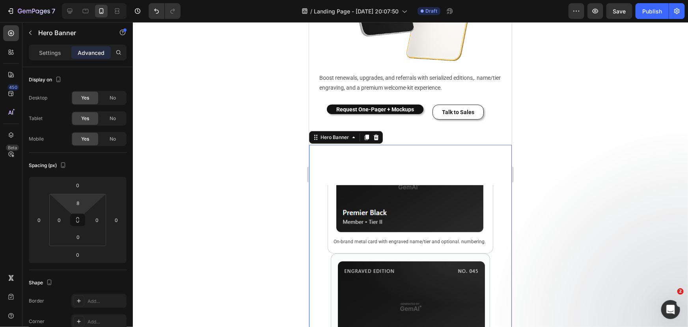
type input "0"
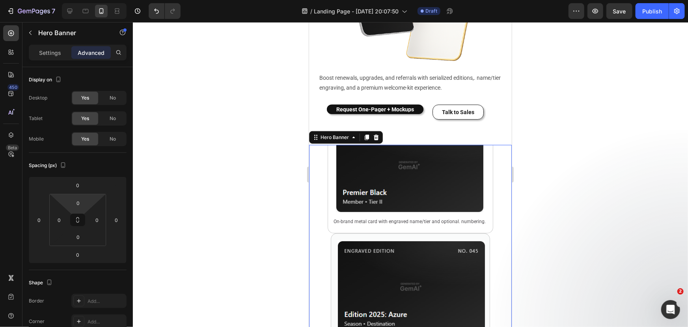
drag, startPoint x: 89, startPoint y: 197, endPoint x: 92, endPoint y: 243, distance: 46.2
click at [92, 0] on html "7 Version history / Landing Page - [DATE] 20:07:50 Draft Preview Save Publish 4…" at bounding box center [344, 0] width 688 height 0
type input "0"
drag, startPoint x: 90, startPoint y: 218, endPoint x: 98, endPoint y: 288, distance: 70.6
click at [98, 0] on html "7 Version history / Landing Page - [DATE] 20:07:50 Draft Preview Save Publish 4…" at bounding box center [344, 0] width 688 height 0
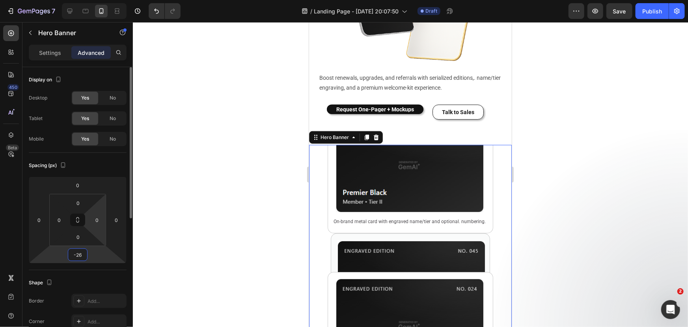
drag, startPoint x: 91, startPoint y: 239, endPoint x: 100, endPoint y: 241, distance: 9.6
click at [100, 0] on html "7 Version history / Landing Page - [DATE] 20:07:50 Draft Preview Save Publish 4…" at bounding box center [344, 0] width 688 height 0
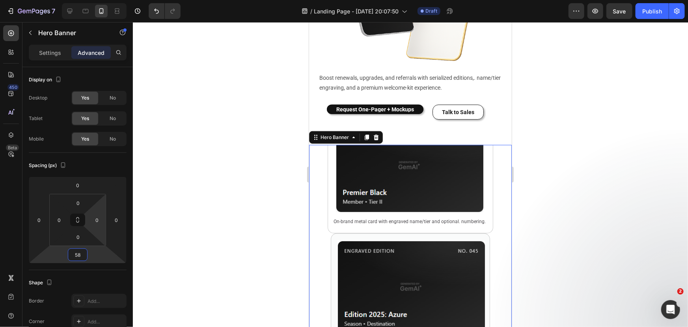
type input "0"
click at [226, 245] on div at bounding box center [410, 174] width 555 height 304
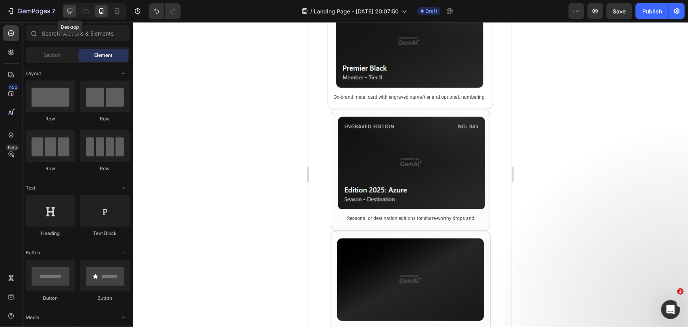
click at [71, 13] on icon at bounding box center [69, 11] width 5 height 5
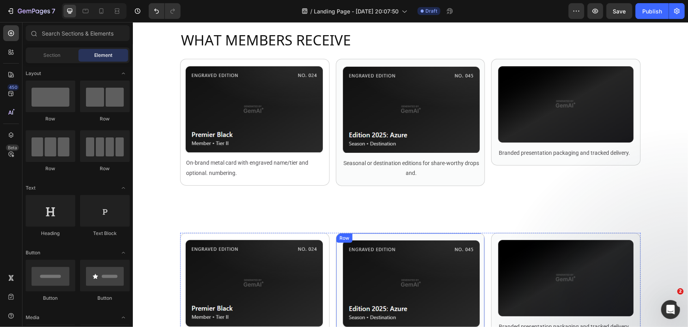
scroll to position [435, 0]
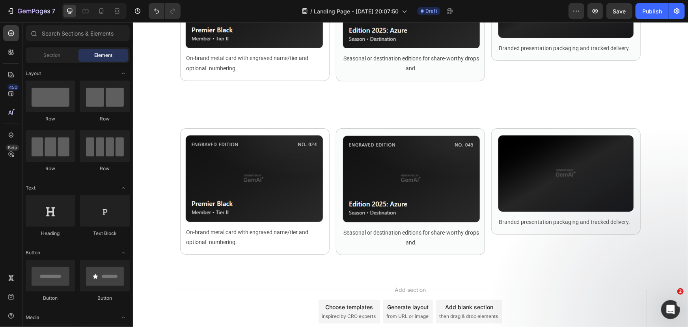
click at [465, 314] on span "then drag & drop elements" at bounding box center [468, 315] width 59 height 7
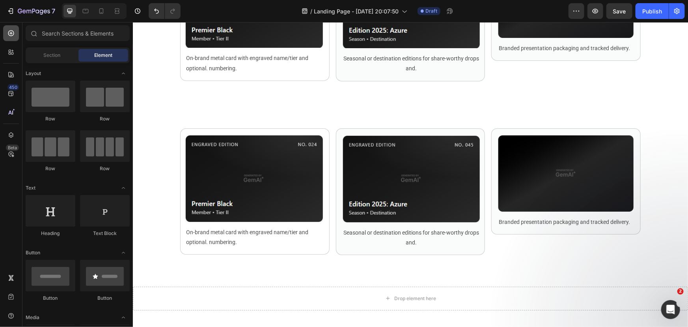
click at [12, 32] on icon at bounding box center [11, 33] width 8 height 8
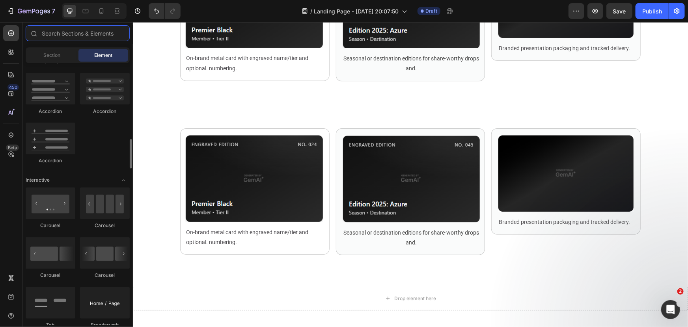
scroll to position [753, 0]
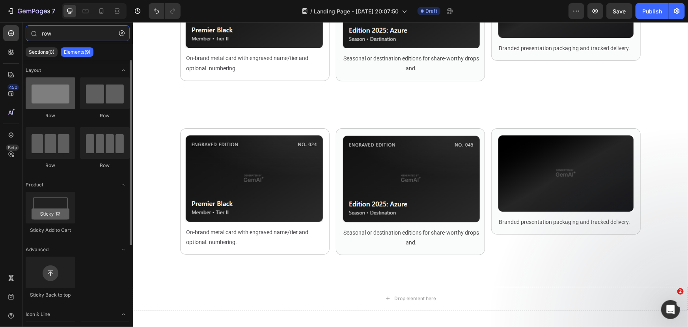
type input "row"
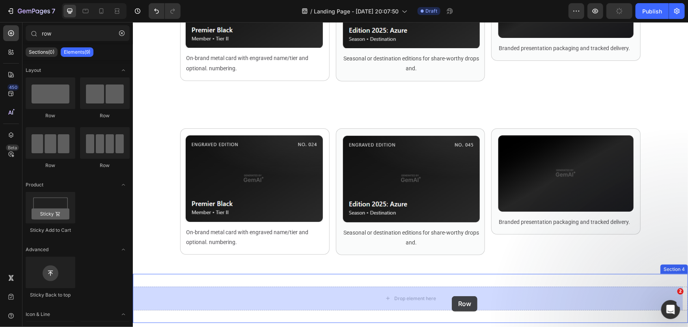
scroll to position [444, 0]
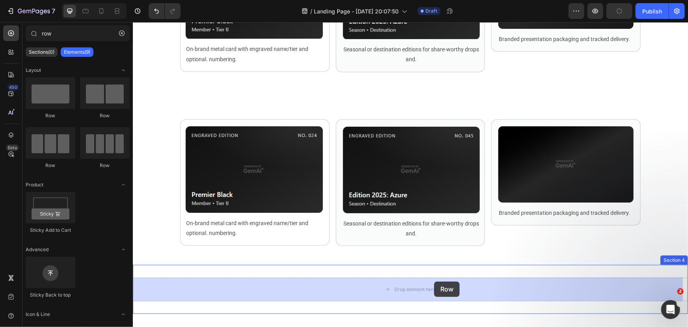
drag, startPoint x: 192, startPoint y: 119, endPoint x: 434, endPoint y: 281, distance: 291.1
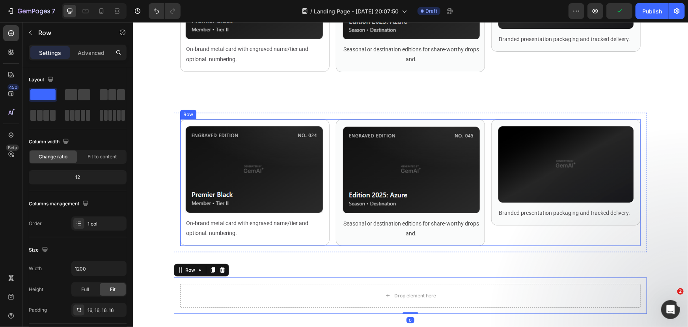
click at [328, 185] on div "Image On-brand metal card with engraved name/tier and optional. numbering. Text…" at bounding box center [410, 182] width 461 height 127
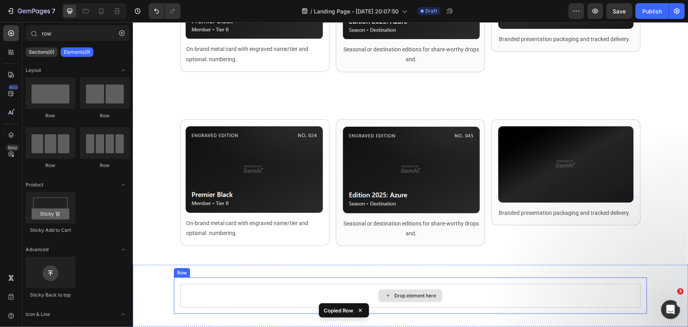
click at [403, 292] on div "Drop element here" at bounding box center [415, 295] width 42 height 6
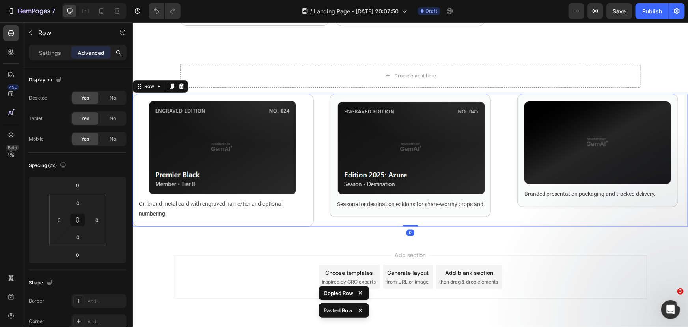
scroll to position [689, 0]
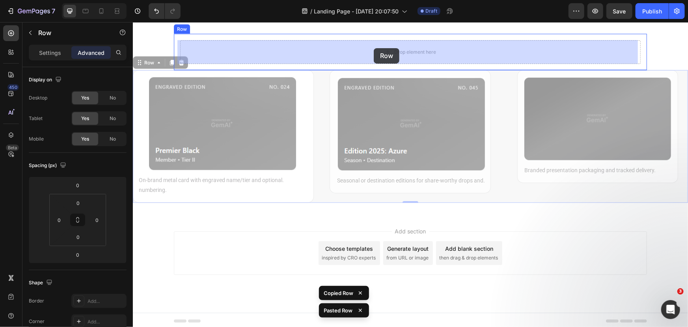
drag, startPoint x: 319, startPoint y: 129, endPoint x: 362, endPoint y: 58, distance: 82.3
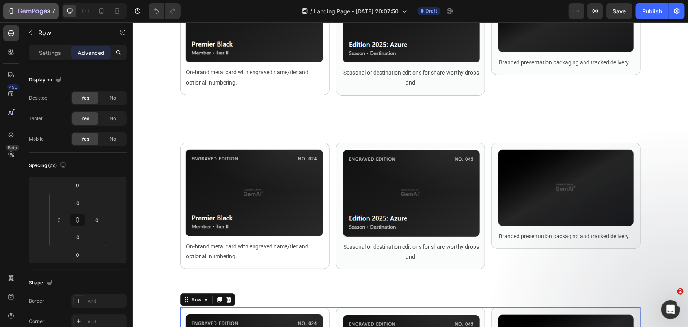
scroll to position [409, 0]
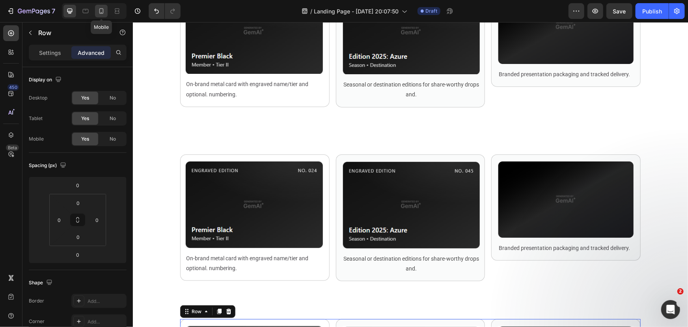
click at [100, 10] on icon at bounding box center [101, 11] width 8 height 8
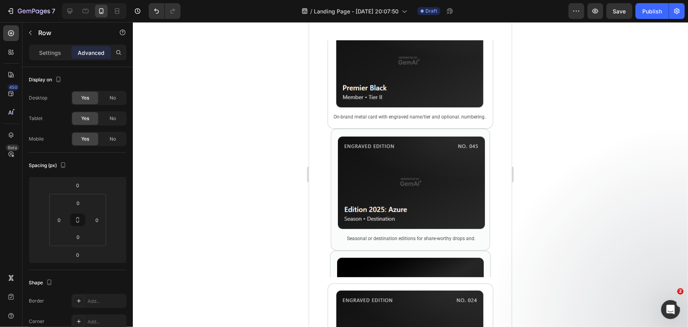
scroll to position [234, 0]
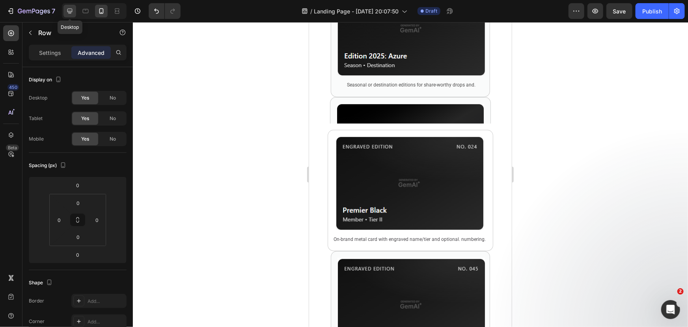
click at [69, 8] on icon at bounding box center [70, 11] width 8 height 8
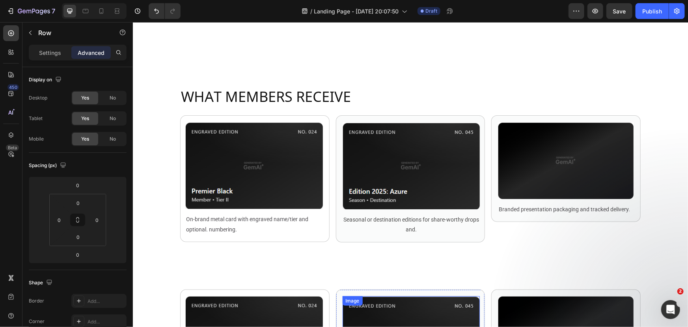
scroll to position [68, 0]
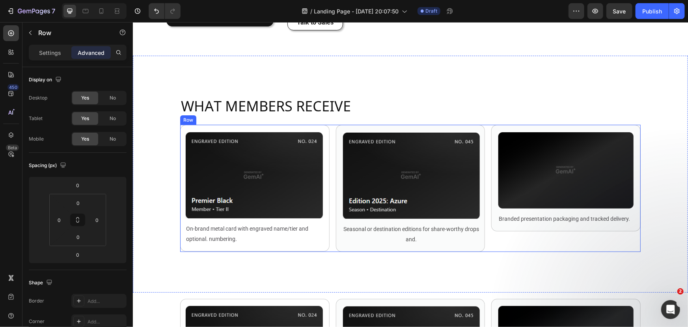
click at [329, 164] on div "Image On-brand metal card with engraved name/tier and optional. numbering. Text…" at bounding box center [410, 187] width 461 height 127
click at [160, 121] on div "Background Image" at bounding box center [410, 173] width 555 height 237
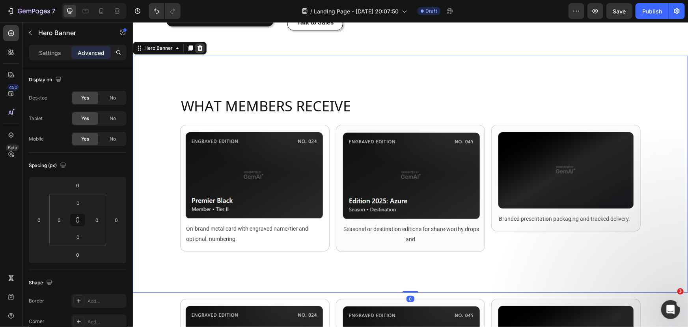
click at [198, 48] on icon at bounding box center [199, 48] width 6 height 6
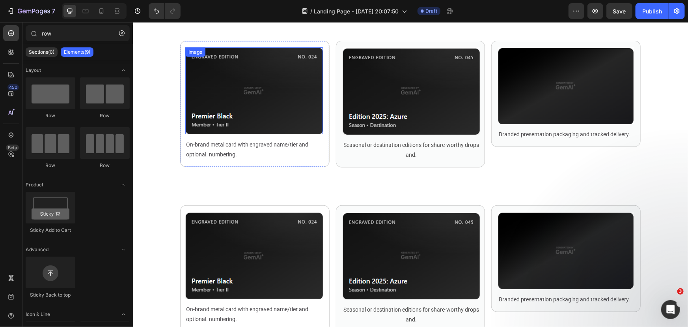
scroll to position [143, 0]
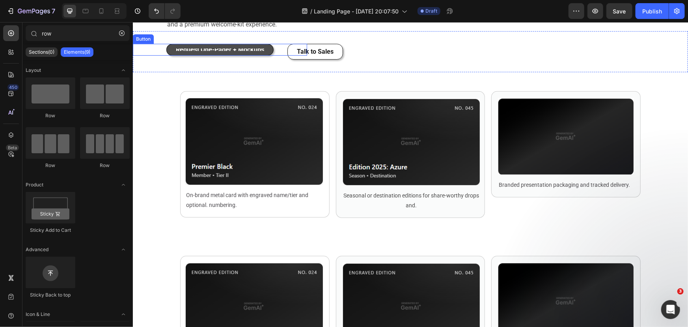
click at [249, 55] on button "Request One-Pager + Mockups" at bounding box center [219, 49] width 107 height 12
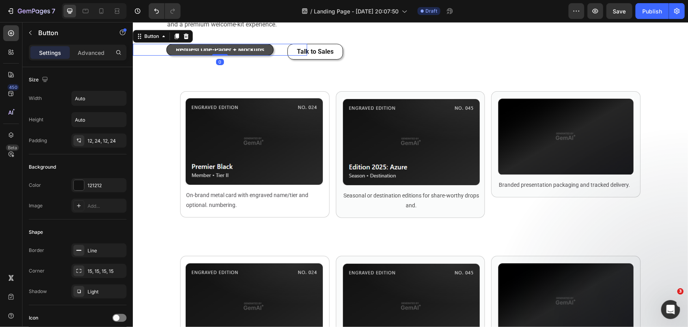
click at [249, 55] on button "Request One-Pager + Mockups" at bounding box center [219, 49] width 107 height 12
click at [241, 55] on button "Request One-Pager + Mockups" at bounding box center [219, 49] width 107 height 12
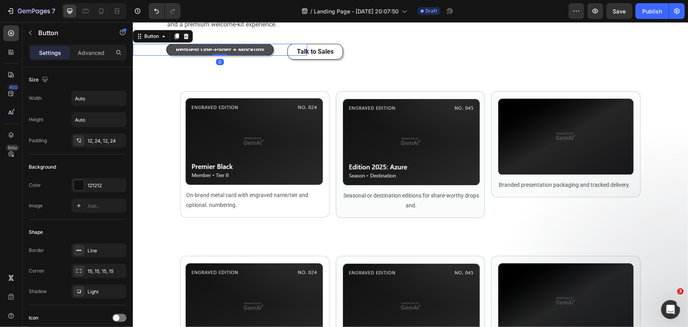
click at [241, 55] on button "Request One-Pager + Mockups" at bounding box center [219, 49] width 107 height 12
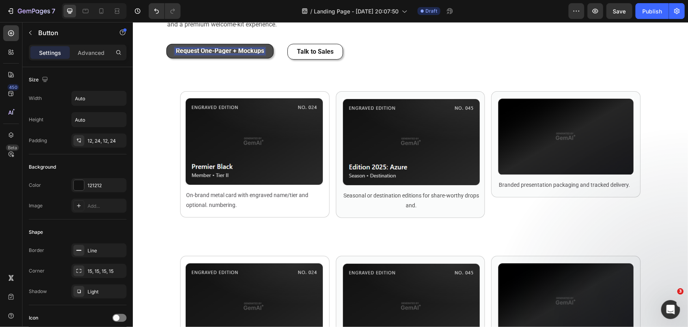
click at [227, 54] on strong "Request One-Pager + Mockups" at bounding box center [220, 50] width 88 height 7
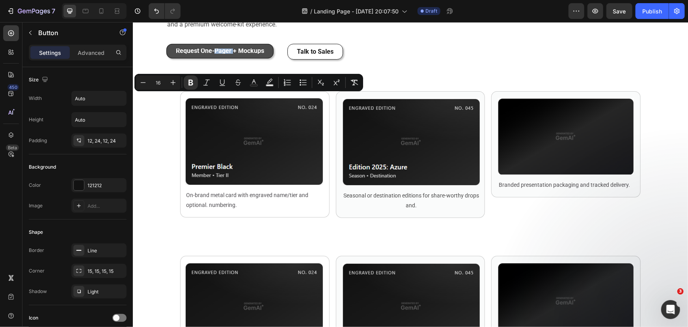
click at [234, 58] on button "Request One-Pager + Mockups" at bounding box center [219, 50] width 107 height 15
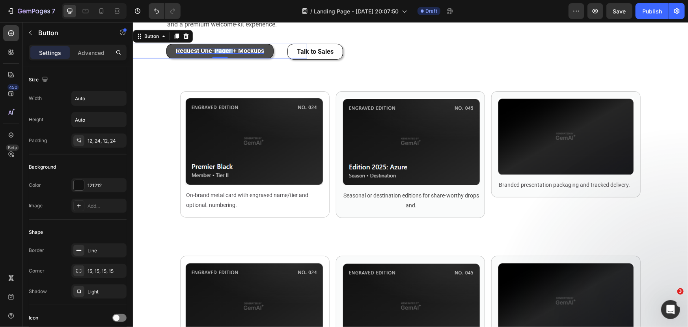
click at [234, 54] on strong "Request One-Pager + Mockups" at bounding box center [220, 50] width 88 height 7
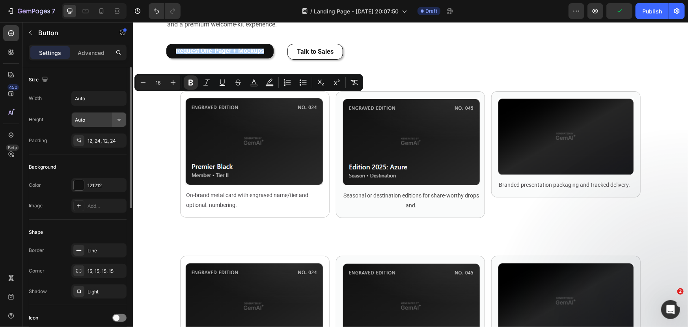
click at [117, 121] on icon "button" at bounding box center [119, 120] width 8 height 8
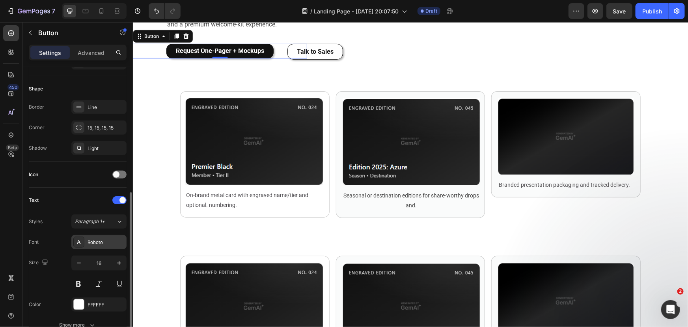
scroll to position [179, 0]
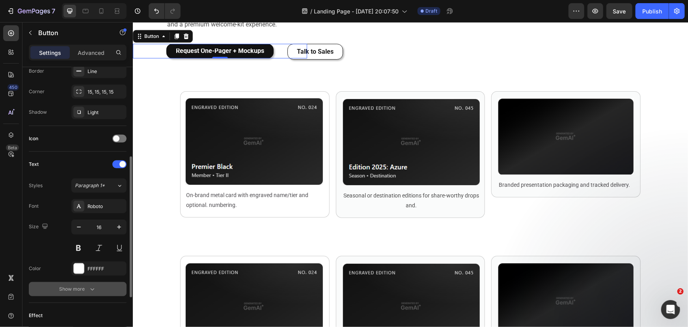
click at [95, 288] on icon "button" at bounding box center [92, 289] width 8 height 8
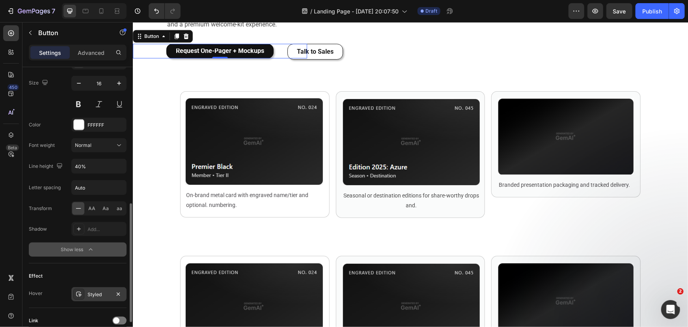
scroll to position [359, 0]
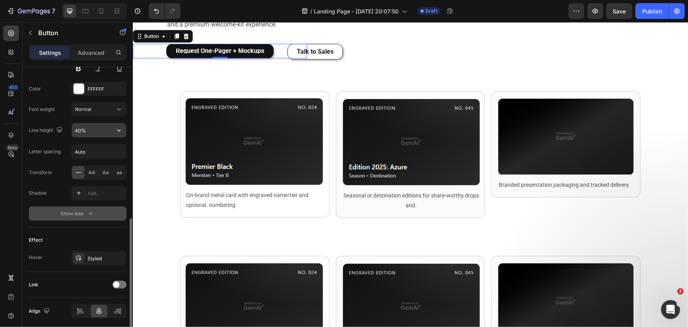
click at [81, 128] on input "40%" at bounding box center [99, 130] width 54 height 14
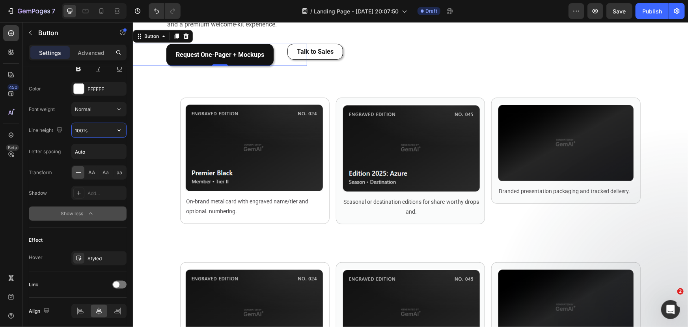
type input "100%"
click at [409, 78] on div "Request One-Pager + Mockups Button 0 Talk to Sales Button Section 2" at bounding box center [410, 54] width 555 height 47
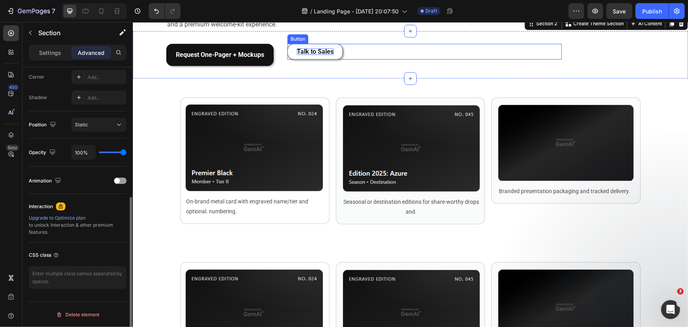
scroll to position [0, 0]
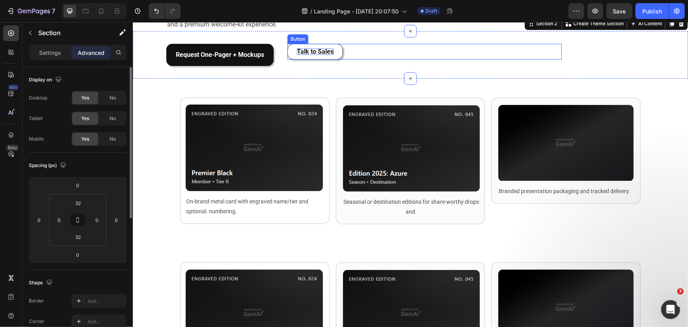
click at [324, 55] on strong "Talk to Sales" at bounding box center [315, 50] width 37 height 7
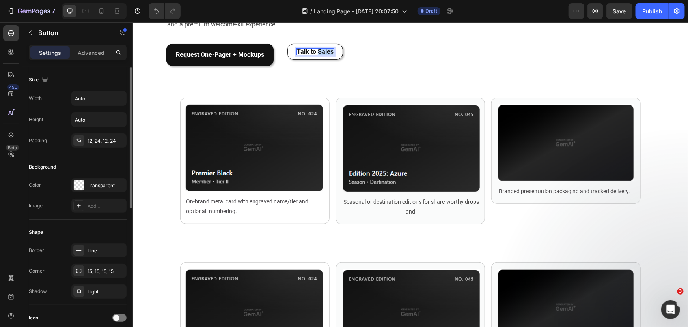
click at [324, 55] on strong "Talk to Sales" at bounding box center [315, 50] width 37 height 7
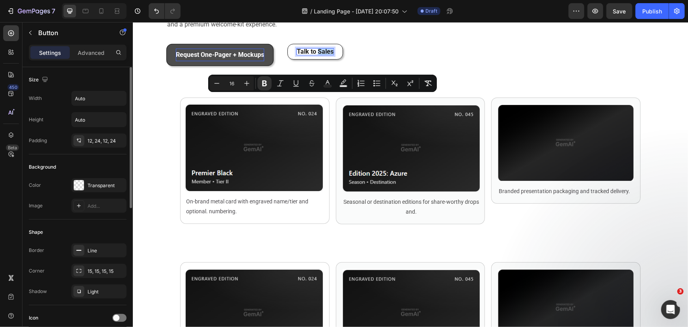
click at [219, 58] on strong "Request One-Pager + Mockups" at bounding box center [220, 53] width 88 height 7
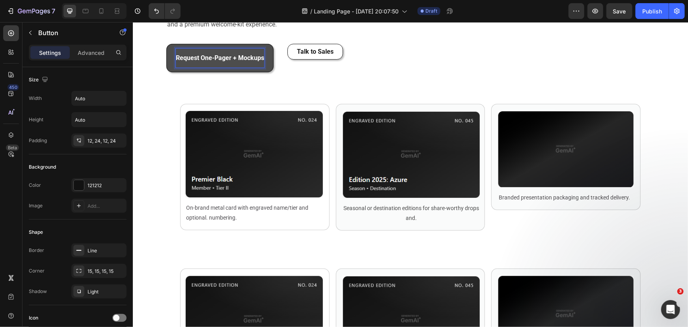
click at [236, 67] on div "Request One-Pager + Mockups" at bounding box center [220, 57] width 88 height 19
click at [176, 67] on div "Request One-Pager + Mockups" at bounding box center [220, 57] width 88 height 19
click at [196, 67] on p "Request One-Pager + Mockups" at bounding box center [220, 57] width 88 height 19
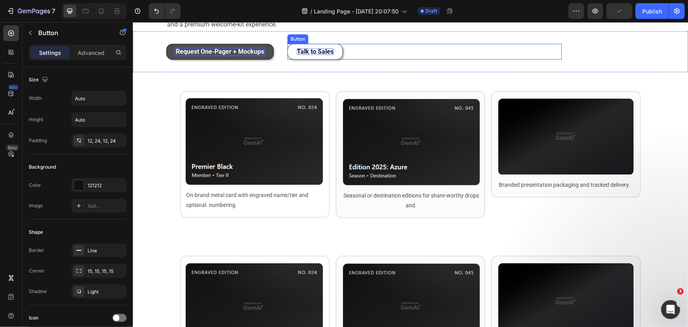
click at [299, 55] on strong "Talk to Sales" at bounding box center [315, 50] width 37 height 7
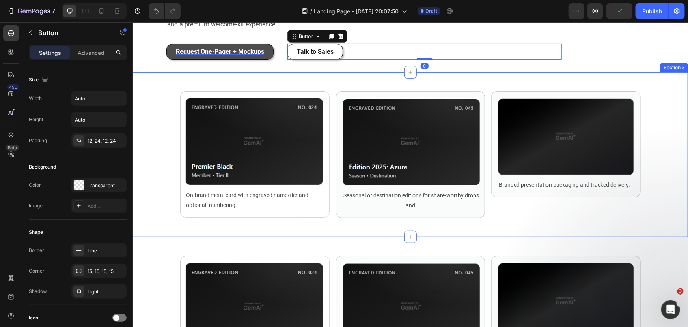
click at [364, 125] on div "Image On-brand metal card with engraved name/tier and optional. numbering. Text…" at bounding box center [410, 154] width 555 height 164
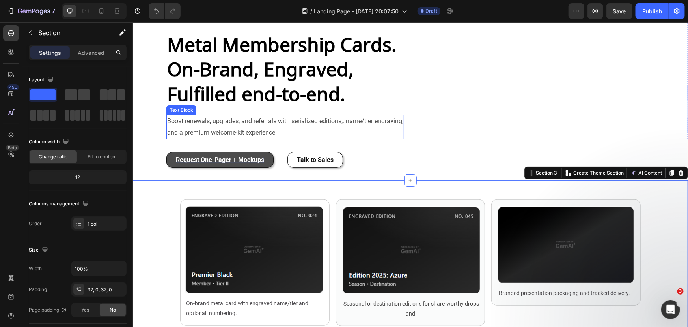
scroll to position [143, 0]
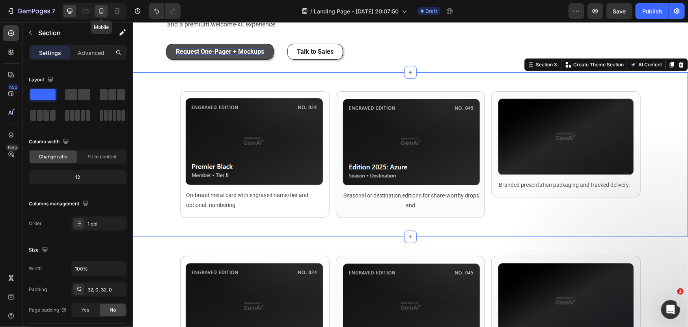
click at [100, 11] on icon at bounding box center [101, 11] width 8 height 8
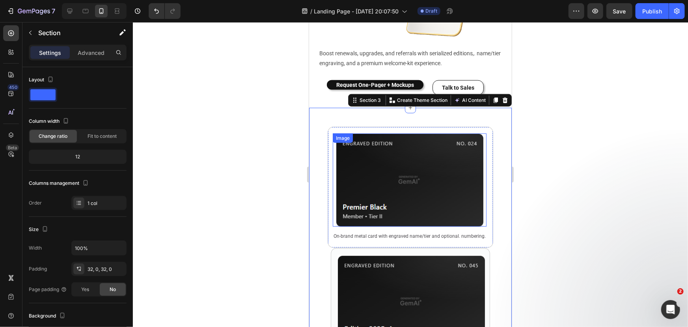
scroll to position [215, 0]
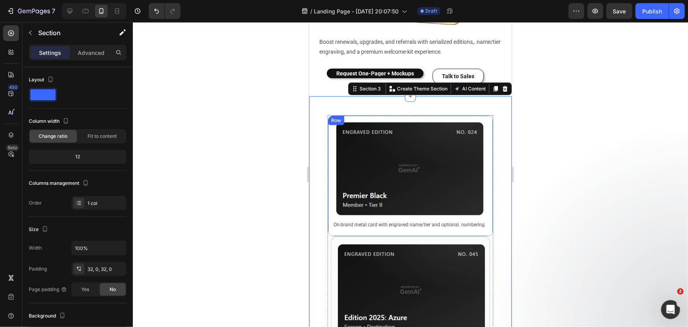
click at [486, 178] on div "Image On-brand metal card with engraved name/tier and optional. numbering. Text…" at bounding box center [410, 175] width 166 height 121
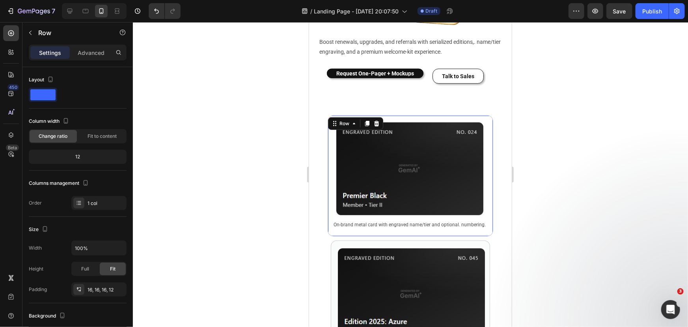
drag, startPoint x: 407, startPoint y: 228, endPoint x: 409, endPoint y: 232, distance: 4.8
click at [409, 232] on div "Image On-brand metal card with engraved name/tier and optional. numbering. Text…" at bounding box center [410, 177] width 166 height 125
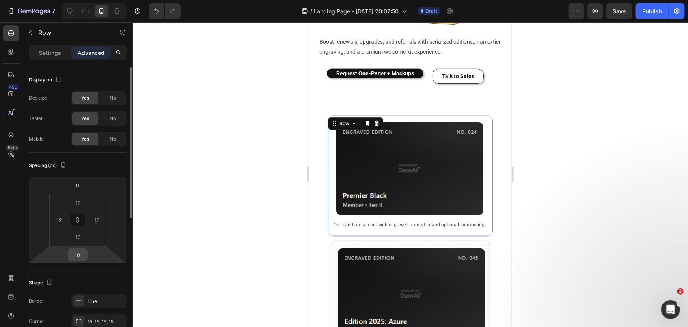
click at [78, 255] on input "10" at bounding box center [78, 254] width 16 height 12
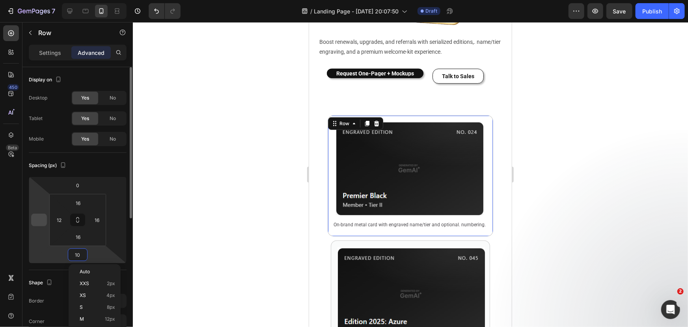
type input "5"
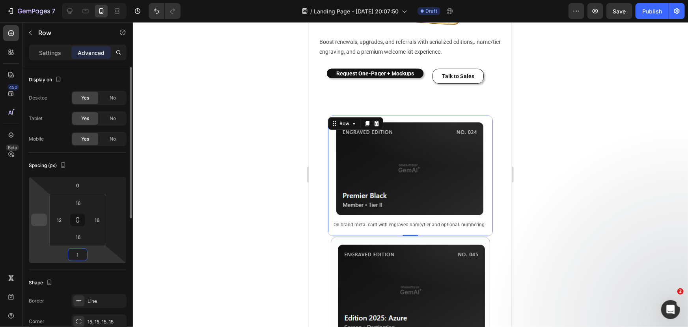
type input "10"
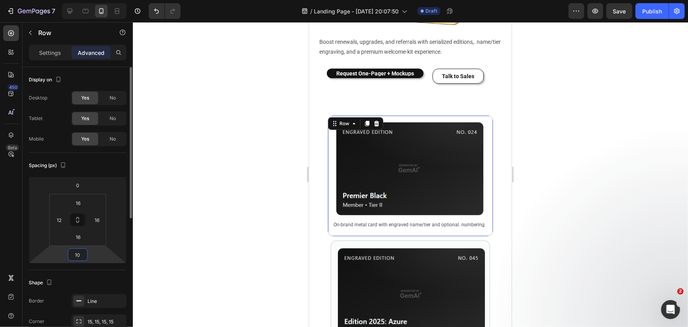
click at [74, 254] on input "10" at bounding box center [78, 254] width 16 height 12
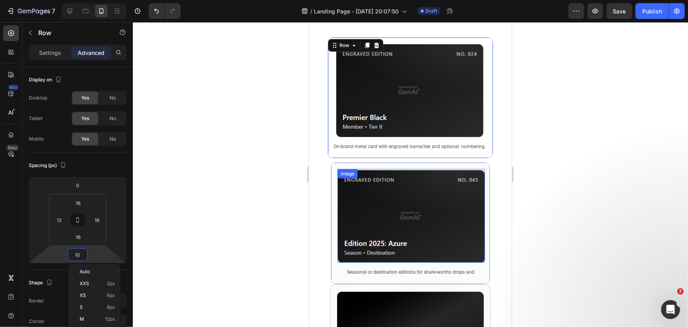
scroll to position [323, 0]
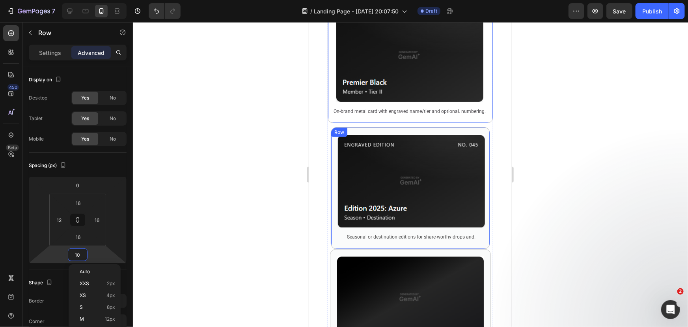
click at [481, 242] on div "Image Seasonal or destination editions for share-worthy drops and. Text Block R…" at bounding box center [410, 188] width 159 height 122
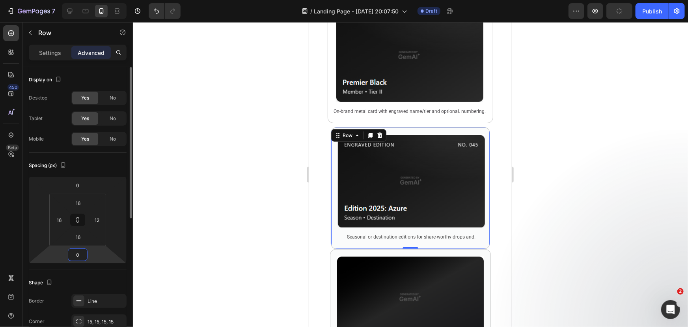
click at [78, 253] on input "0" at bounding box center [78, 254] width 16 height 12
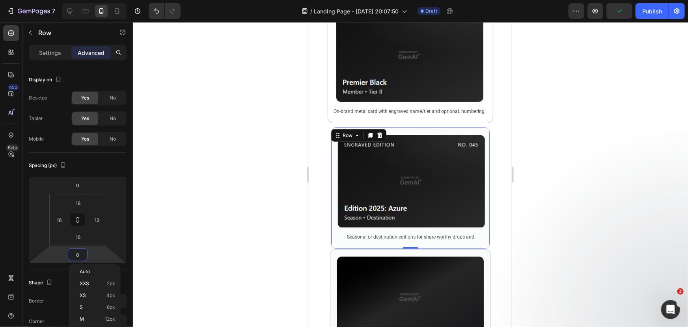
paste input "1"
type input "10"
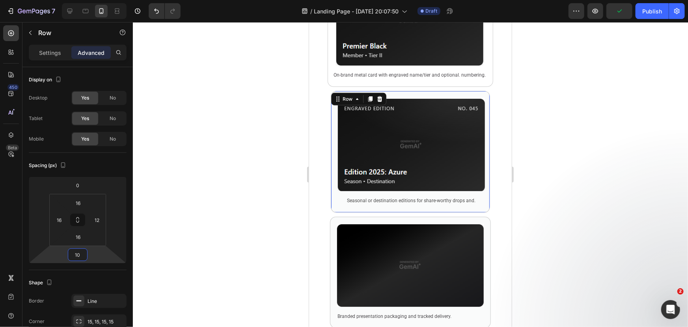
scroll to position [466, 0]
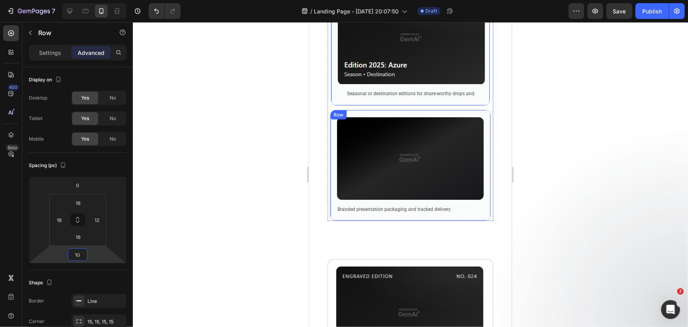
click at [482, 213] on div "Image Branded presentation packaging and tracked delivery. Text Block Row" at bounding box center [410, 165] width 161 height 112
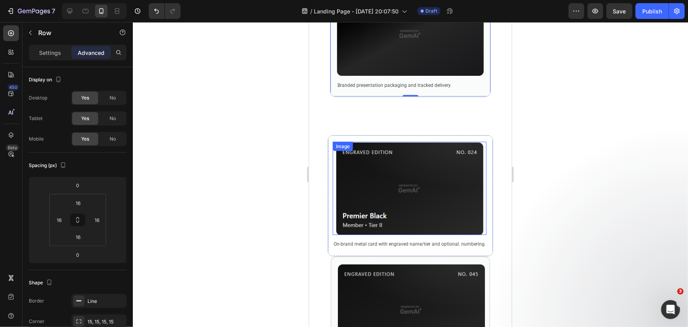
scroll to position [538, 0]
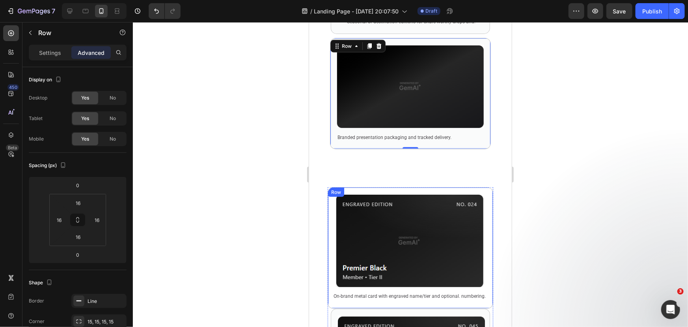
click at [485, 299] on div "Image On-brand metal card with engraved name/tier and optional. numbering. Text…" at bounding box center [410, 247] width 166 height 121
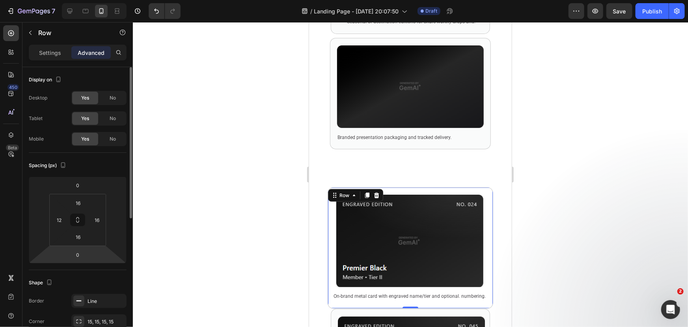
click at [91, 0] on html "7 Version history / Landing Page - [DATE] 20:07:50 Draft Preview Save Publish 4…" at bounding box center [344, 0] width 688 height 0
paste input "1"
type input "10"
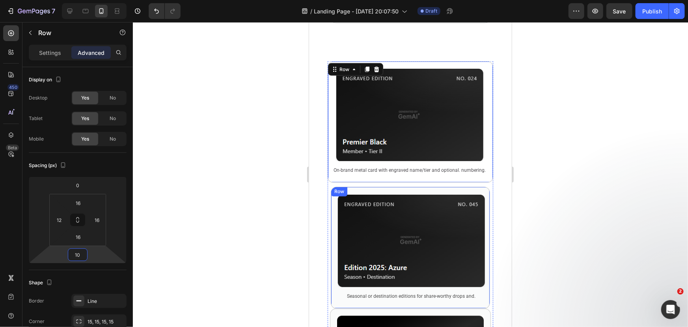
scroll to position [717, 0]
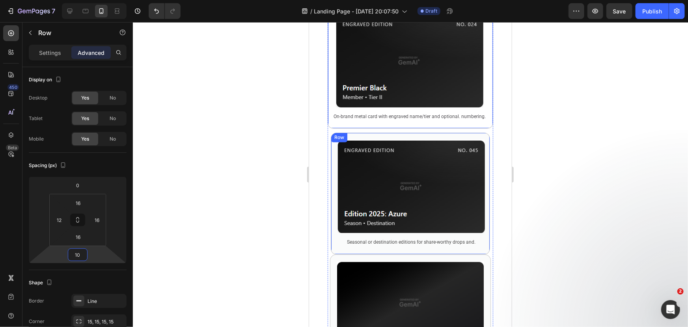
click at [481, 246] on div "Seasonal or destination editions for share-worthy drops and." at bounding box center [411, 242] width 148 height 10
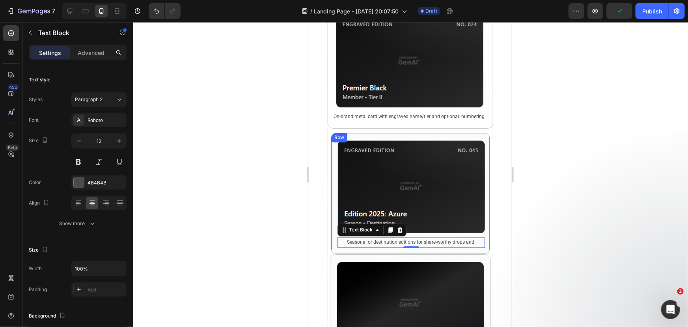
click at [431, 249] on div "Image Seasonal or destination editions for share-worthy drops and. Text Block 0…" at bounding box center [410, 193] width 159 height 122
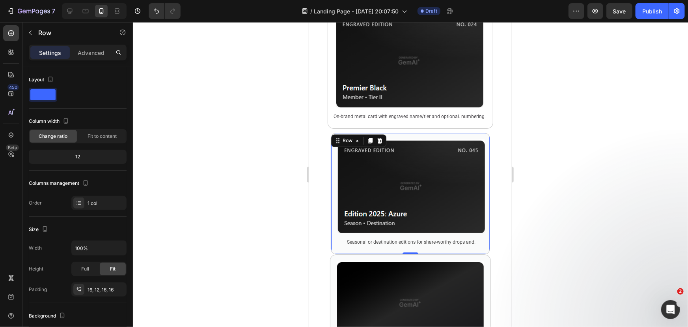
click at [93, 60] on div "Settings Advanced" at bounding box center [78, 53] width 98 height 16
click at [92, 55] on p "Advanced" at bounding box center [91, 53] width 27 height 8
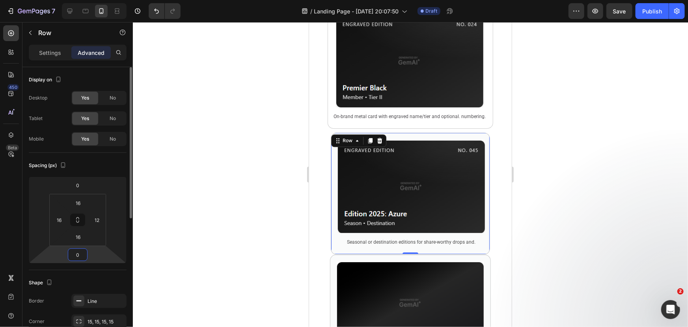
click at [84, 249] on input "0" at bounding box center [78, 254] width 16 height 12
paste input "1"
type input "10"
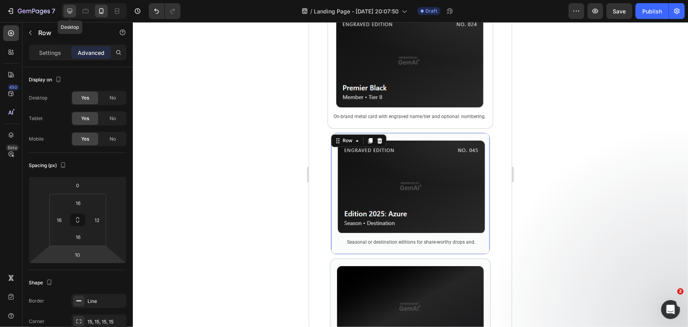
click at [72, 13] on icon at bounding box center [70, 11] width 8 height 8
type input "0"
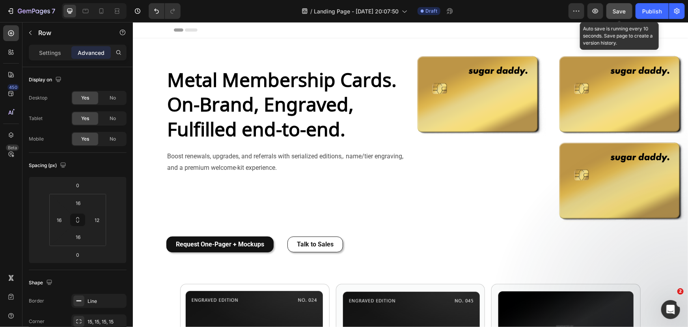
click at [617, 10] on span "Save" at bounding box center [619, 11] width 13 height 7
